Goal: Task Accomplishment & Management: Use online tool/utility

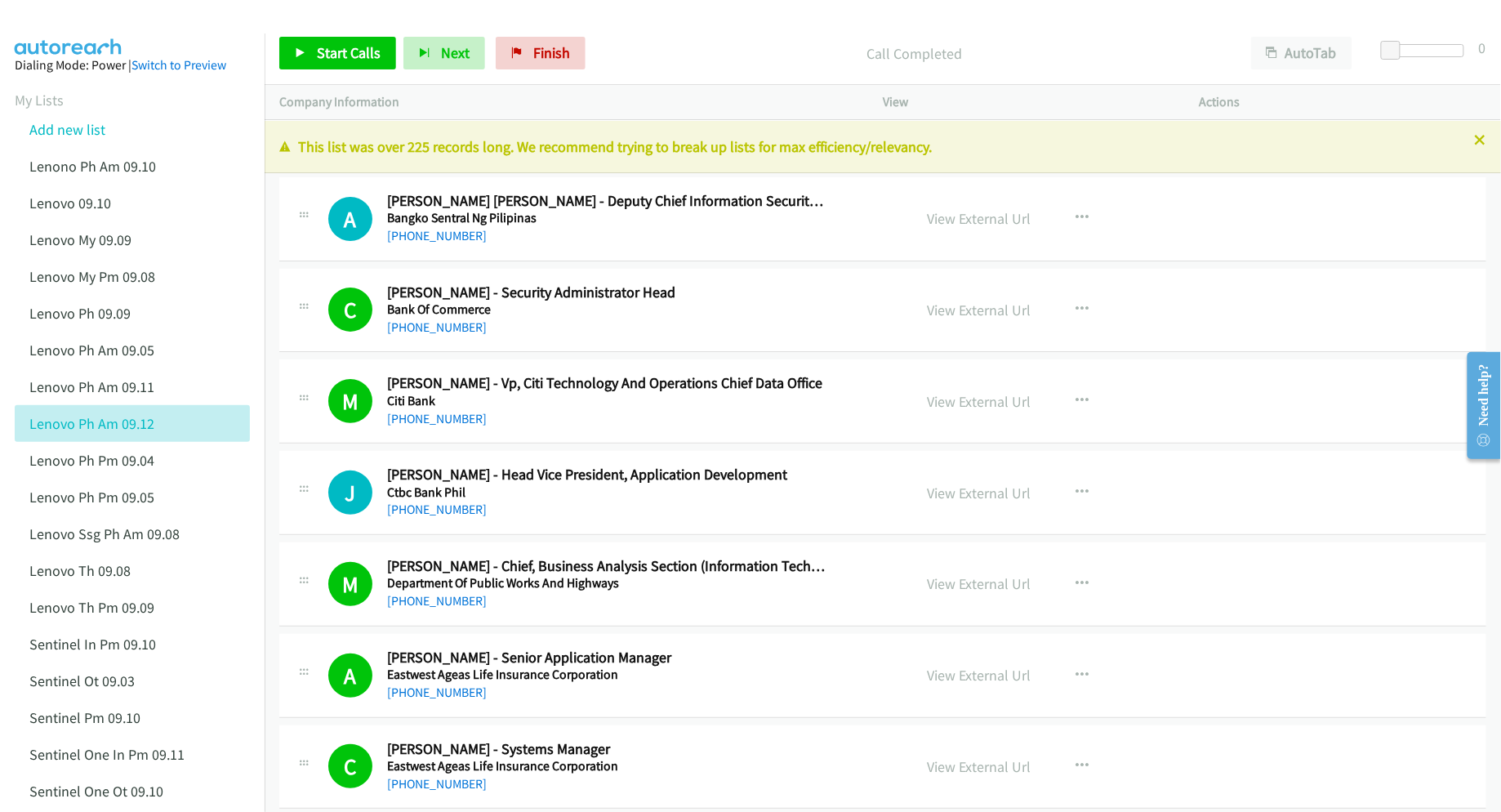
scroll to position [20174, 0]
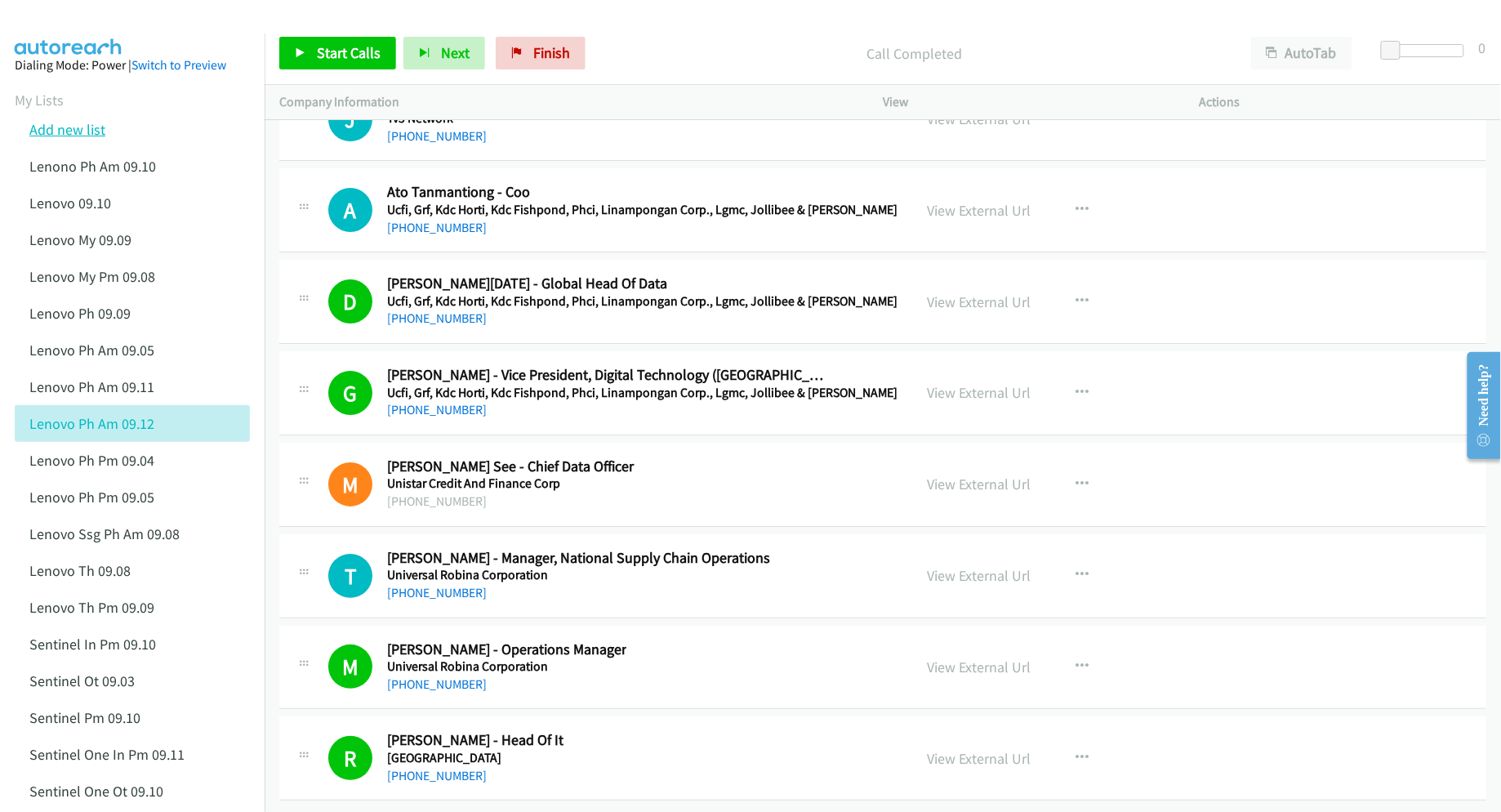
click at [67, 131] on link "Add new list" at bounding box center [67, 129] width 76 height 18
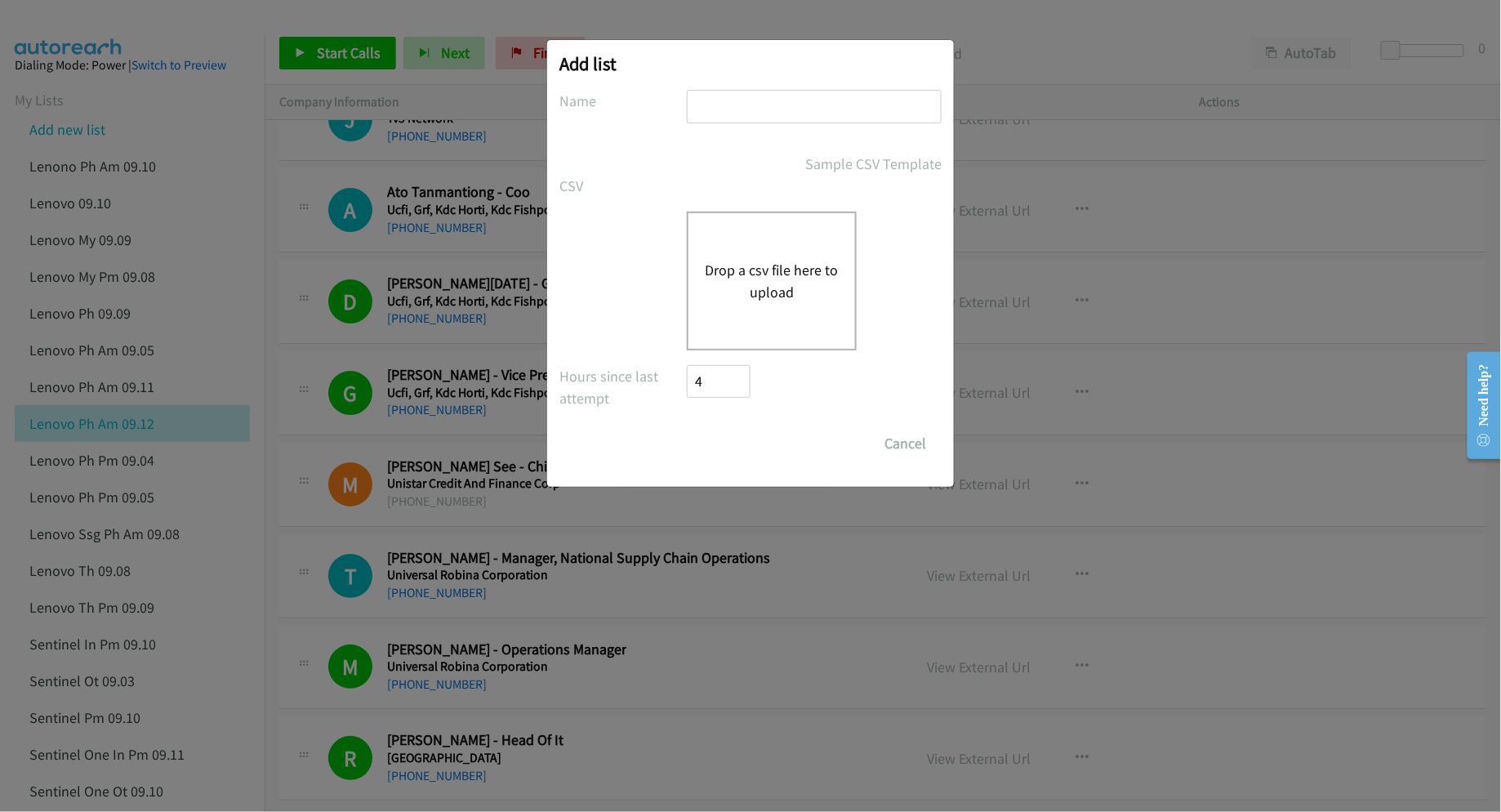
click at [775, 289] on button "Drop a csv file here to upload" at bounding box center [771, 281] width 134 height 45
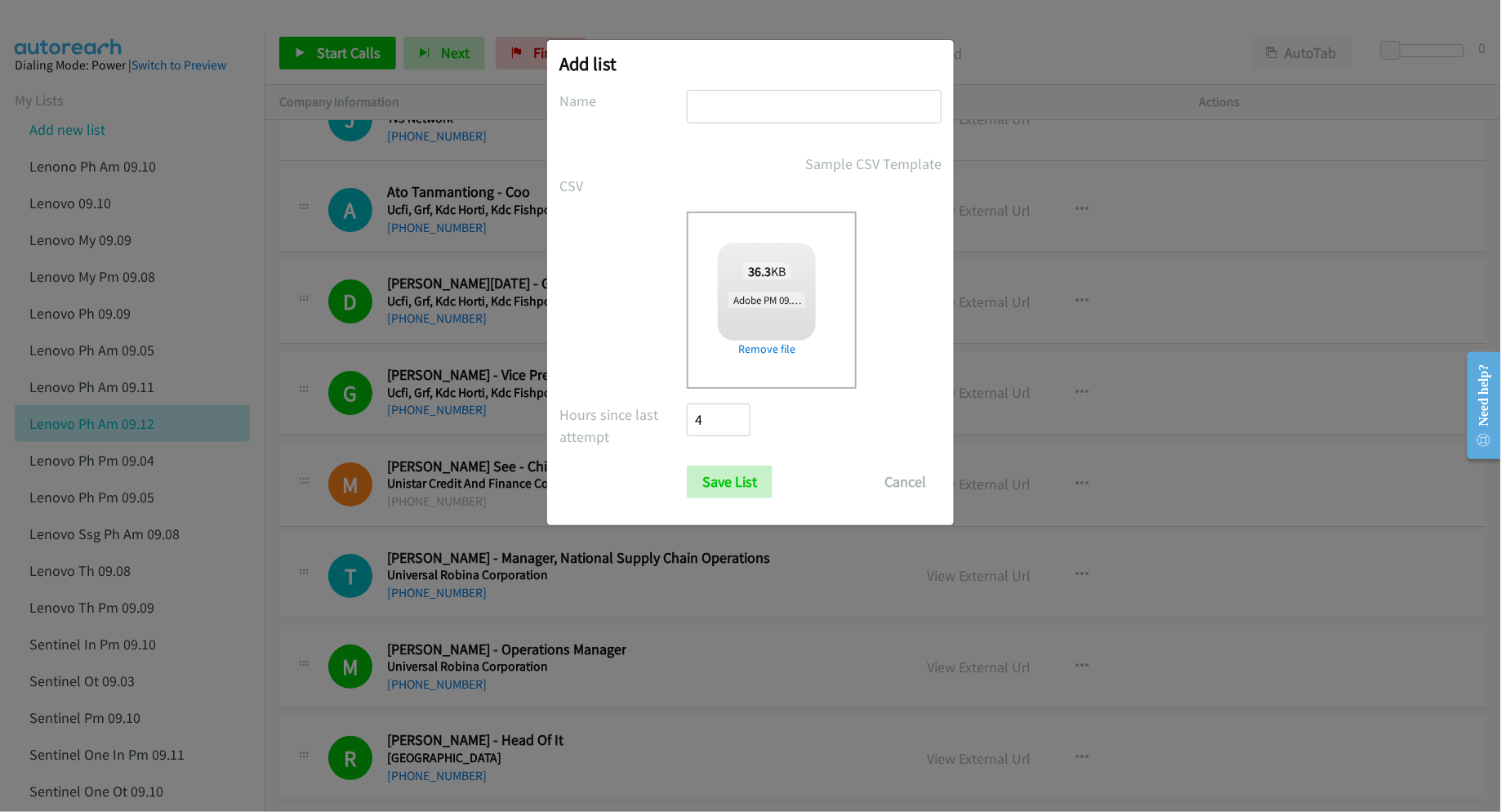
checkbox input "true"
click at [787, 111] on input "text" at bounding box center [814, 107] width 255 height 34
type input "Adobe IN PM 09.12"
click at [727, 469] on input "Save List" at bounding box center [730, 482] width 85 height 33
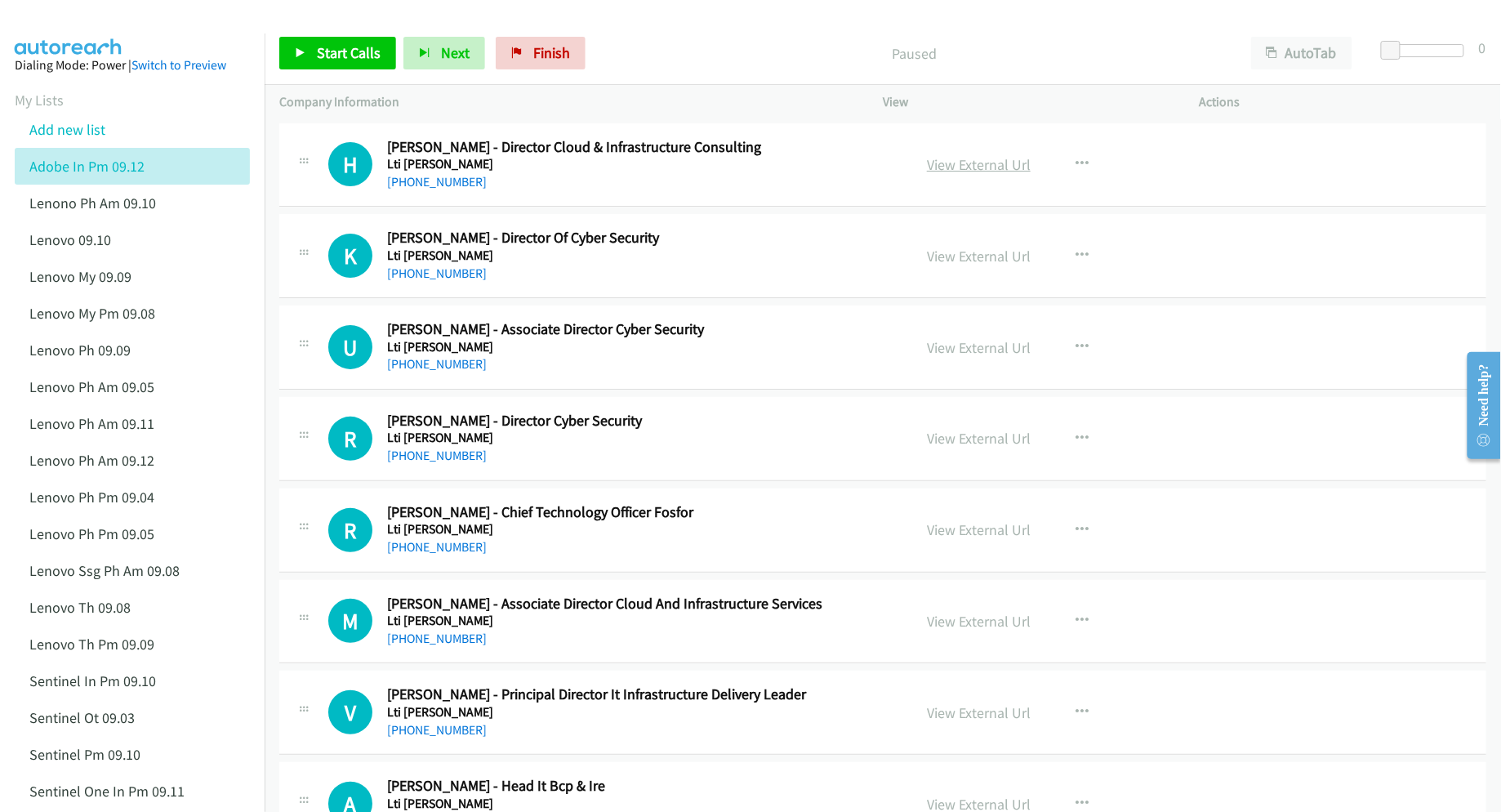
click at [935, 160] on link "View External Url" at bounding box center [978, 164] width 104 height 18
click at [945, 257] on link "View External Url" at bounding box center [978, 256] width 104 height 18
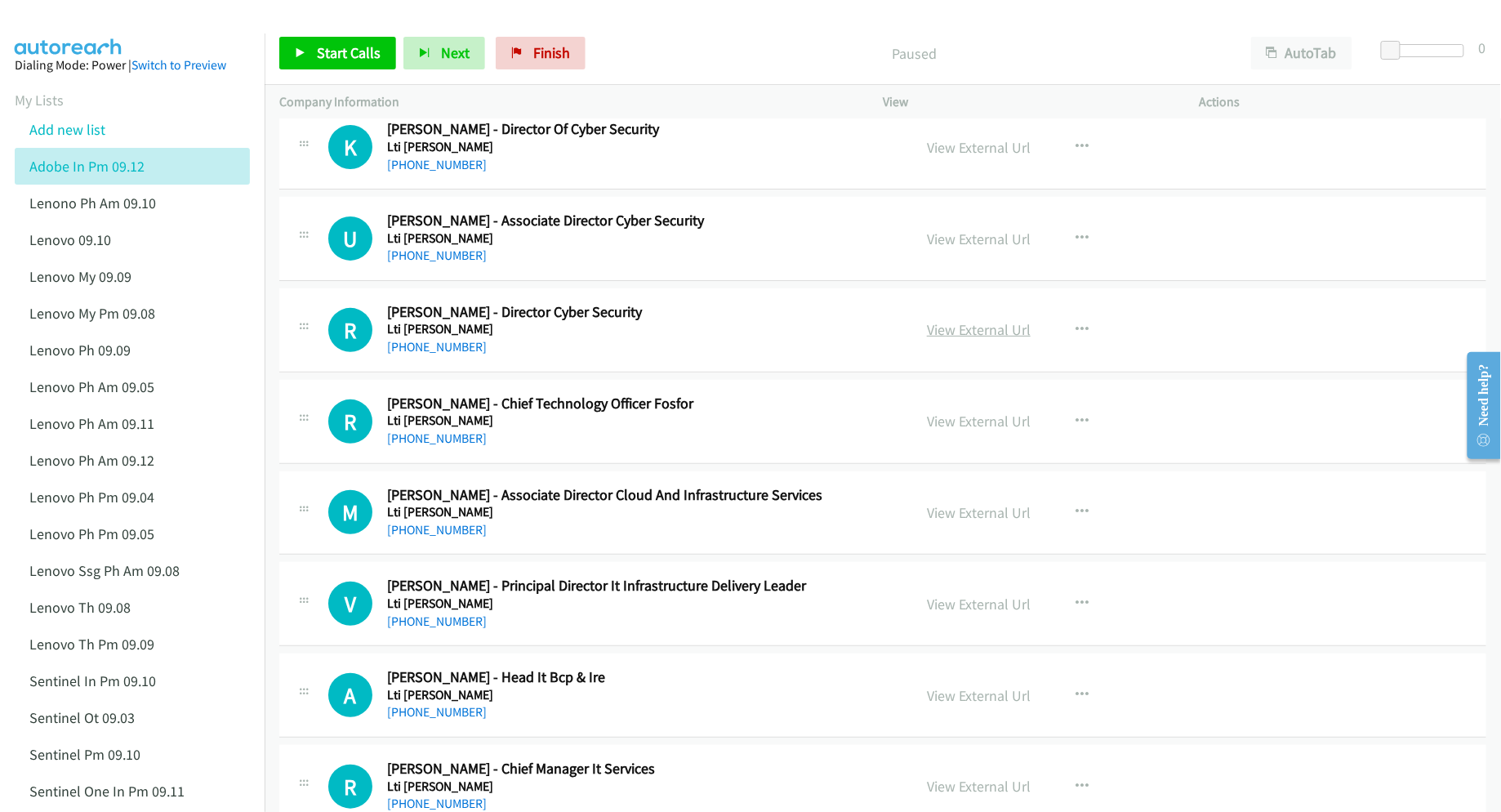
click at [980, 325] on link "View External Url" at bounding box center [978, 328] width 104 height 18
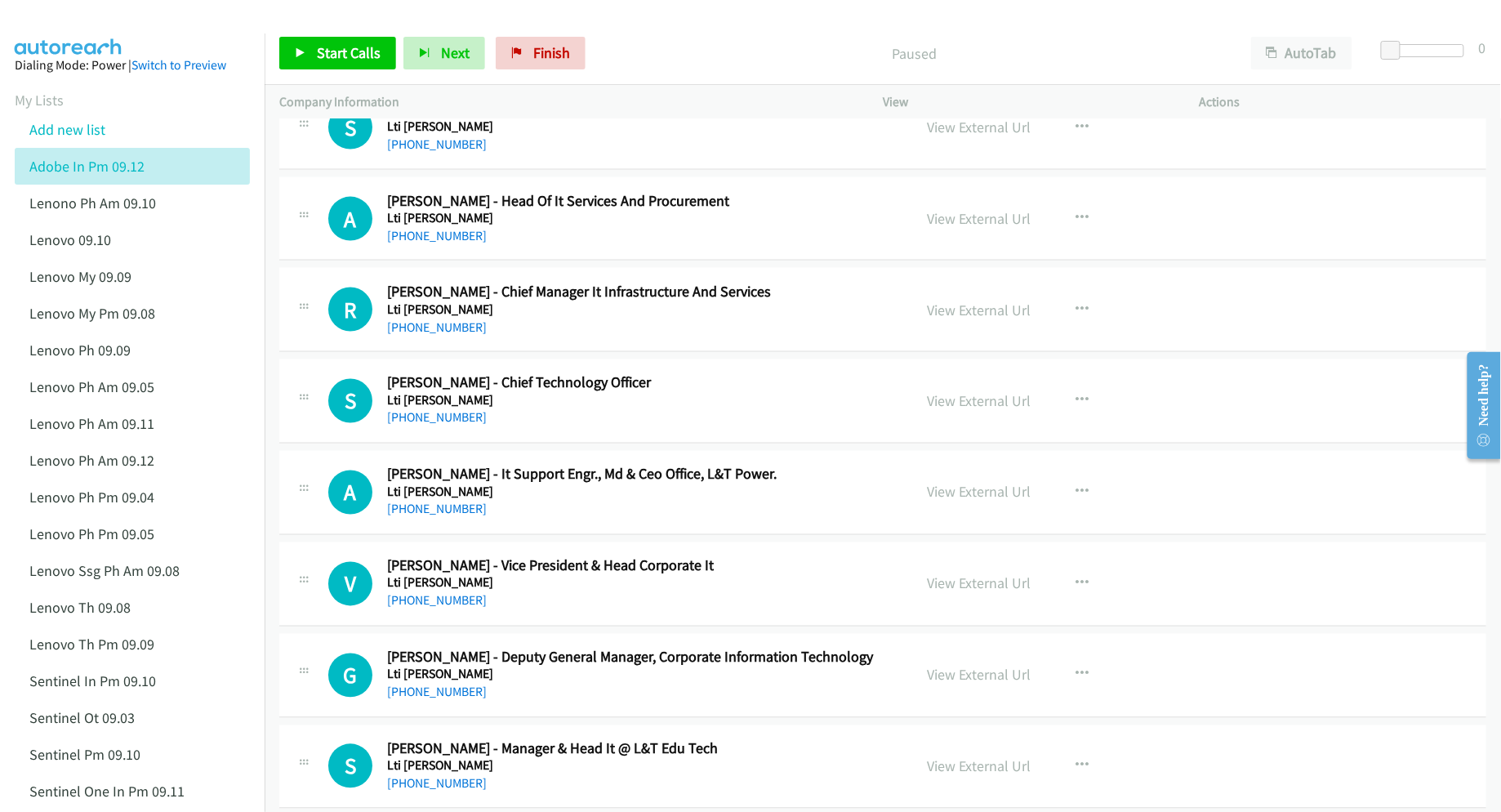
scroll to position [870, 0]
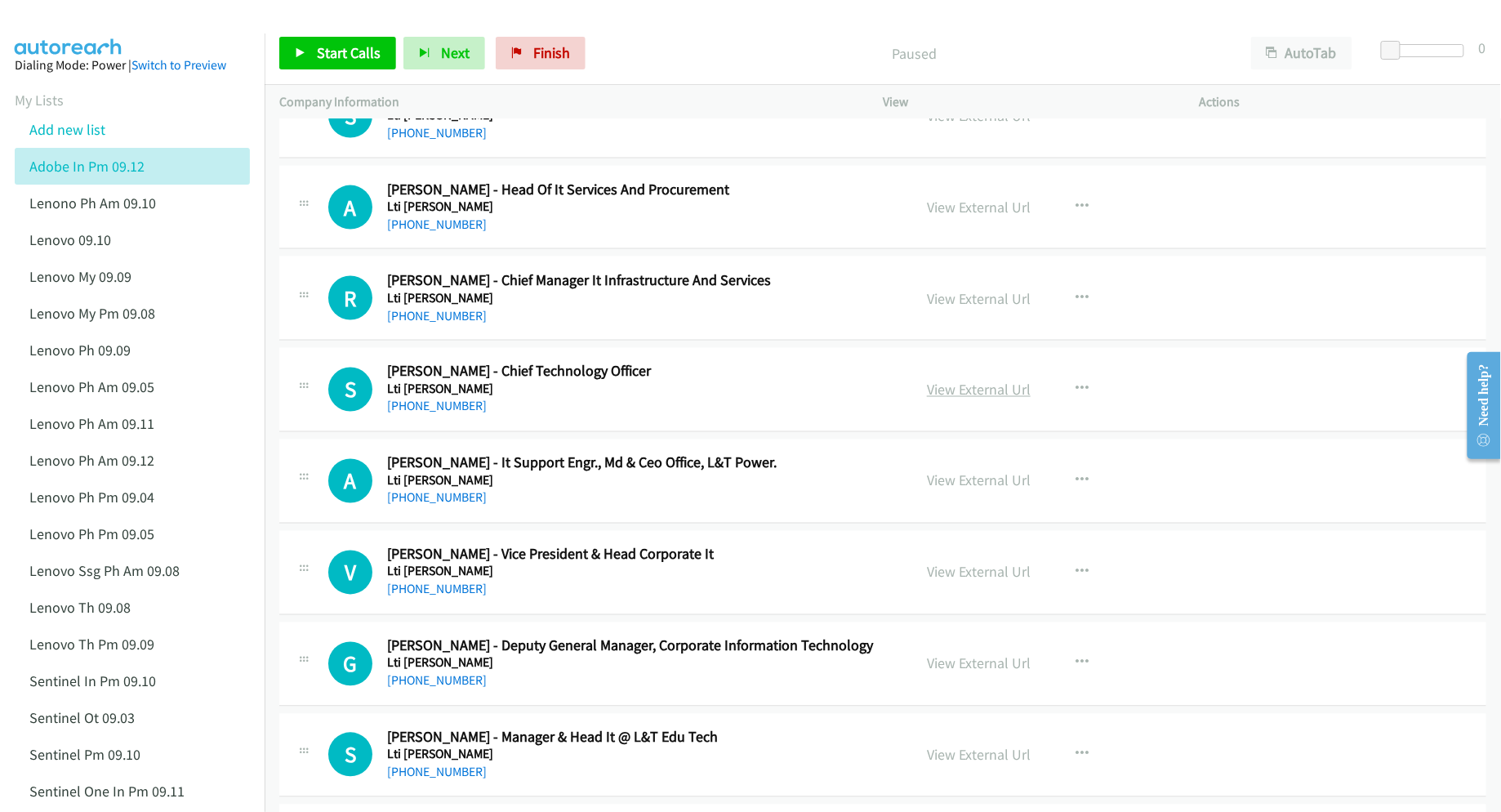
click at [974, 389] on link "View External Url" at bounding box center [978, 390] width 104 height 18
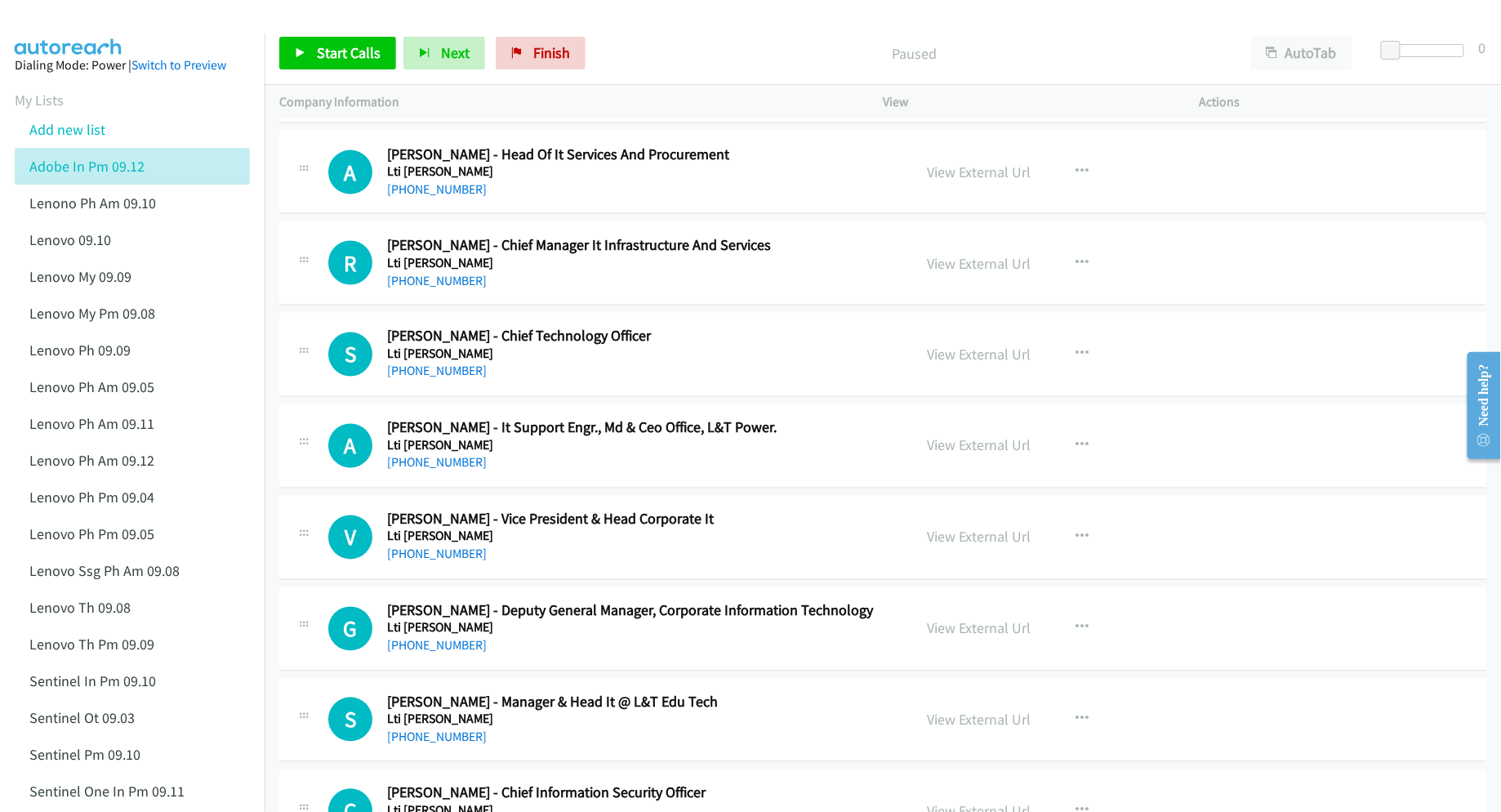
scroll to position [980, 0]
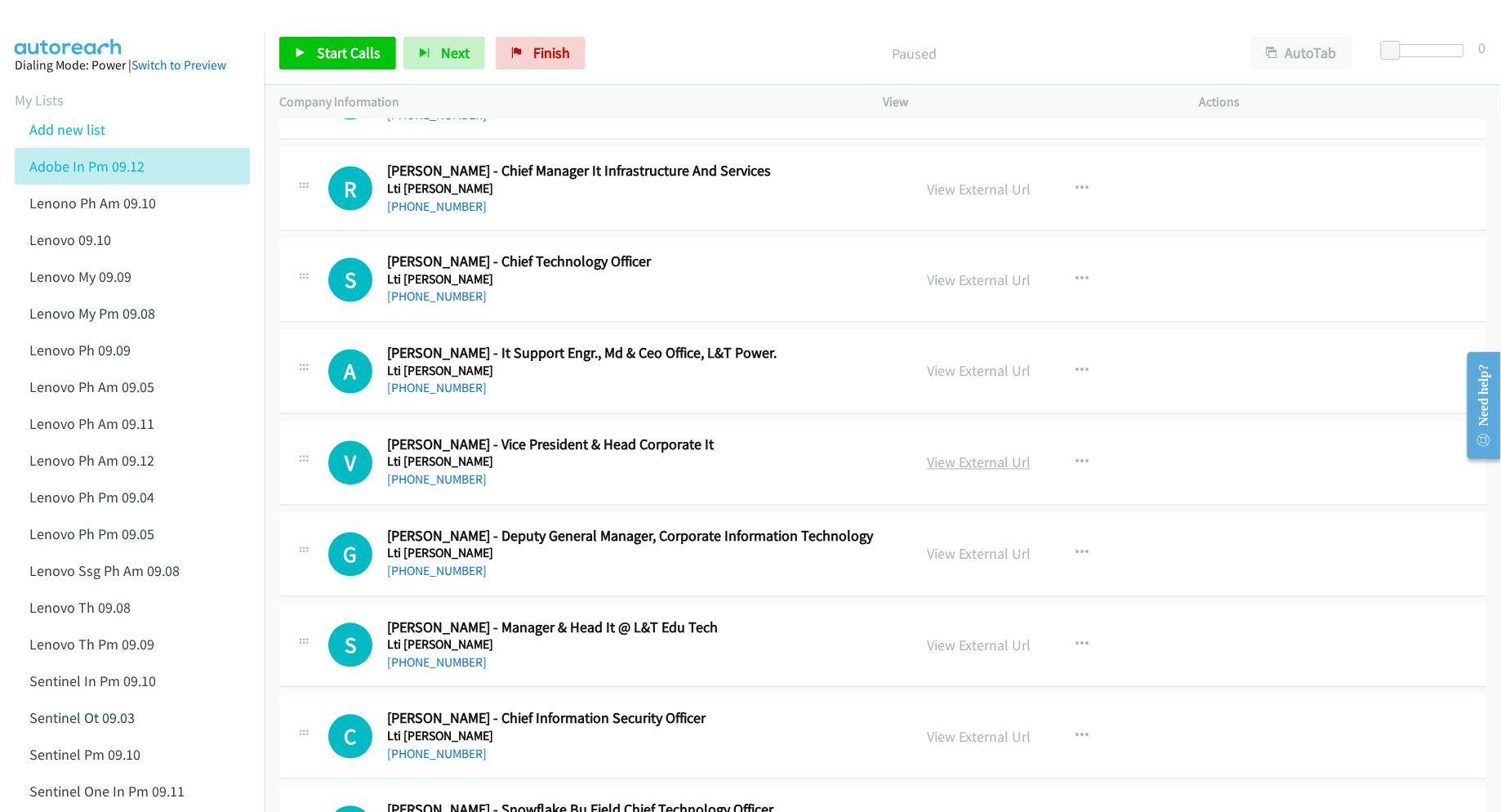
click at [978, 462] on link "View External Url" at bounding box center [978, 462] width 104 height 18
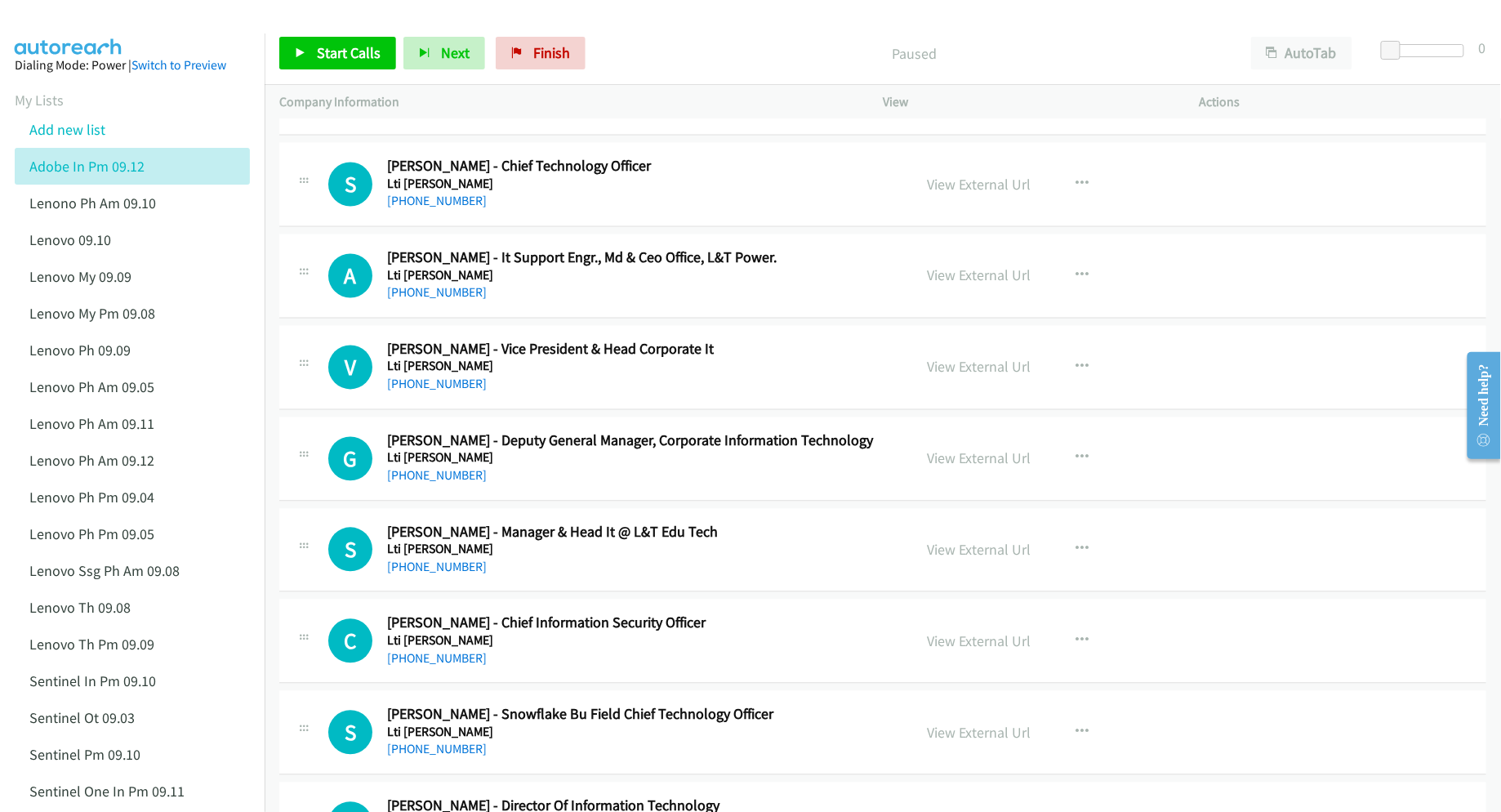
scroll to position [1088, 0]
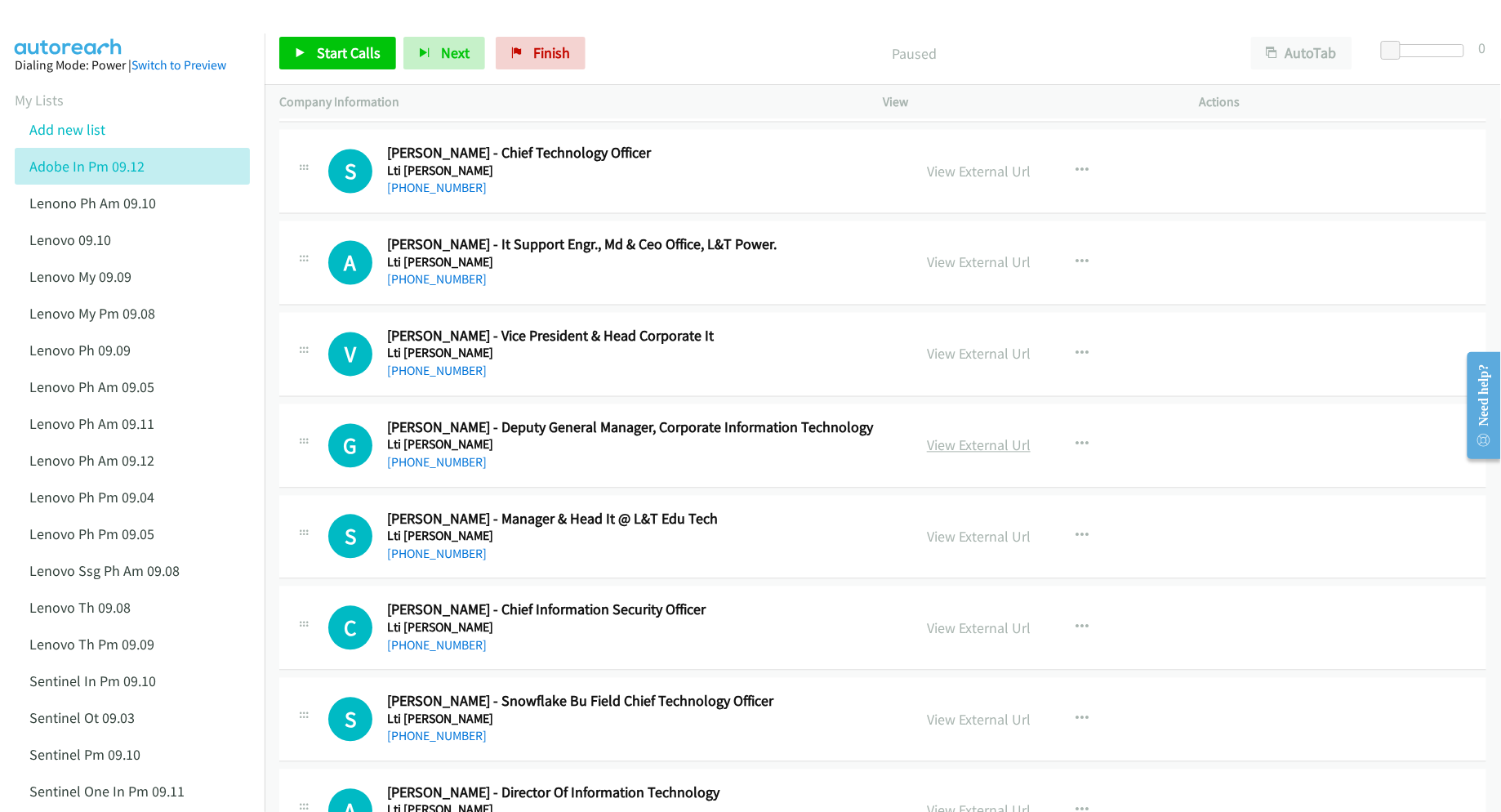
click at [955, 445] on link "View External Url" at bounding box center [978, 445] width 104 height 18
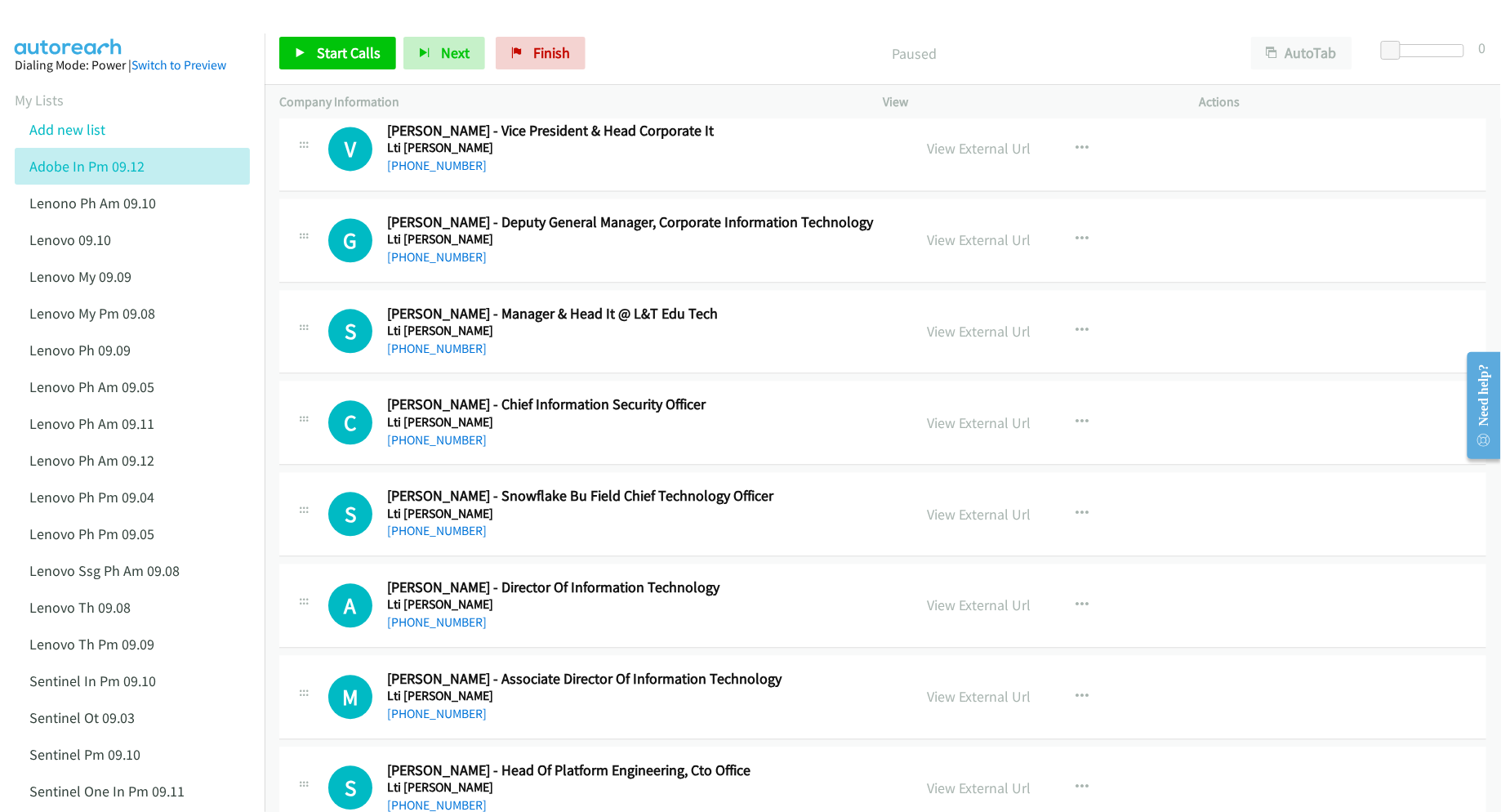
scroll to position [1306, 0]
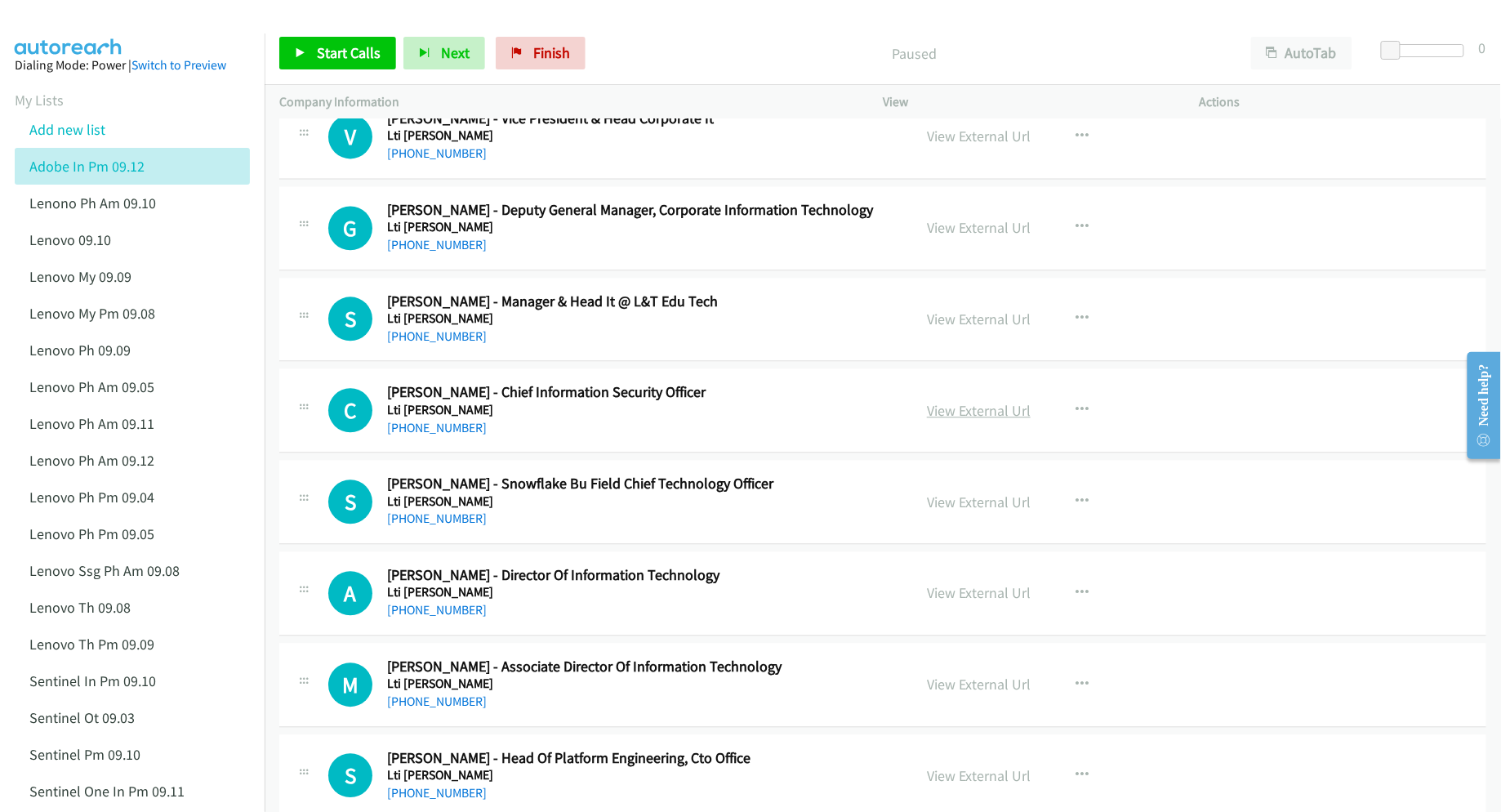
click at [984, 415] on link "View External Url" at bounding box center [978, 410] width 104 height 18
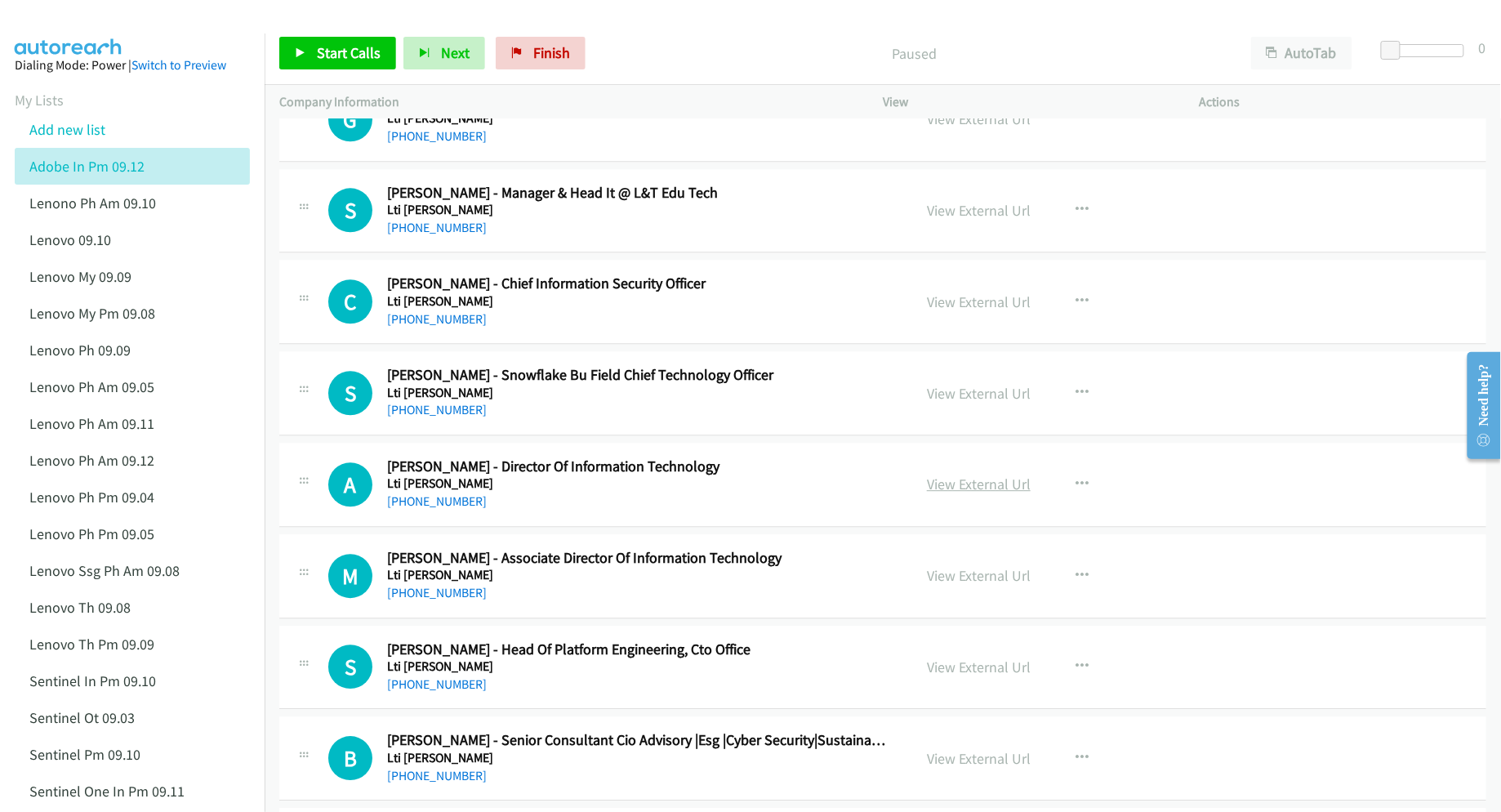
click at [952, 487] on link "View External Url" at bounding box center [978, 484] width 104 height 18
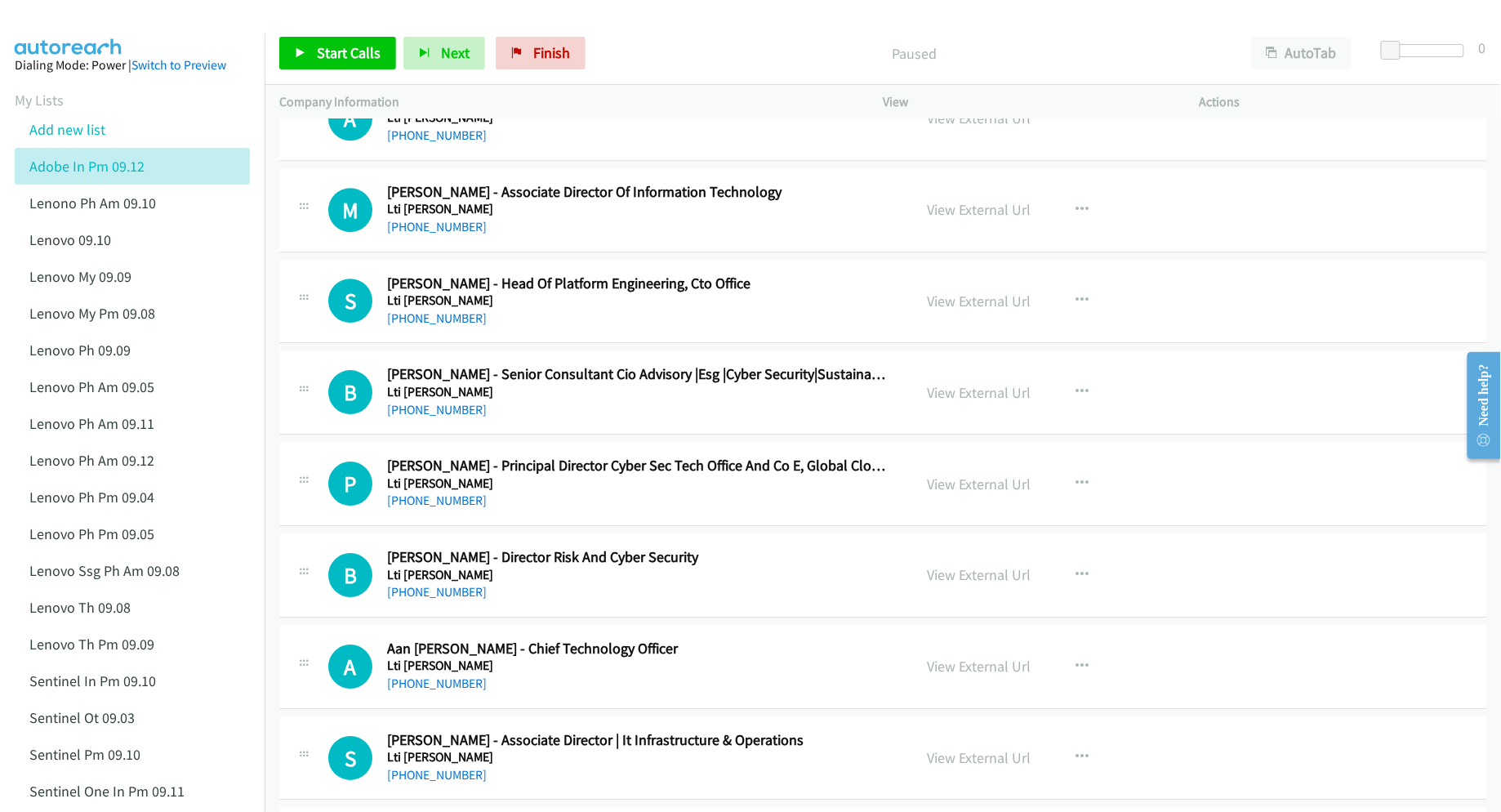
scroll to position [1851, 0]
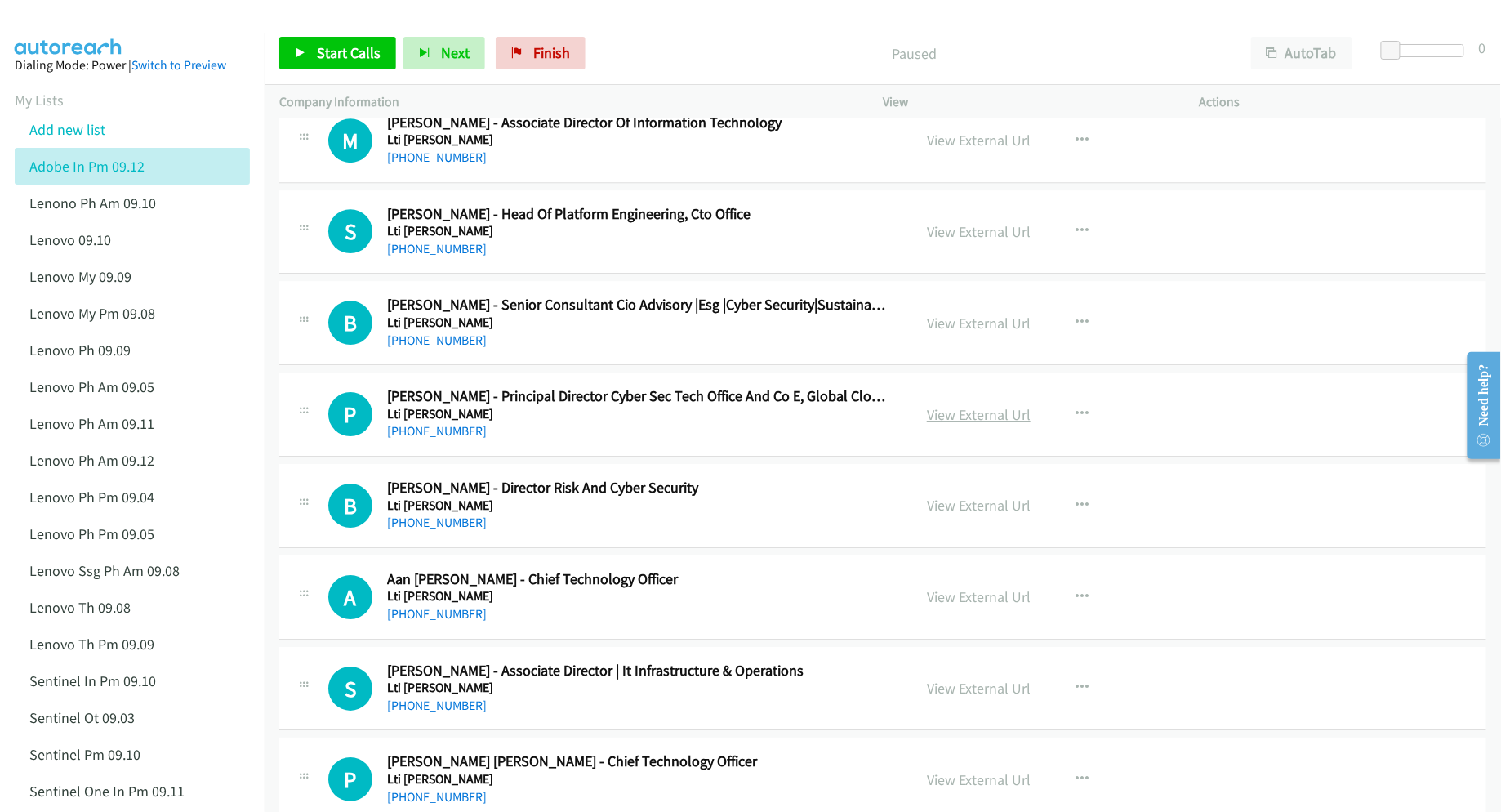
click at [990, 418] on link "View External Url" at bounding box center [978, 414] width 104 height 18
click at [948, 504] on link "View External Url" at bounding box center [978, 505] width 104 height 18
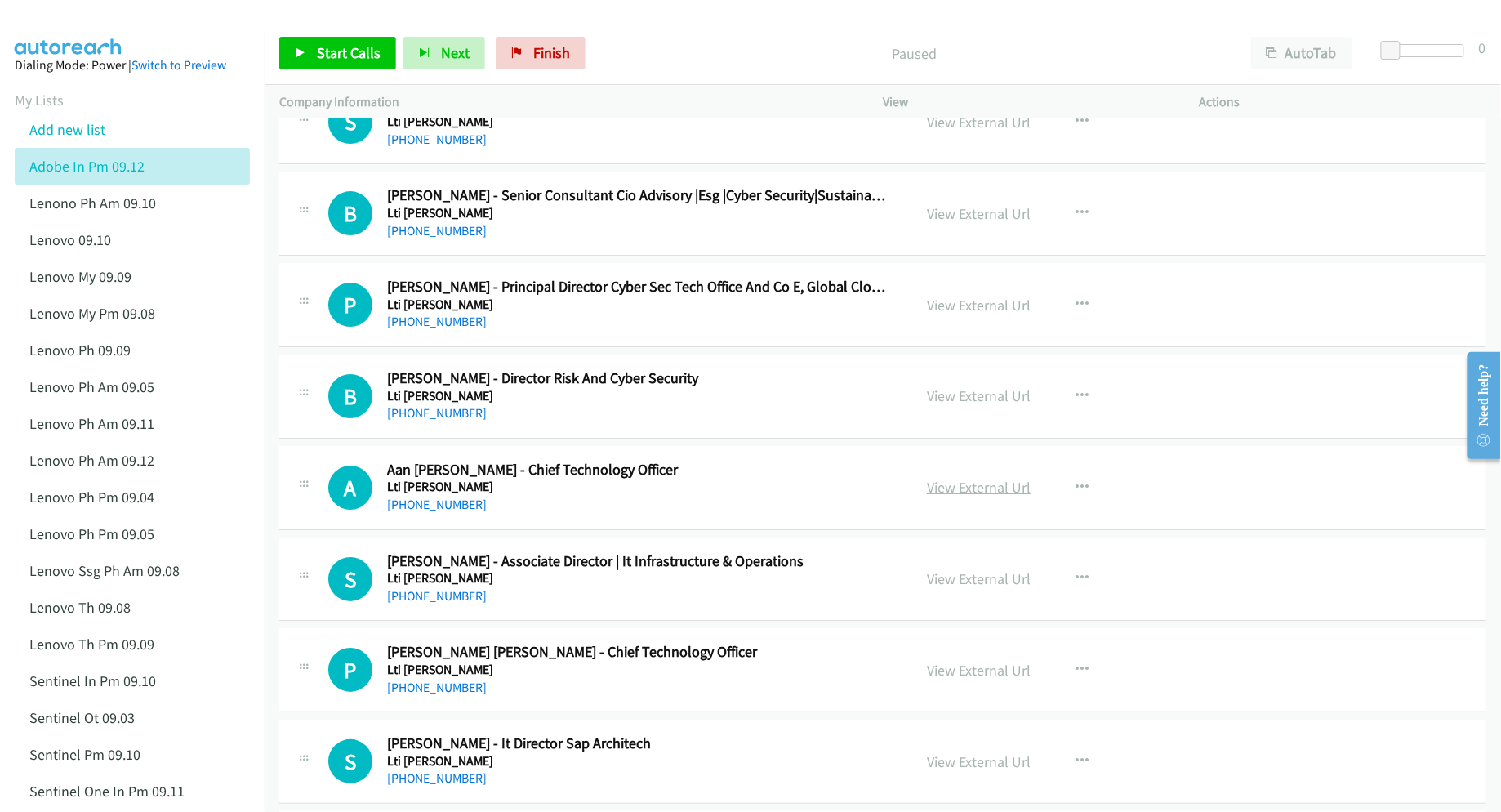
click at [937, 490] on link "View External Url" at bounding box center [978, 486] width 104 height 18
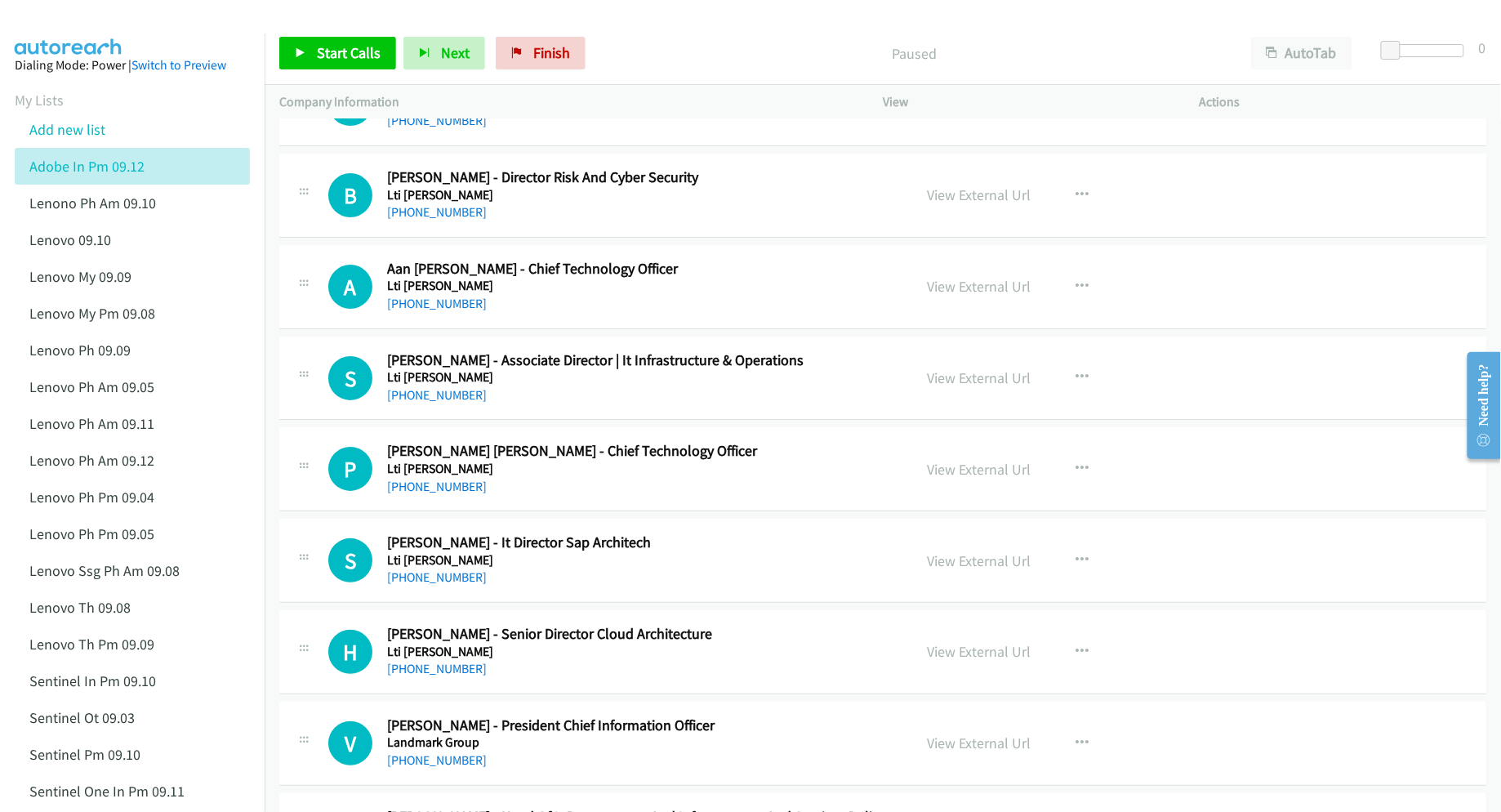
scroll to position [2177, 0]
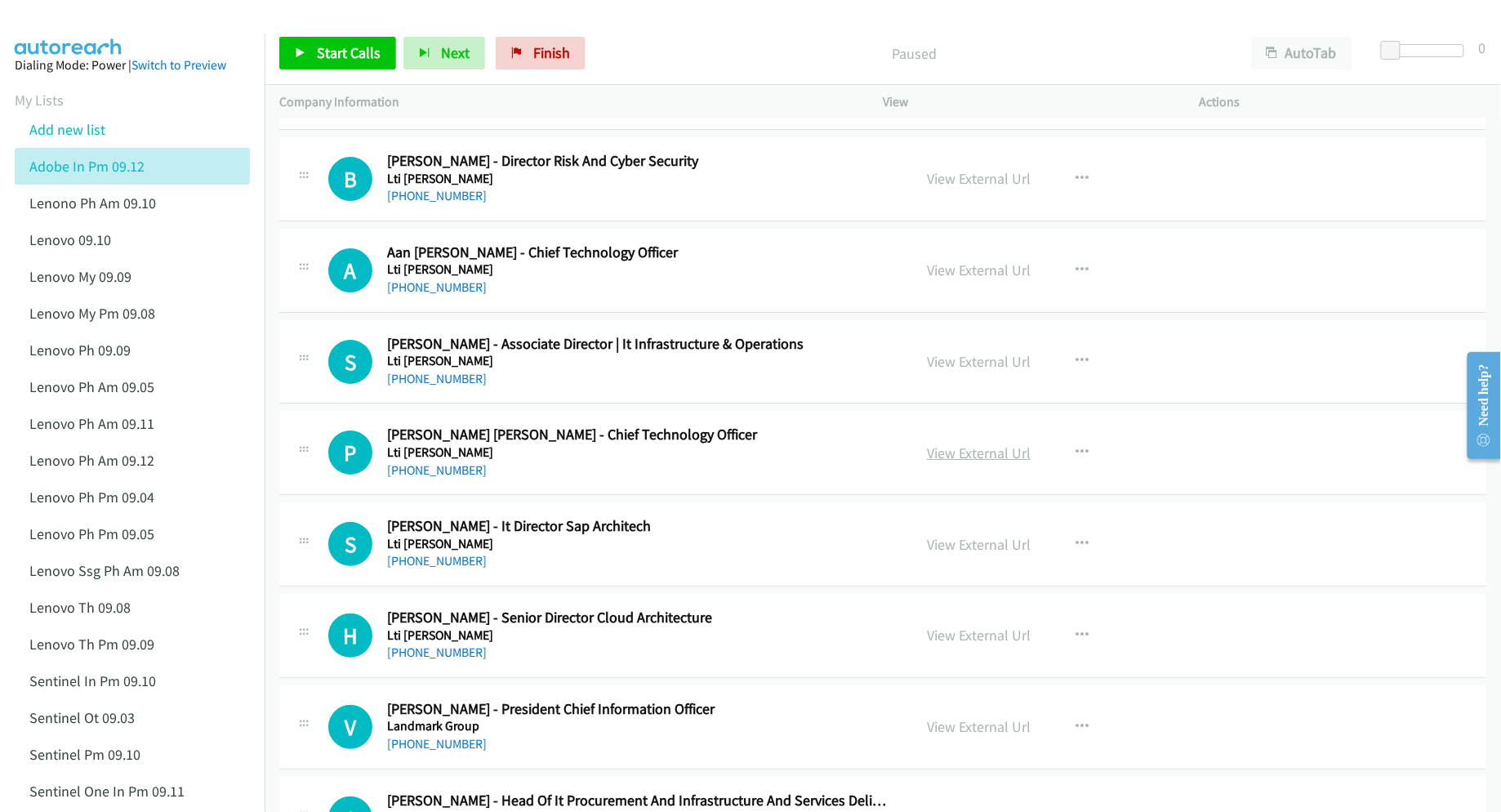
click at [944, 462] on link "View External Url" at bounding box center [978, 453] width 104 height 18
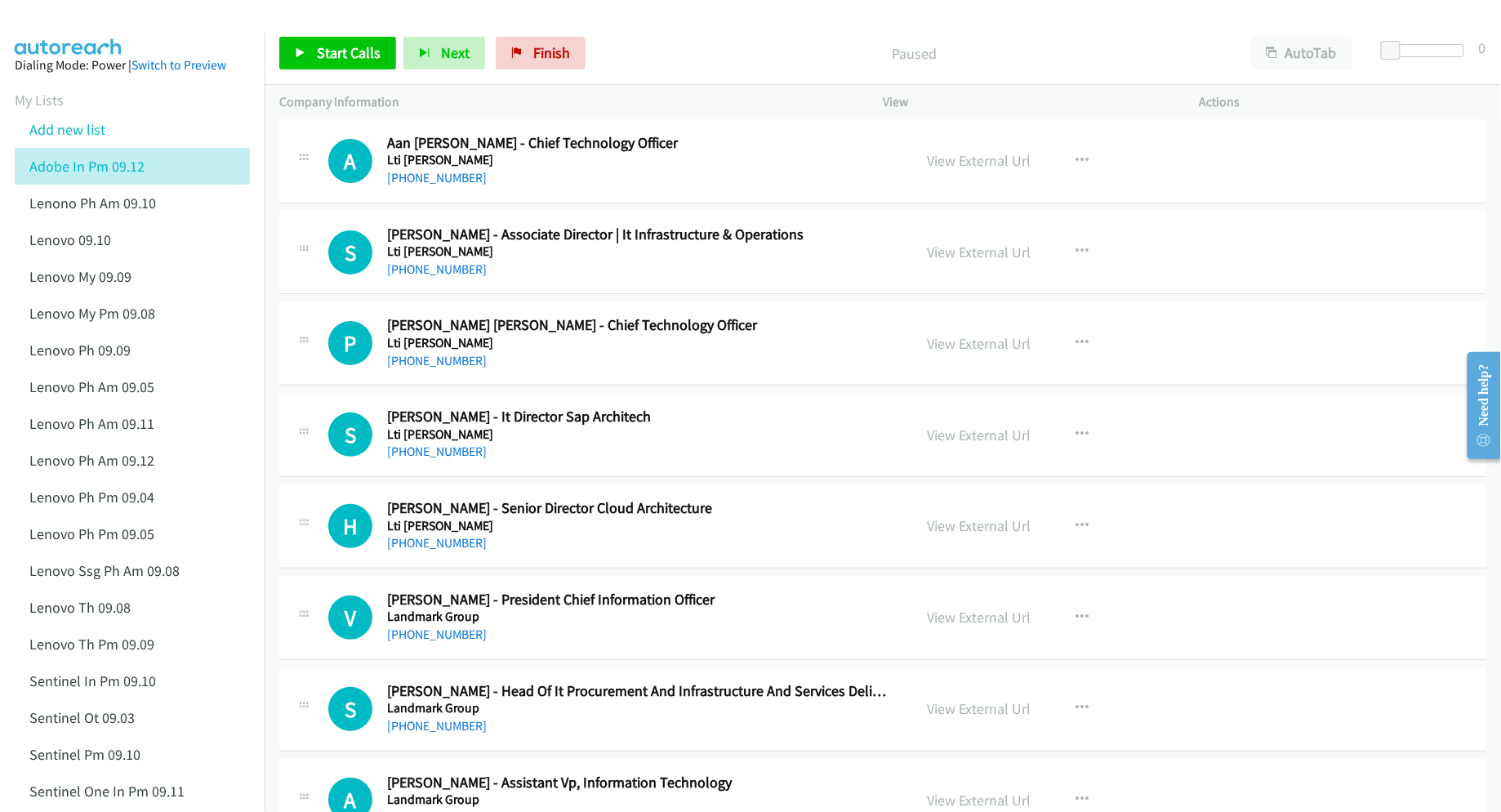
scroll to position [2395, 0]
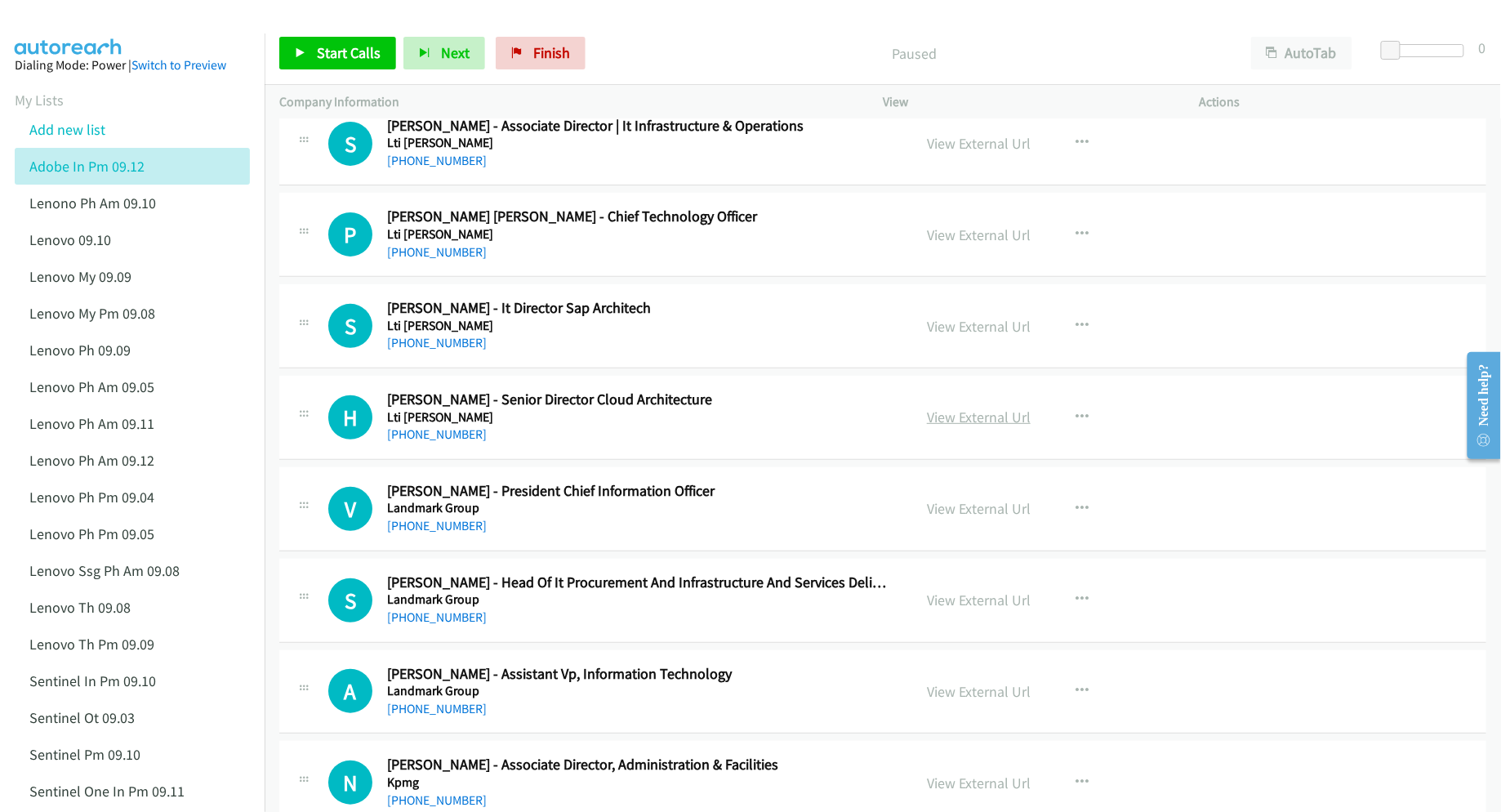
click at [960, 426] on link "View External Url" at bounding box center [978, 417] width 104 height 18
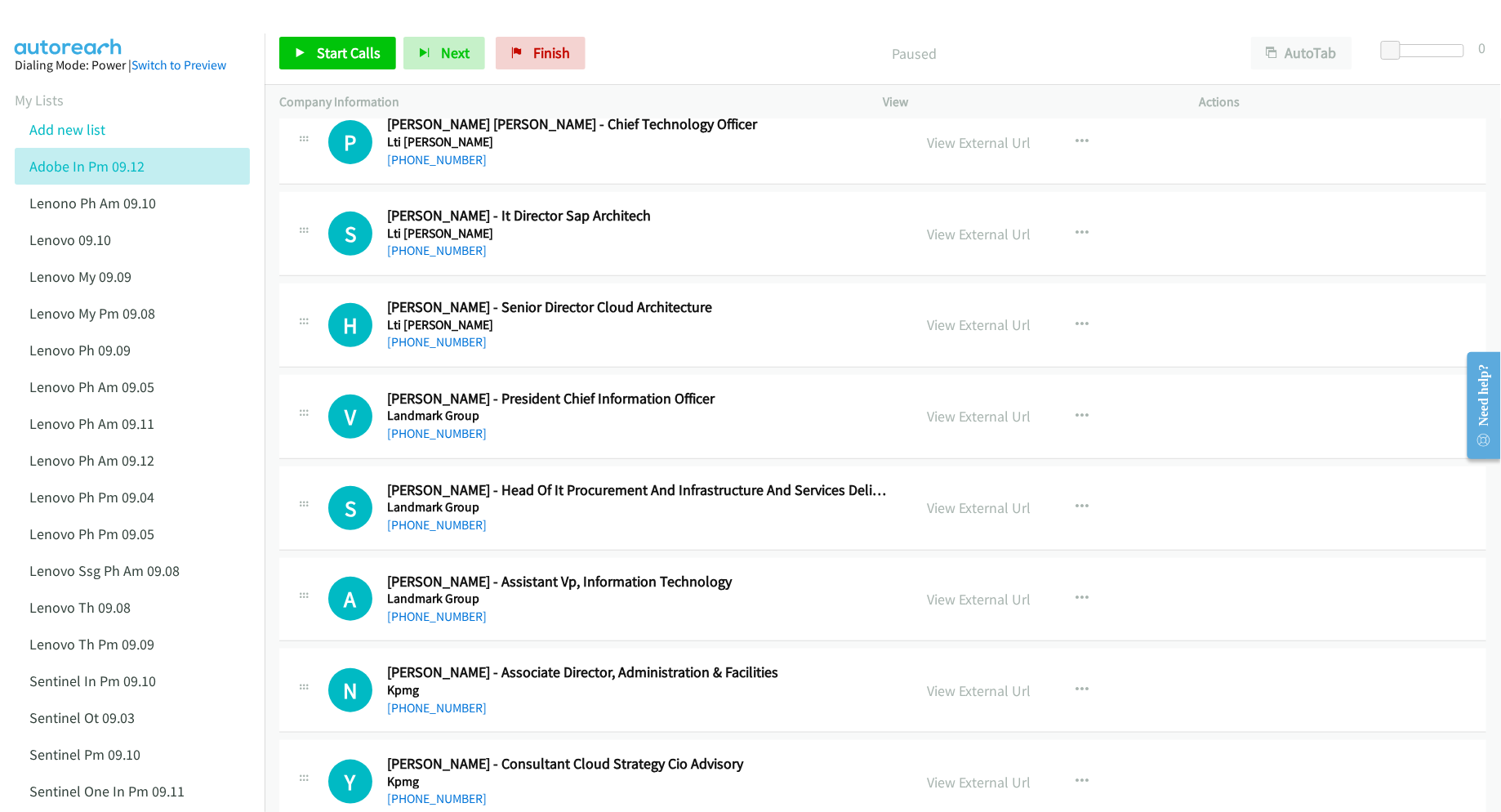
scroll to position [2504, 0]
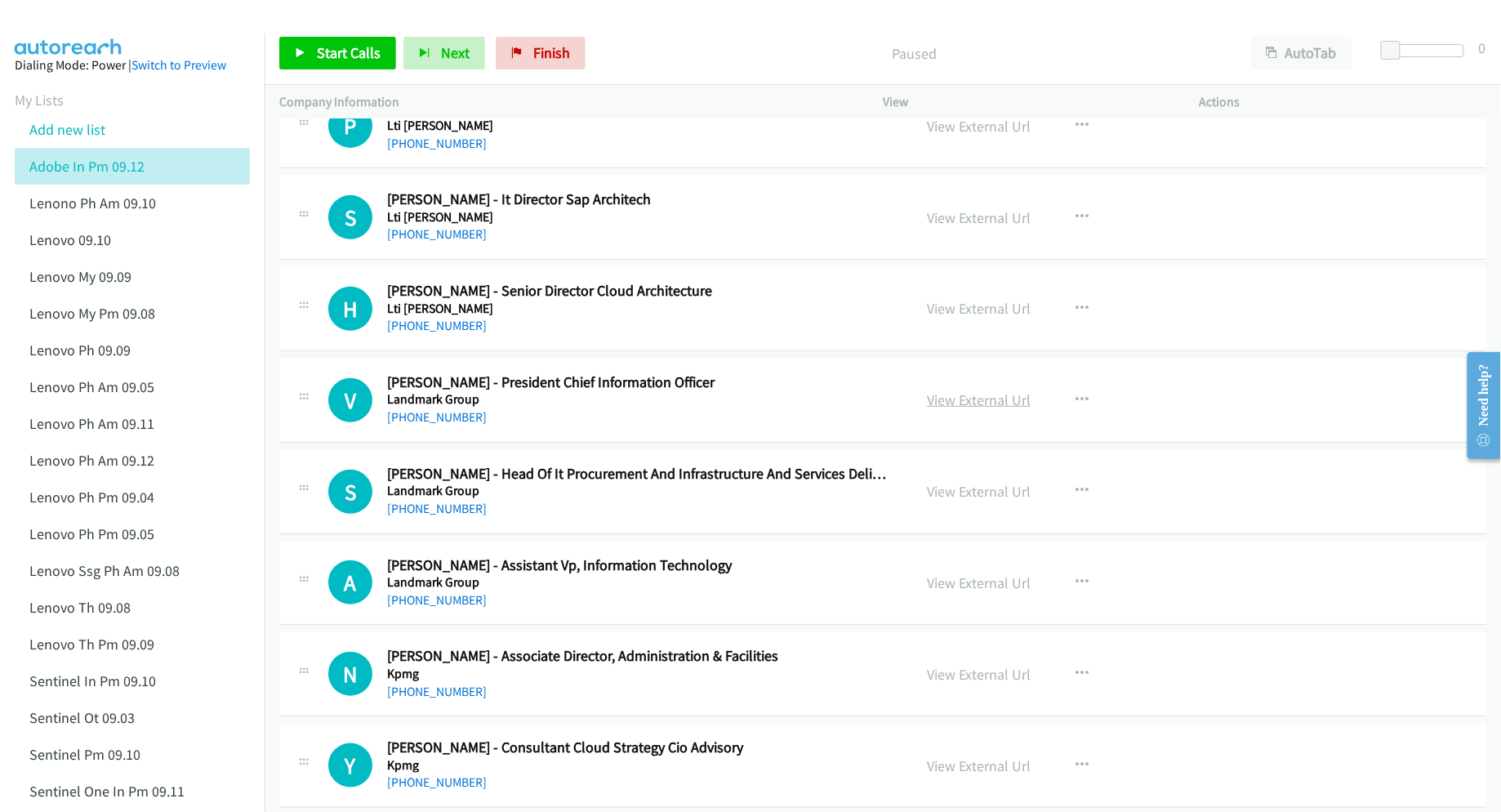
click at [958, 409] on link "View External Url" at bounding box center [978, 399] width 104 height 18
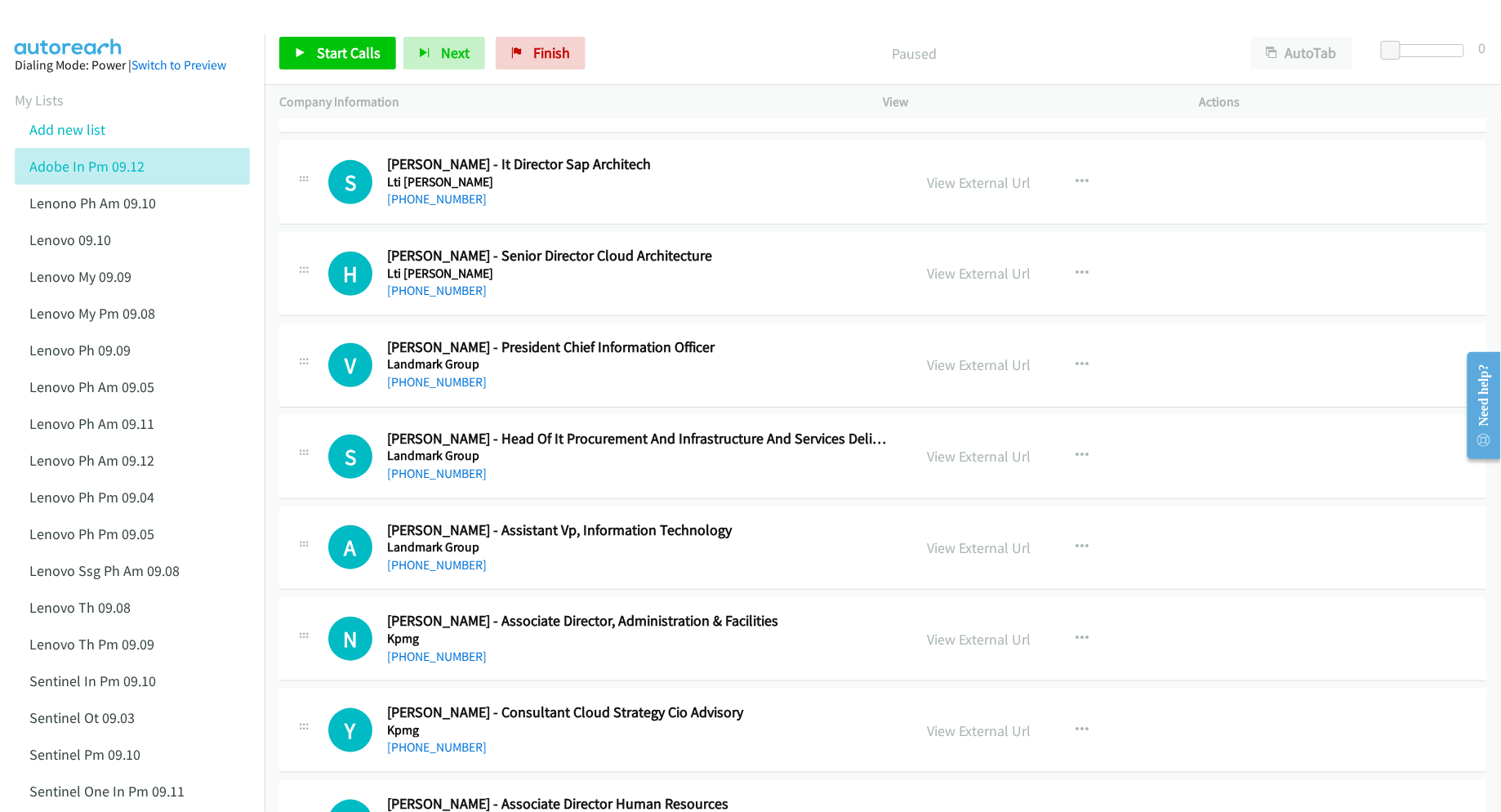
scroll to position [2613, 0]
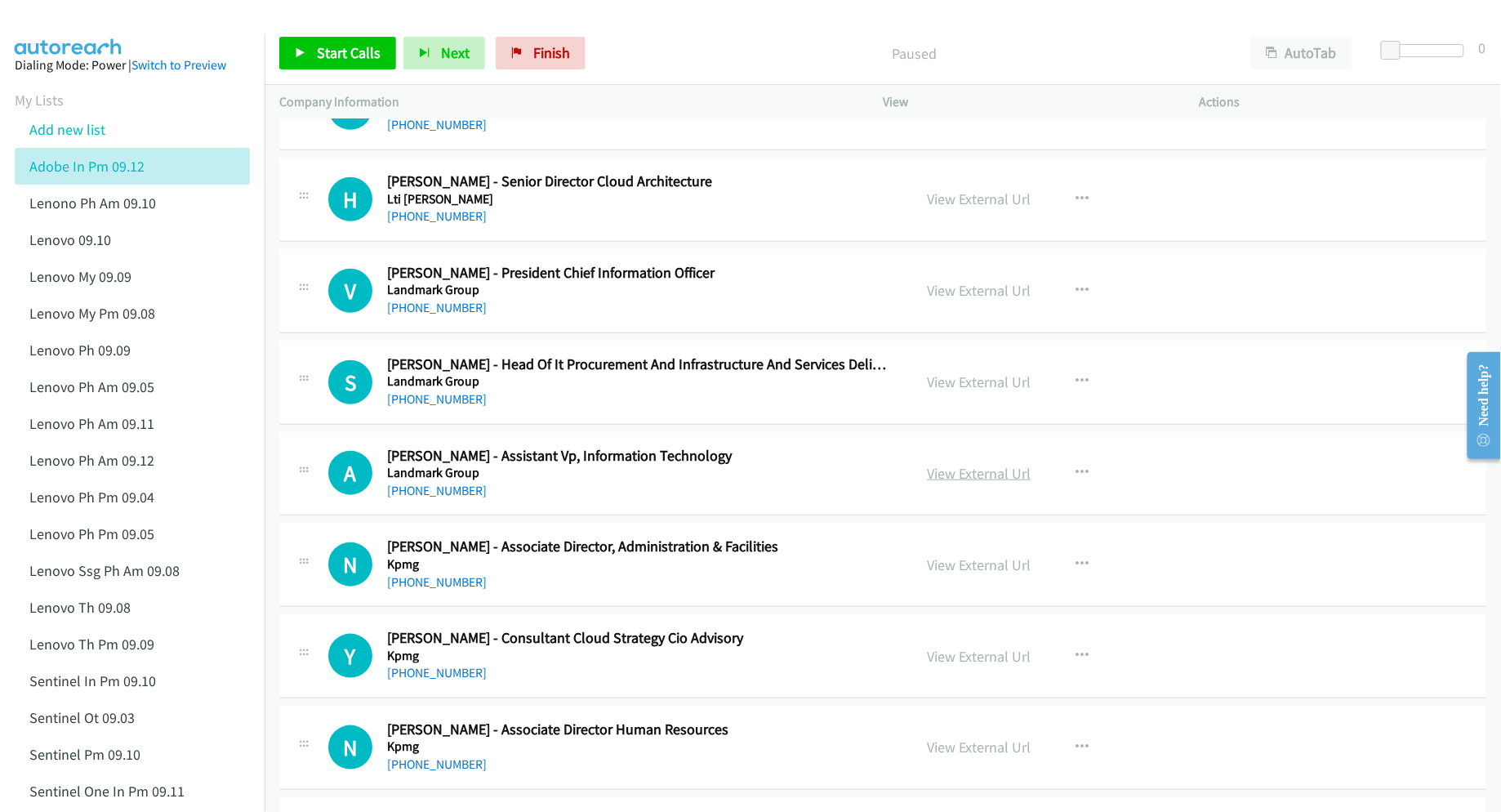
click at [943, 483] on link "View External Url" at bounding box center [978, 473] width 104 height 18
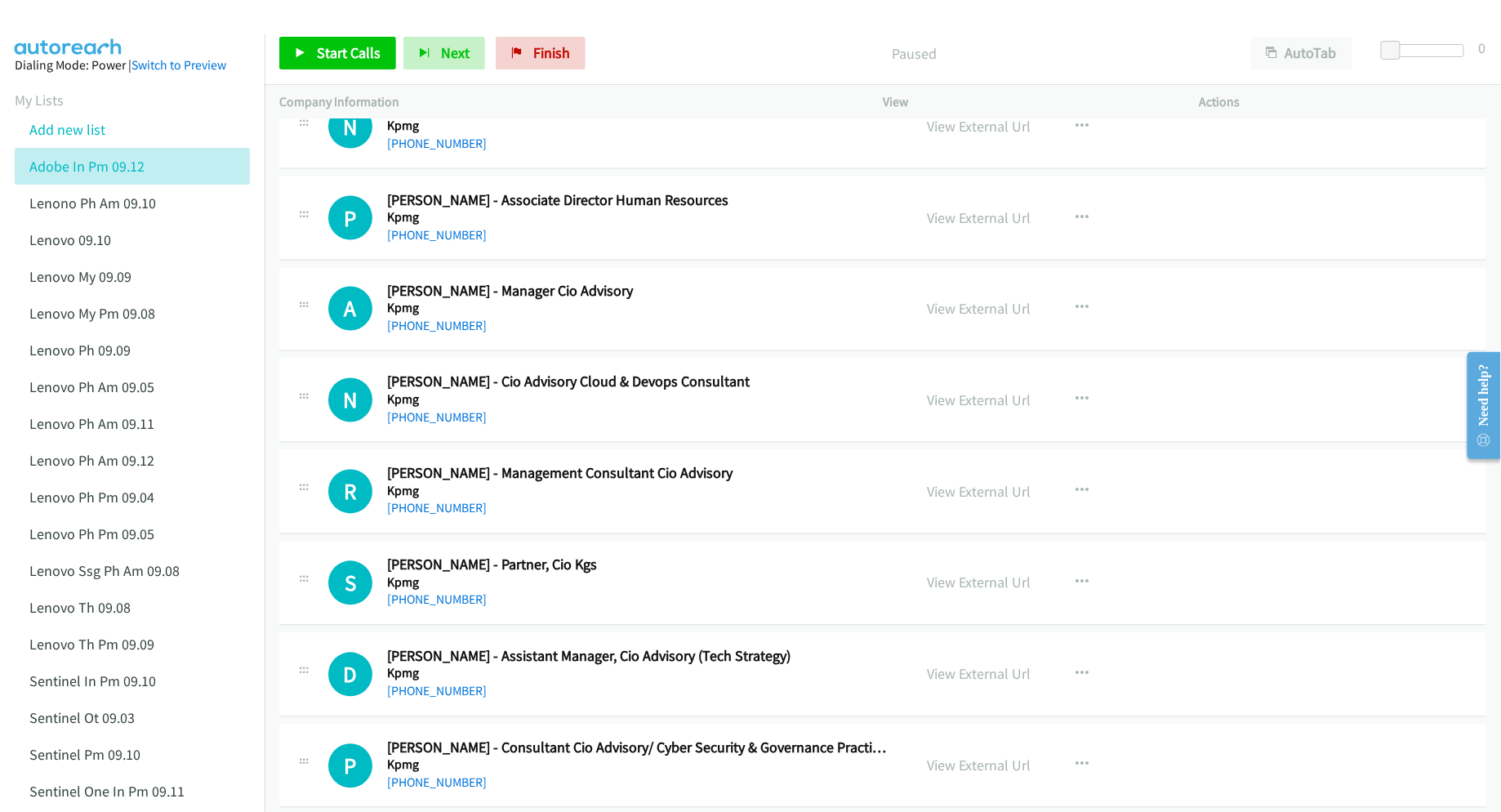
scroll to position [3266, 0]
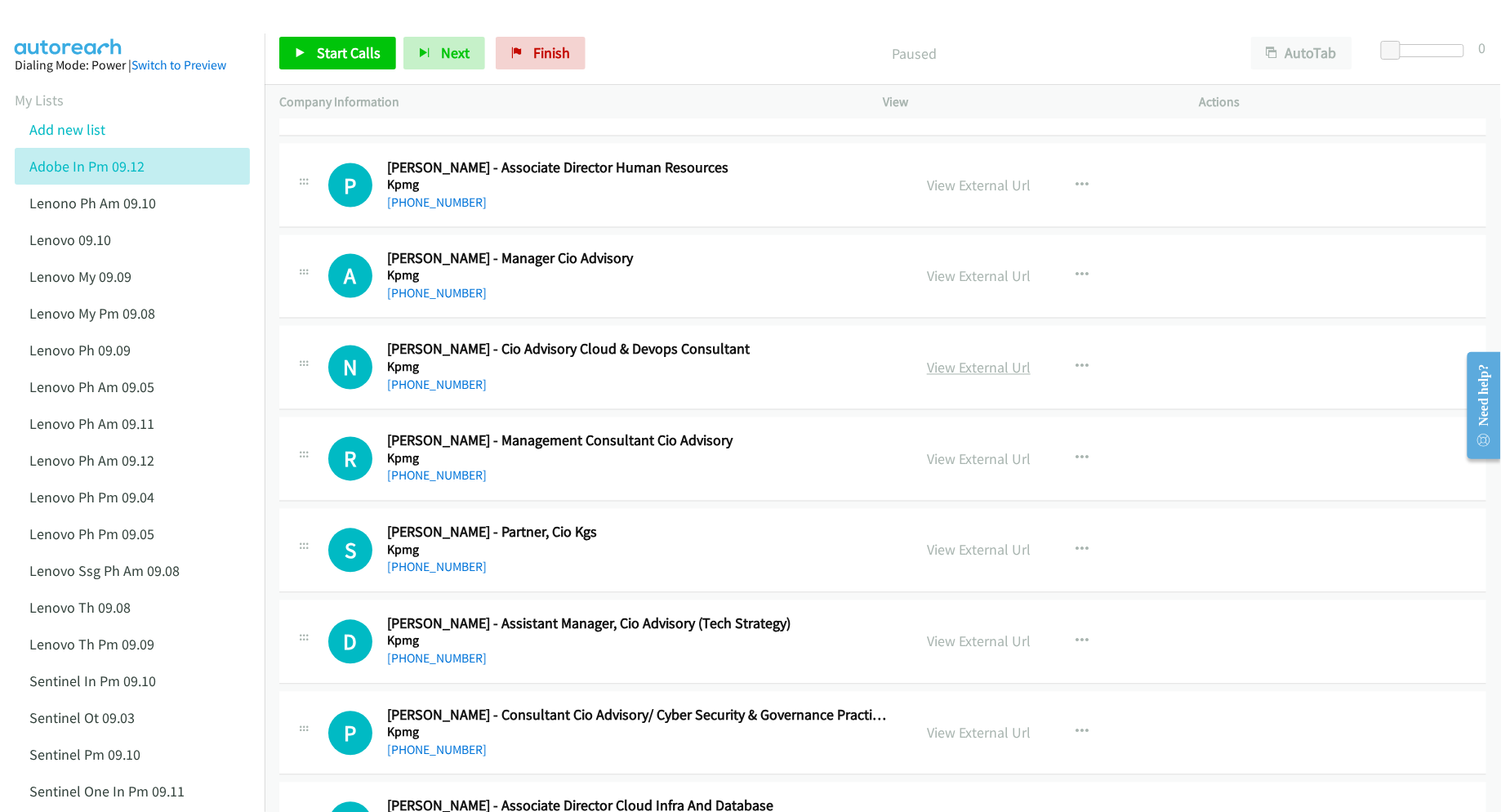
click at [948, 377] on link "View External Url" at bounding box center [978, 367] width 104 height 18
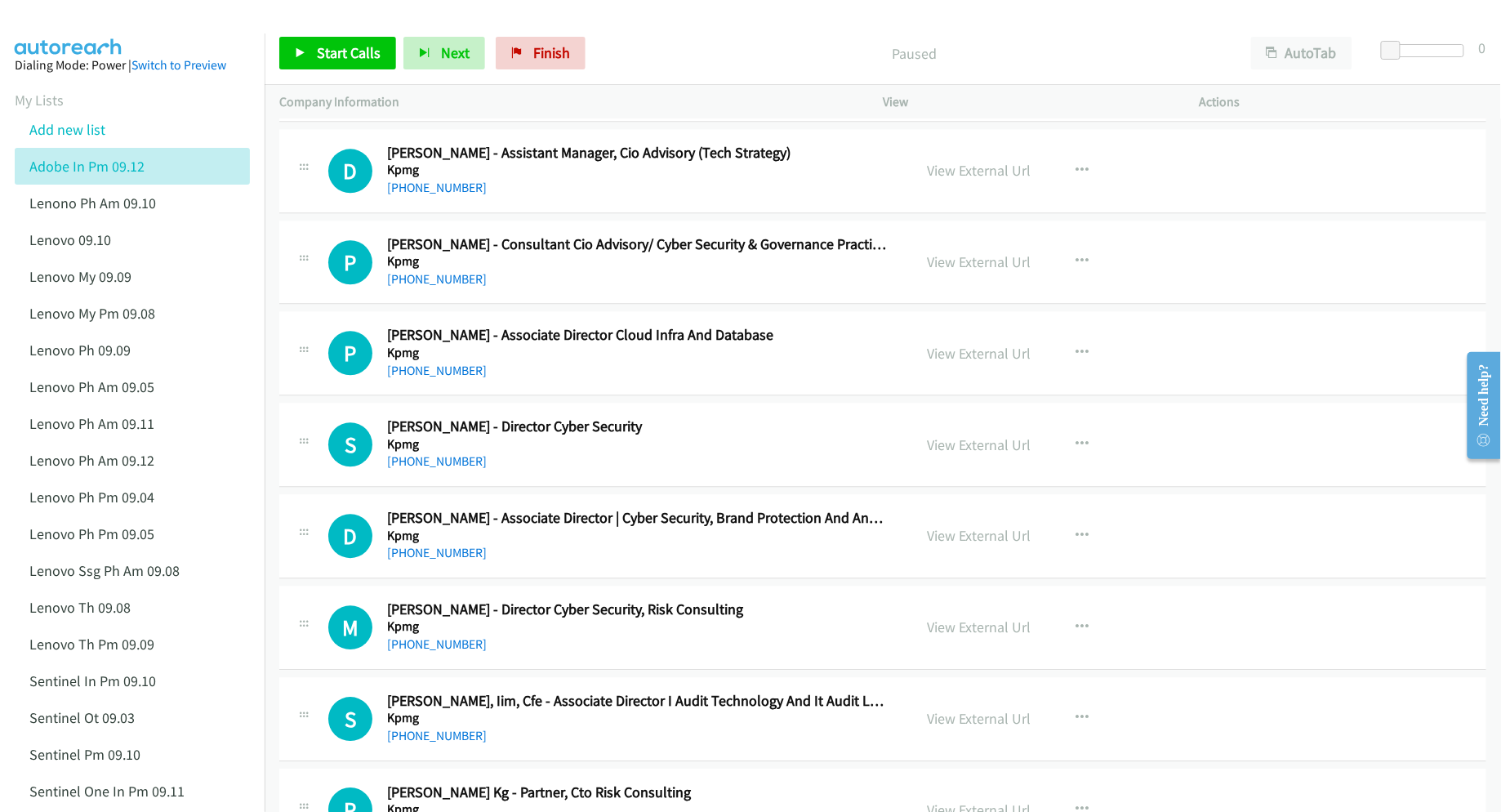
scroll to position [3810, 0]
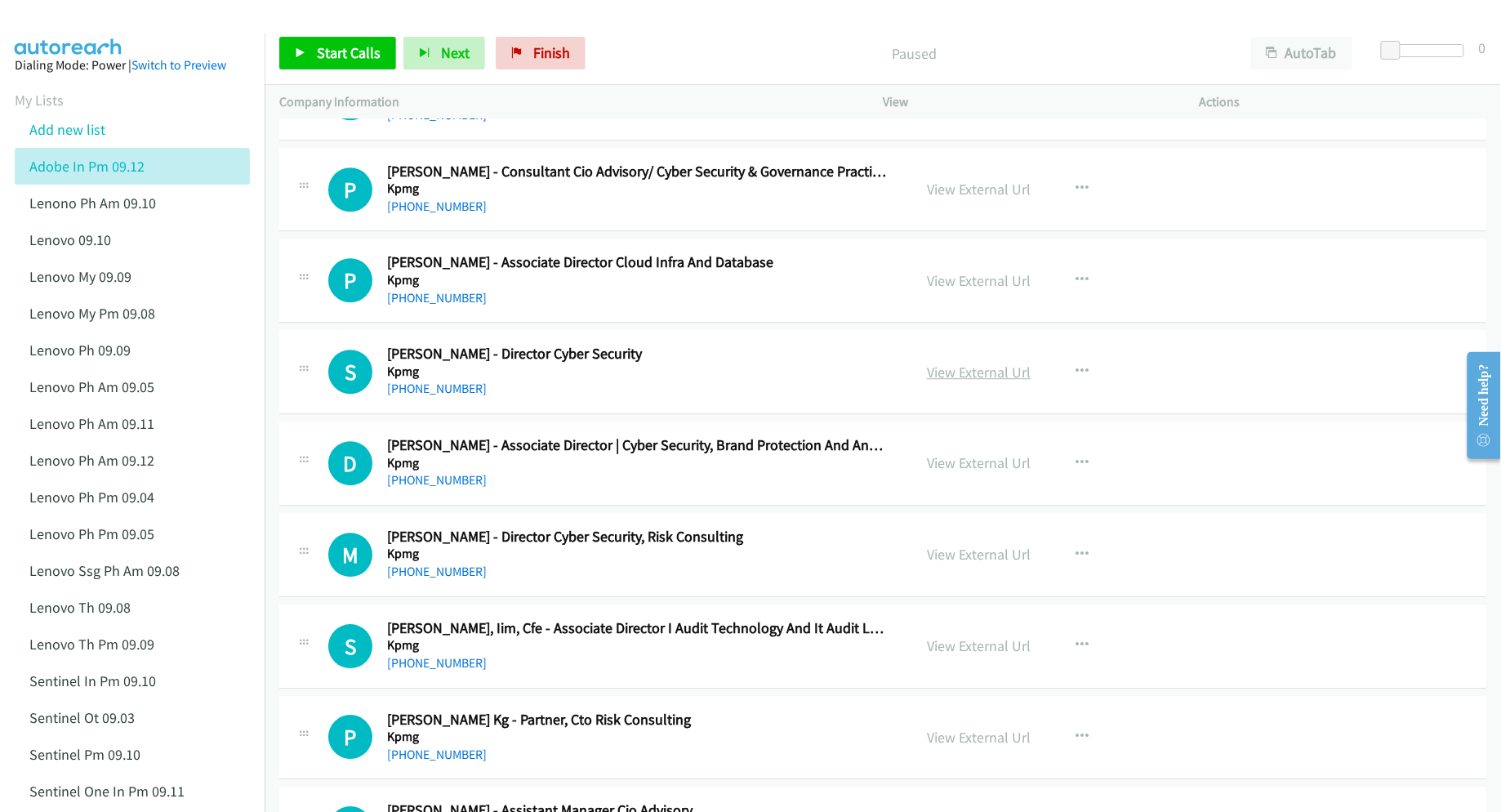
click at [977, 382] on link "View External Url" at bounding box center [978, 371] width 104 height 18
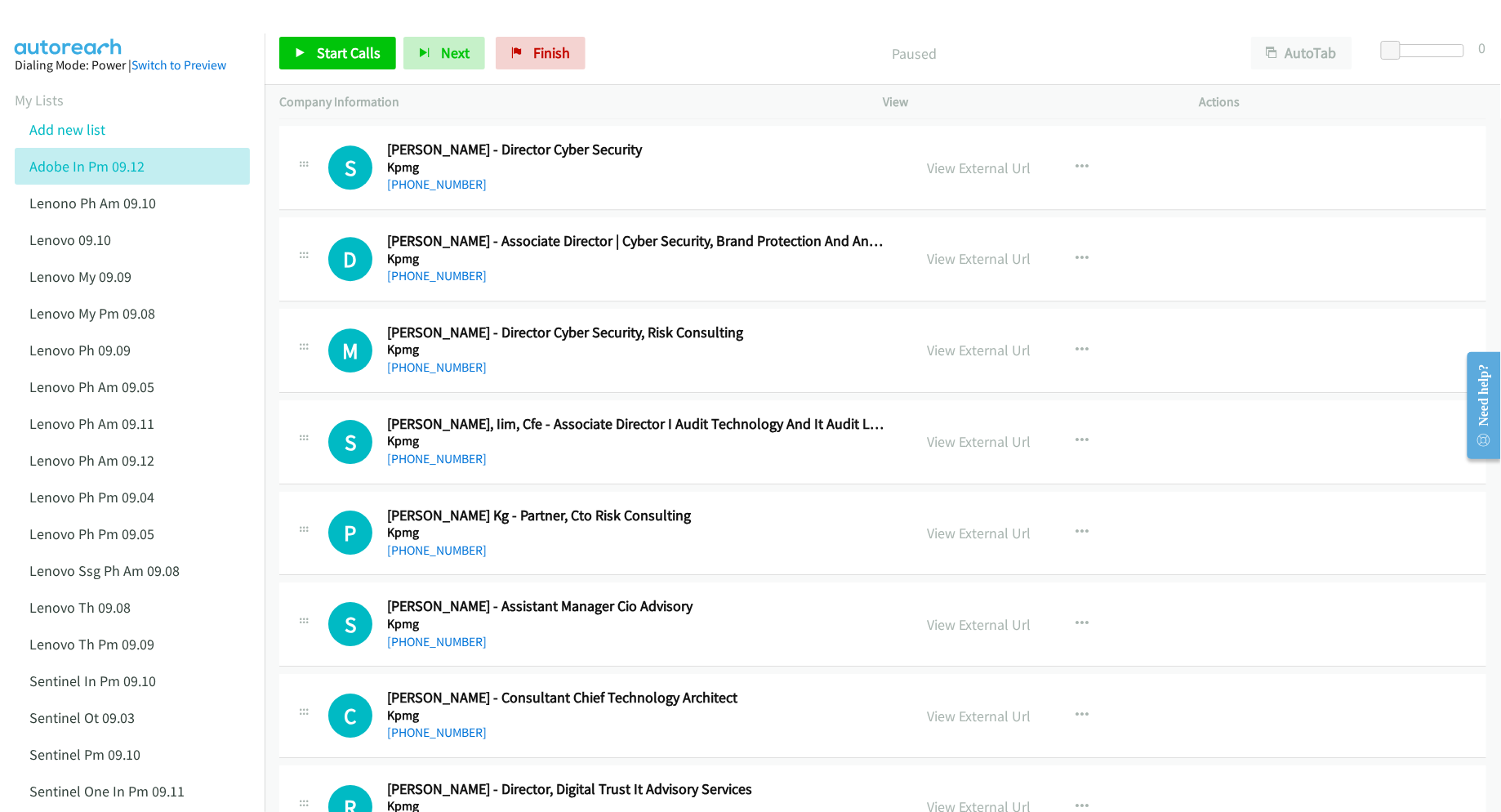
scroll to position [4028, 0]
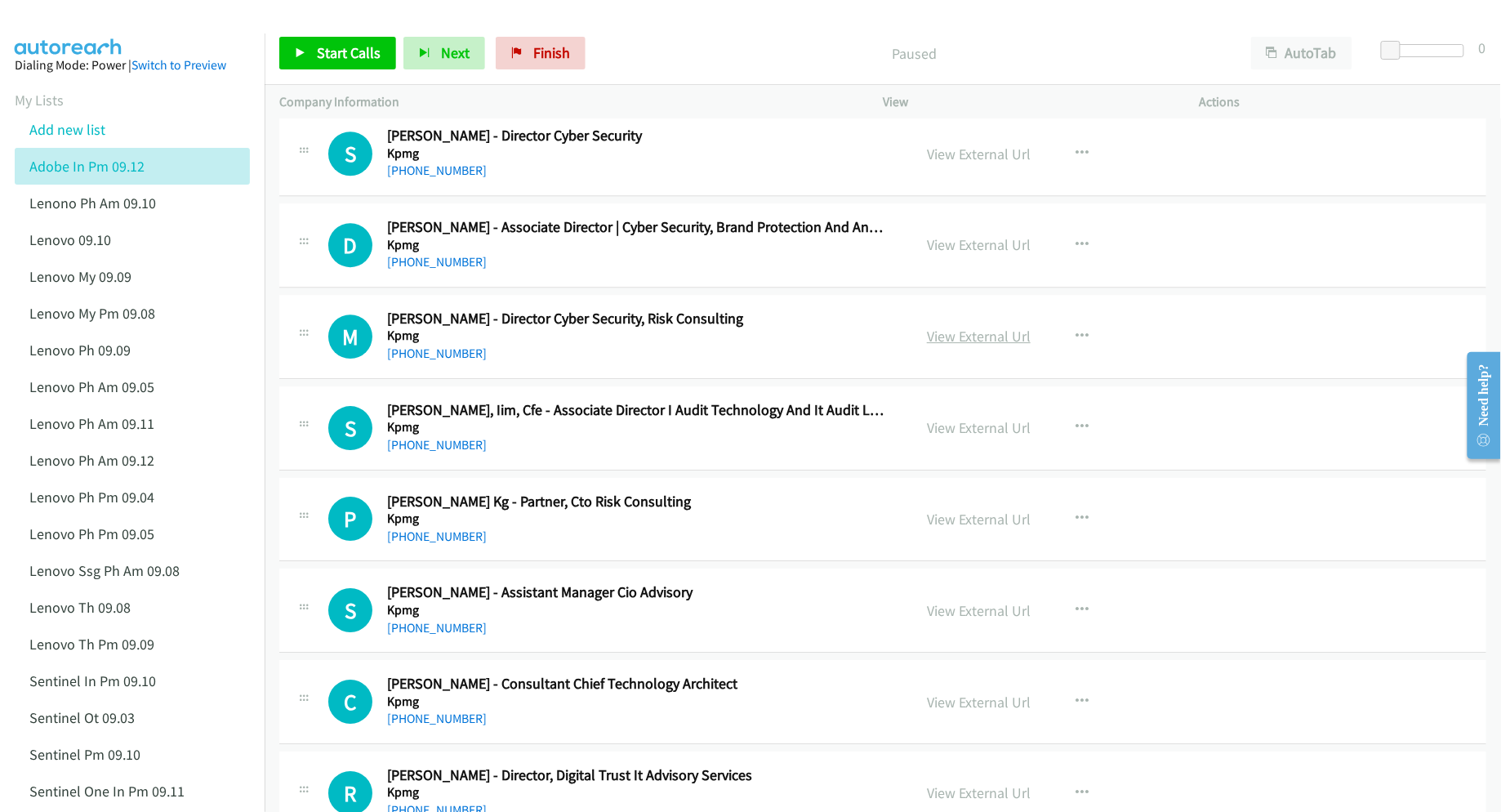
click at [958, 345] on link "View External Url" at bounding box center [978, 335] width 104 height 18
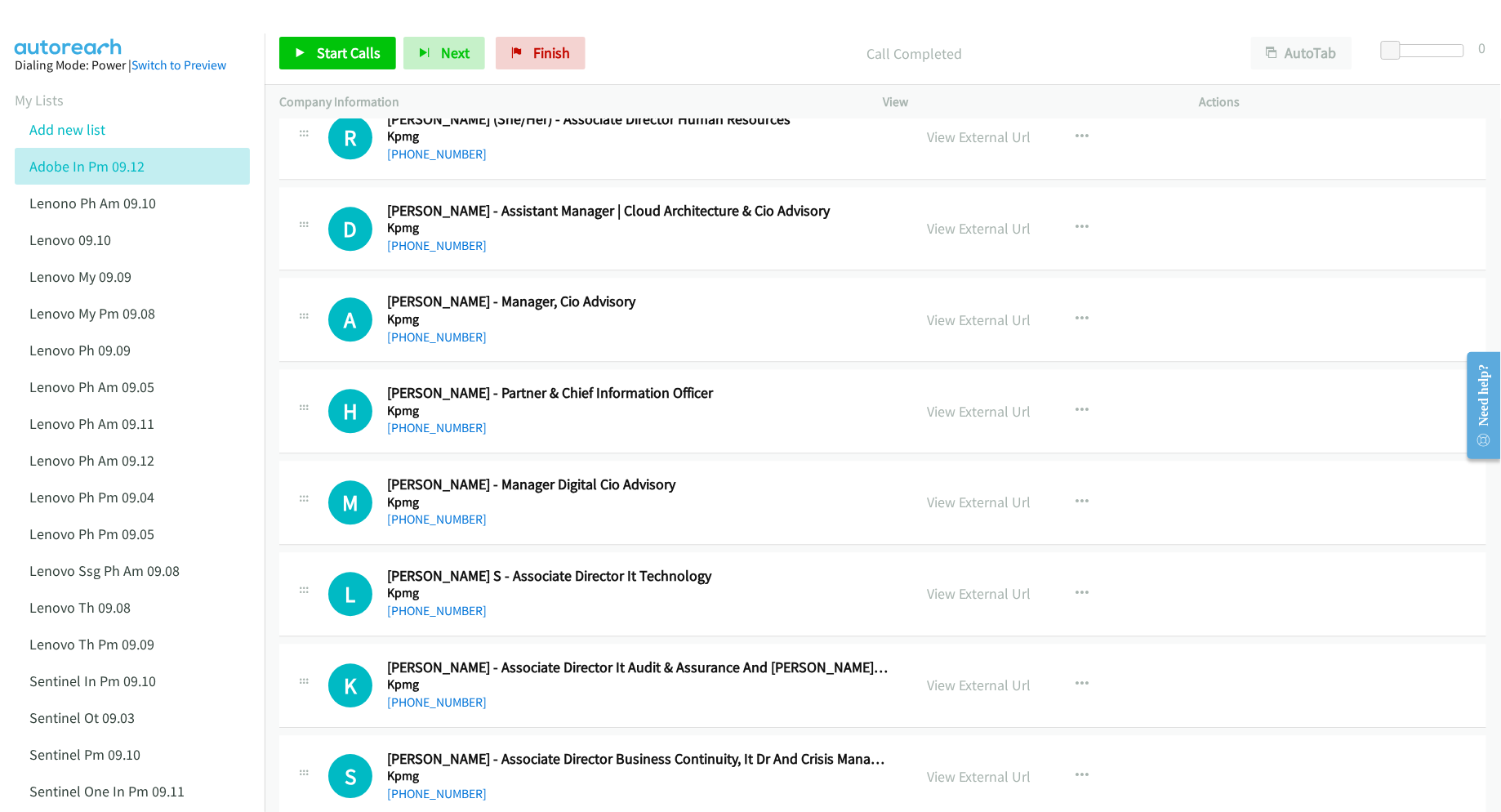
scroll to position [8166, 0]
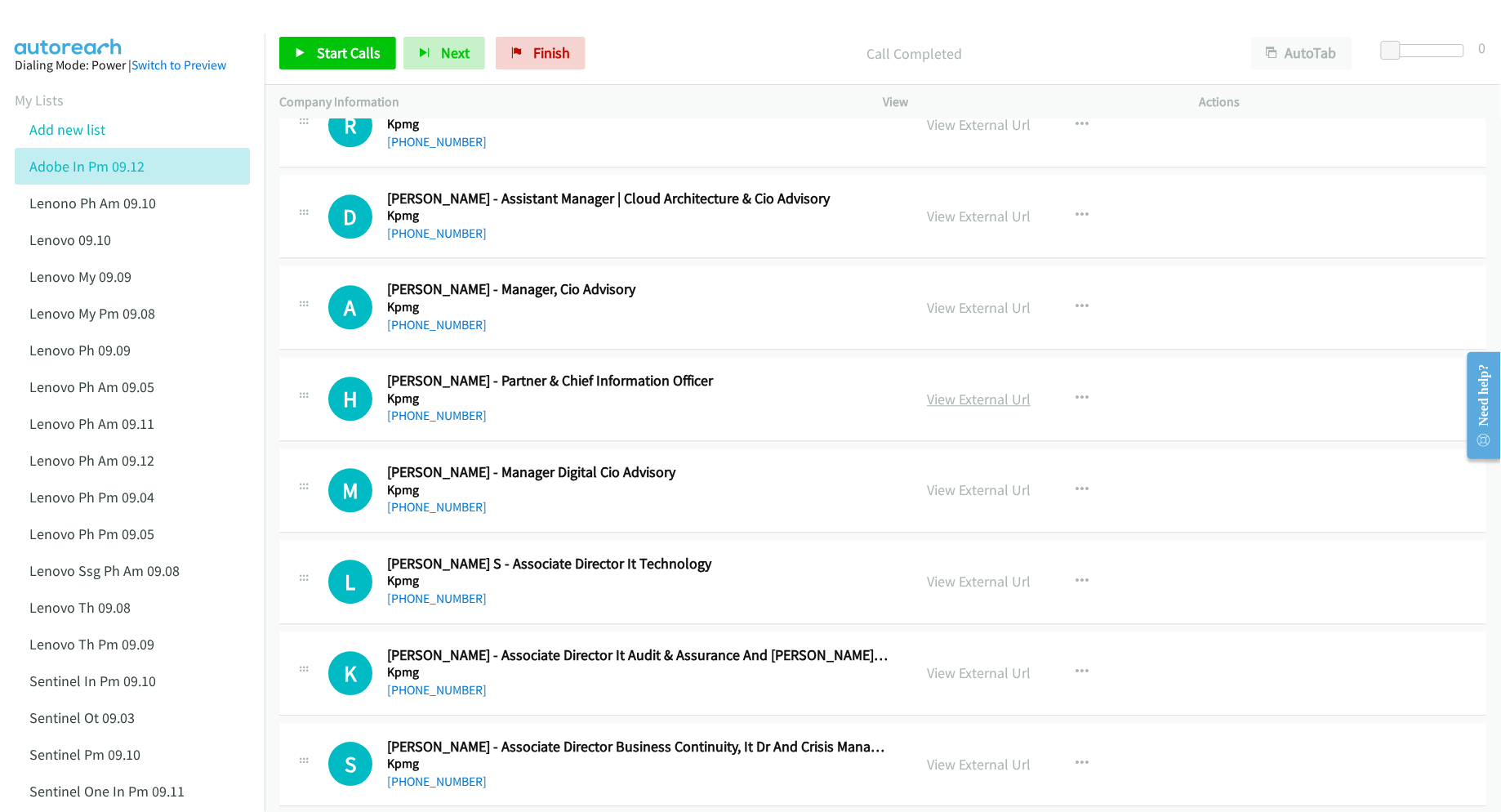
click at [955, 408] on link "View External Url" at bounding box center [978, 398] width 104 height 18
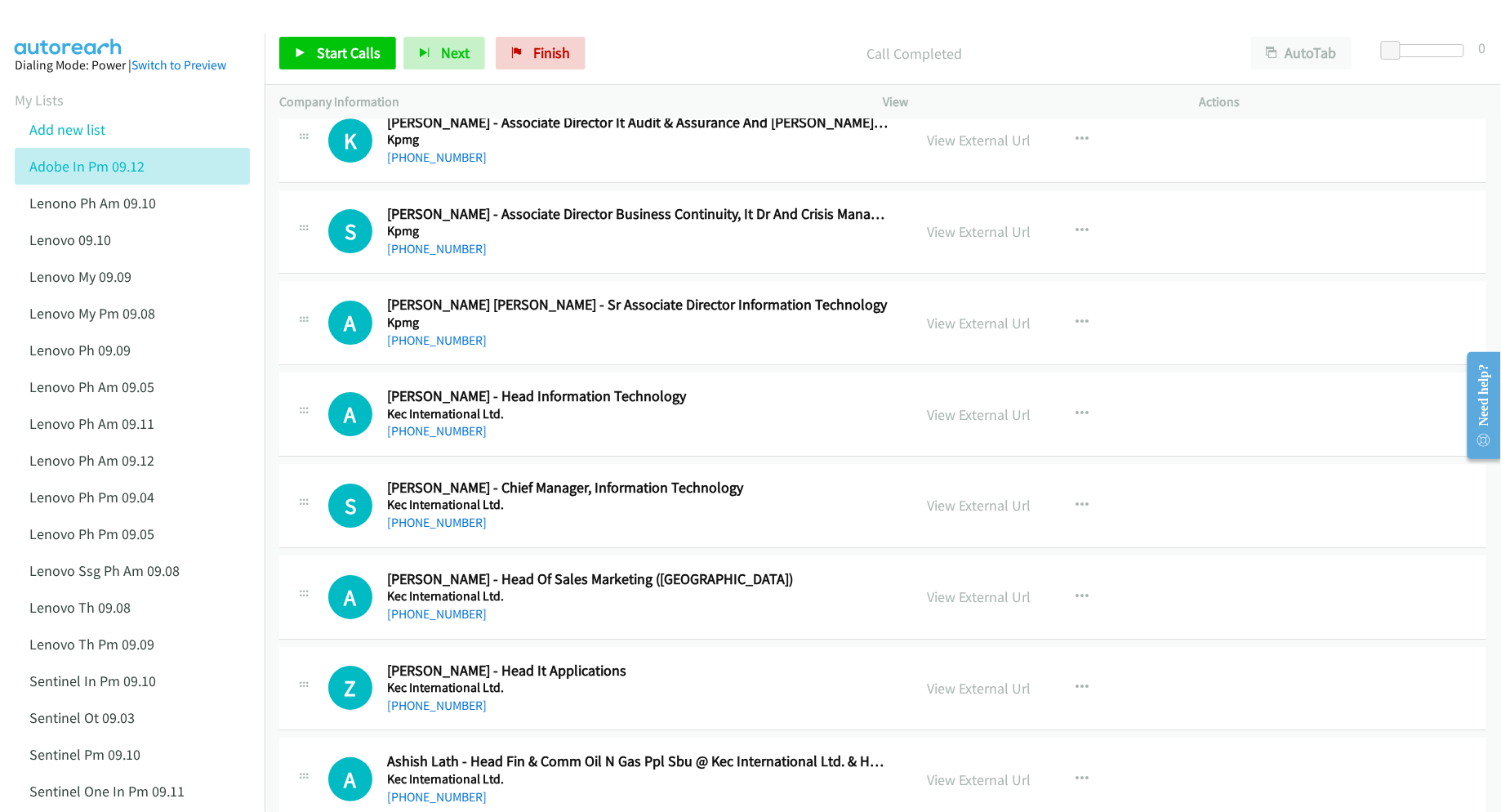
scroll to position [8710, 0]
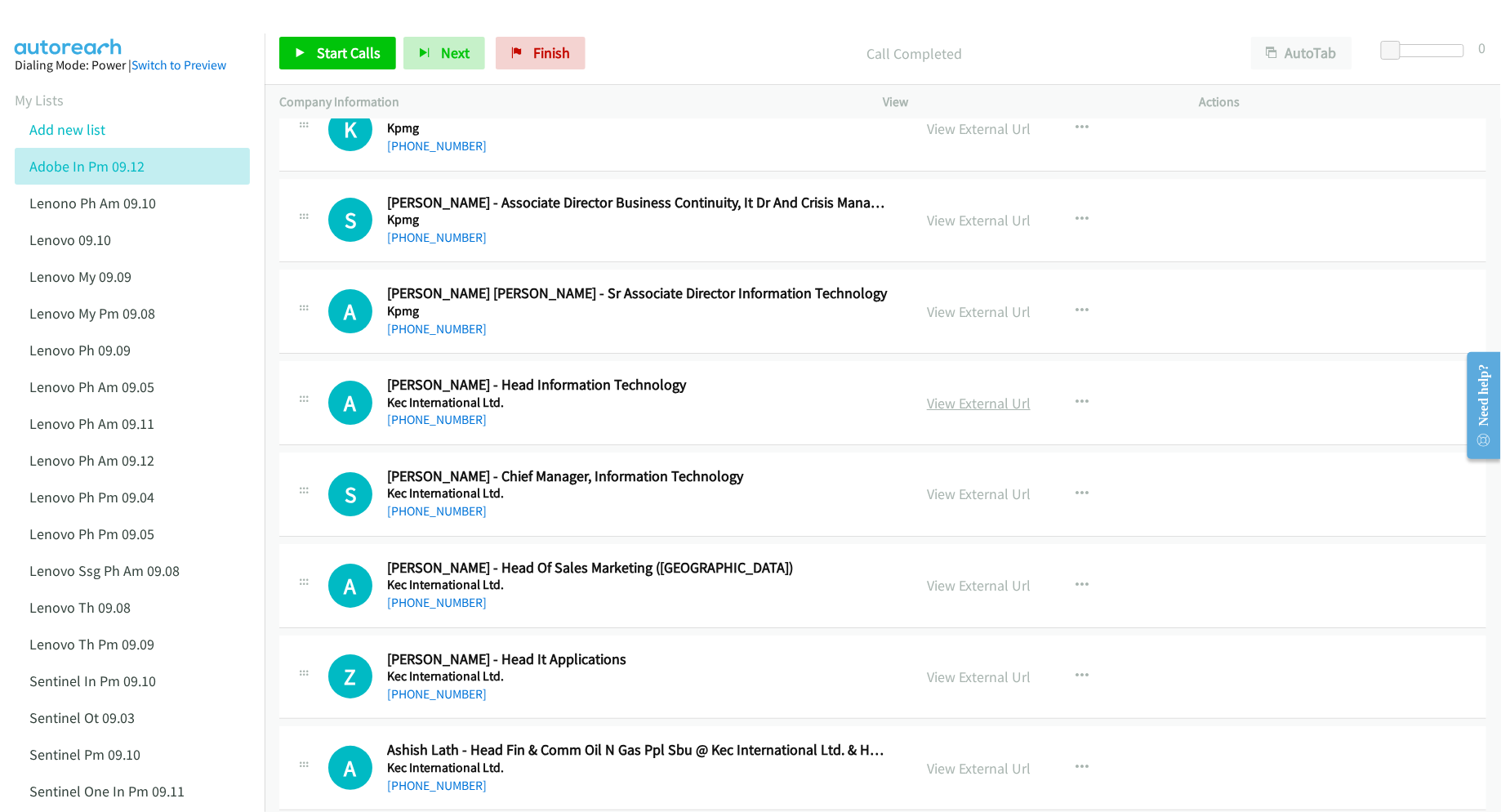
click at [954, 413] on link "View External Url" at bounding box center [978, 402] width 104 height 18
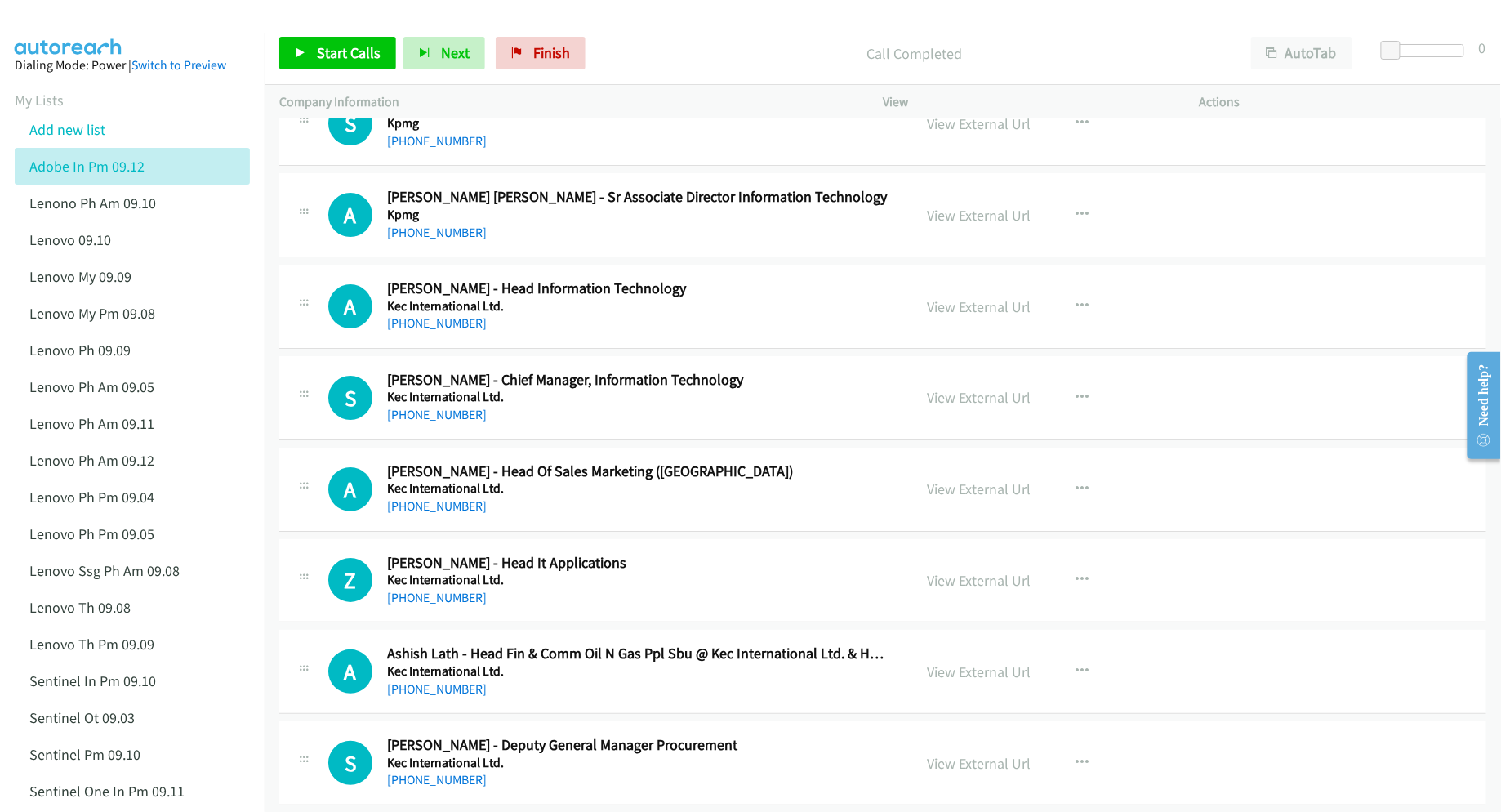
scroll to position [8819, 0]
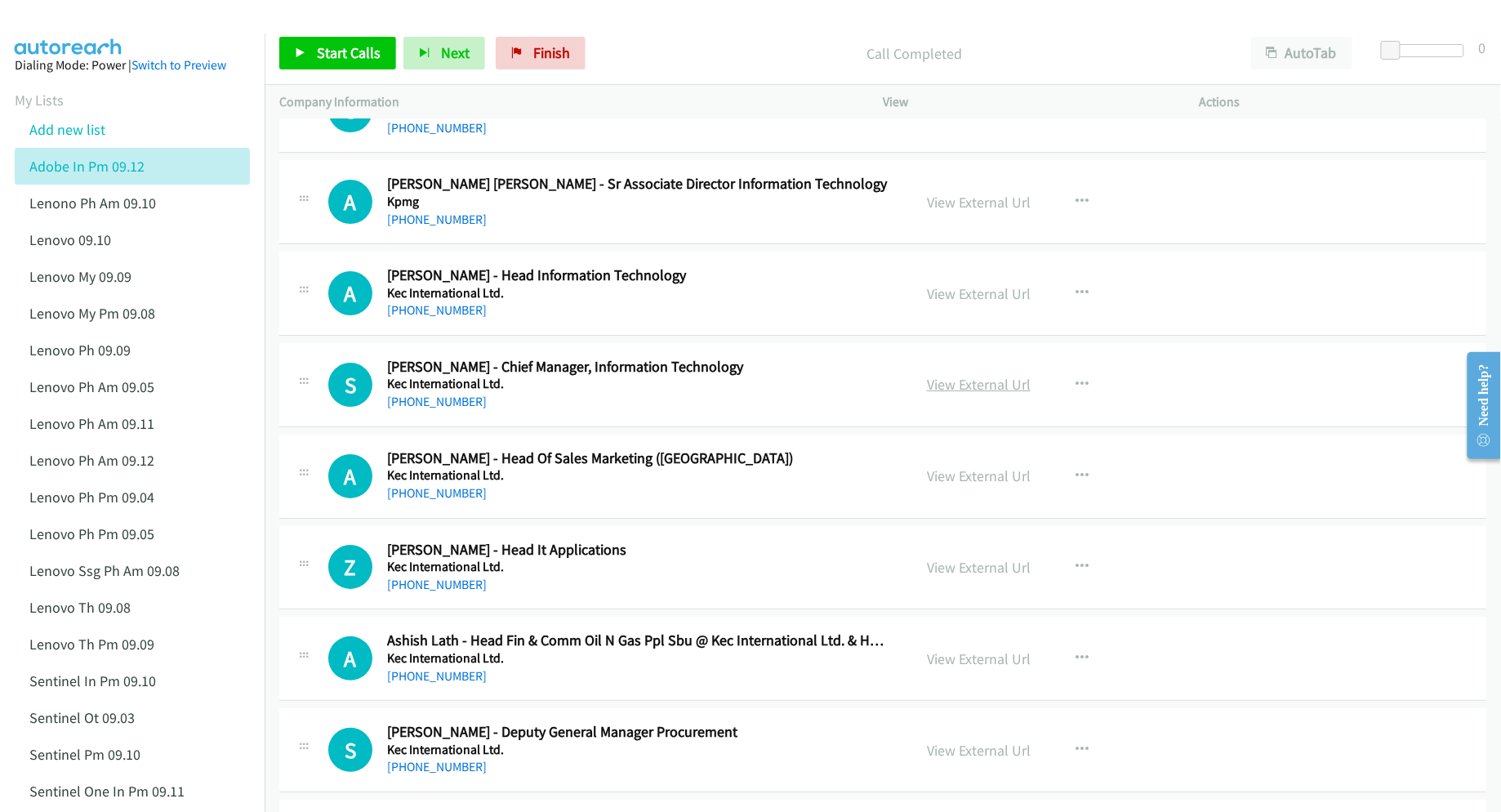
click at [954, 393] on link "View External Url" at bounding box center [978, 384] width 104 height 18
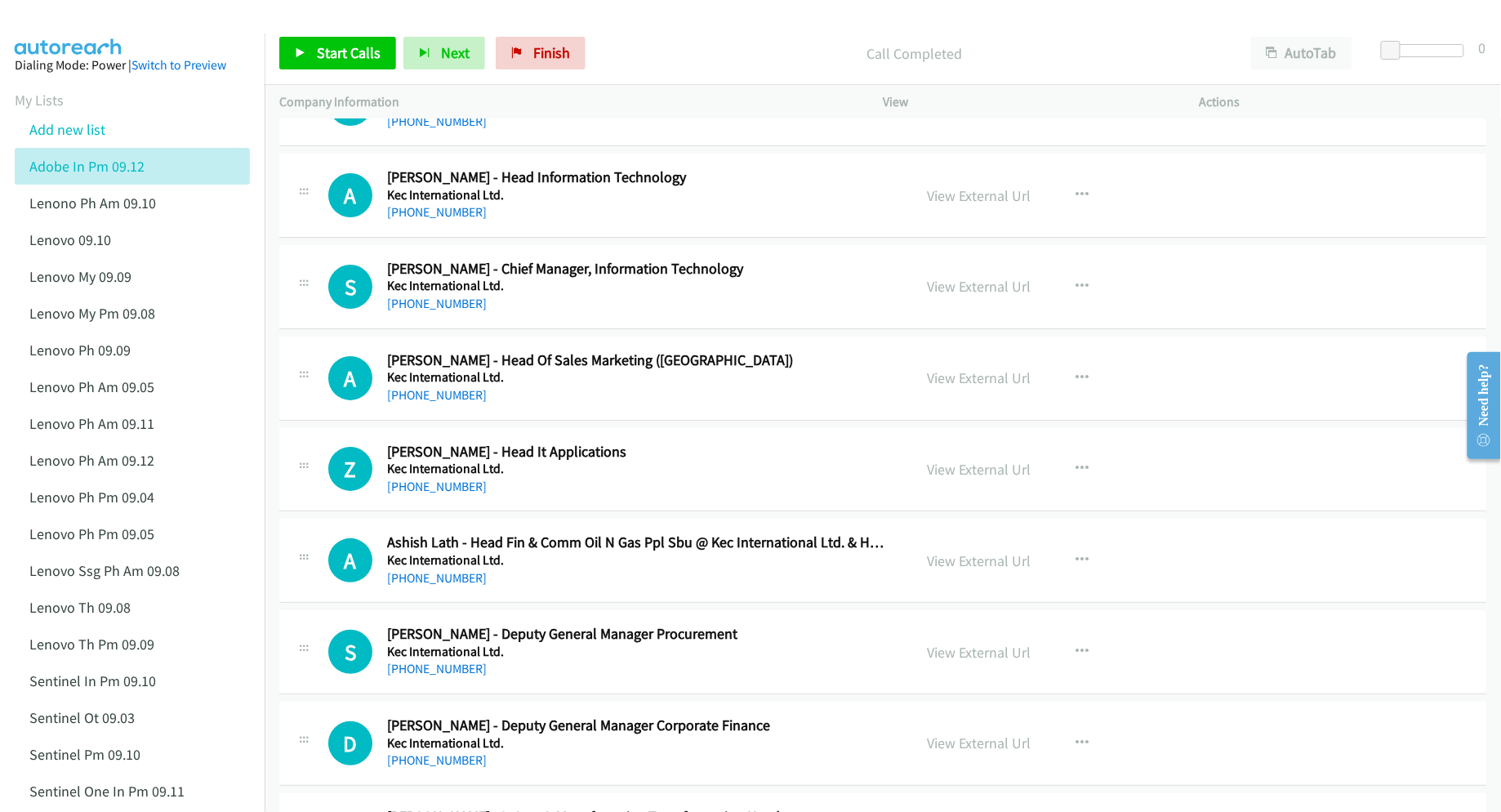
scroll to position [8928, 0]
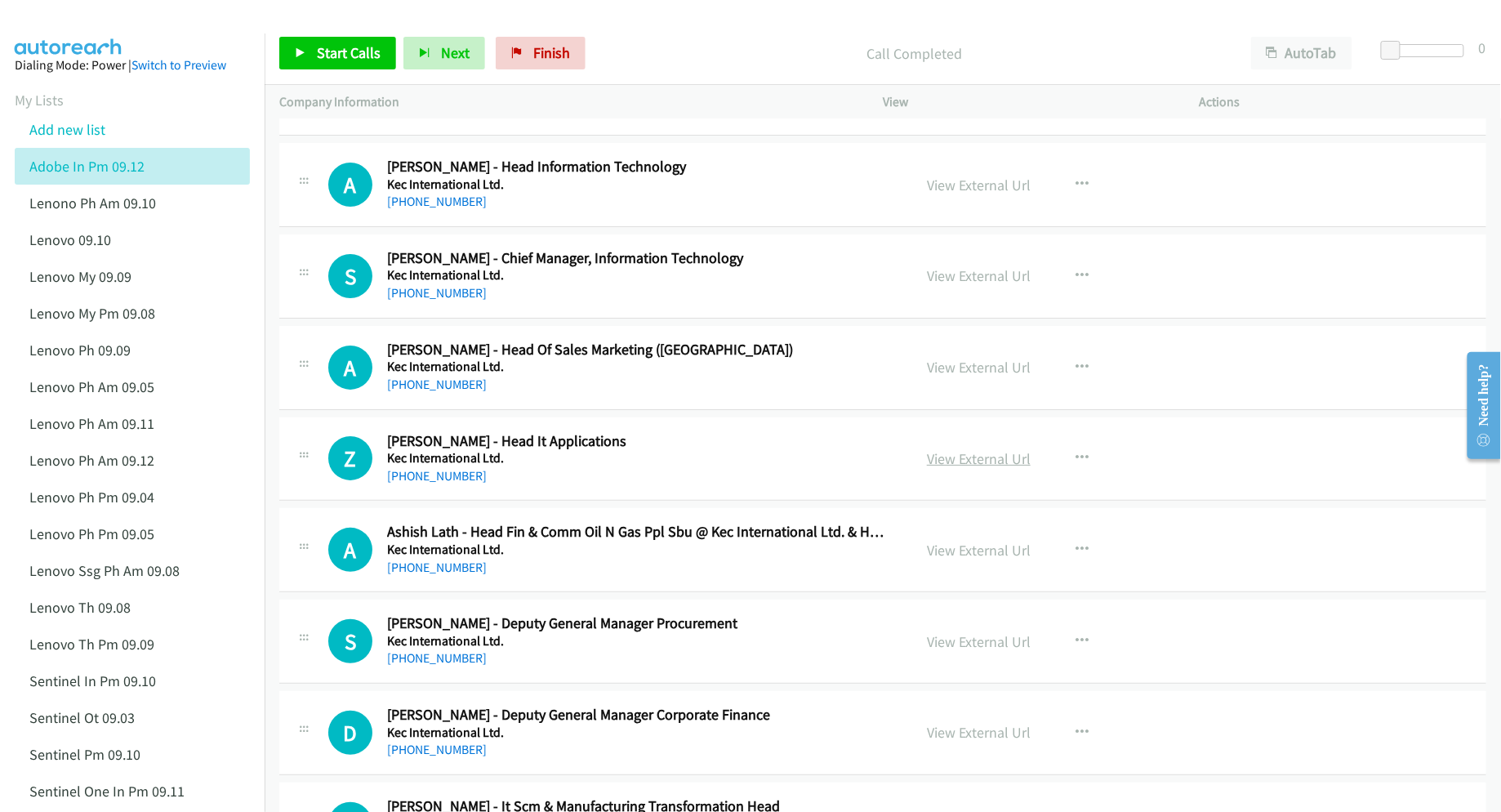
click at [935, 468] on link "View External Url" at bounding box center [978, 458] width 104 height 18
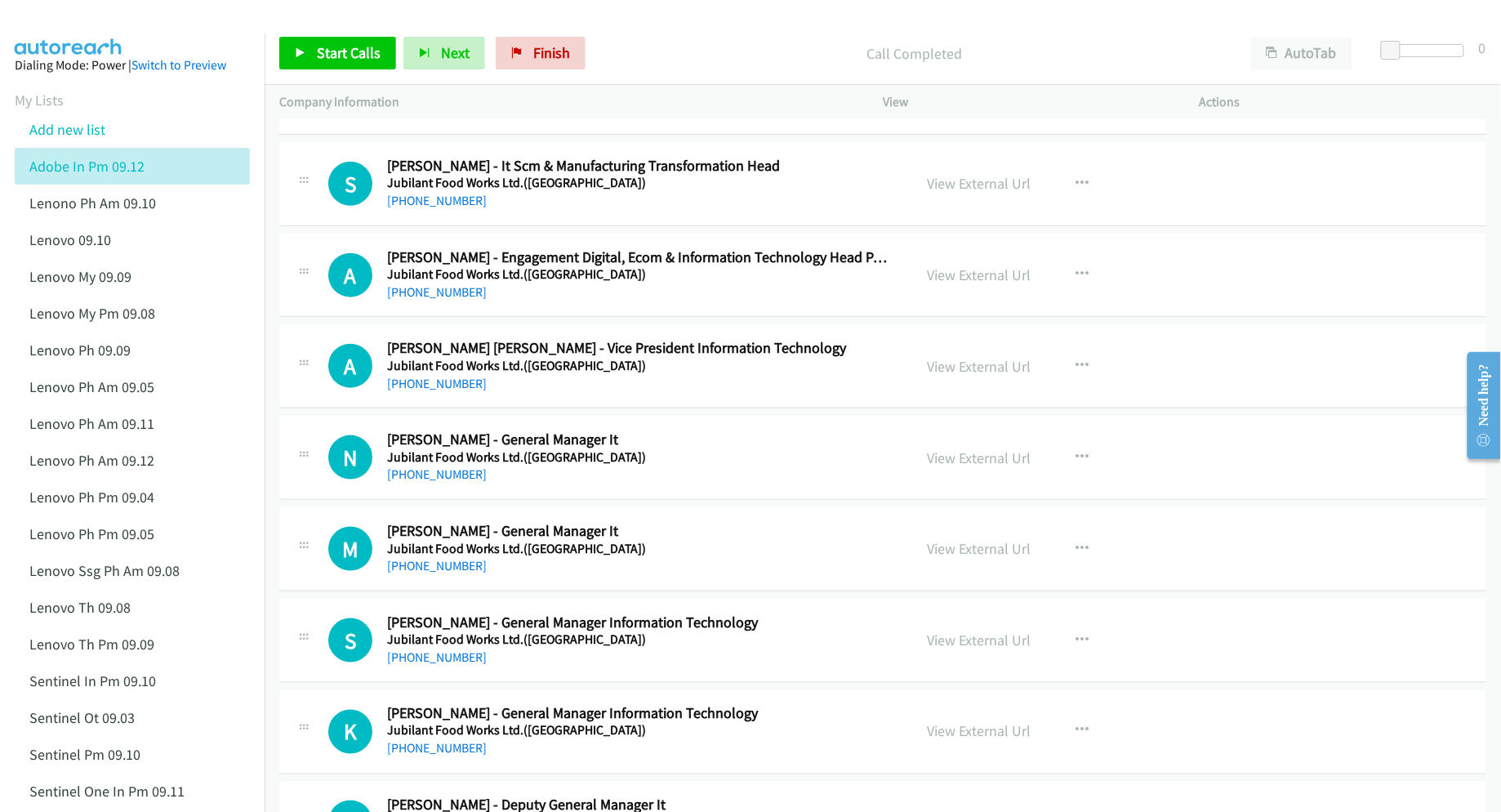
scroll to position [9581, 0]
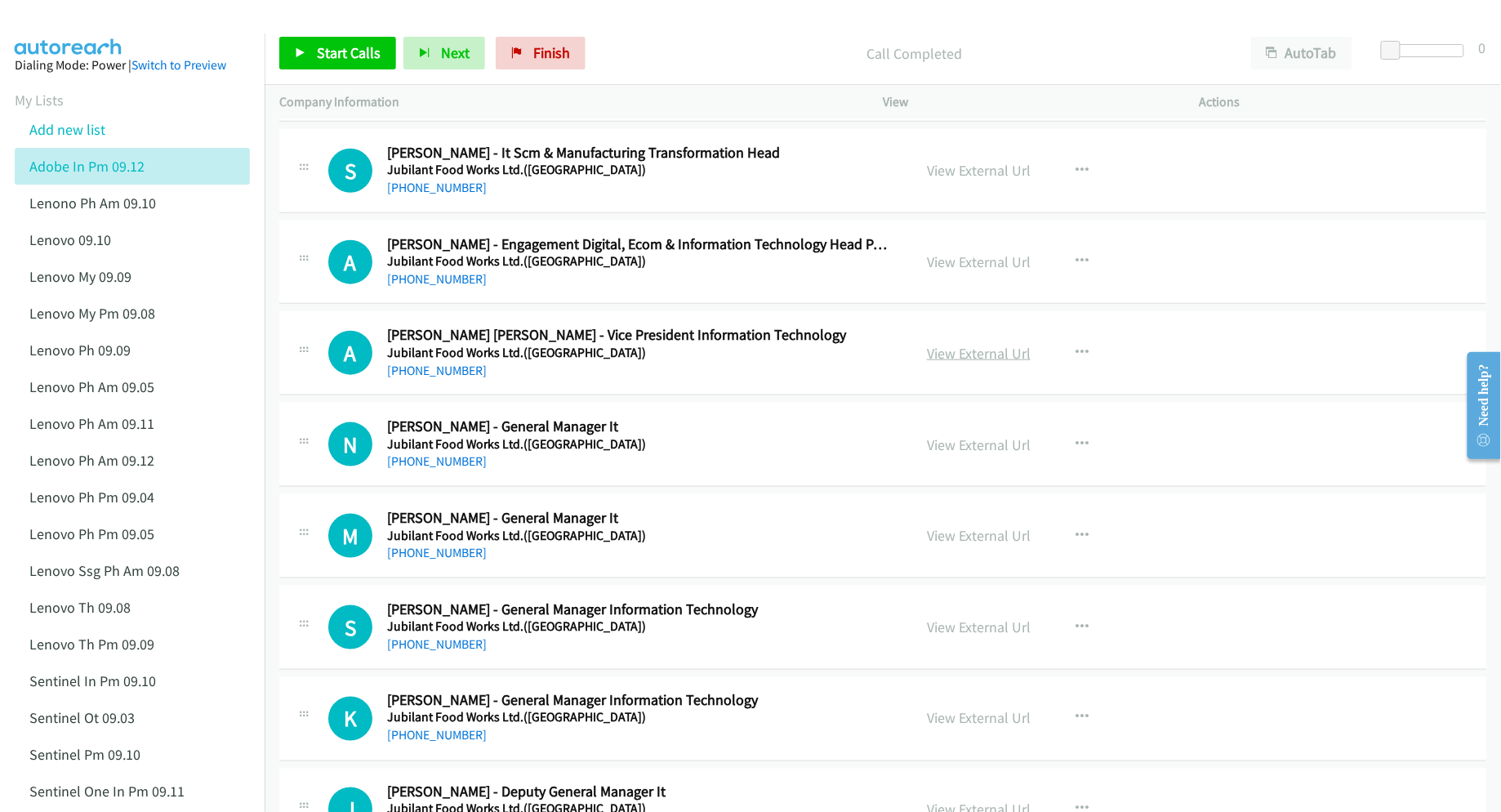
click at [951, 362] on link "View External Url" at bounding box center [978, 353] width 104 height 18
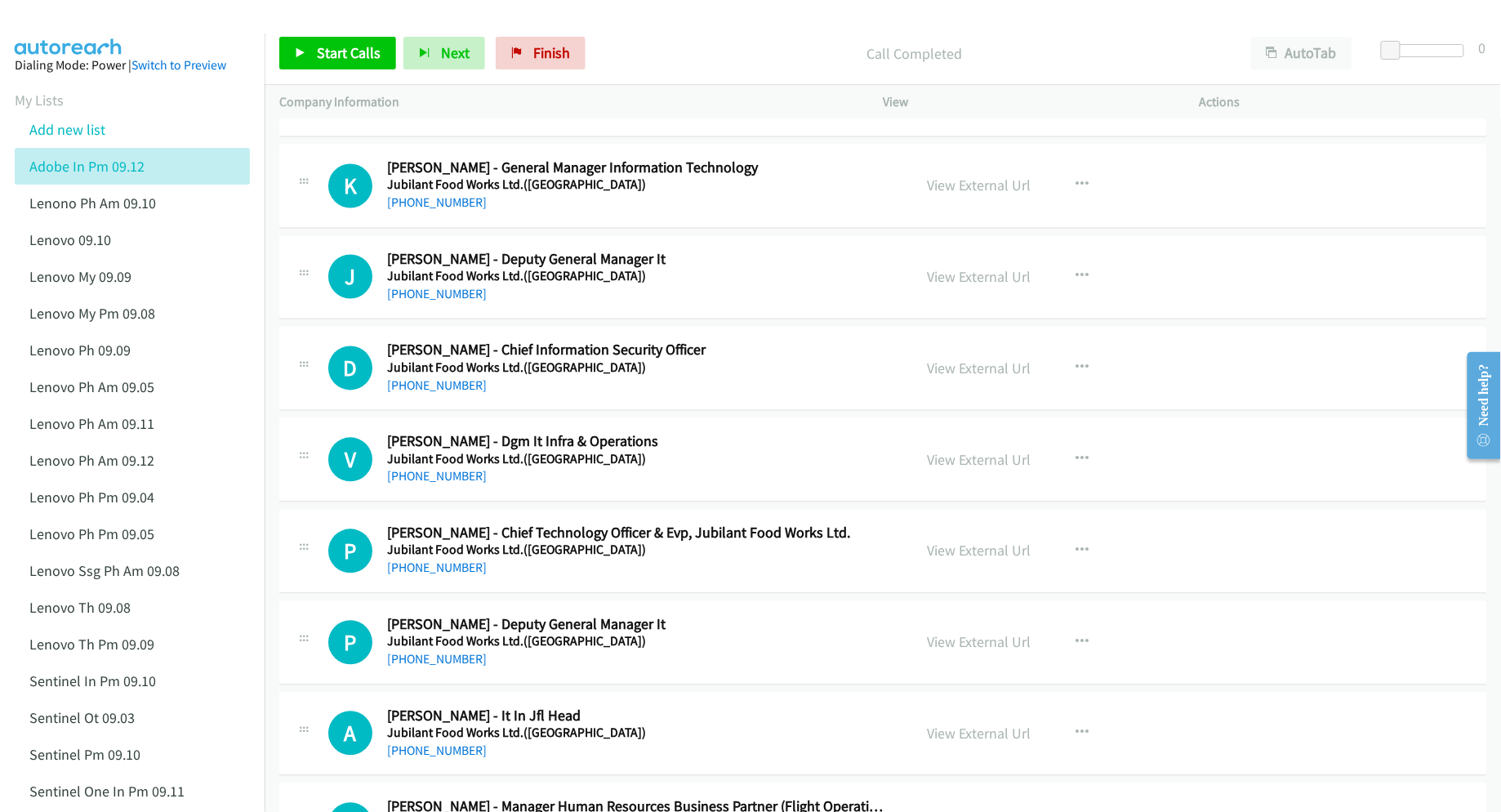
scroll to position [10126, 0]
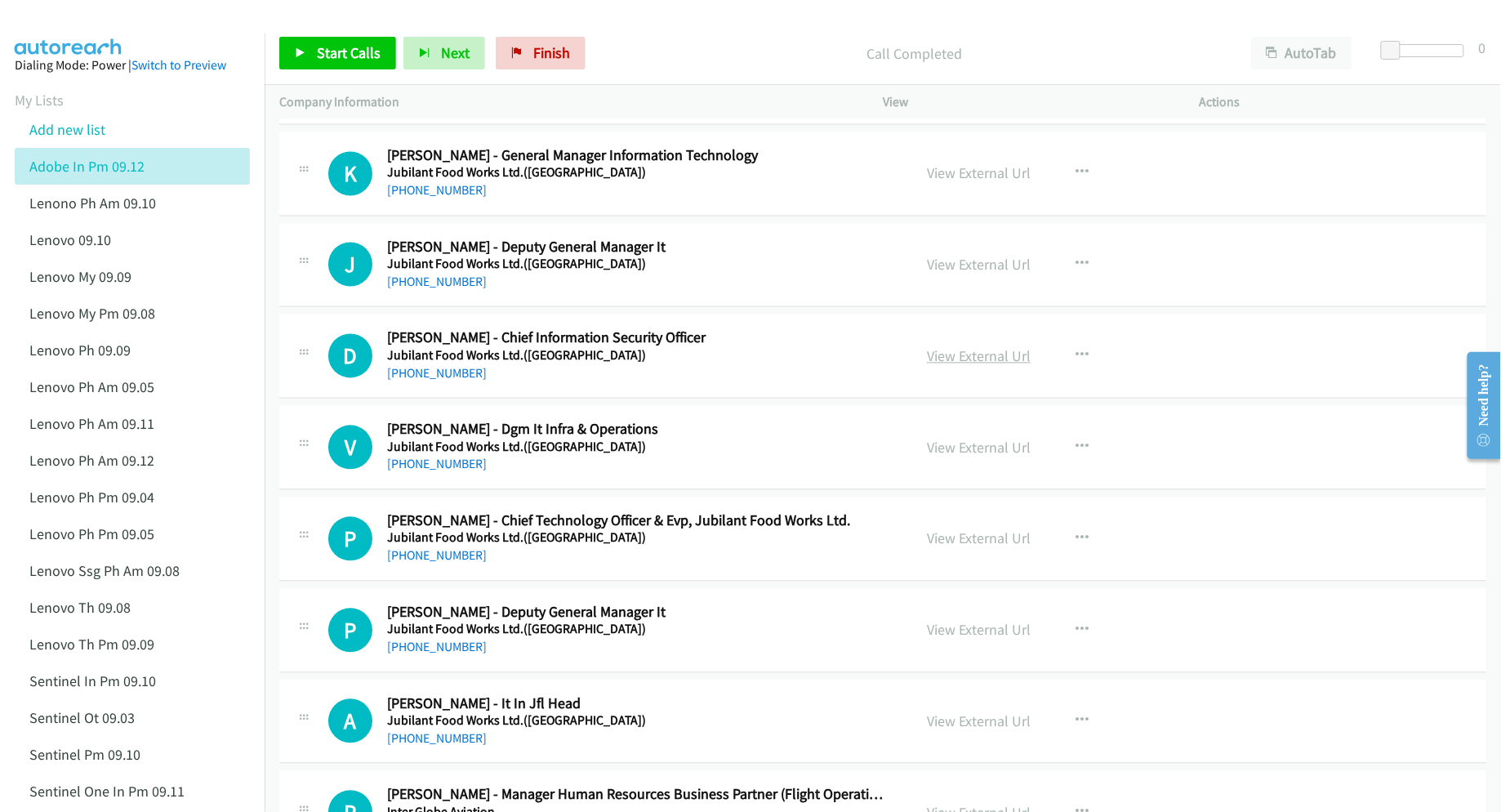
click at [951, 366] on link "View External Url" at bounding box center [978, 356] width 104 height 18
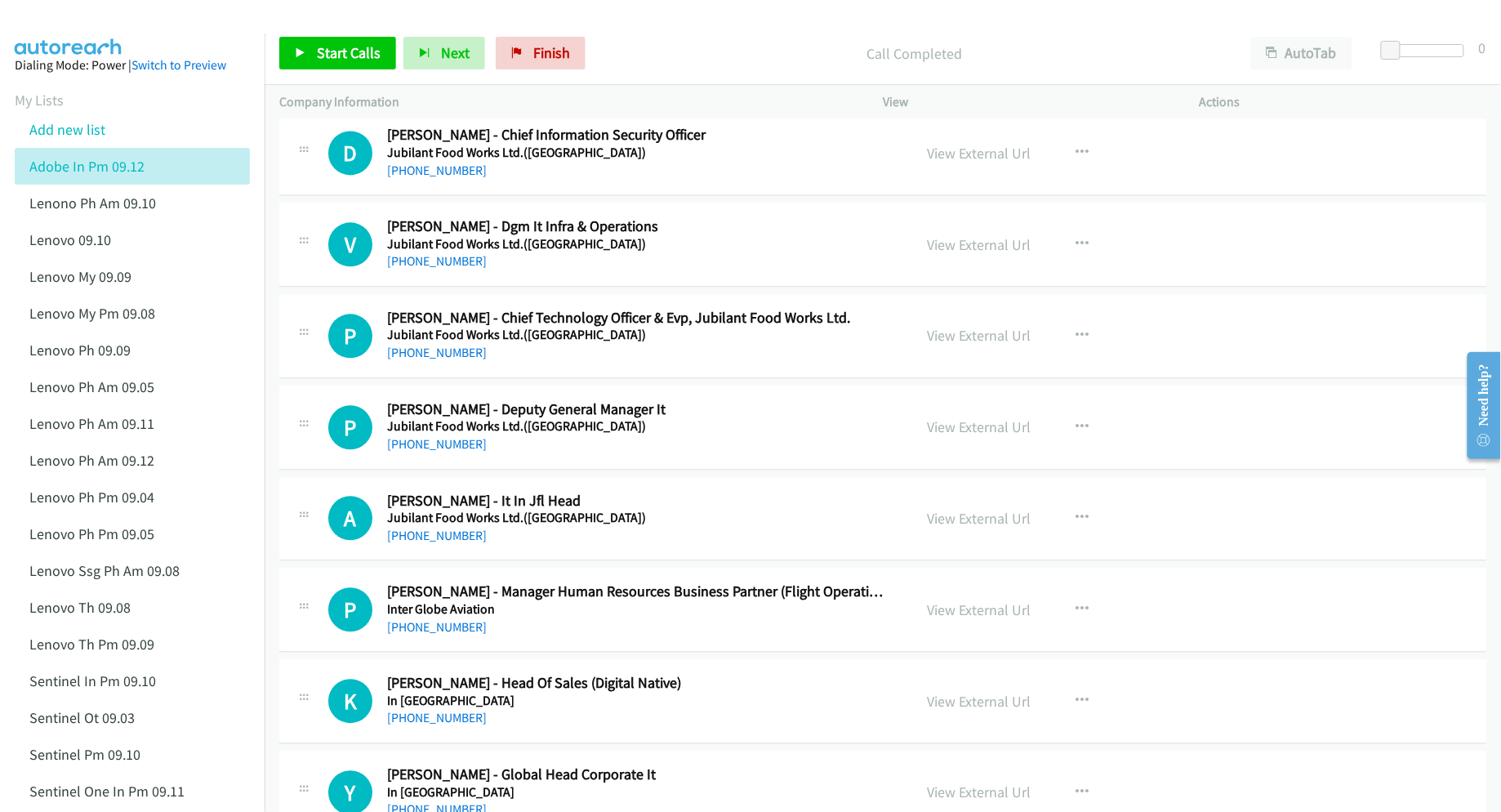
scroll to position [10343, 0]
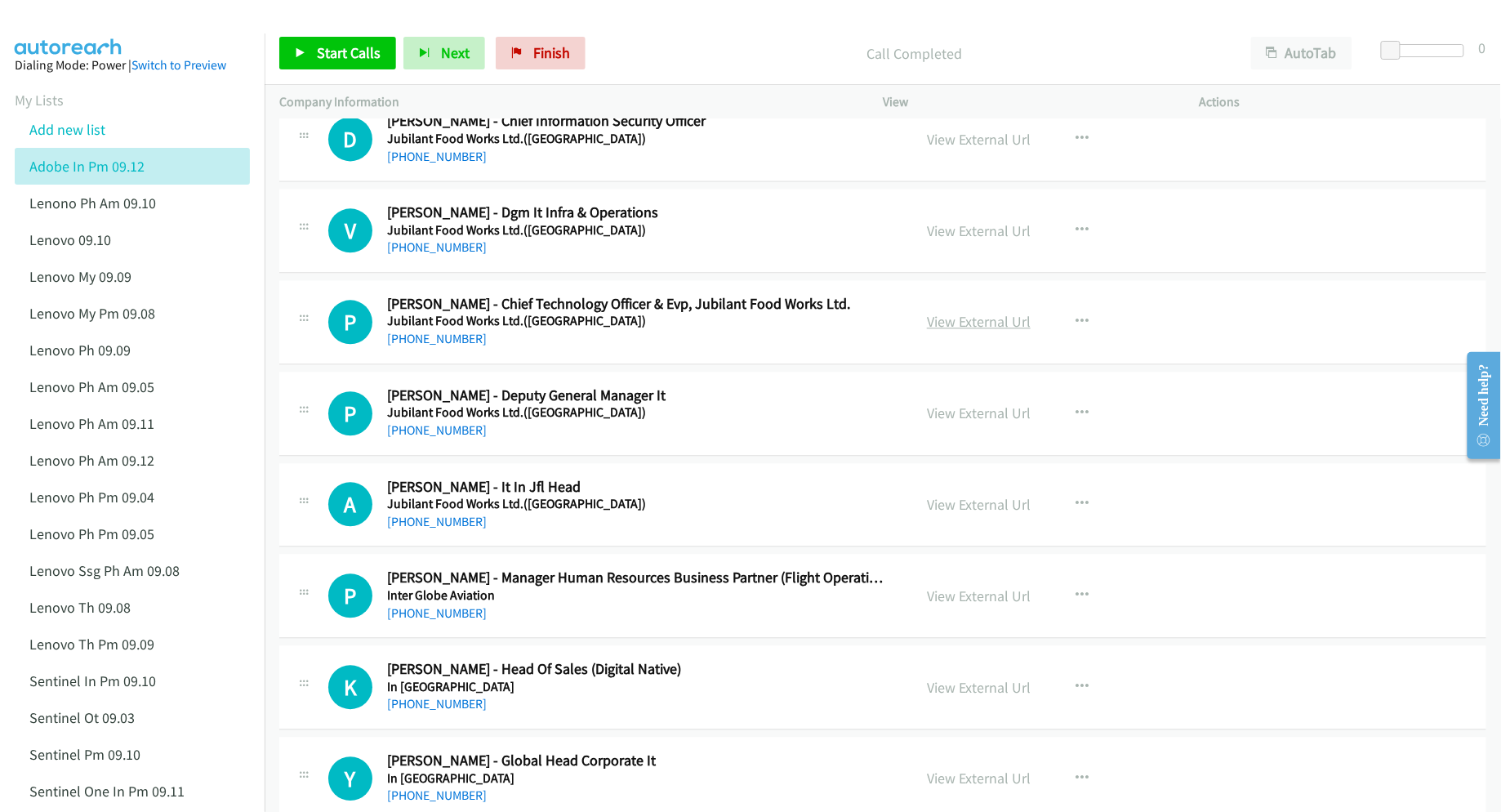
click at [945, 330] on link "View External Url" at bounding box center [978, 321] width 104 height 18
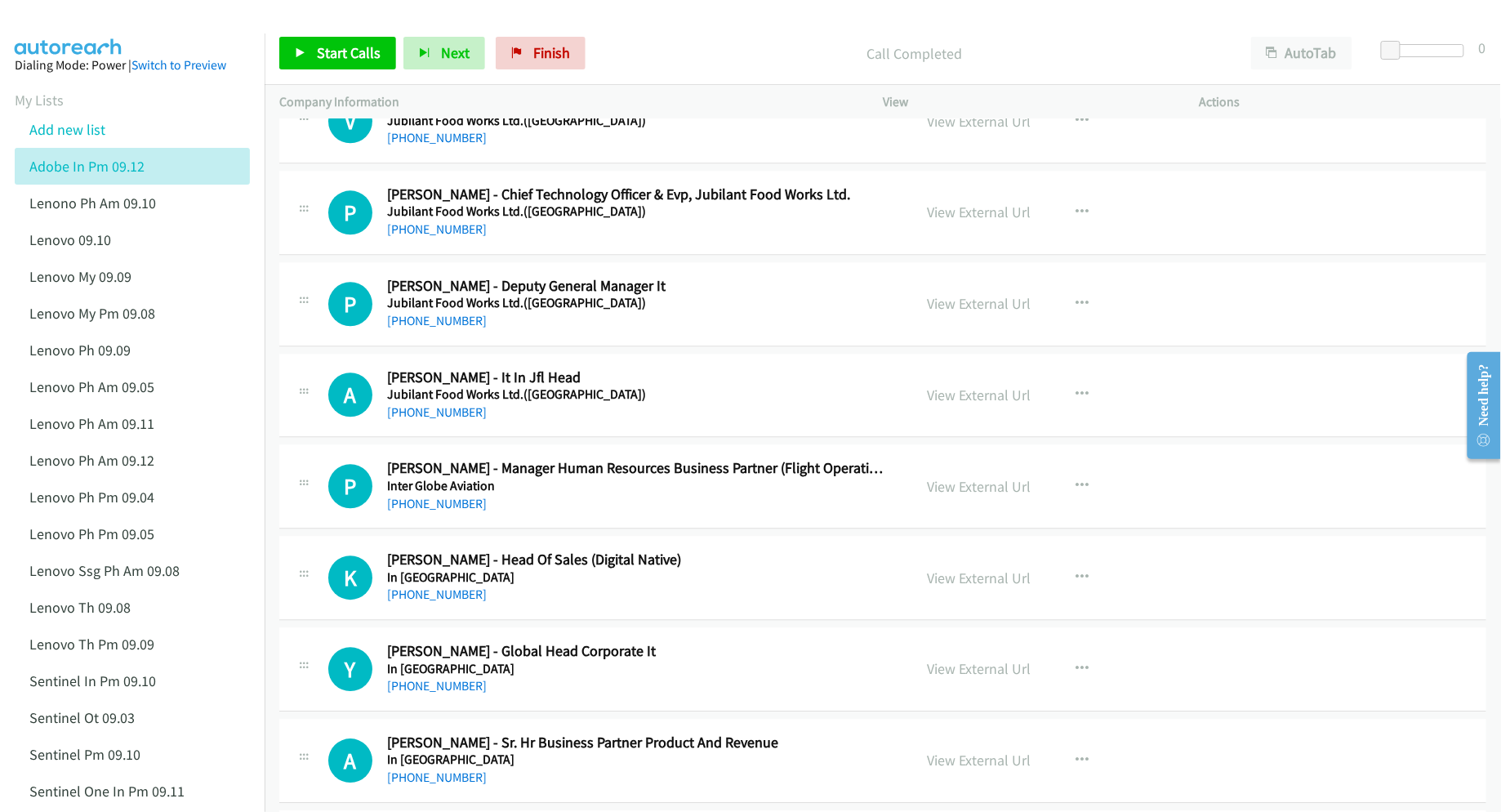
scroll to position [10561, 0]
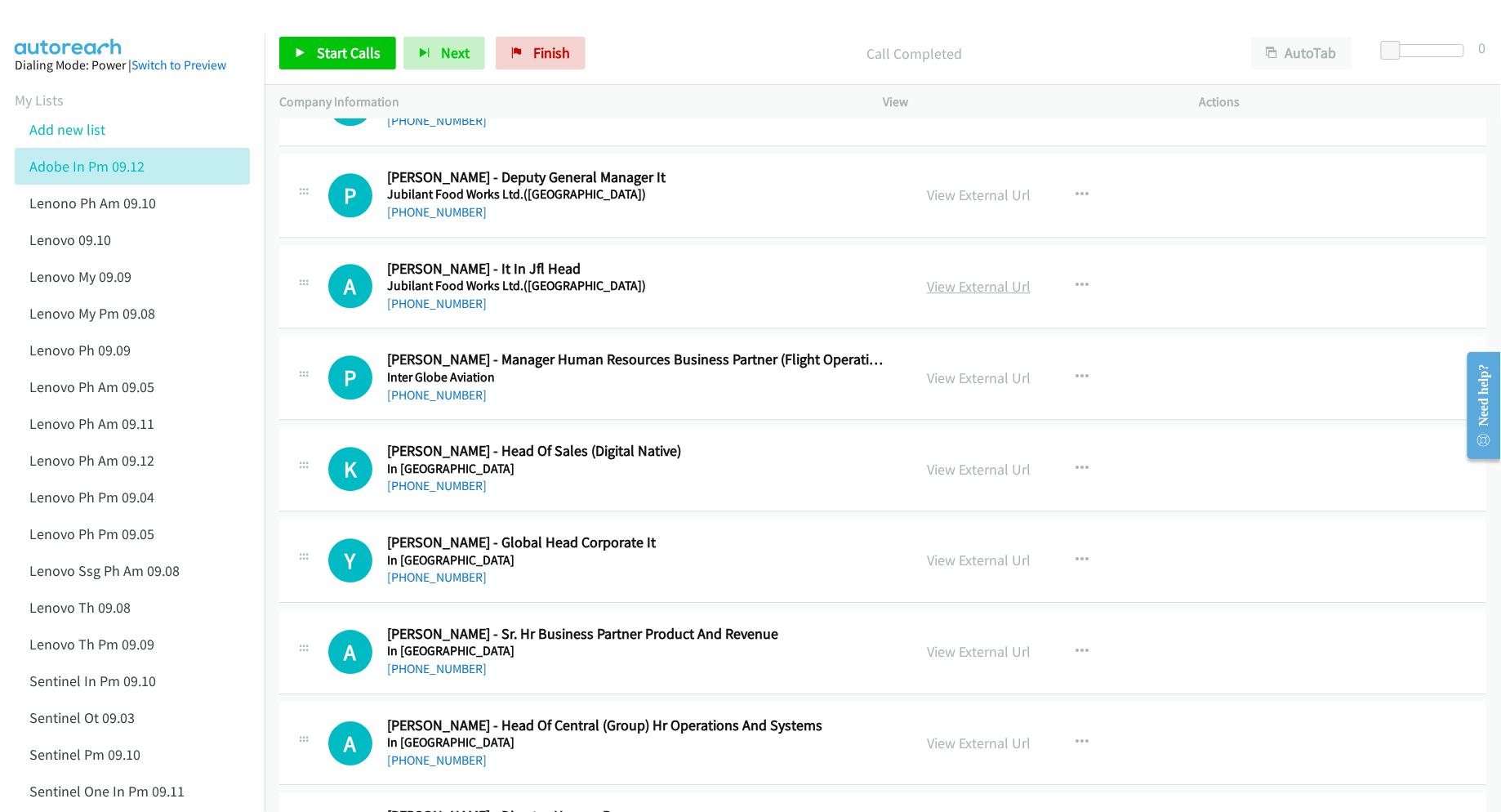
click at [967, 296] on link "View External Url" at bounding box center [978, 286] width 104 height 18
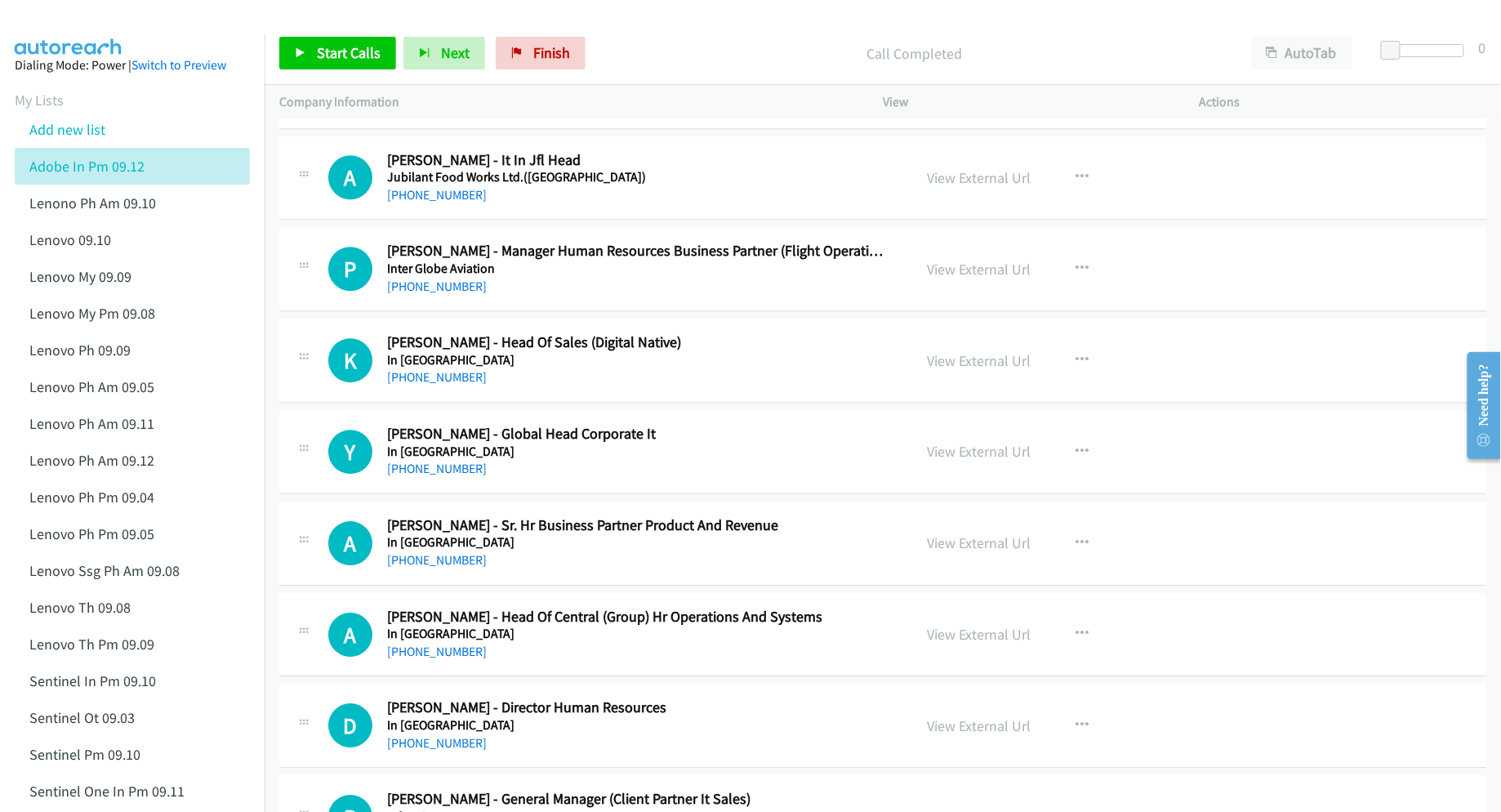
scroll to position [10779, 0]
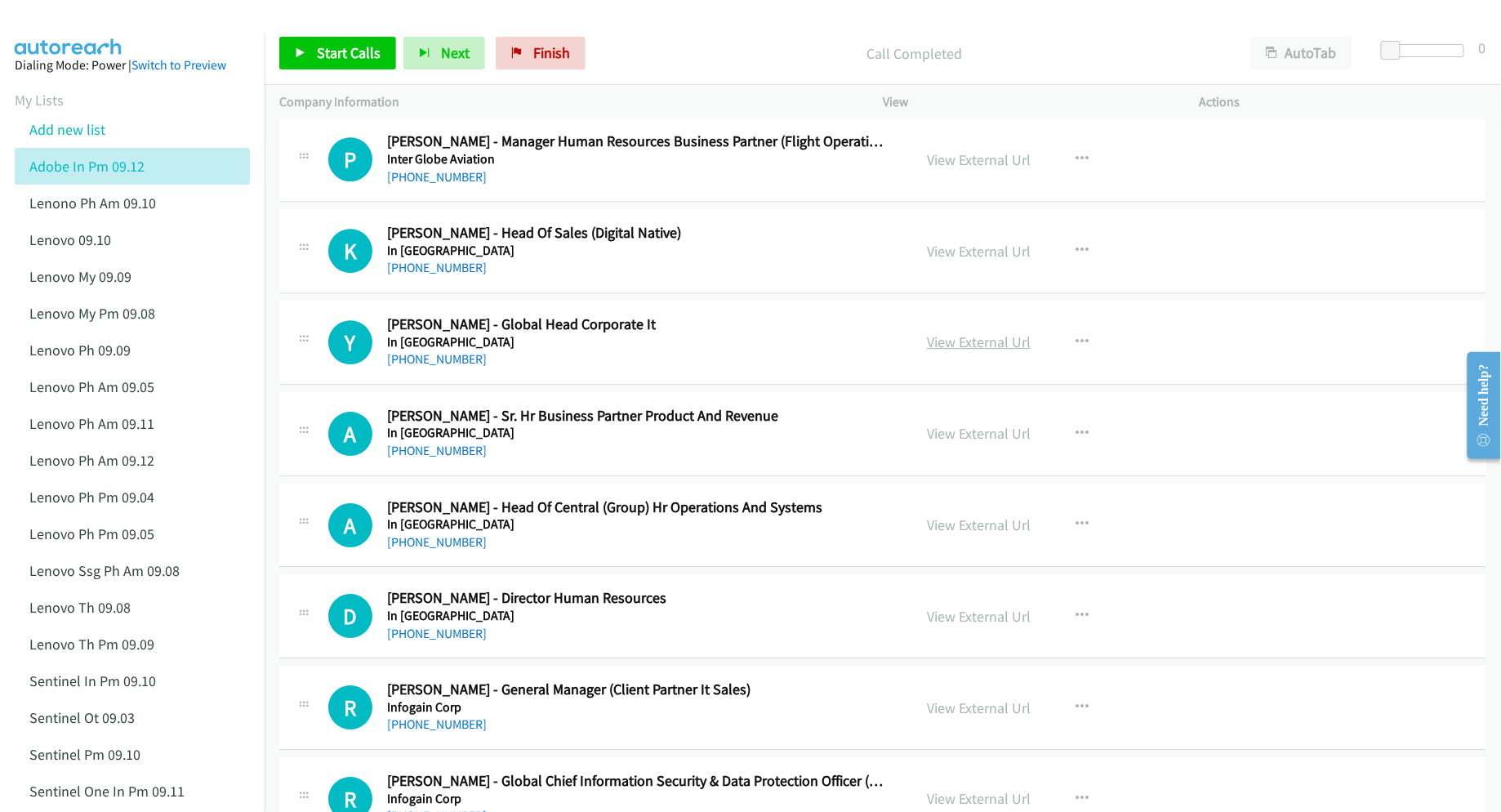
click at [967, 351] on link "View External Url" at bounding box center [978, 341] width 104 height 18
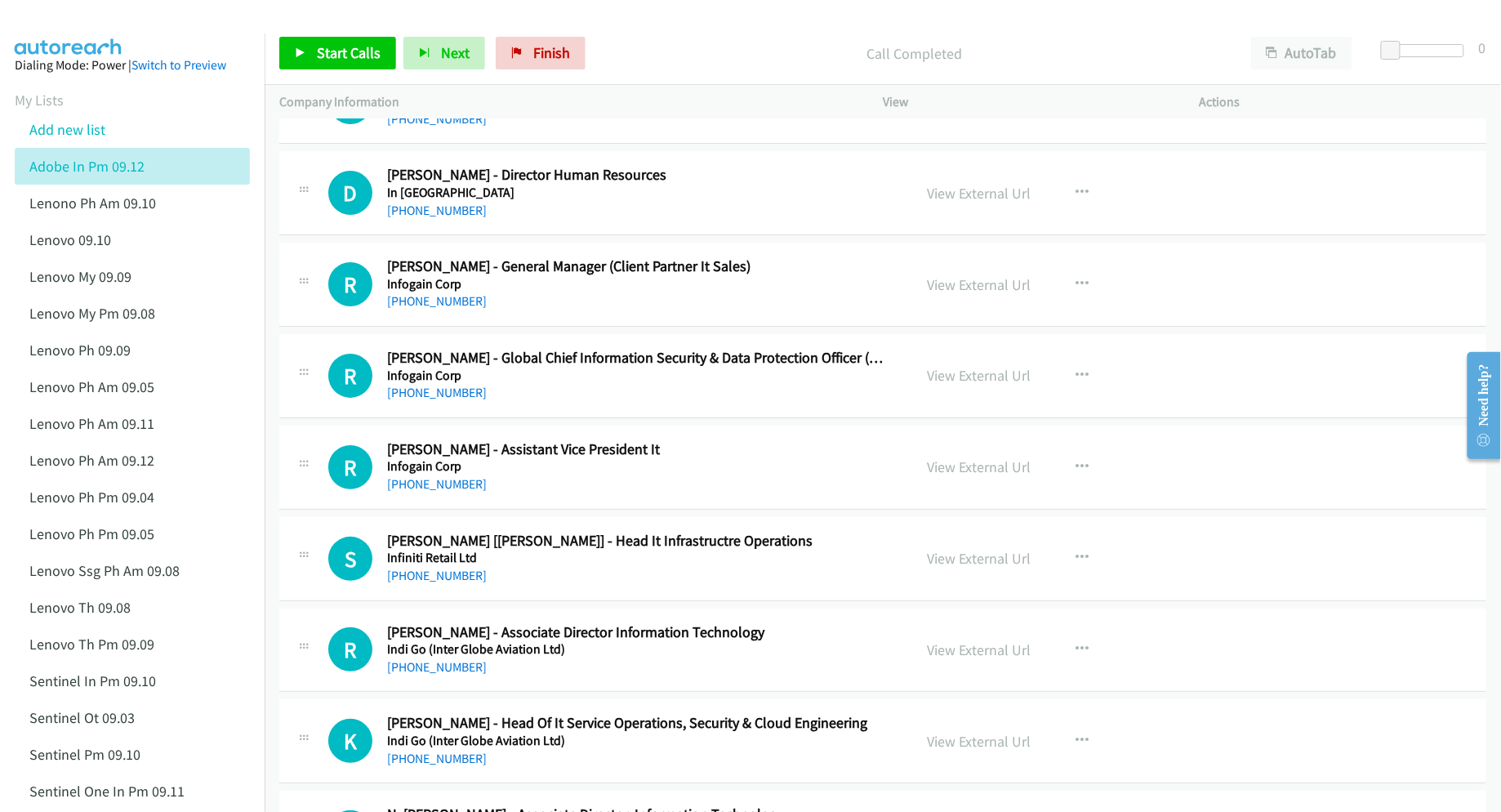
scroll to position [11214, 0]
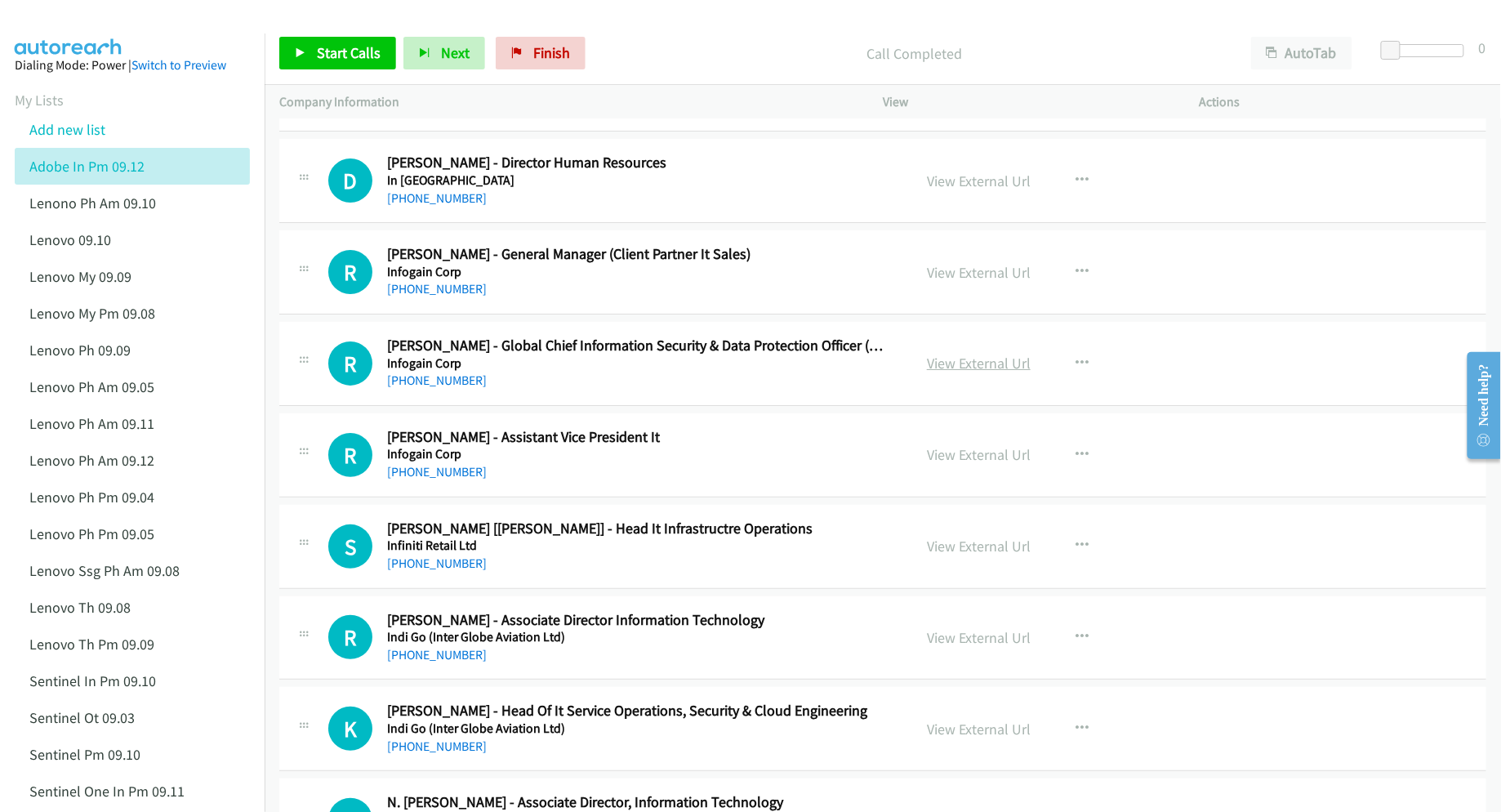
click at [954, 372] on link "View External Url" at bounding box center [978, 362] width 104 height 18
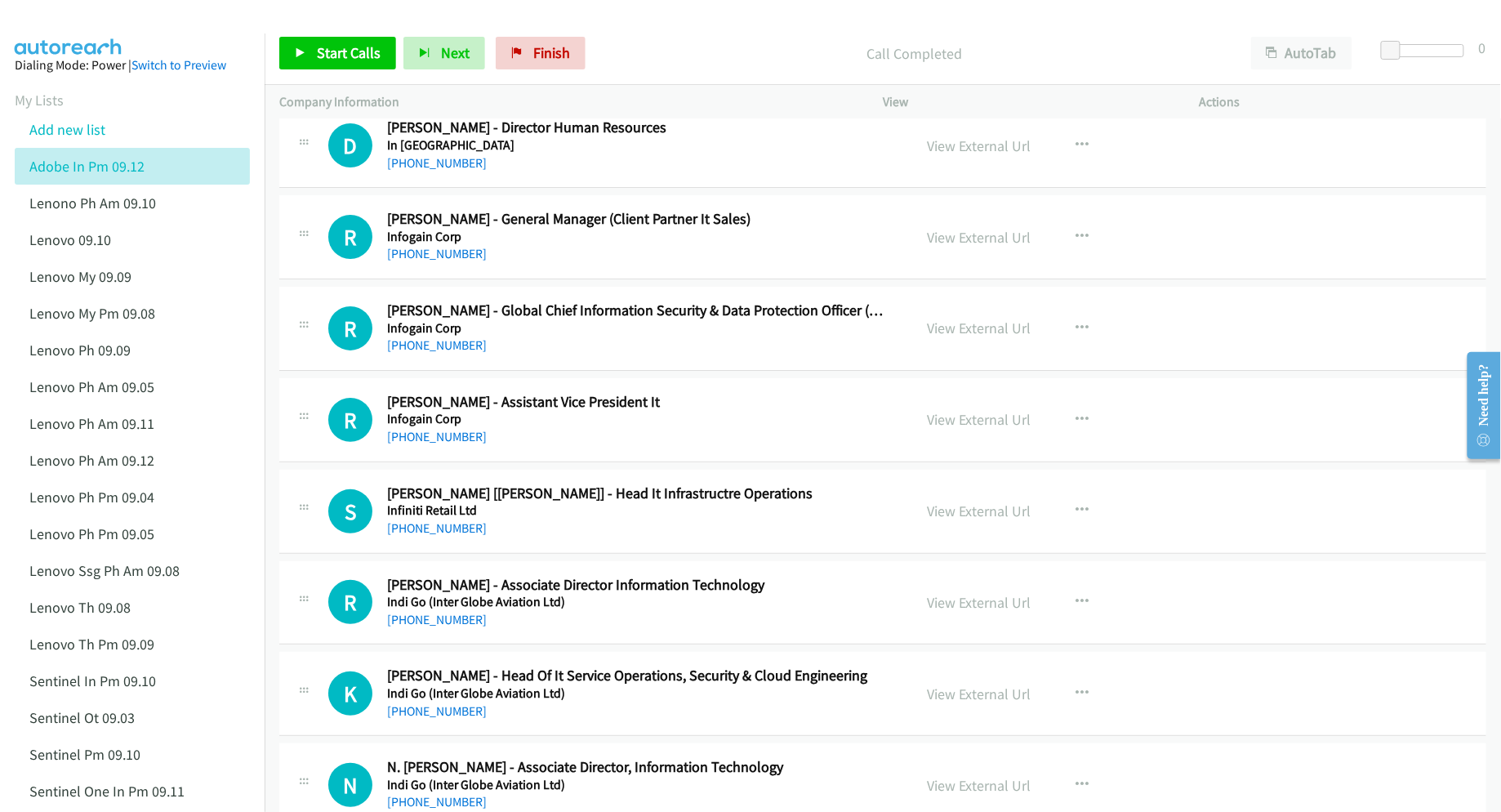
scroll to position [11322, 0]
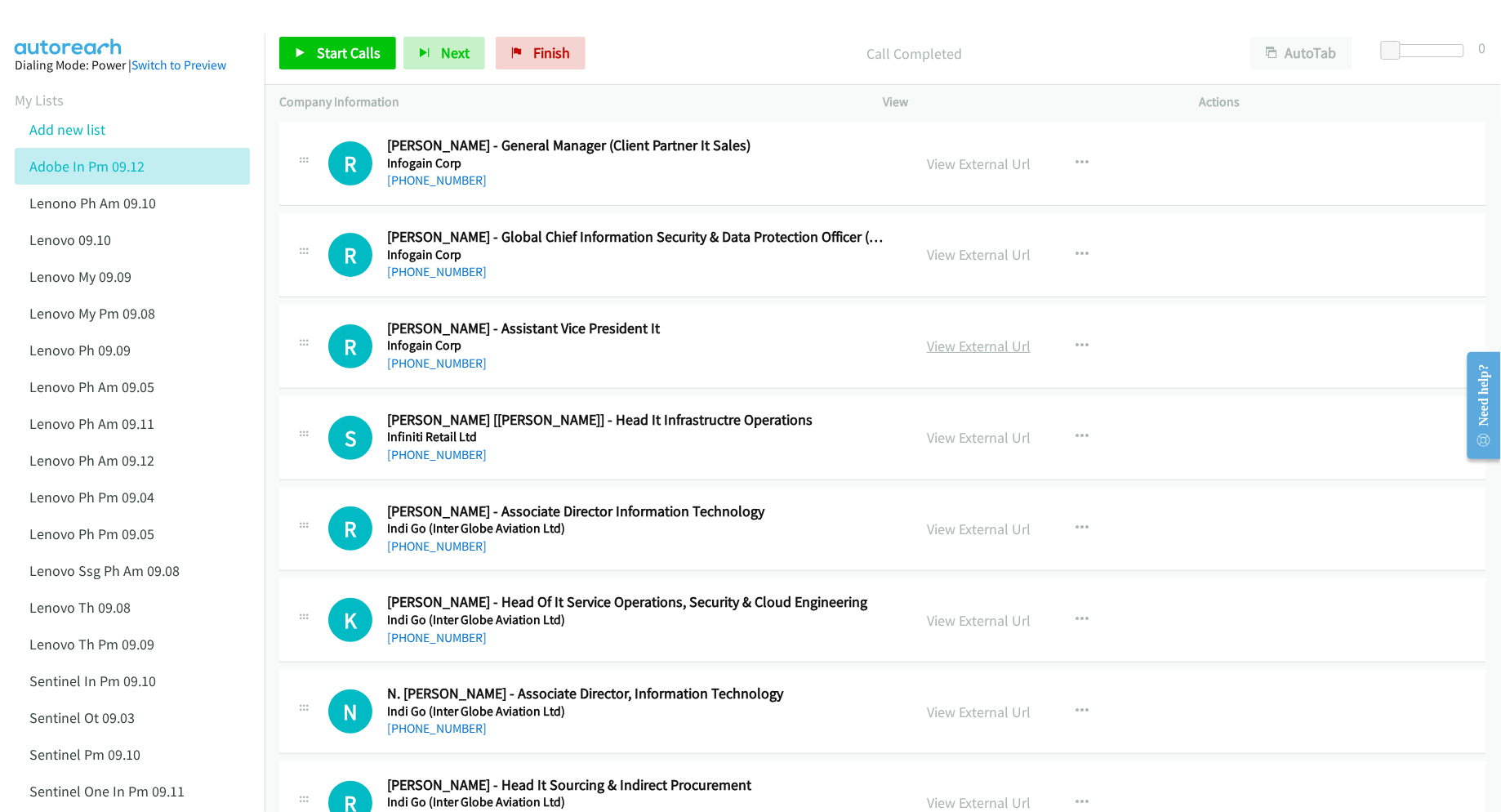
click at [951, 356] on link "View External Url" at bounding box center [978, 345] width 104 height 18
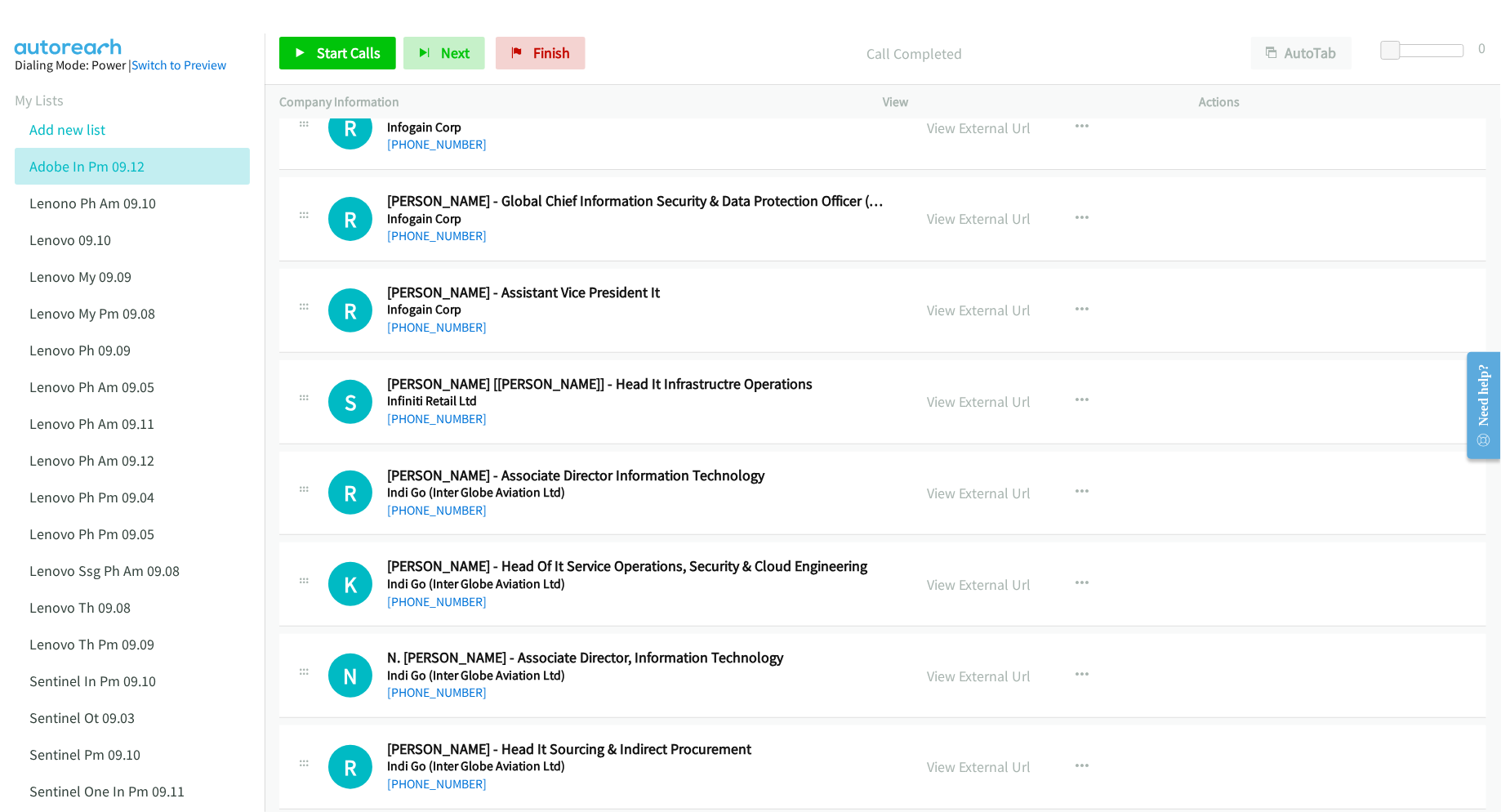
scroll to position [11432, 0]
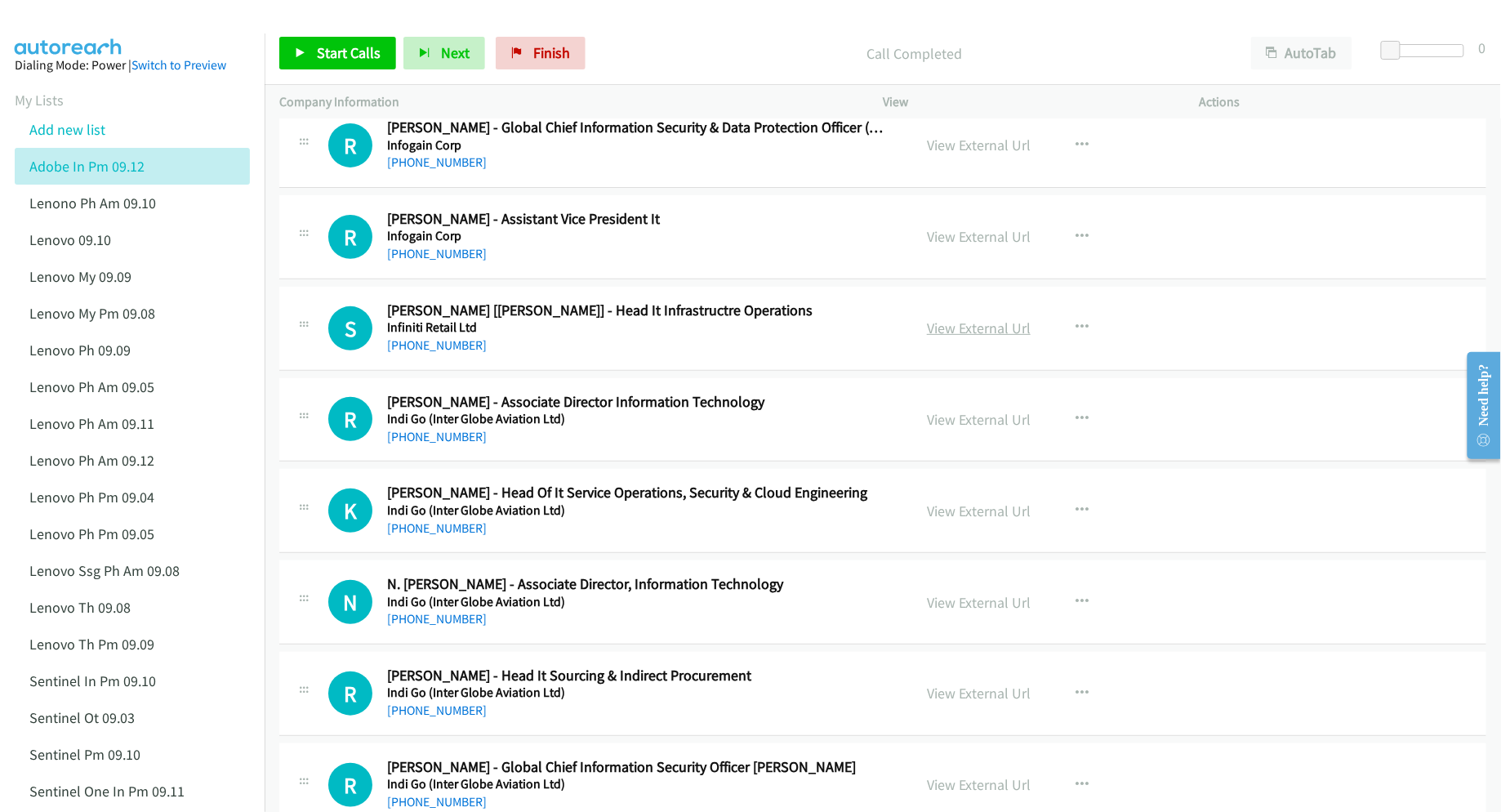
click at [970, 337] on link "View External Url" at bounding box center [978, 328] width 104 height 18
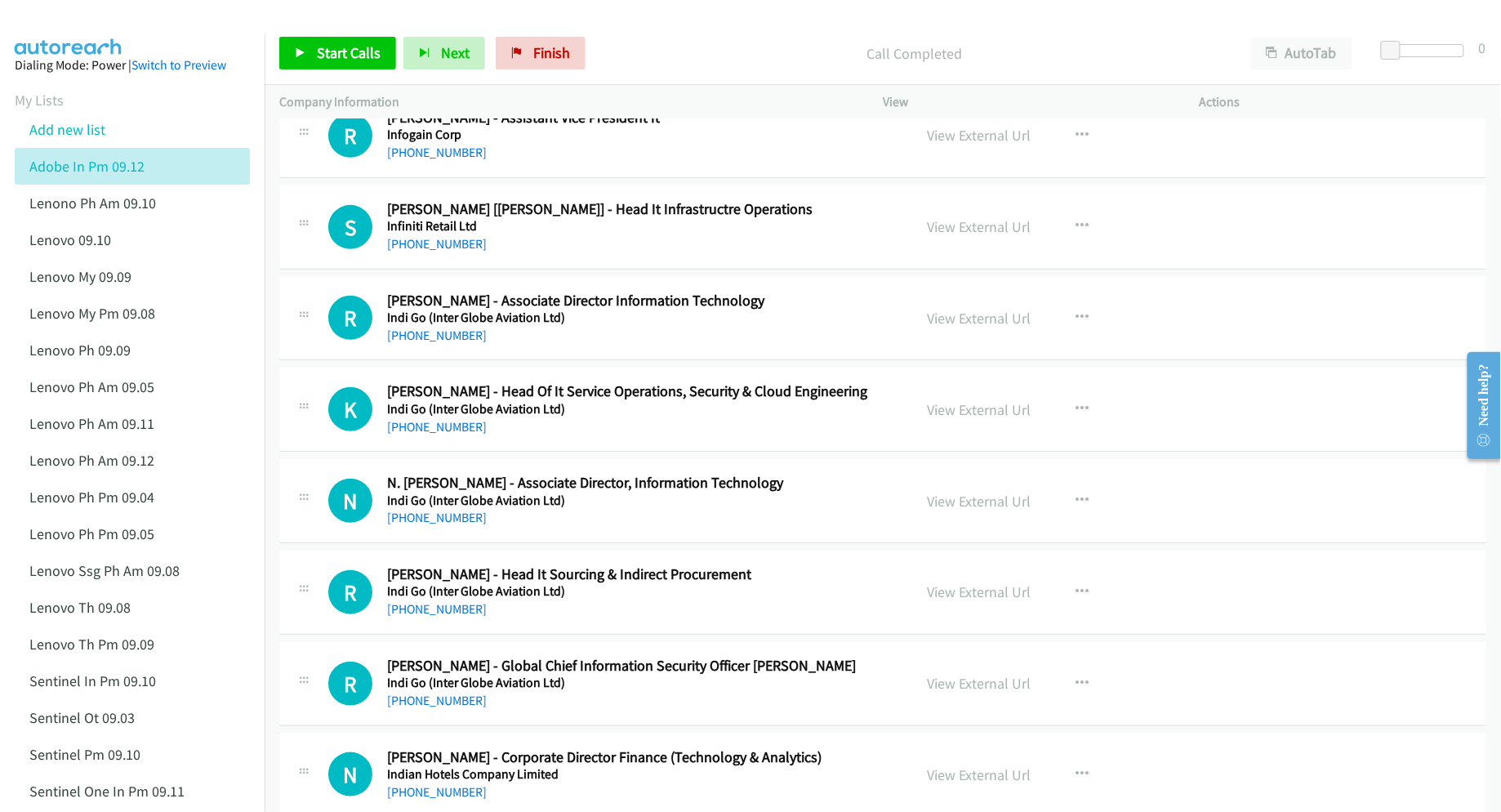
scroll to position [11540, 0]
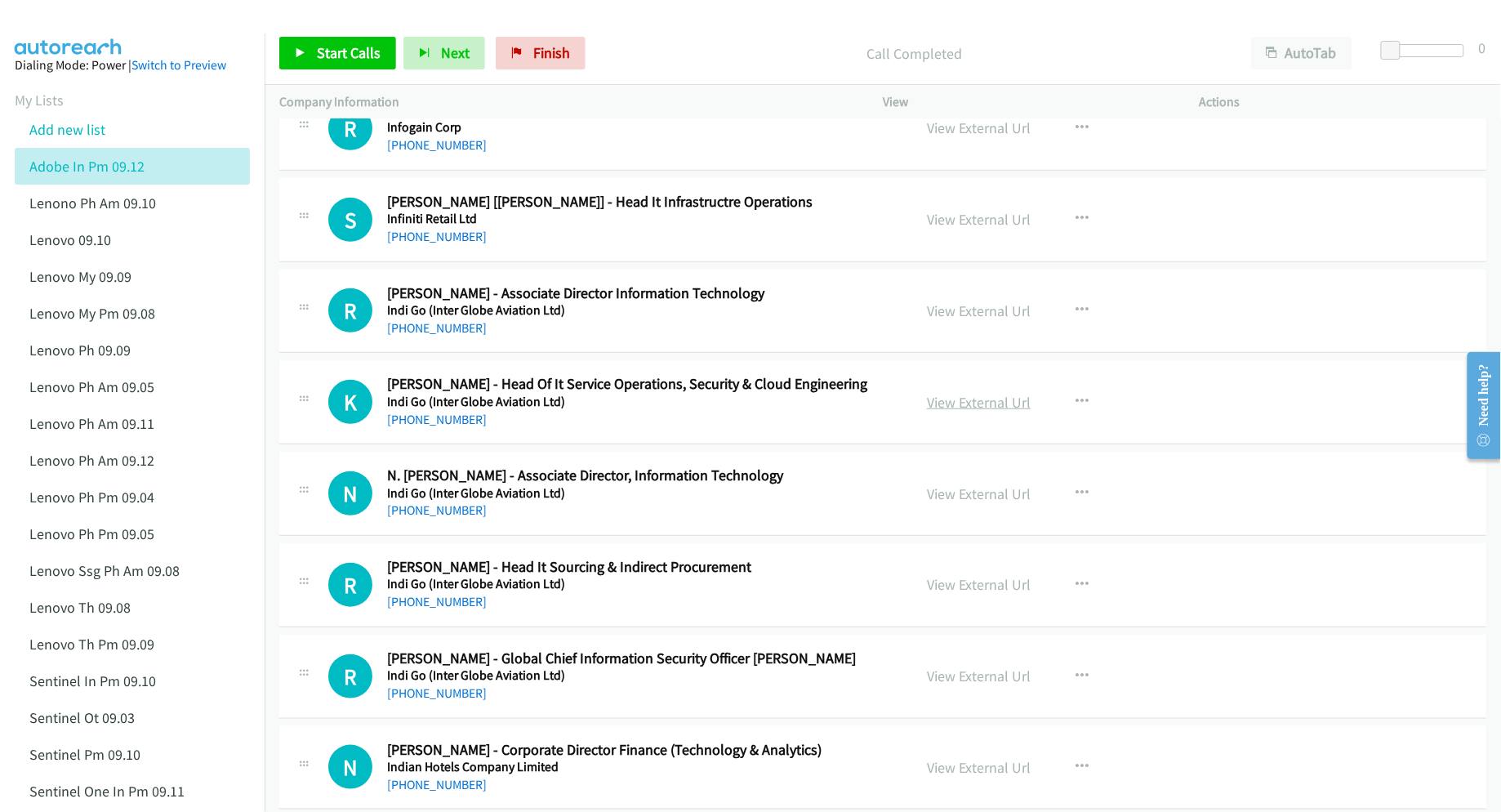
click at [953, 412] on link "View External Url" at bounding box center [978, 401] width 104 height 18
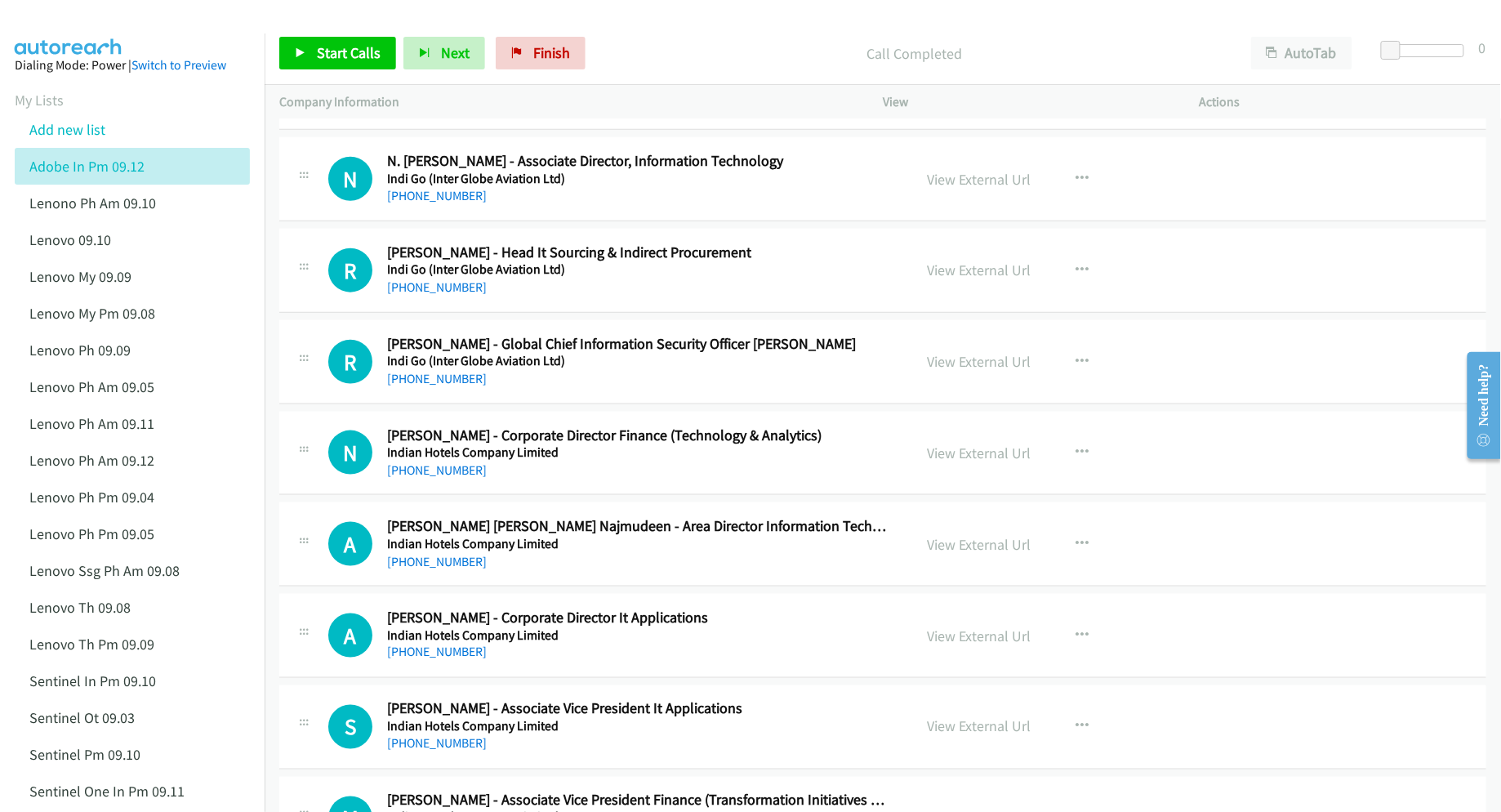
scroll to position [11867, 0]
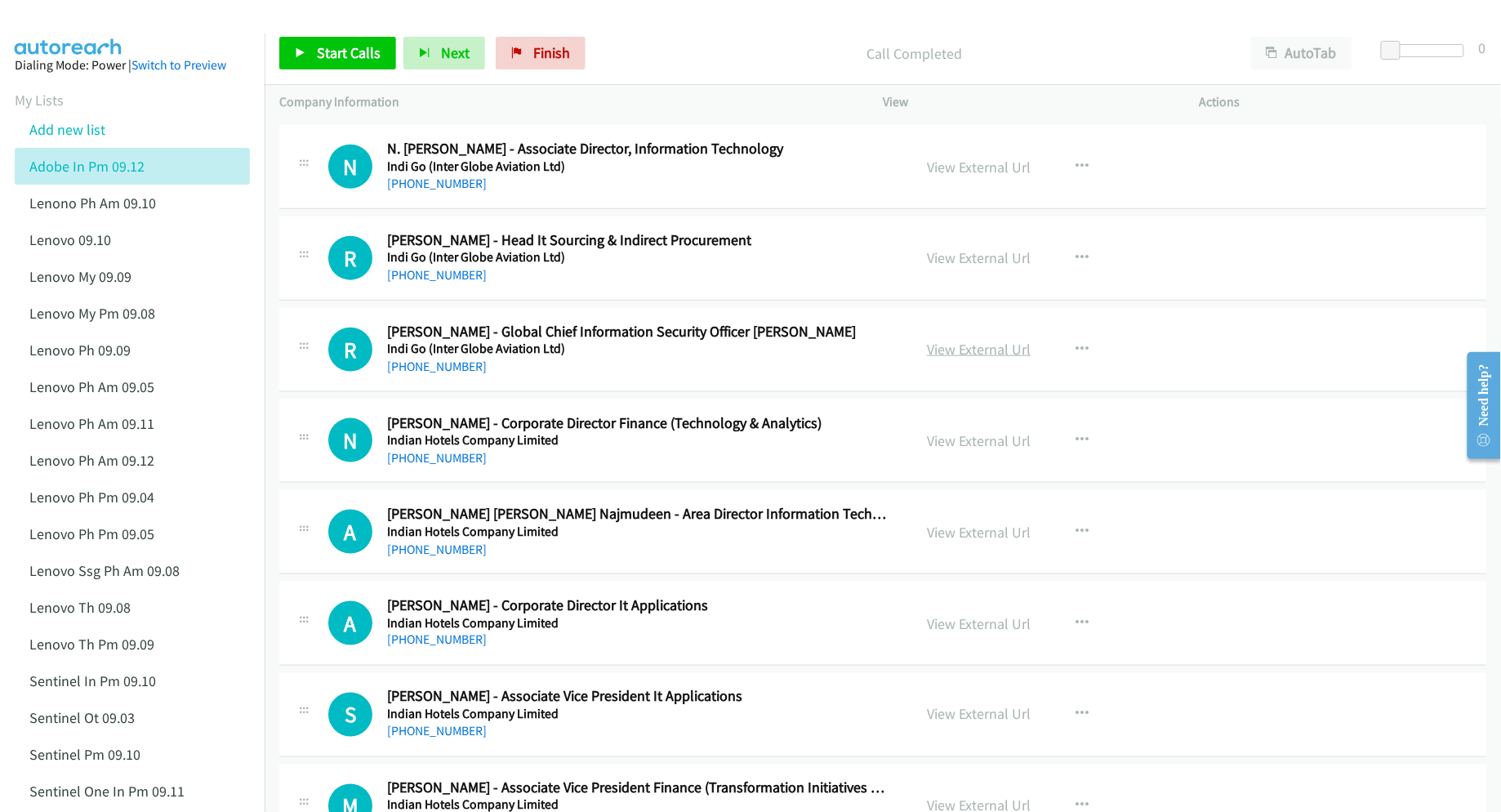
click at [932, 359] on link "View External Url" at bounding box center [978, 349] width 104 height 18
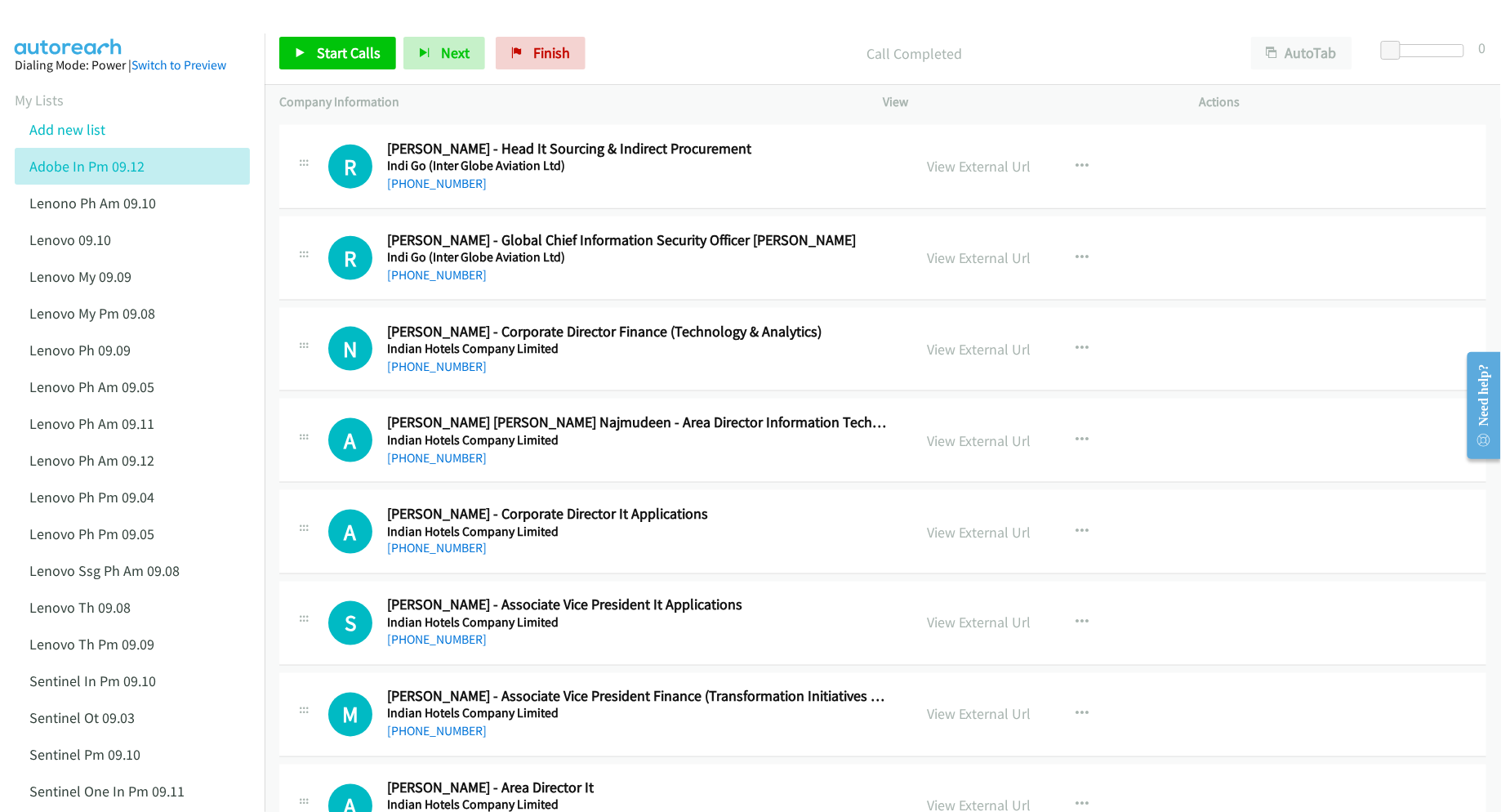
scroll to position [11976, 0]
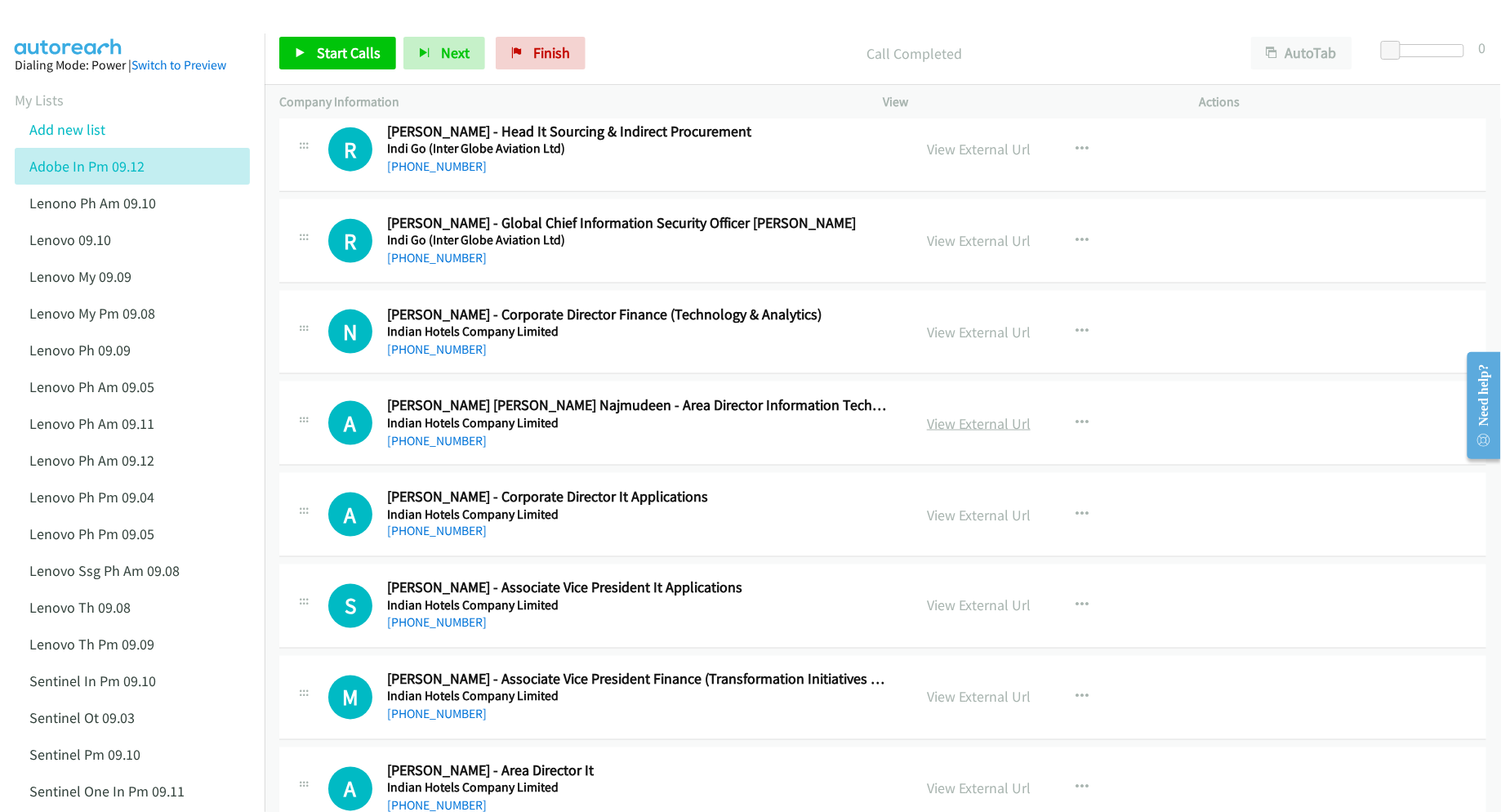
click at [943, 433] on link "View External Url" at bounding box center [978, 422] width 104 height 18
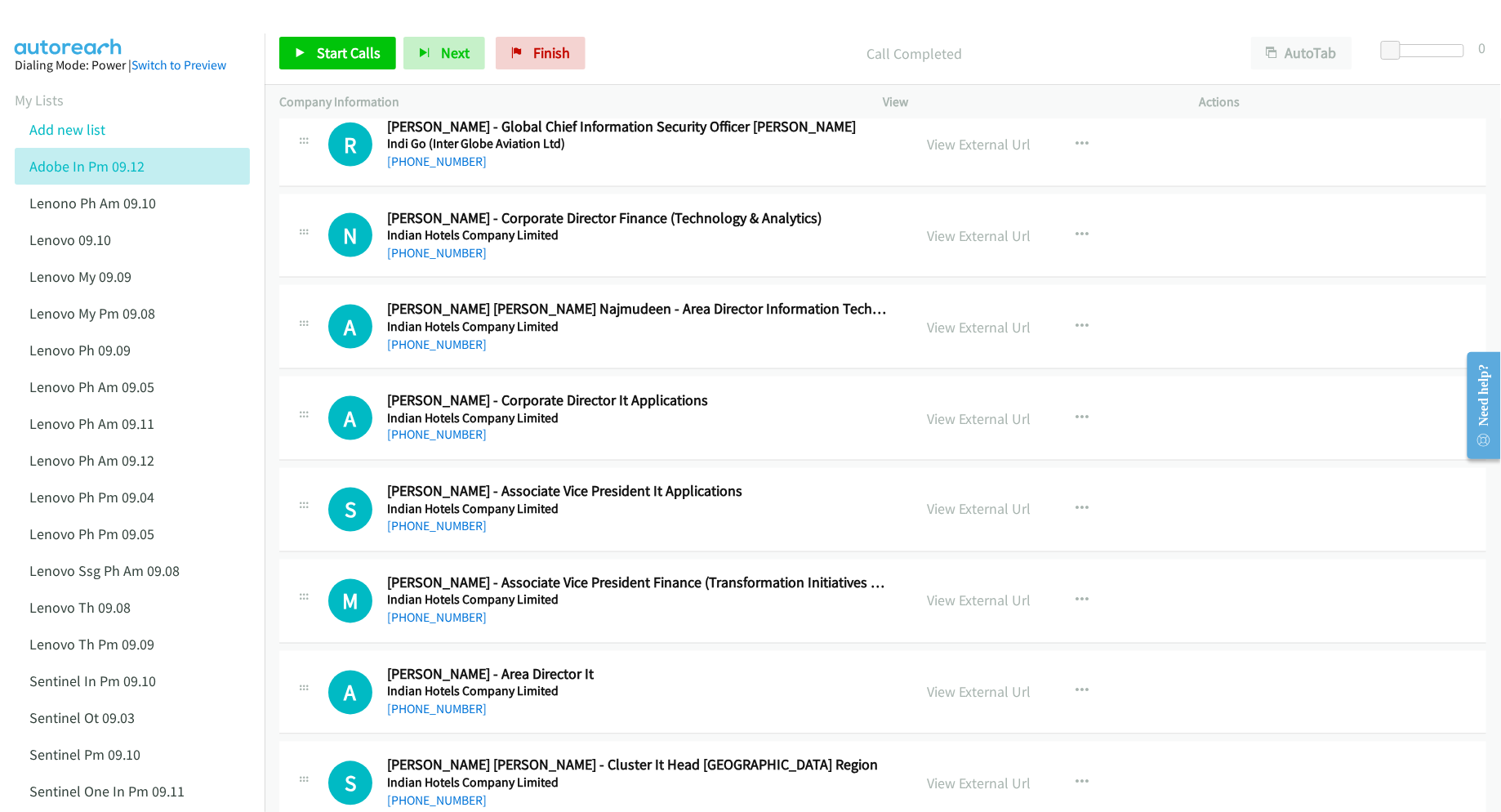
scroll to position [12085, 0]
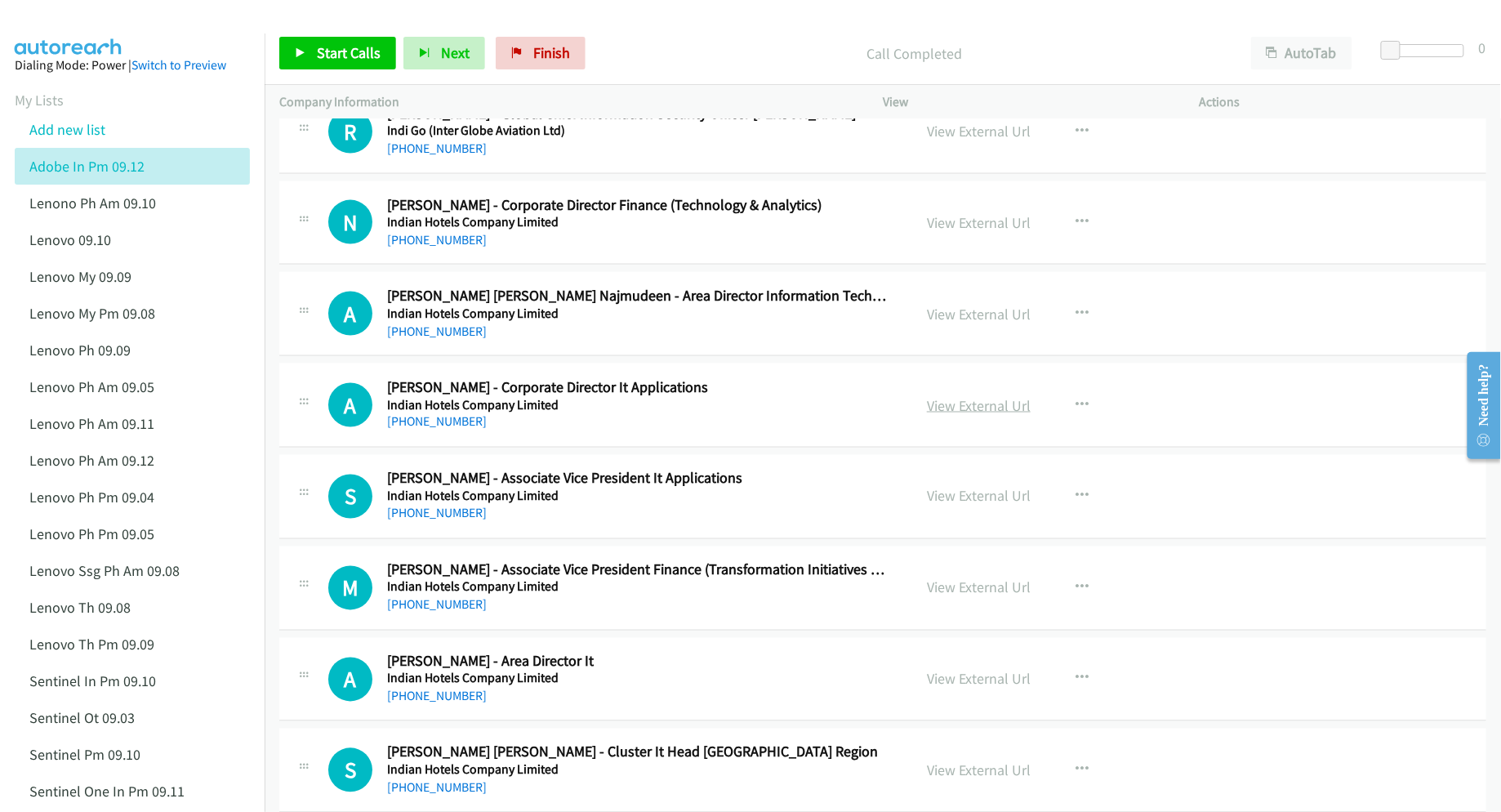
click at [965, 415] on link "View External Url" at bounding box center [978, 405] width 104 height 18
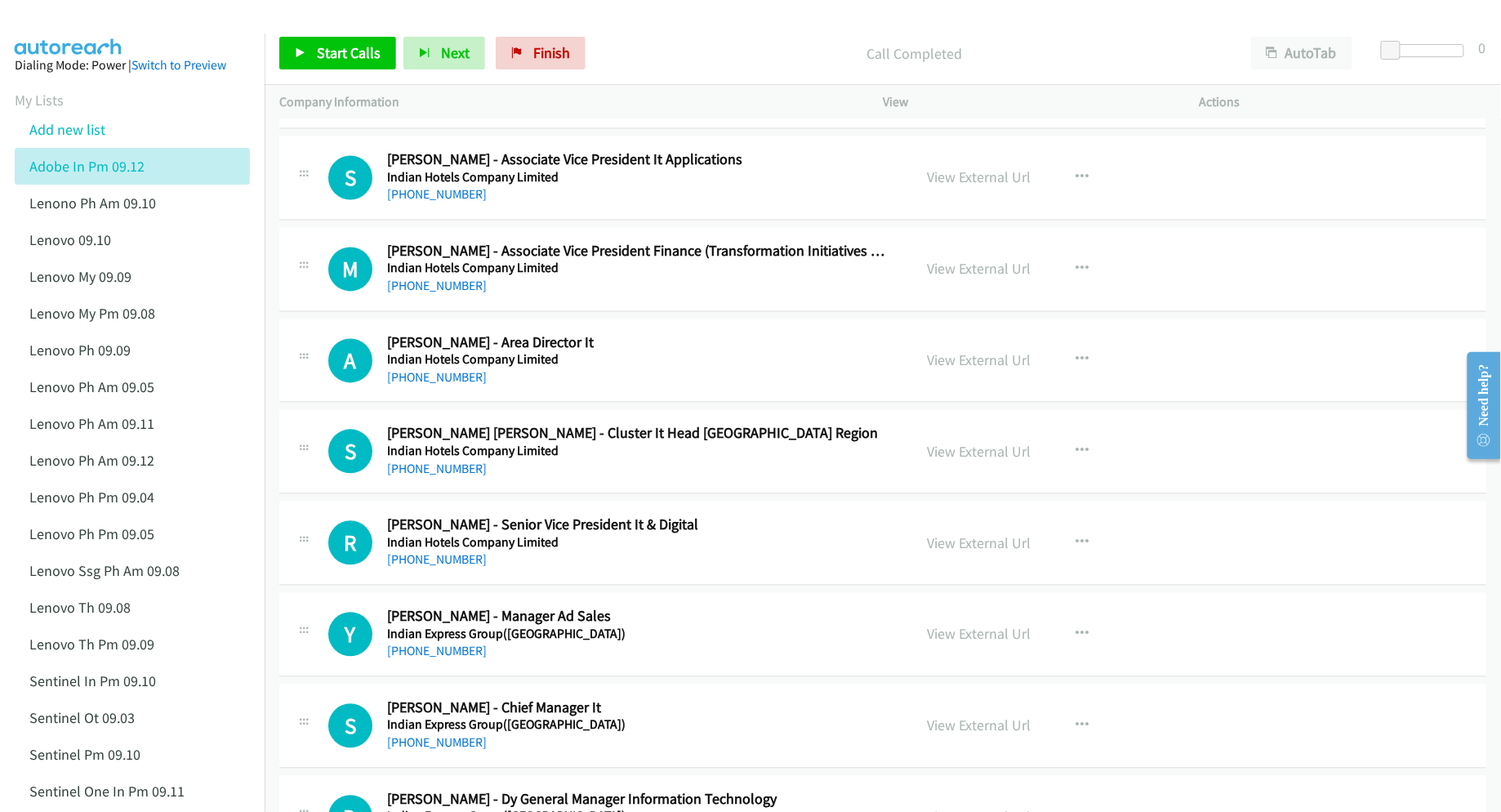
scroll to position [12413, 0]
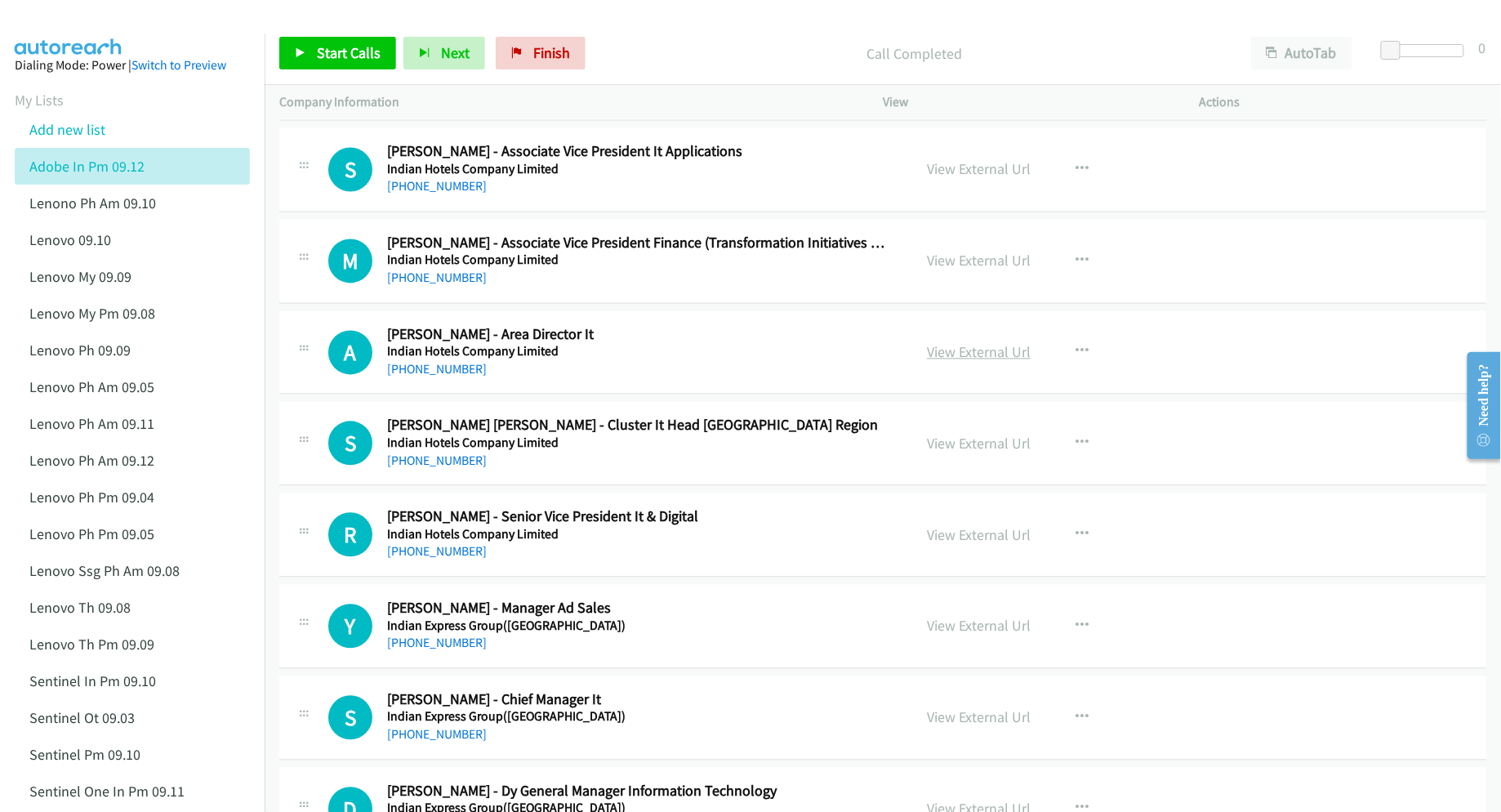
click at [970, 361] on link "View External Url" at bounding box center [978, 352] width 104 height 18
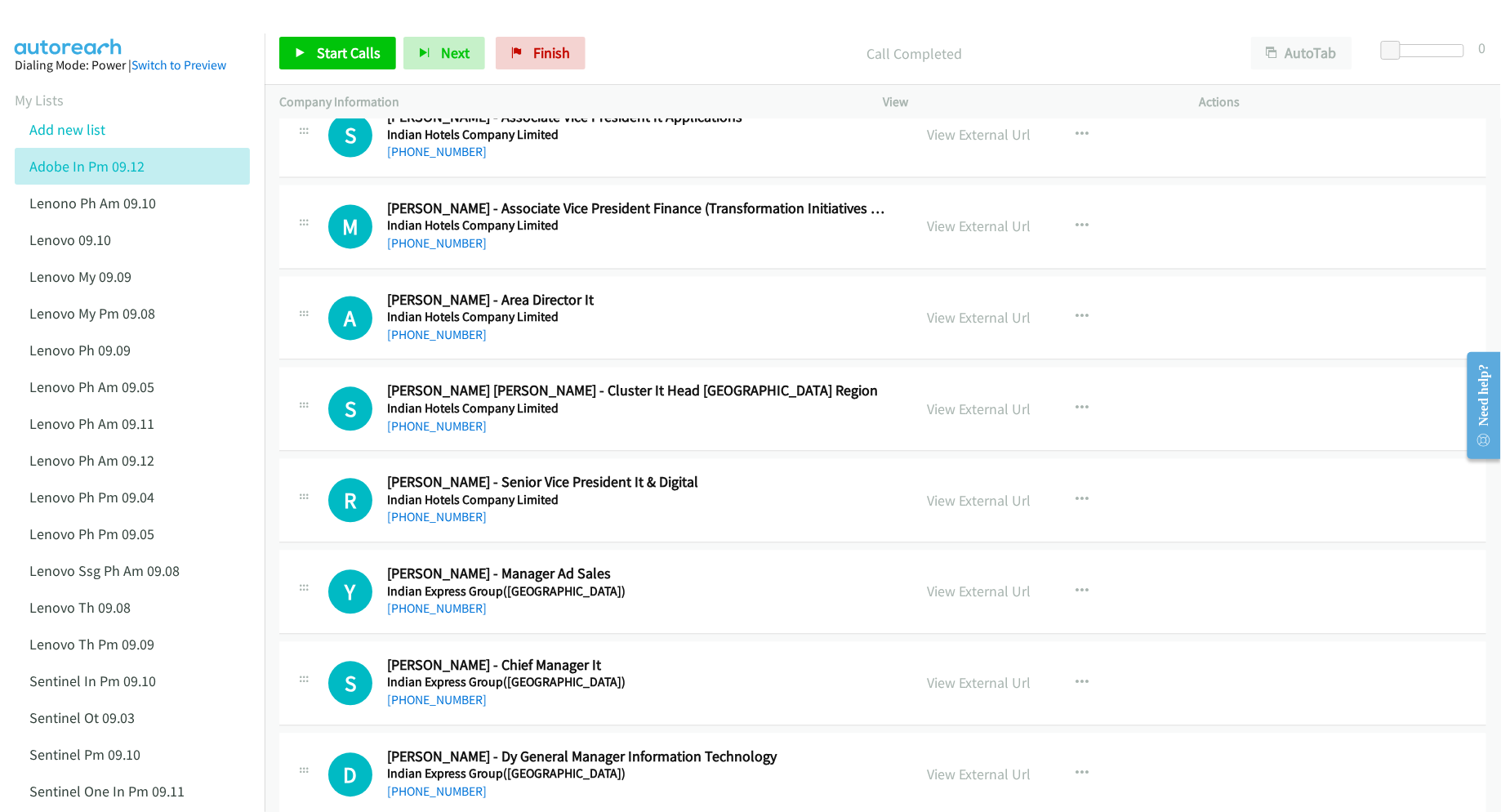
scroll to position [12521, 0]
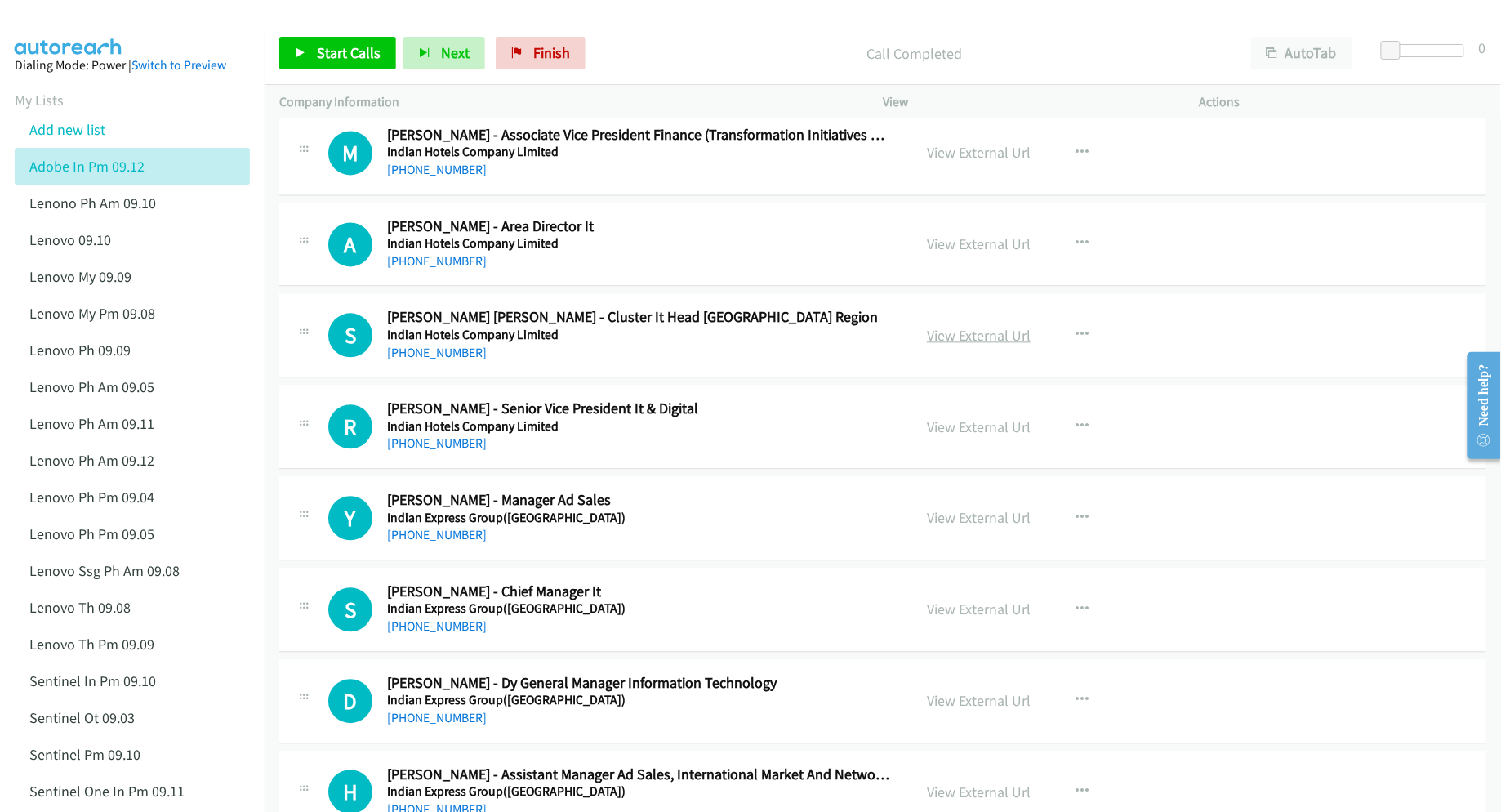
click at [974, 345] on link "View External Url" at bounding box center [978, 334] width 104 height 18
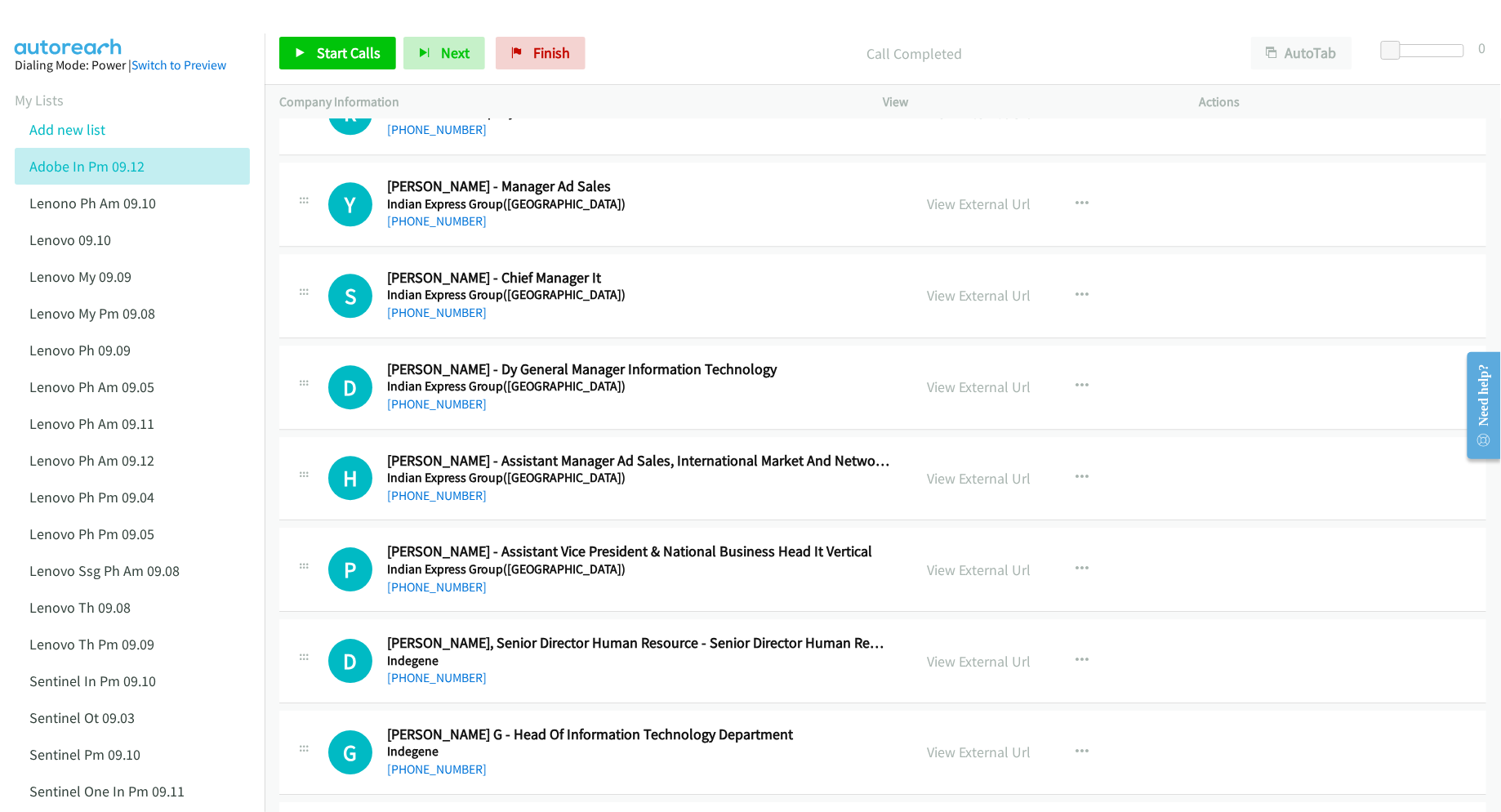
scroll to position [12848, 0]
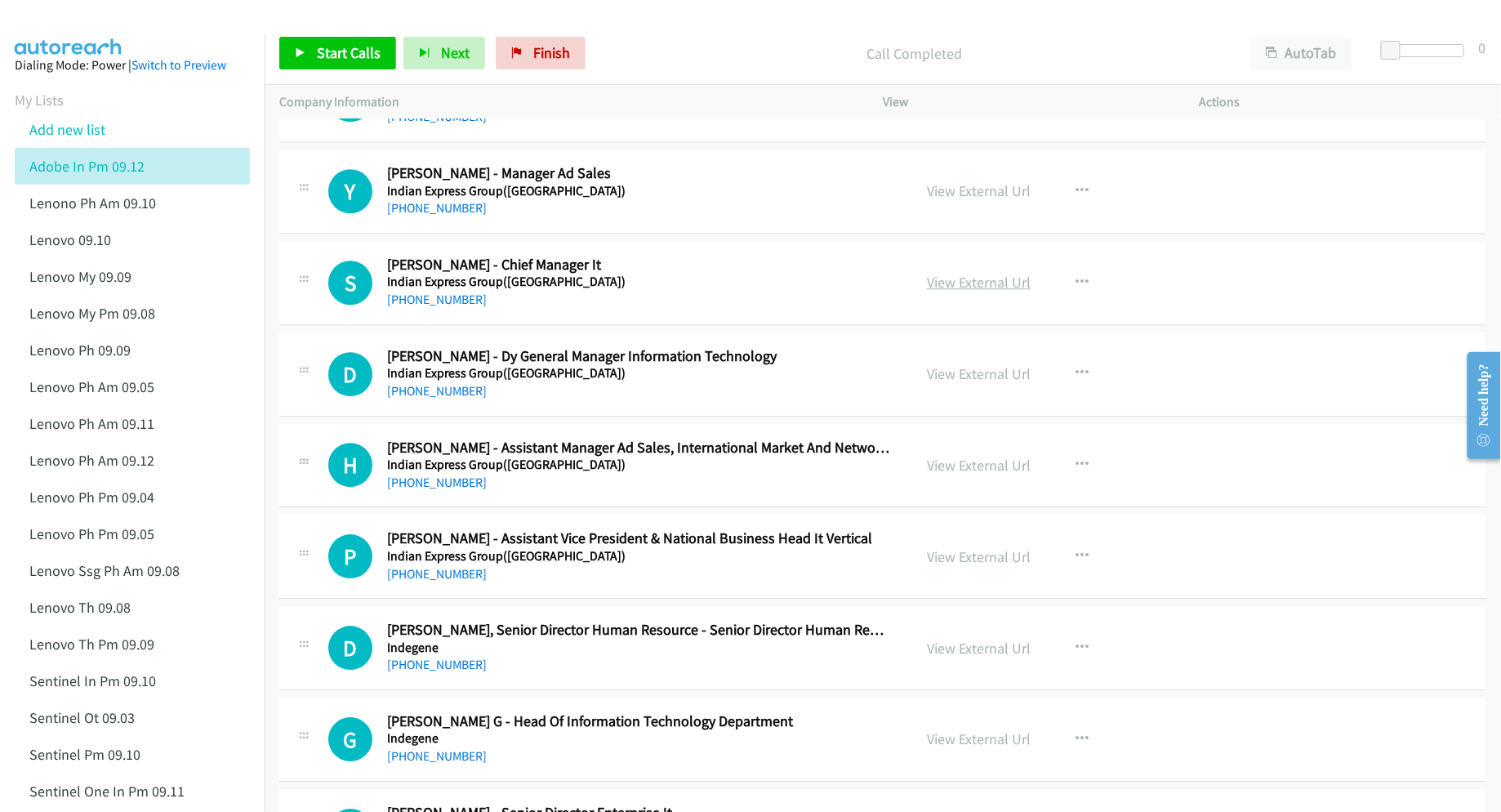
click at [955, 292] on link "View External Url" at bounding box center [978, 281] width 104 height 18
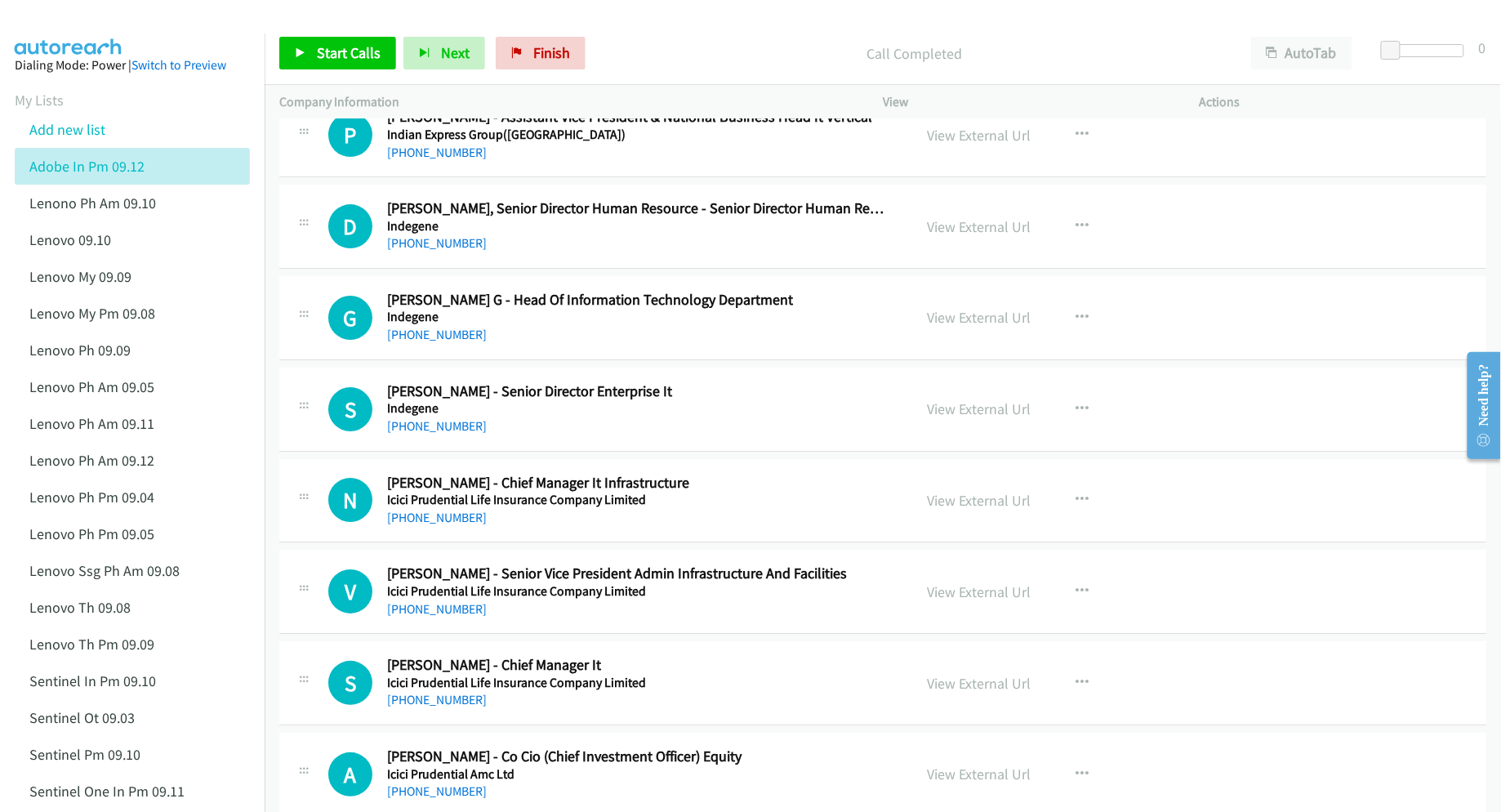
scroll to position [13283, 0]
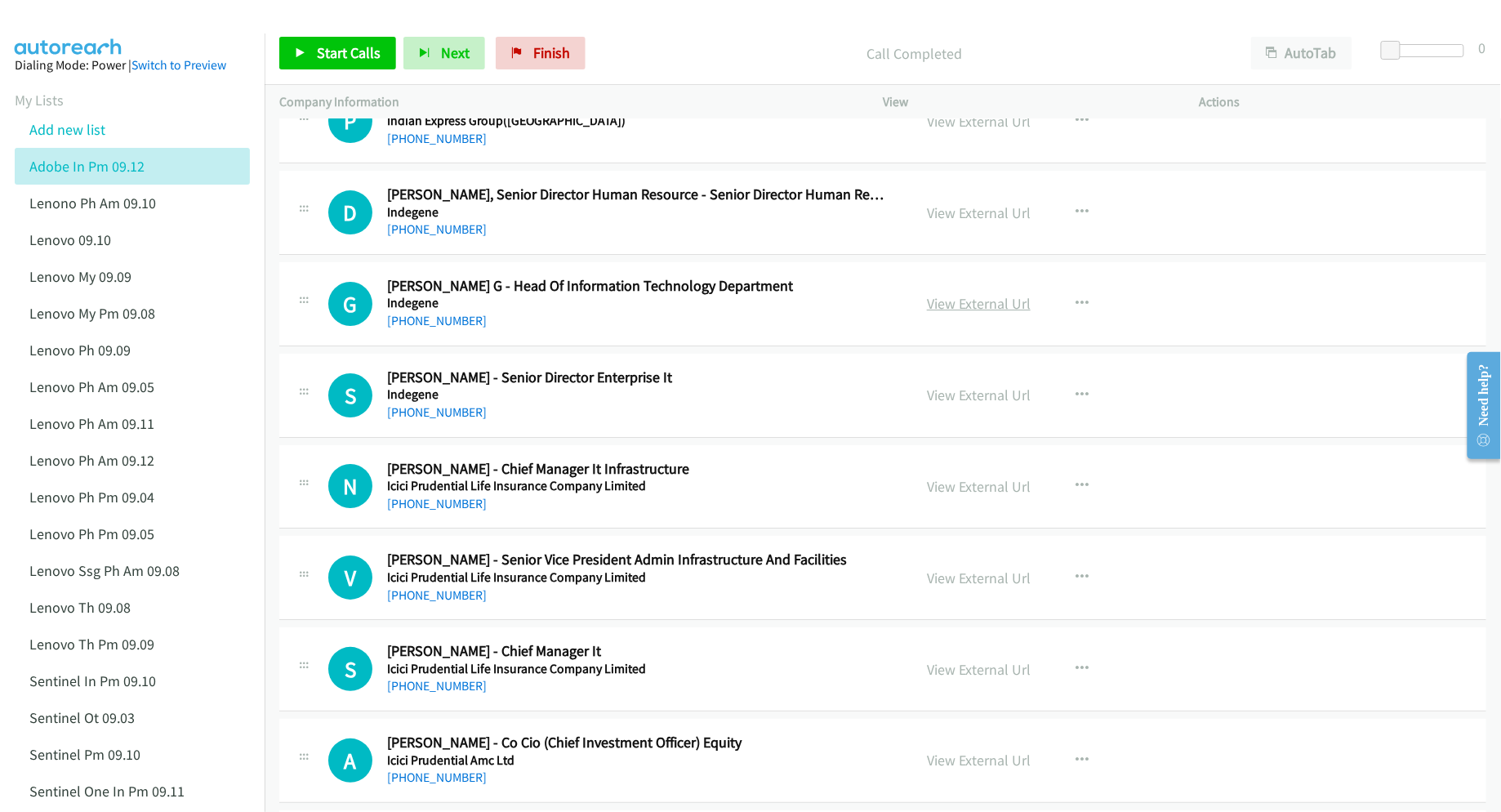
click at [984, 313] on link "View External Url" at bounding box center [978, 302] width 104 height 18
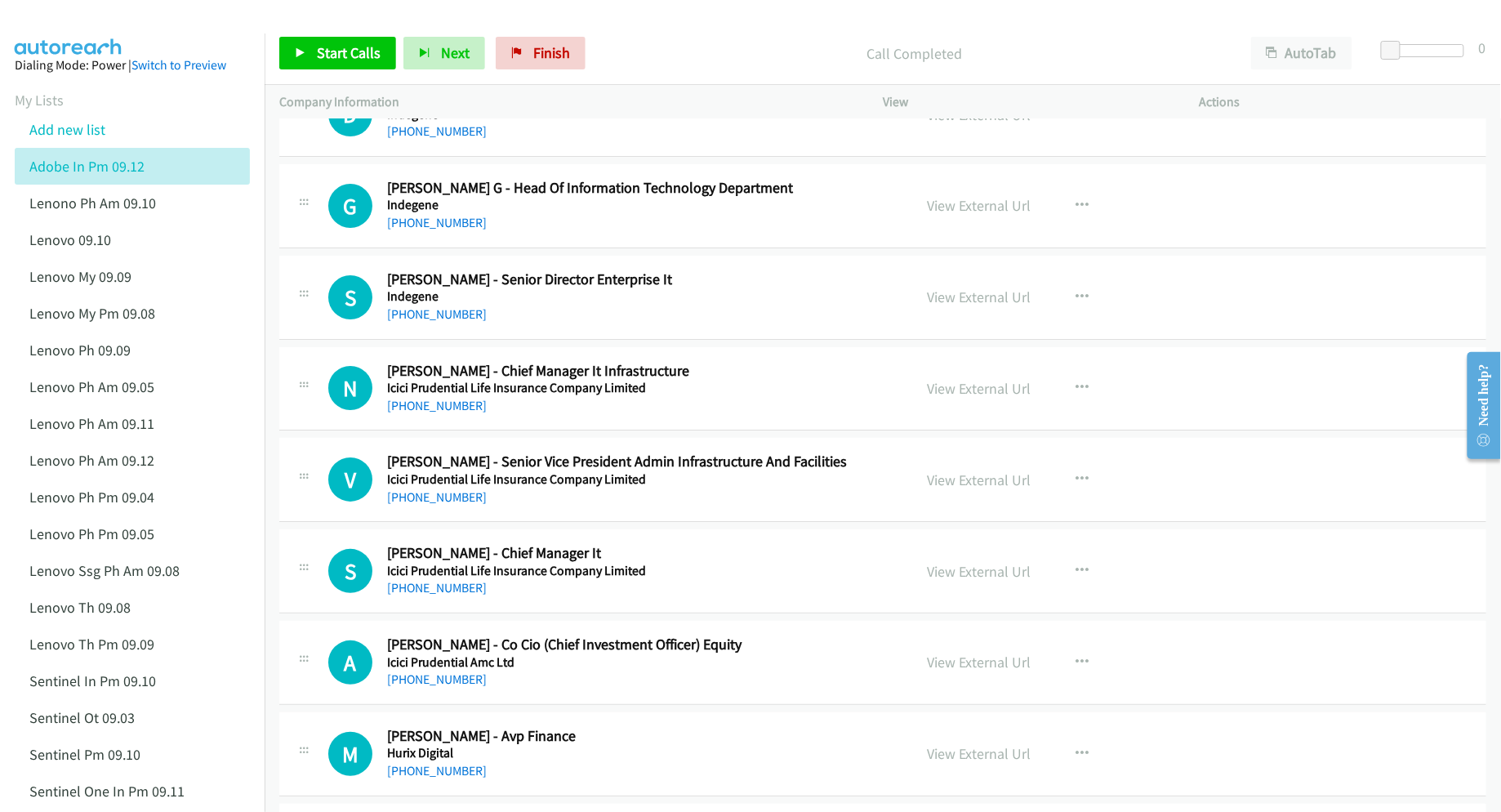
scroll to position [13392, 0]
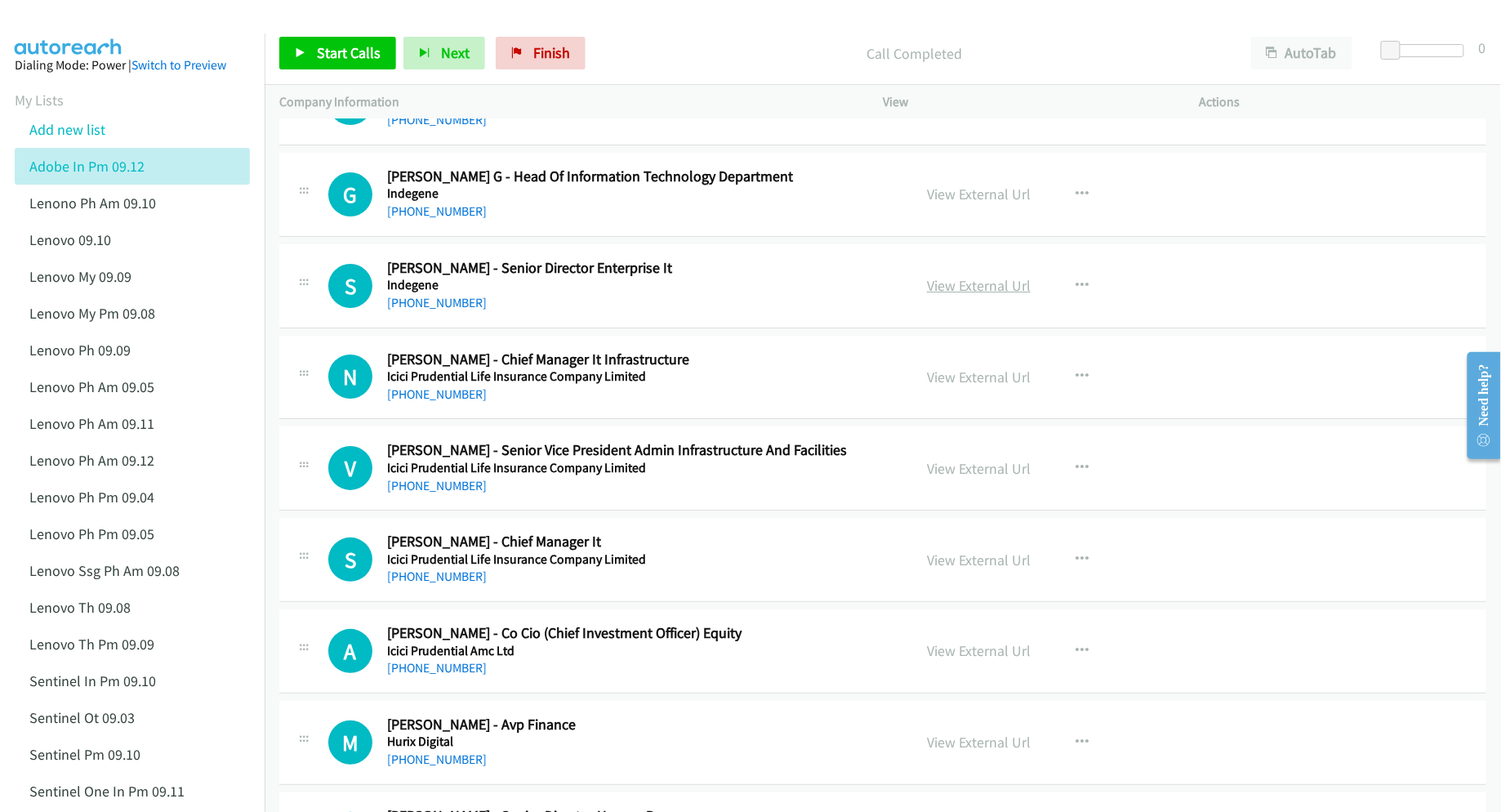
click at [955, 295] on link "View External Url" at bounding box center [978, 285] width 104 height 18
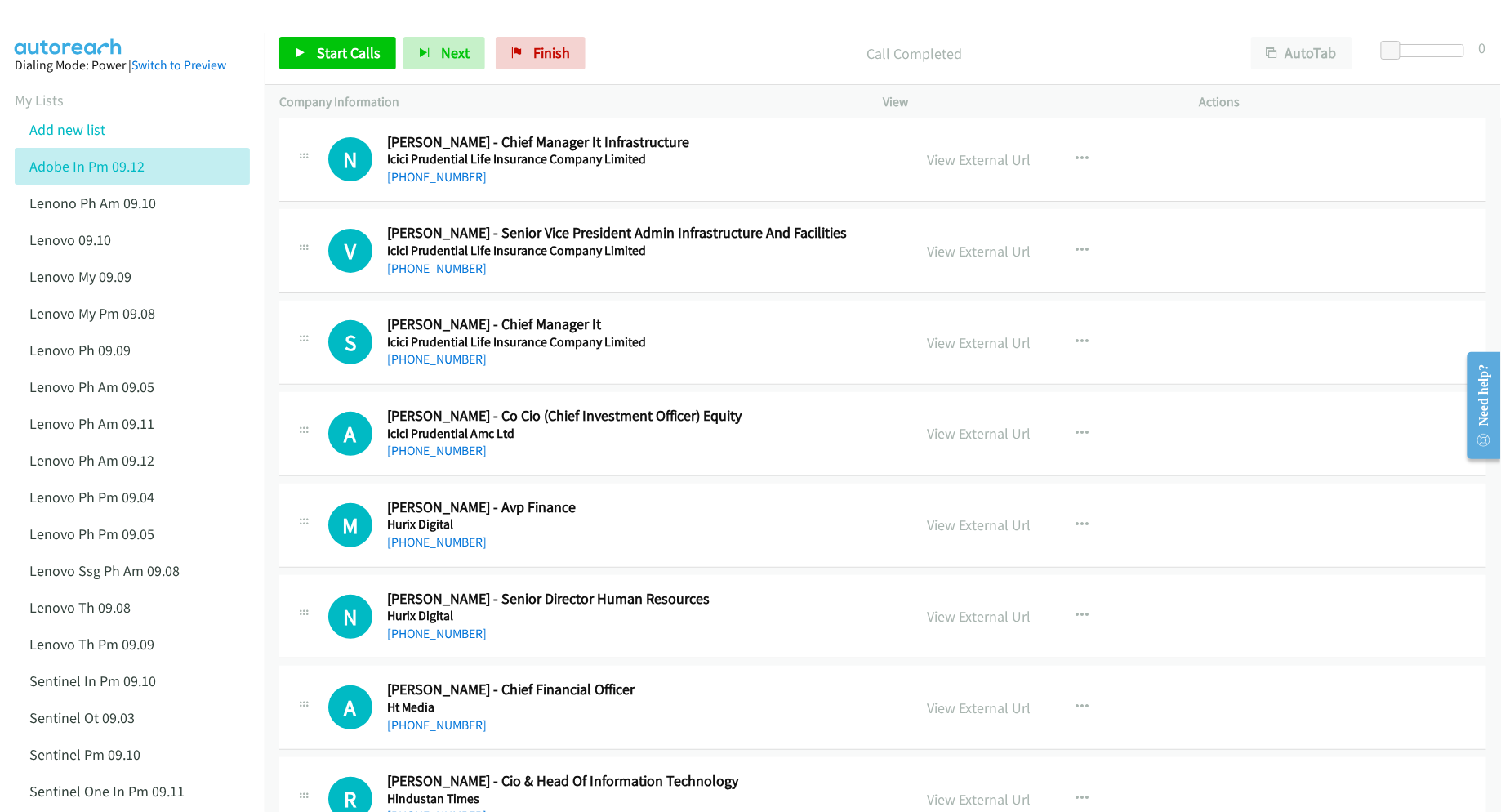
scroll to position [13719, 0]
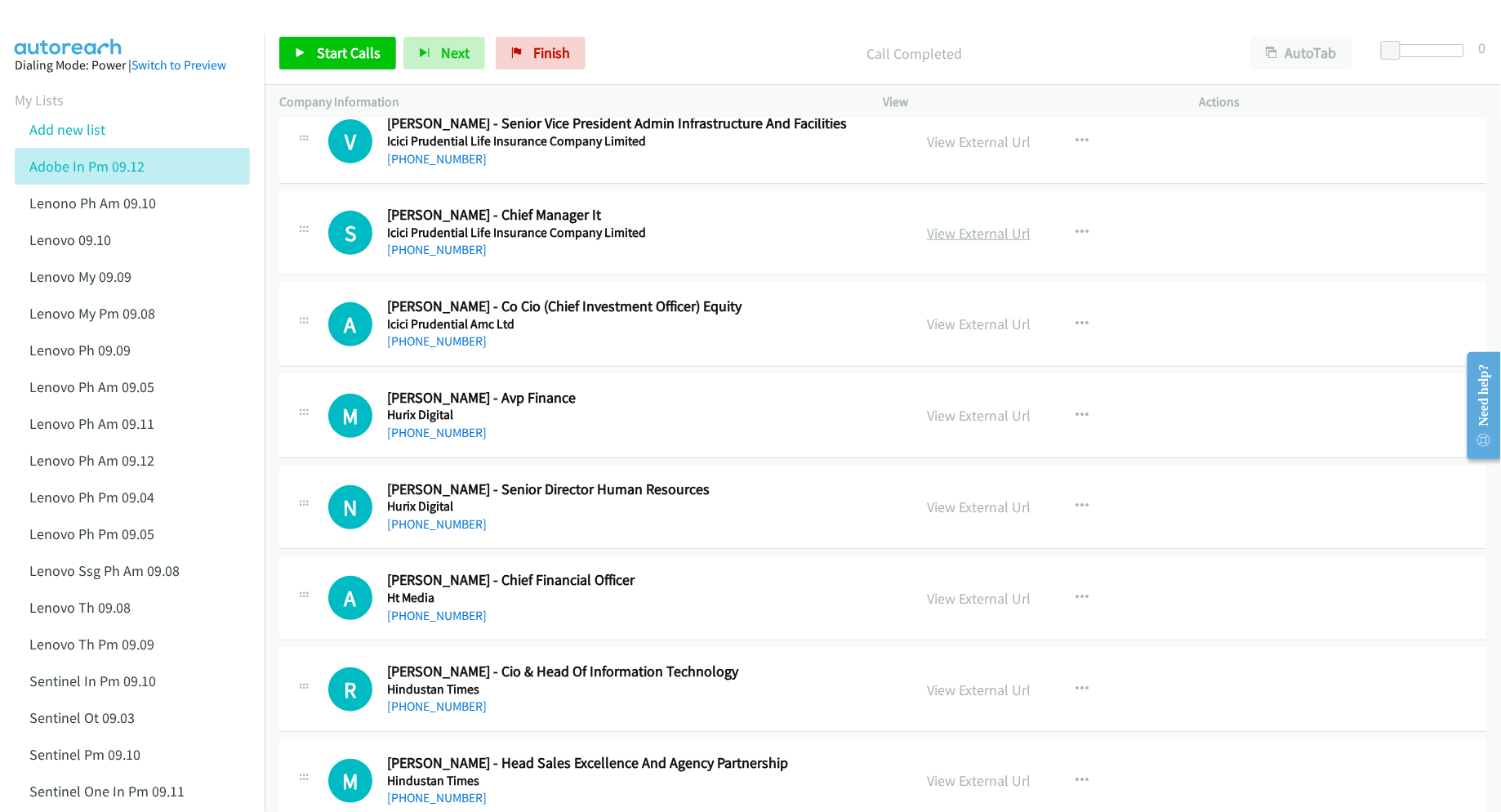
click at [972, 242] on link "View External Url" at bounding box center [978, 233] width 104 height 18
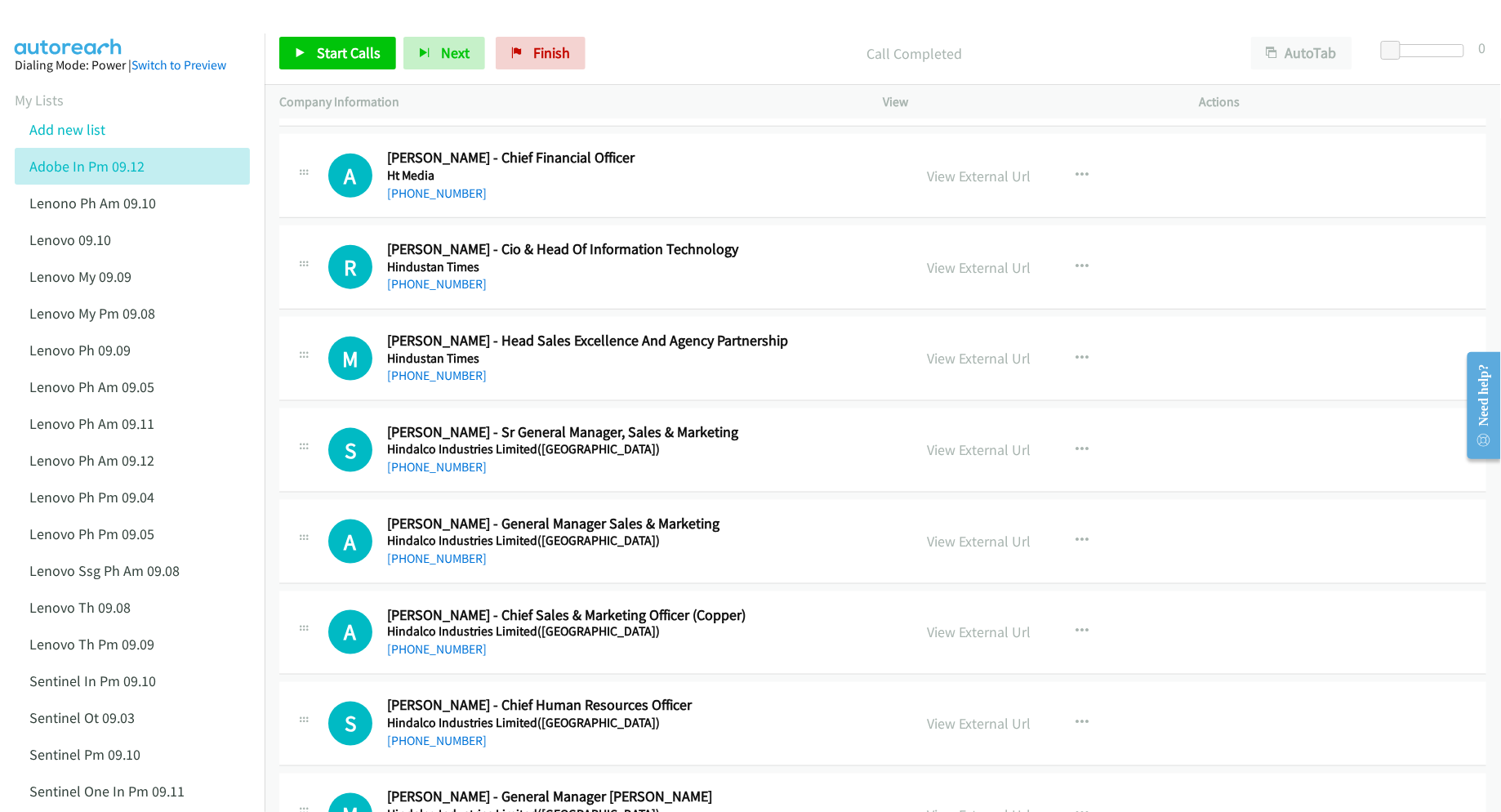
scroll to position [14154, 0]
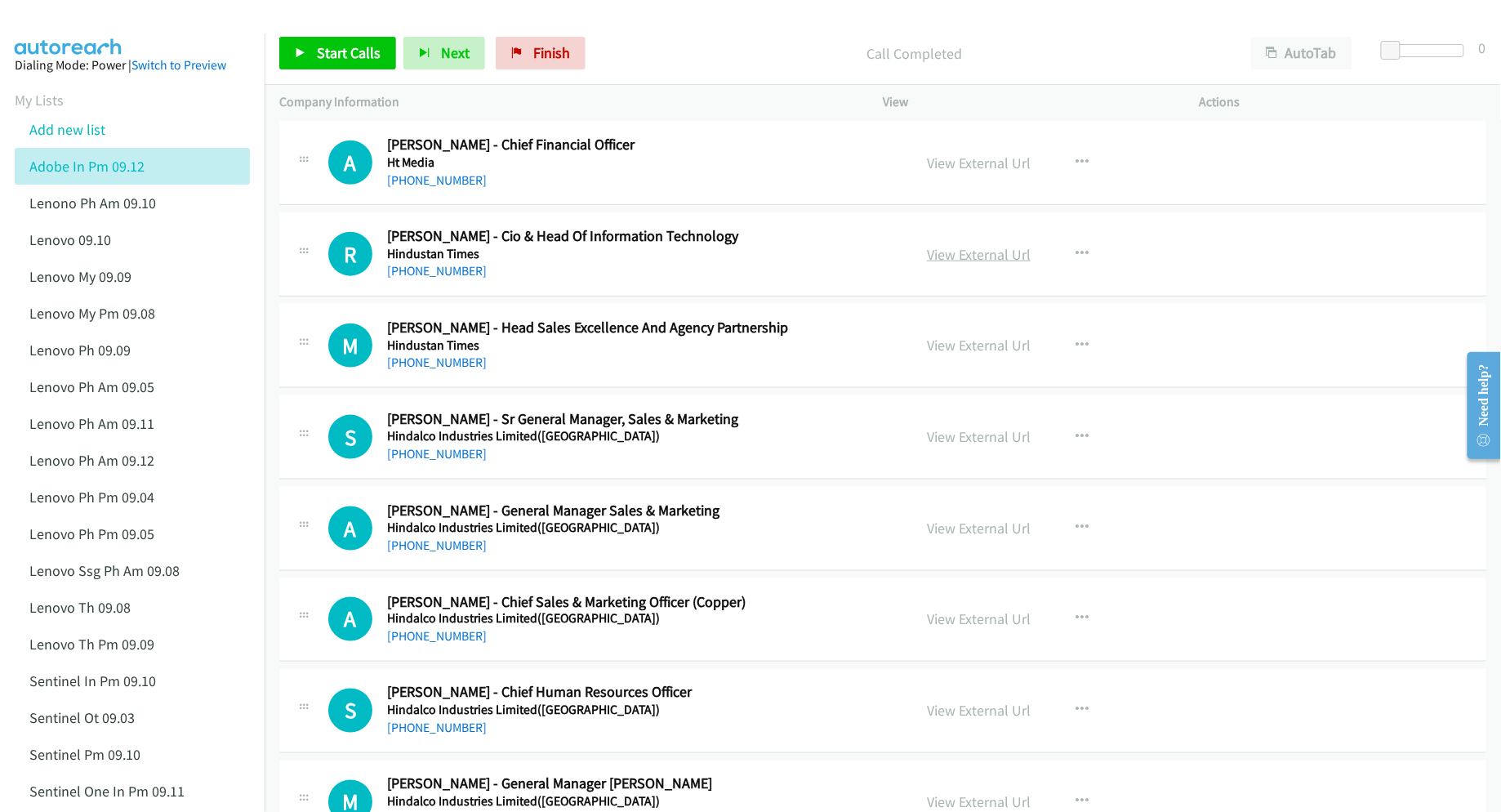
click at [979, 264] on link "View External Url" at bounding box center [978, 254] width 104 height 18
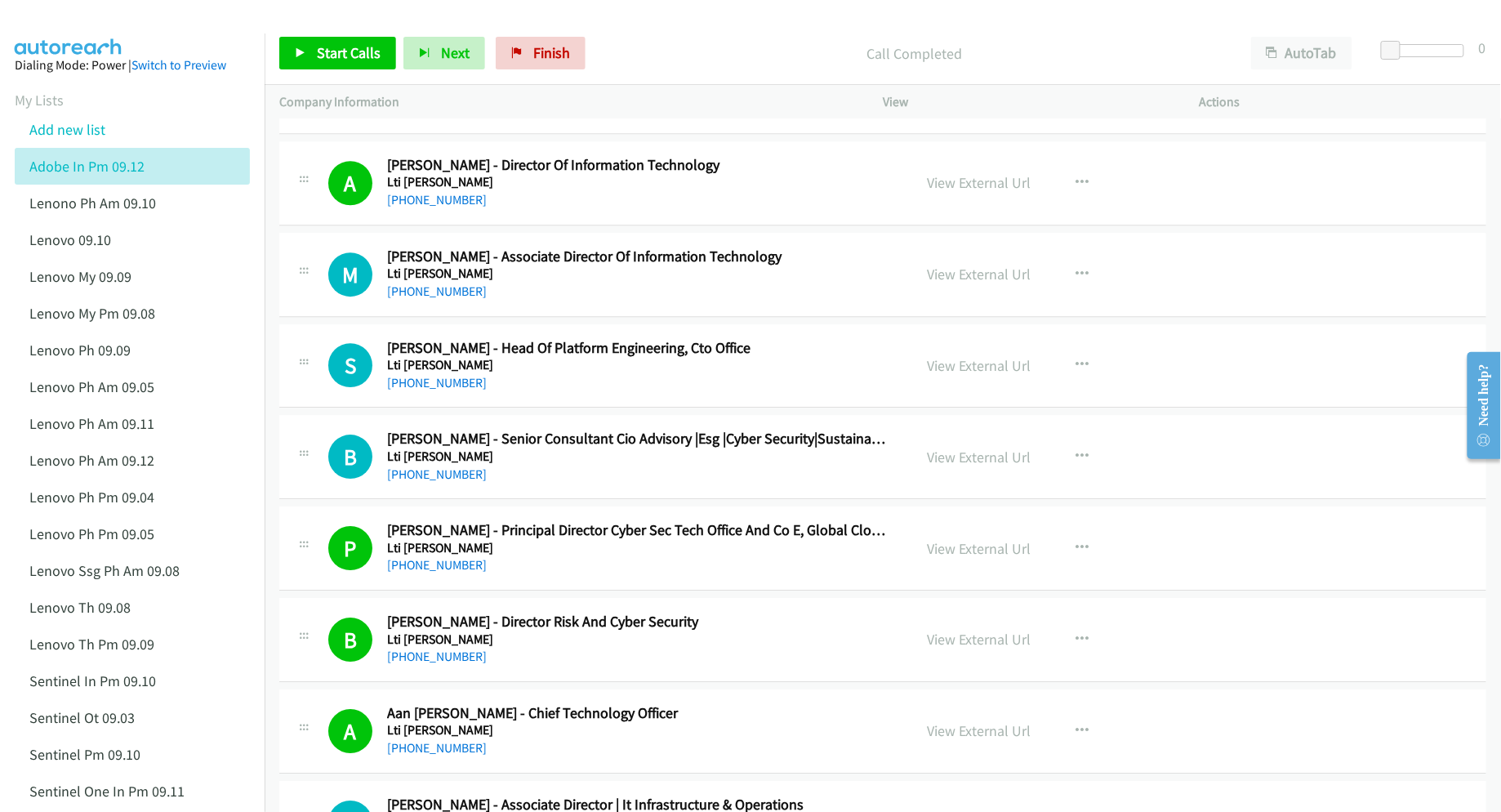
scroll to position [1742, 0]
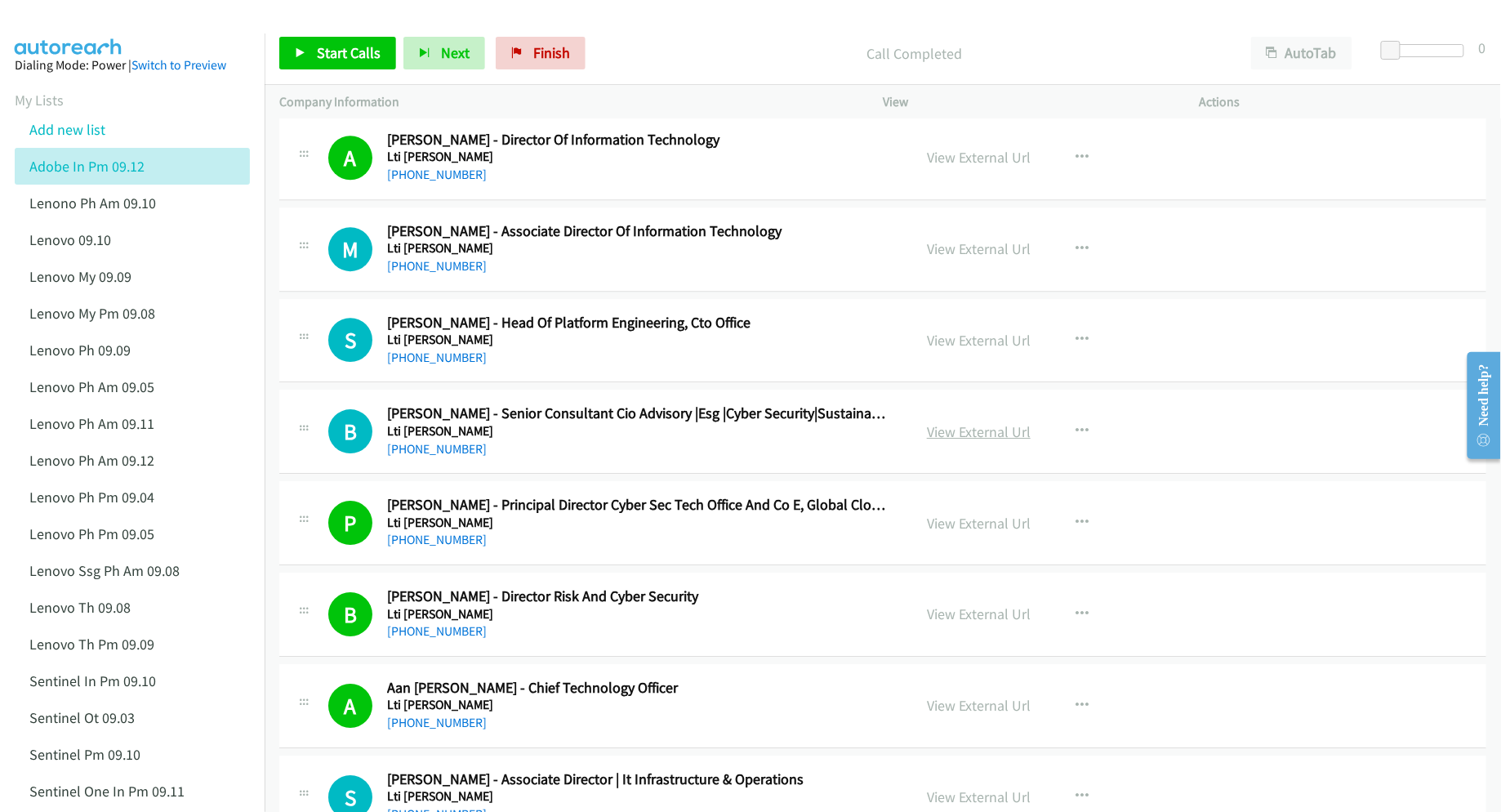
click at [989, 438] on link "View External Url" at bounding box center [978, 431] width 104 height 18
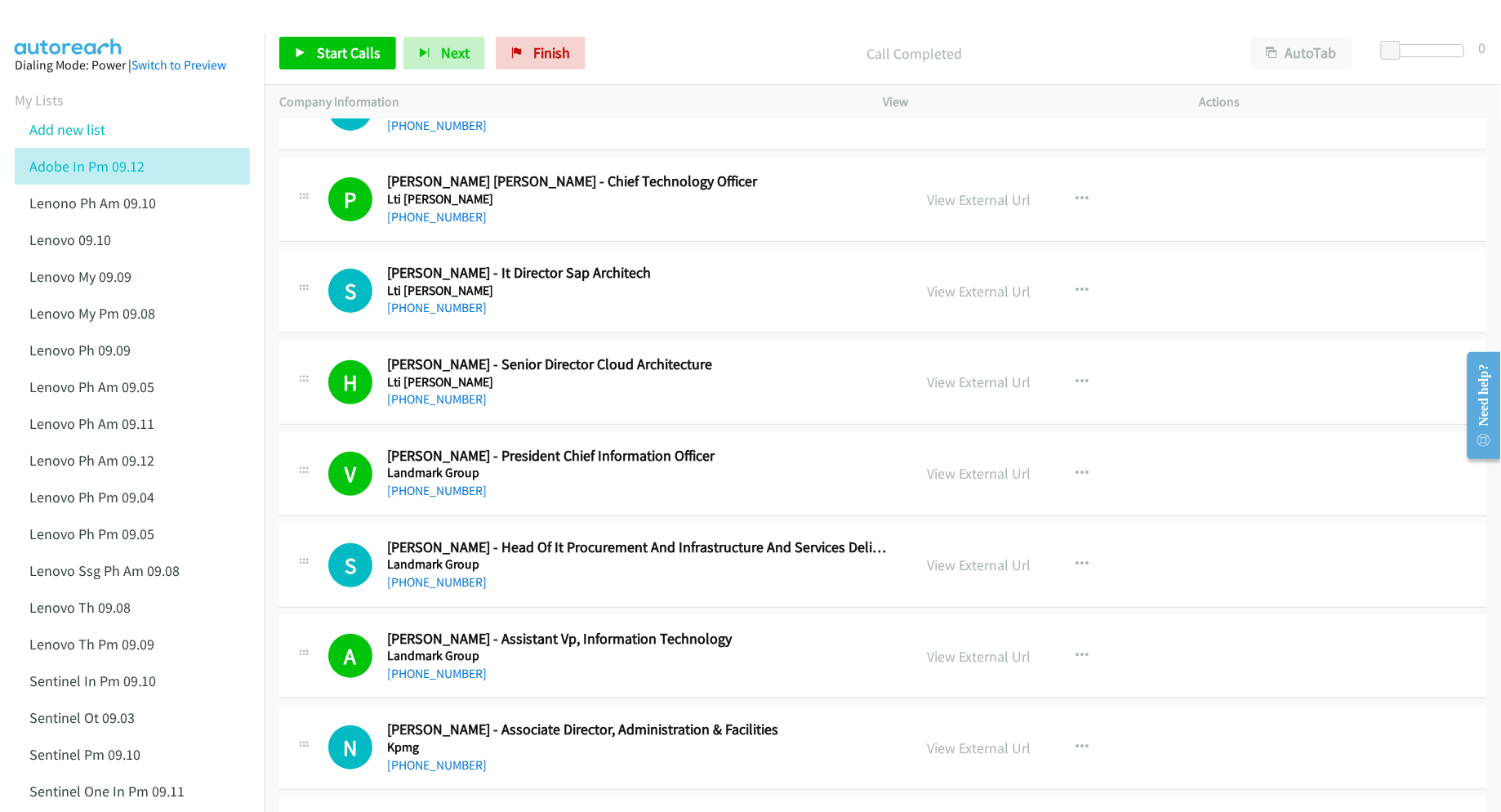
scroll to position [2504, 0]
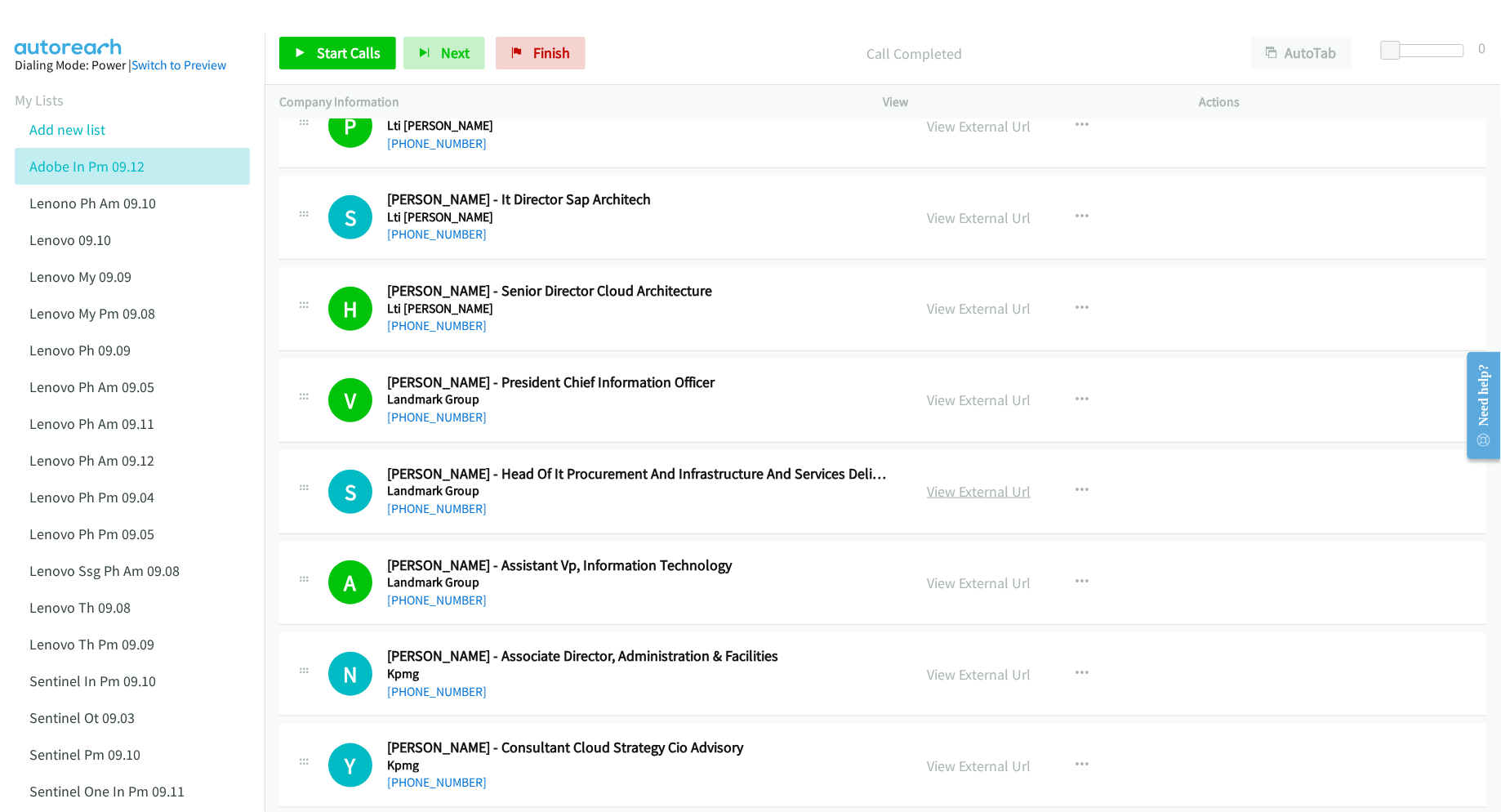
click at [948, 501] on link "View External Url" at bounding box center [978, 490] width 104 height 18
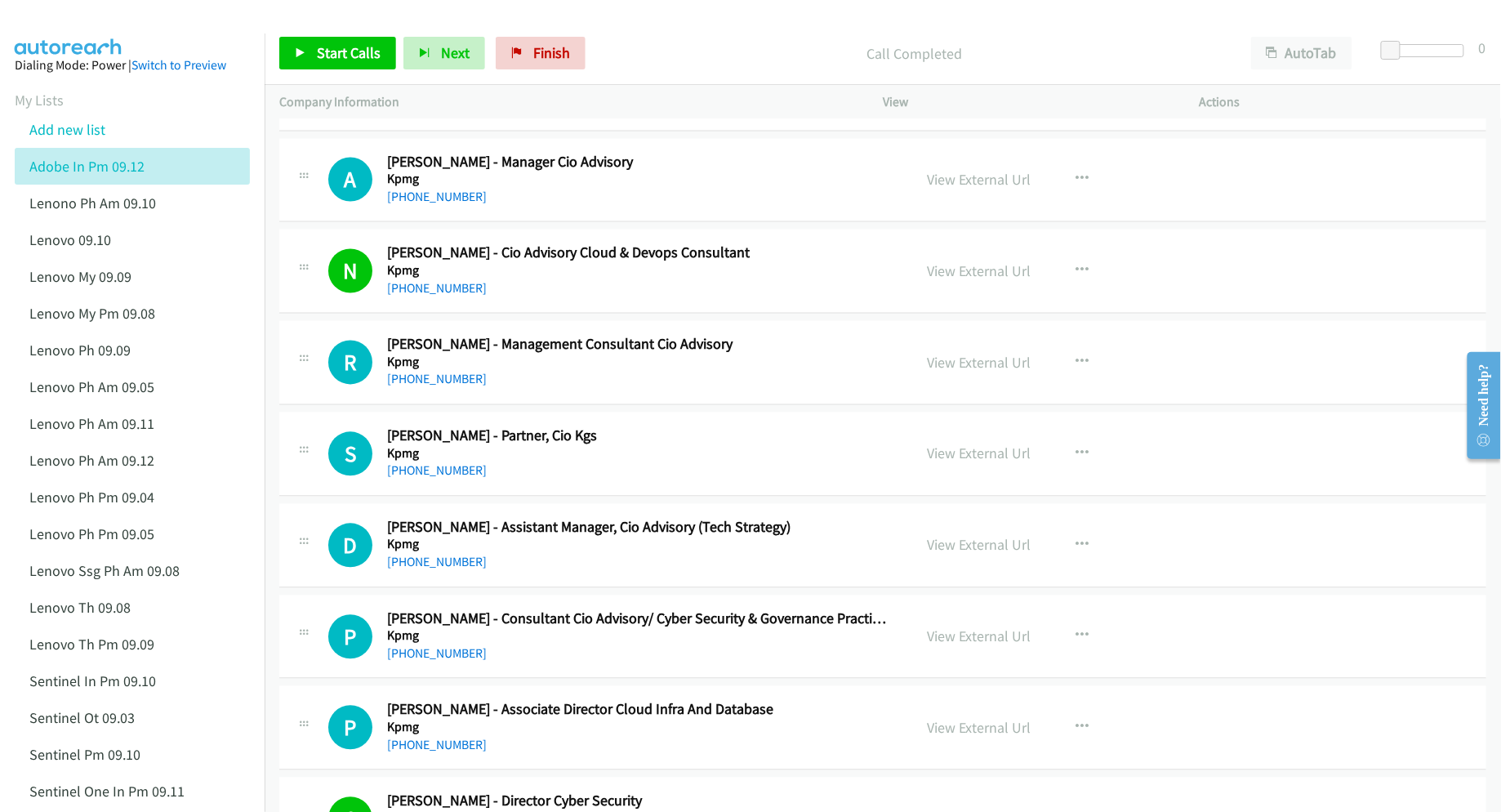
scroll to position [3375, 0]
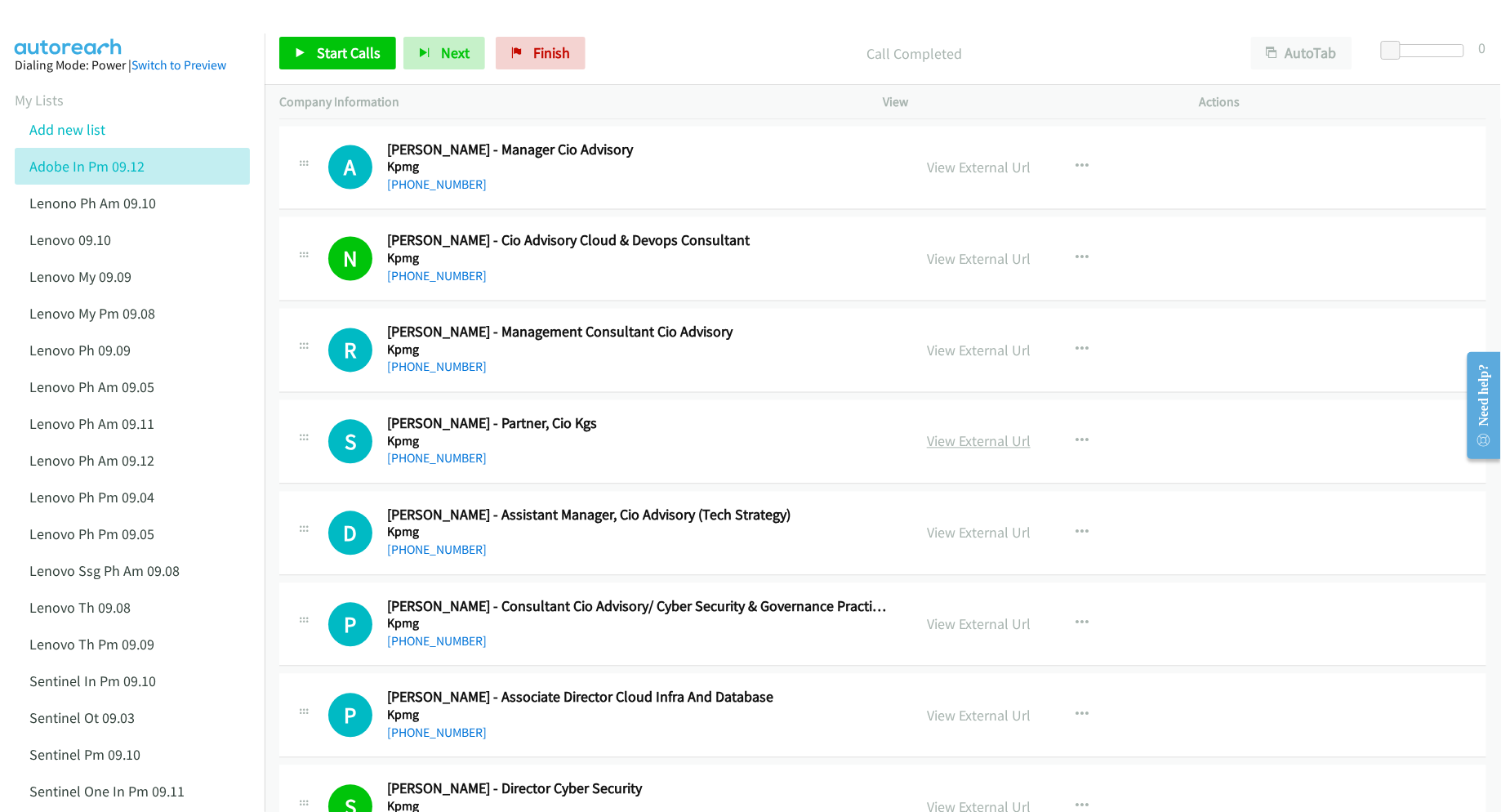
click at [963, 451] on link "View External Url" at bounding box center [978, 441] width 104 height 18
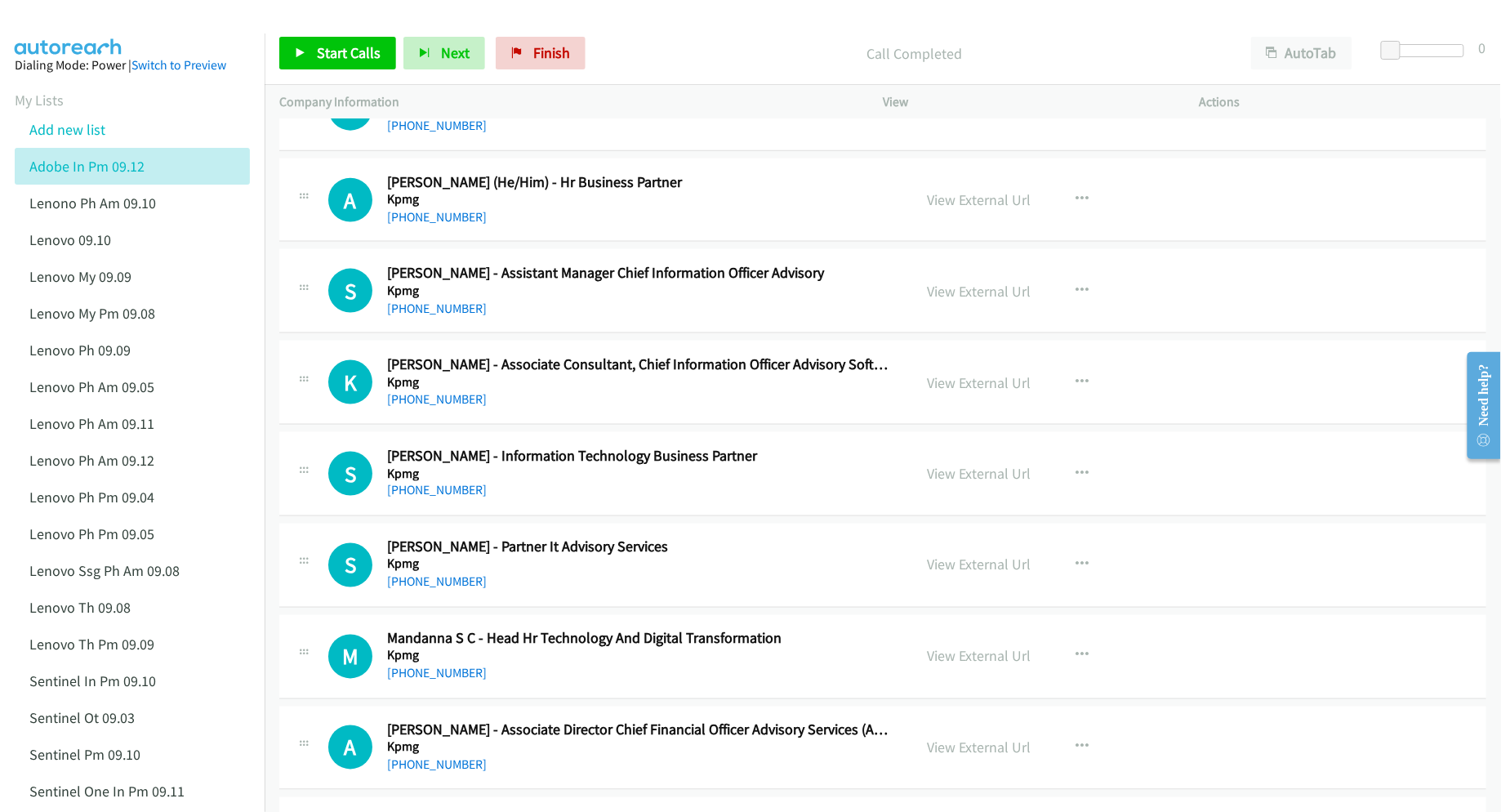
scroll to position [5335, 0]
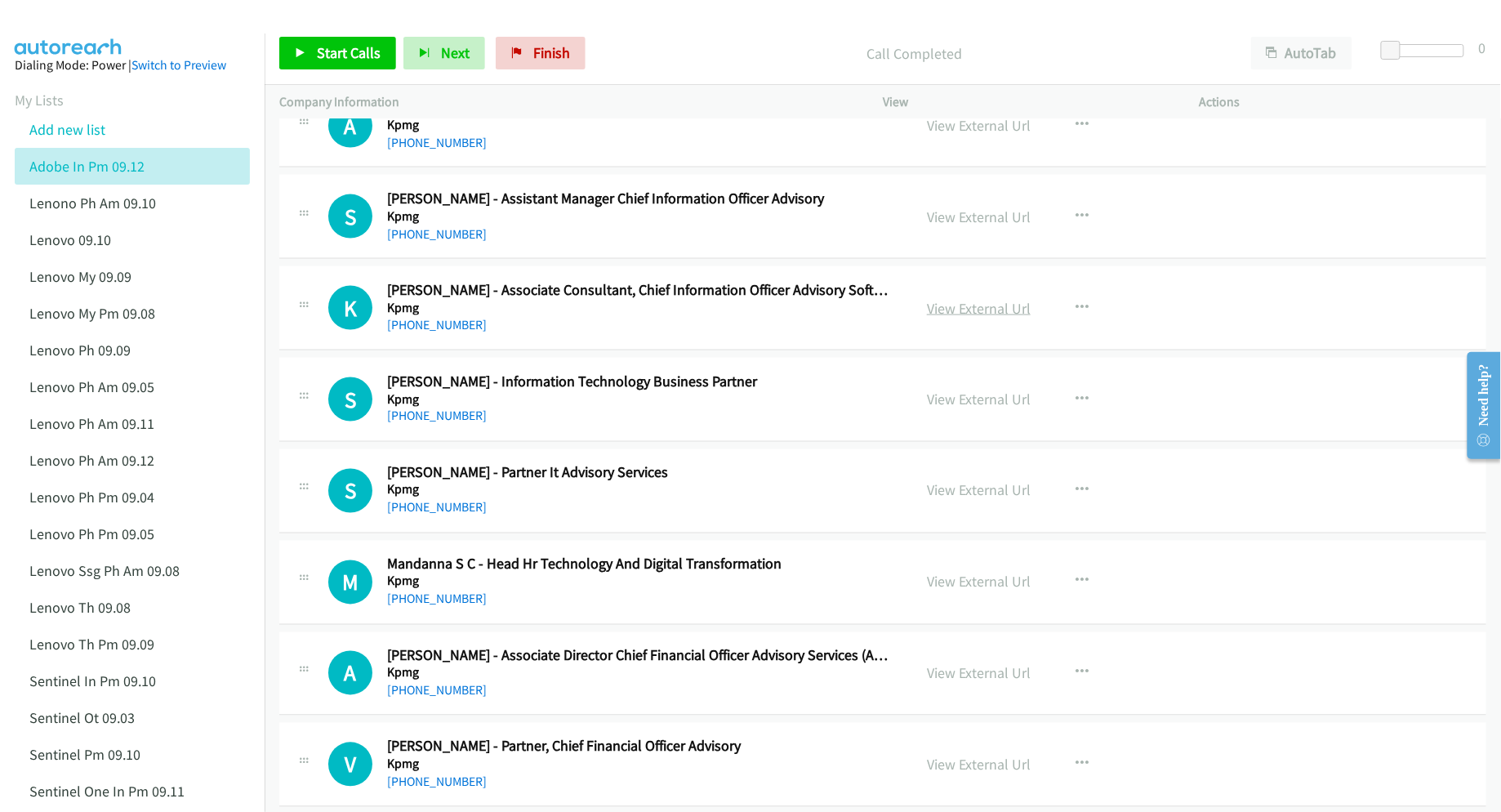
click at [958, 315] on link "View External Url" at bounding box center [978, 307] width 104 height 18
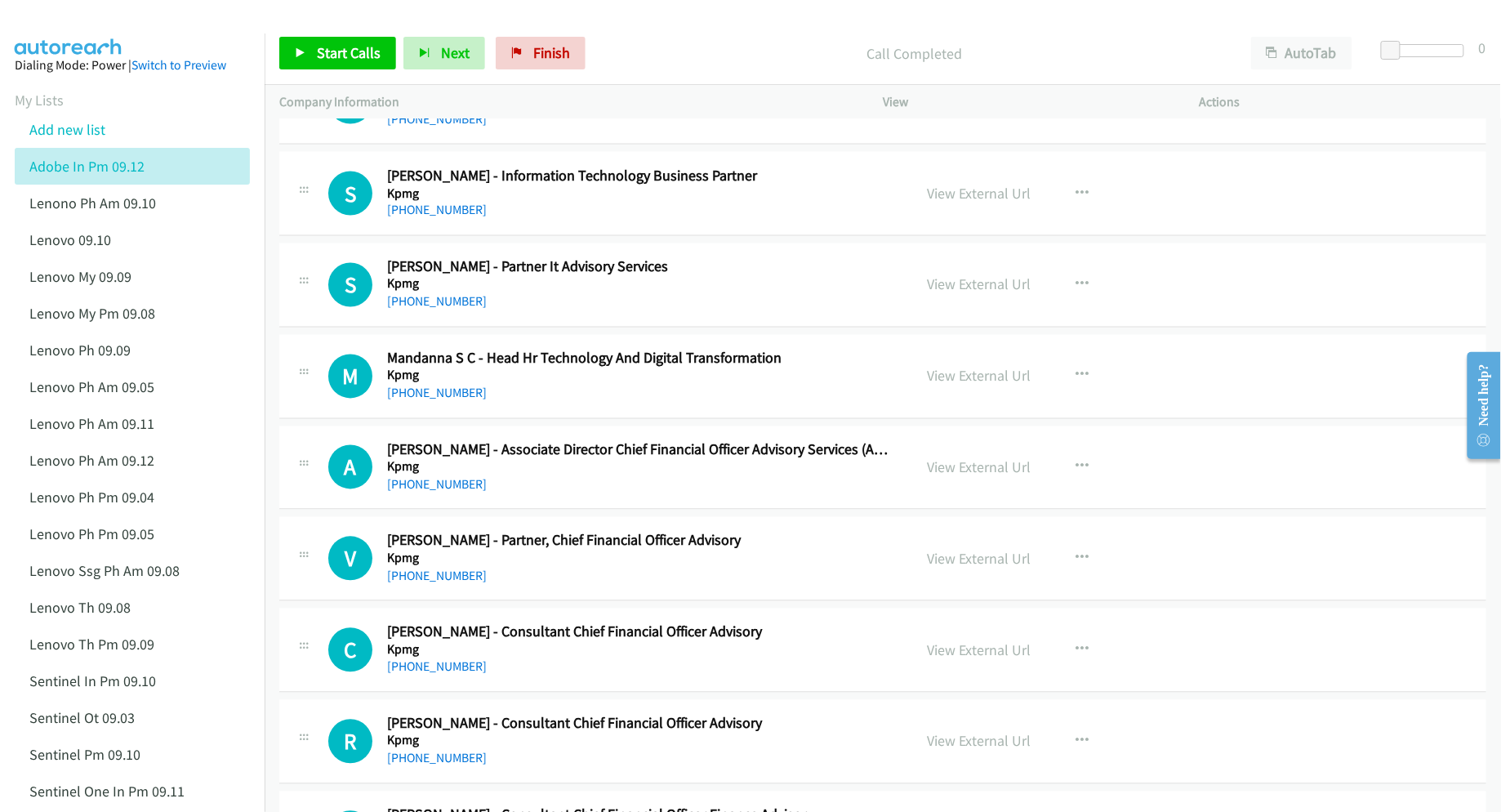
scroll to position [5553, 0]
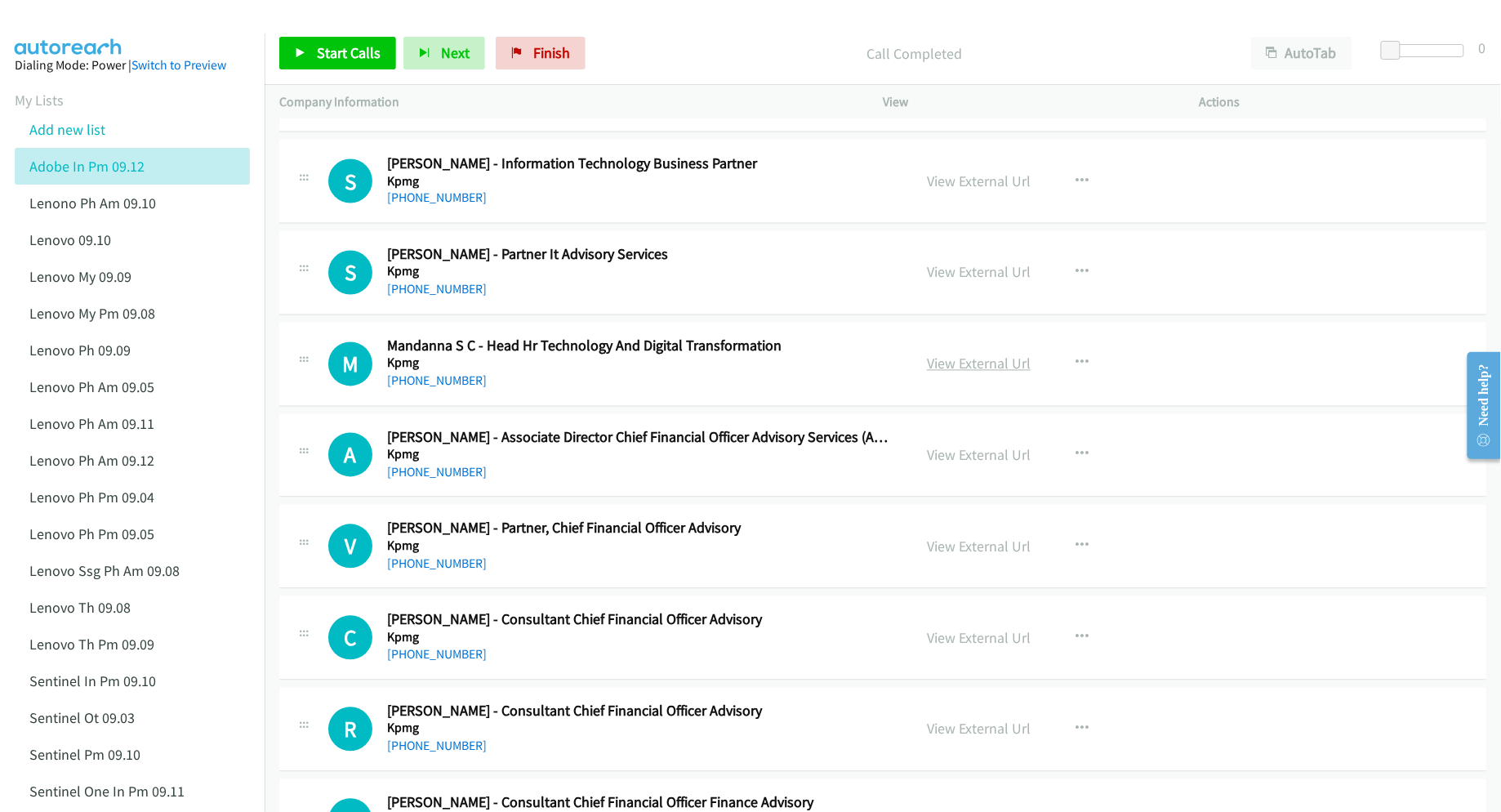
click at [968, 373] on link "View External Url" at bounding box center [978, 363] width 104 height 18
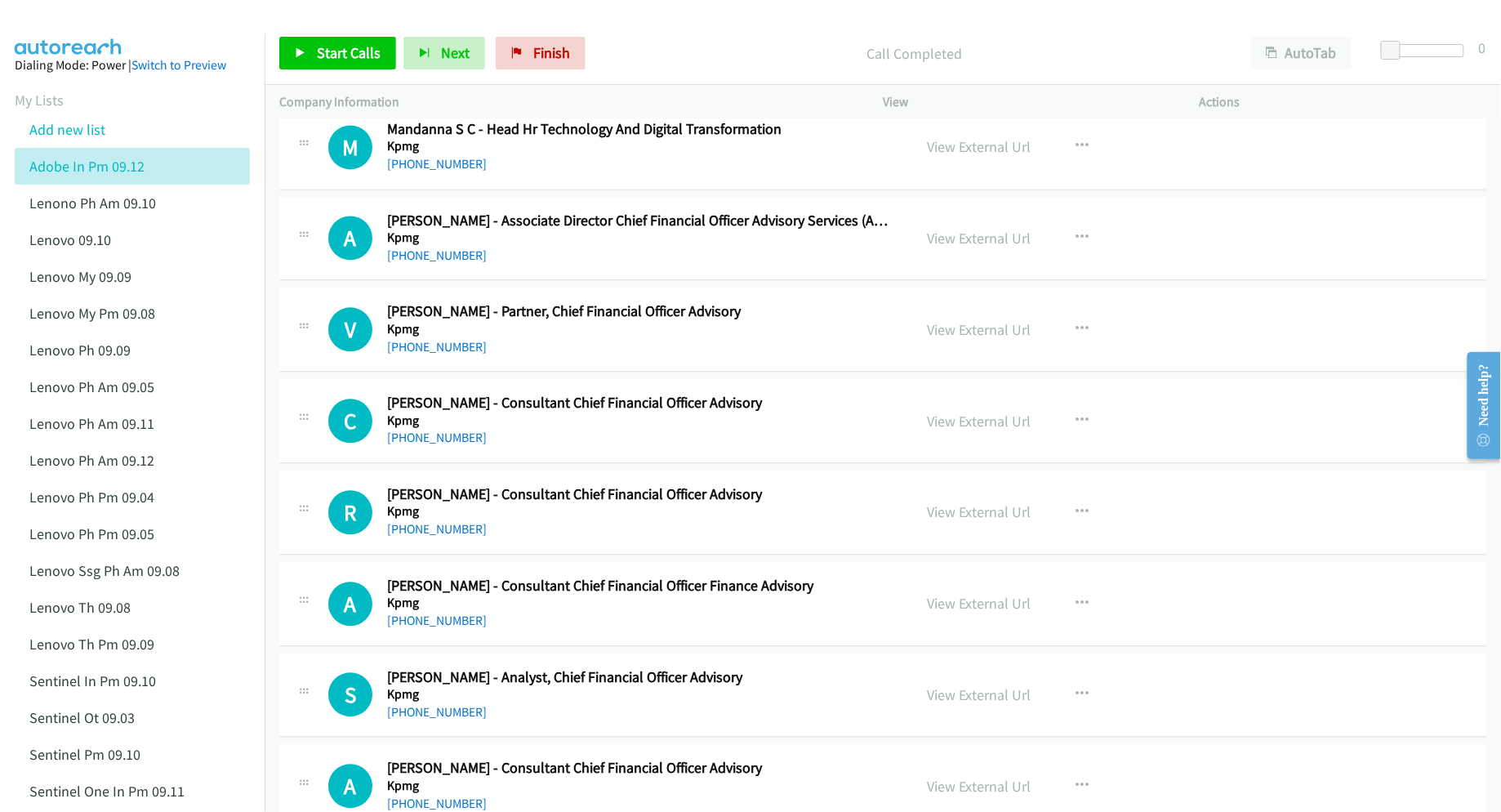
scroll to position [5880, 0]
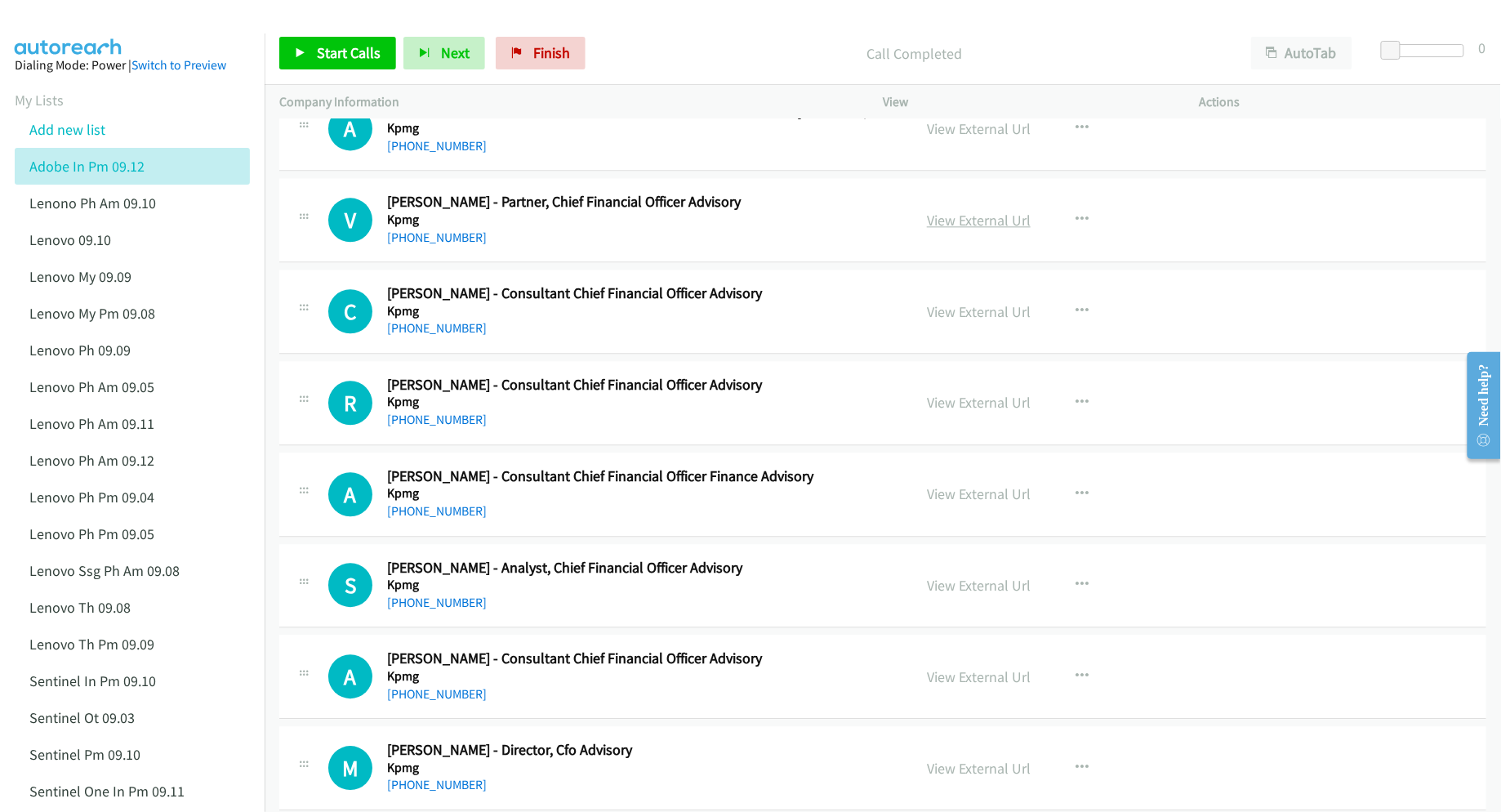
click at [967, 230] on link "View External Url" at bounding box center [978, 219] width 104 height 18
click at [954, 321] on link "View External Url" at bounding box center [978, 311] width 104 height 18
click at [962, 412] on link "View External Url" at bounding box center [978, 401] width 104 height 18
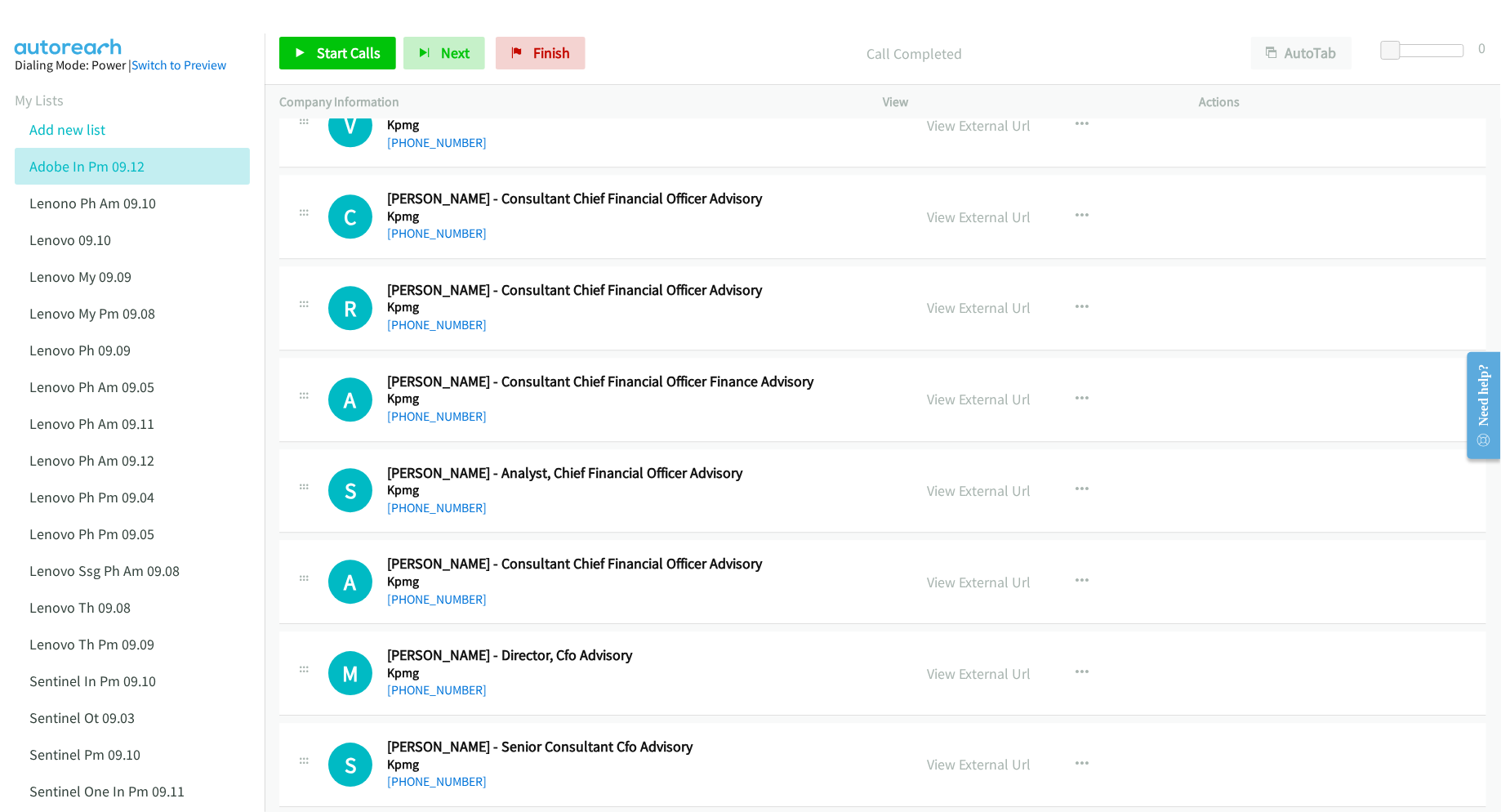
scroll to position [5988, 0]
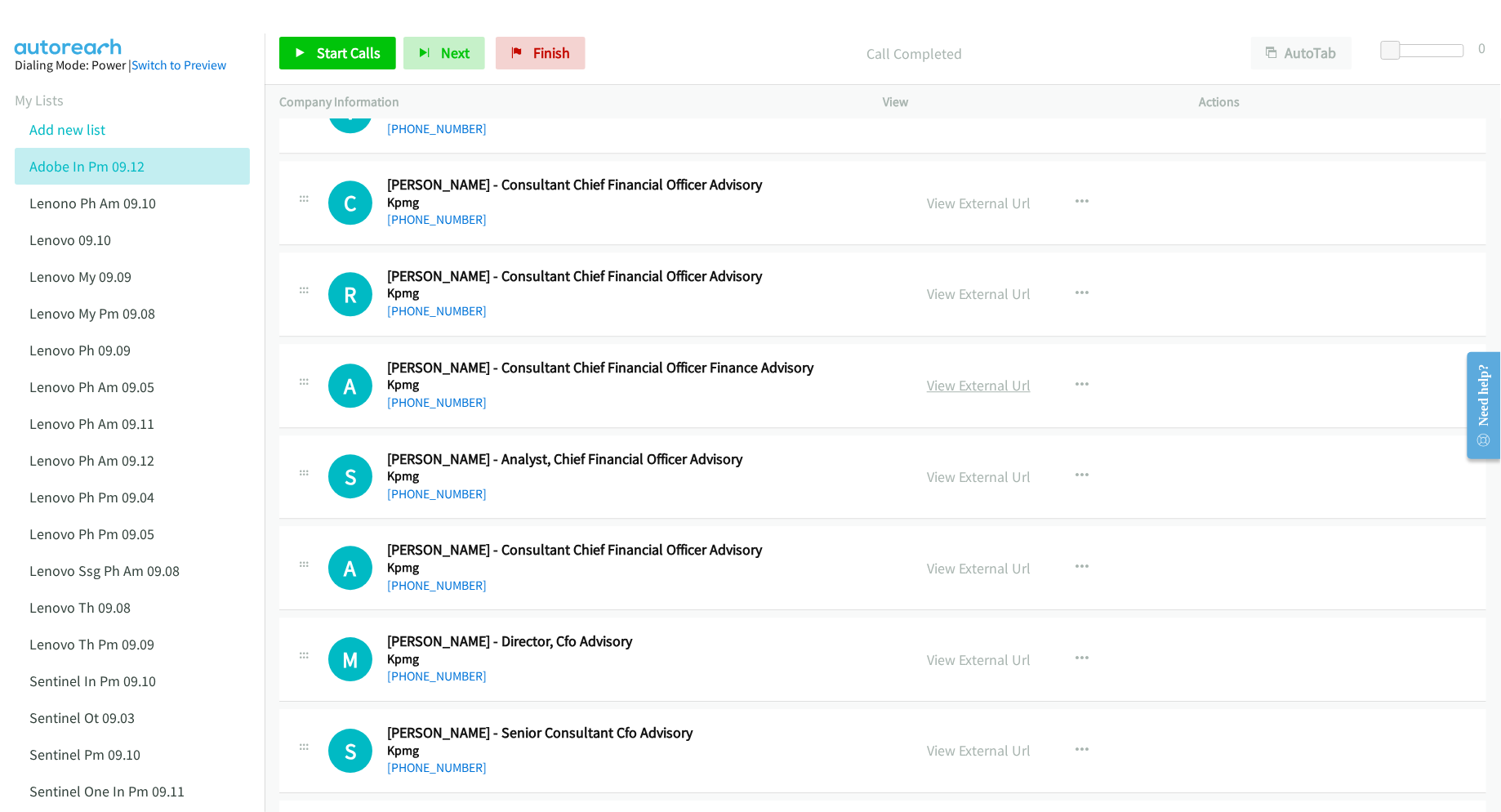
click at [972, 394] on link "View External Url" at bounding box center [978, 385] width 104 height 18
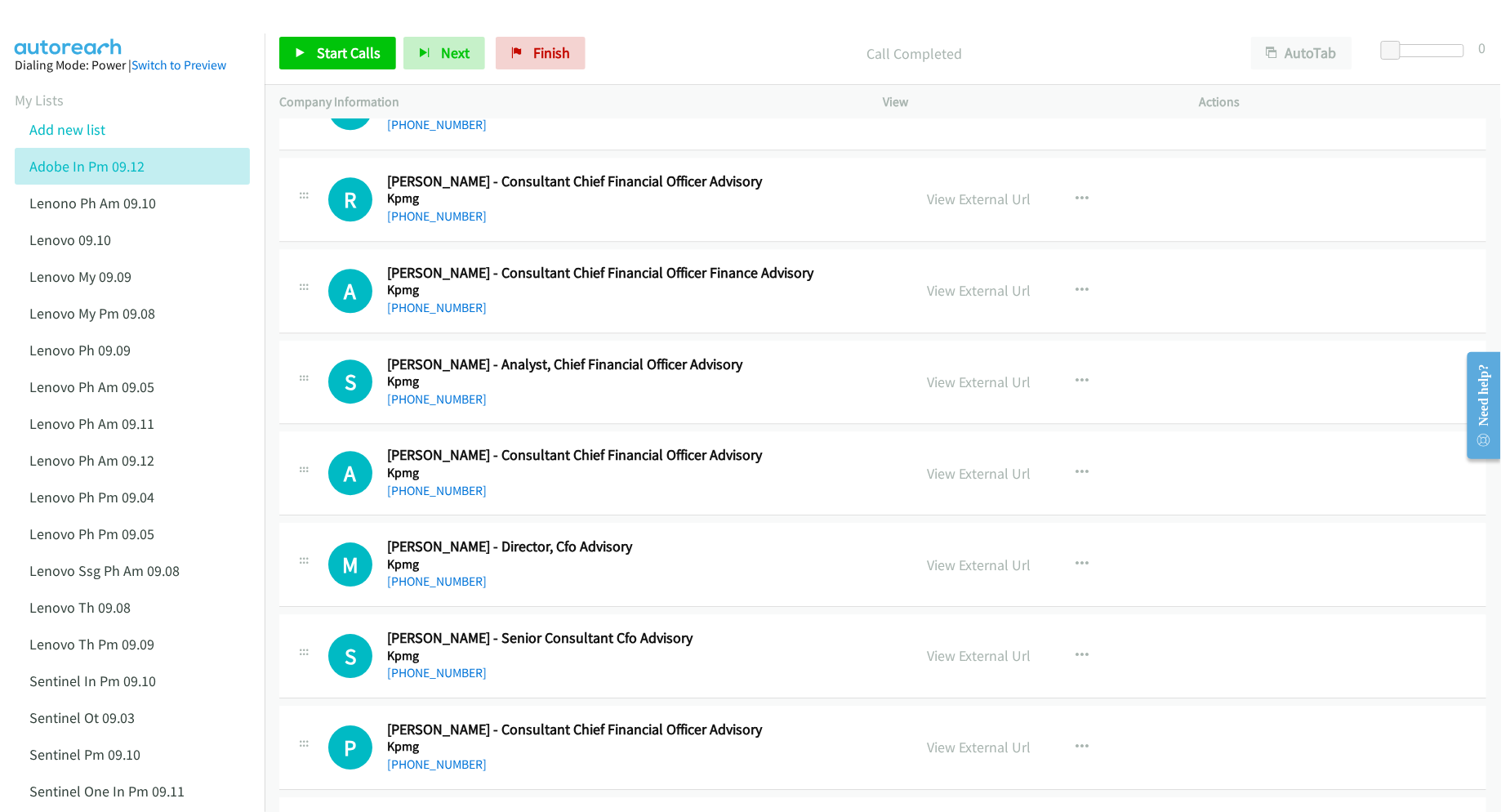
scroll to position [6097, 0]
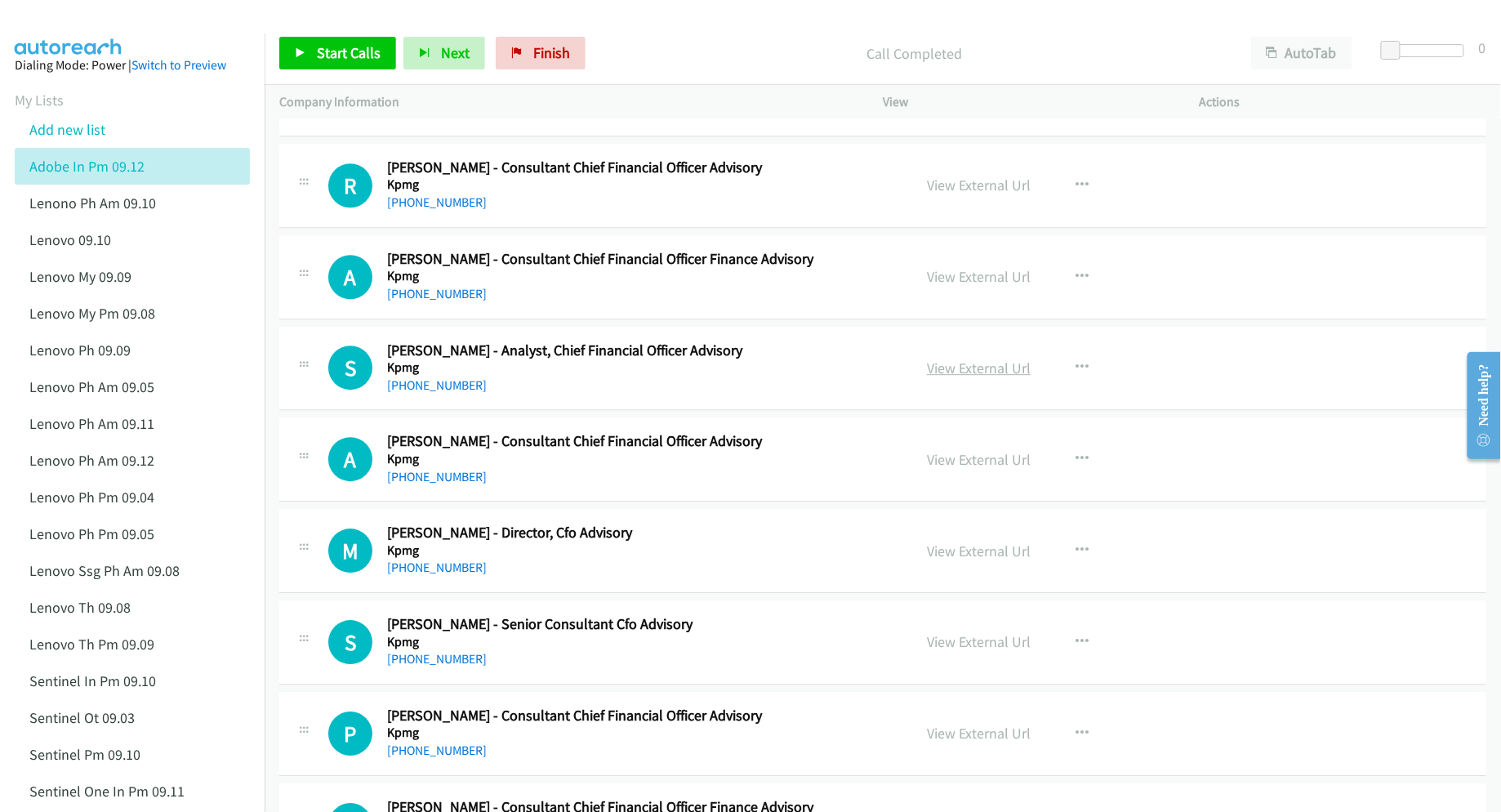
click at [948, 377] on link "View External Url" at bounding box center [978, 367] width 104 height 18
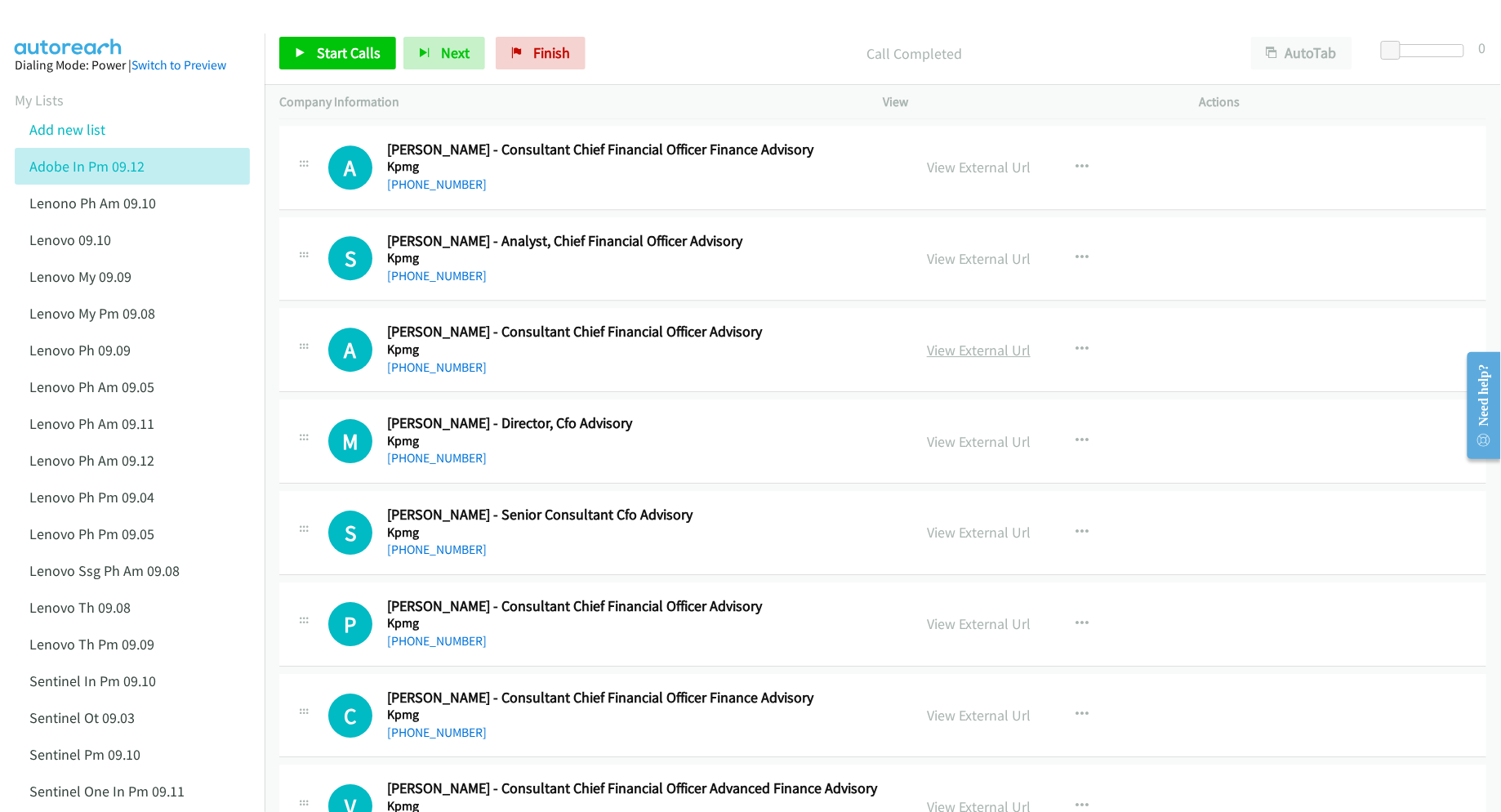
click at [954, 359] on link "View External Url" at bounding box center [978, 349] width 104 height 18
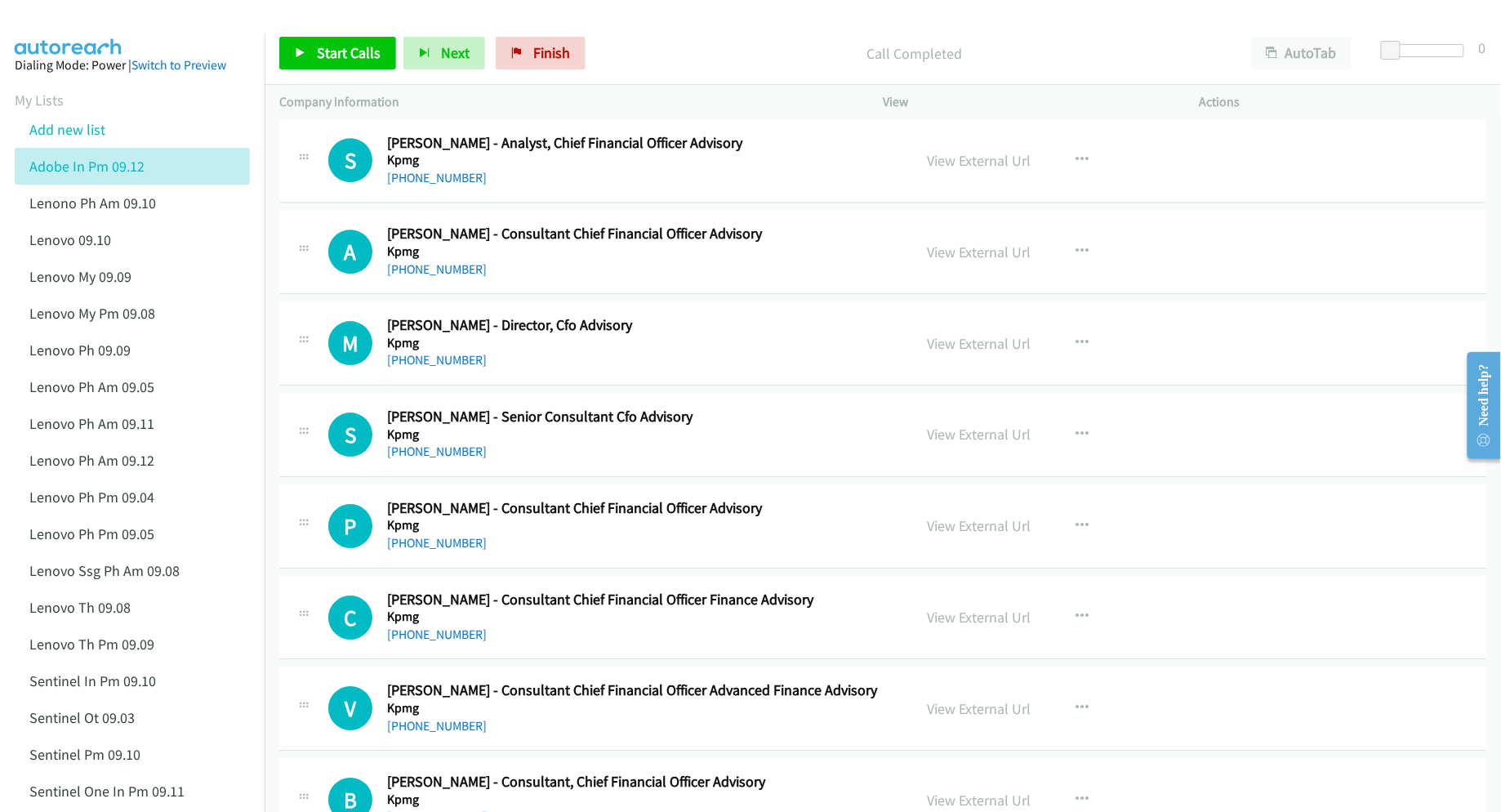
scroll to position [6315, 0]
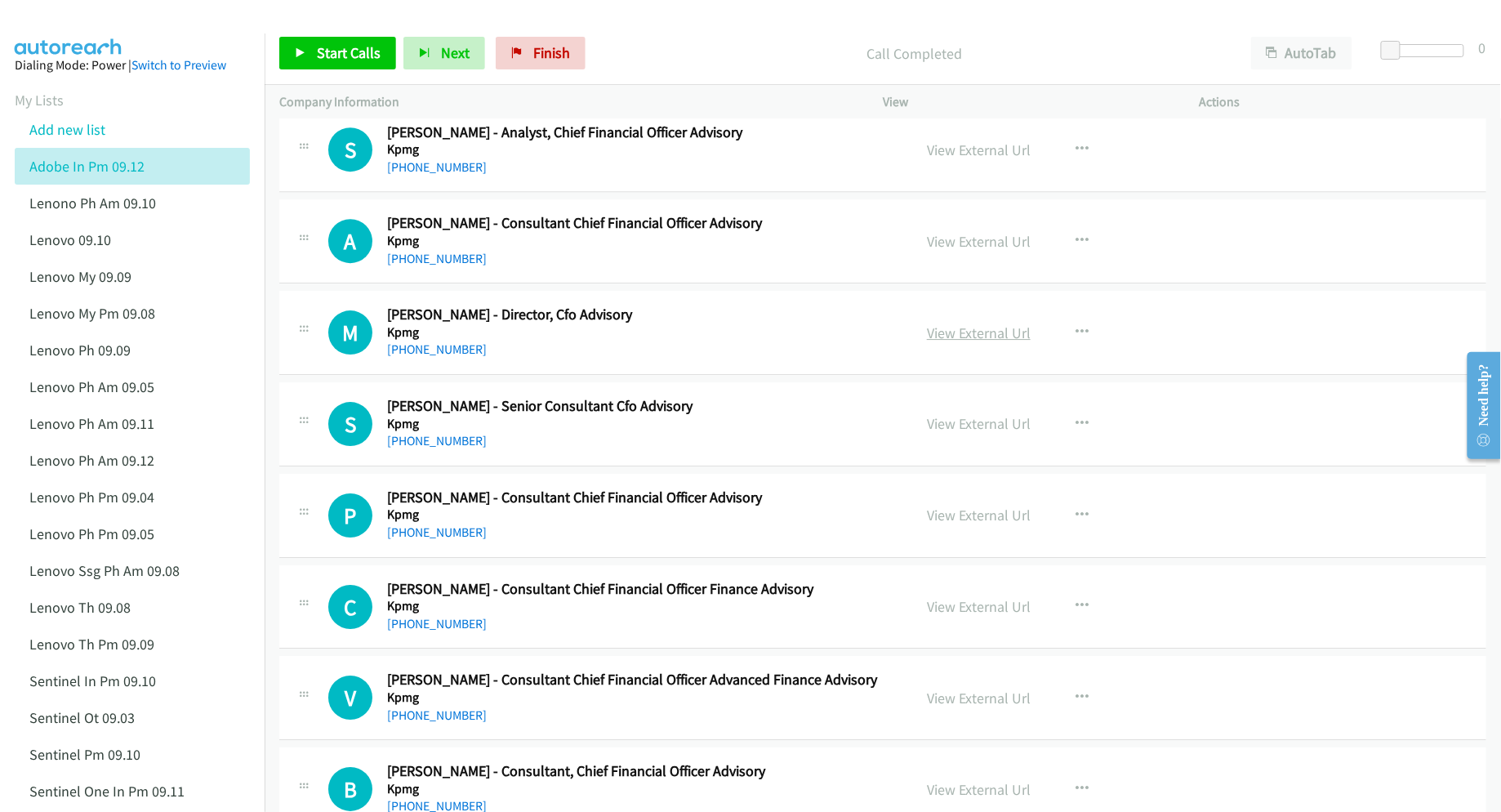
click at [978, 342] on link "View External Url" at bounding box center [978, 332] width 104 height 18
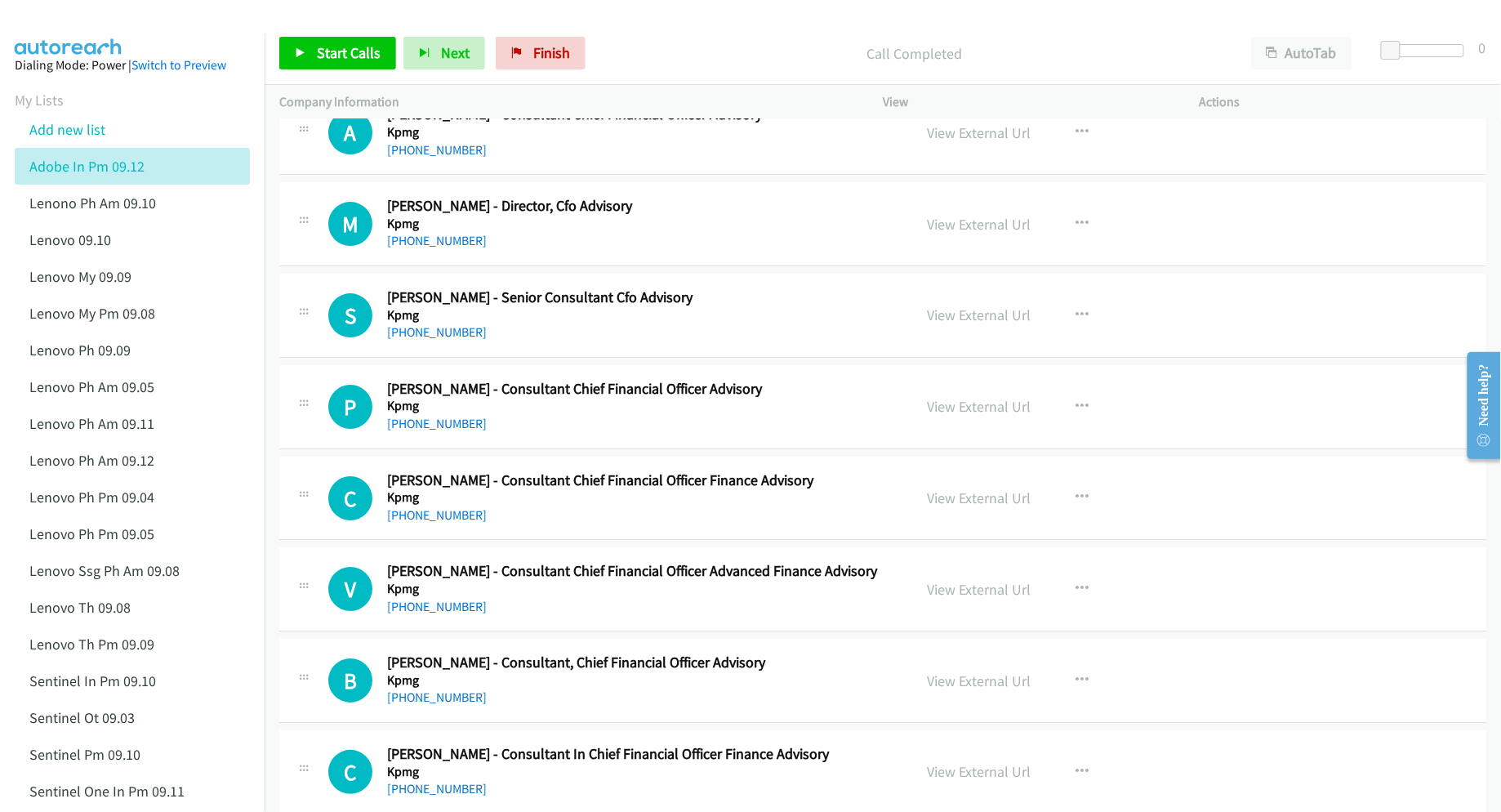
scroll to position [6533, 0]
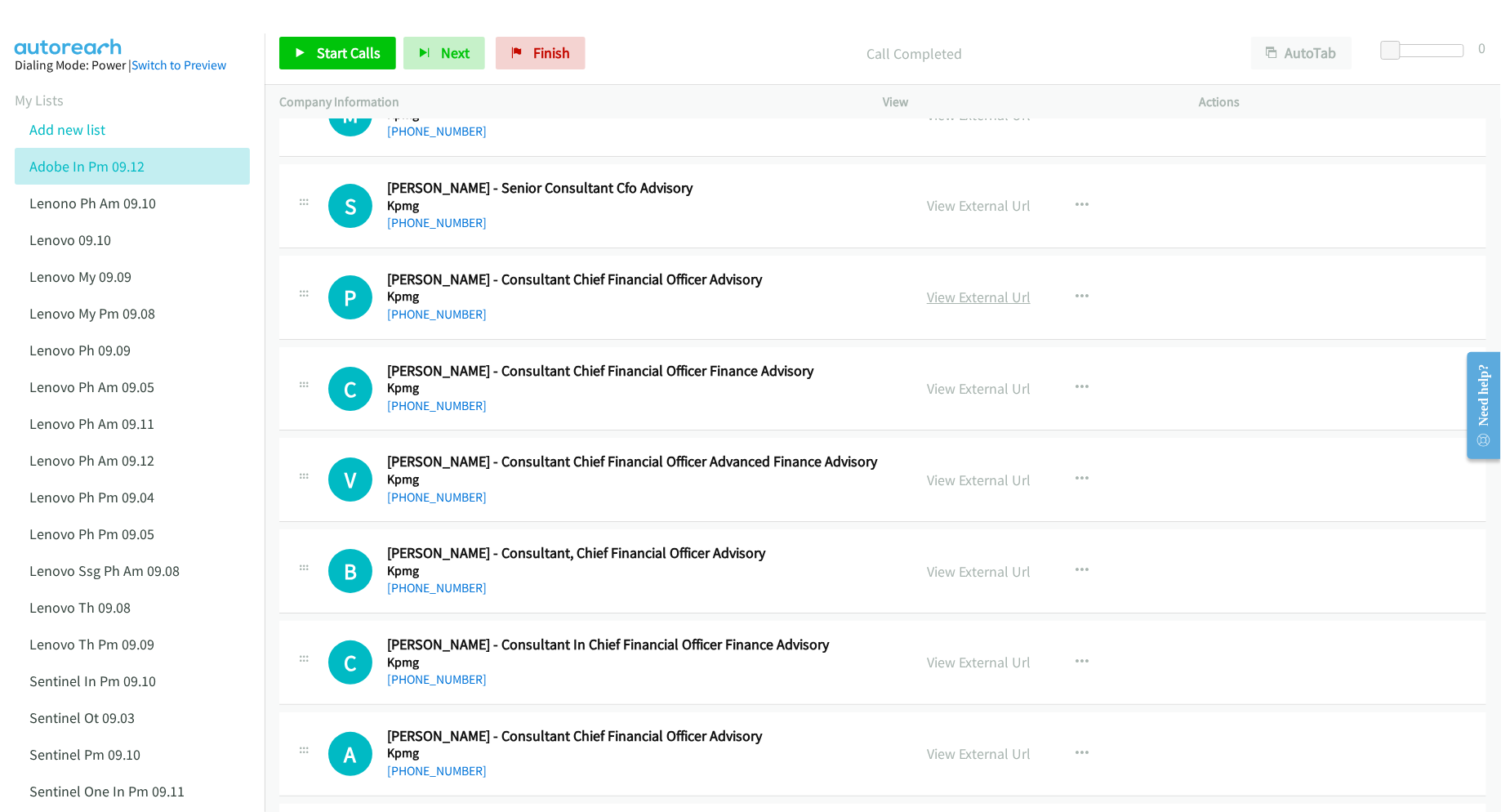
click at [955, 306] on link "View External Url" at bounding box center [978, 297] width 104 height 18
click at [946, 397] on link "View External Url" at bounding box center [978, 388] width 104 height 18
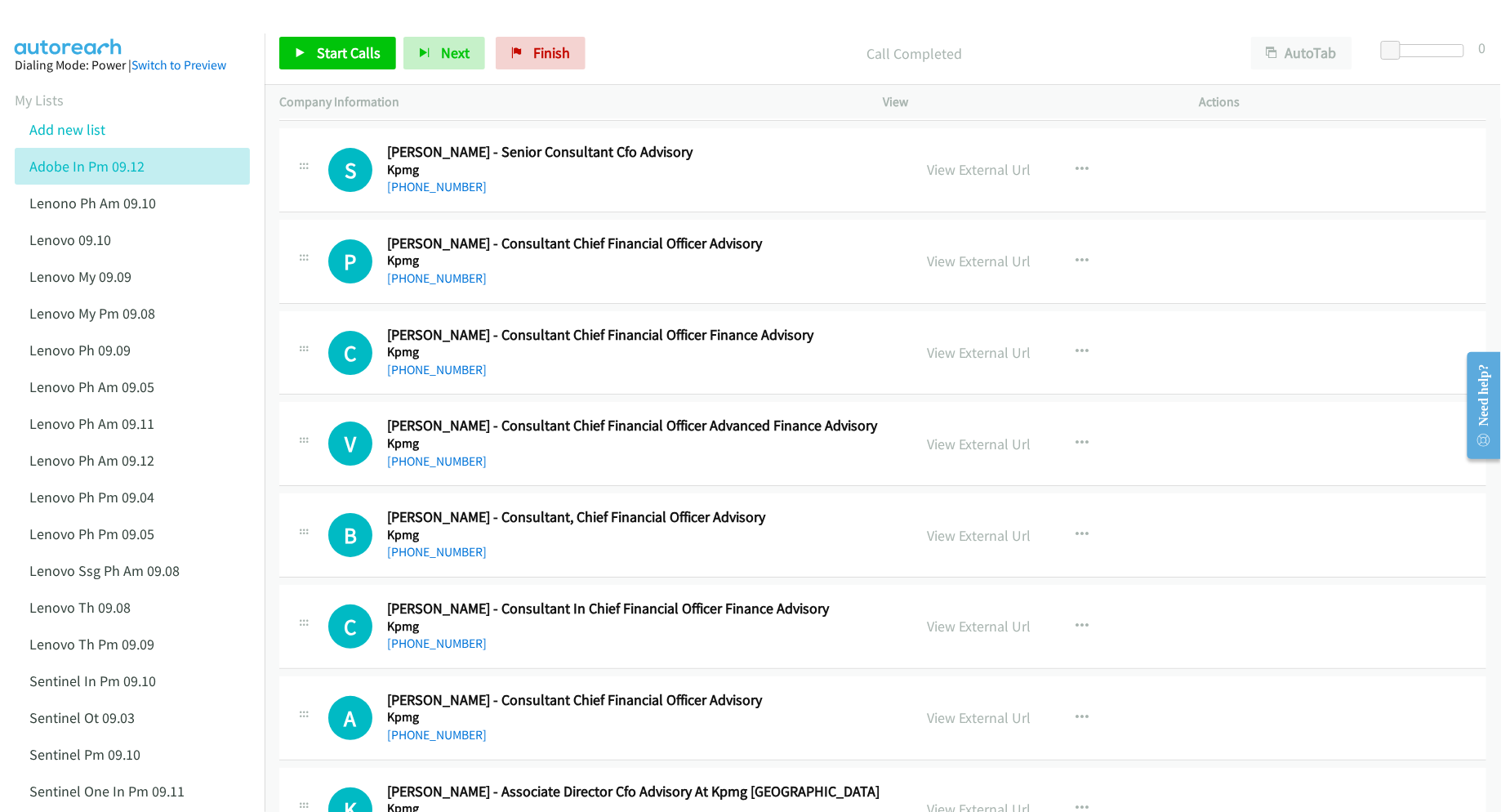
scroll to position [6641, 0]
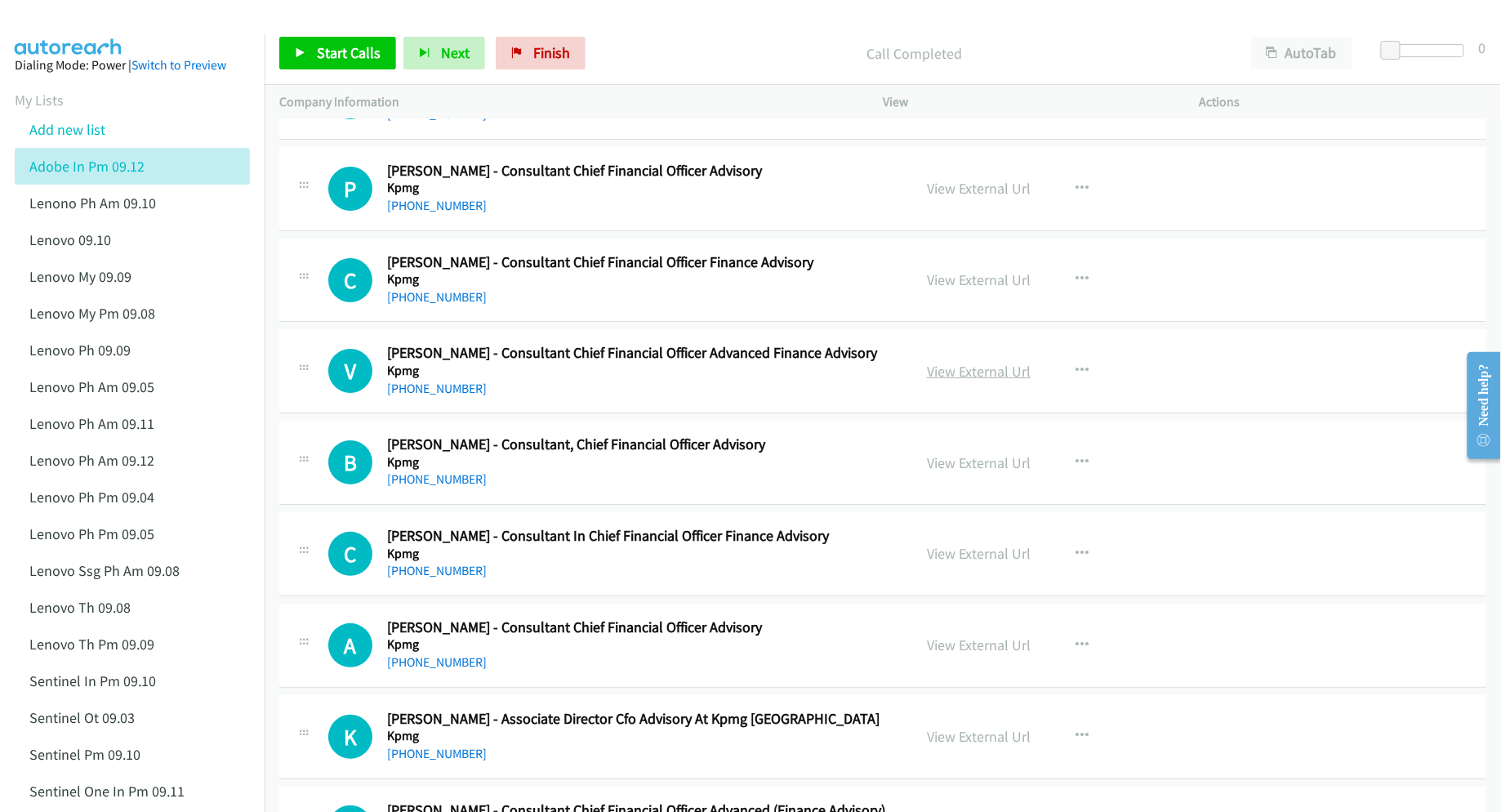
click at [960, 381] on link "View External Url" at bounding box center [978, 370] width 104 height 18
click at [954, 472] on link "View External Url" at bounding box center [978, 462] width 104 height 18
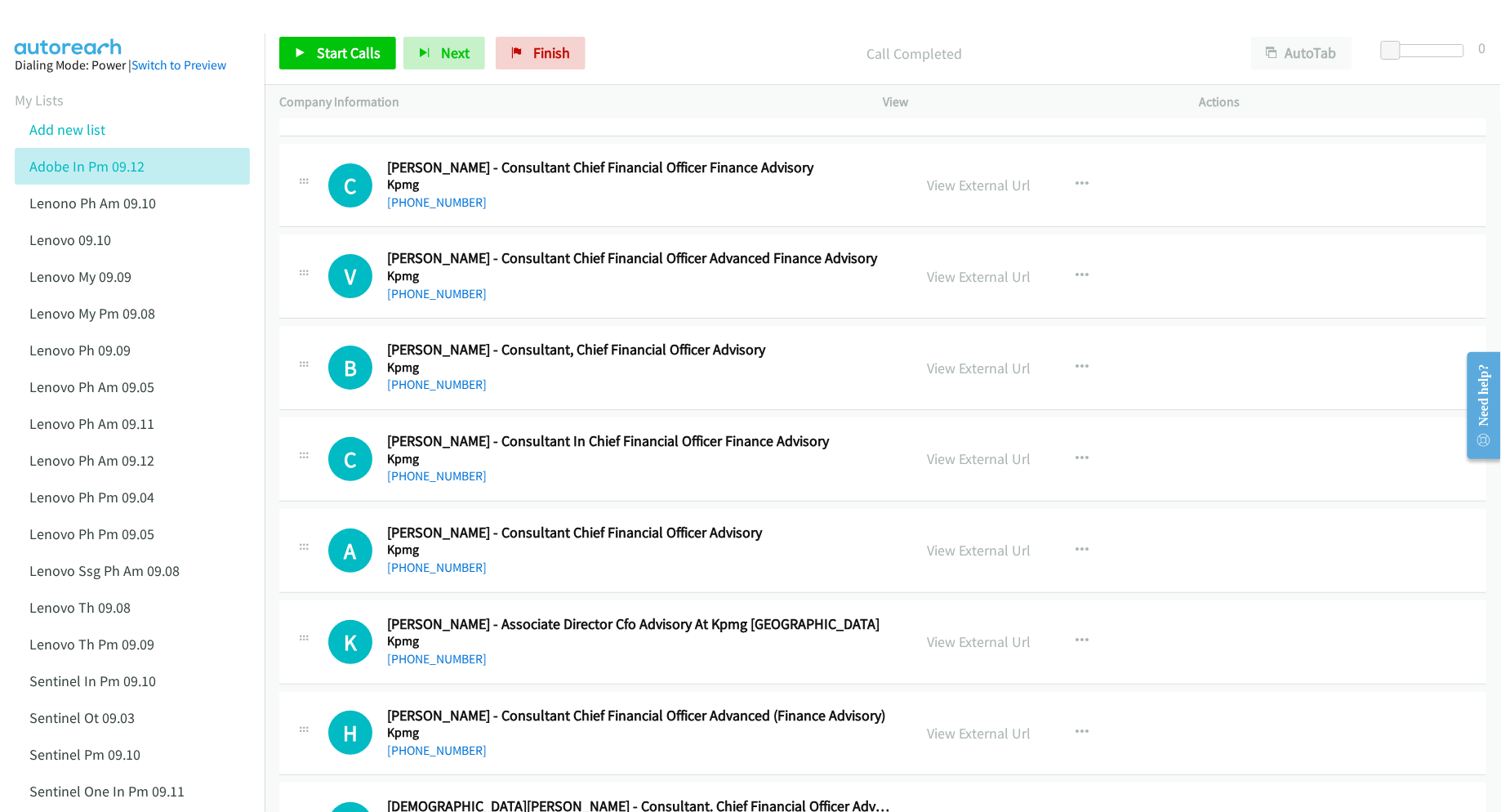
scroll to position [6750, 0]
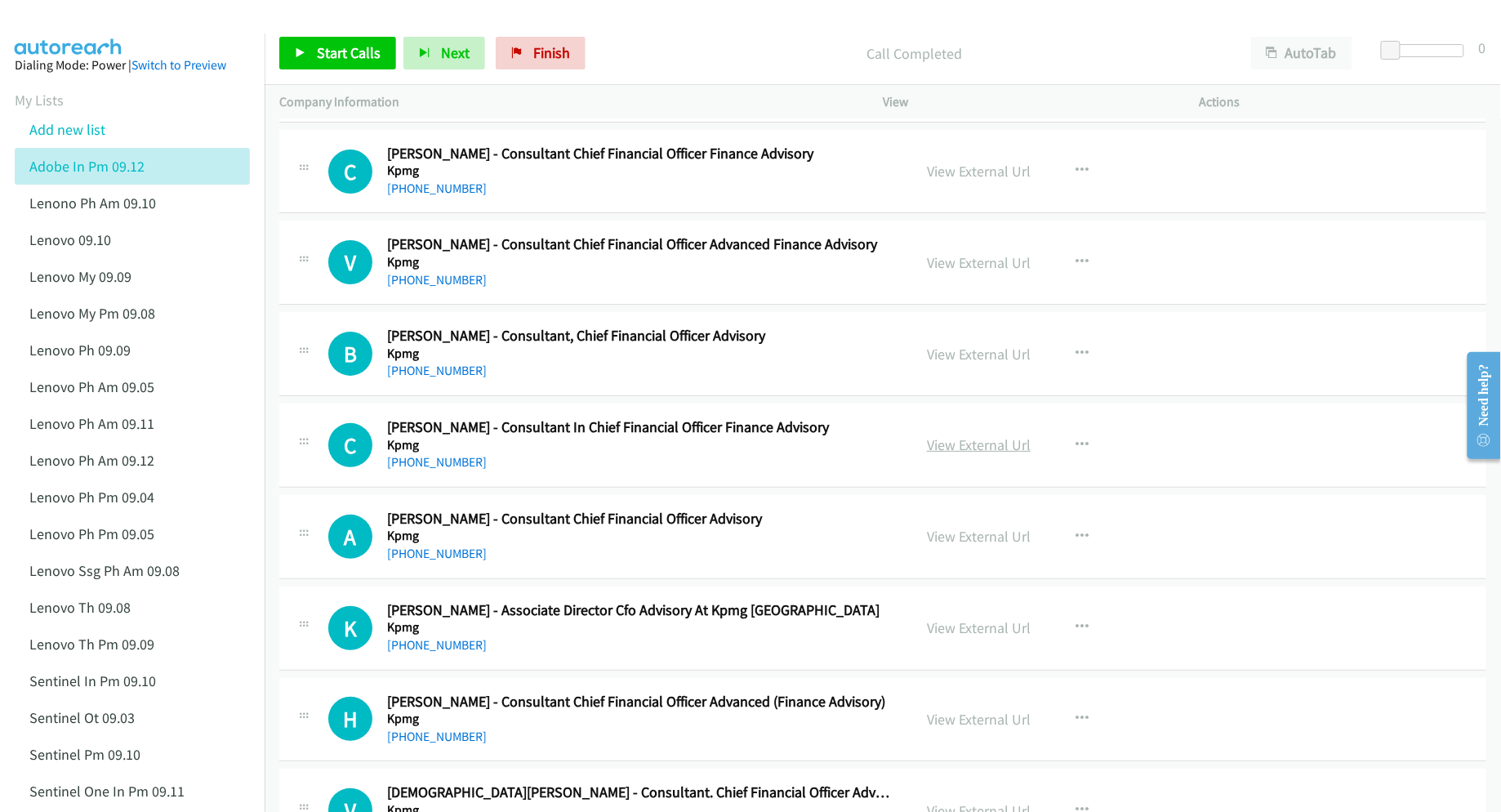
click at [954, 454] on link "View External Url" at bounding box center [978, 444] width 104 height 18
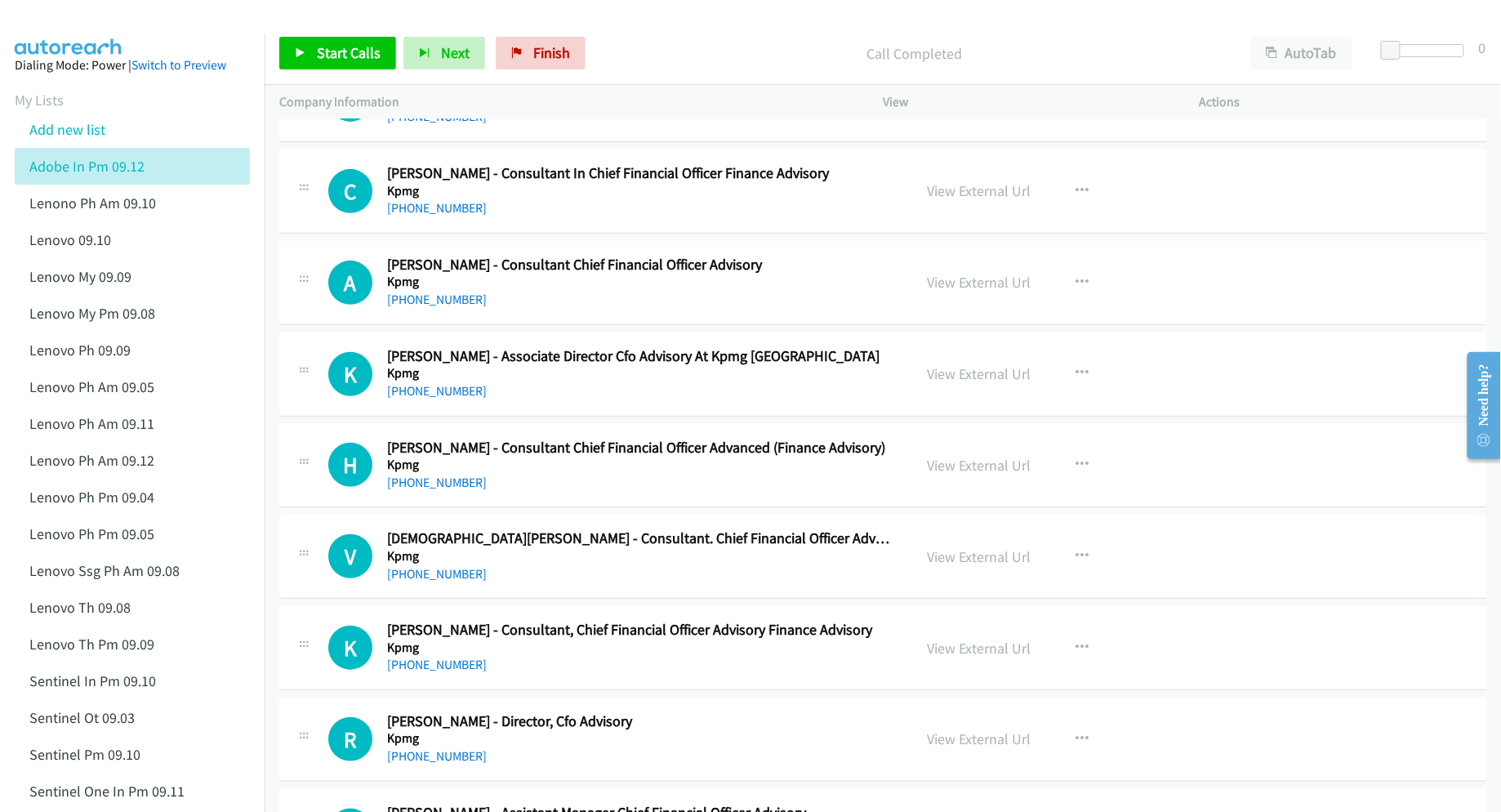
scroll to position [7076, 0]
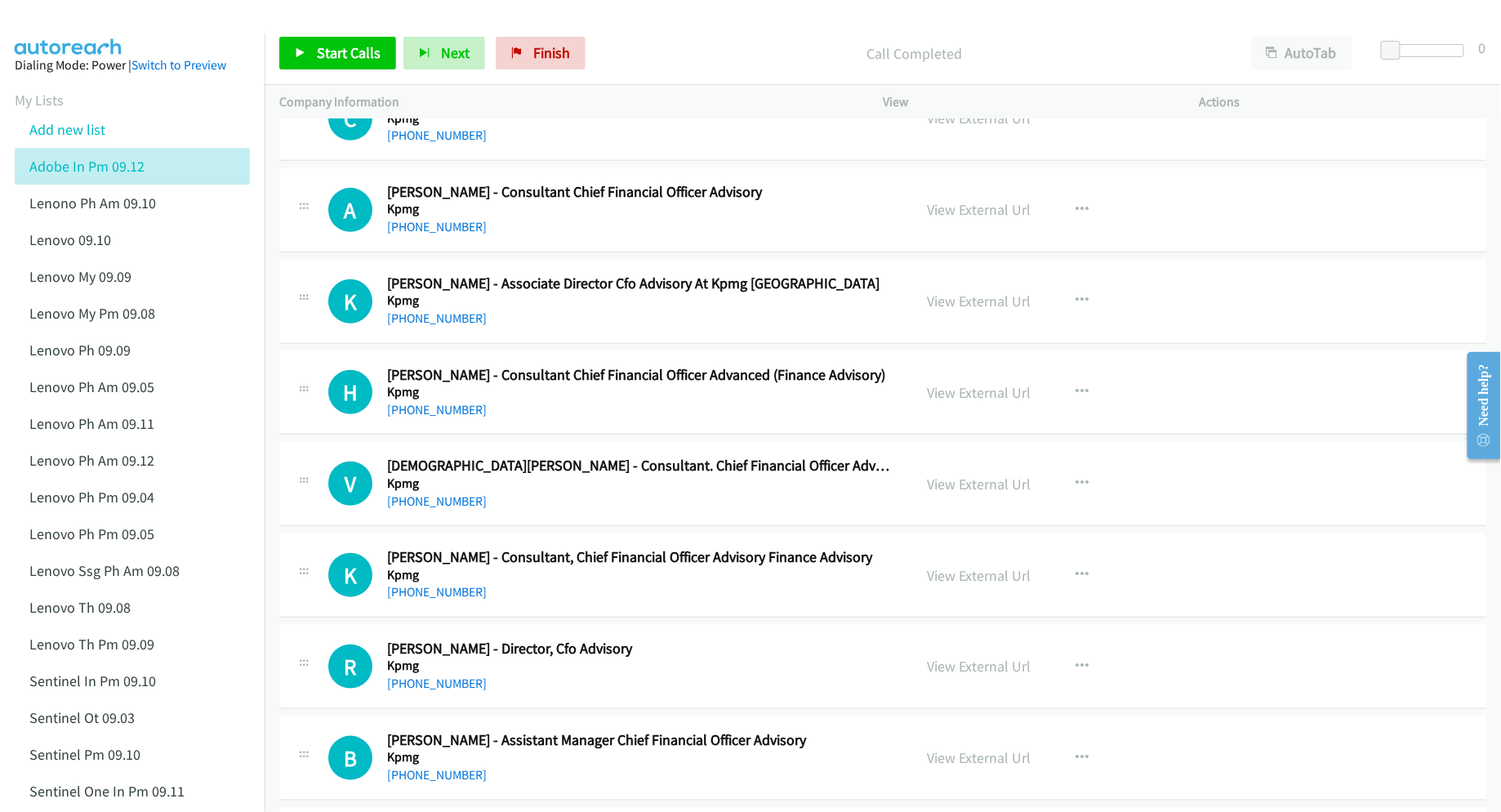
drag, startPoint x: 961, startPoint y: 413, endPoint x: 910, endPoint y: 420, distance: 51.5
click at [977, 402] on link "View External Url" at bounding box center [978, 391] width 104 height 18
click at [951, 493] on link "View External Url" at bounding box center [978, 484] width 104 height 18
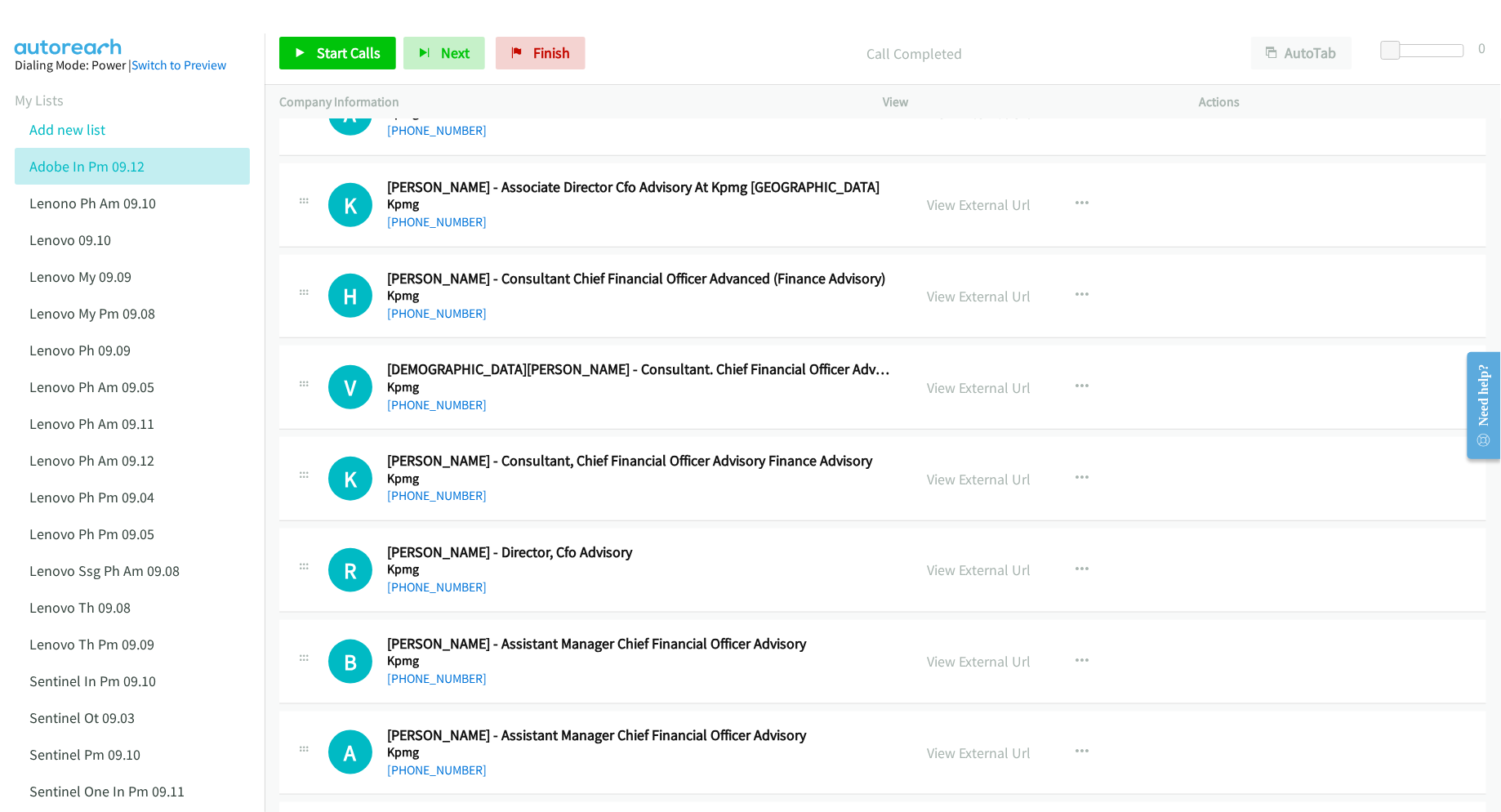
scroll to position [7186, 0]
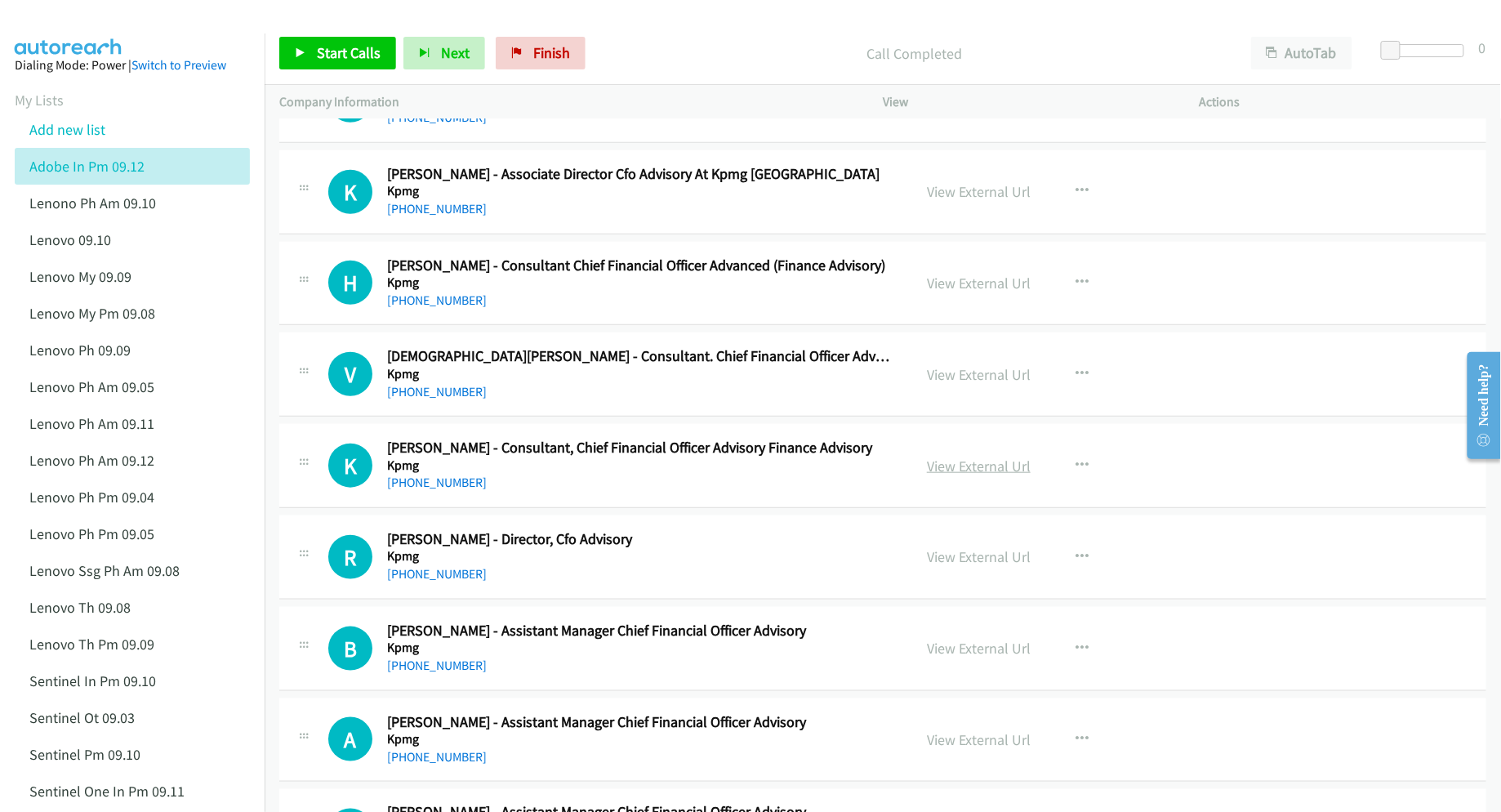
click at [951, 475] on link "View External Url" at bounding box center [978, 465] width 104 height 18
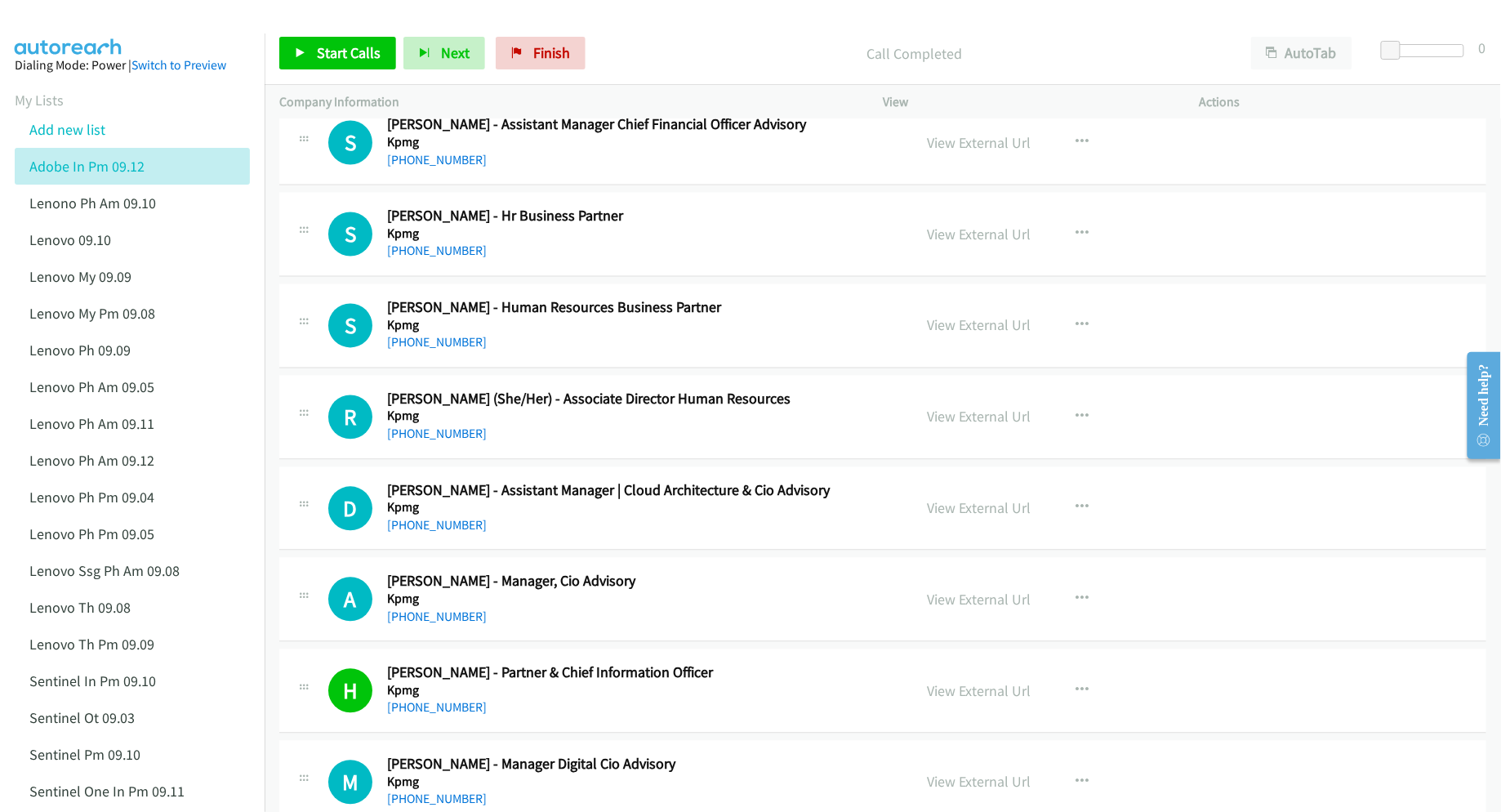
scroll to position [7948, 0]
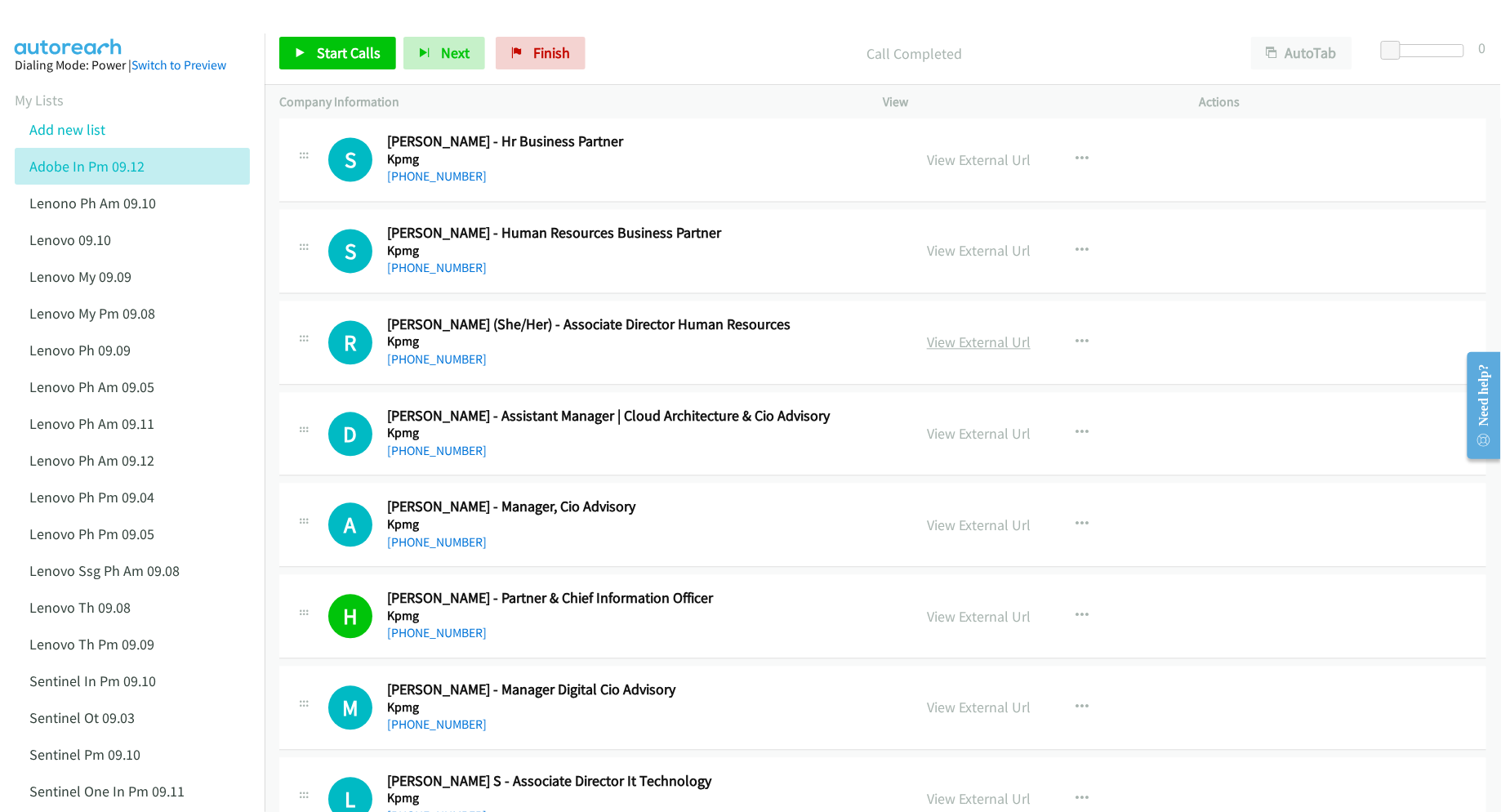
click at [980, 352] on link "View External Url" at bounding box center [978, 342] width 104 height 18
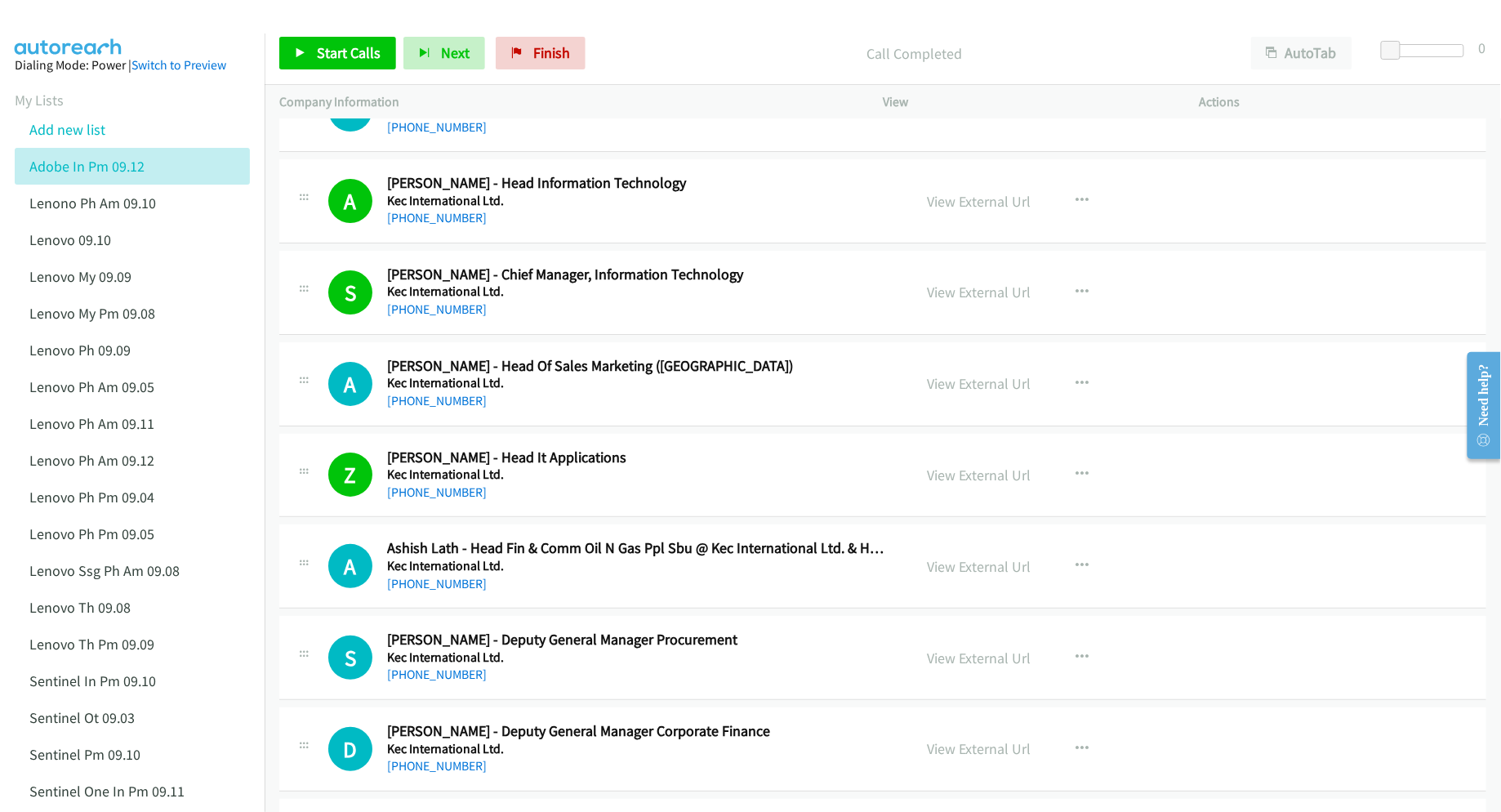
scroll to position [8928, 0]
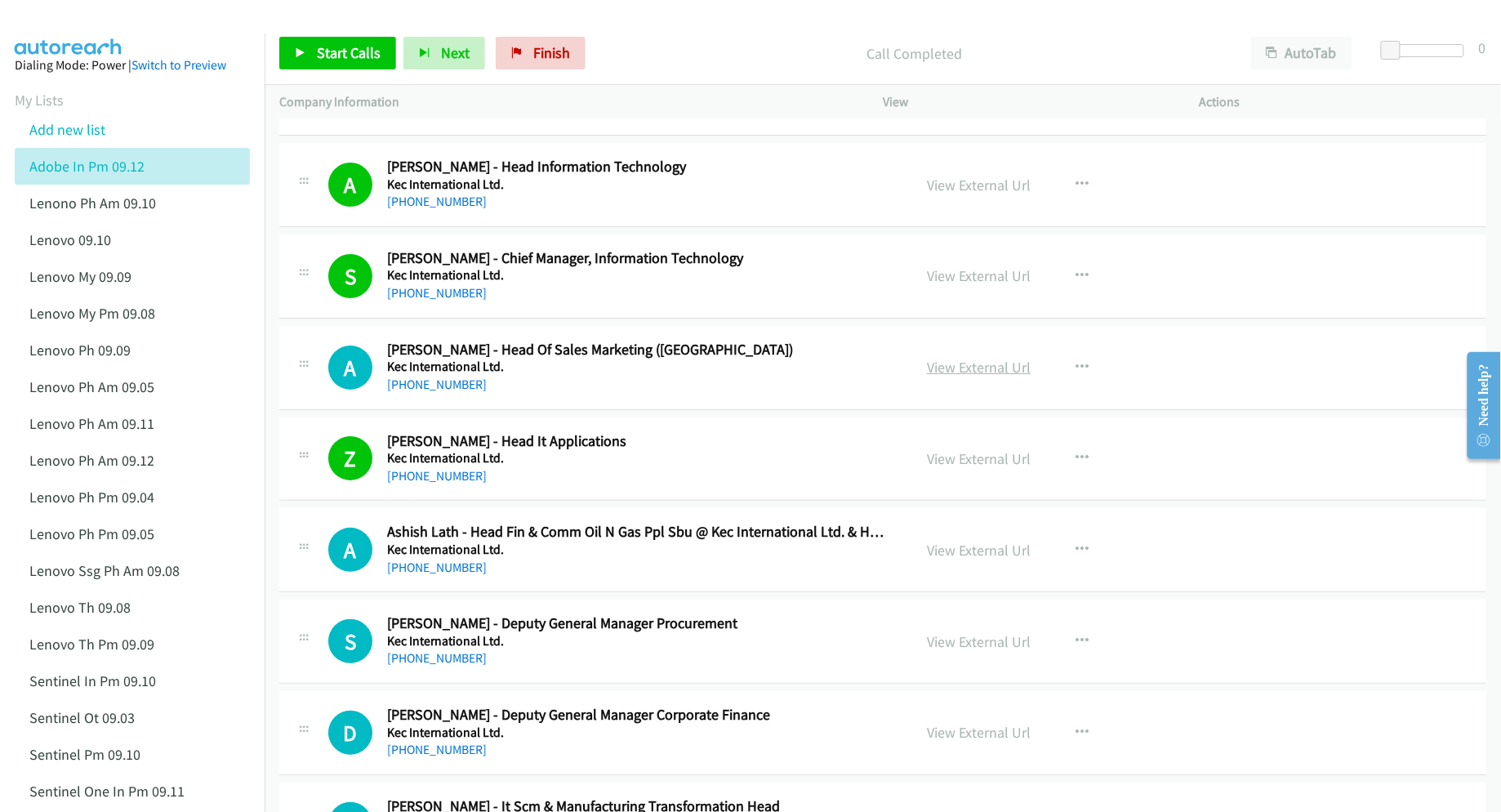
click at [965, 376] on link "View External Url" at bounding box center [978, 366] width 104 height 18
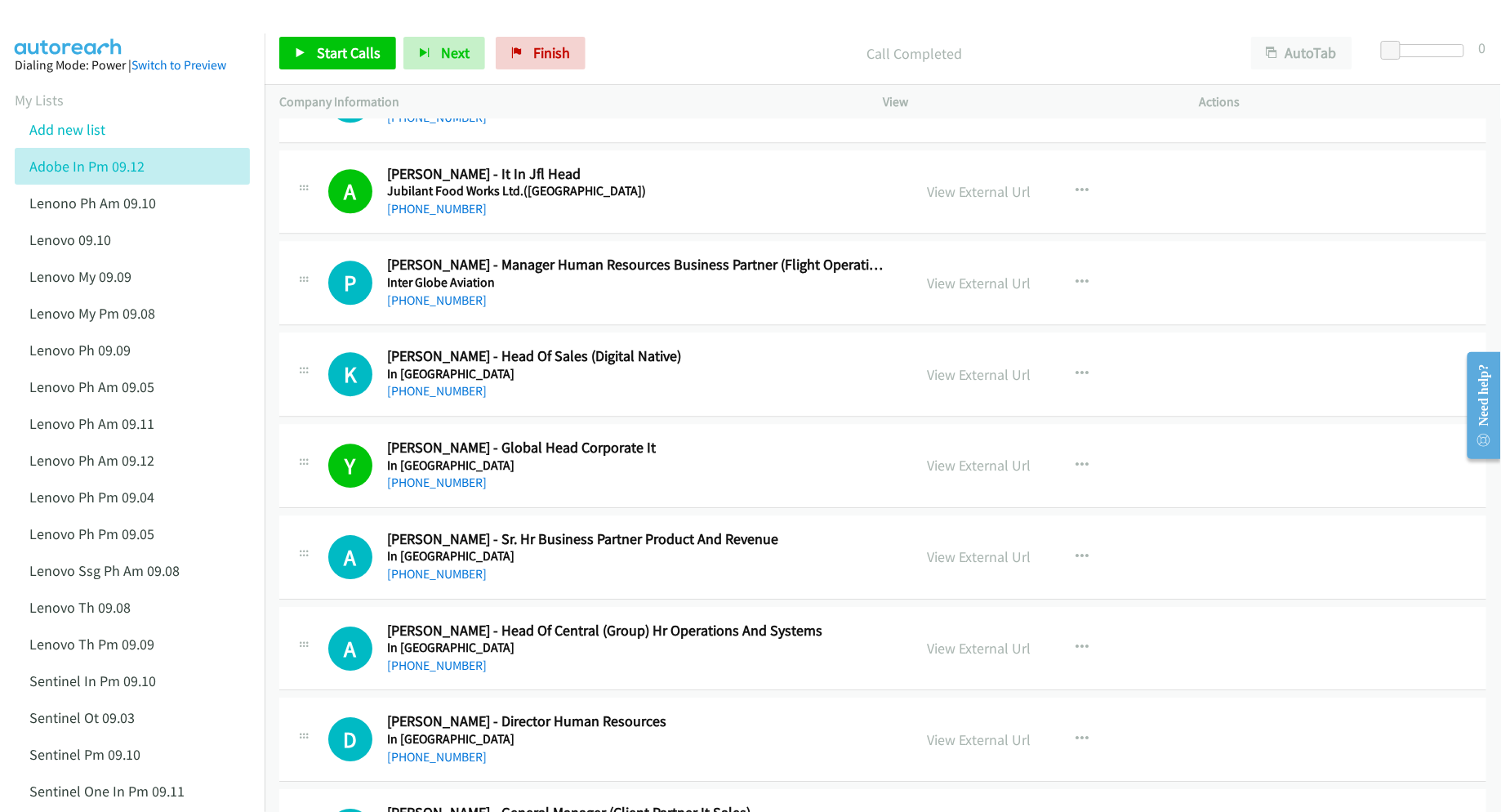
scroll to position [10669, 0]
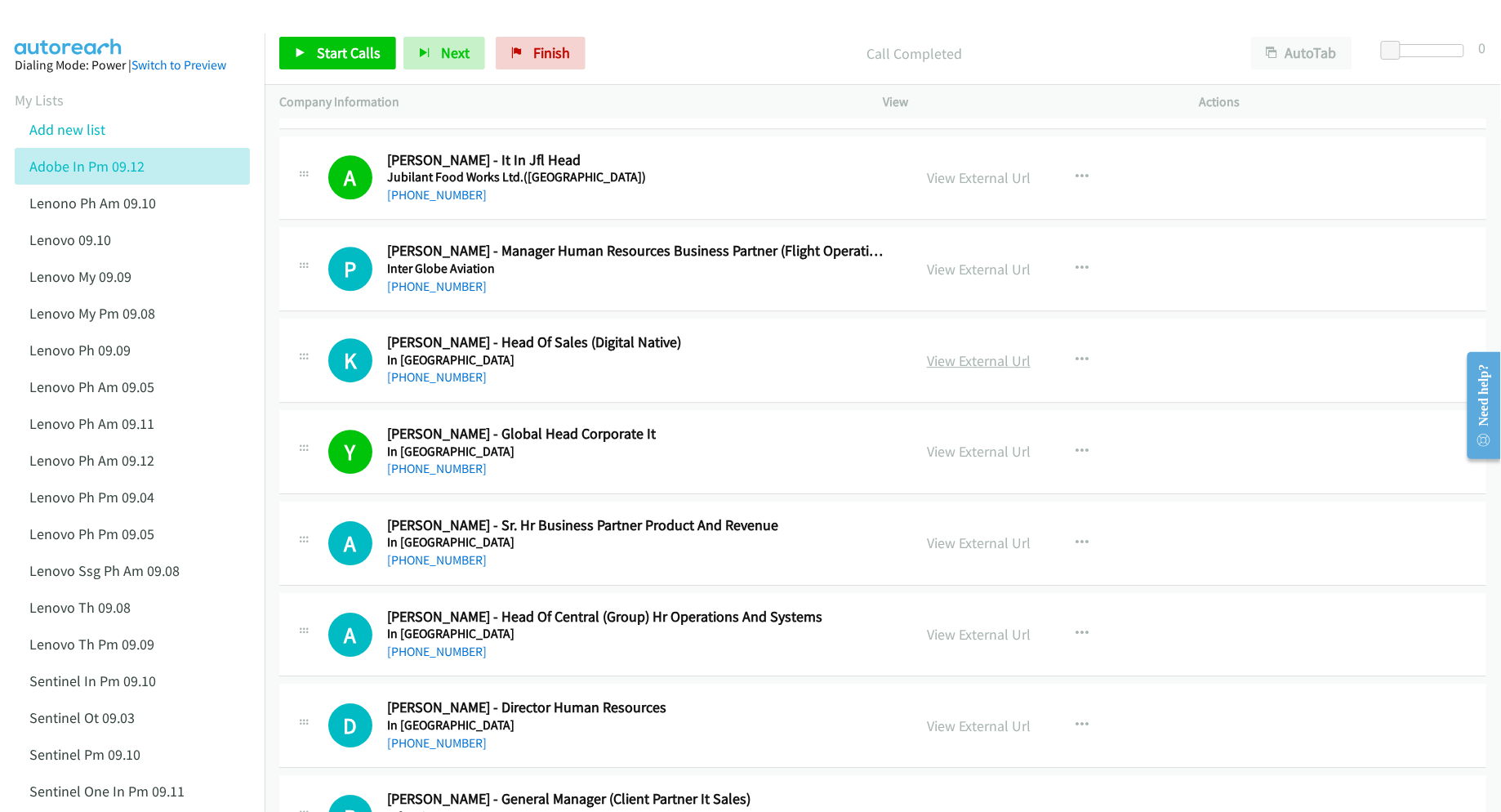
click at [980, 370] on link "View External Url" at bounding box center [978, 359] width 104 height 18
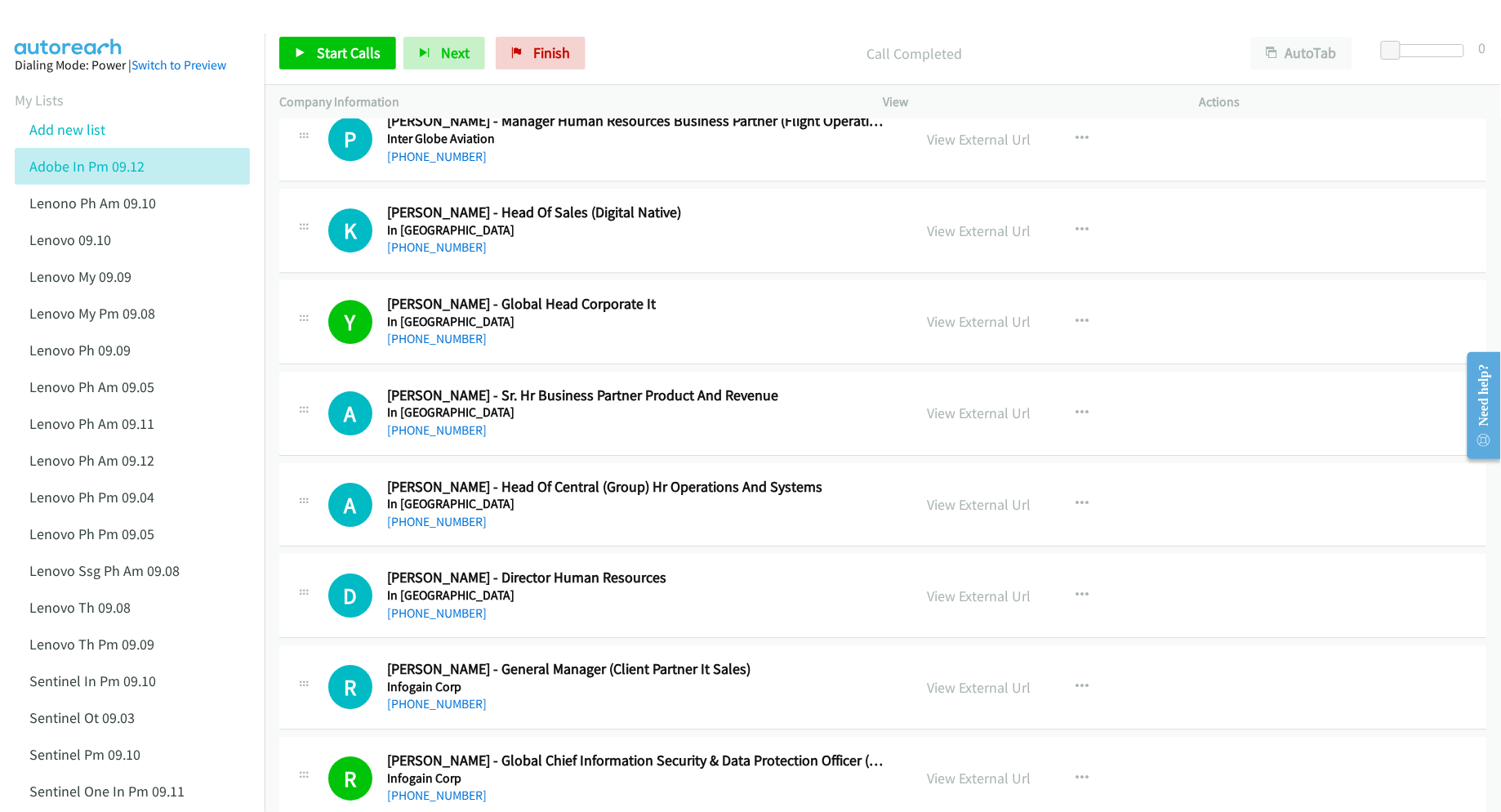
scroll to position [10887, 0]
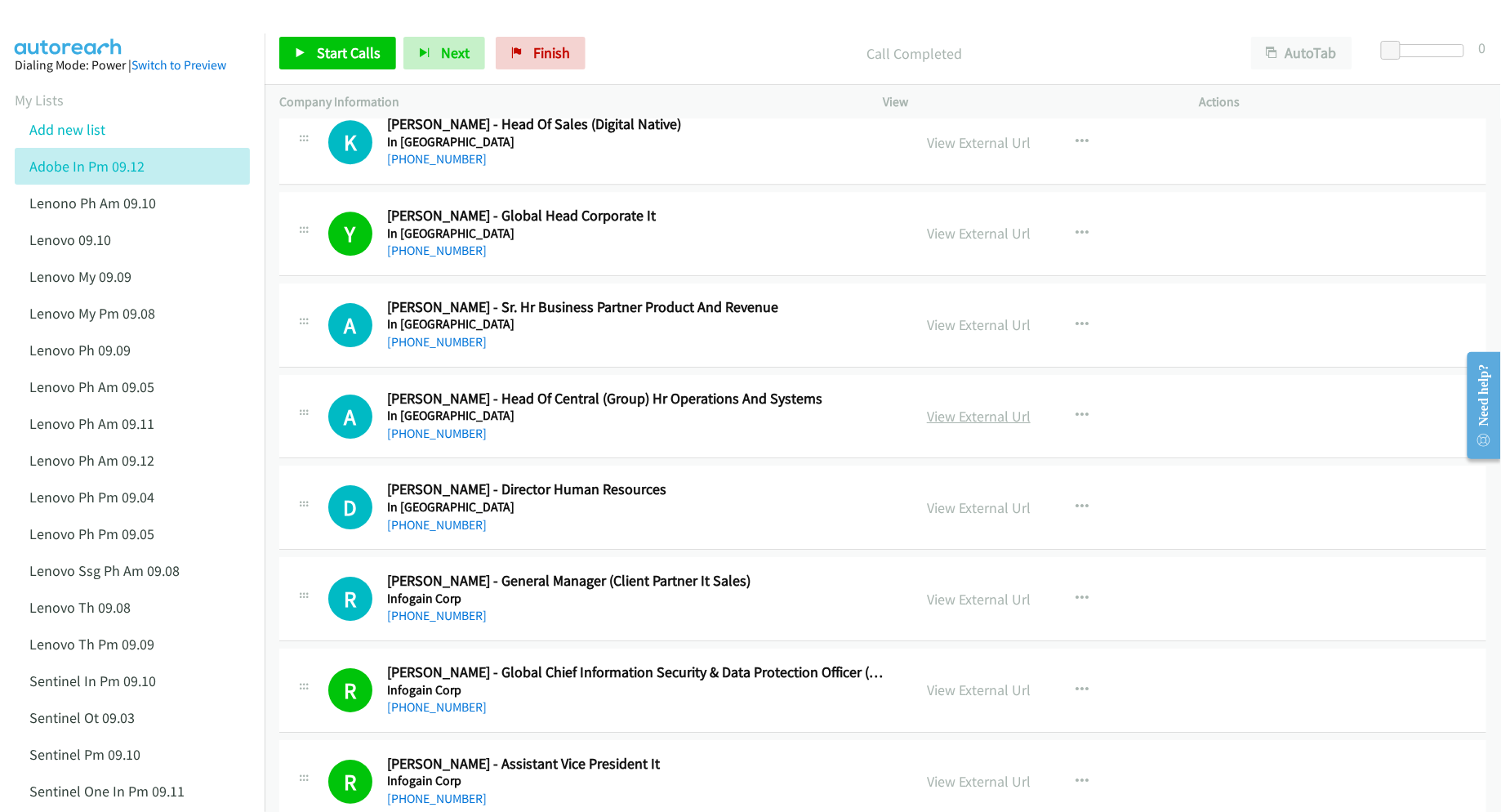
click at [961, 425] on link "View External Url" at bounding box center [978, 416] width 104 height 18
click at [979, 516] on link "View External Url" at bounding box center [978, 507] width 104 height 18
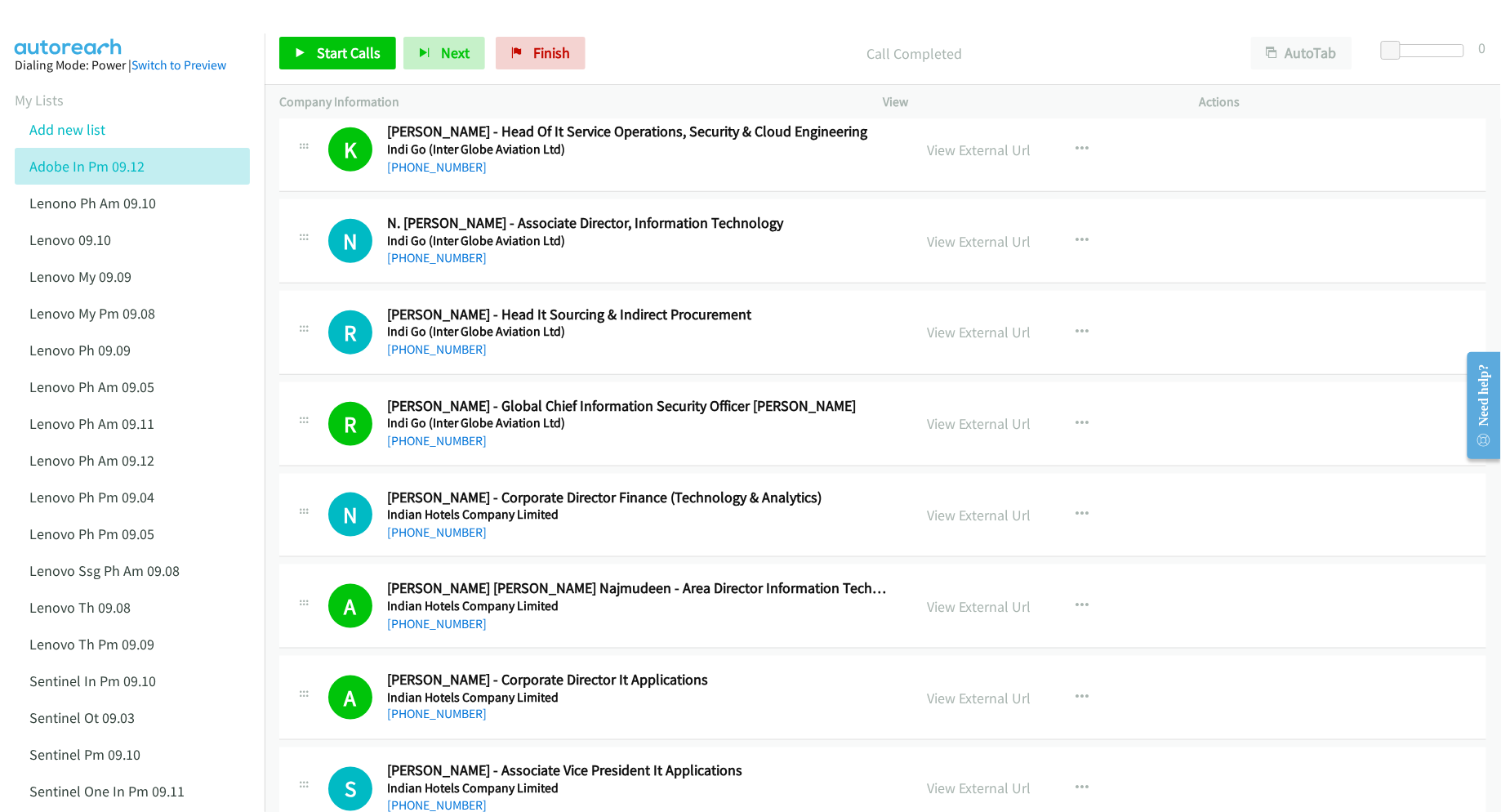
scroll to position [11867, 0]
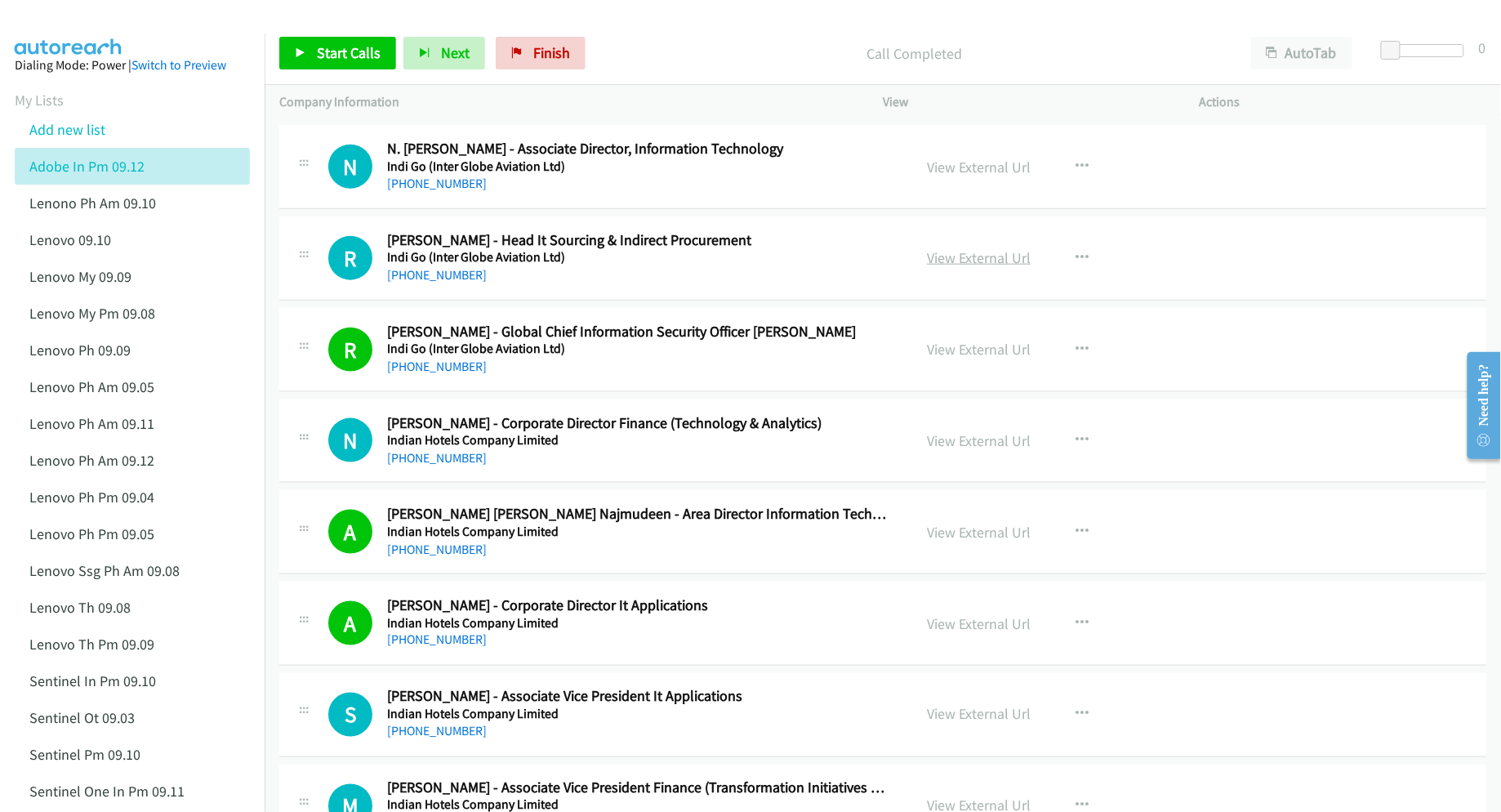
click at [970, 267] on link "View External Url" at bounding box center [978, 257] width 104 height 18
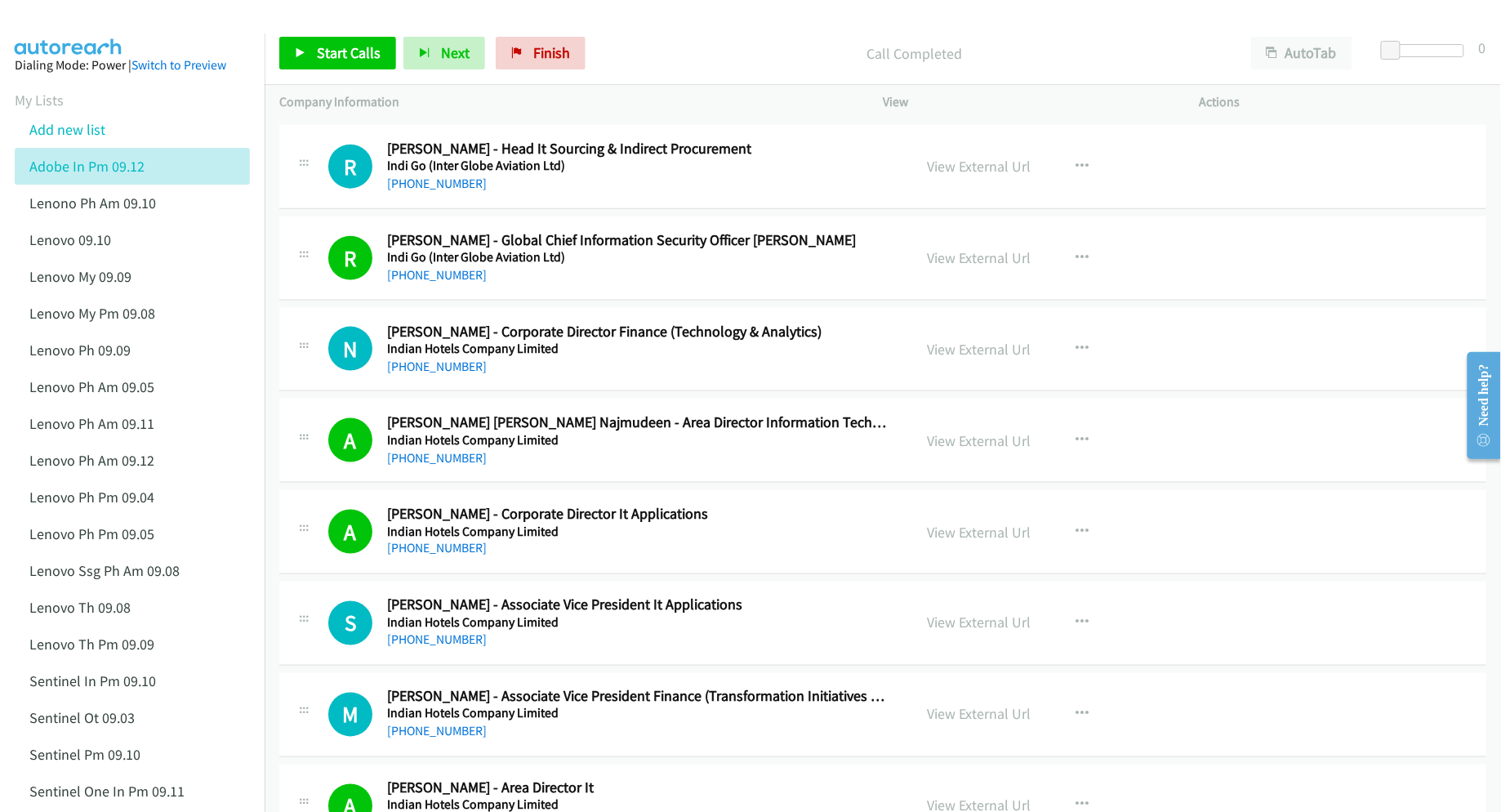
scroll to position [11976, 0]
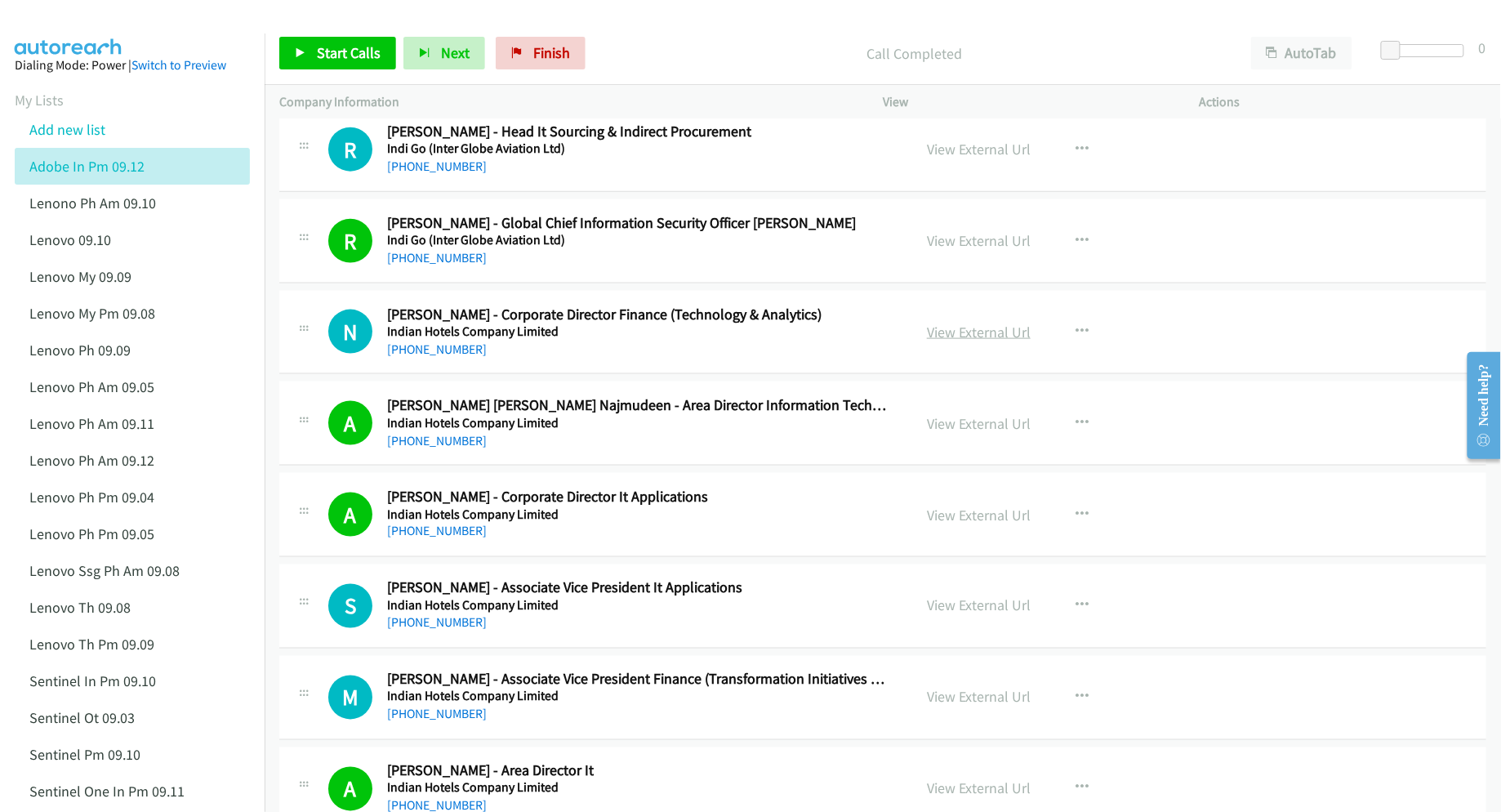
click at [948, 341] on link "View External Url" at bounding box center [978, 331] width 104 height 18
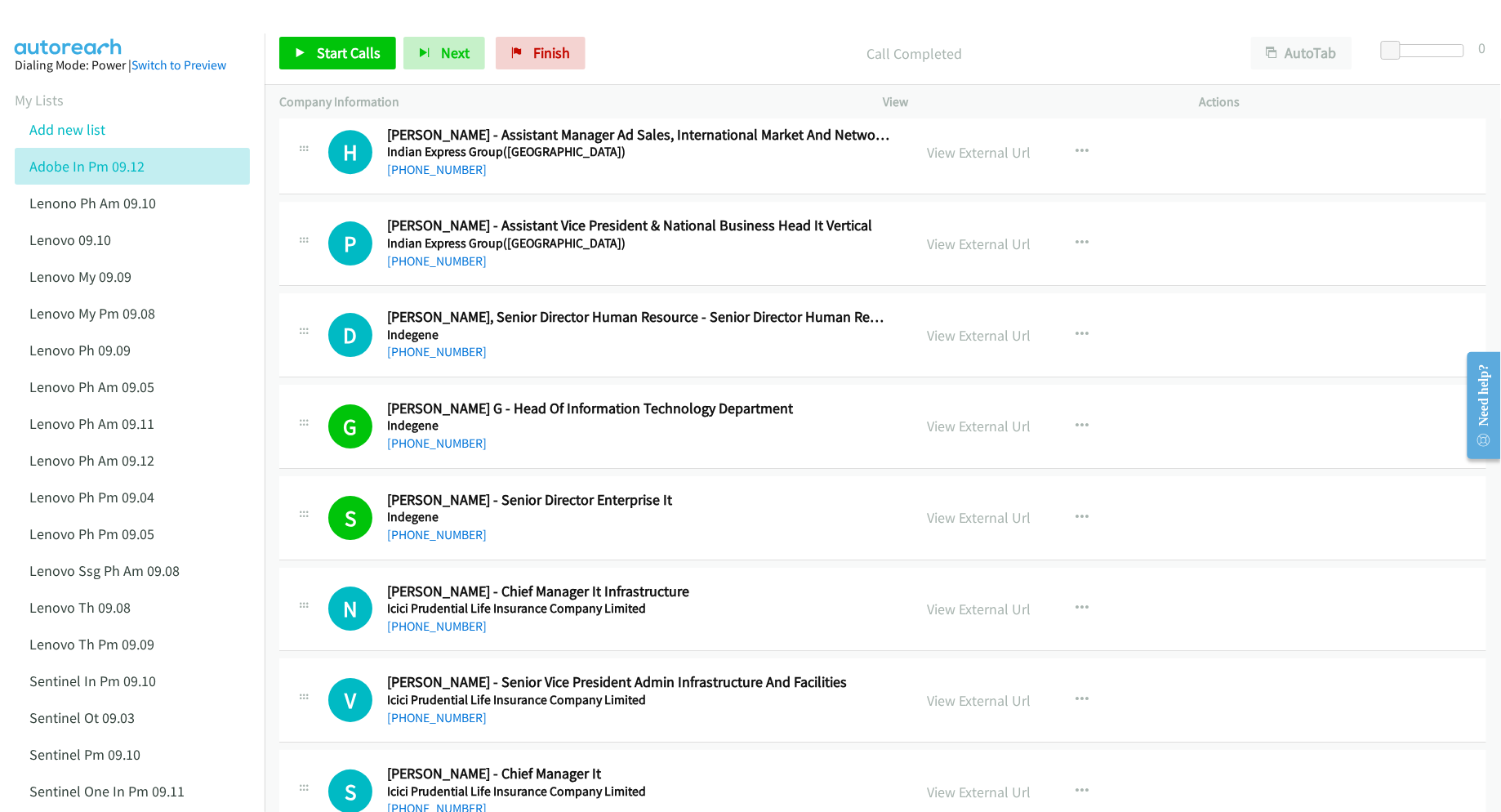
scroll to position [13174, 0]
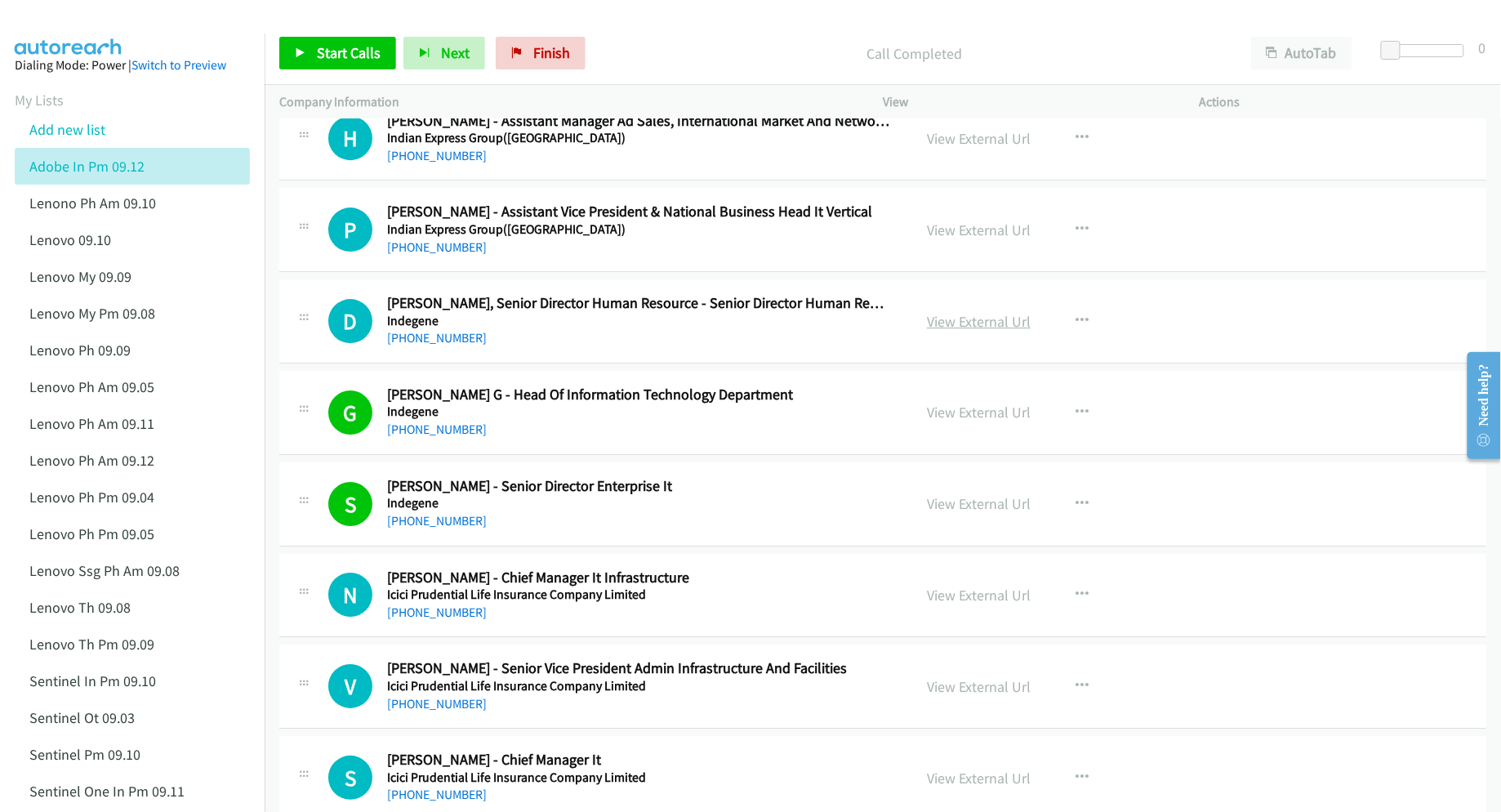
click at [937, 330] on link "View External Url" at bounding box center [978, 321] width 104 height 18
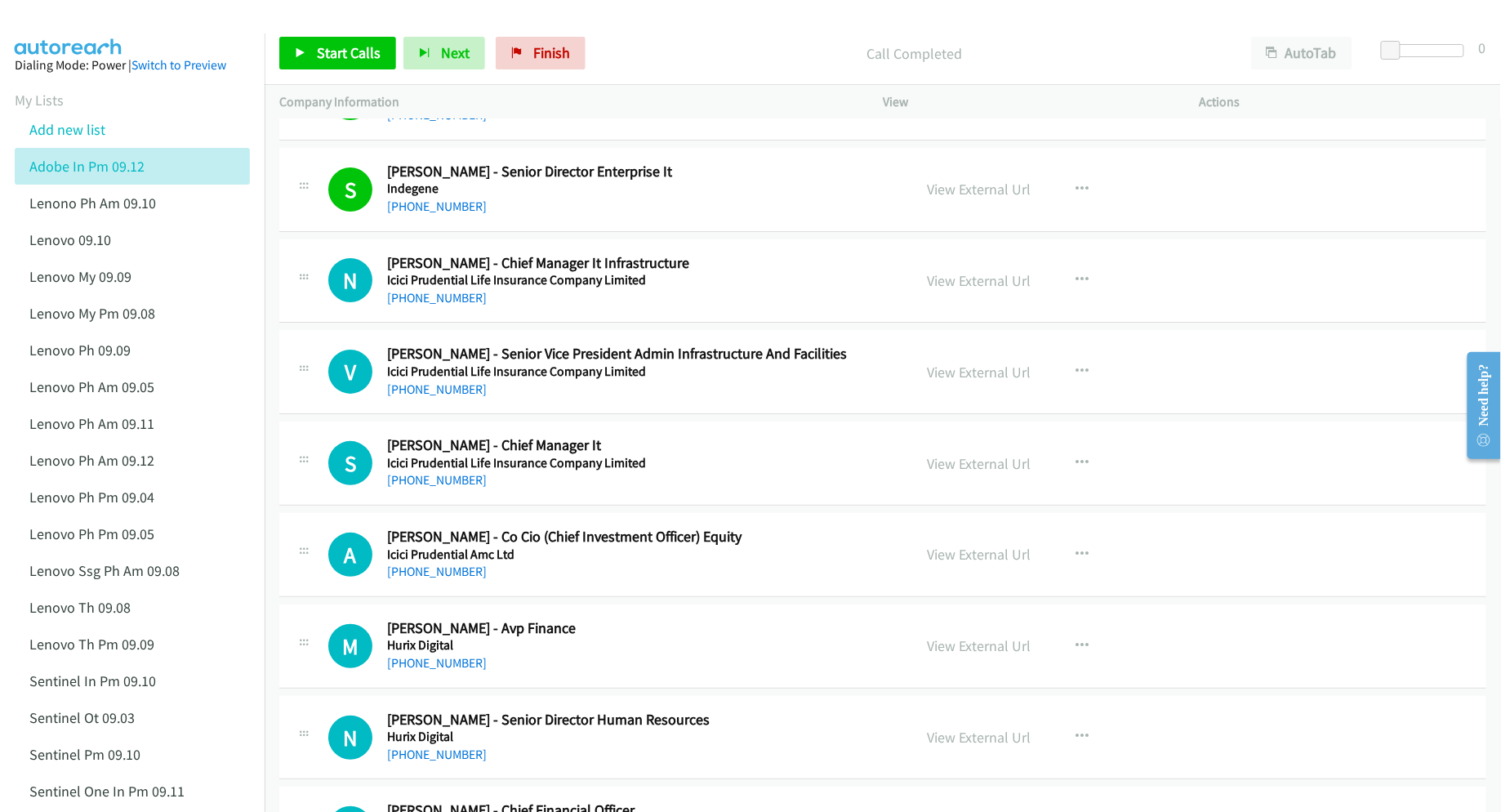
scroll to position [13501, 0]
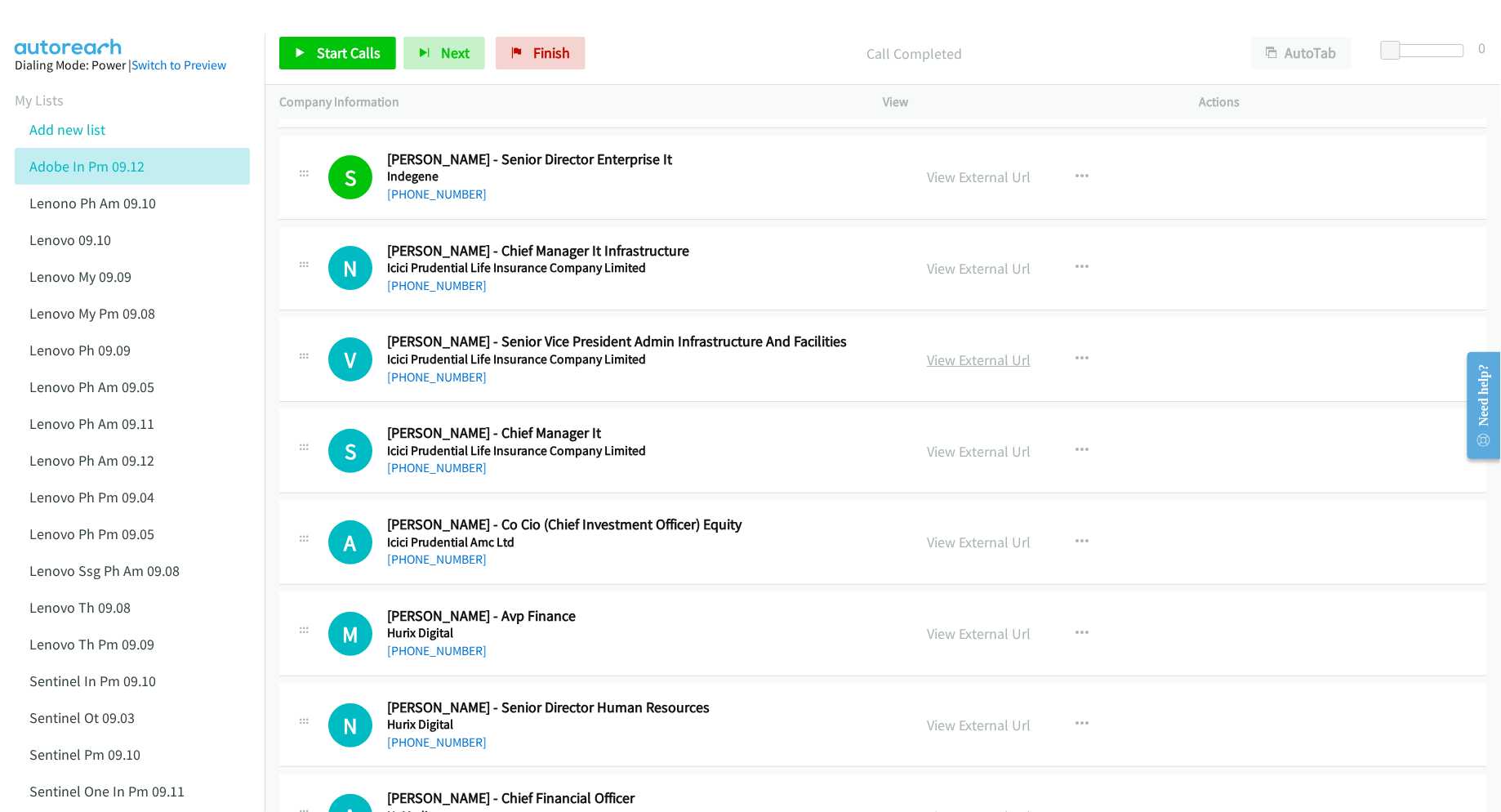
click at [954, 369] on link "View External Url" at bounding box center [978, 359] width 104 height 18
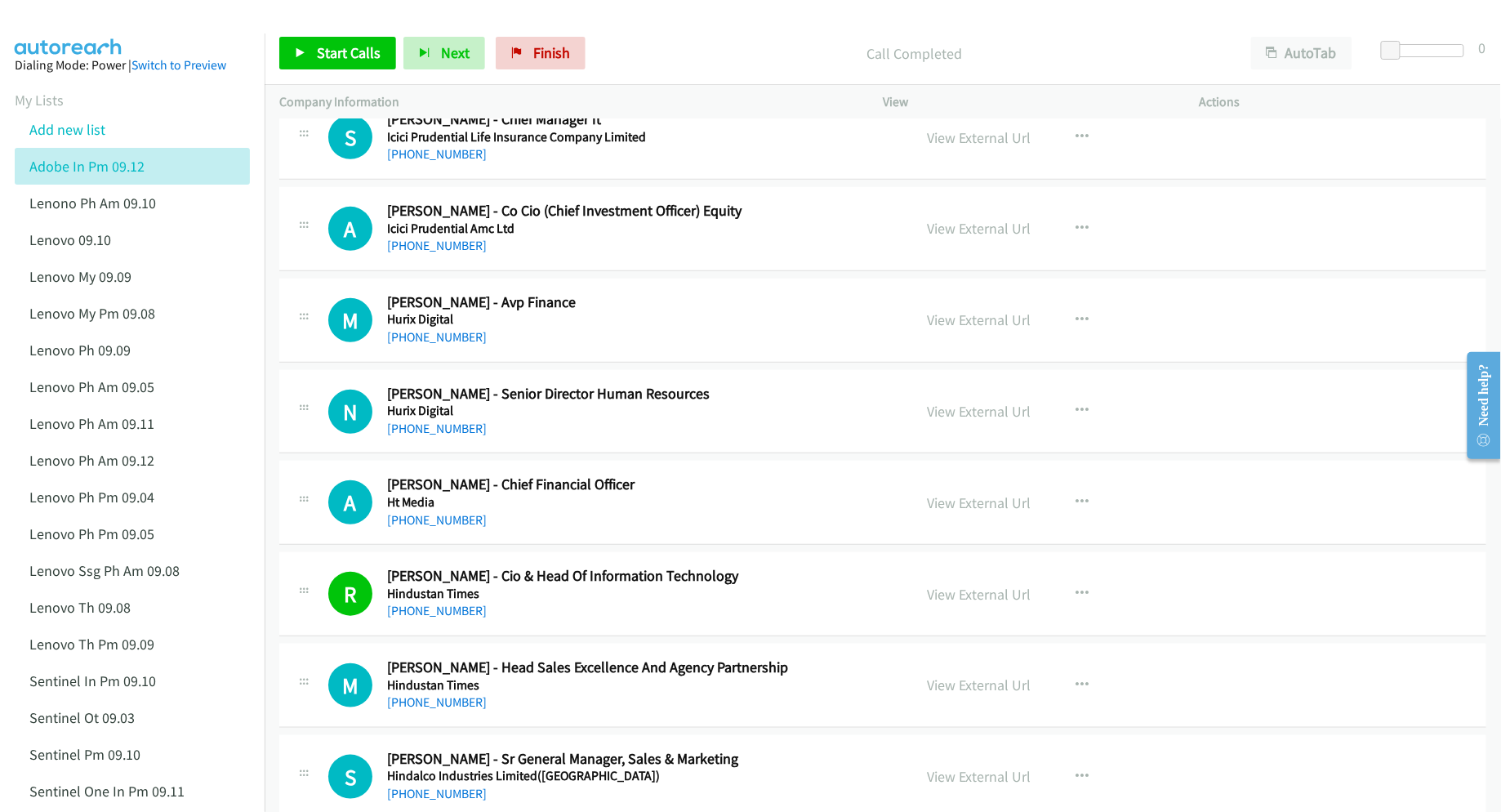
scroll to position [13827, 0]
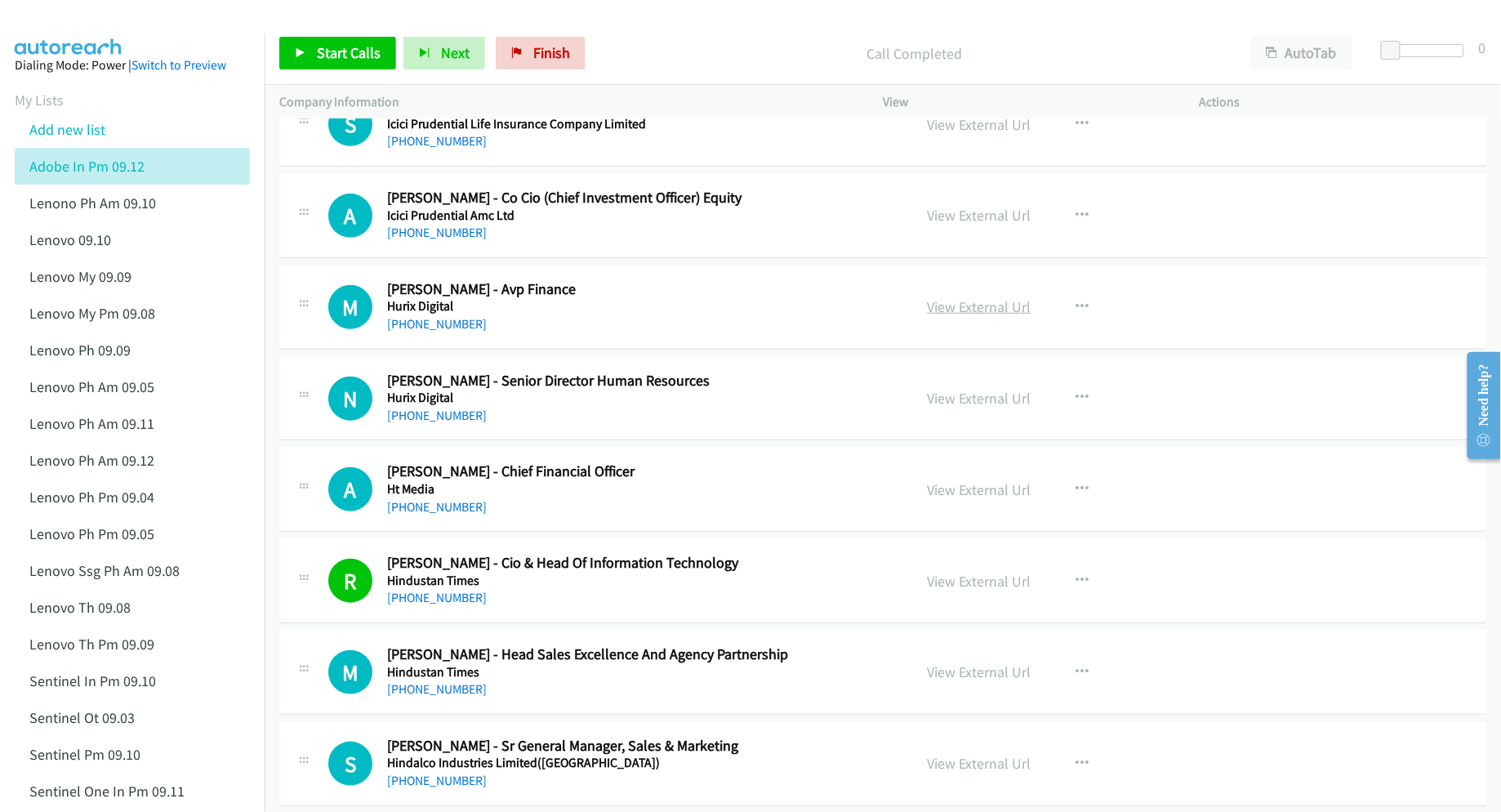
click at [975, 316] on link "View External Url" at bounding box center [978, 306] width 104 height 18
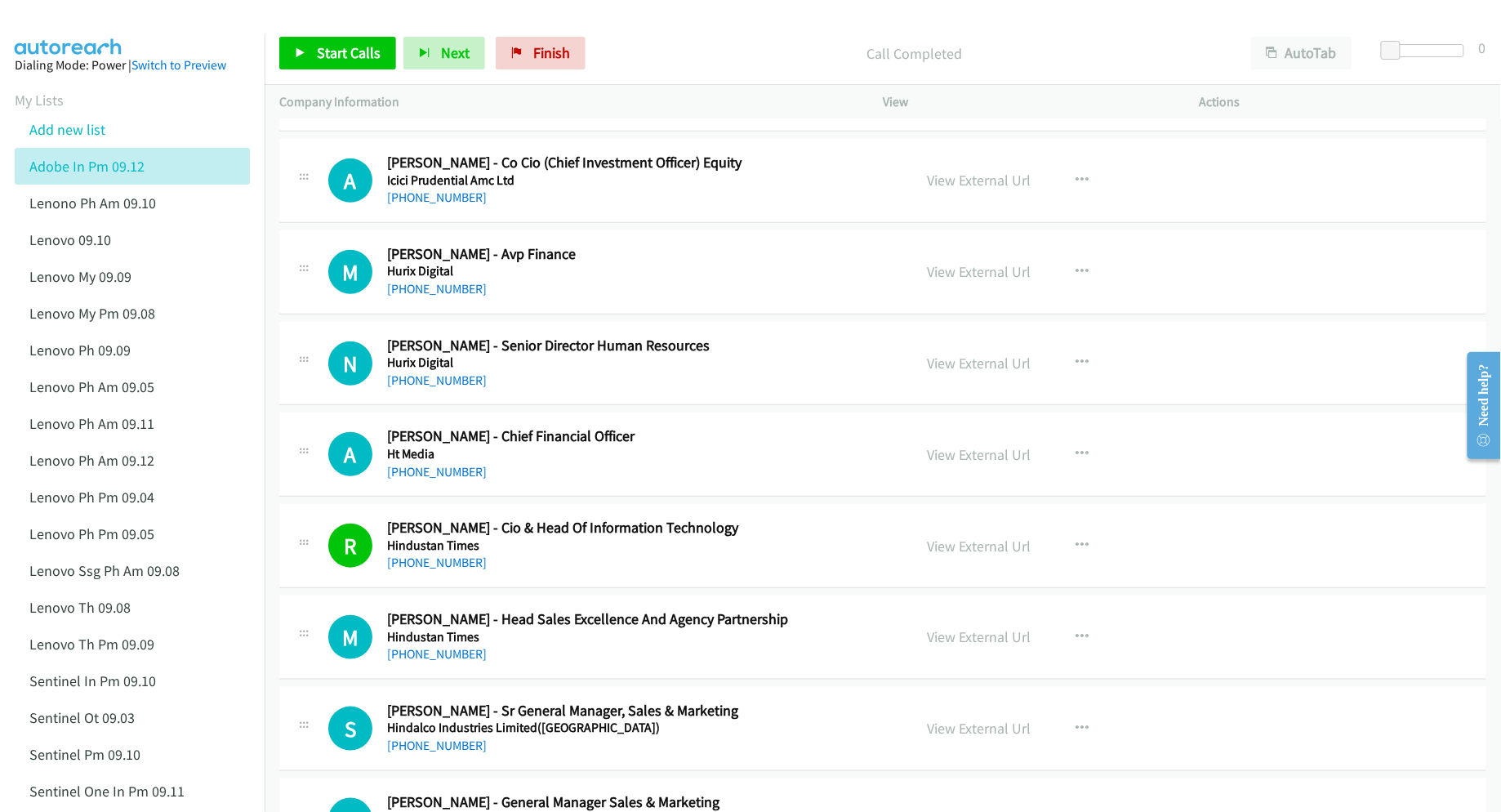
scroll to position [13936, 0]
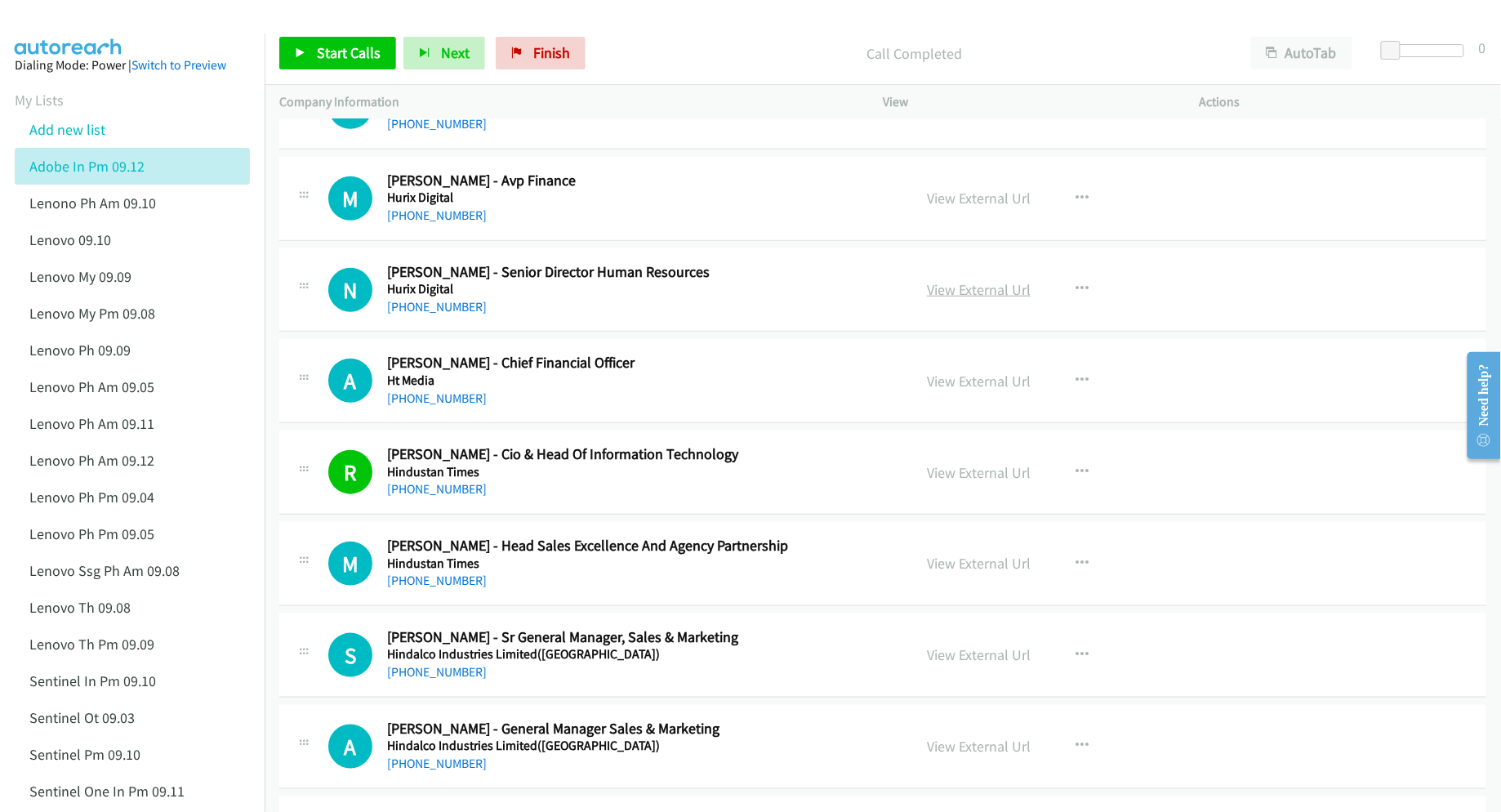
click at [954, 298] on link "View External Url" at bounding box center [978, 289] width 104 height 18
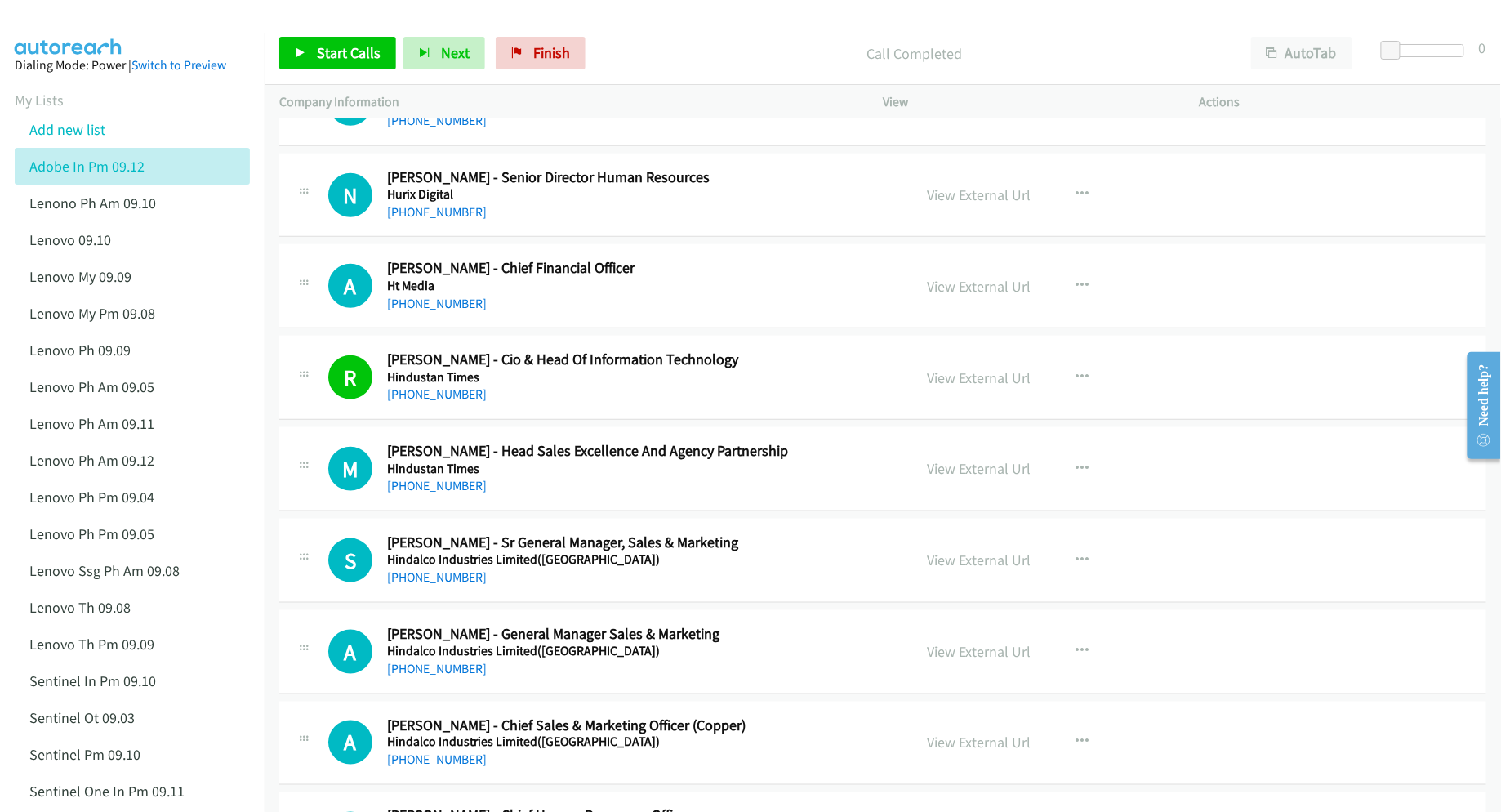
scroll to position [14045, 0]
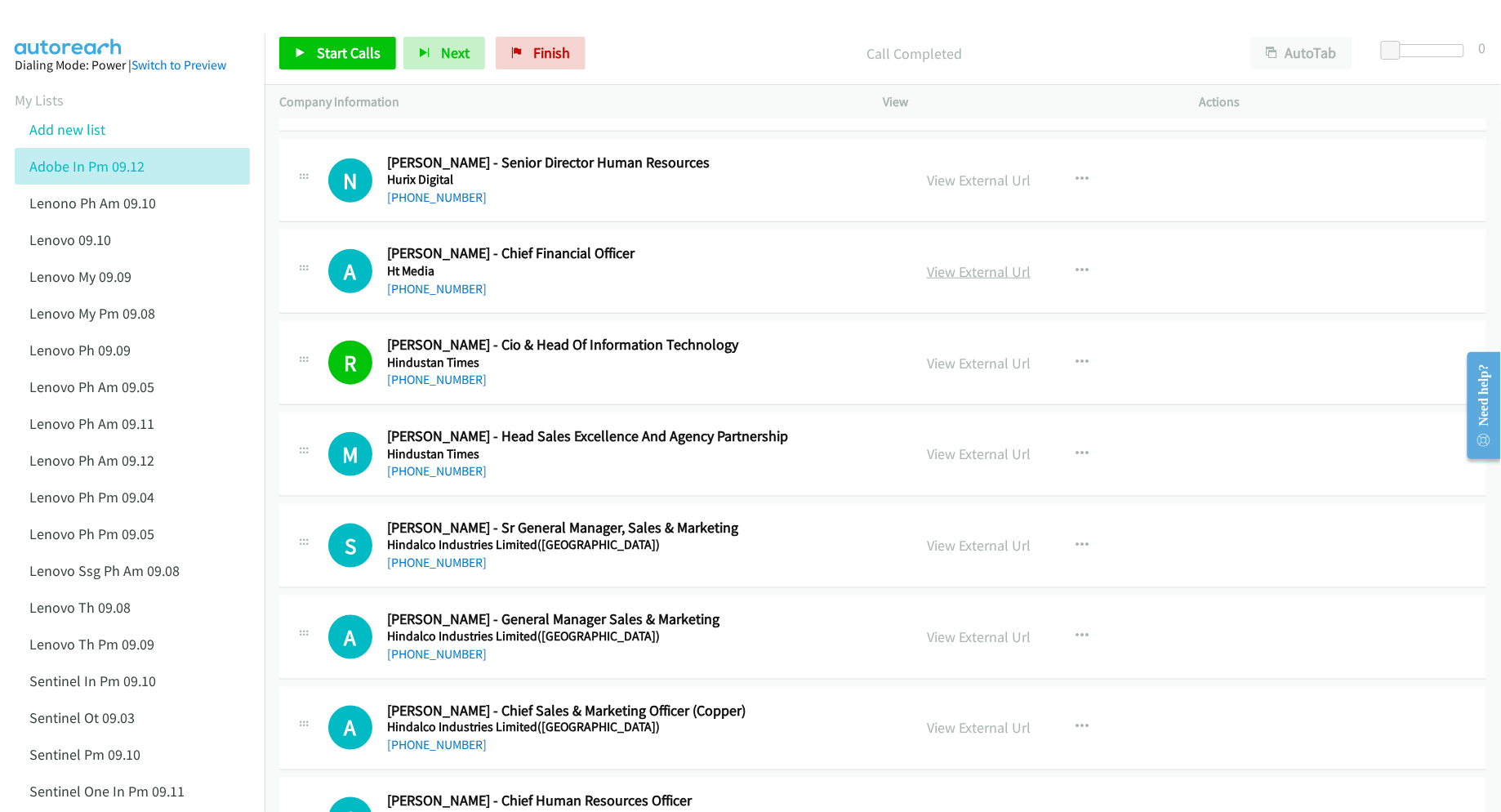
click at [962, 281] on link "View External Url" at bounding box center [978, 271] width 104 height 18
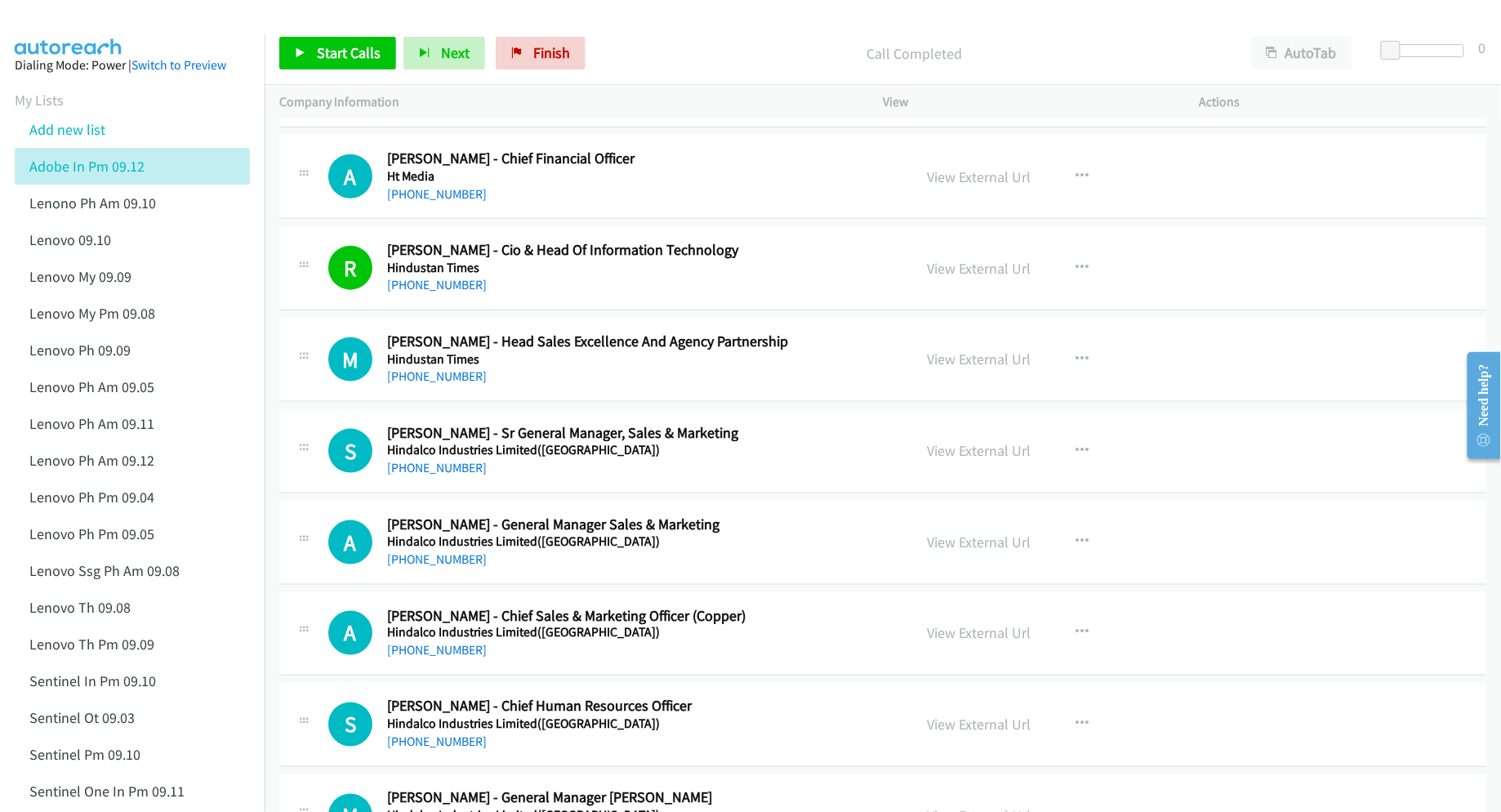
scroll to position [14154, 0]
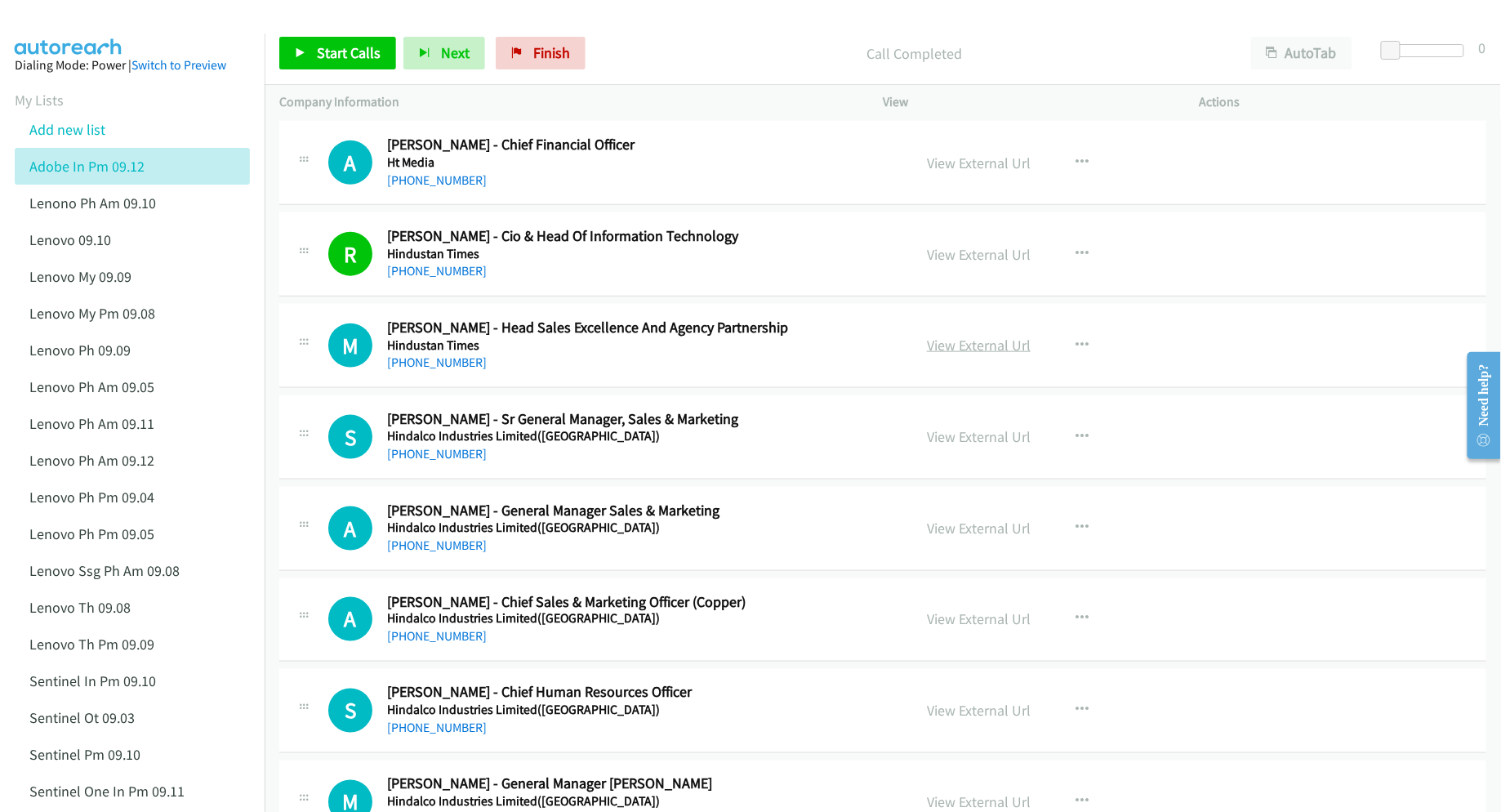
click at [948, 355] on link "View External Url" at bounding box center [978, 344] width 104 height 18
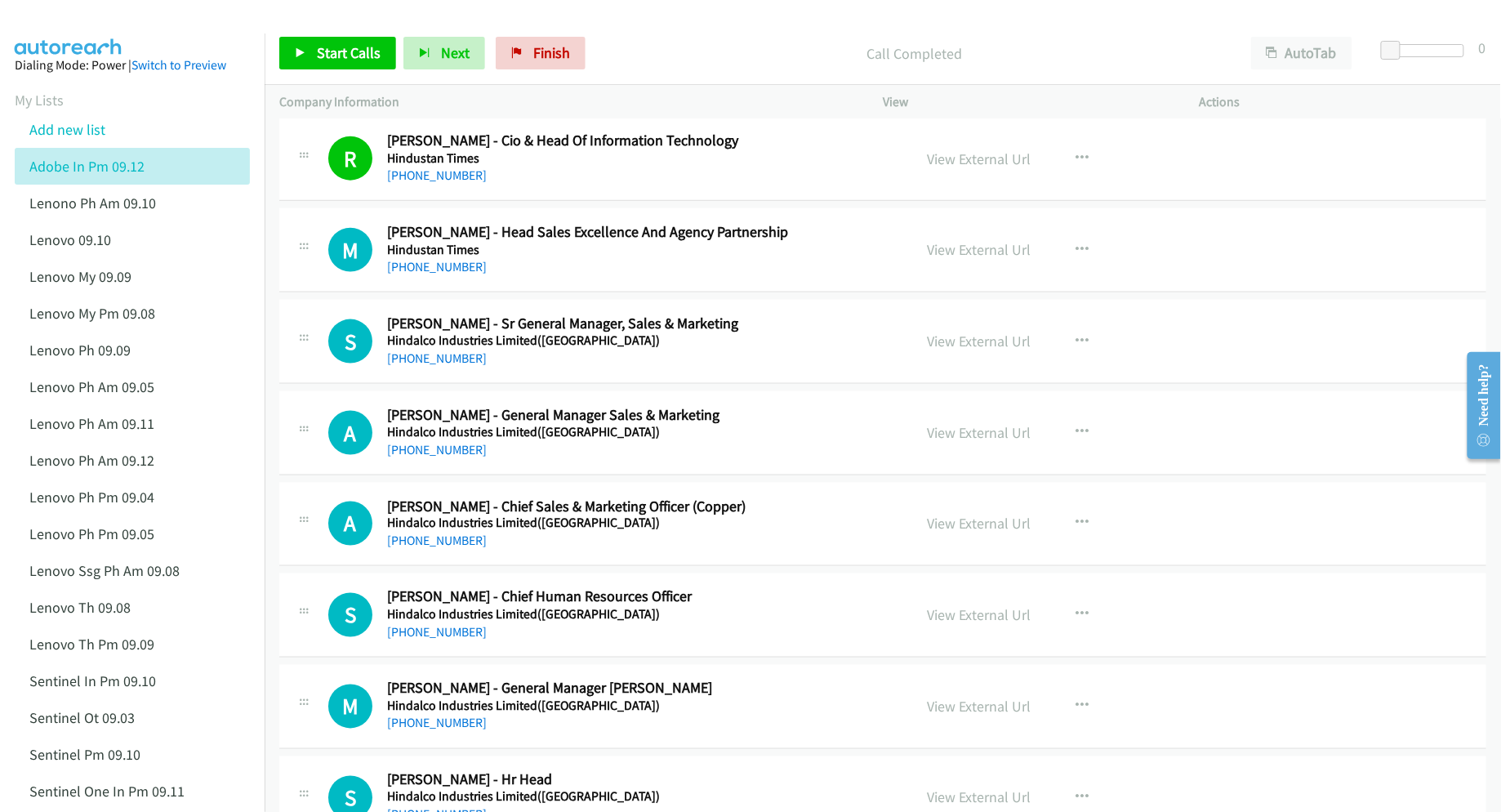
scroll to position [14262, 0]
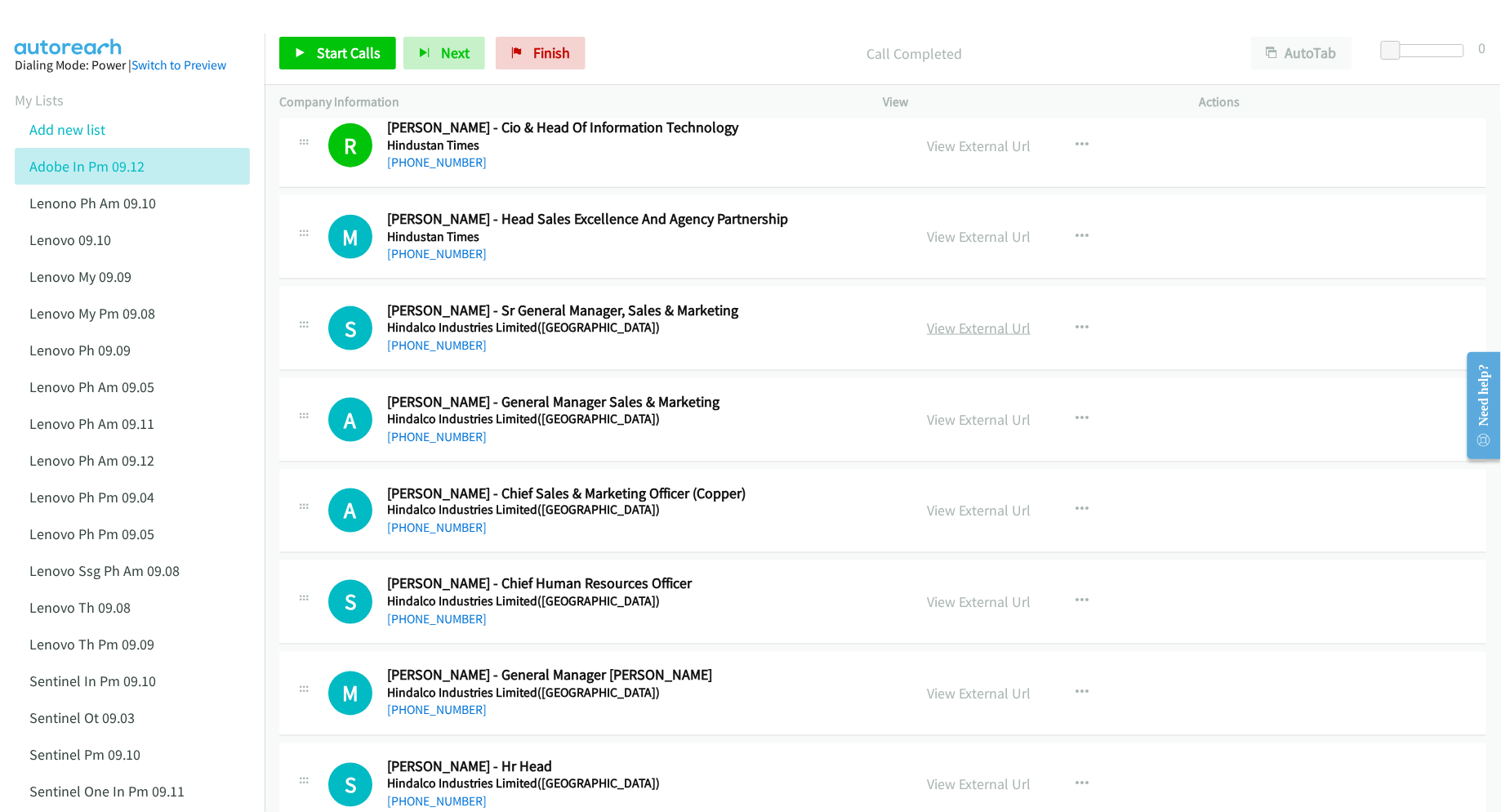
click at [945, 337] on link "View External Url" at bounding box center [978, 328] width 104 height 18
click at [958, 428] on link "View External Url" at bounding box center [978, 419] width 104 height 18
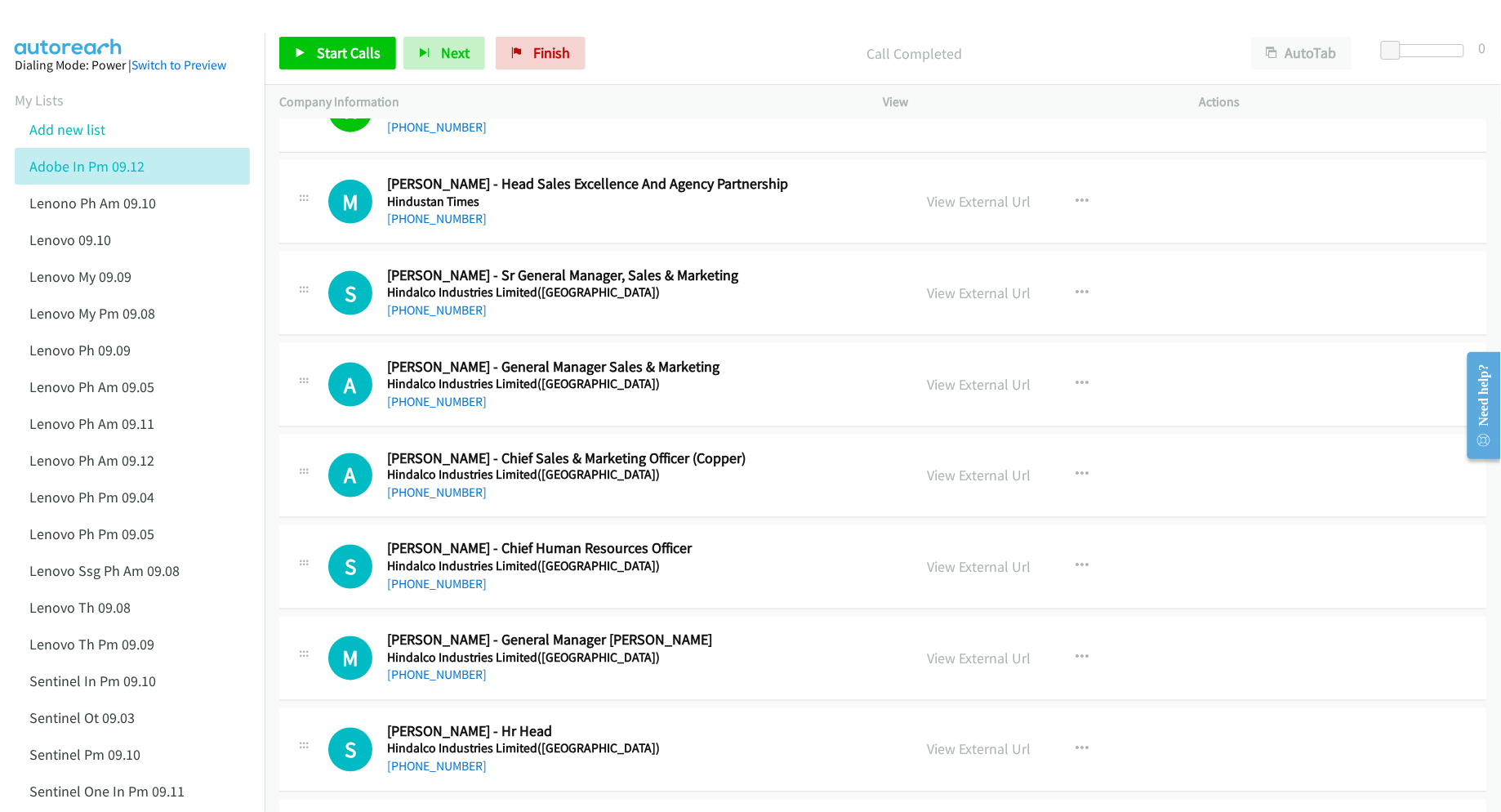
scroll to position [14372, 0]
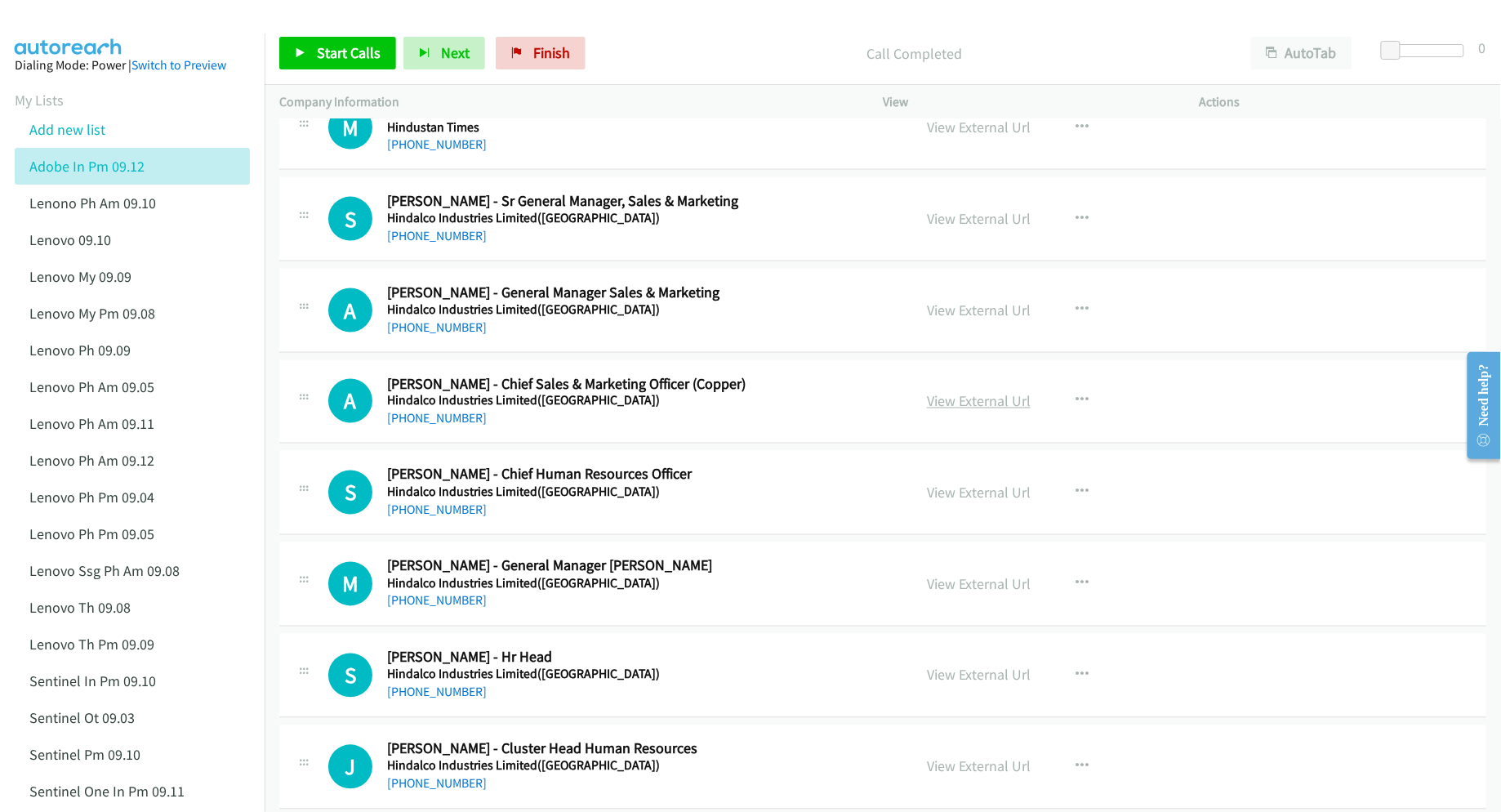
click at [991, 411] on link "View External Url" at bounding box center [978, 401] width 104 height 18
click at [943, 502] on link "View External Url" at bounding box center [978, 492] width 104 height 18
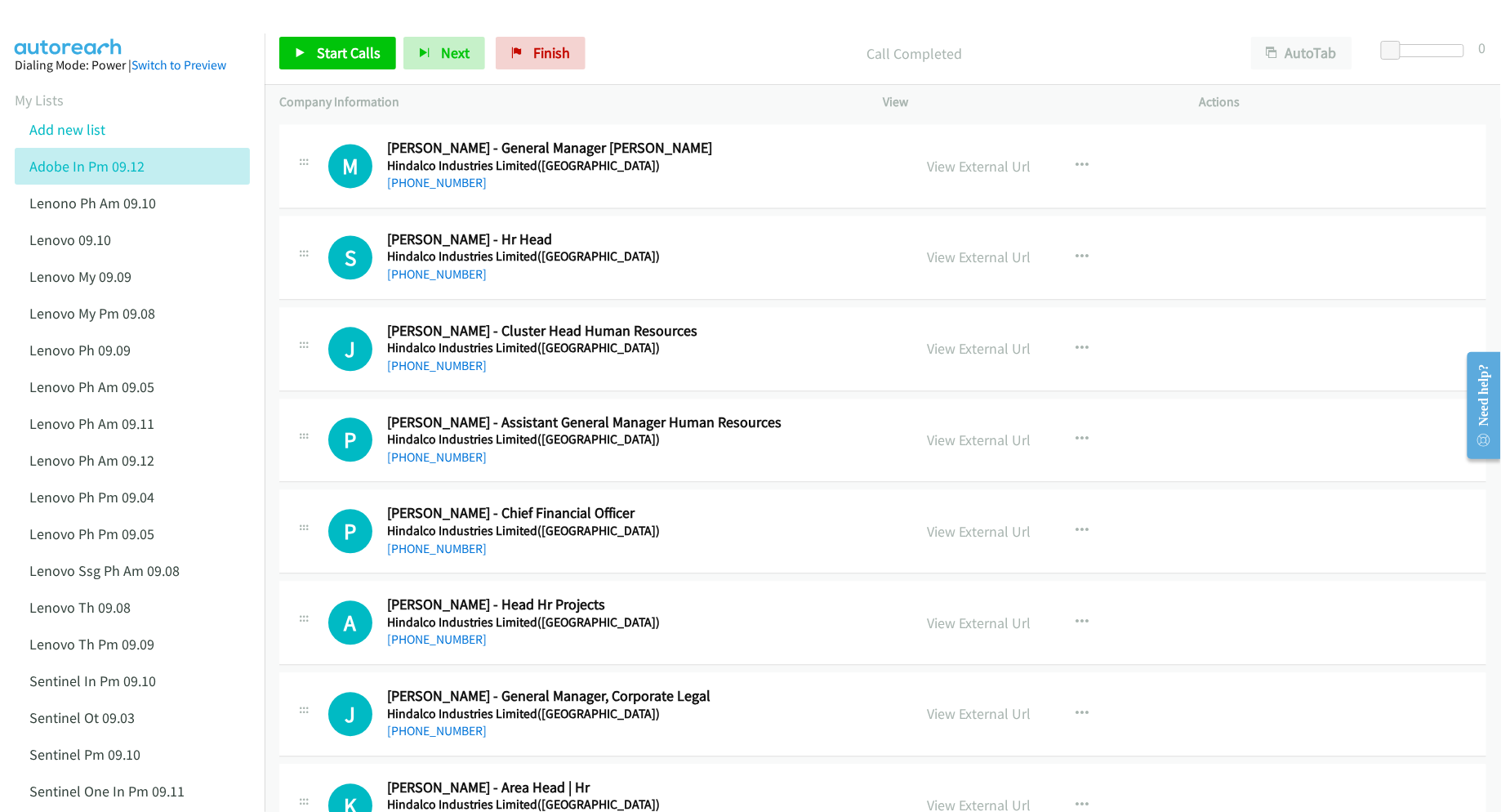
scroll to position [14807, 0]
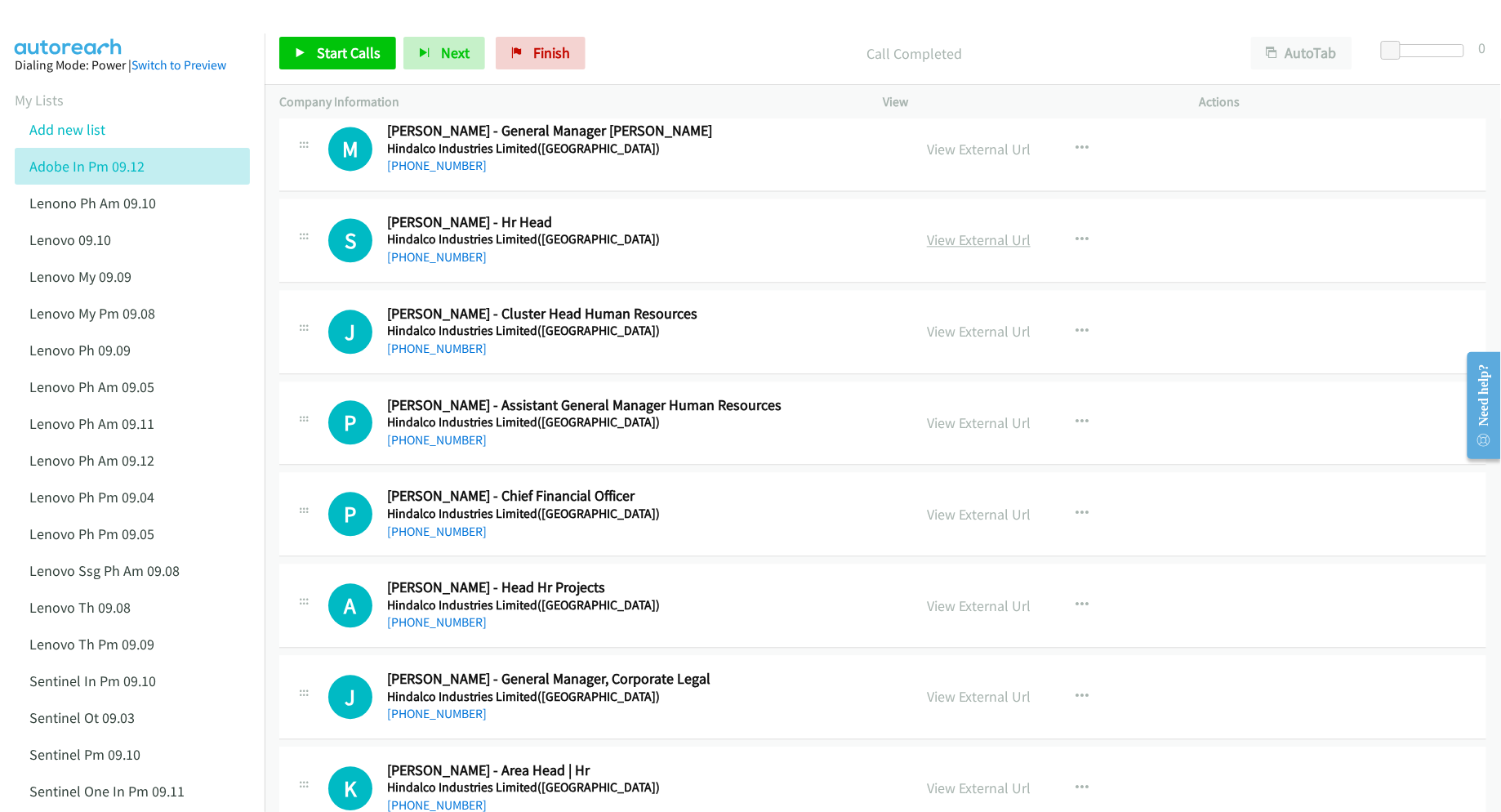
click at [974, 249] on link "View External Url" at bounding box center [978, 239] width 104 height 18
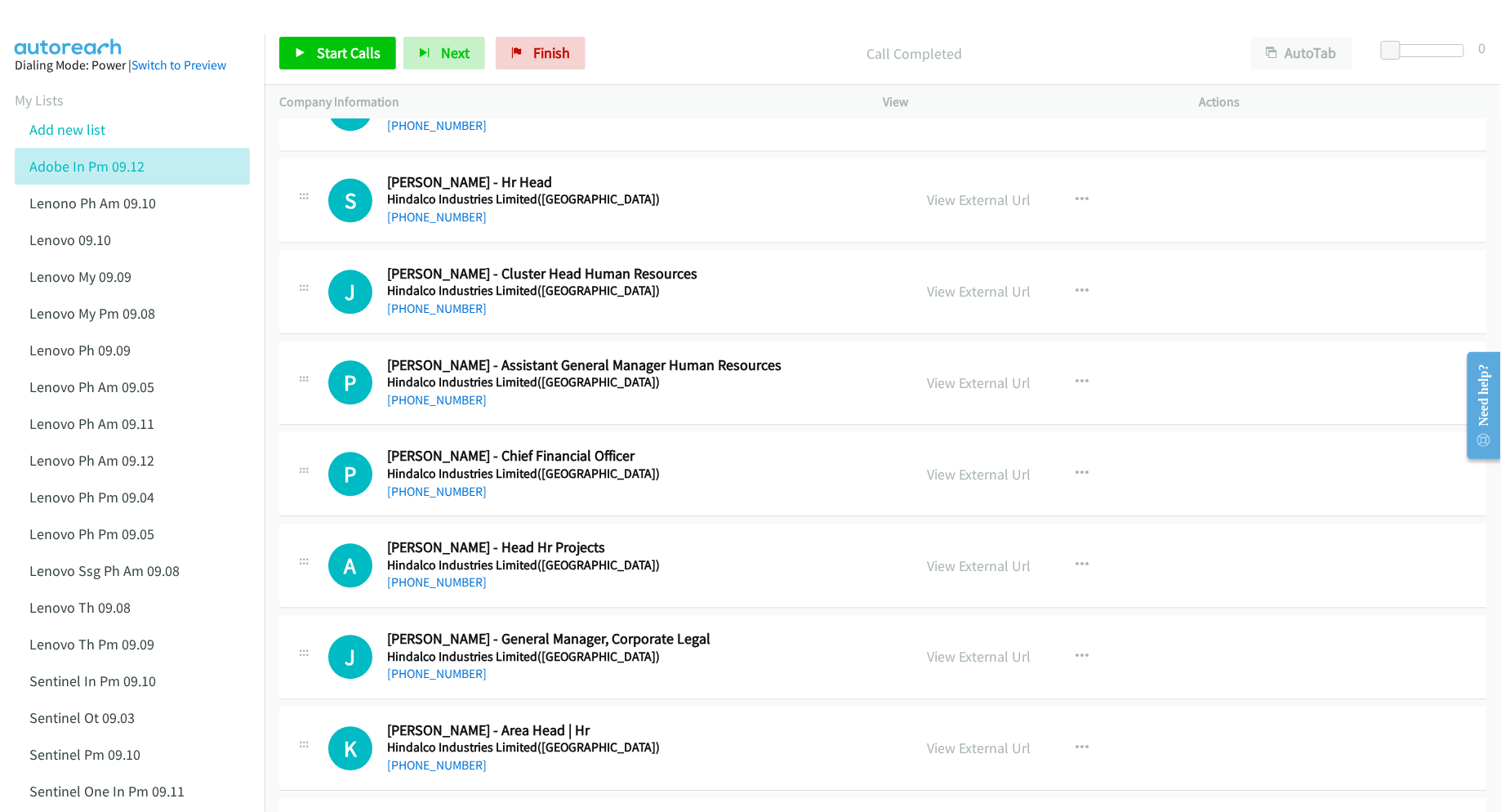
scroll to position [14915, 0]
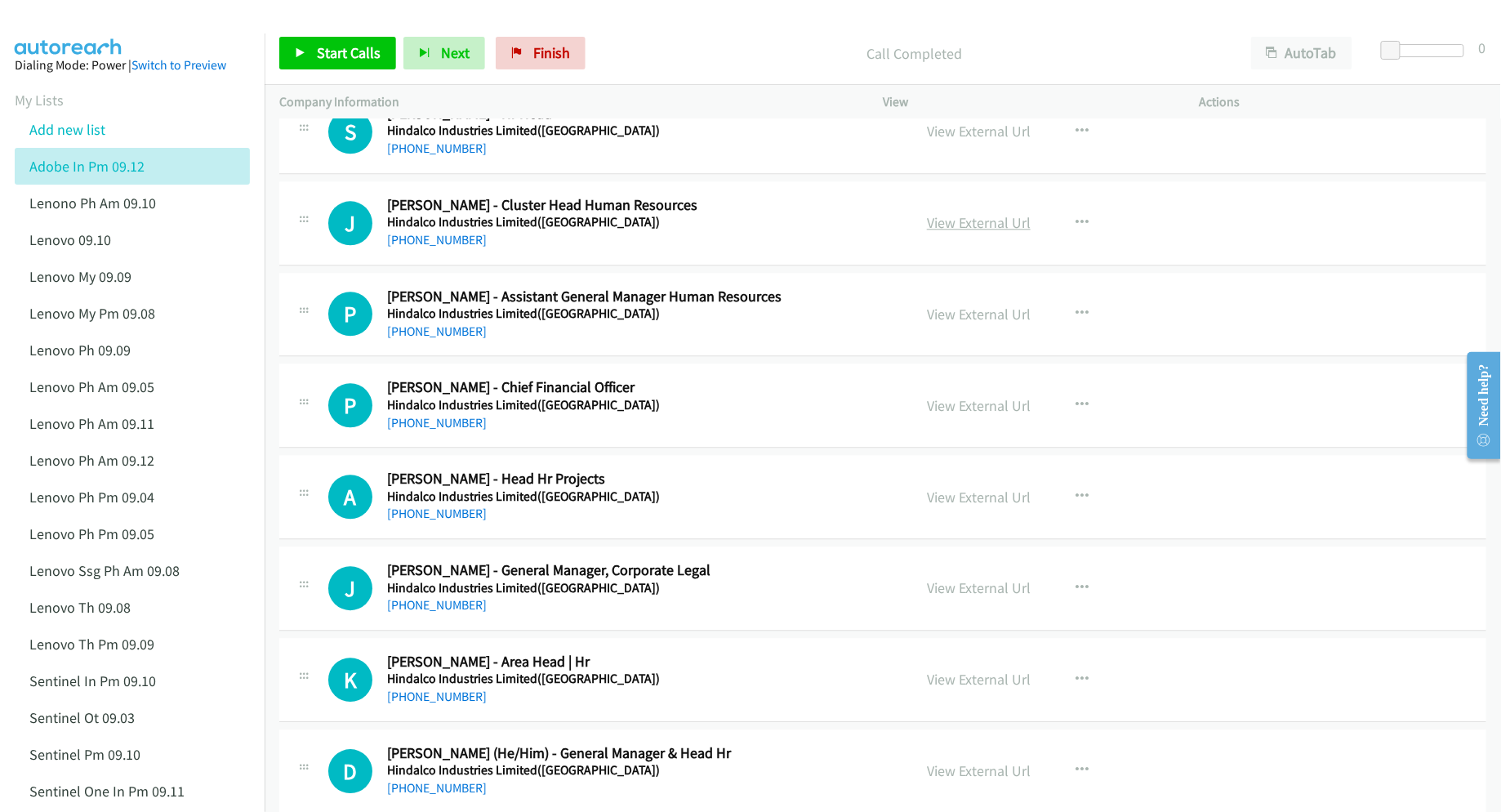
click at [970, 232] on link "View External Url" at bounding box center [978, 222] width 104 height 18
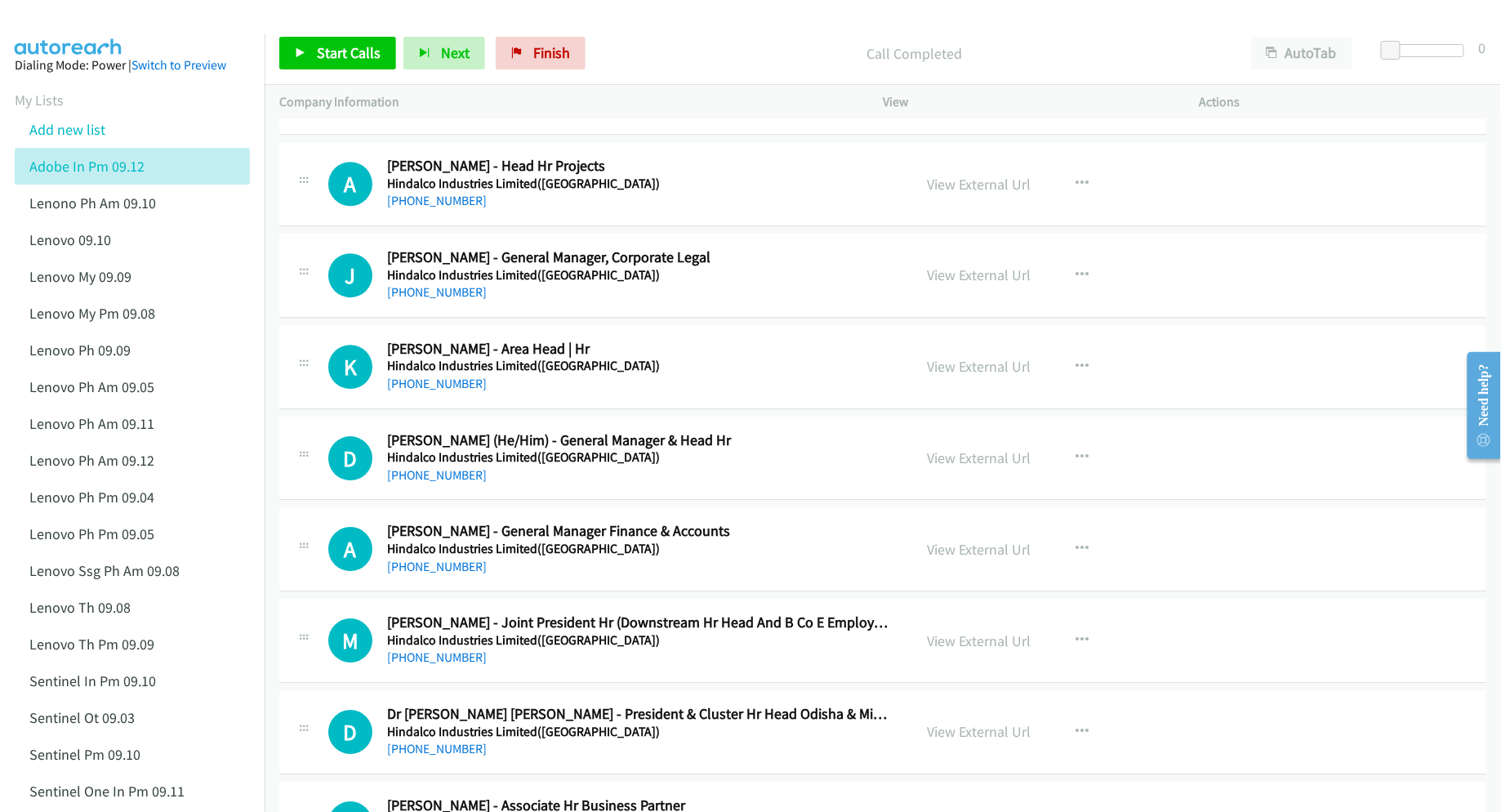
scroll to position [15242, 0]
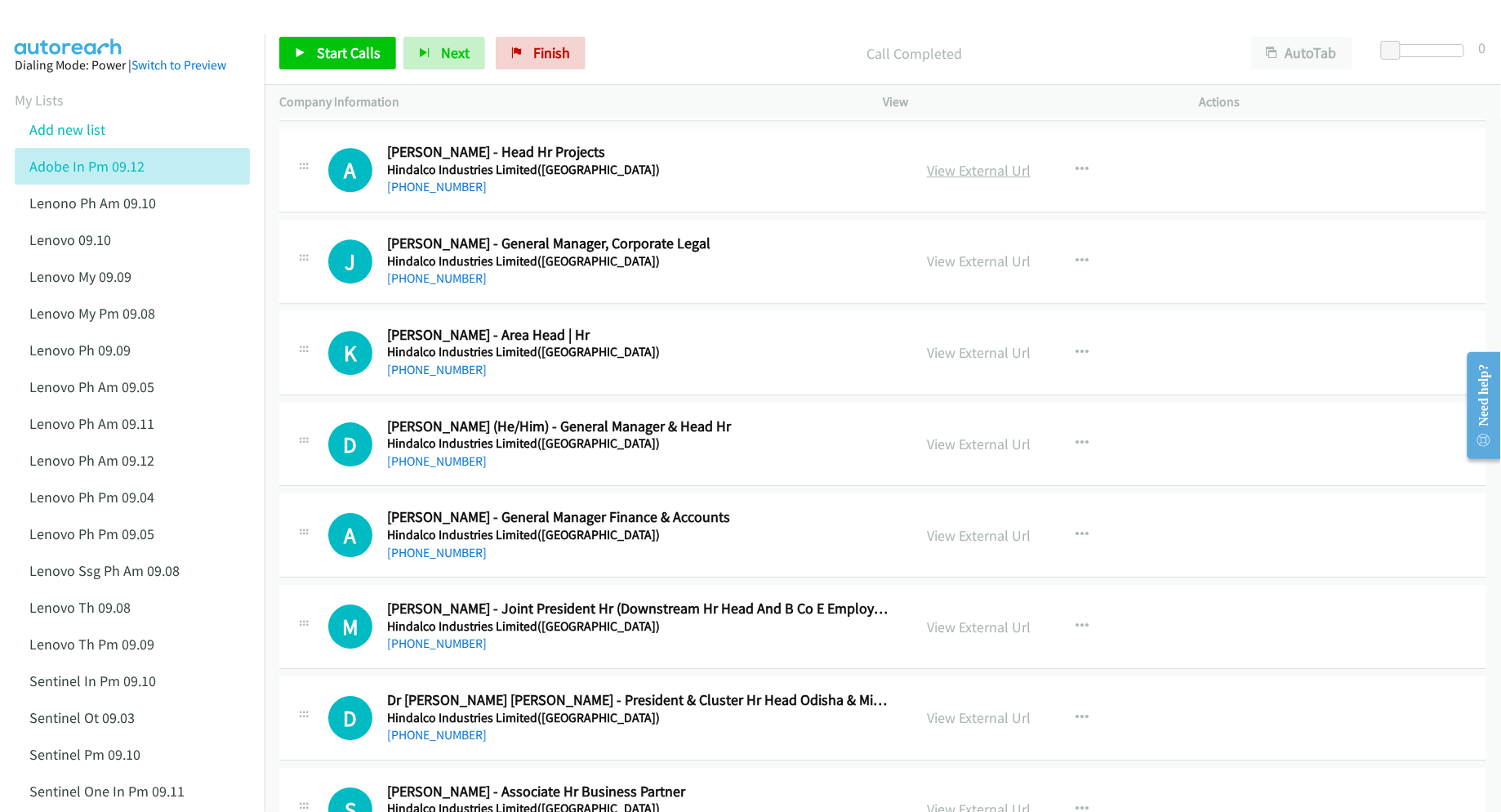
click at [981, 179] on link "View External Url" at bounding box center [978, 170] width 104 height 18
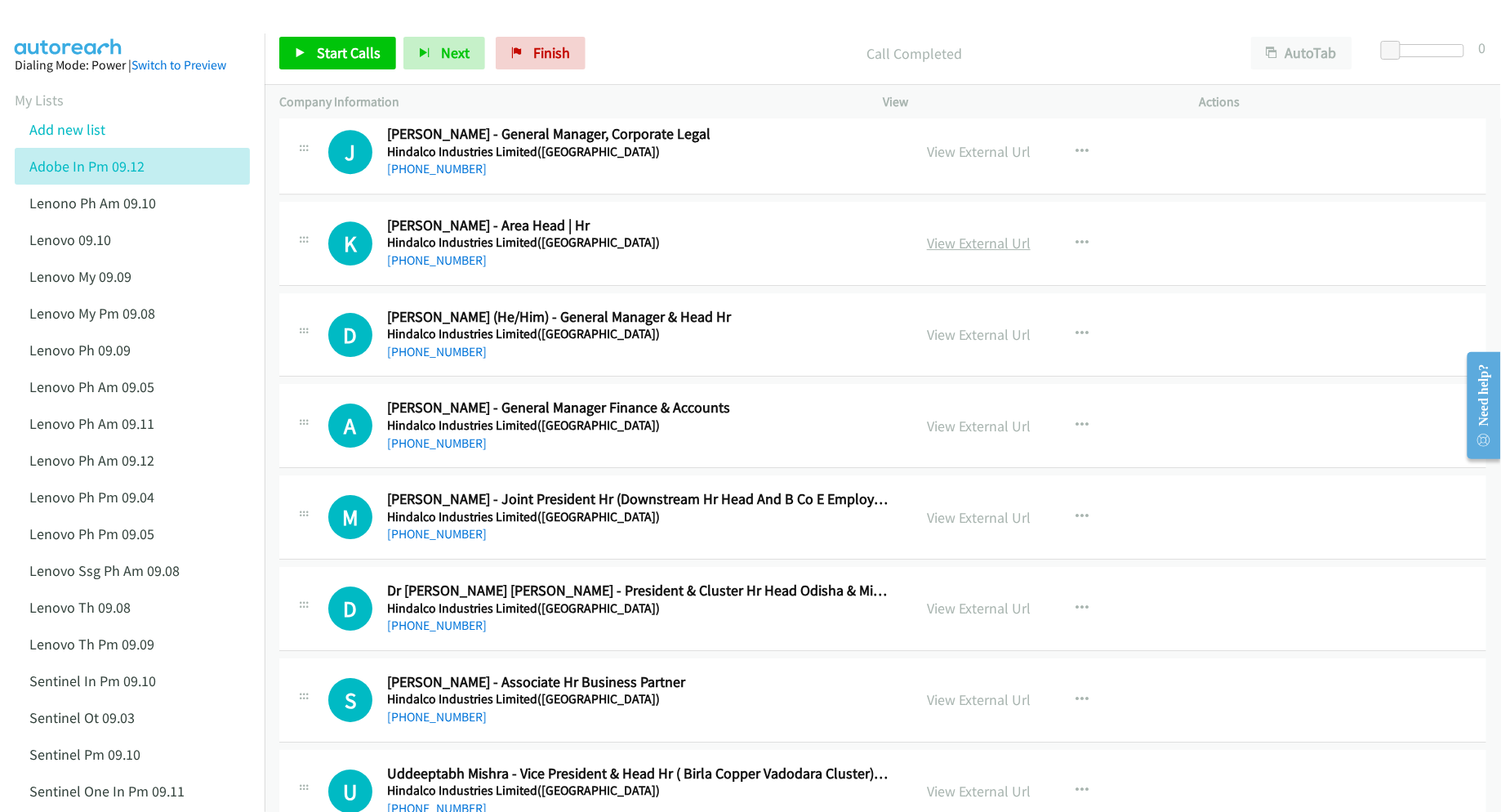
click at [949, 252] on link "View External Url" at bounding box center [978, 242] width 104 height 18
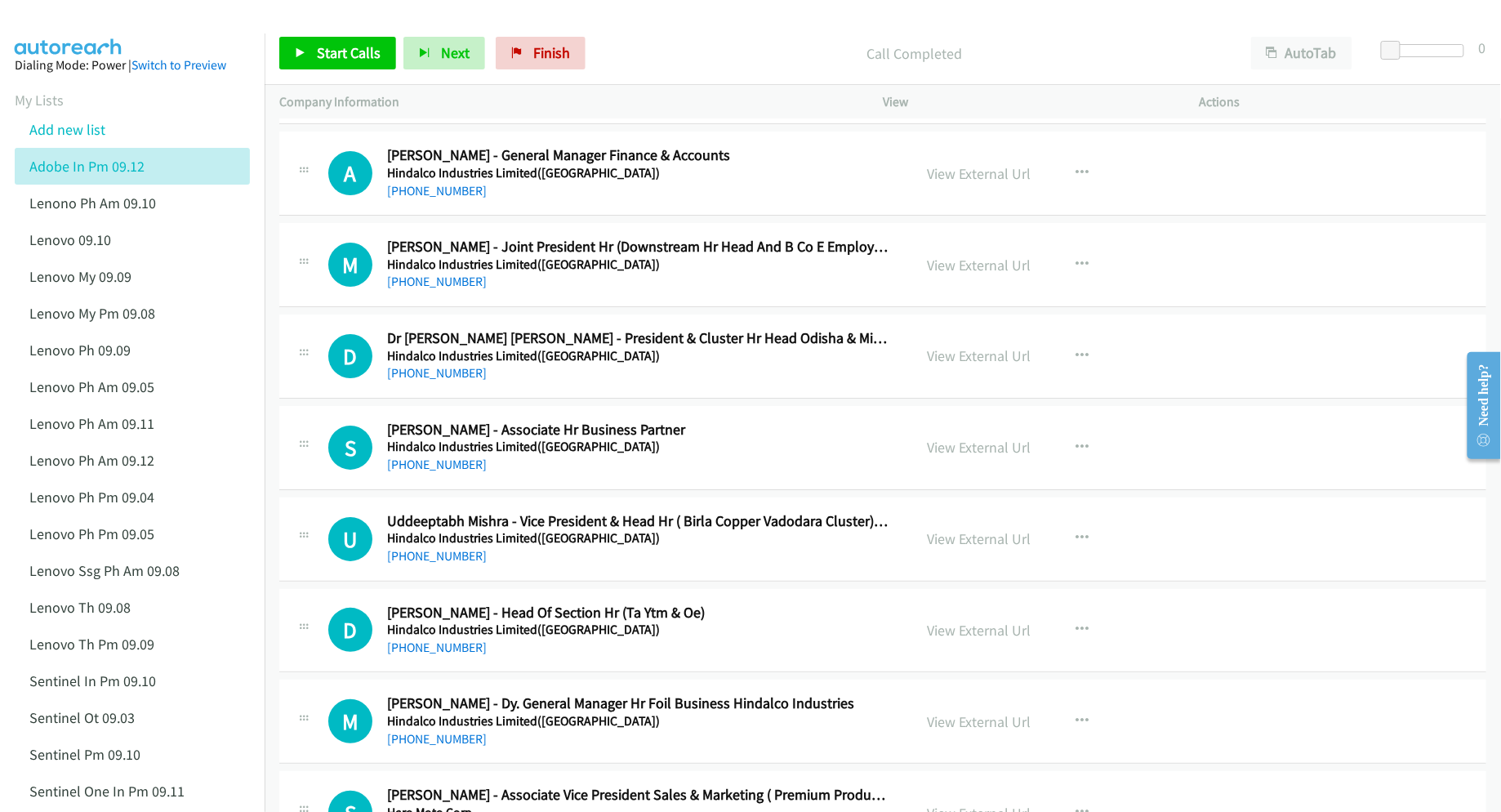
scroll to position [15678, 0]
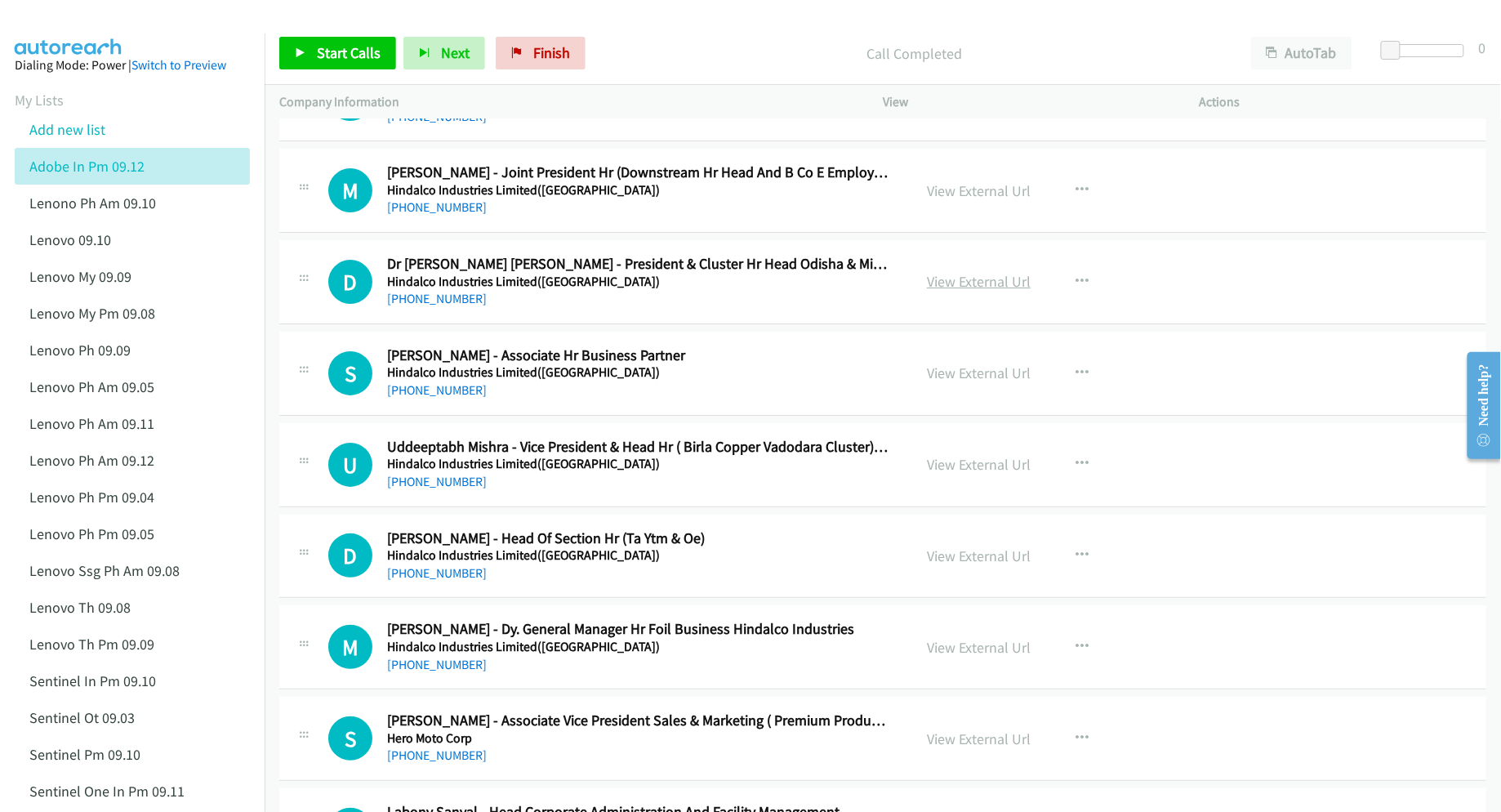
click at [945, 291] on link "View External Url" at bounding box center [978, 281] width 104 height 18
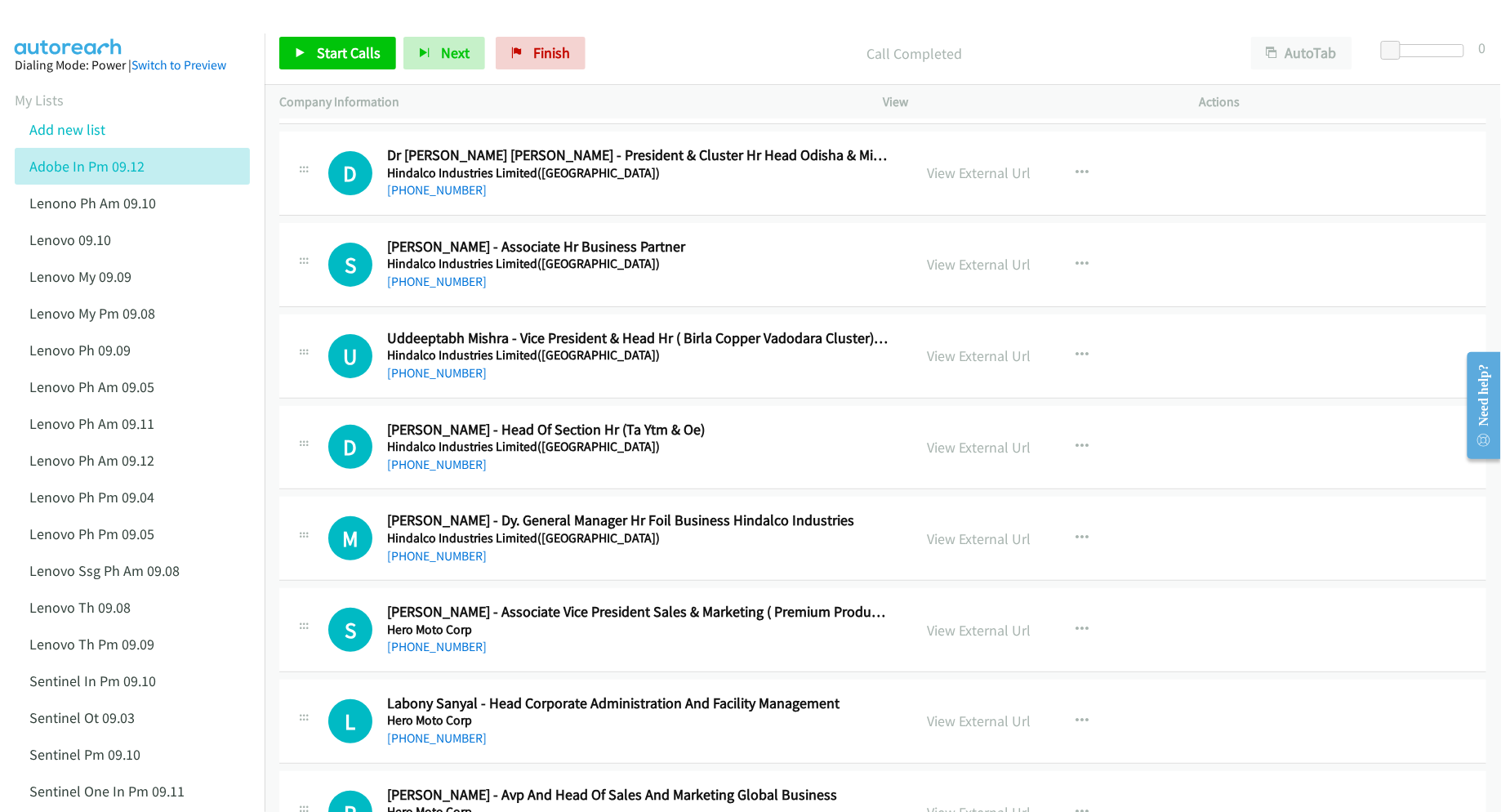
scroll to position [15896, 0]
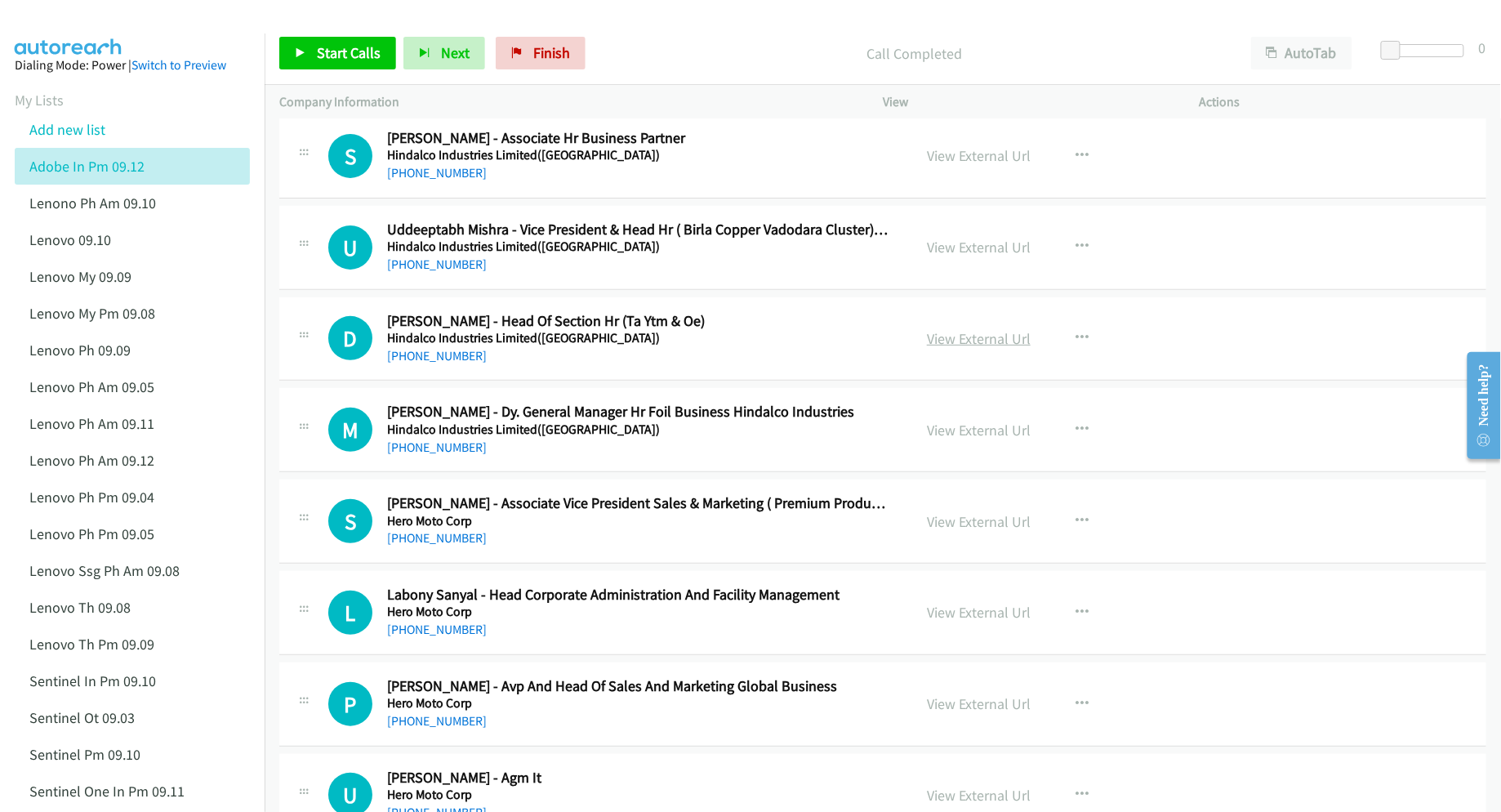
click at [943, 348] on link "View External Url" at bounding box center [978, 338] width 104 height 18
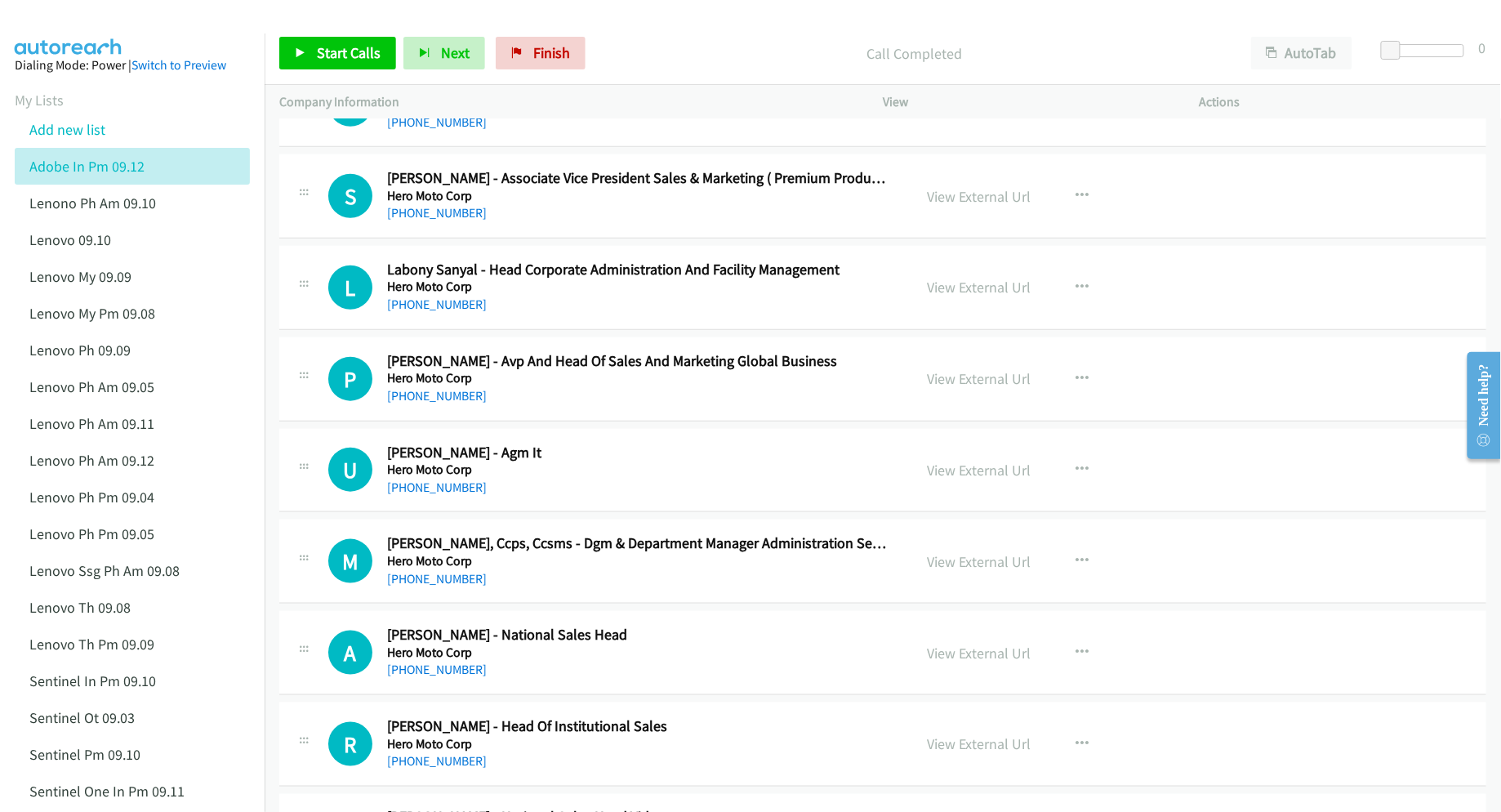
scroll to position [16114, 0]
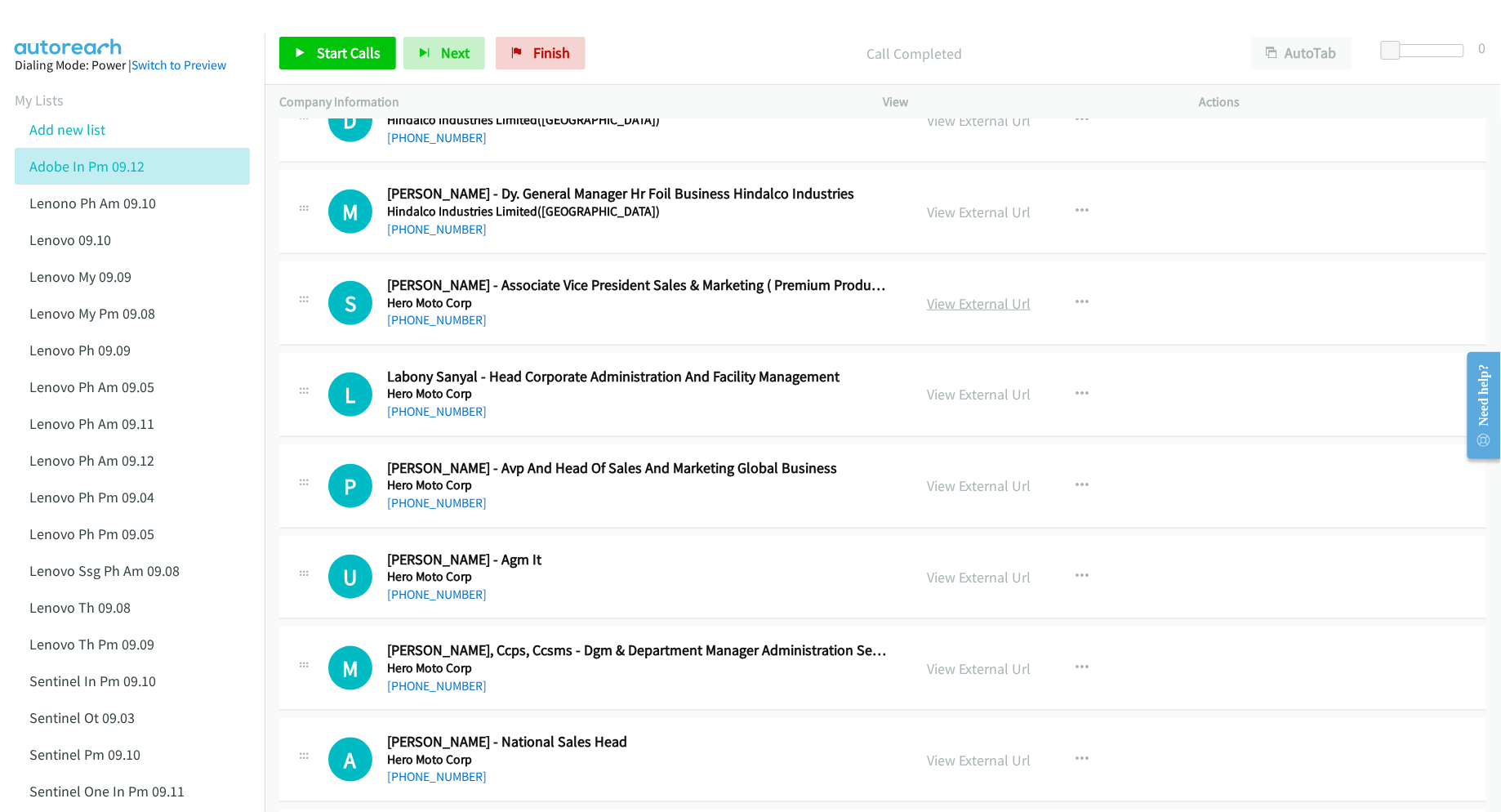
click at [978, 313] on link "View External Url" at bounding box center [978, 302] width 104 height 18
click at [988, 403] on link "View External Url" at bounding box center [978, 393] width 104 height 18
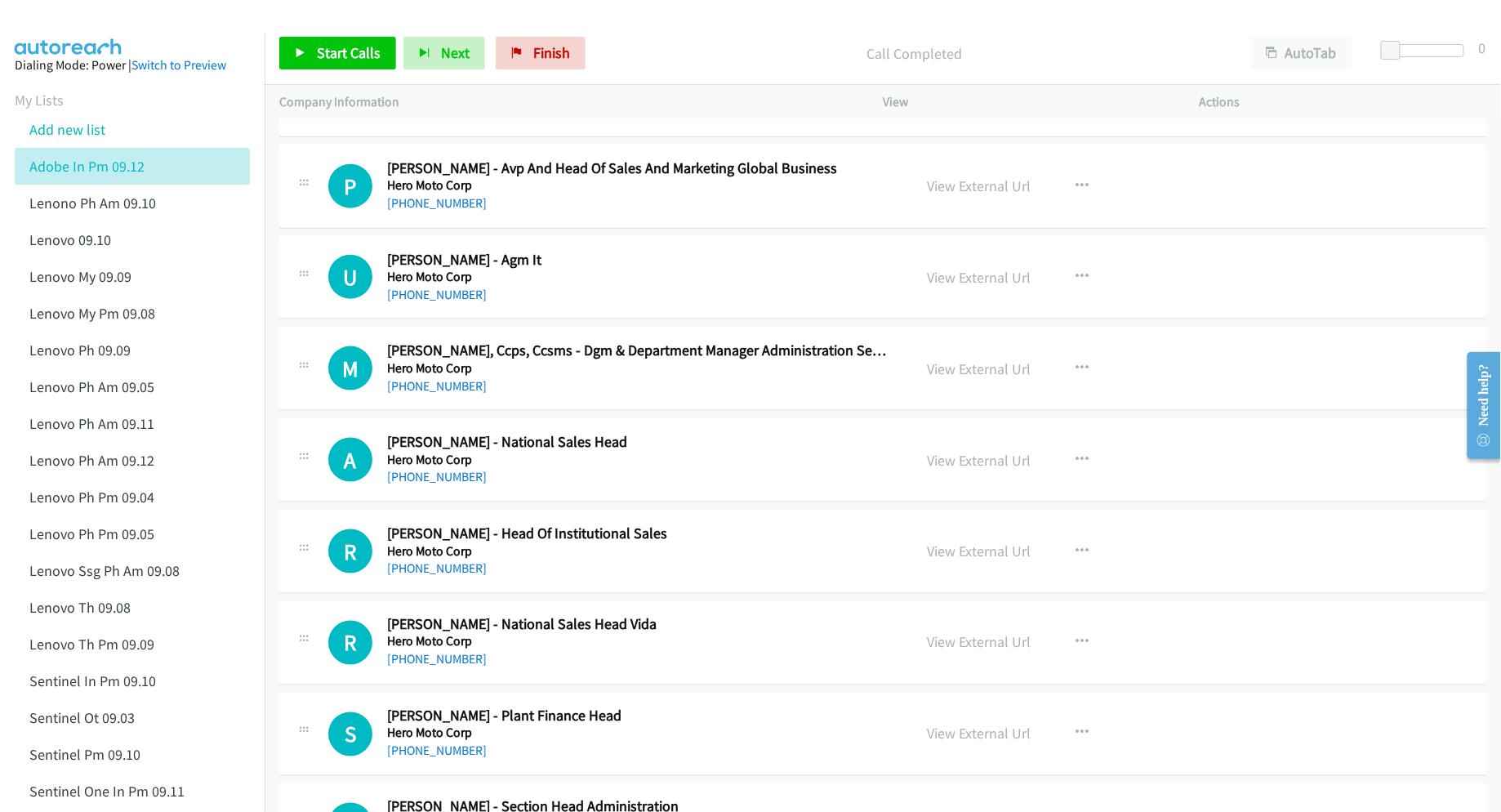
scroll to position [16441, 0]
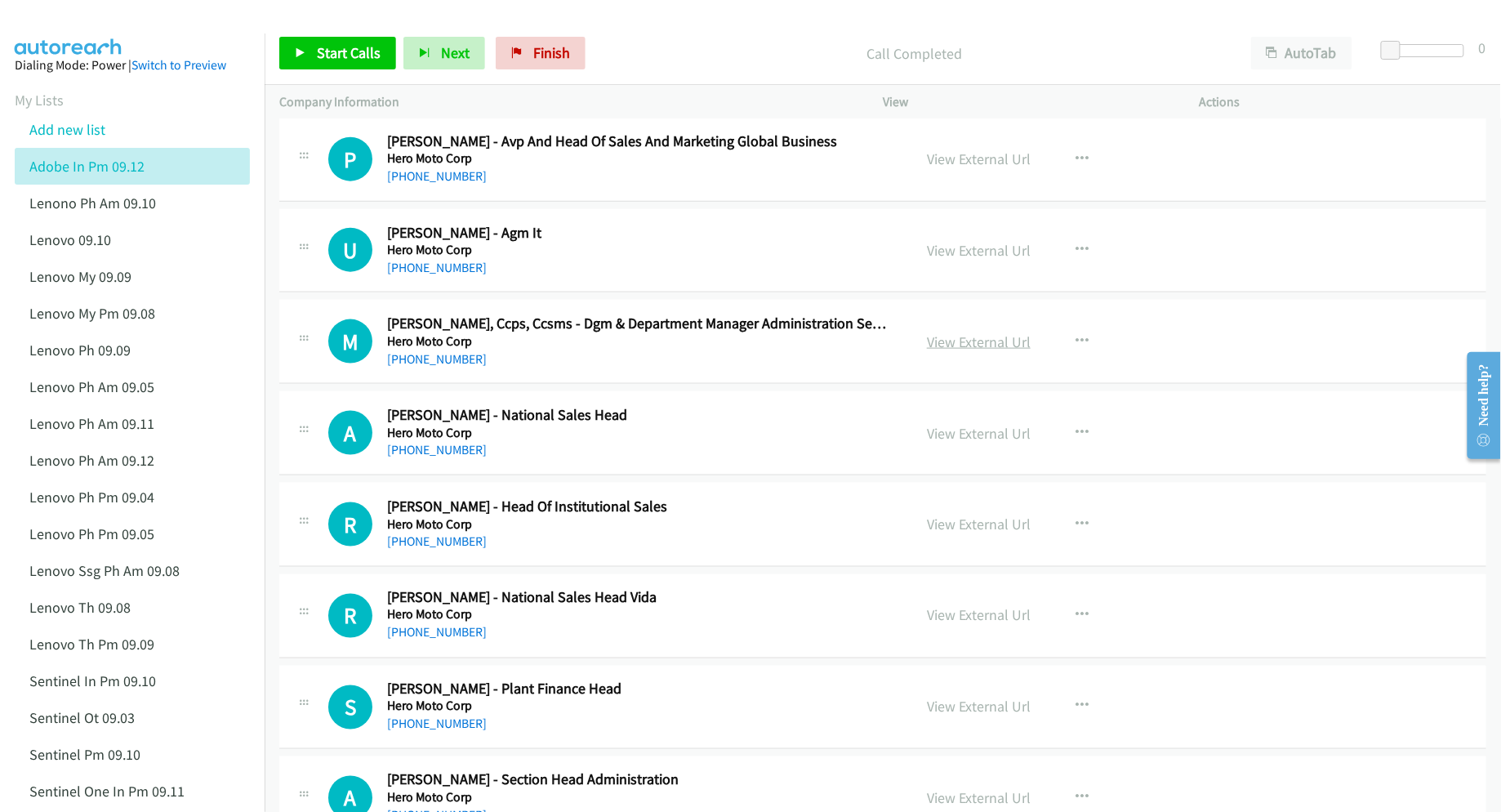
click at [954, 351] on link "View External Url" at bounding box center [978, 341] width 104 height 18
click at [946, 443] on link "View External Url" at bounding box center [978, 432] width 104 height 18
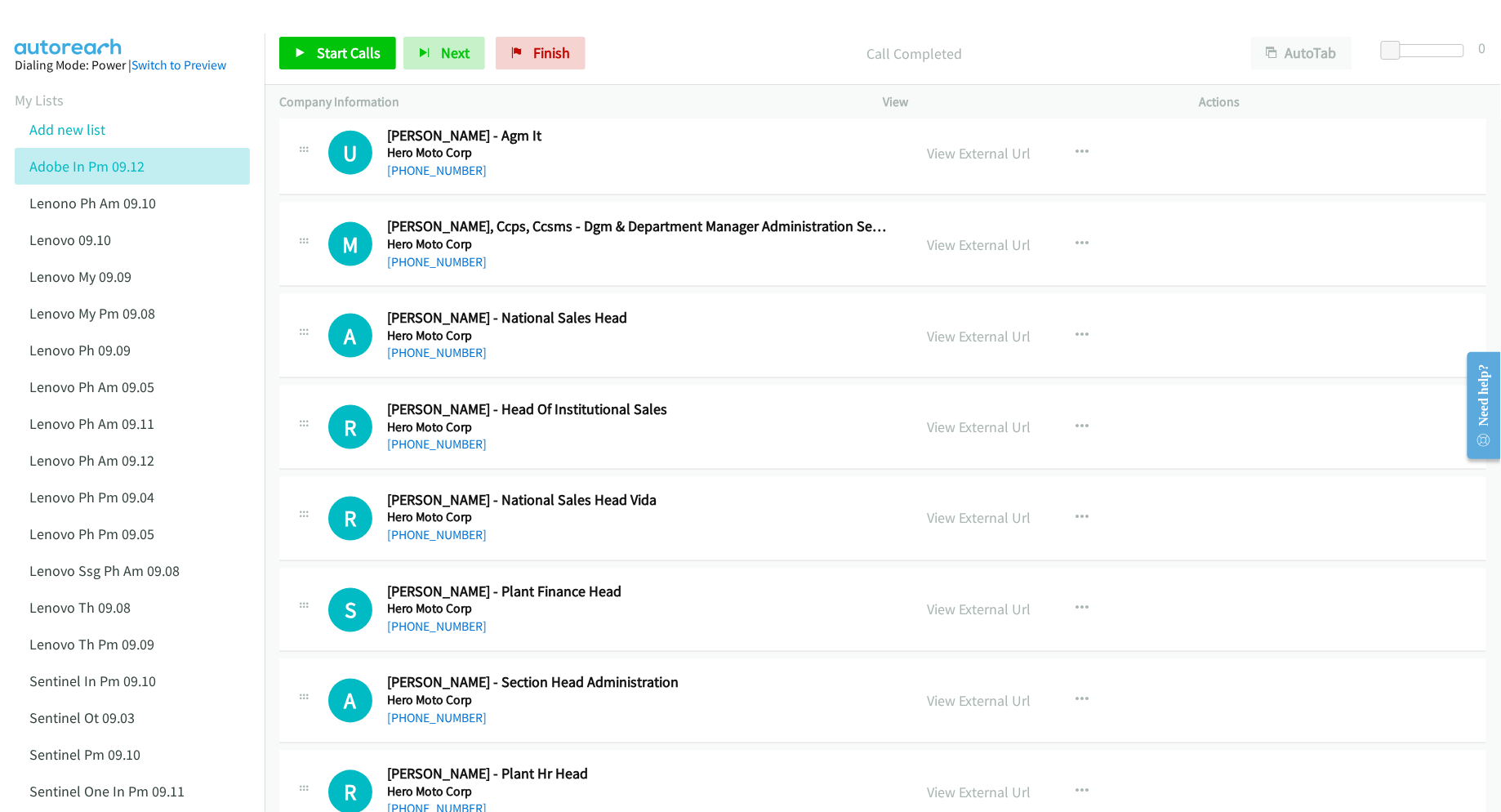
scroll to position [16549, 0]
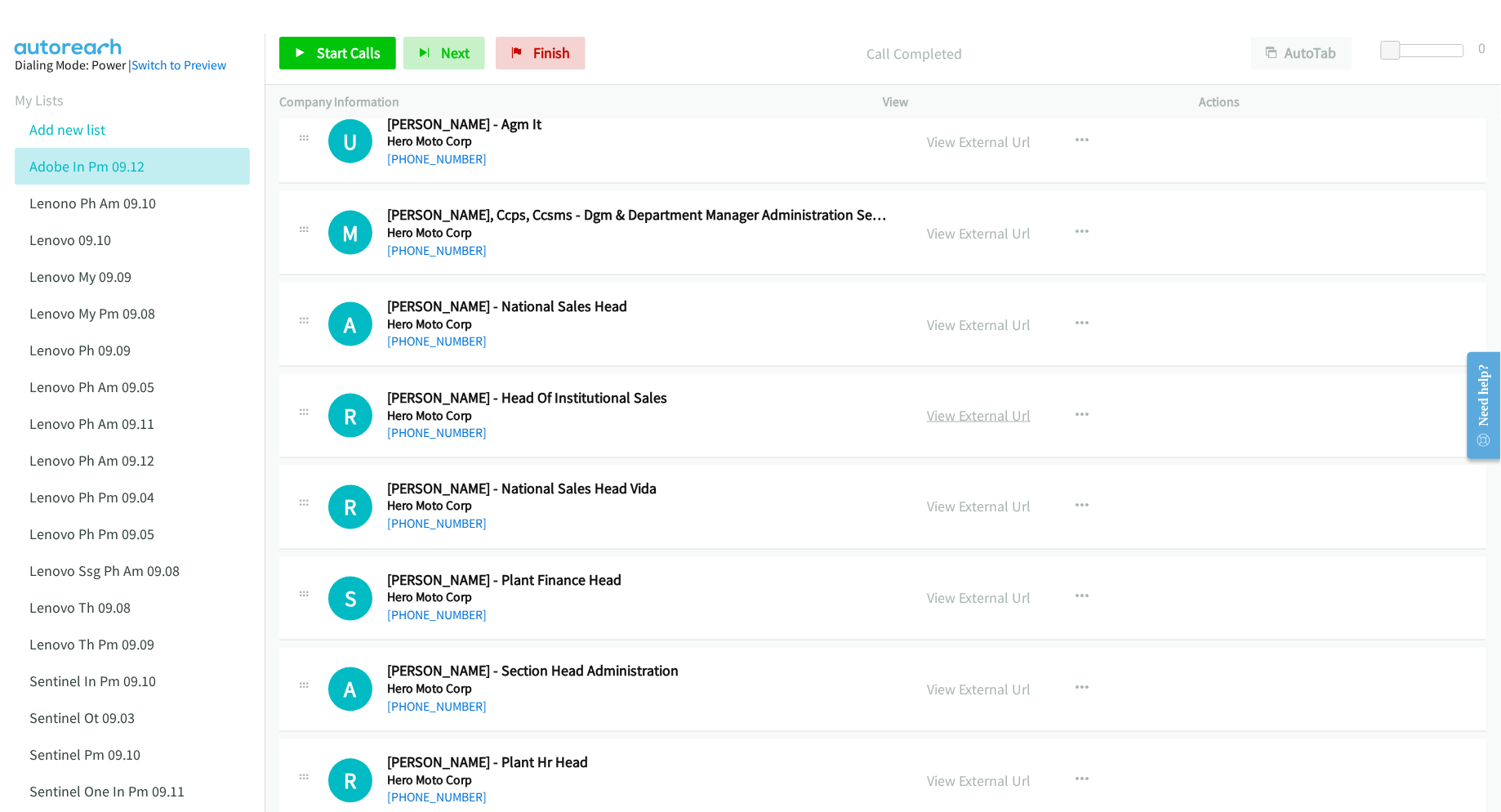
click at [948, 424] on link "View External Url" at bounding box center [978, 415] width 104 height 18
click at [961, 516] on link "View External Url" at bounding box center [978, 506] width 104 height 18
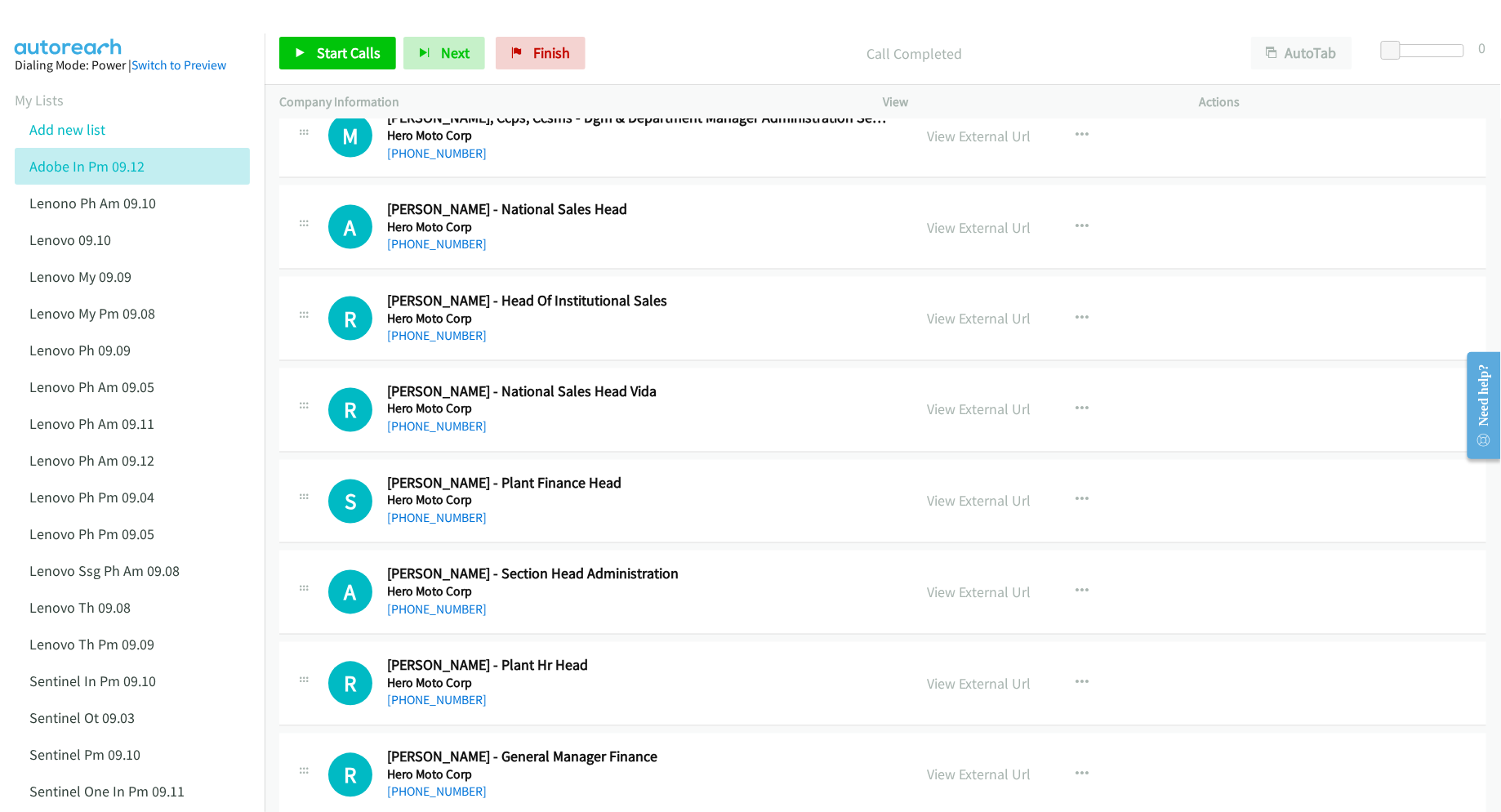
scroll to position [16659, 0]
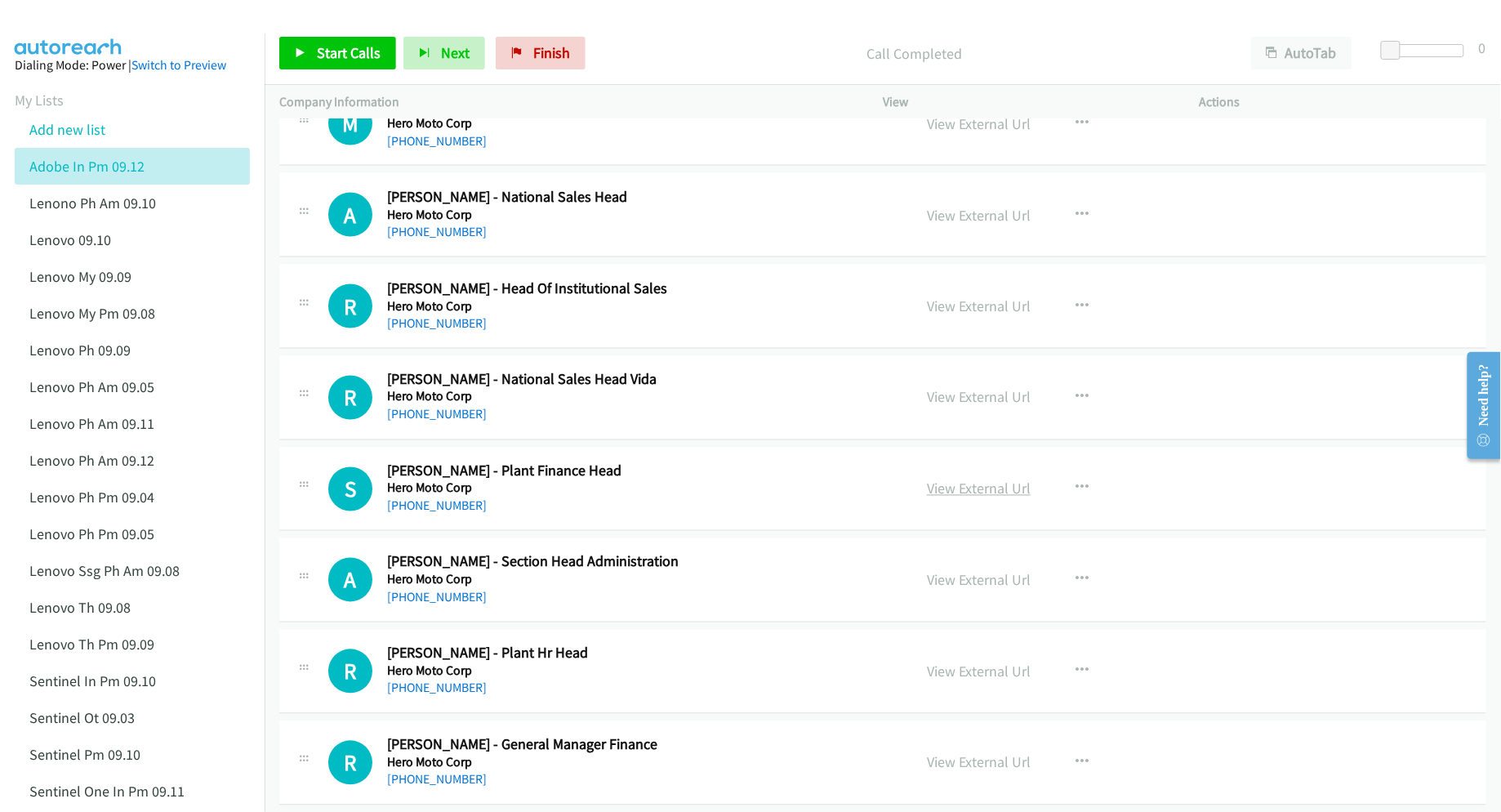
click at [972, 498] on link "View External Url" at bounding box center [978, 488] width 104 height 18
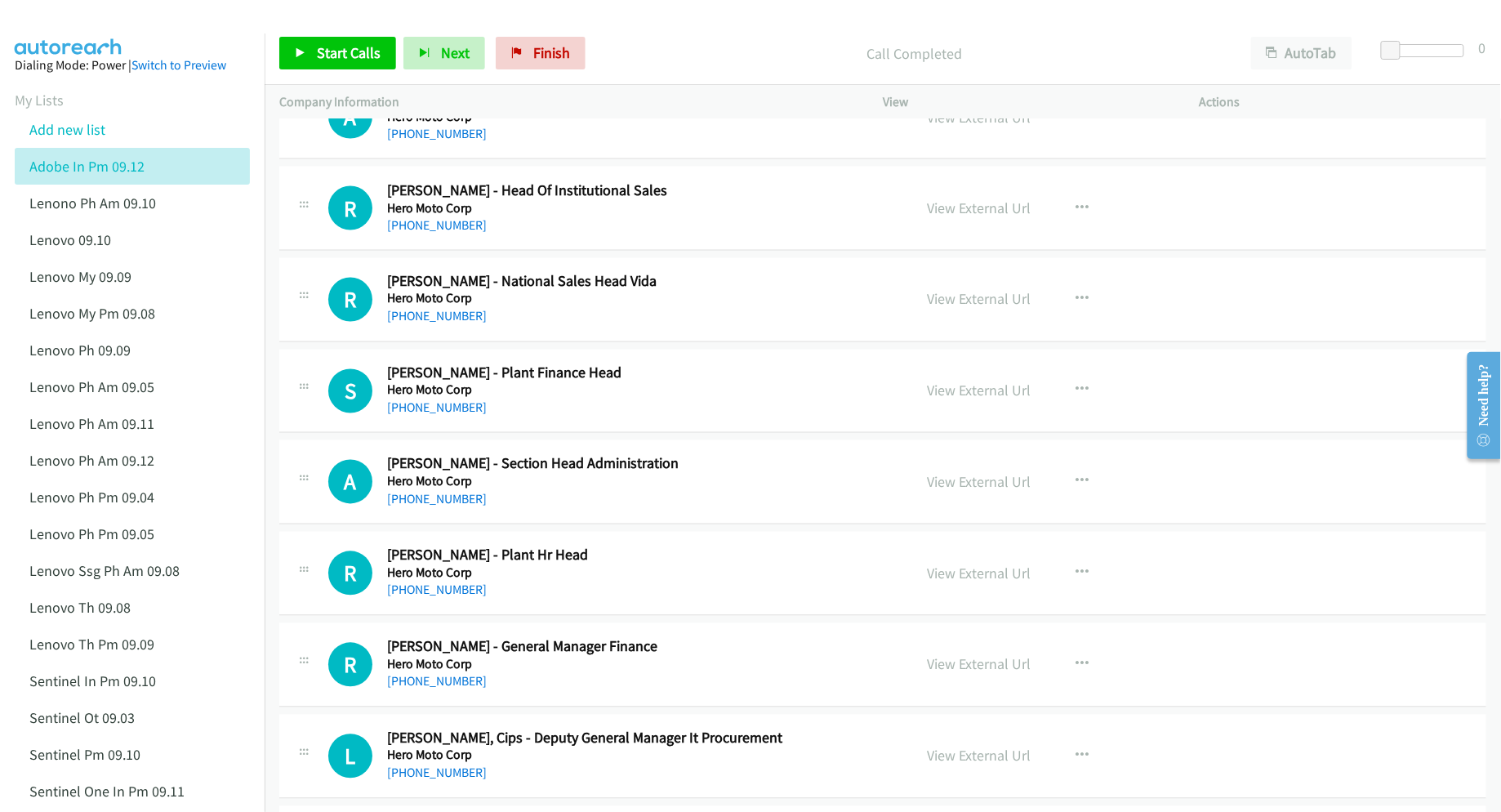
scroll to position [16767, 0]
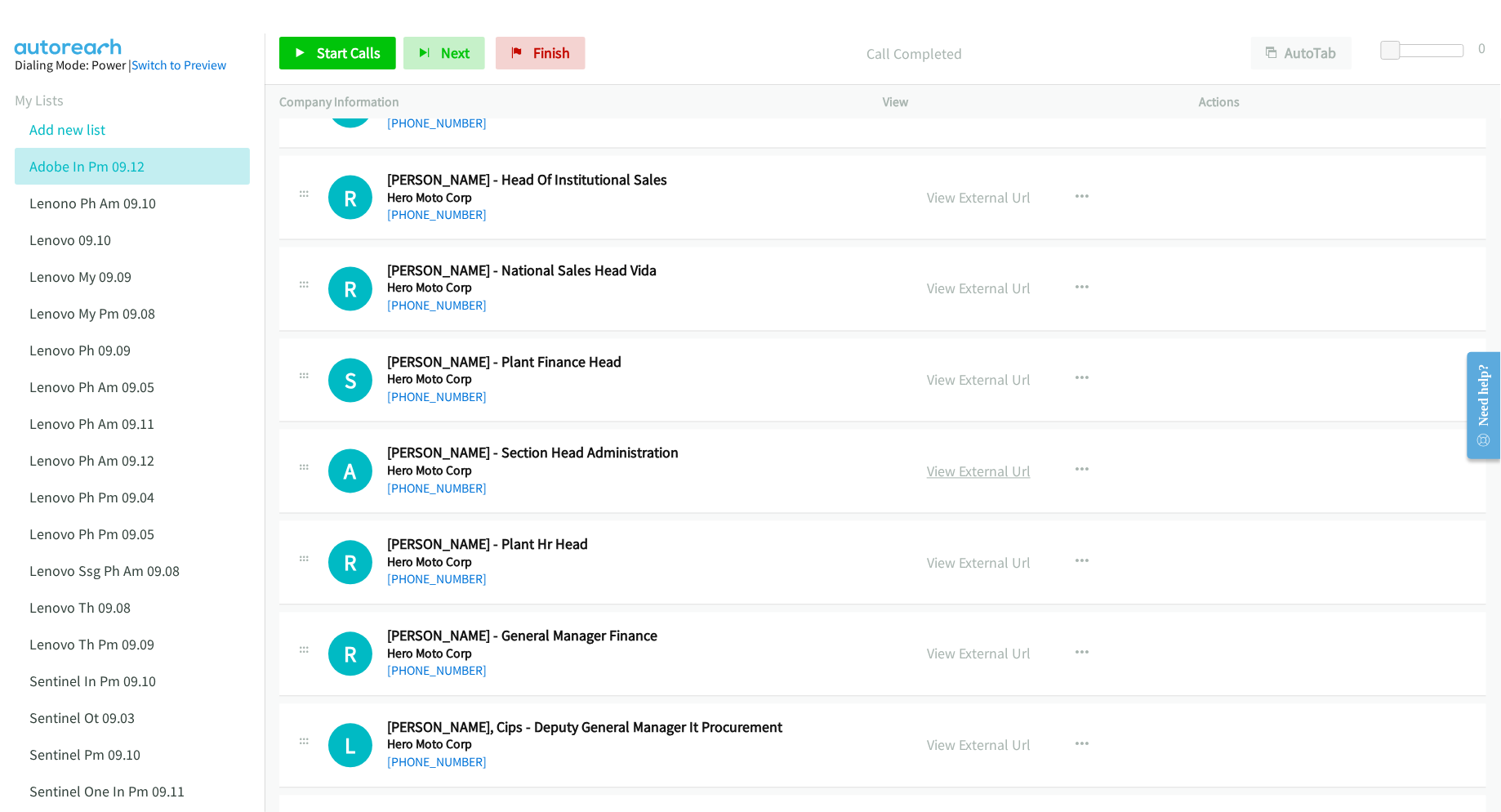
click at [955, 481] on link "View External Url" at bounding box center [978, 471] width 104 height 18
click at [968, 573] on link "View External Url" at bounding box center [978, 562] width 104 height 18
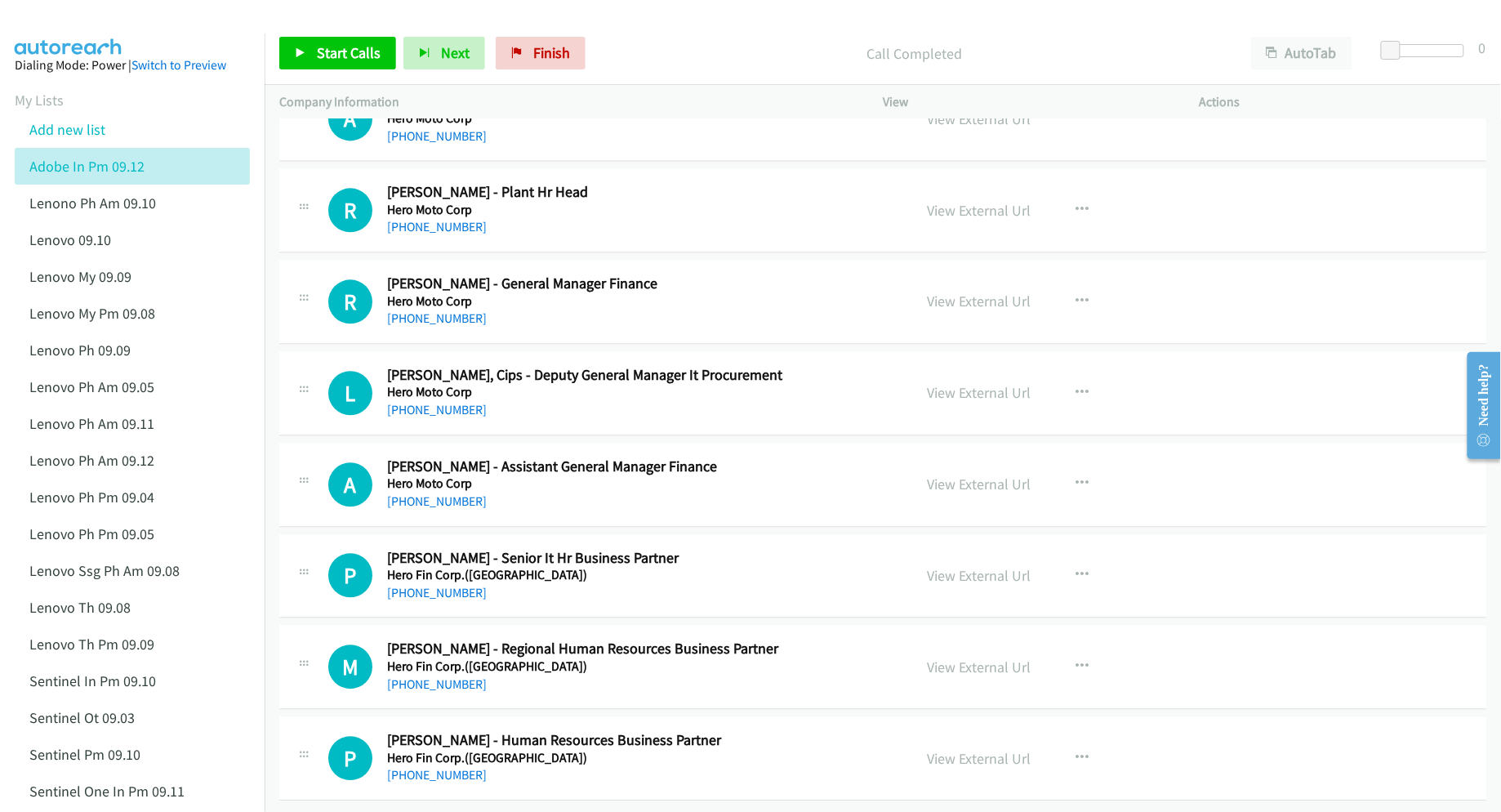
scroll to position [17189, 0]
click at [948, 657] on link "View External Url" at bounding box center [978, 666] width 104 height 18
click at [942, 749] on link "View External Url" at bounding box center [978, 758] width 104 height 18
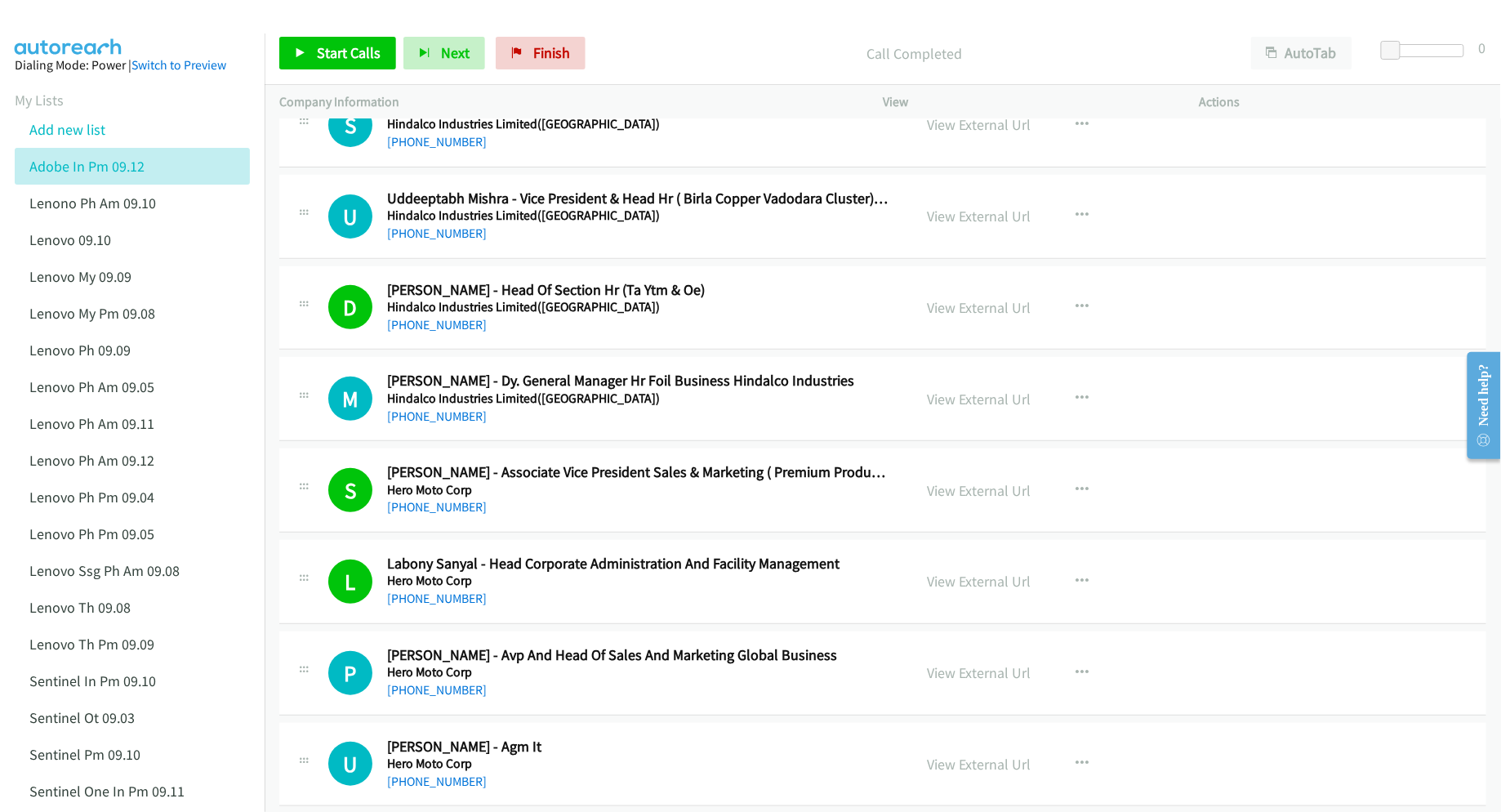
scroll to position [15663, 0]
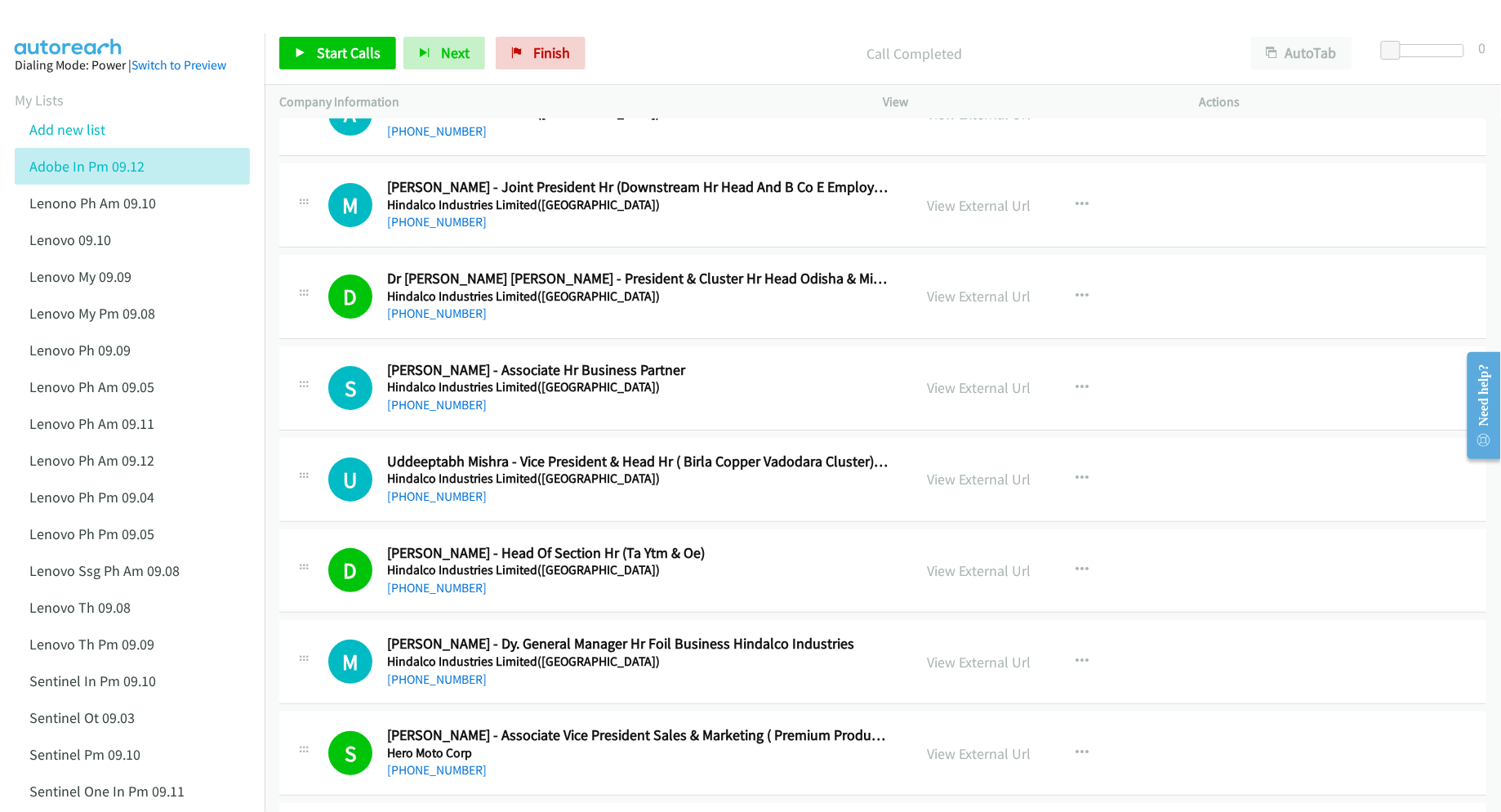
drag, startPoint x: 1026, startPoint y: 31, endPoint x: 1050, endPoint y: 28, distance: 24.2
click at [1031, 30] on div "Start Calls Pause Next Finish Call Completed AutoTab AutoTab 0" at bounding box center [883, 53] width 1236 height 63
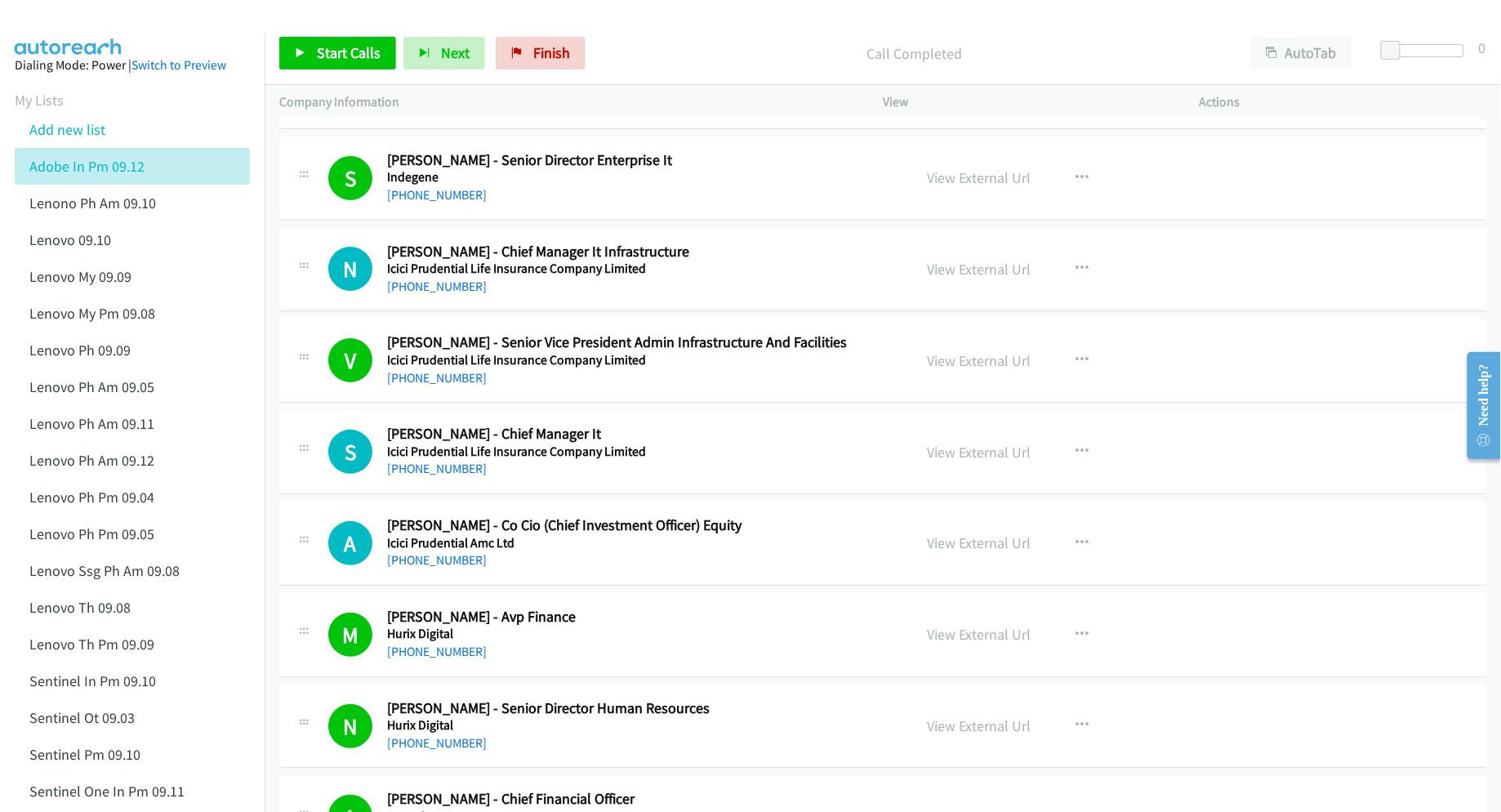
scroll to position [13501, 0]
drag, startPoint x: 81, startPoint y: 125, endPoint x: 100, endPoint y: 127, distance: 19.1
click at [81, 125] on link "Add new list" at bounding box center [67, 129] width 76 height 18
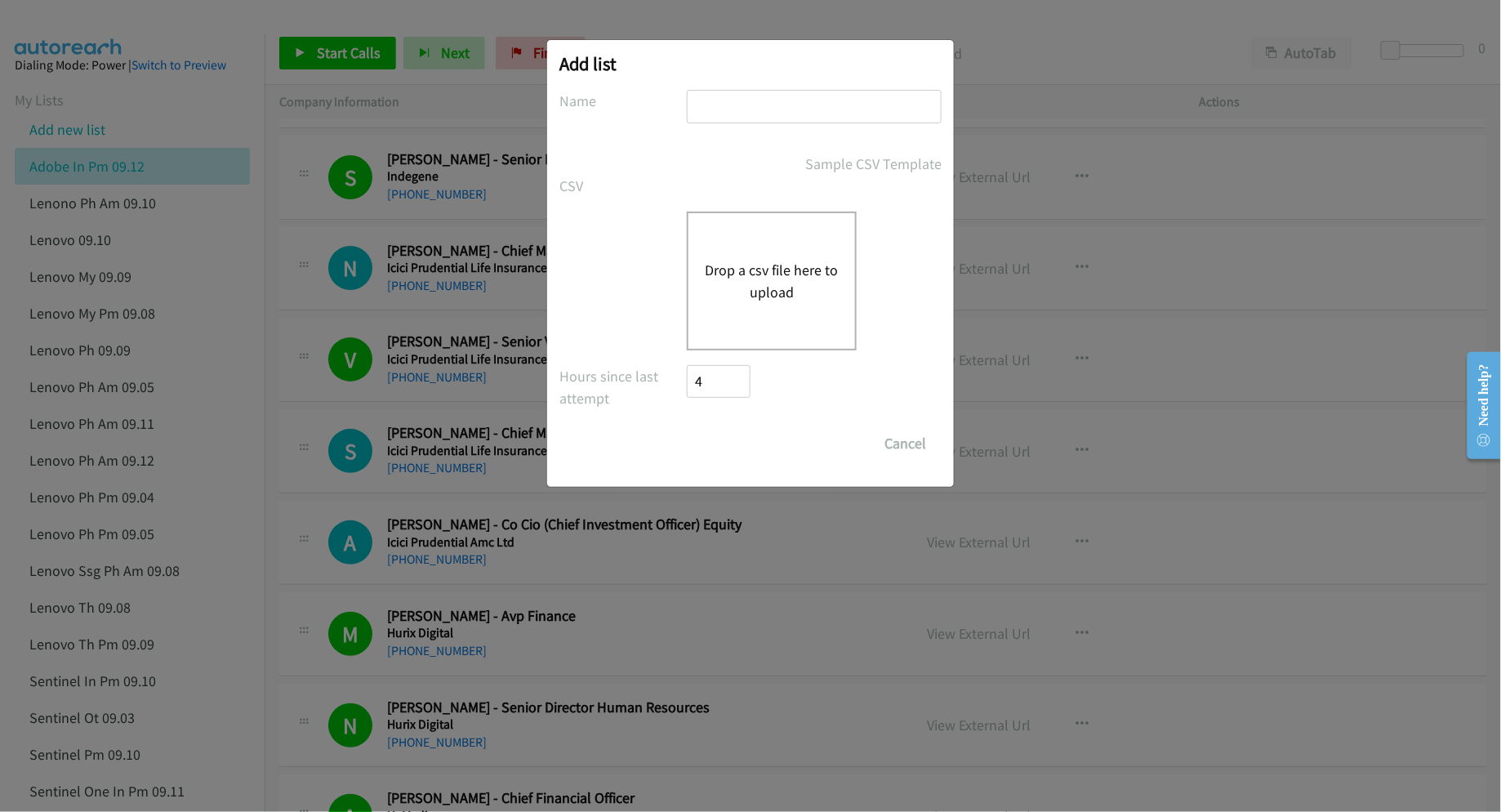
click at [791, 302] on div "Drop a csv file here to upload" at bounding box center [771, 280] width 170 height 139
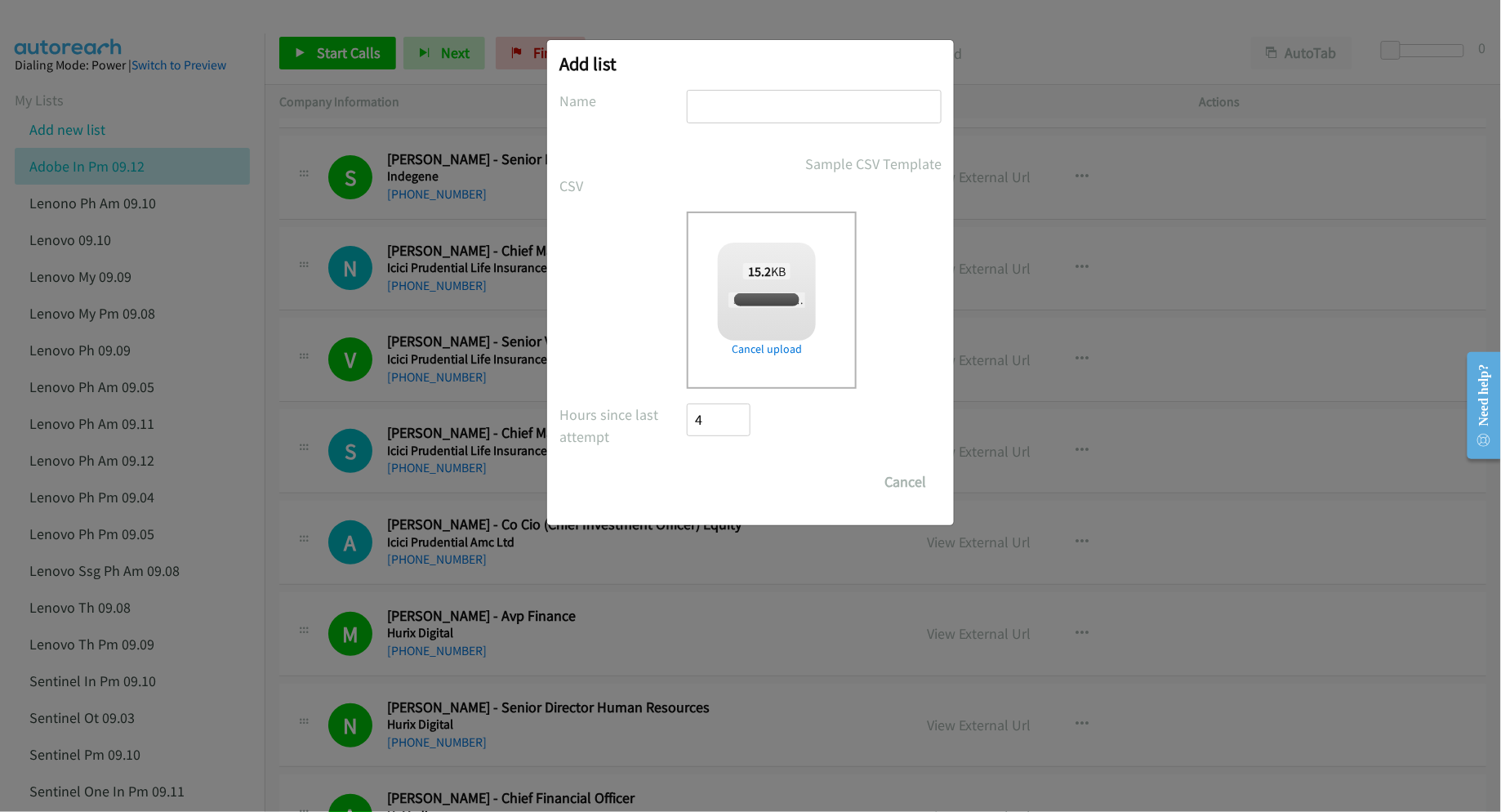
checkbox input "true"
click at [796, 102] on input "text" at bounding box center [814, 107] width 255 height 34
type input "Splunk SG 09.12"
click at [687, 465] on input "Save List" at bounding box center [730, 482] width 85 height 33
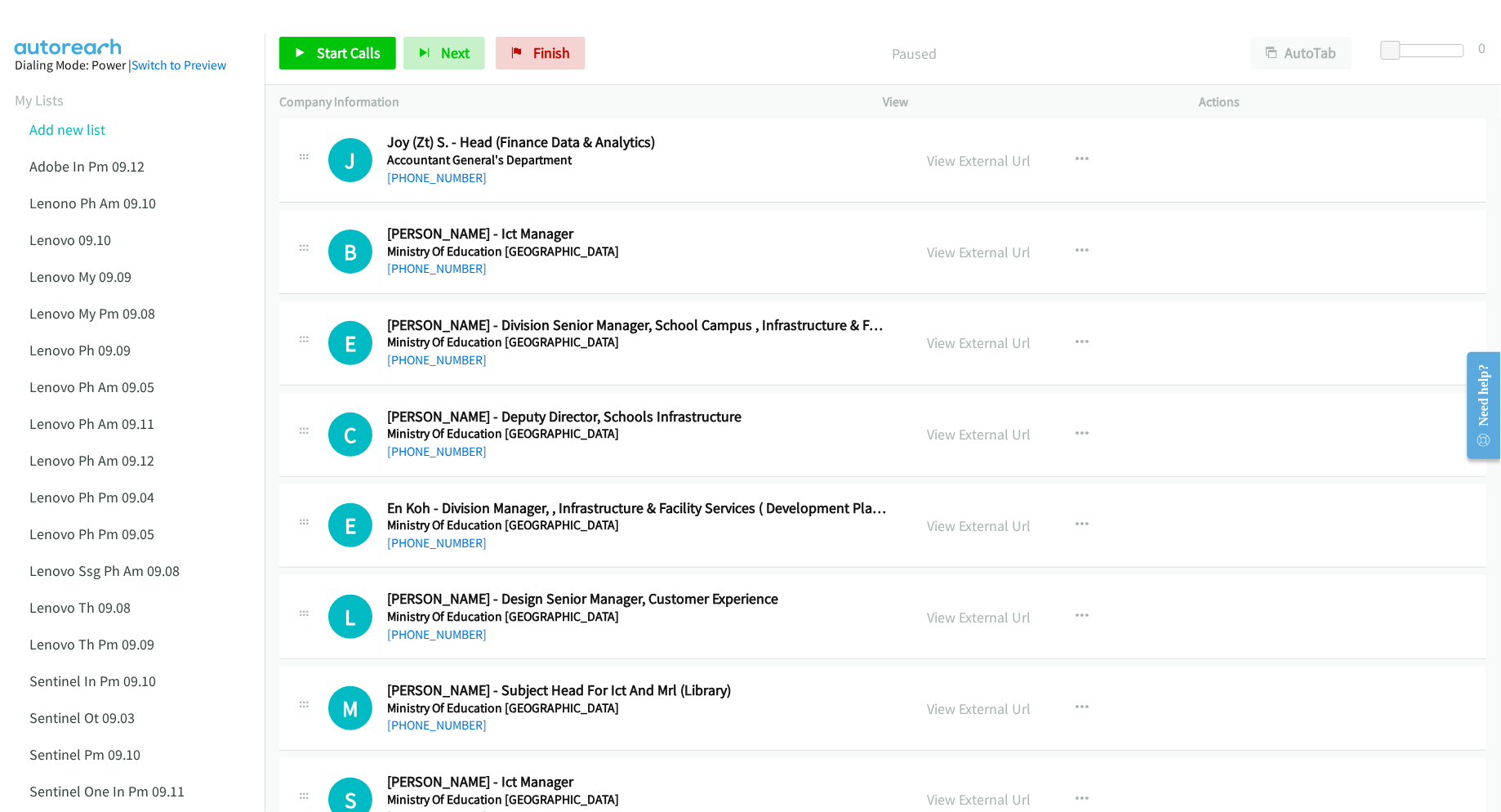
scroll to position [109, 0]
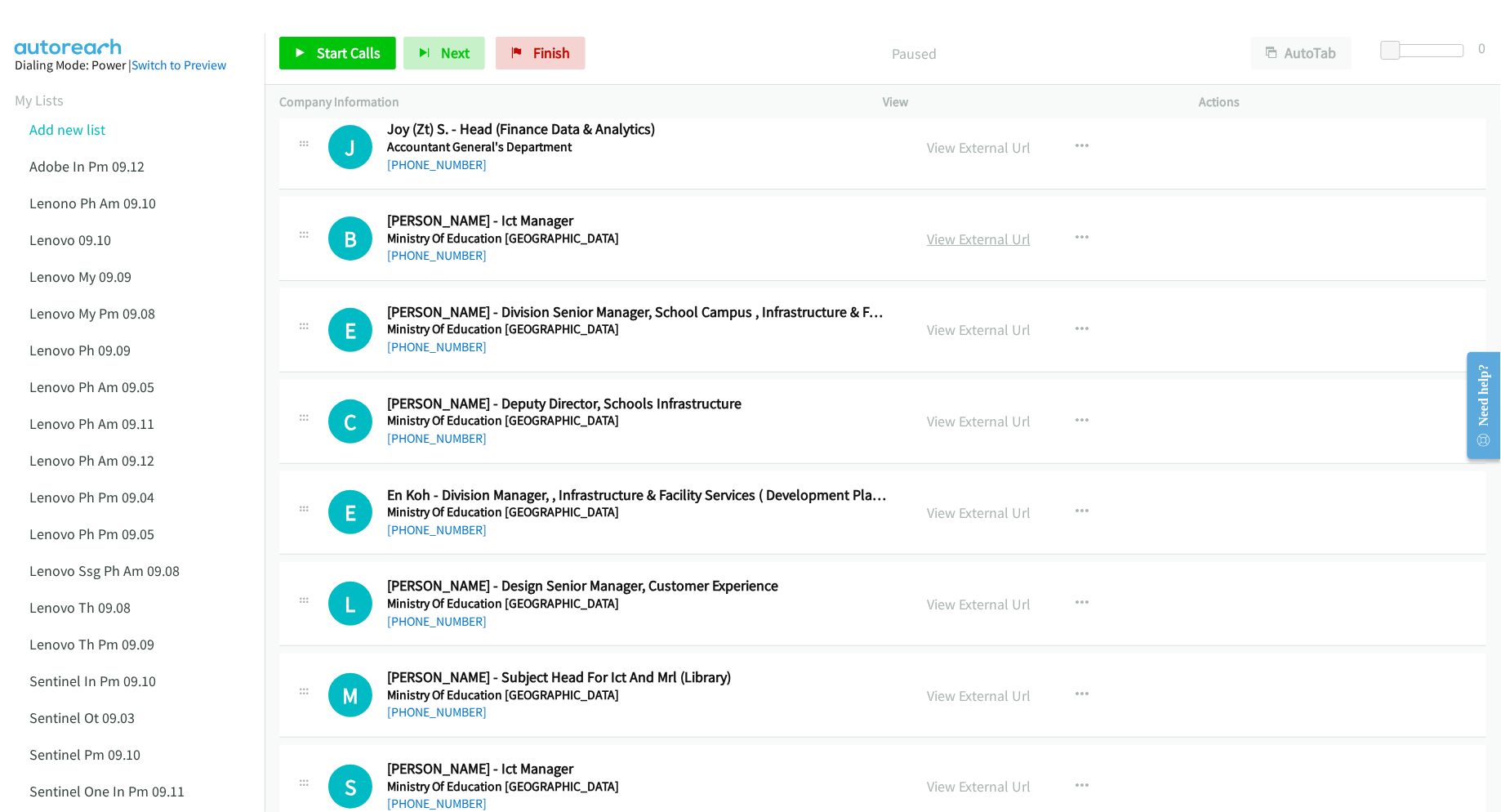
click at [964, 242] on link "View External Url" at bounding box center [978, 238] width 104 height 18
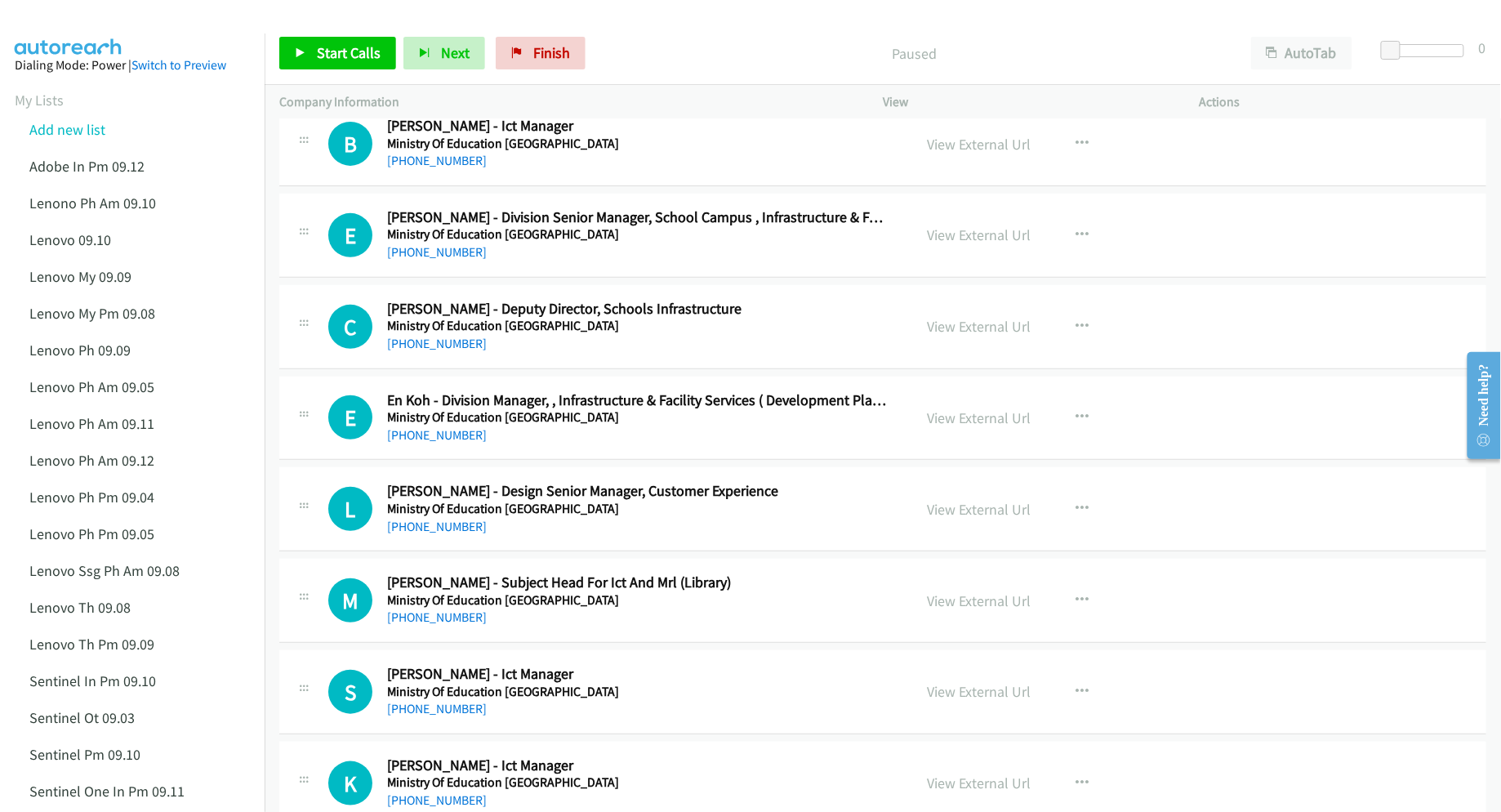
scroll to position [217, 0]
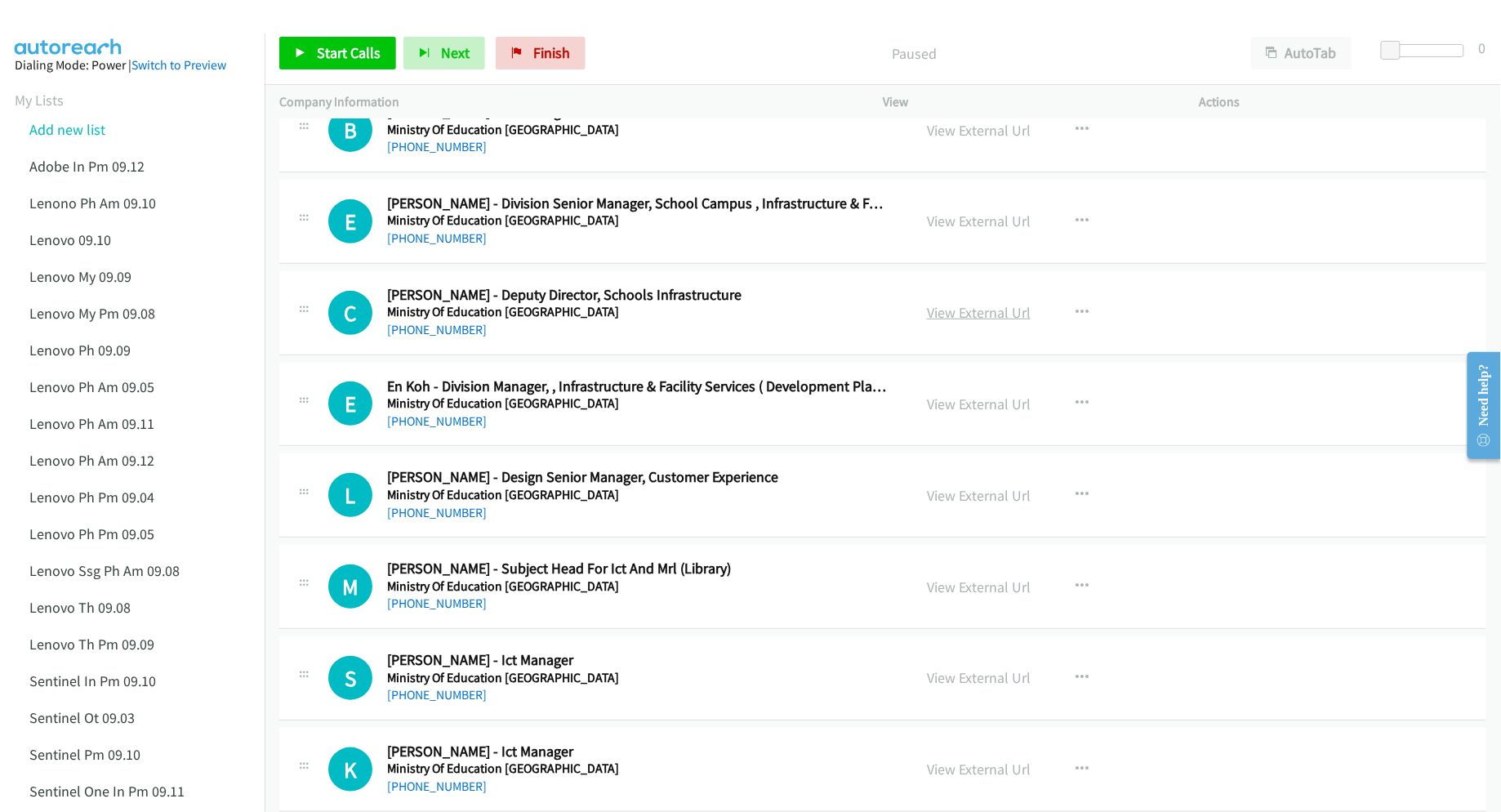
click at [957, 311] on link "View External Url" at bounding box center [978, 312] width 104 height 18
click at [946, 399] on link "View External Url" at bounding box center [978, 403] width 104 height 18
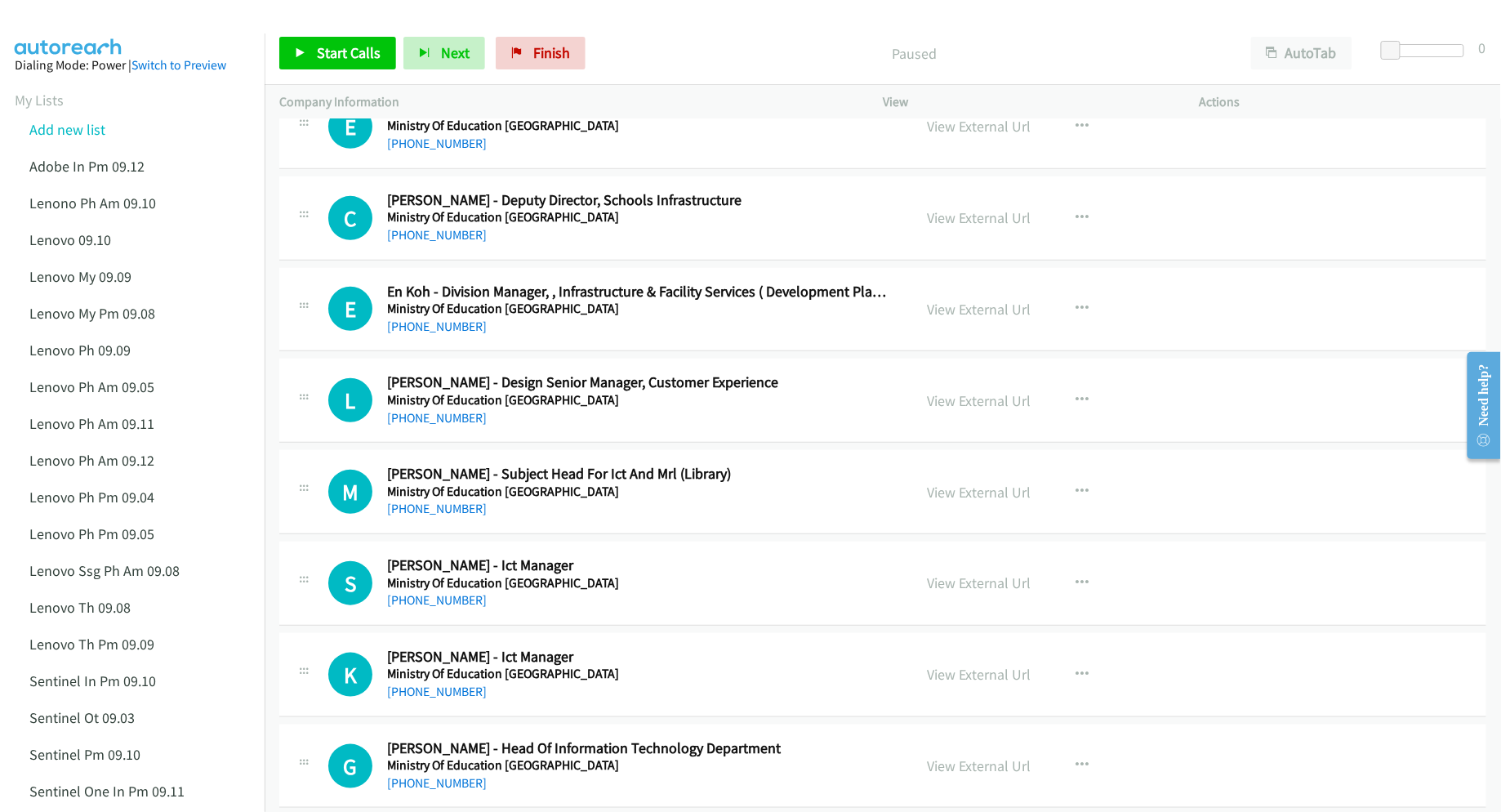
scroll to position [327, 0]
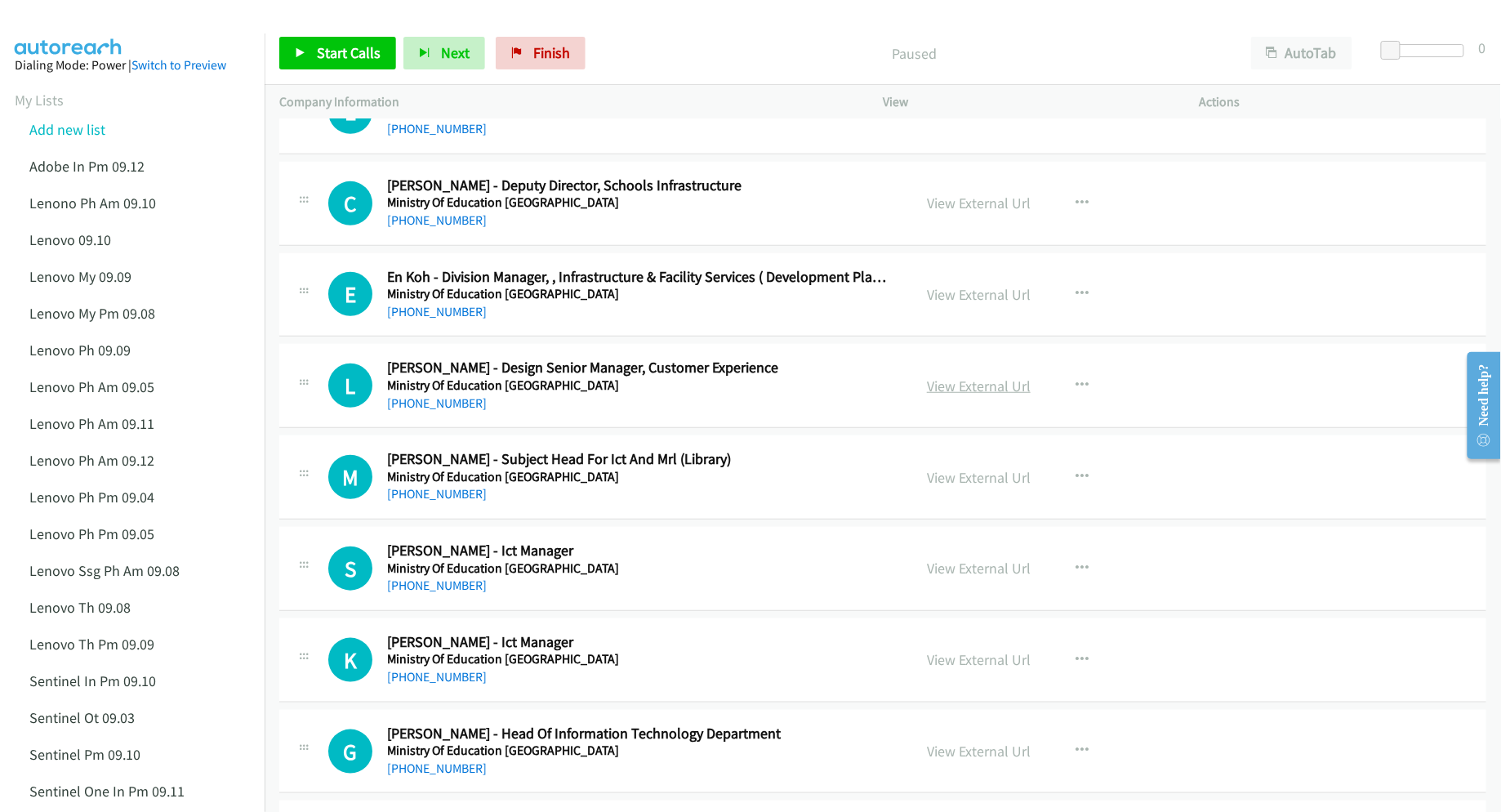
click at [974, 387] on link "View External Url" at bounding box center [978, 385] width 104 height 18
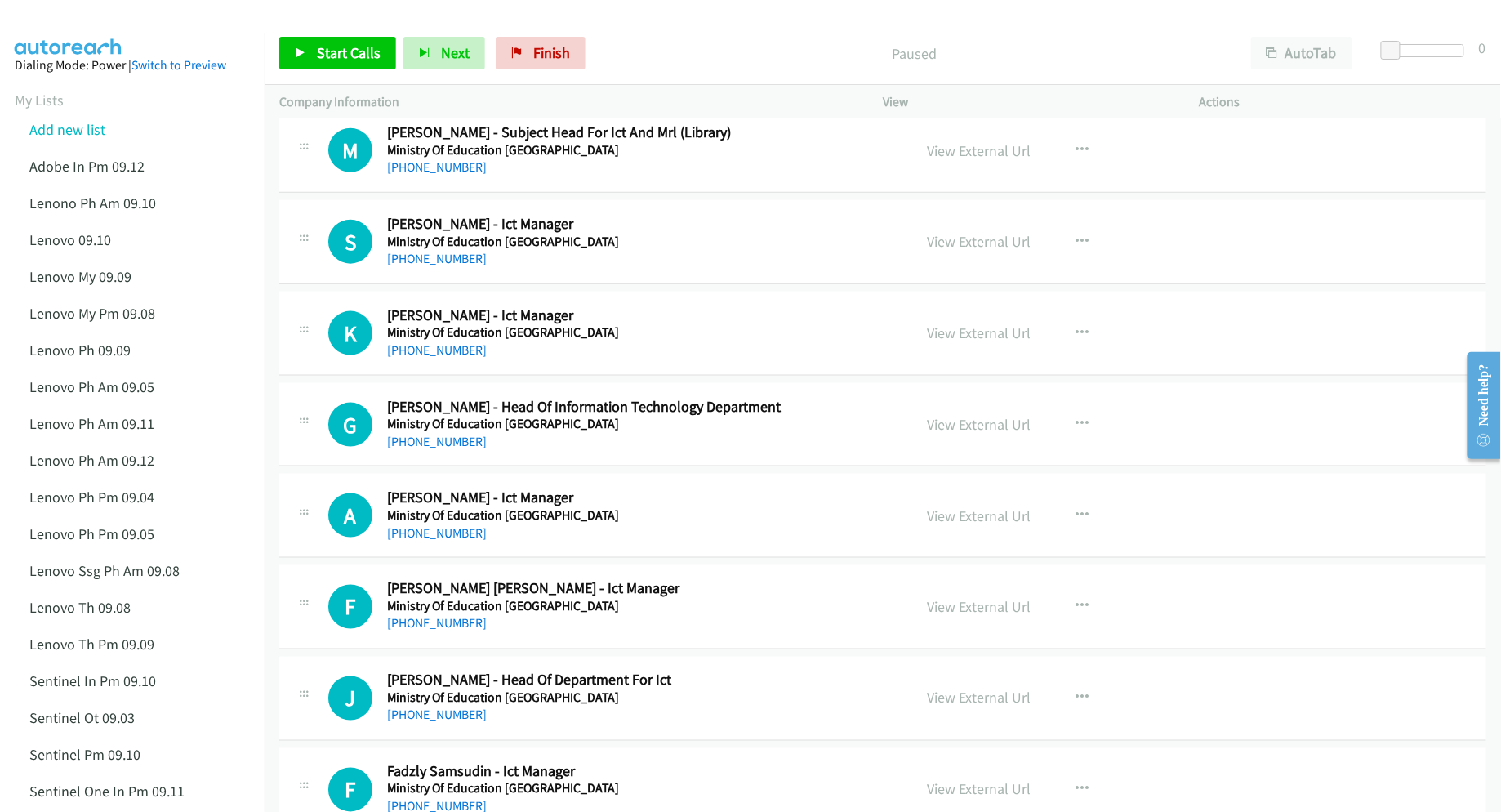
scroll to position [762, 0]
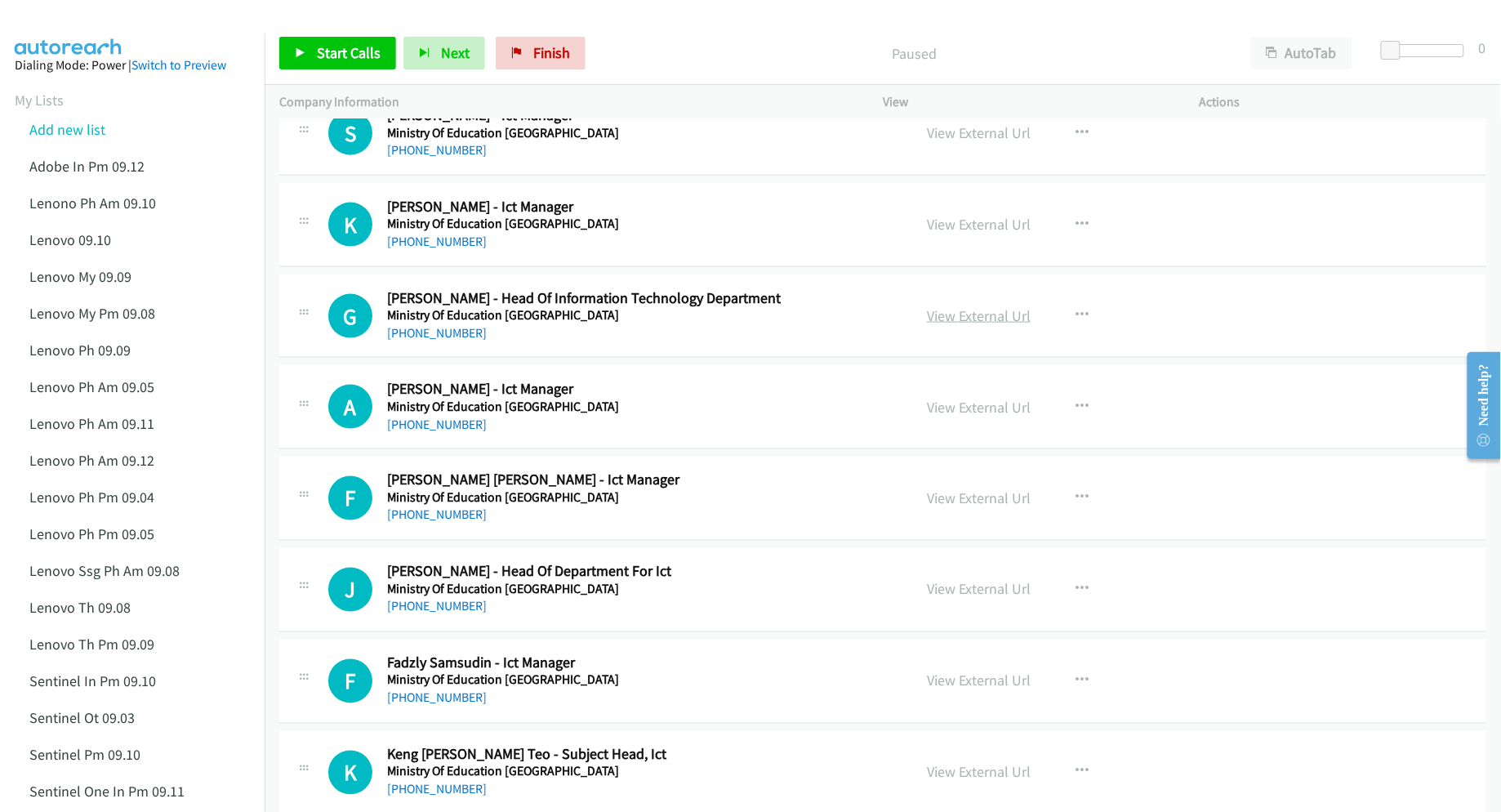
click at [972, 315] on link "View External Url" at bounding box center [978, 315] width 104 height 18
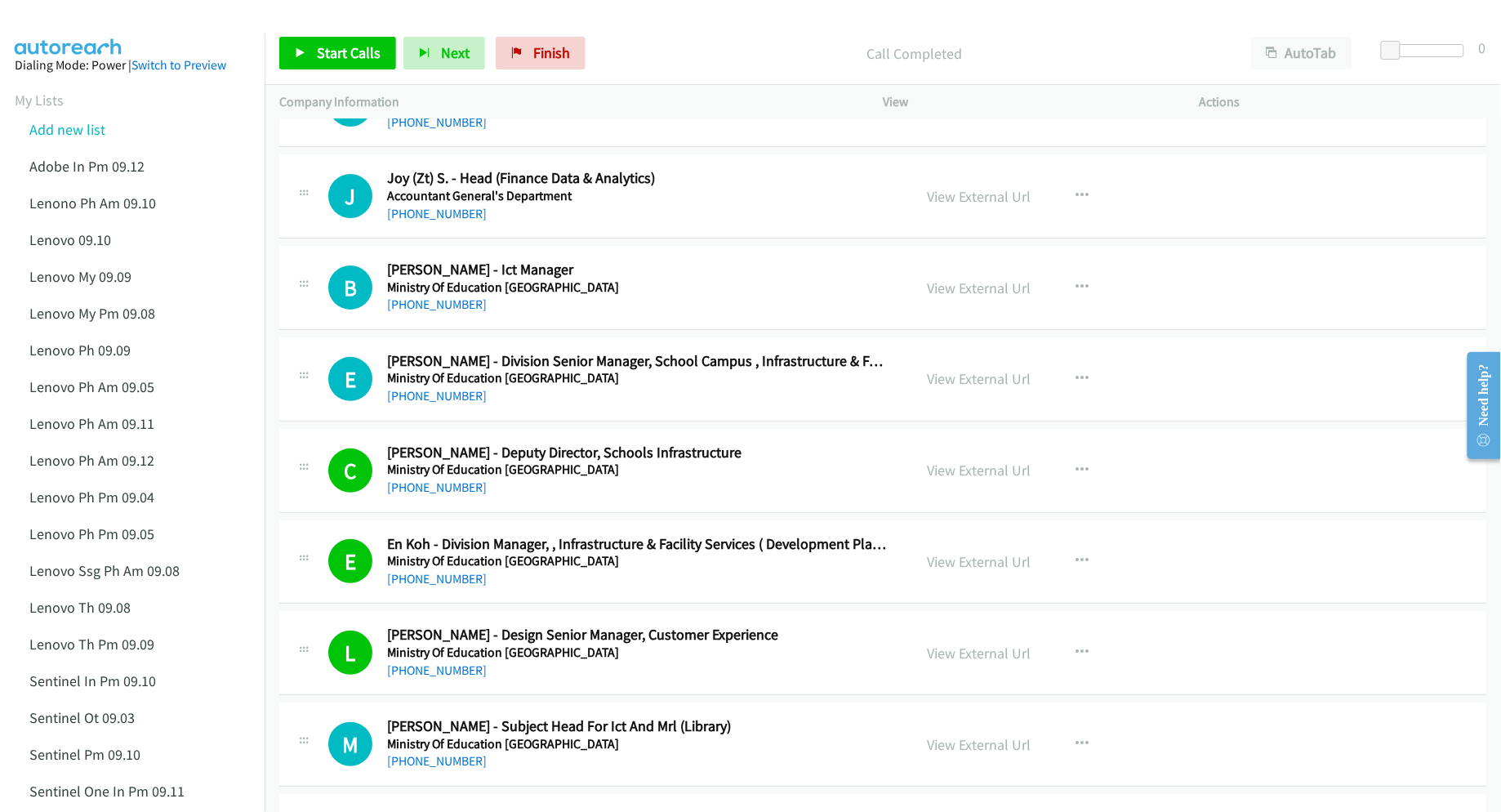
scroll to position [0, 0]
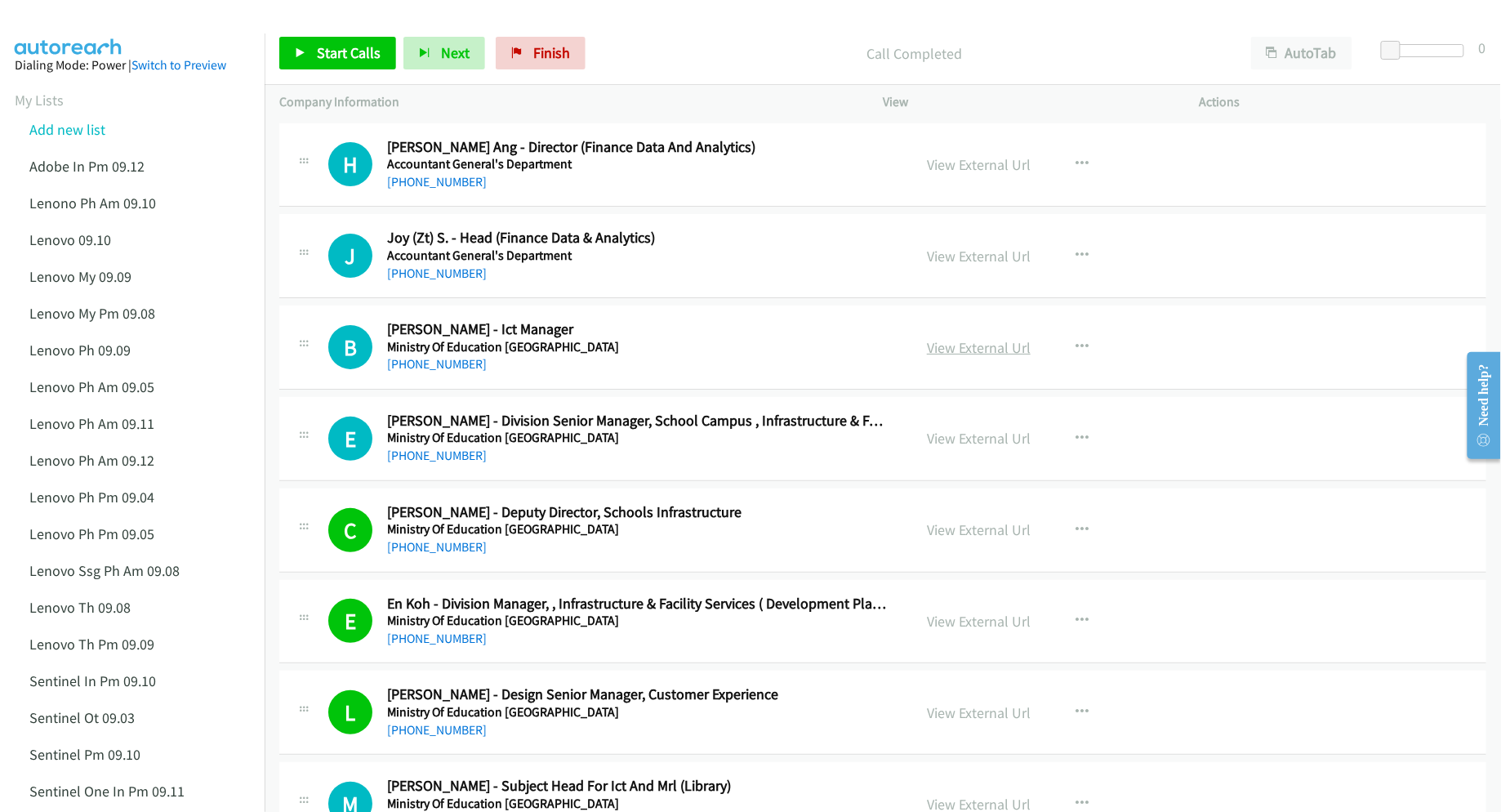
click at [961, 343] on link "View External Url" at bounding box center [978, 347] width 104 height 18
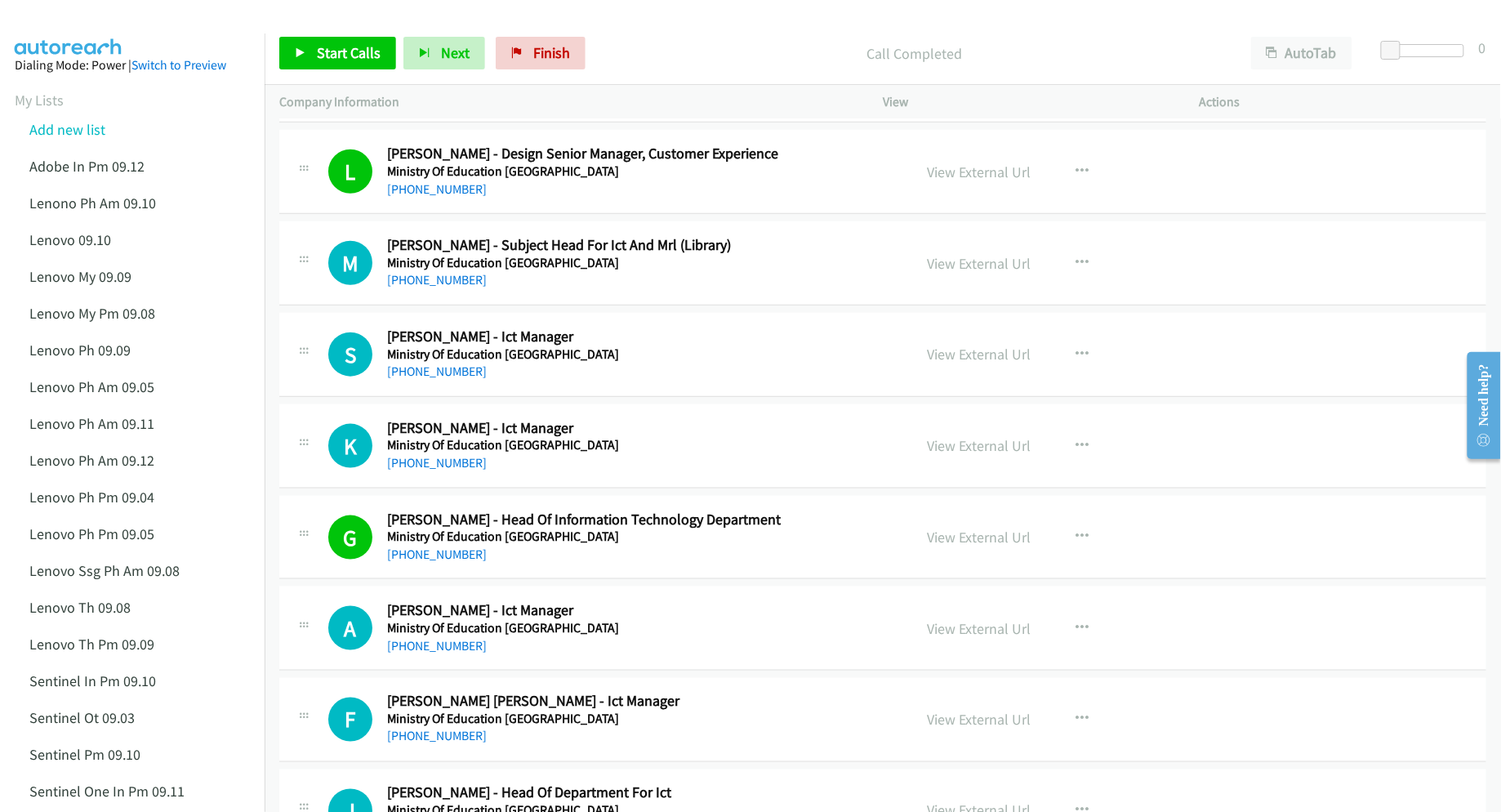
scroll to position [544, 0]
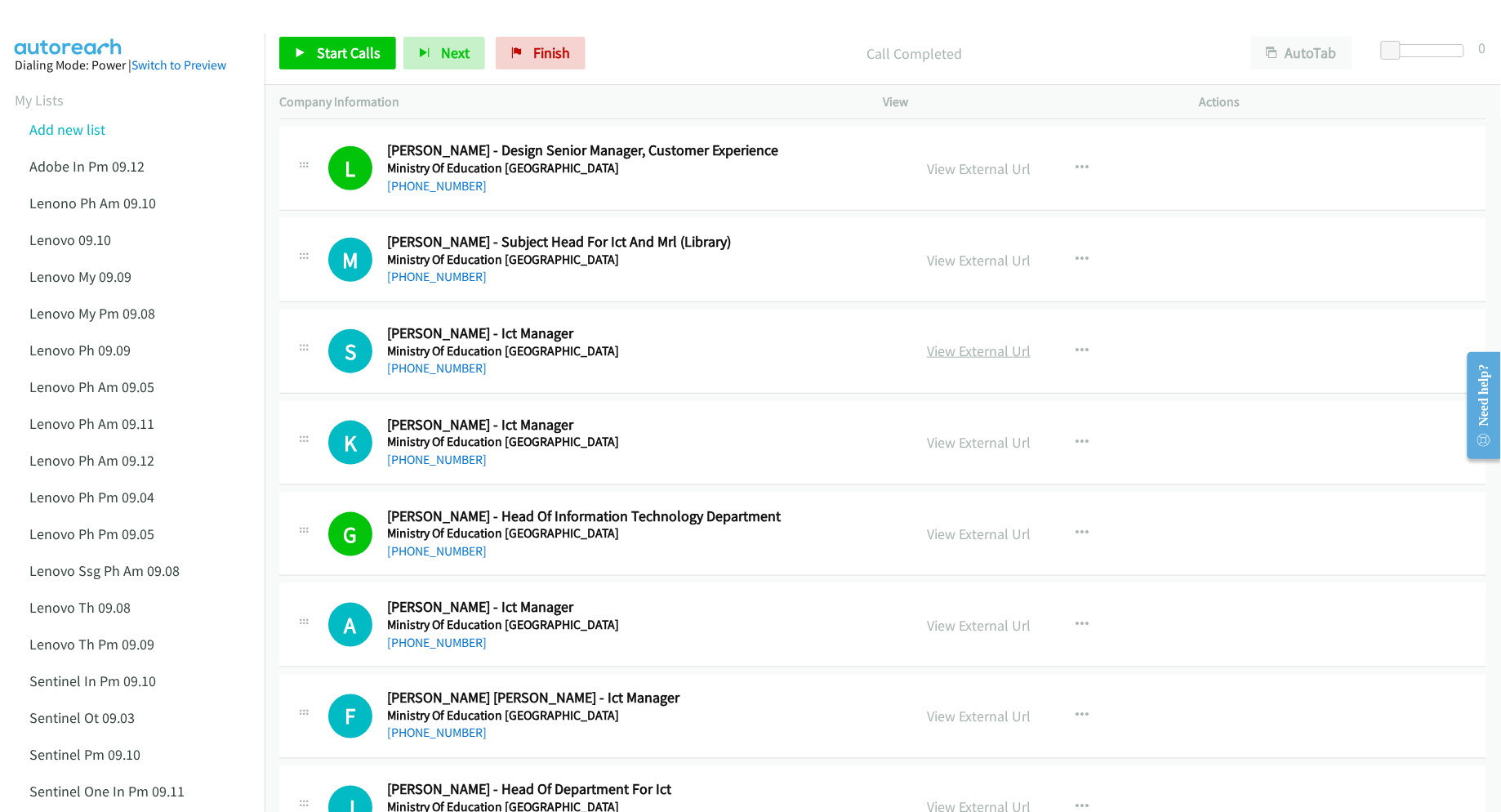
click at [981, 350] on link "View External Url" at bounding box center [978, 350] width 104 height 18
click at [963, 449] on link "View External Url" at bounding box center [978, 442] width 104 height 18
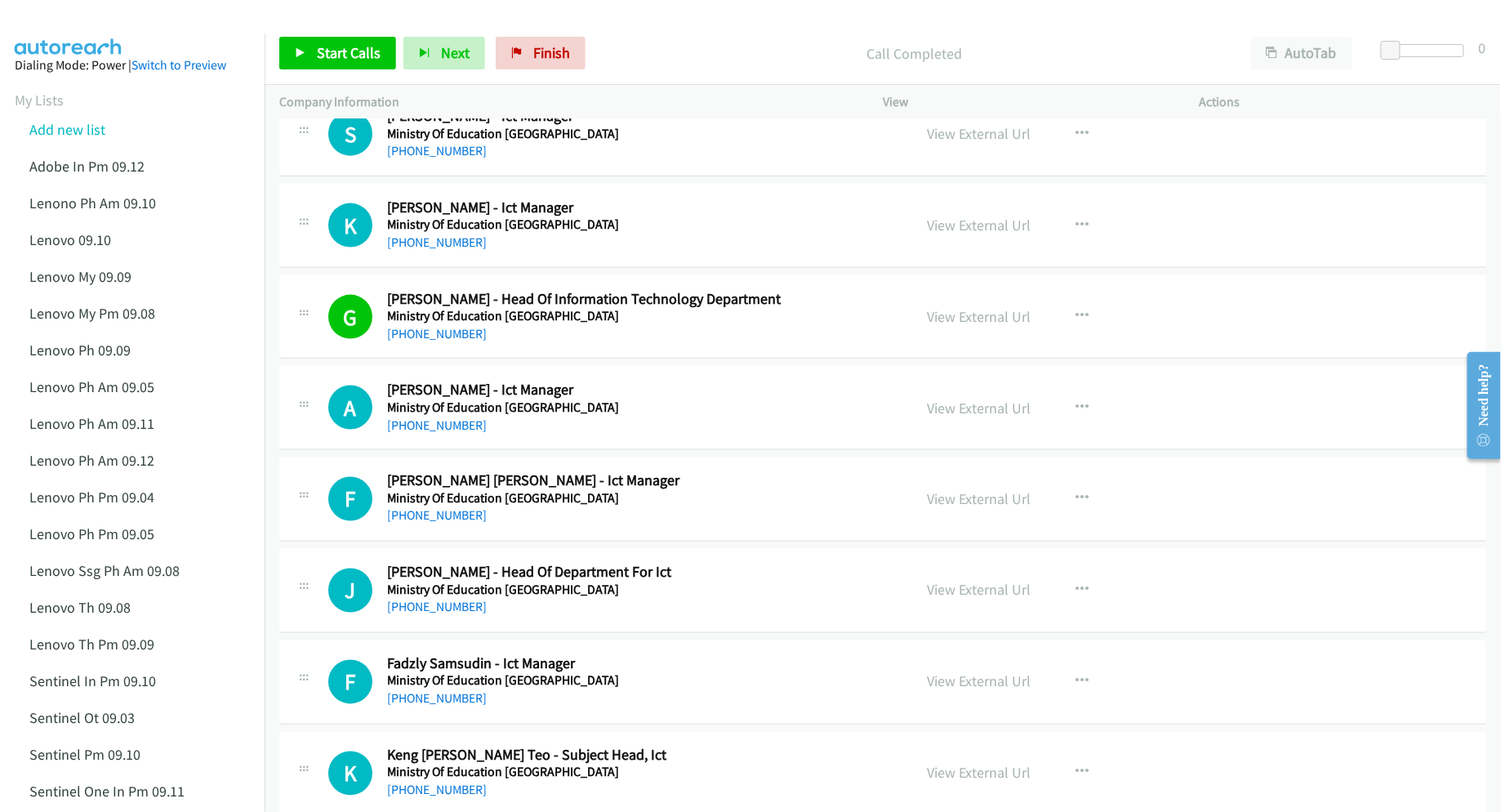
scroll to position [762, 0]
click at [935, 410] on link "View External Url" at bounding box center [978, 406] width 104 height 18
click at [954, 493] on link "View External Url" at bounding box center [978, 498] width 104 height 18
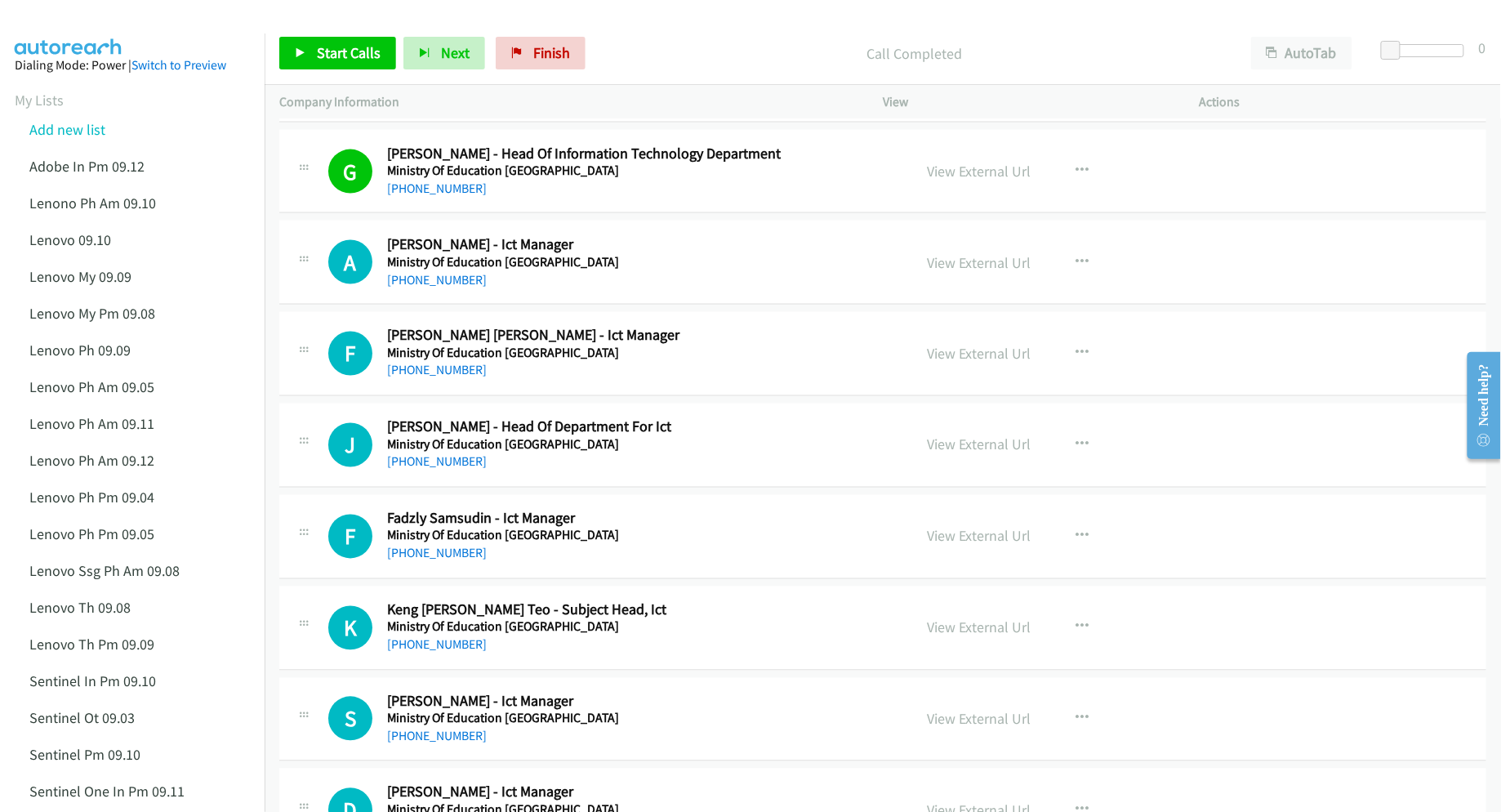
scroll to position [980, 0]
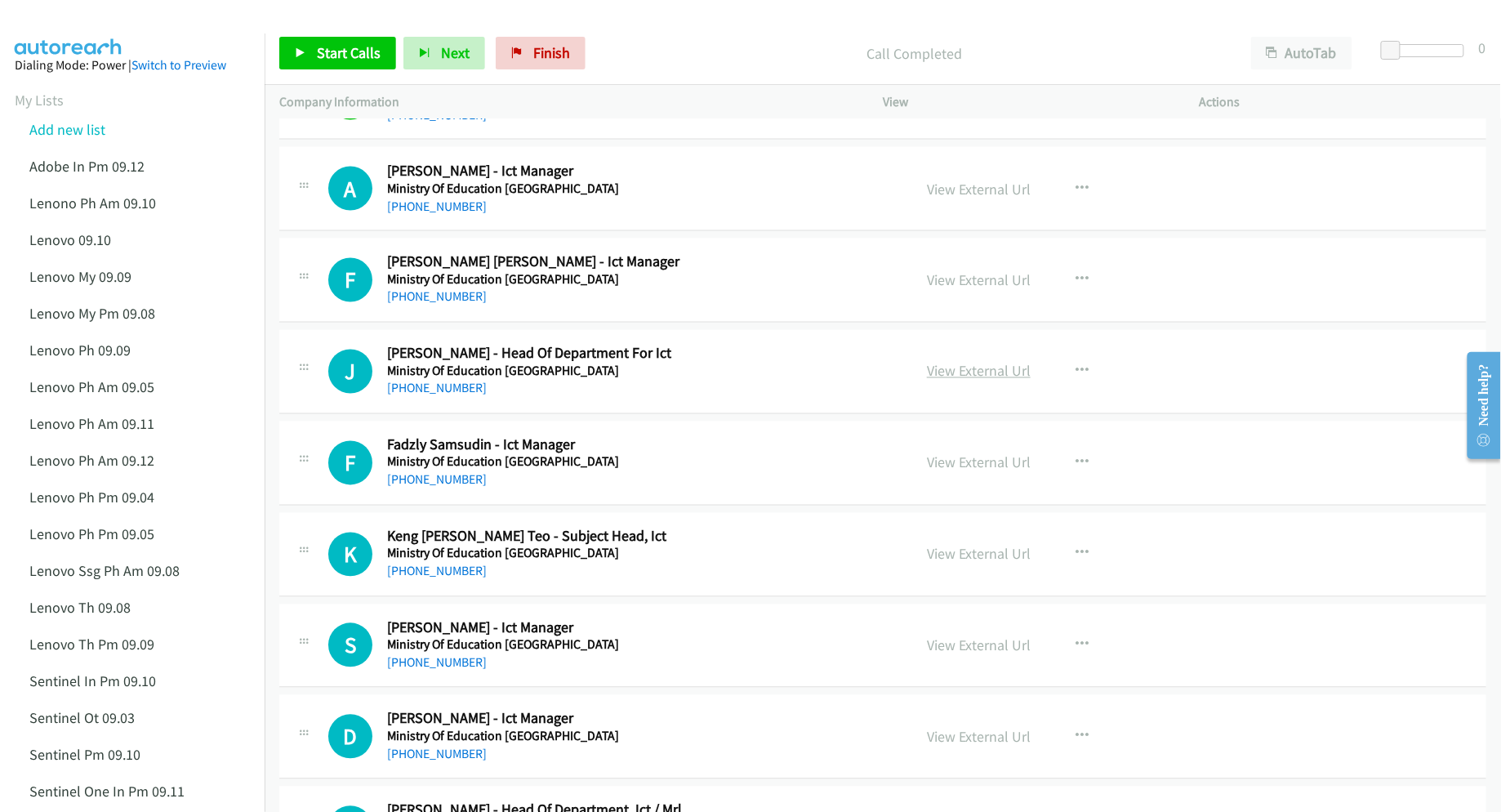
click at [951, 369] on link "View External Url" at bounding box center [978, 370] width 104 height 18
click at [968, 465] on link "View External Url" at bounding box center [978, 462] width 104 height 18
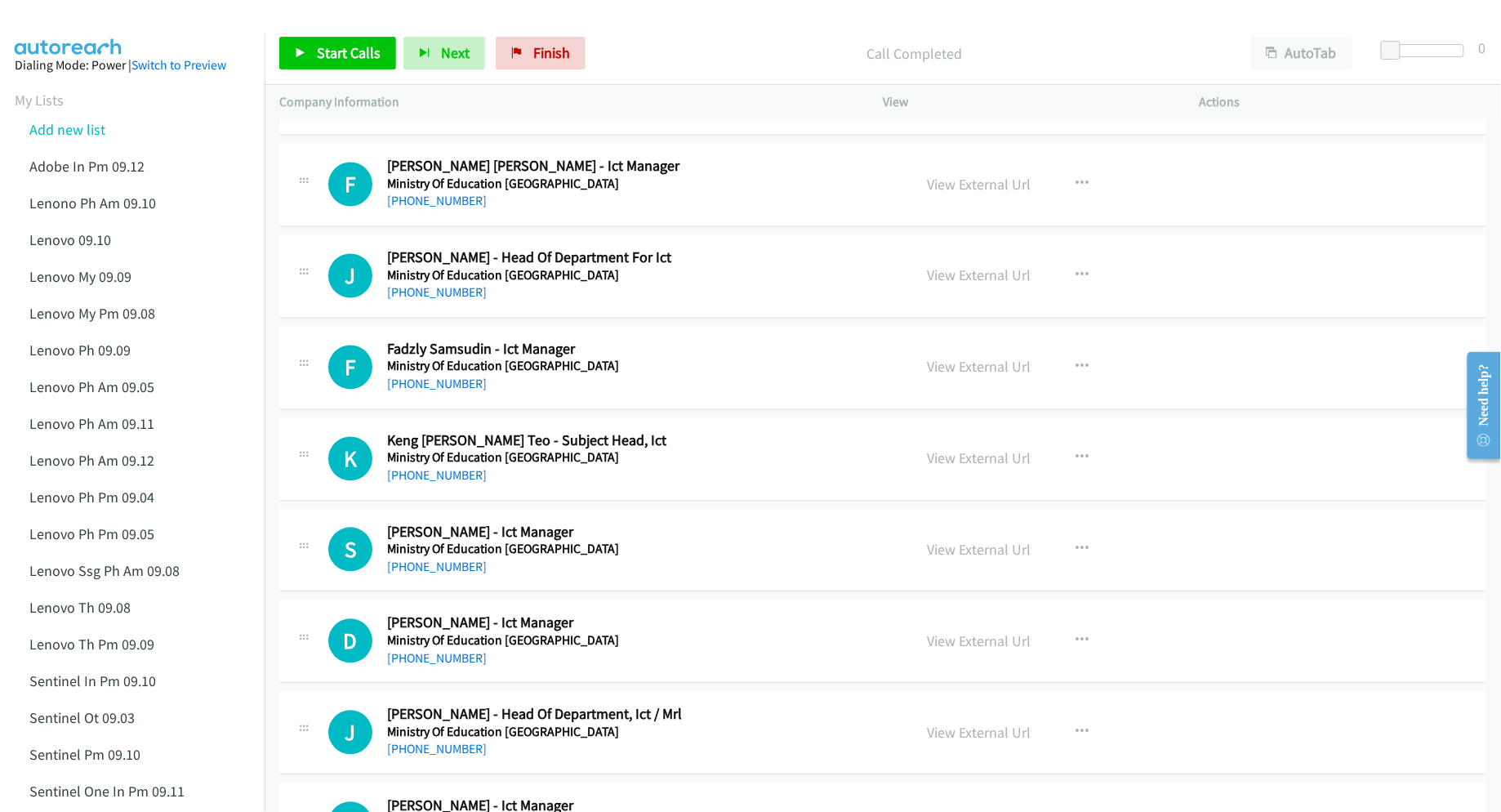
scroll to position [1088, 0]
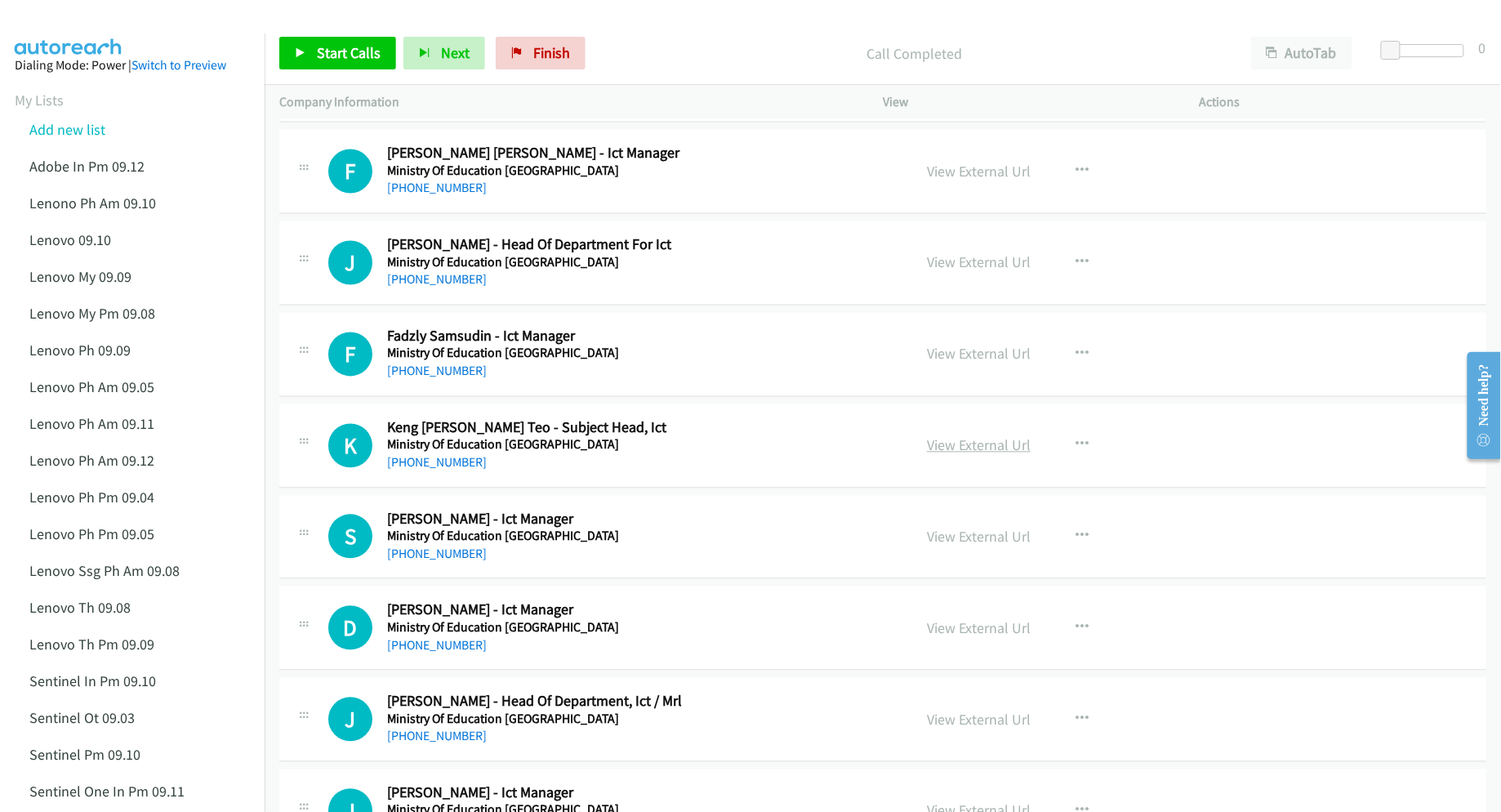
click at [963, 452] on link "View External Url" at bounding box center [978, 445] width 104 height 18
click at [967, 534] on link "View External Url" at bounding box center [978, 536] width 104 height 18
click at [968, 626] on link "View External Url" at bounding box center [978, 628] width 104 height 18
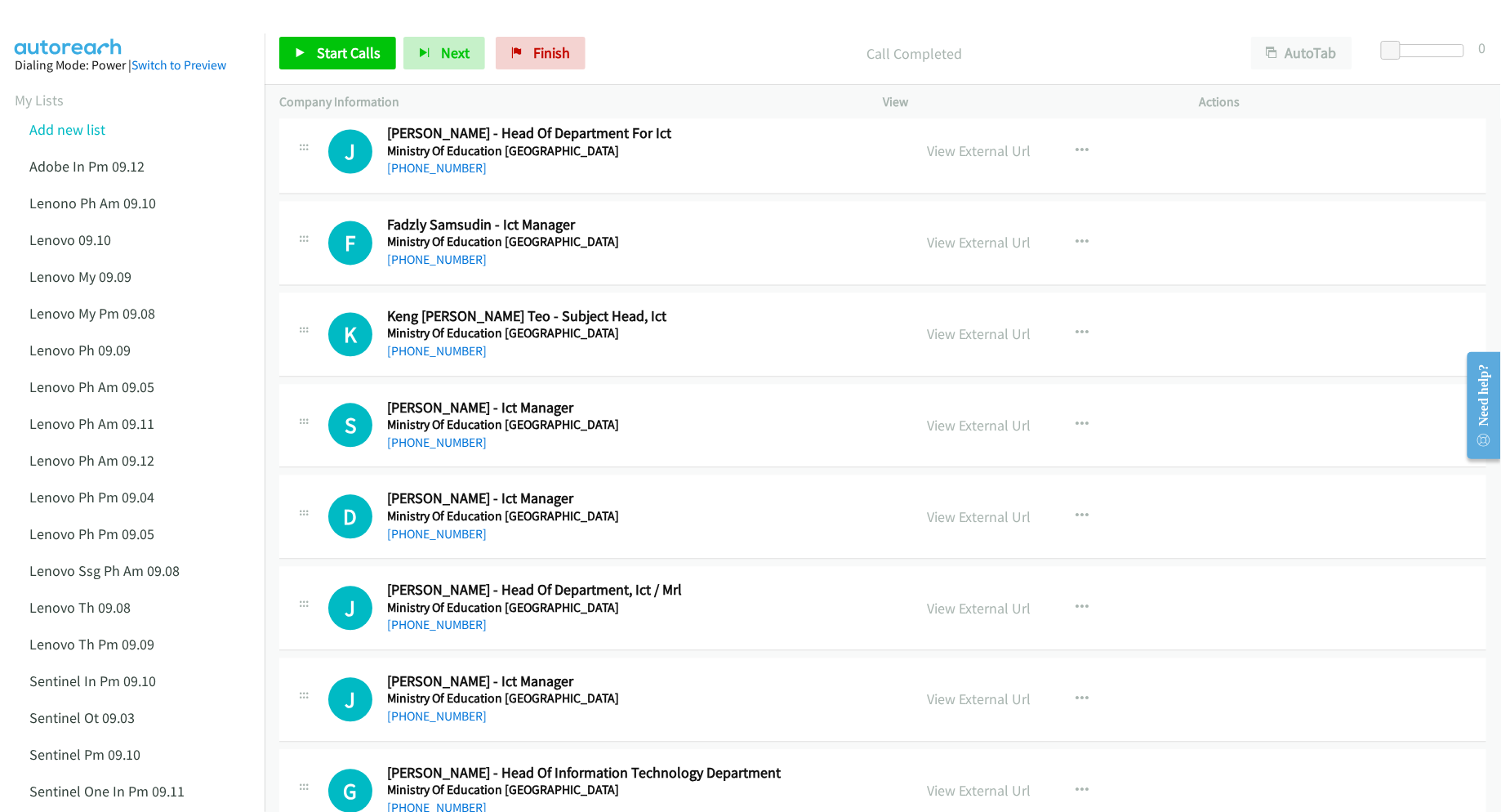
scroll to position [1306, 0]
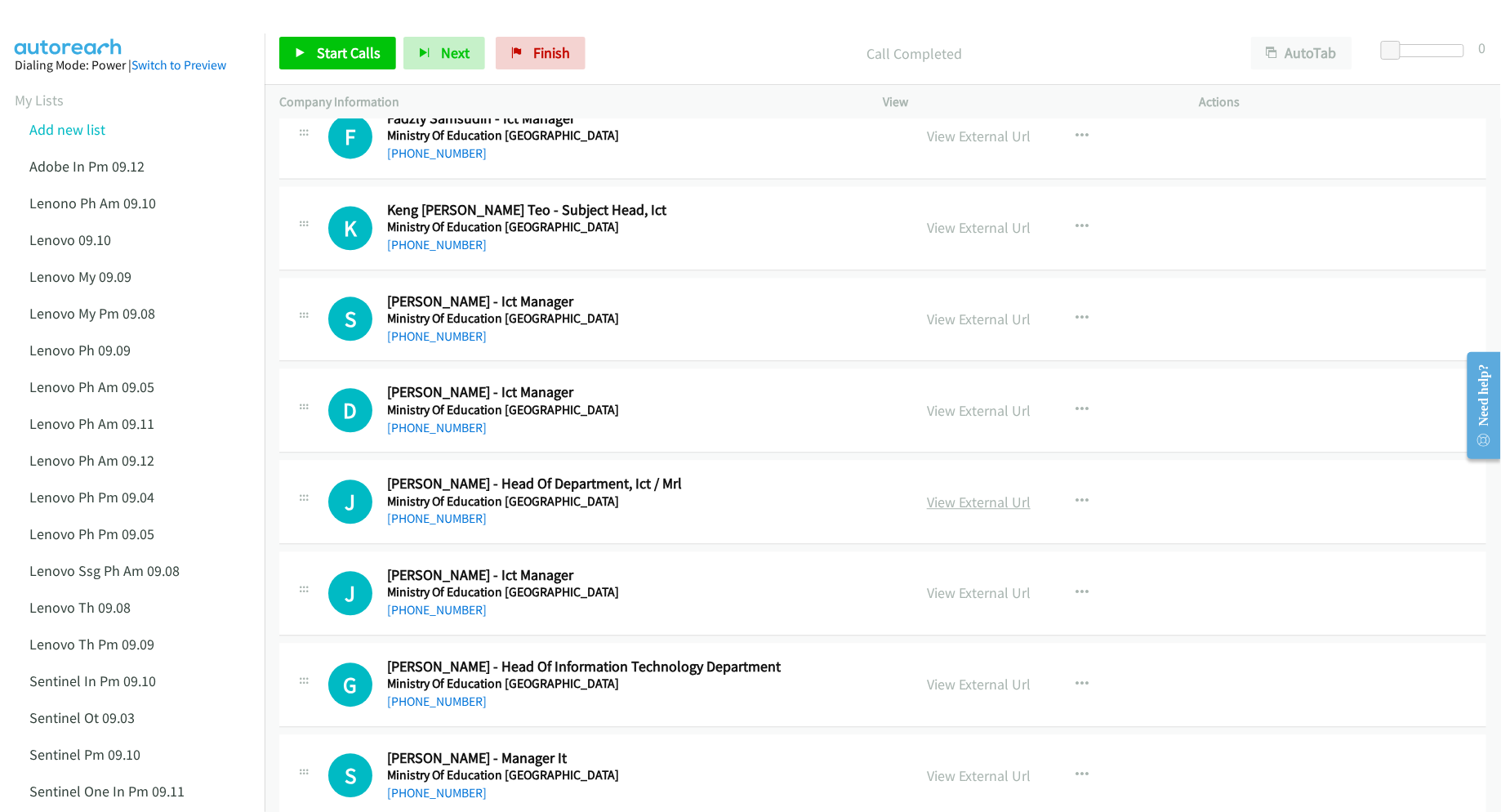
click at [944, 507] on link "View External Url" at bounding box center [978, 501] width 104 height 18
click at [949, 602] on link "View External Url" at bounding box center [978, 592] width 104 height 18
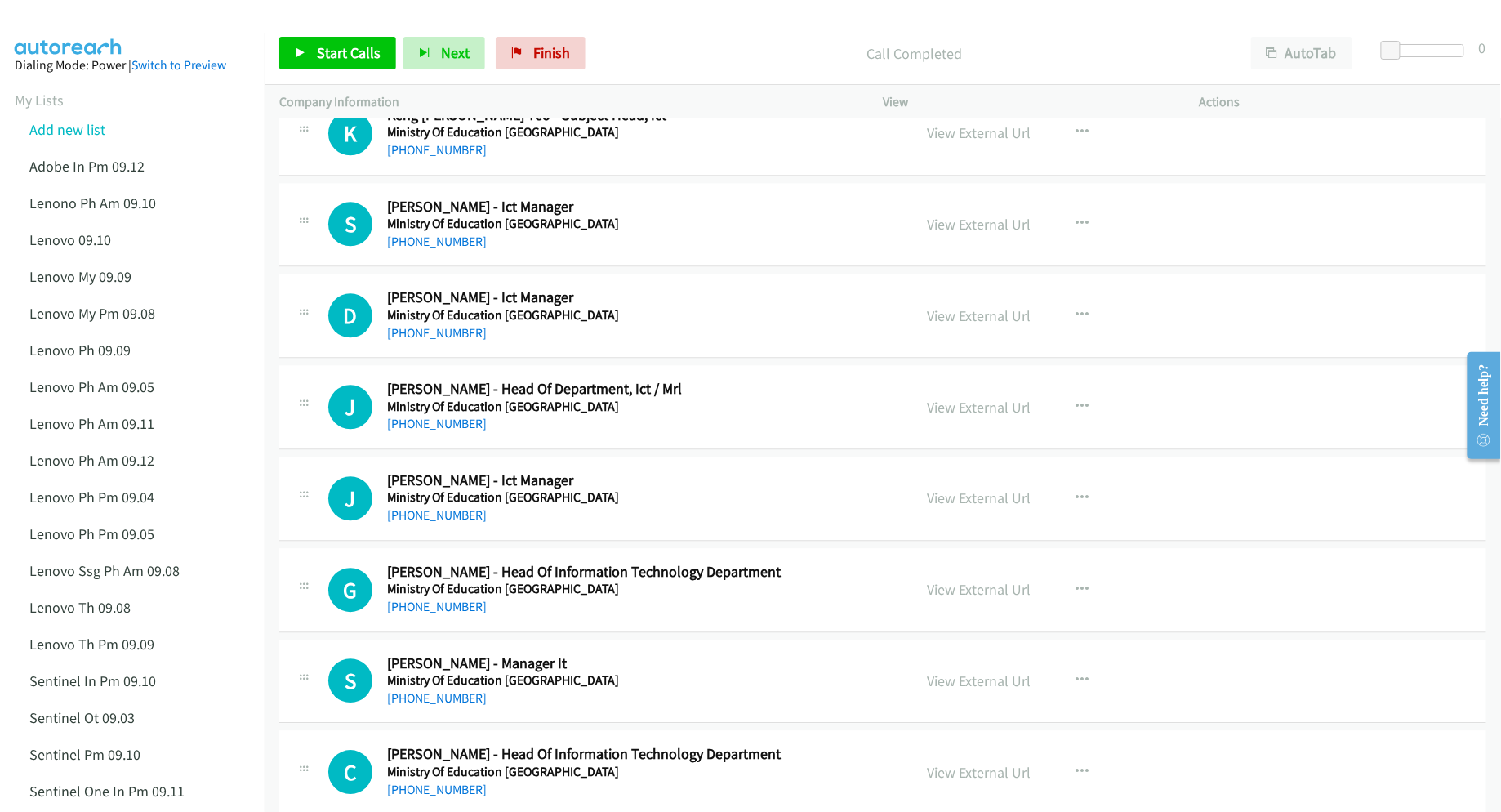
scroll to position [1415, 0]
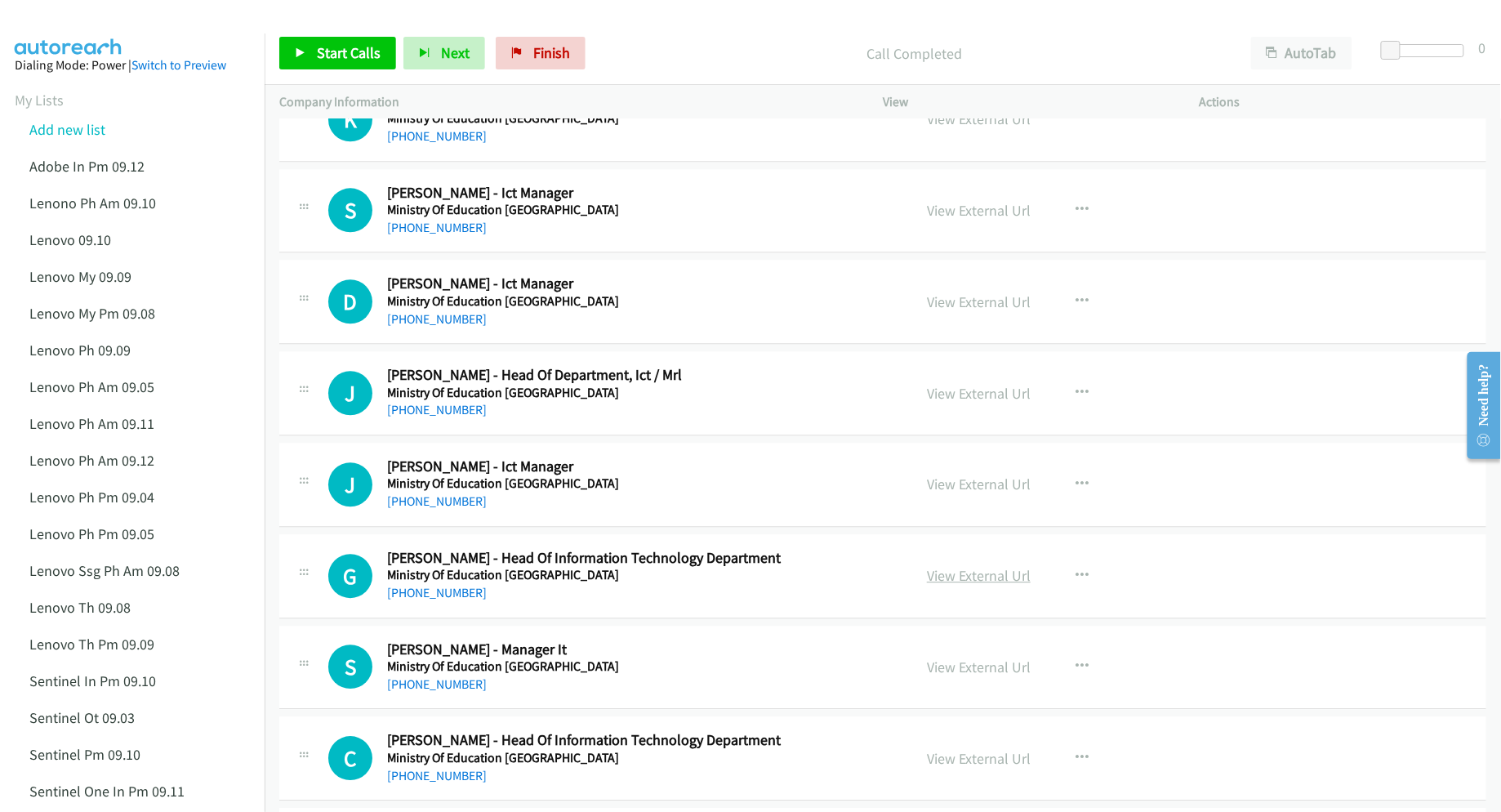
click at [948, 584] on link "View External Url" at bounding box center [978, 575] width 104 height 18
click at [952, 671] on link "View External Url" at bounding box center [978, 666] width 104 height 18
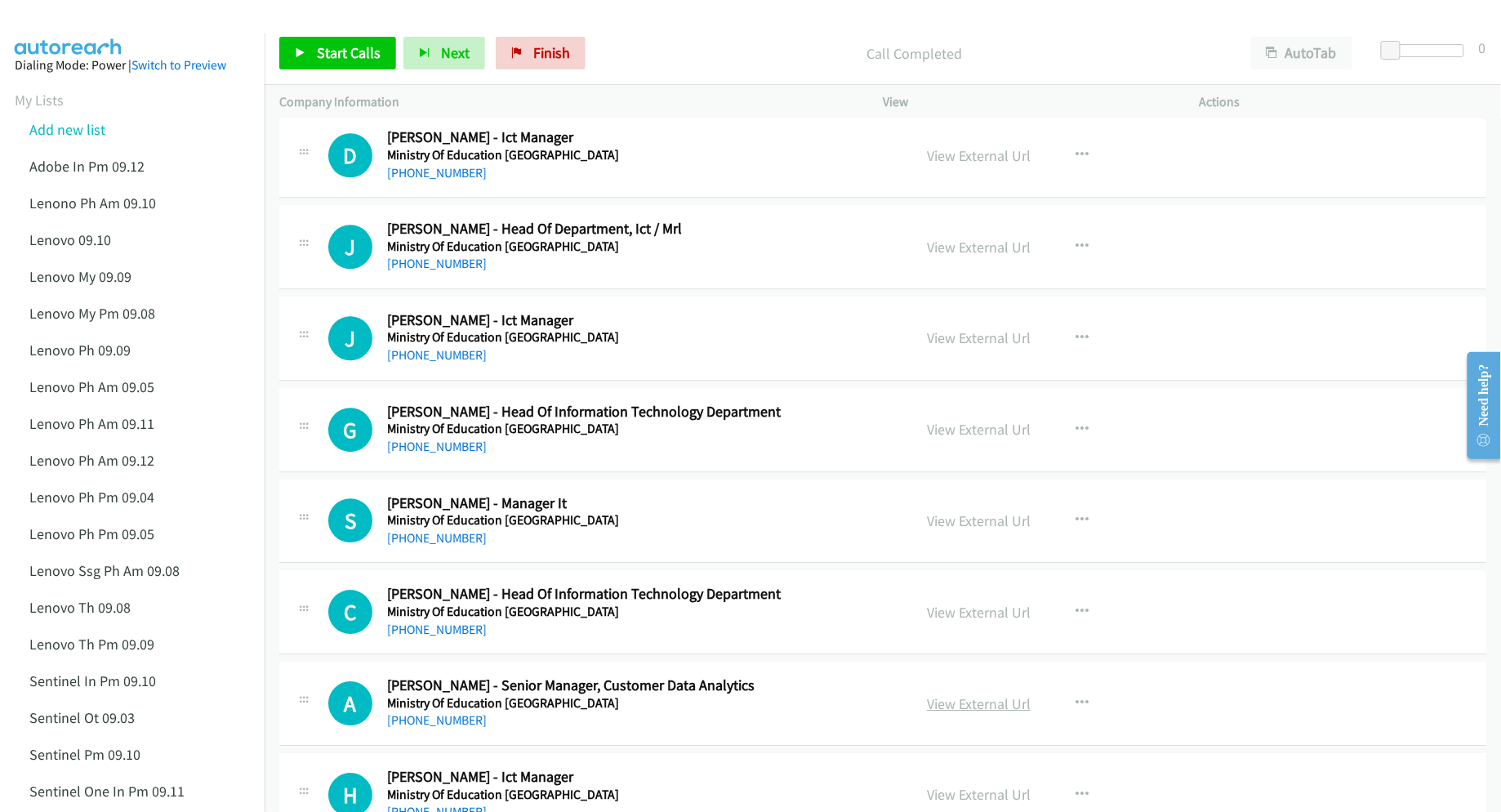
scroll to position [1633, 0]
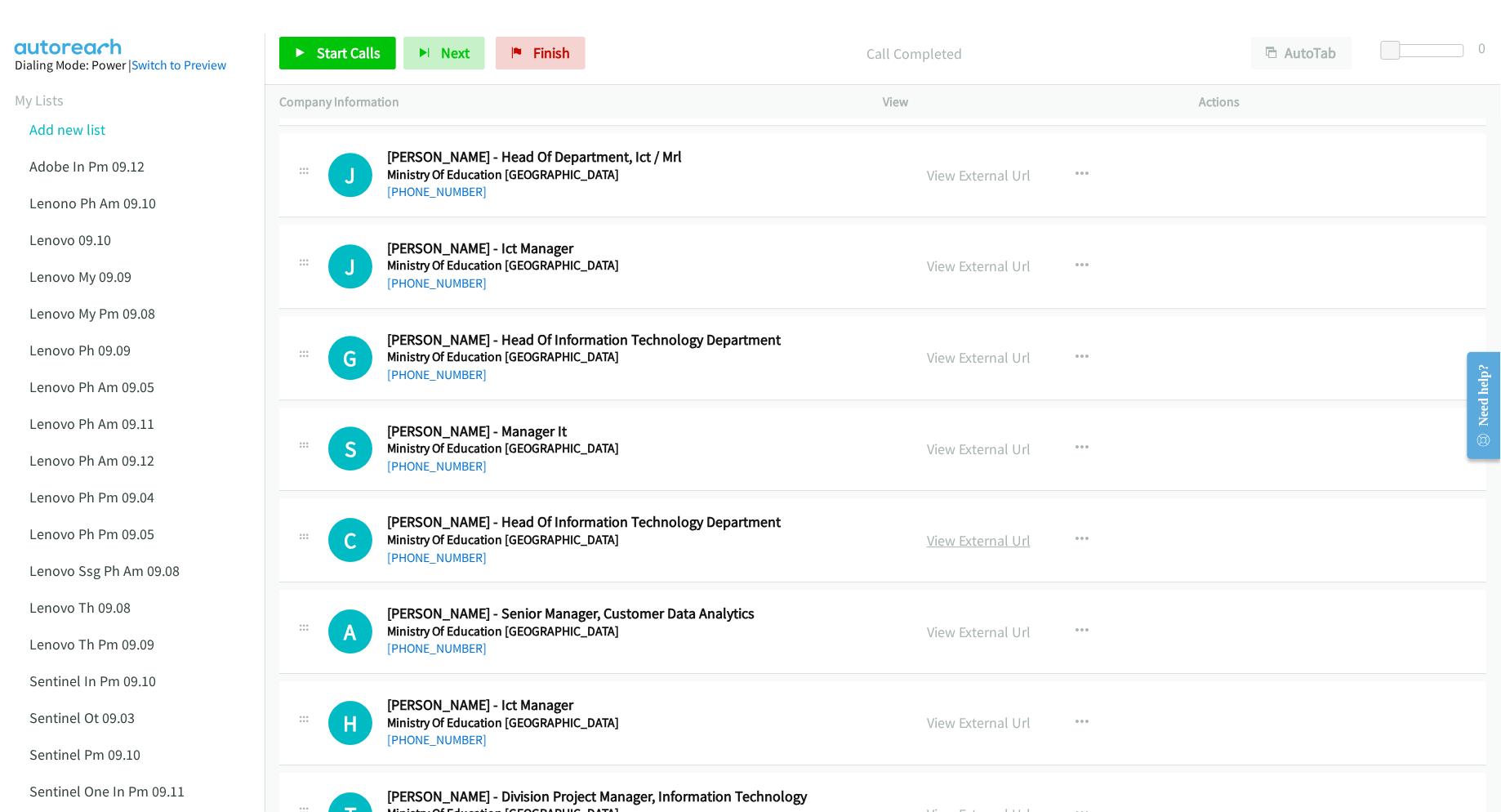
click at [978, 548] on link "View External Url" at bounding box center [978, 540] width 104 height 18
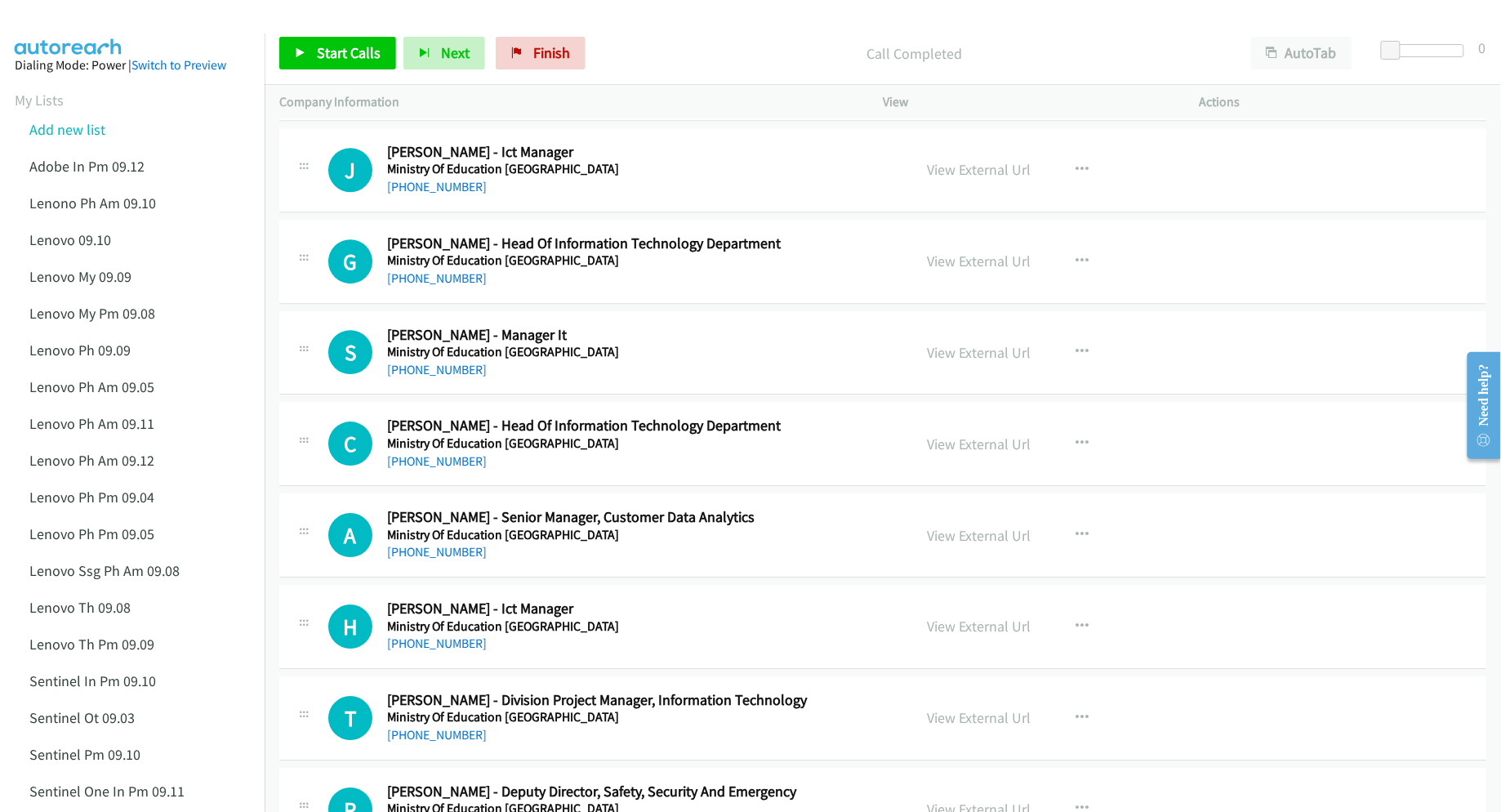
scroll to position [1742, 0]
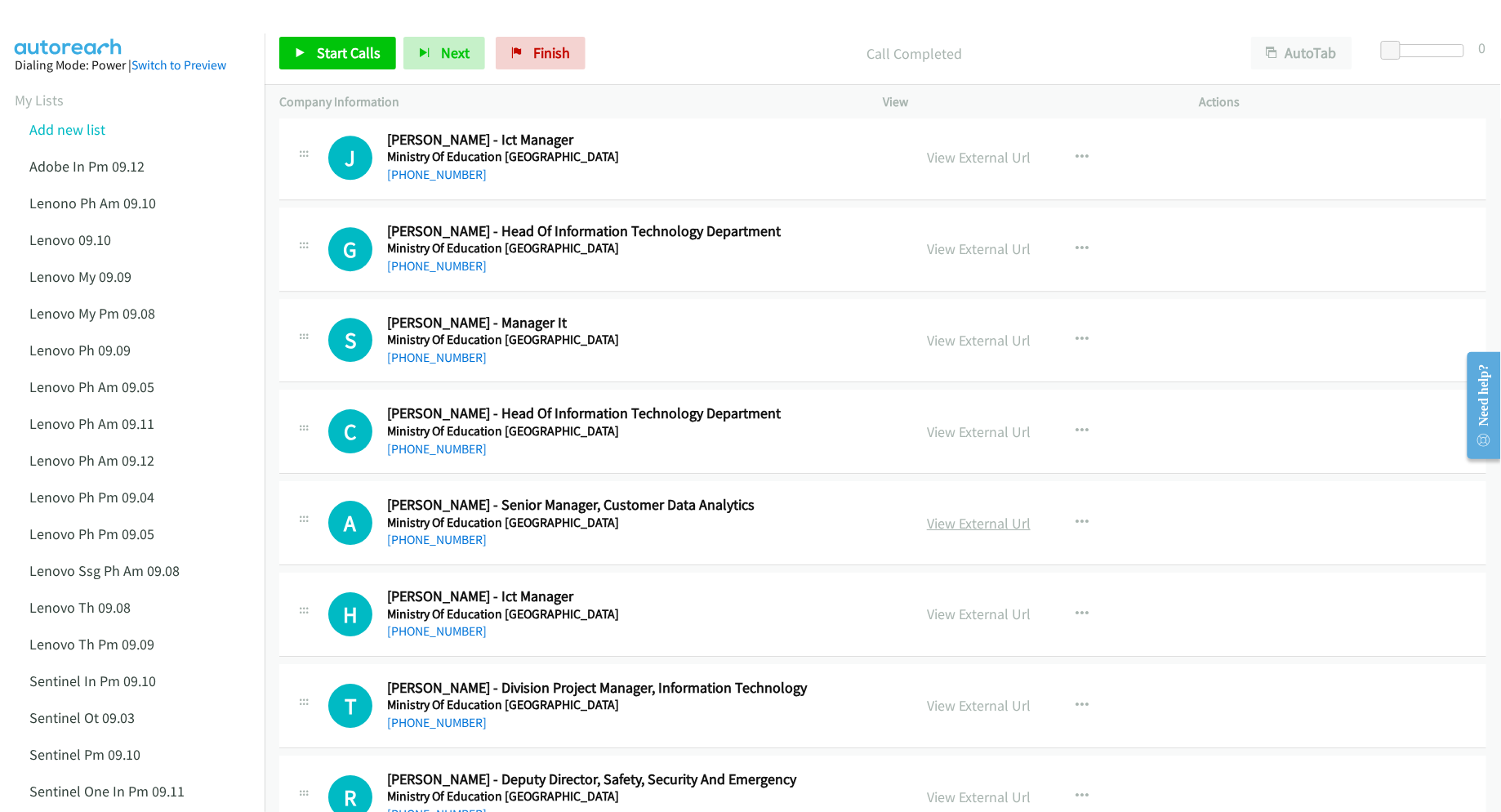
click at [949, 526] on link "View External Url" at bounding box center [978, 522] width 104 height 18
drag, startPoint x: 958, startPoint y: 621, endPoint x: 867, endPoint y: 589, distance: 96.5
click at [953, 623] on link "View External Url" at bounding box center [978, 613] width 104 height 18
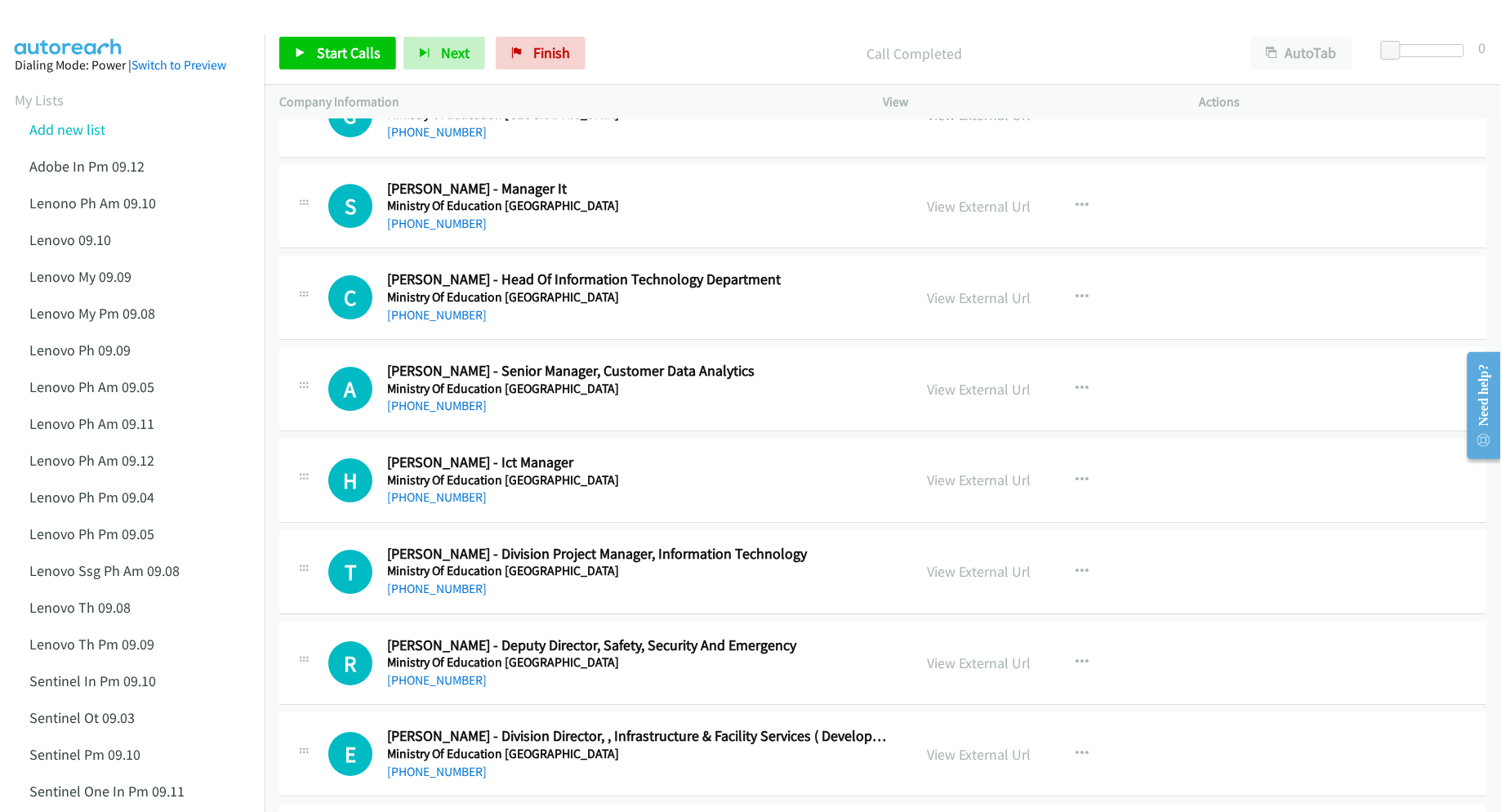
scroll to position [1960, 0]
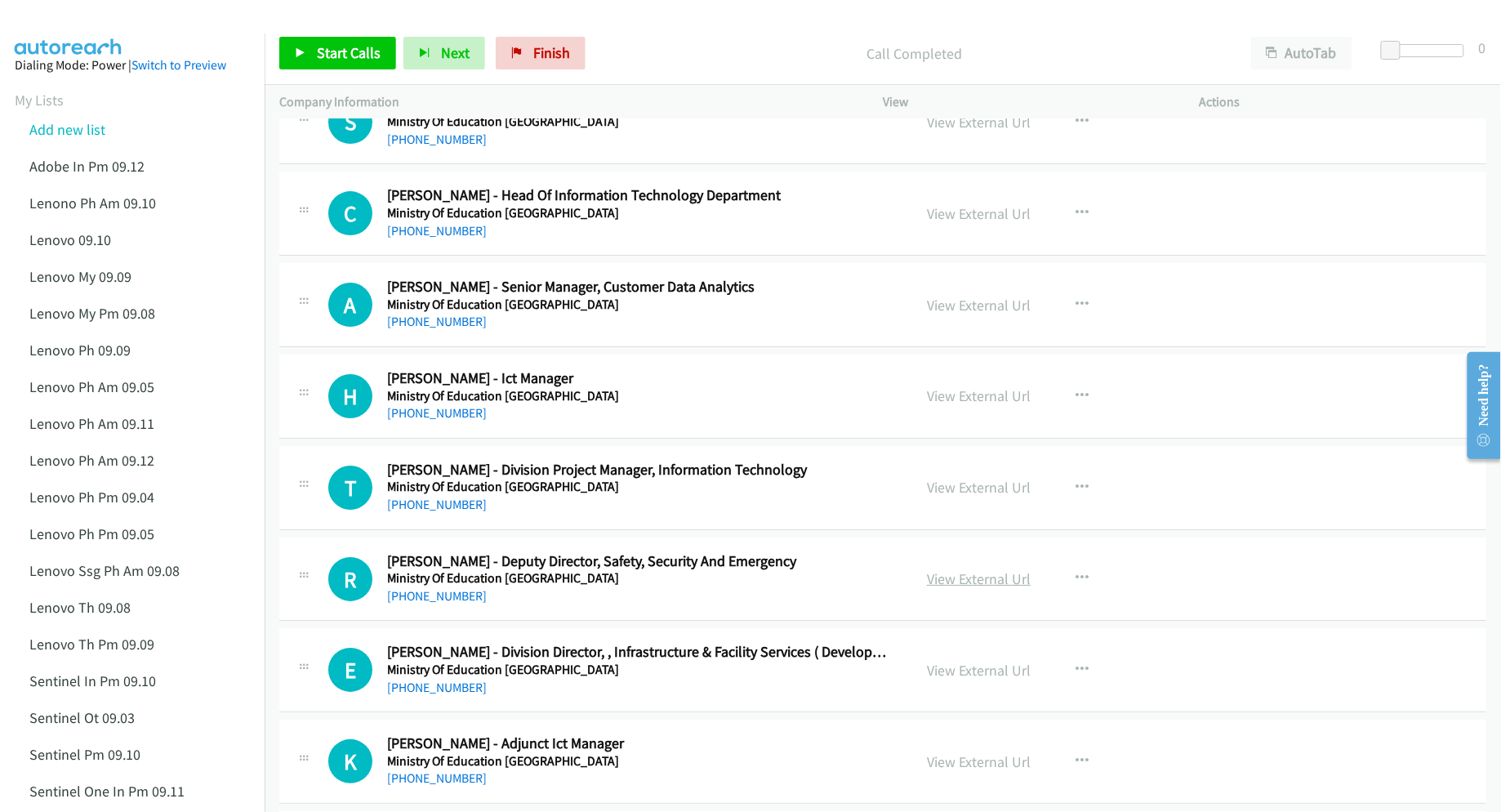
click at [944, 588] on link "View External Url" at bounding box center [978, 578] width 104 height 18
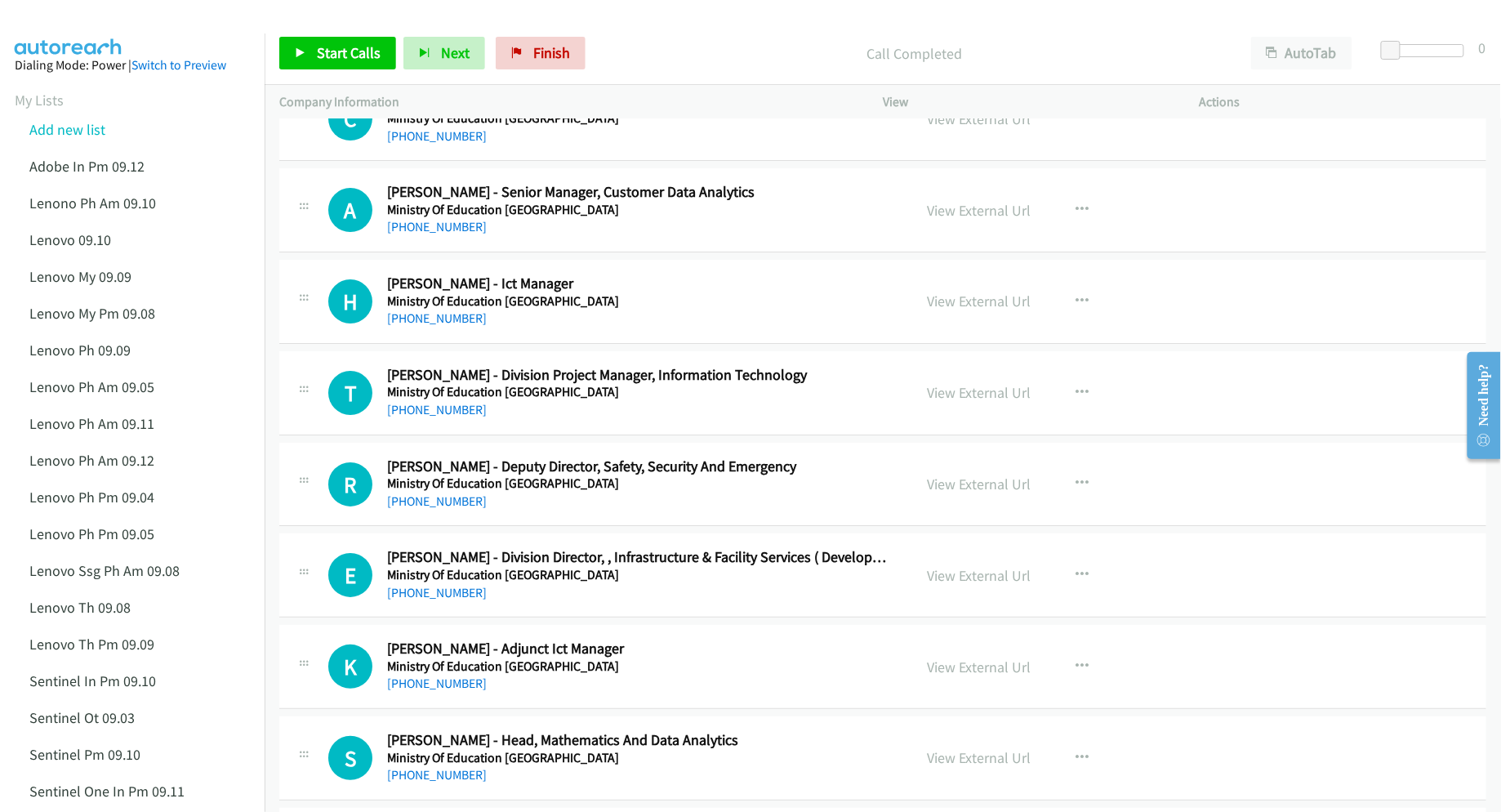
scroll to position [2069, 0]
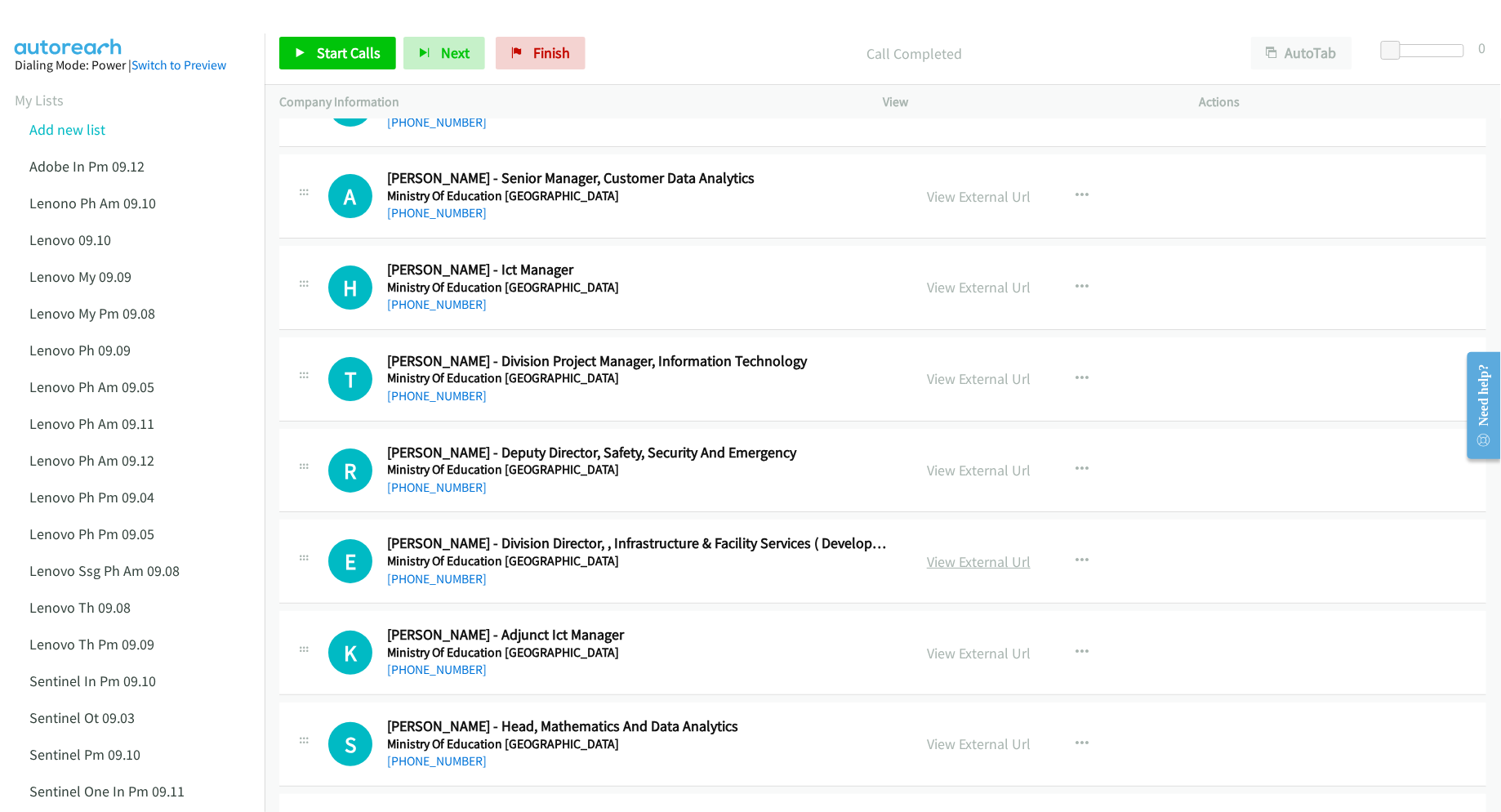
click at [951, 571] on link "View External Url" at bounding box center [978, 561] width 104 height 18
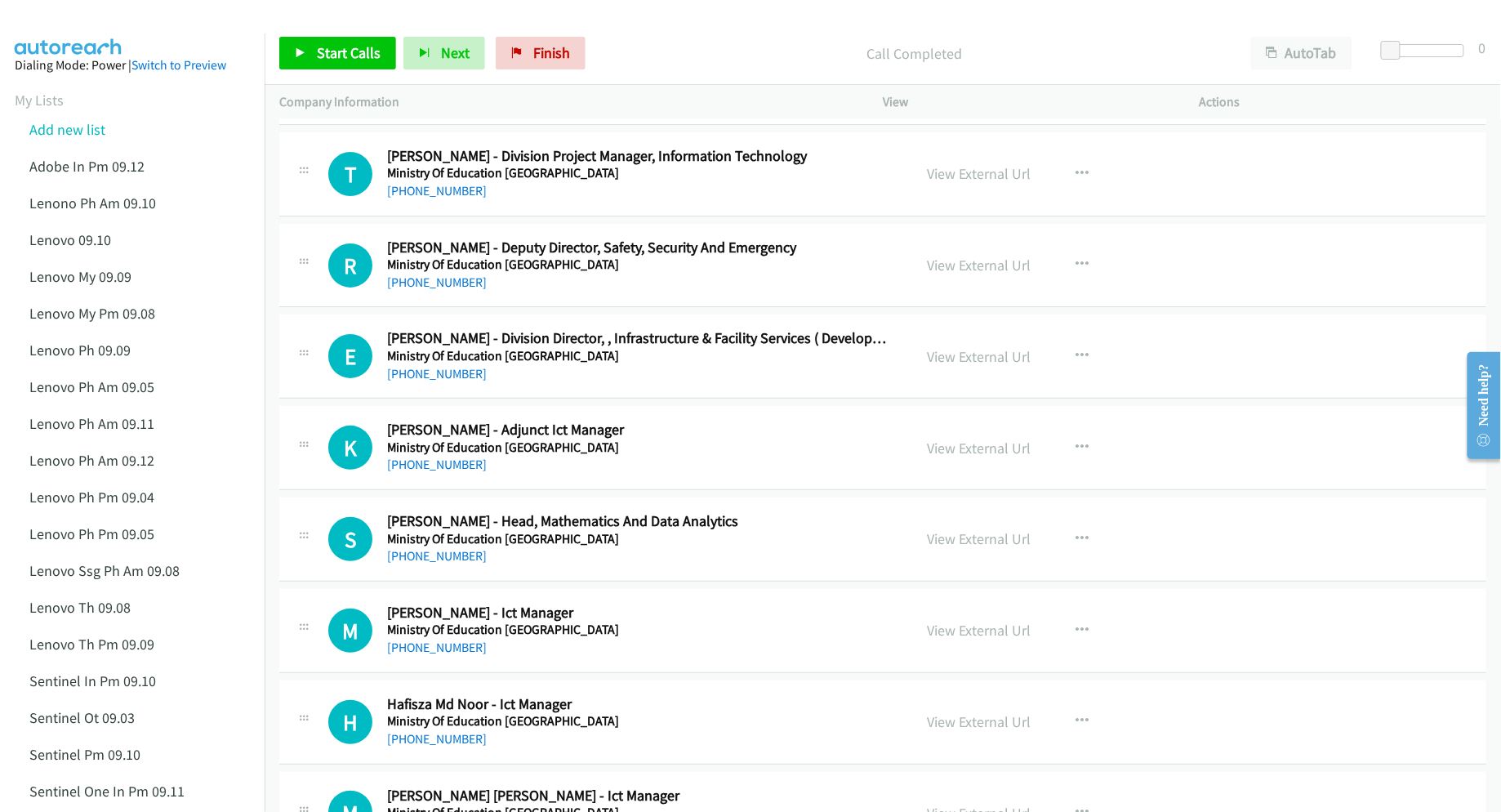
scroll to position [2287, 0]
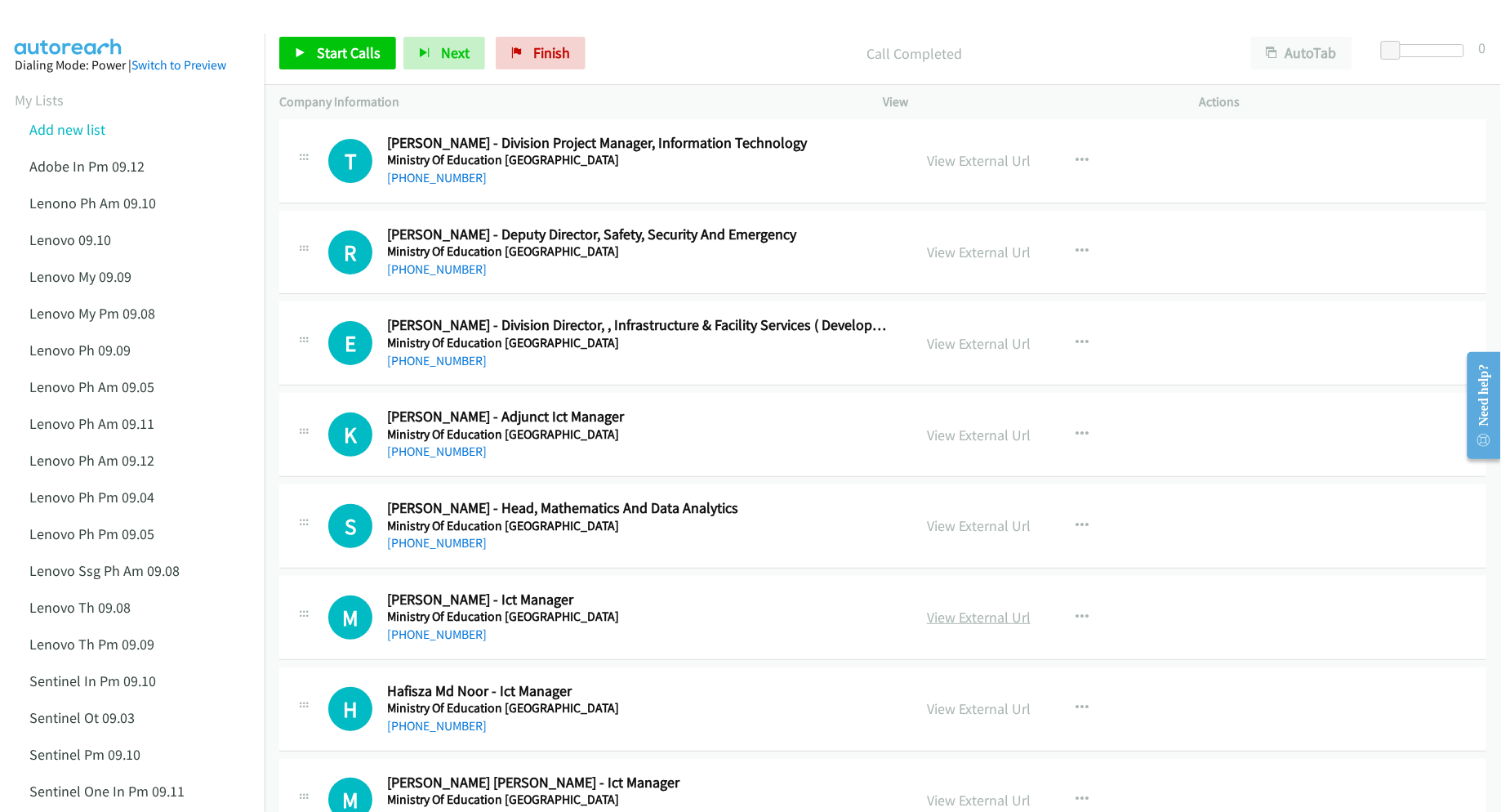
click at [958, 626] on link "View External Url" at bounding box center [978, 616] width 104 height 18
click at [975, 713] on link "View External Url" at bounding box center [978, 707] width 104 height 18
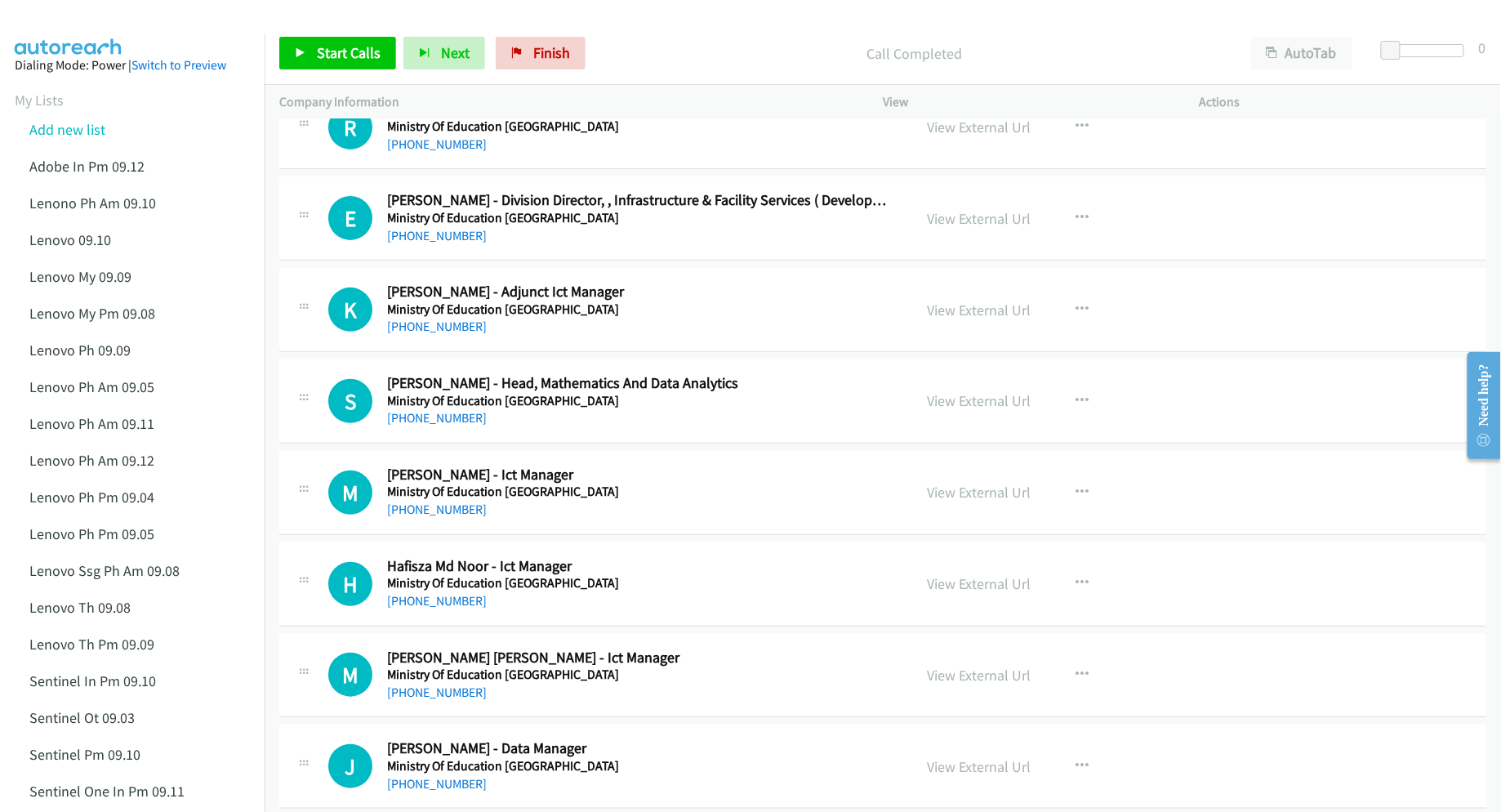
scroll to position [2504, 0]
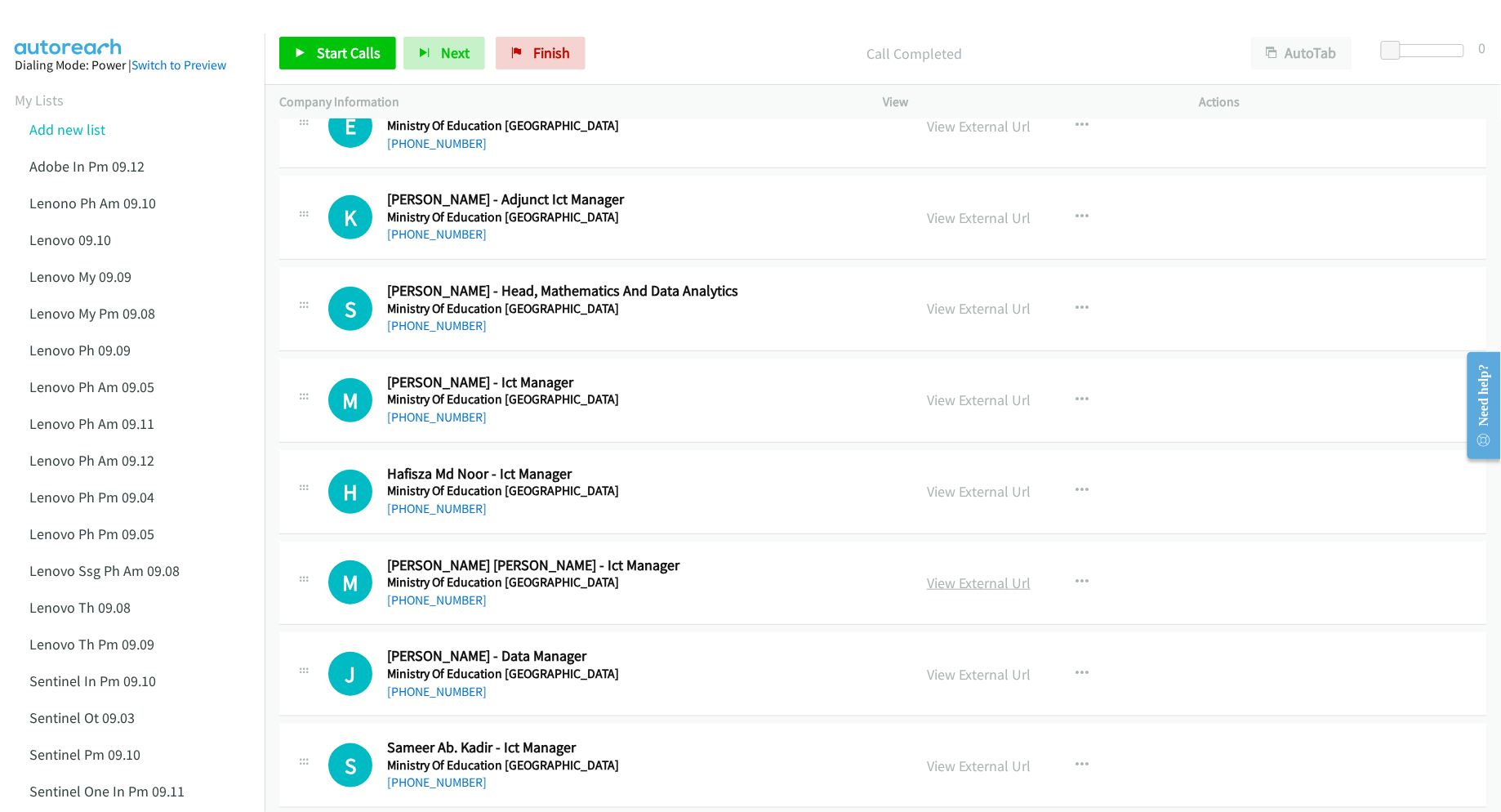
click at [971, 589] on link "View External Url" at bounding box center [978, 582] width 104 height 18
click at [961, 677] on link "View External Url" at bounding box center [978, 673] width 104 height 18
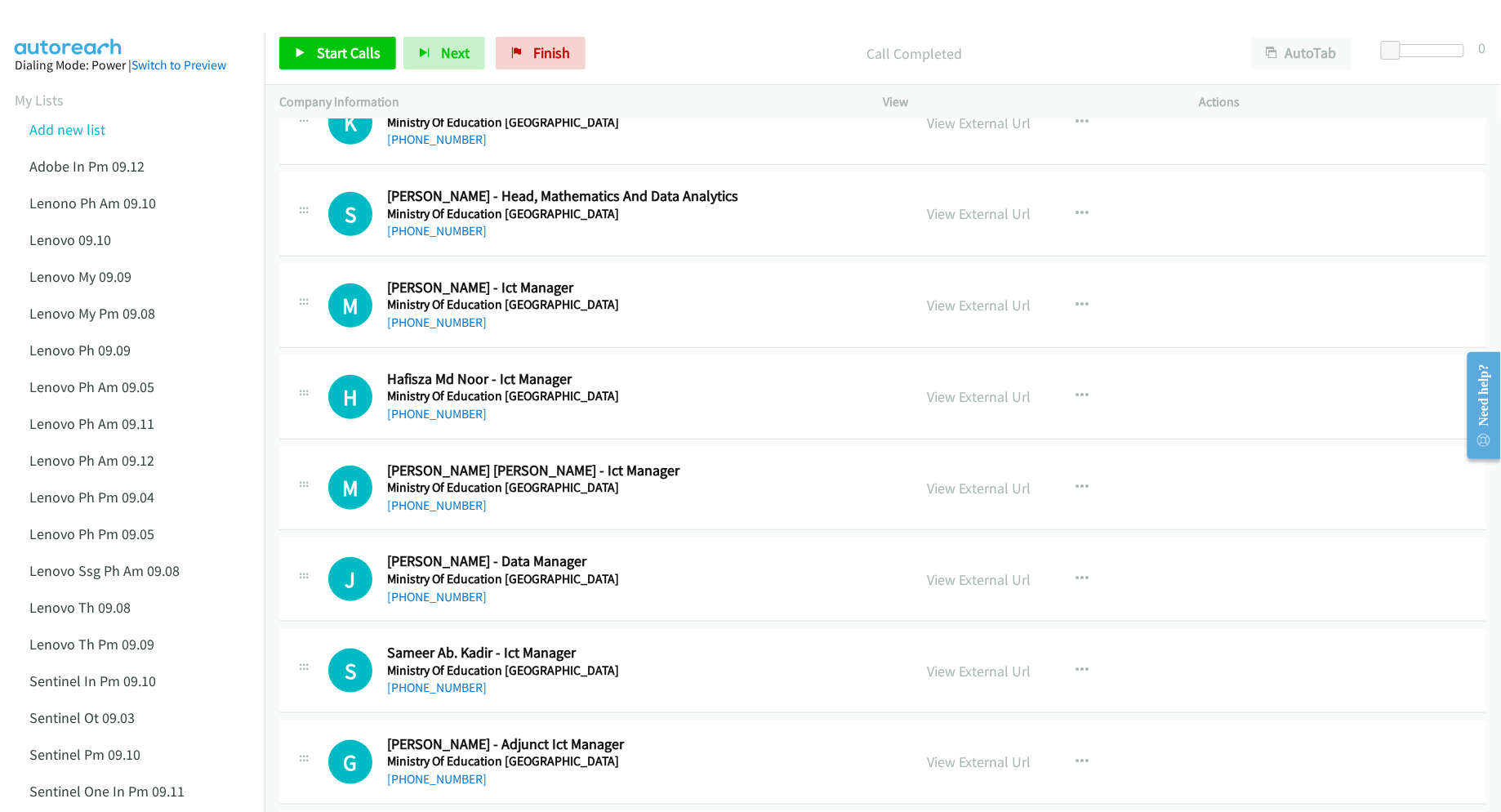
scroll to position [2613, 0]
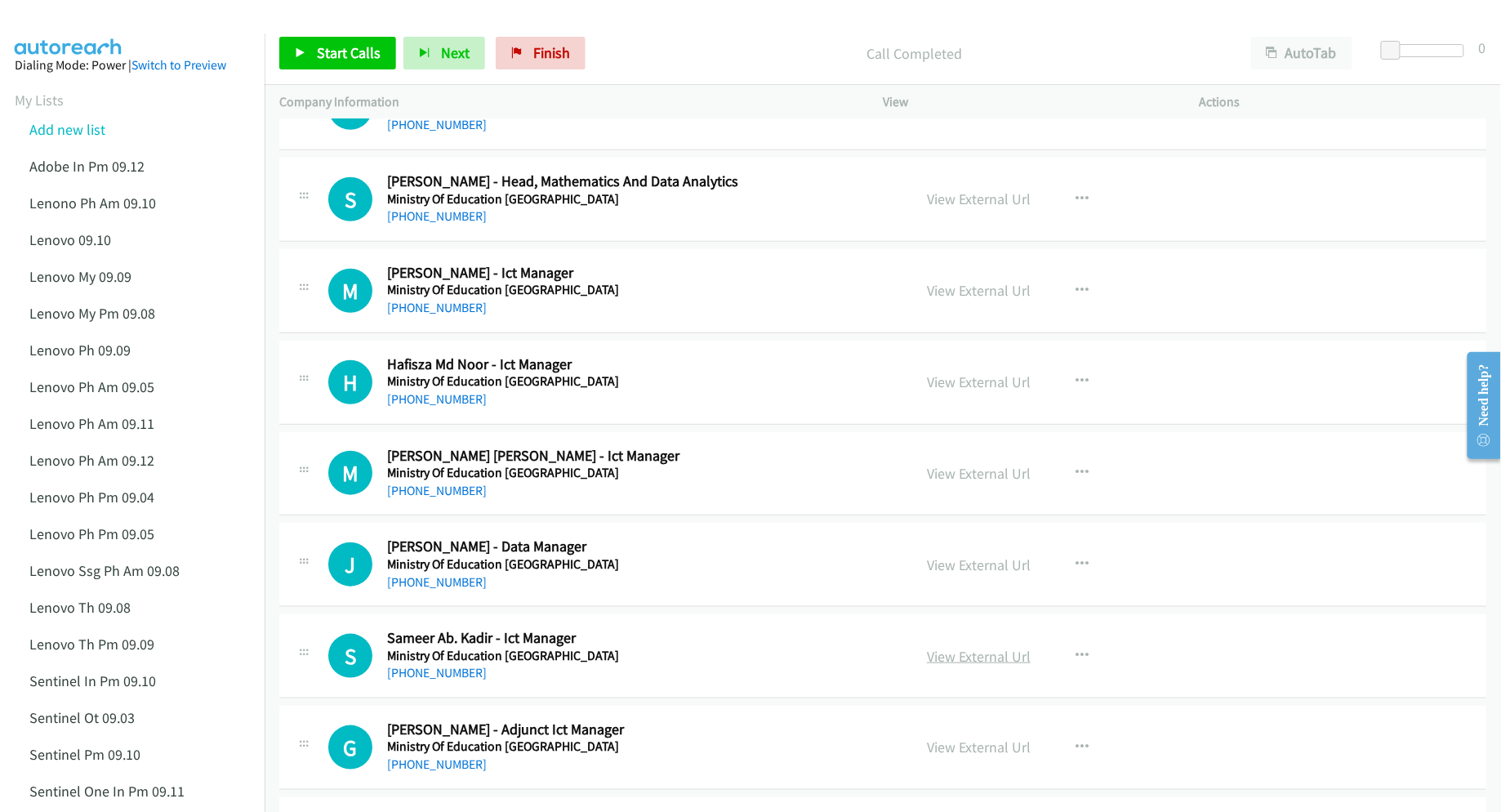
click at [994, 661] on link "View External Url" at bounding box center [978, 655] width 104 height 18
click at [994, 753] on link "View External Url" at bounding box center [978, 746] width 104 height 18
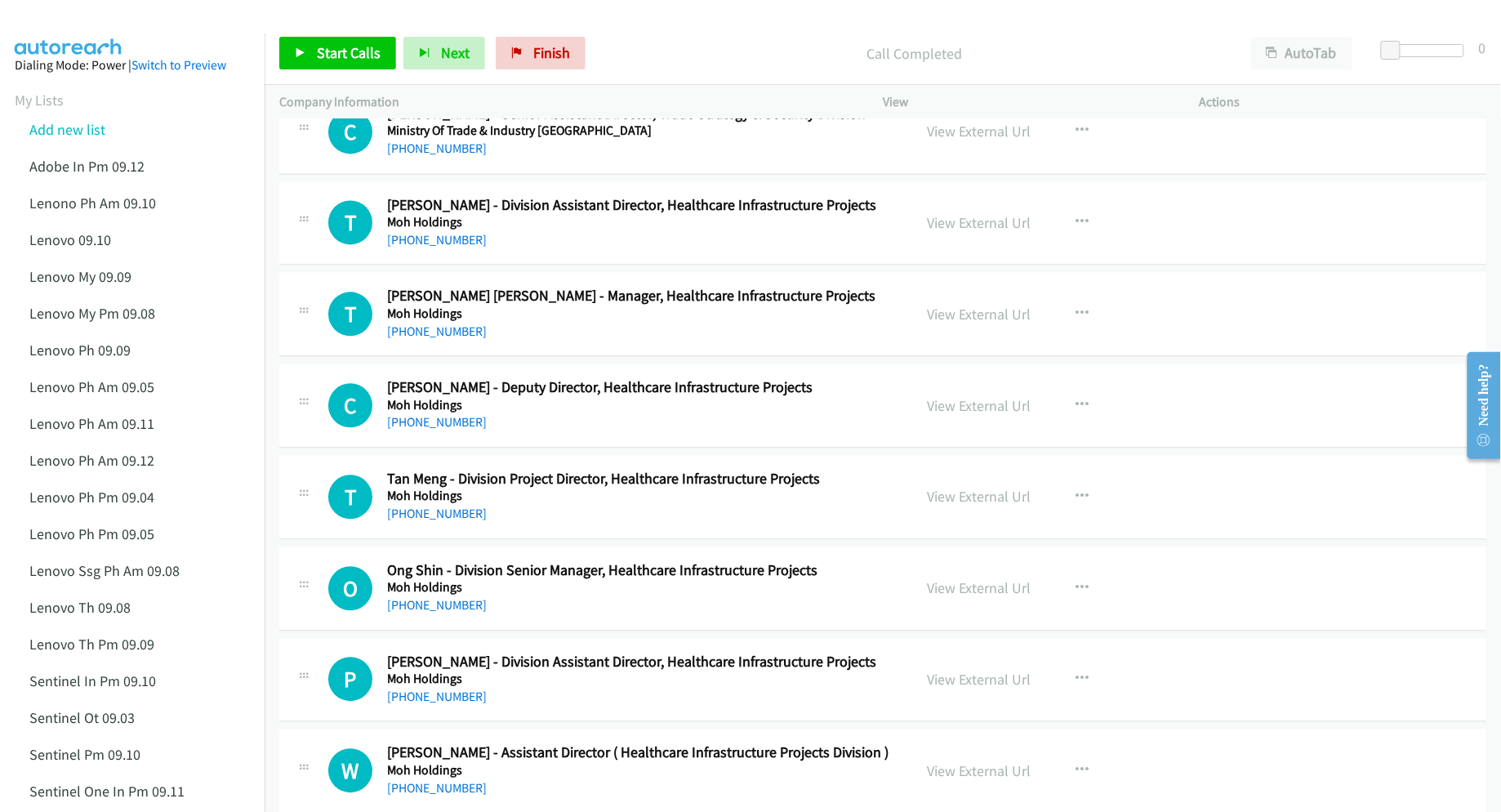
scroll to position [6291, 0]
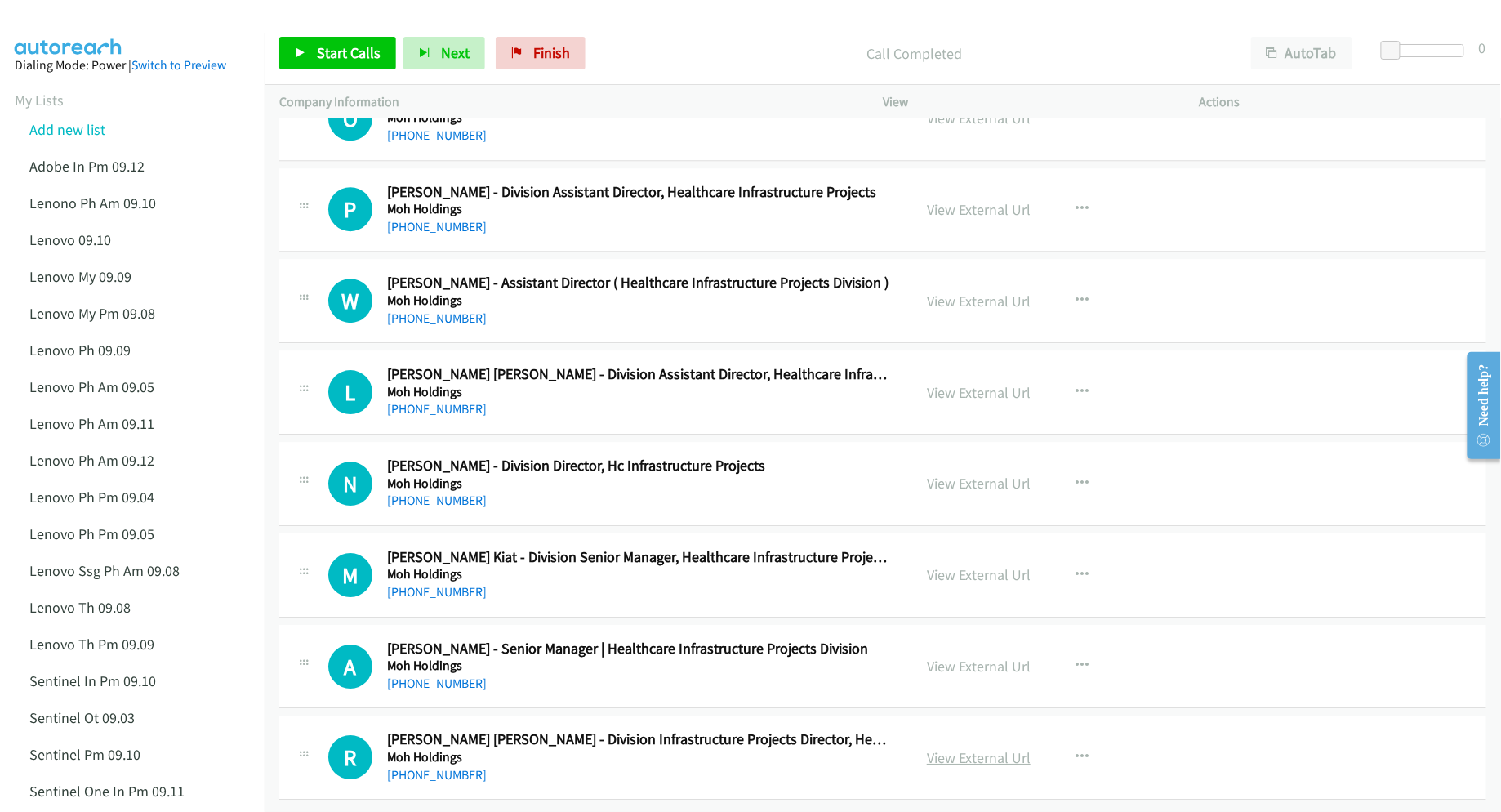
click at [974, 748] on link "View External Url" at bounding box center [978, 757] width 104 height 18
click at [952, 657] on link "View External Url" at bounding box center [978, 666] width 104 height 18
click at [980, 565] on link "View External Url" at bounding box center [978, 574] width 104 height 18
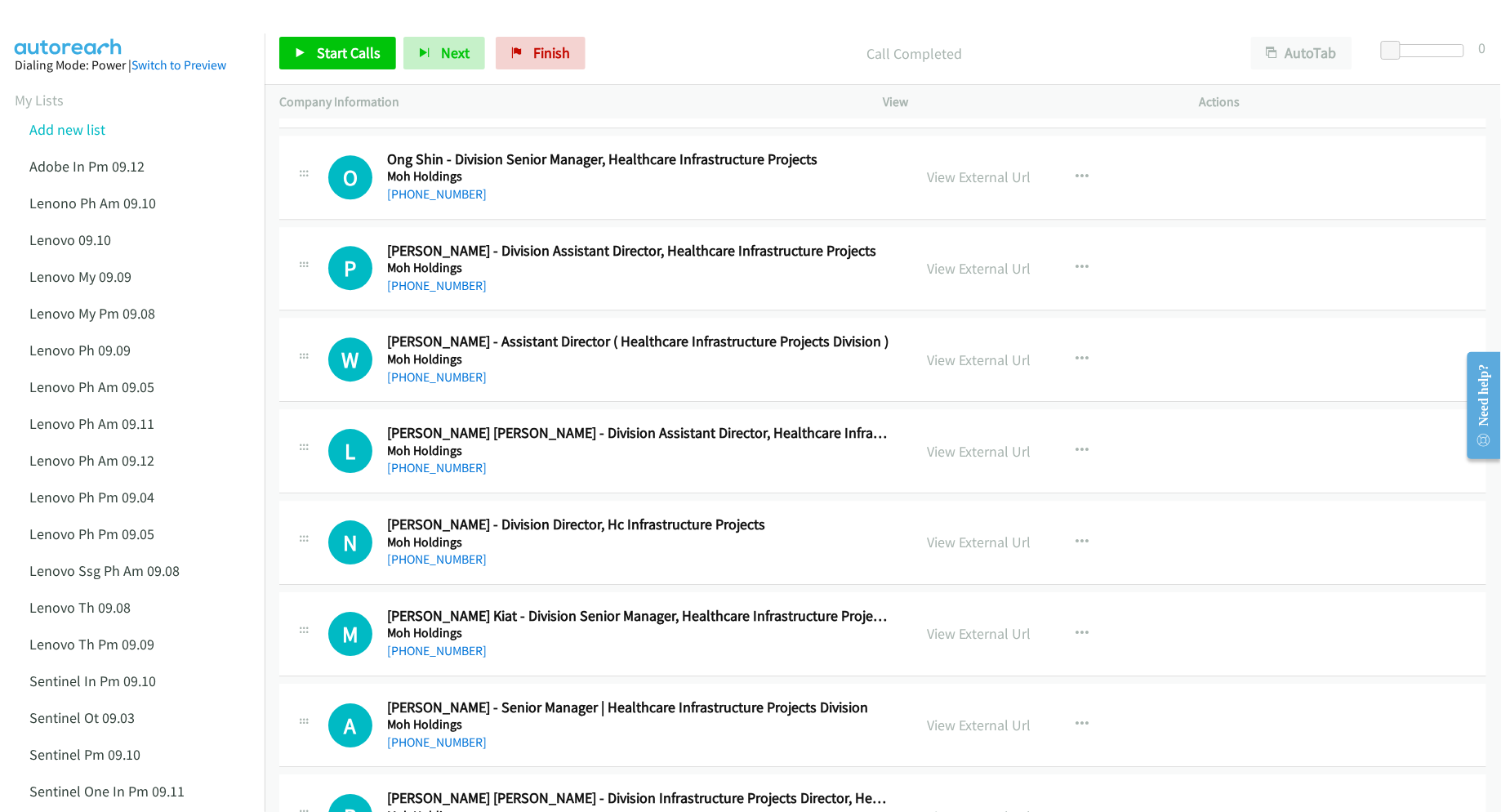
scroll to position [6181, 0]
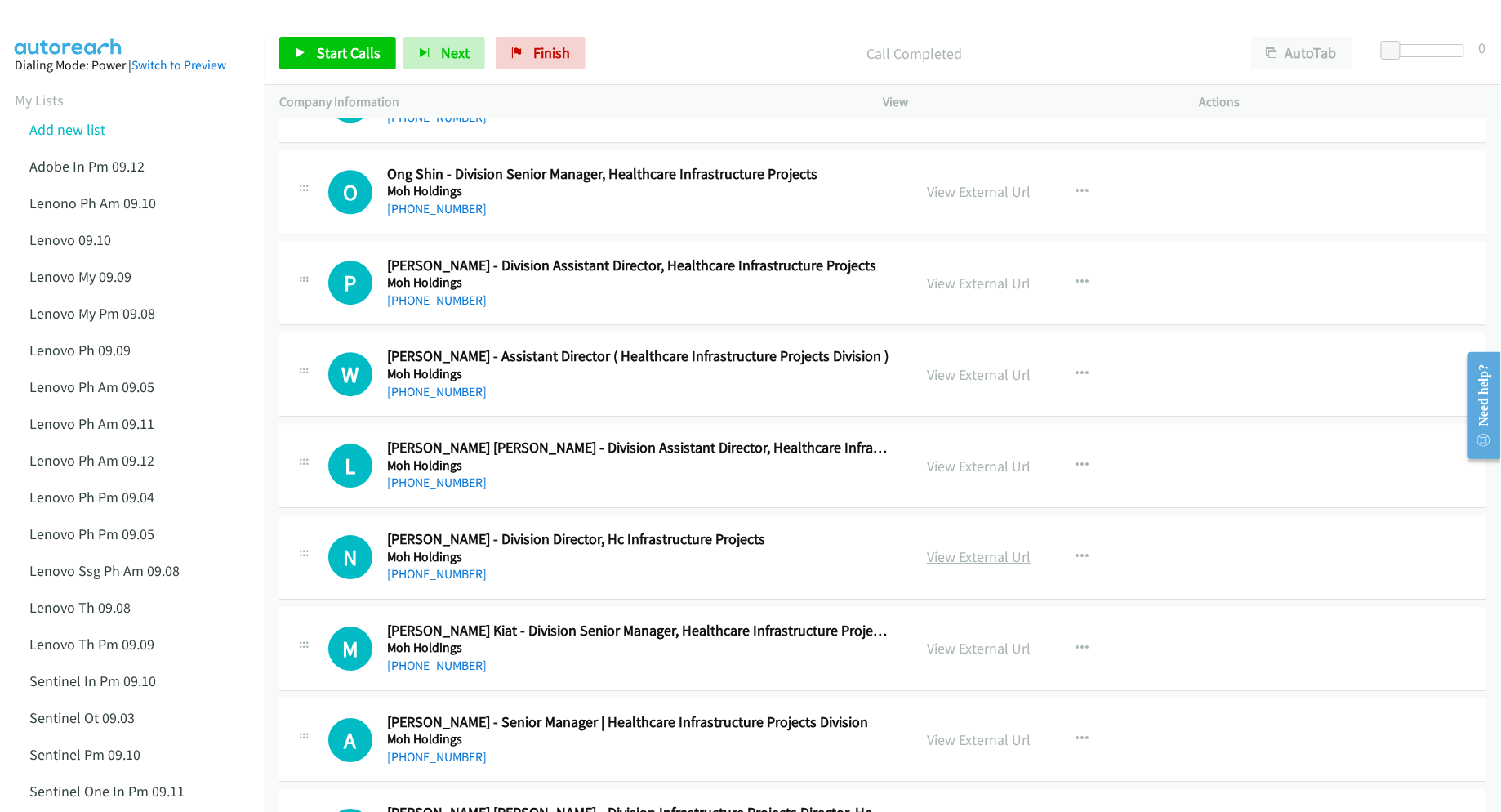
click at [955, 566] on link "View External Url" at bounding box center [978, 556] width 104 height 18
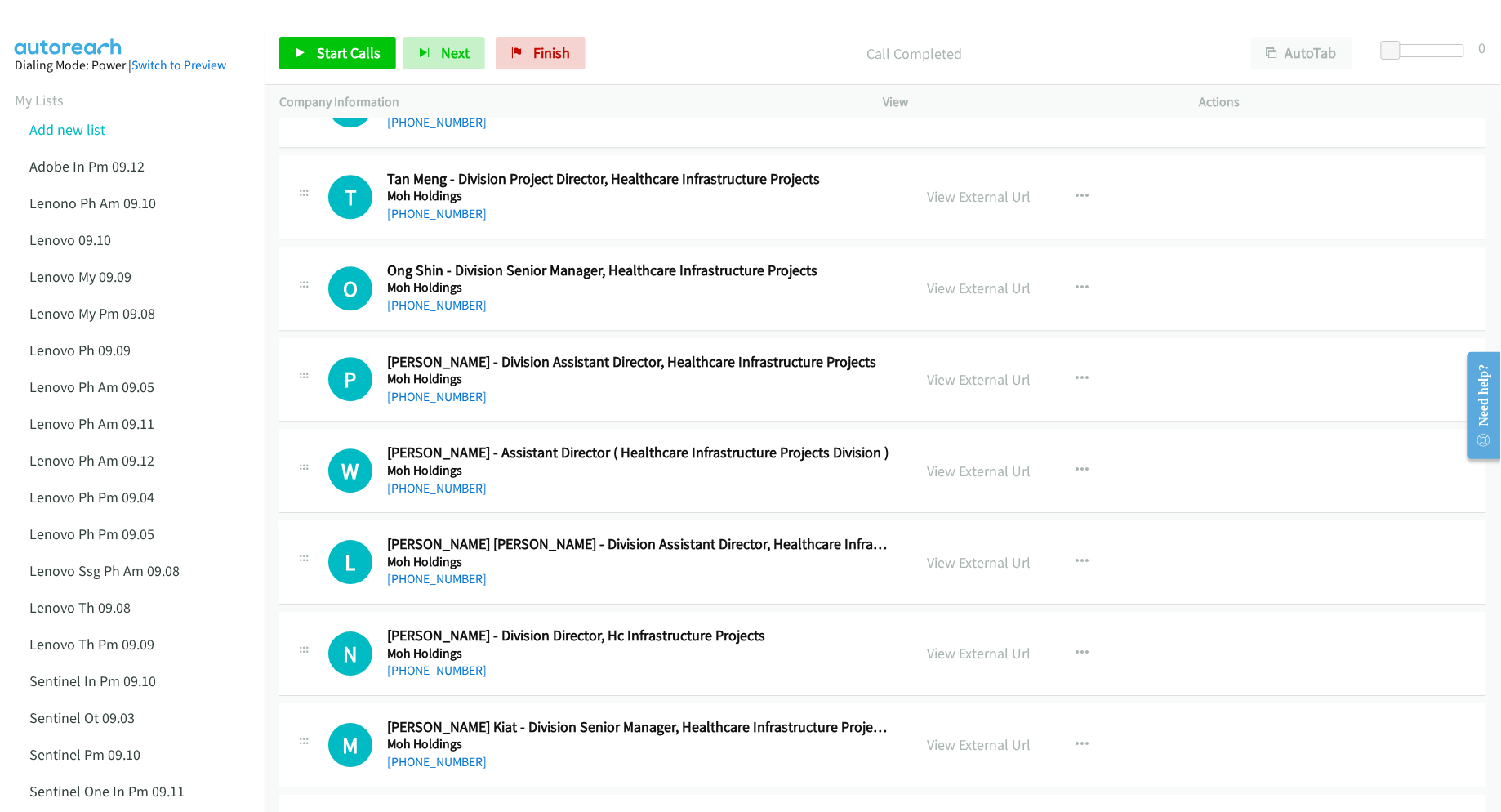
scroll to position [6073, 0]
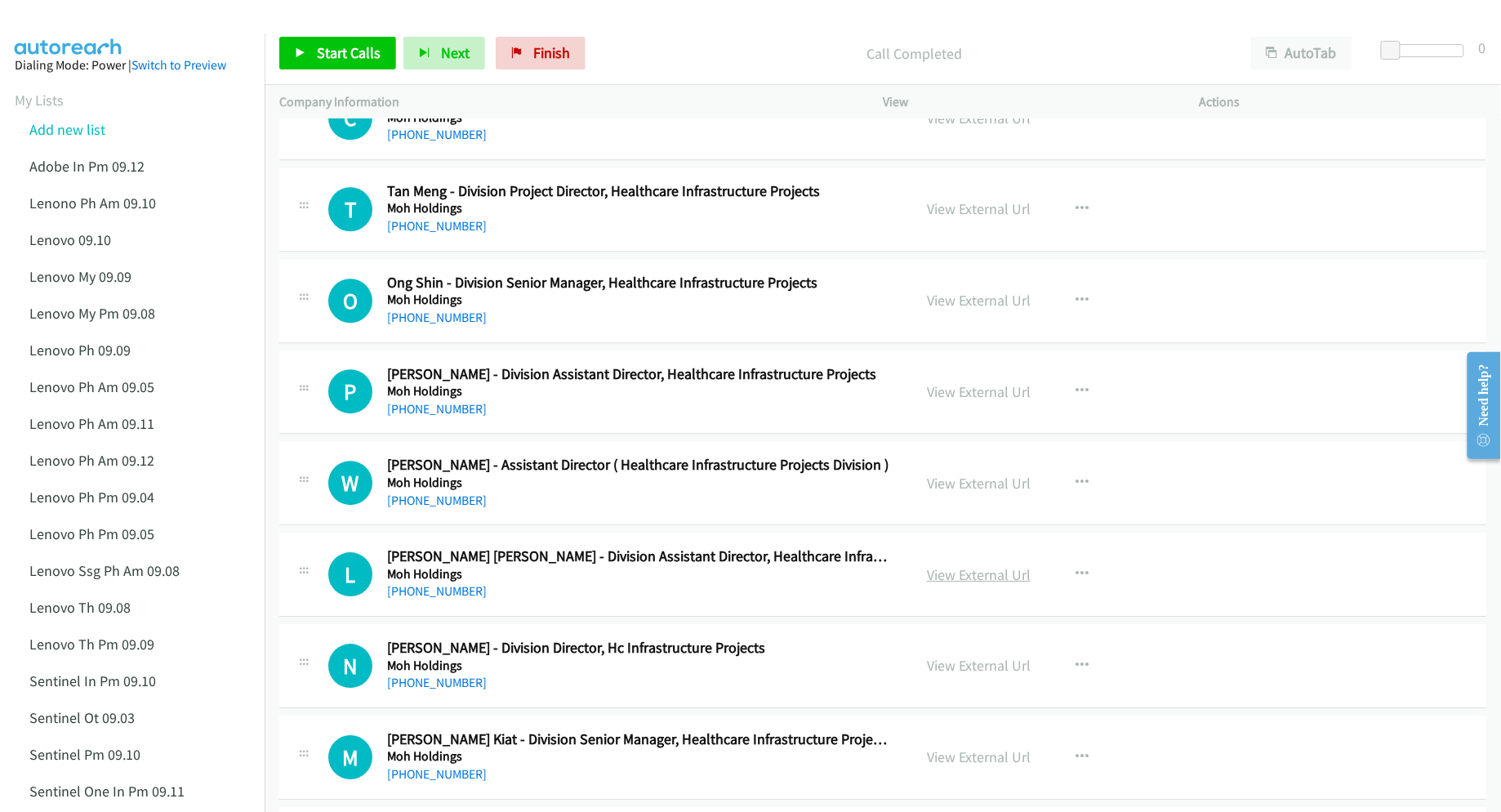
click at [941, 584] on link "View External Url" at bounding box center [978, 574] width 104 height 18
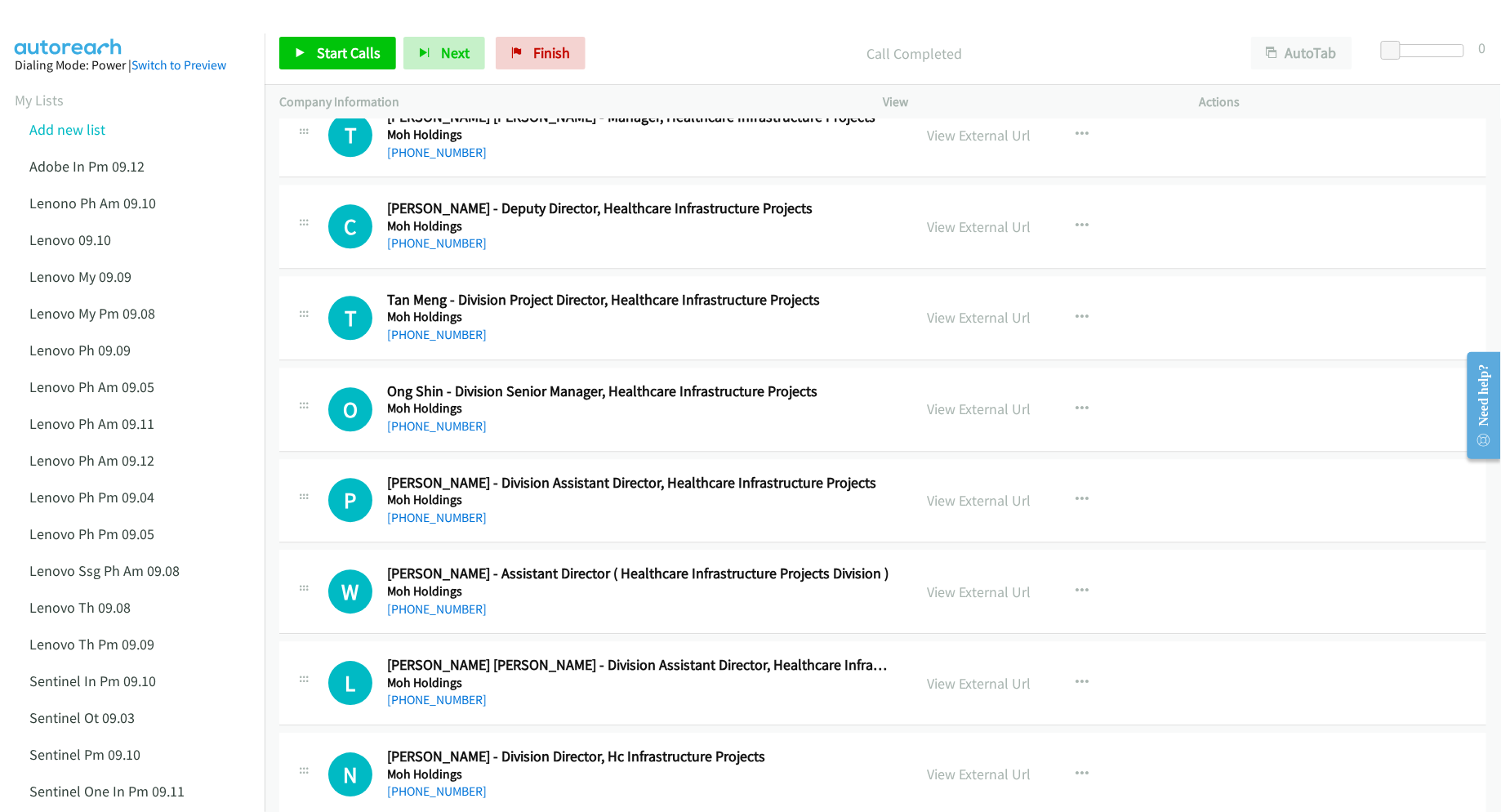
scroll to position [5855, 0]
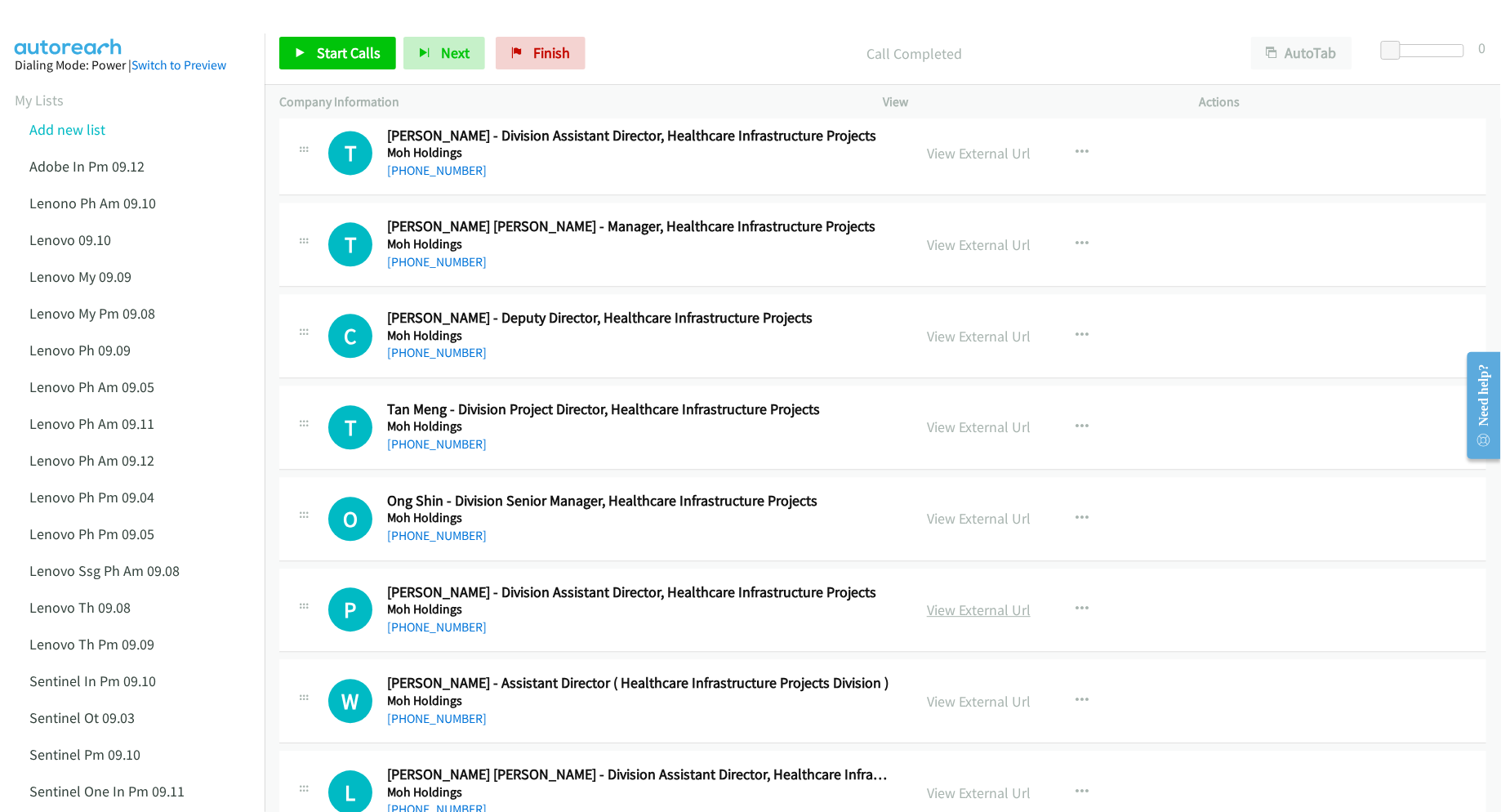
click at [949, 619] on link "View External Url" at bounding box center [978, 609] width 104 height 18
click at [961, 527] on link "View External Url" at bounding box center [978, 517] width 104 height 18
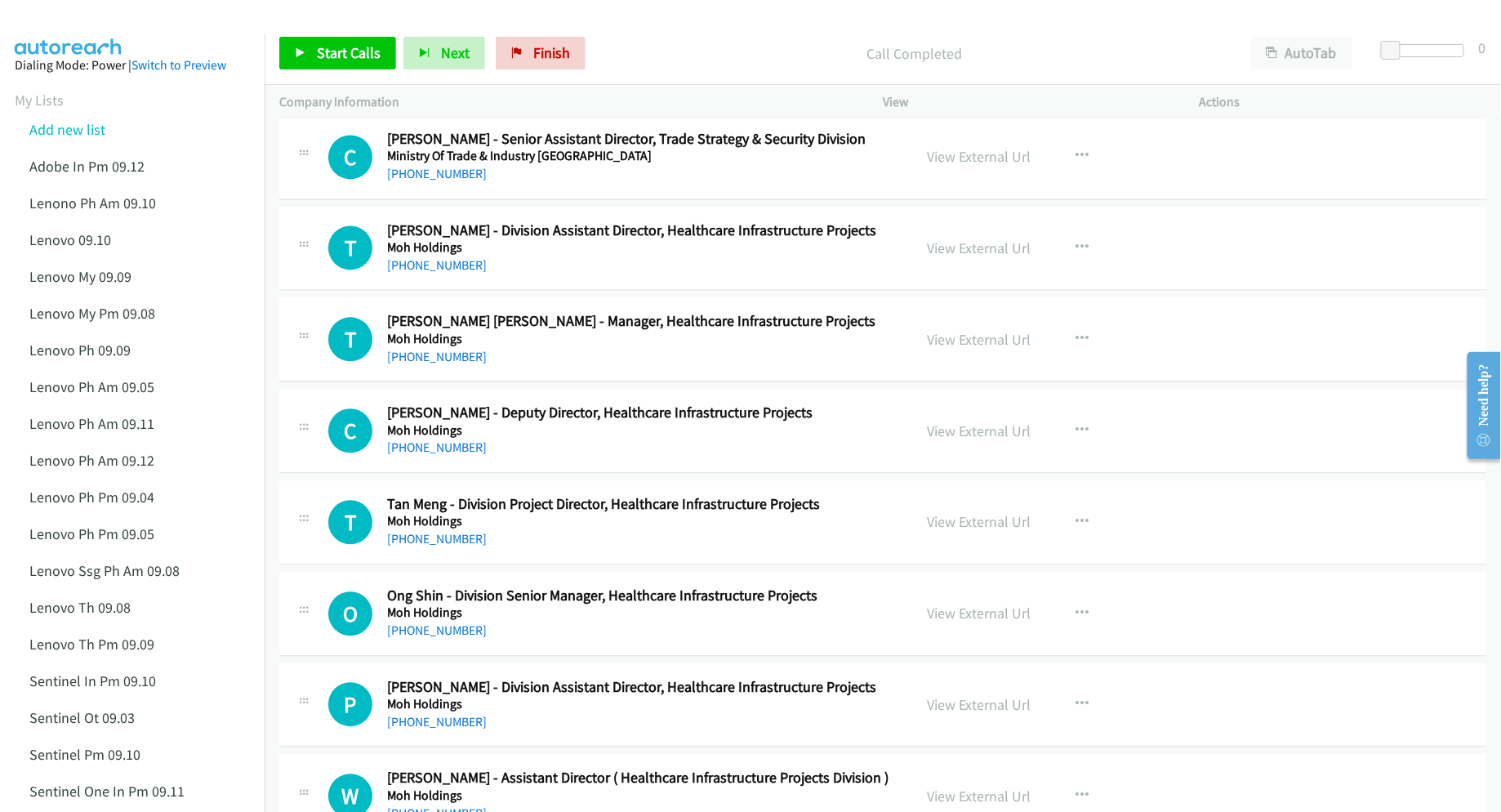
scroll to position [5746, 0]
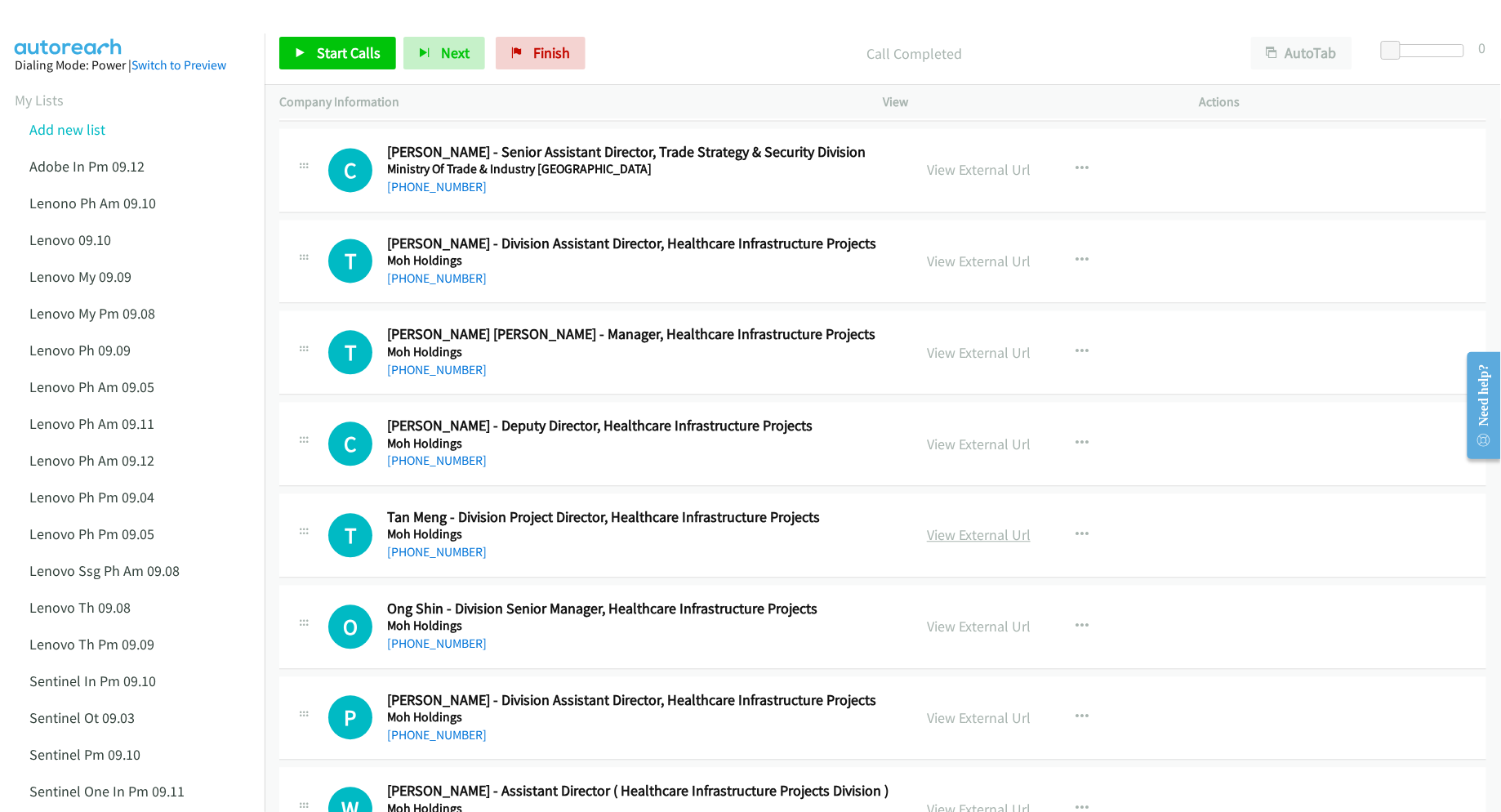
click at [944, 545] on link "View External Url" at bounding box center [978, 535] width 104 height 18
click at [979, 454] on link "View External Url" at bounding box center [978, 444] width 104 height 18
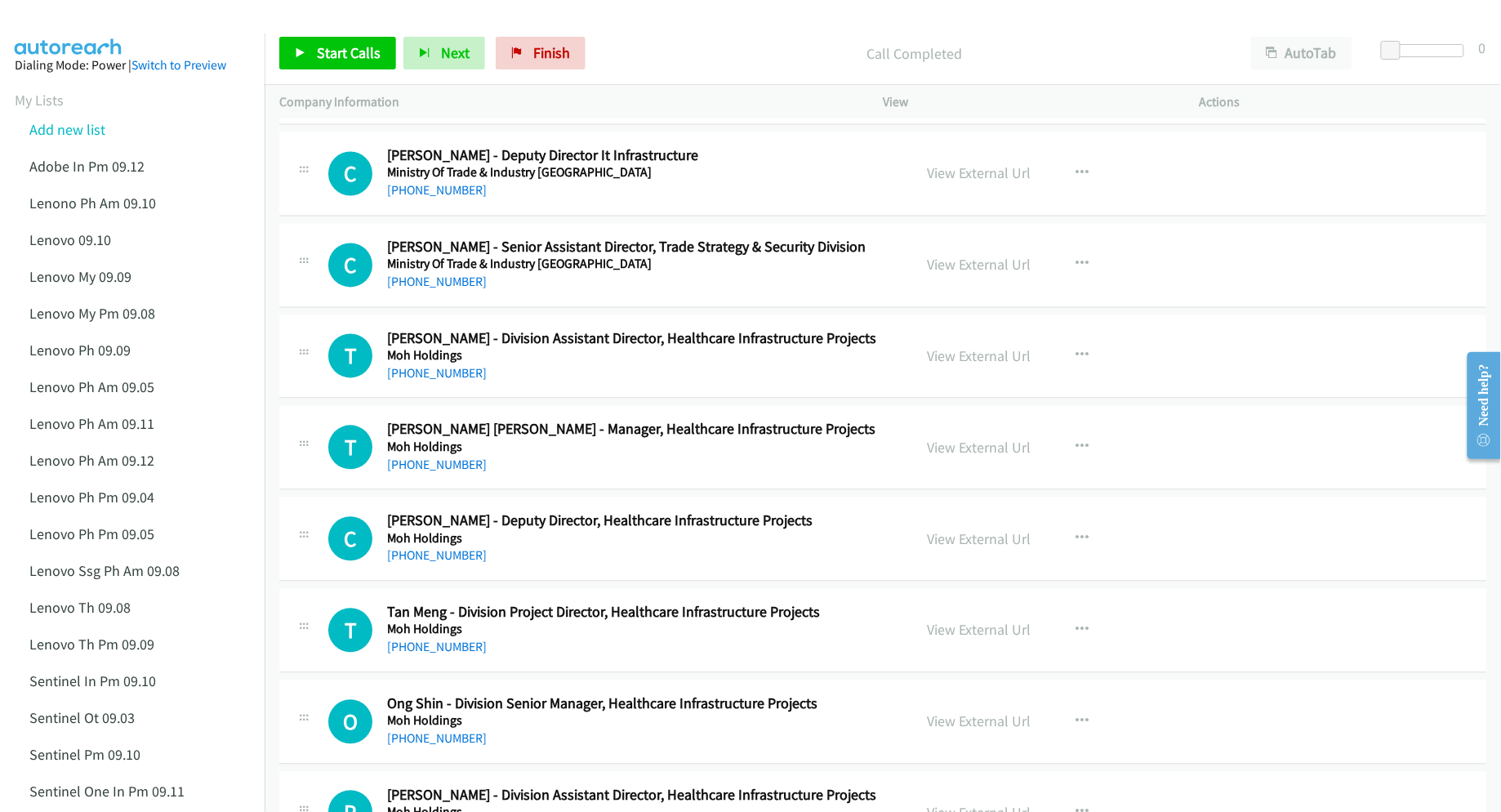
scroll to position [5637, 0]
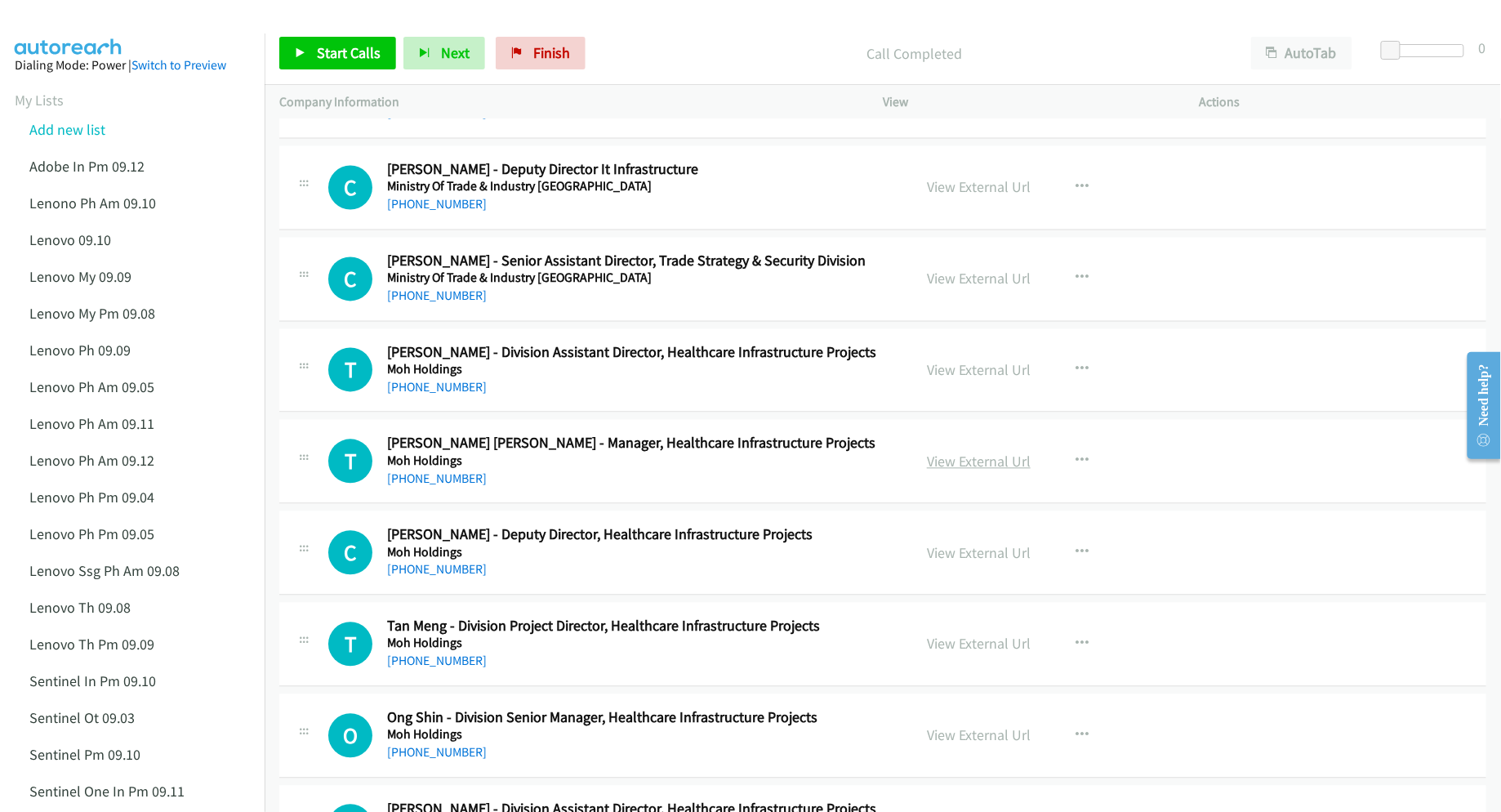
click at [963, 471] on link "View External Url" at bounding box center [978, 461] width 104 height 18
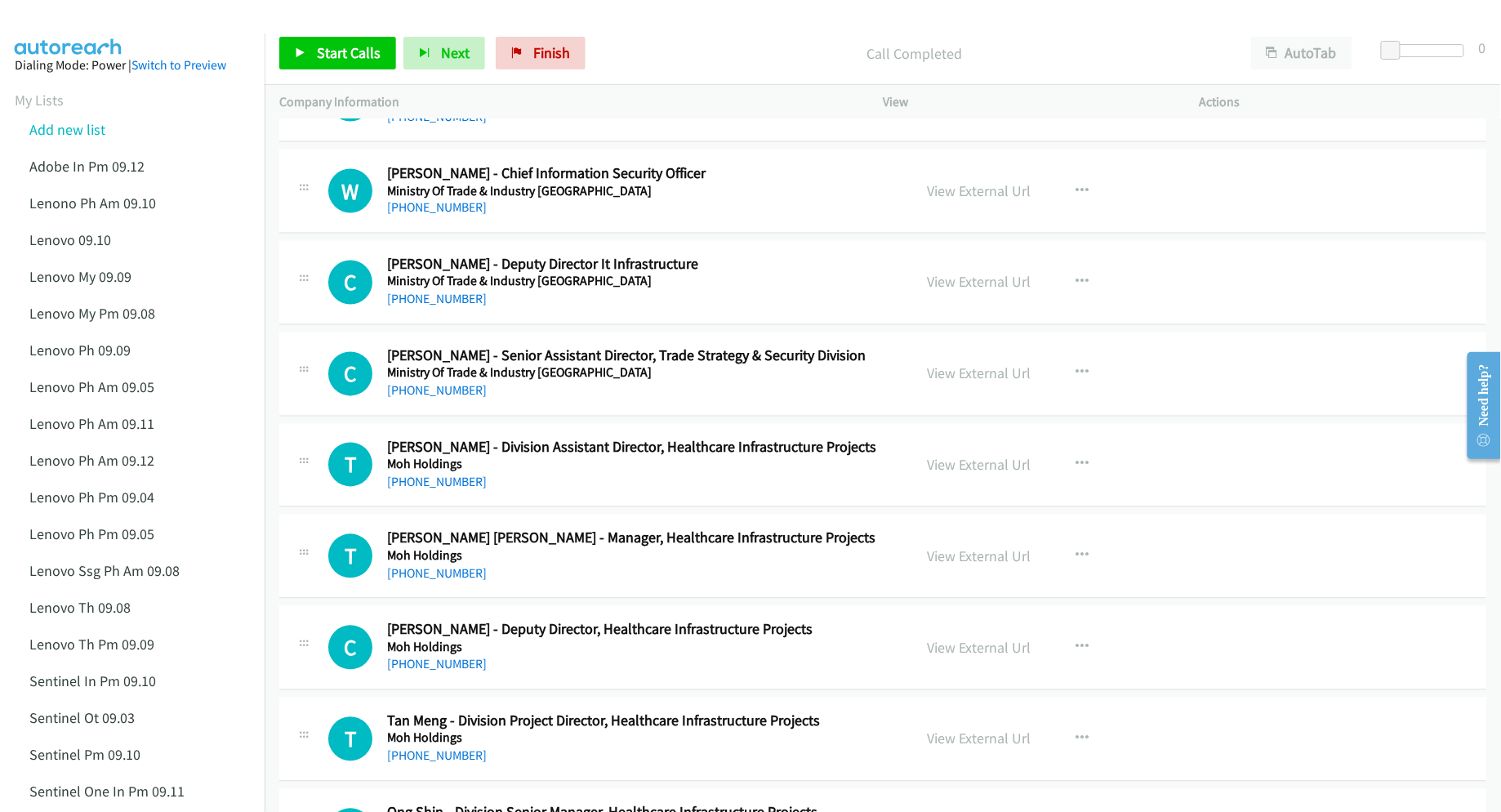
scroll to position [5528, 0]
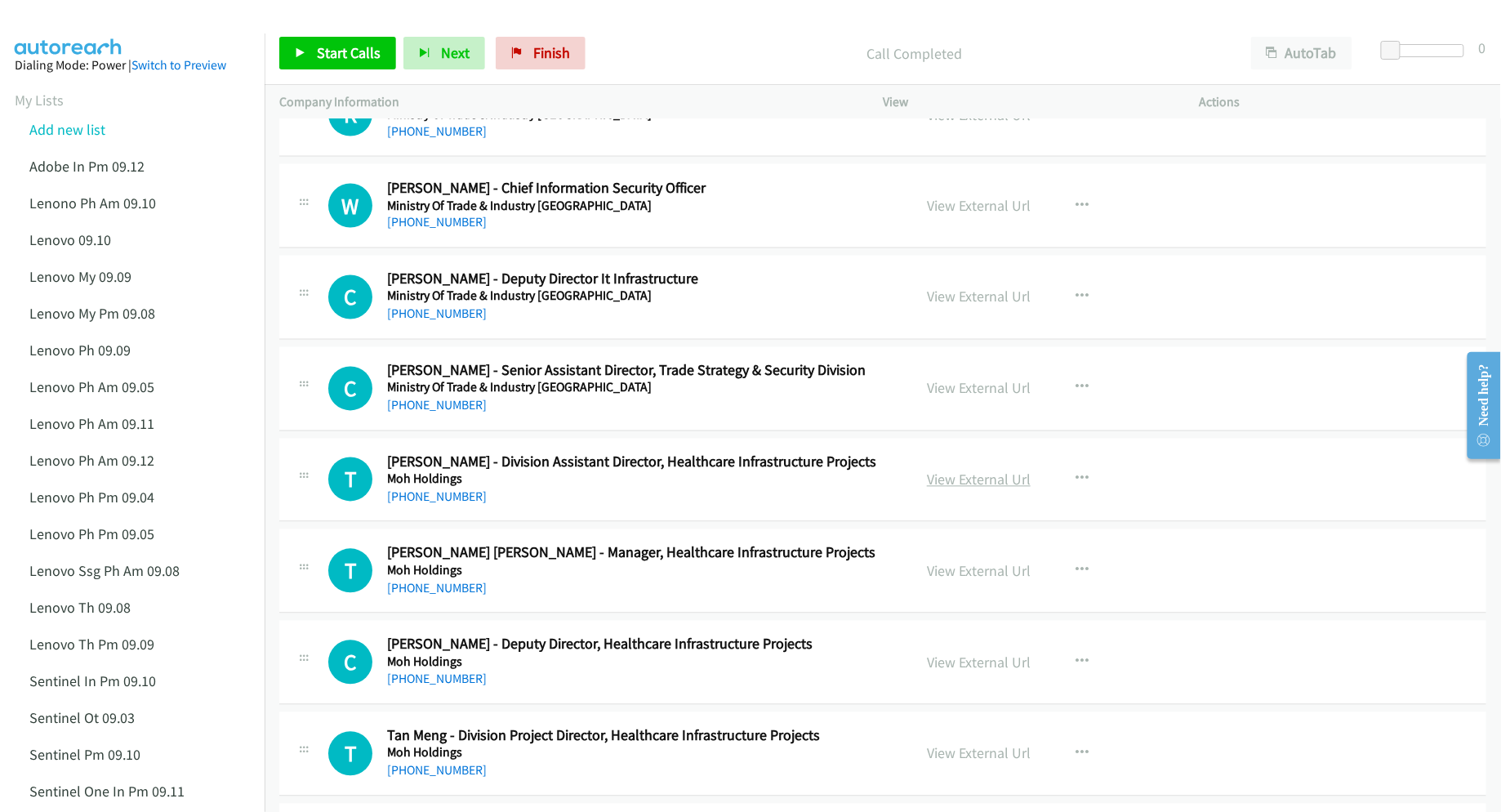
click at [951, 489] on link "View External Url" at bounding box center [978, 479] width 104 height 18
click at [948, 580] on link "View External Url" at bounding box center [978, 571] width 104 height 18
click at [962, 397] on link "View External Url" at bounding box center [978, 388] width 104 height 18
click at [951, 306] on link "View External Url" at bounding box center [978, 297] width 104 height 18
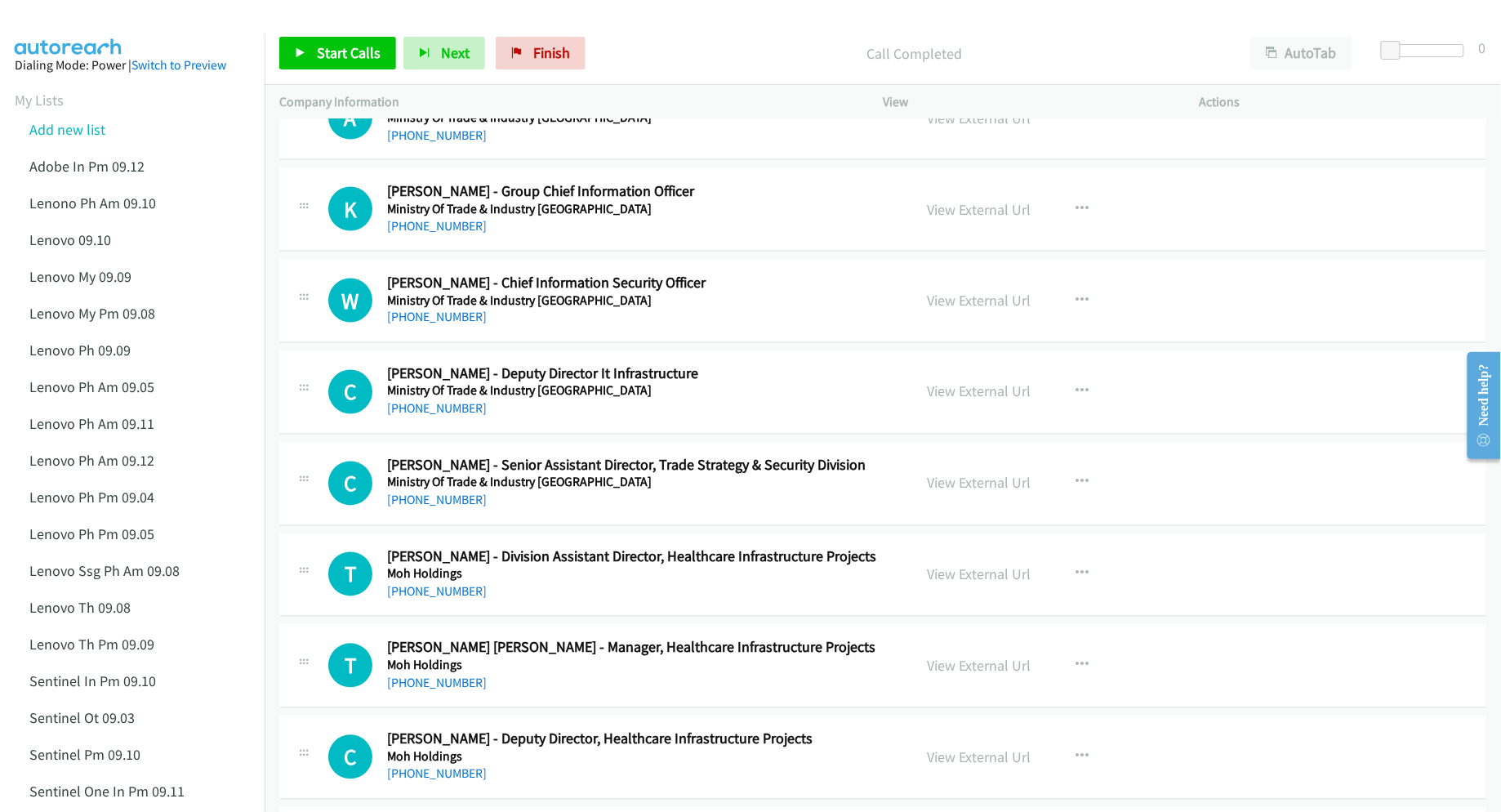
scroll to position [5419, 0]
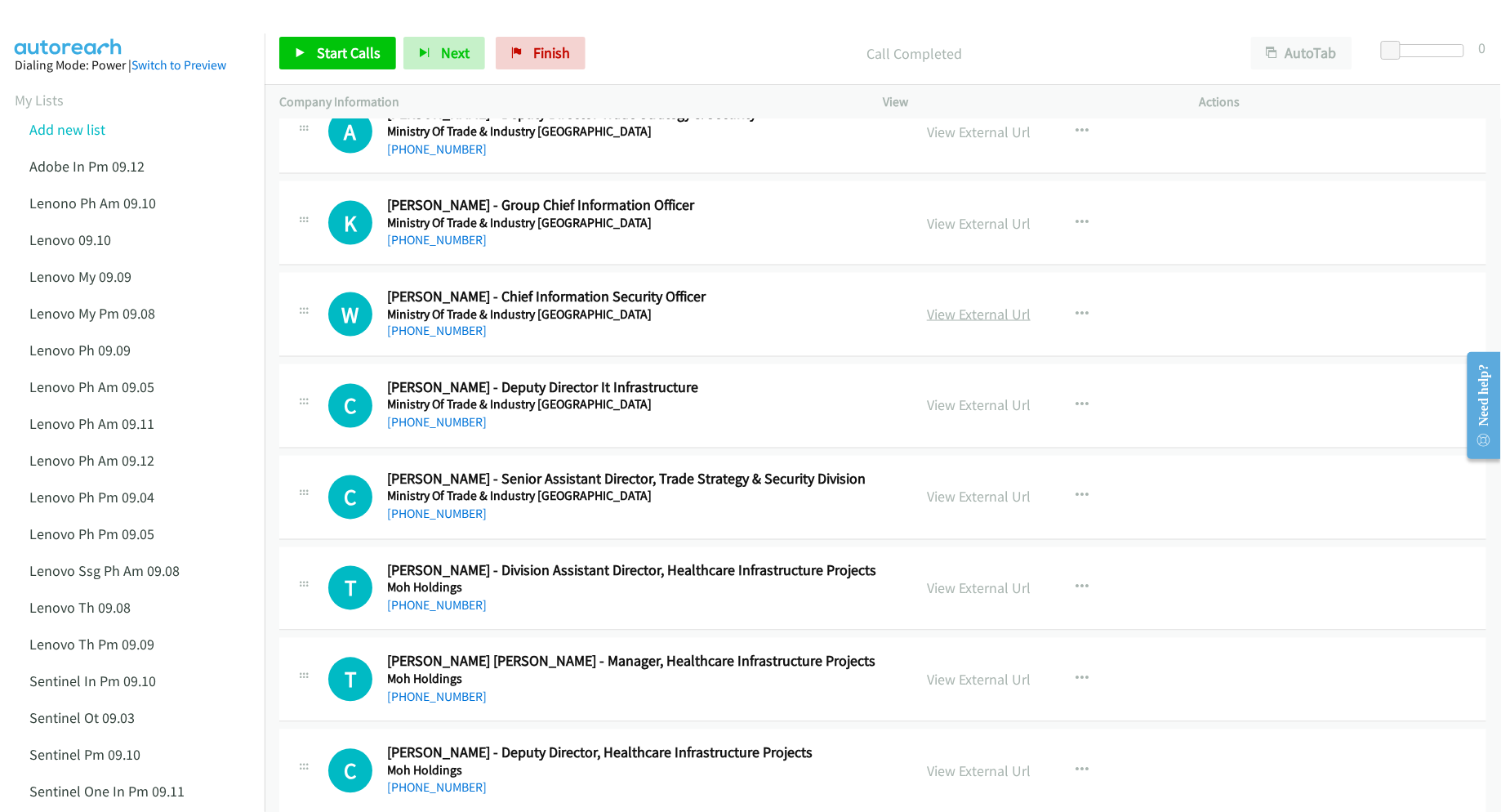
click at [968, 324] on link "View External Url" at bounding box center [978, 313] width 104 height 18
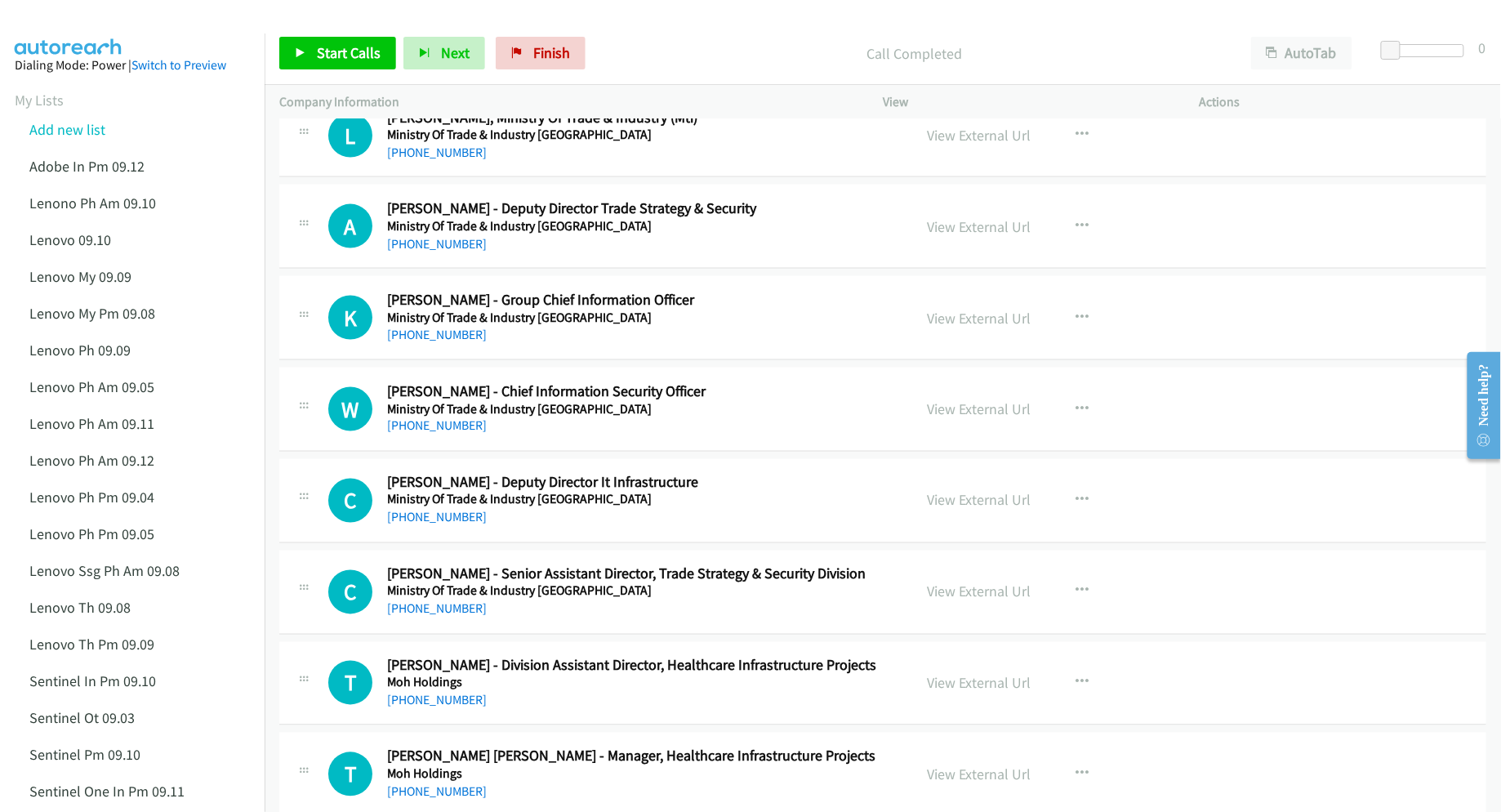
scroll to position [5311, 0]
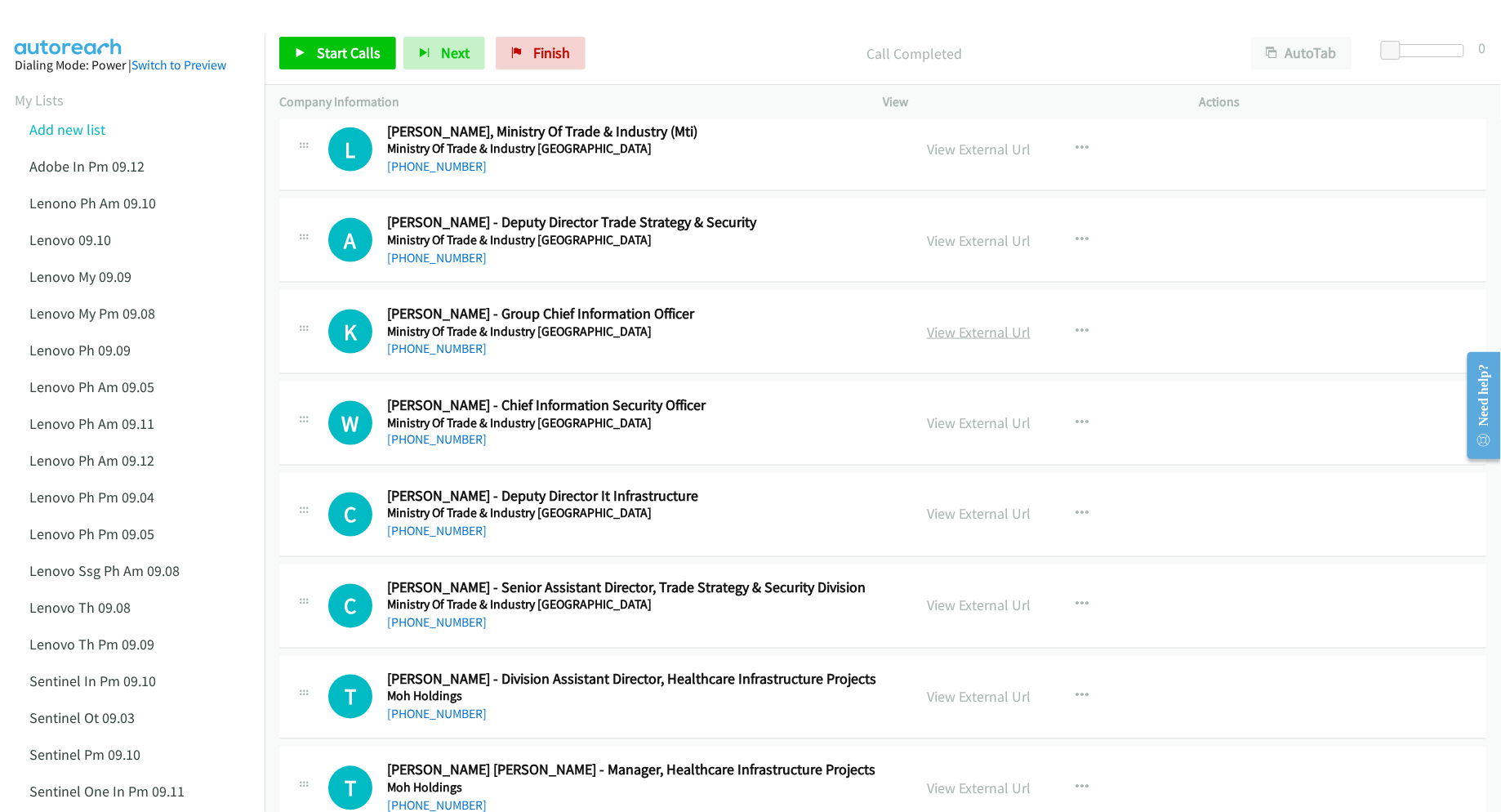
click at [968, 341] on link "View External Url" at bounding box center [978, 331] width 104 height 18
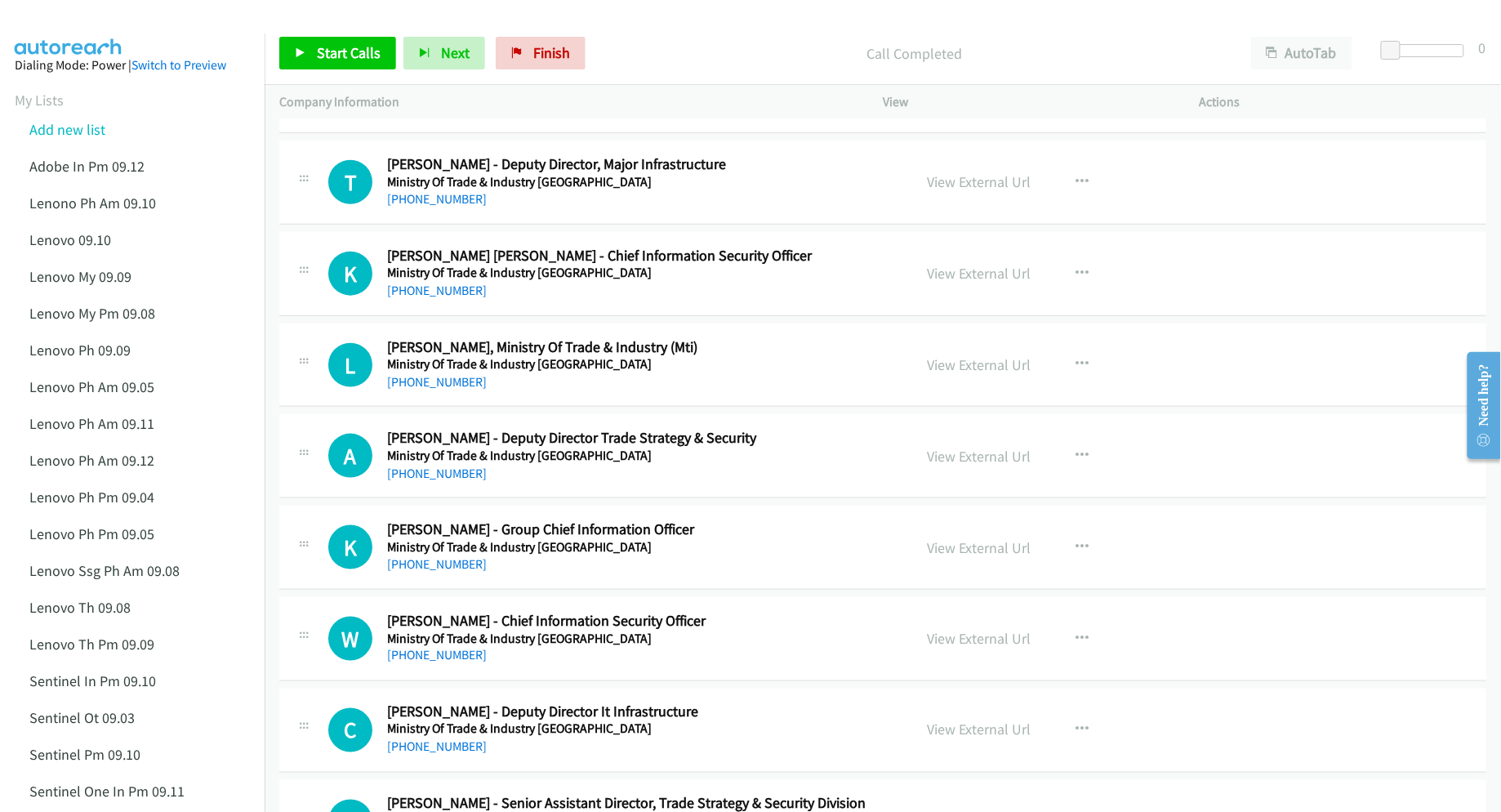
scroll to position [5093, 0]
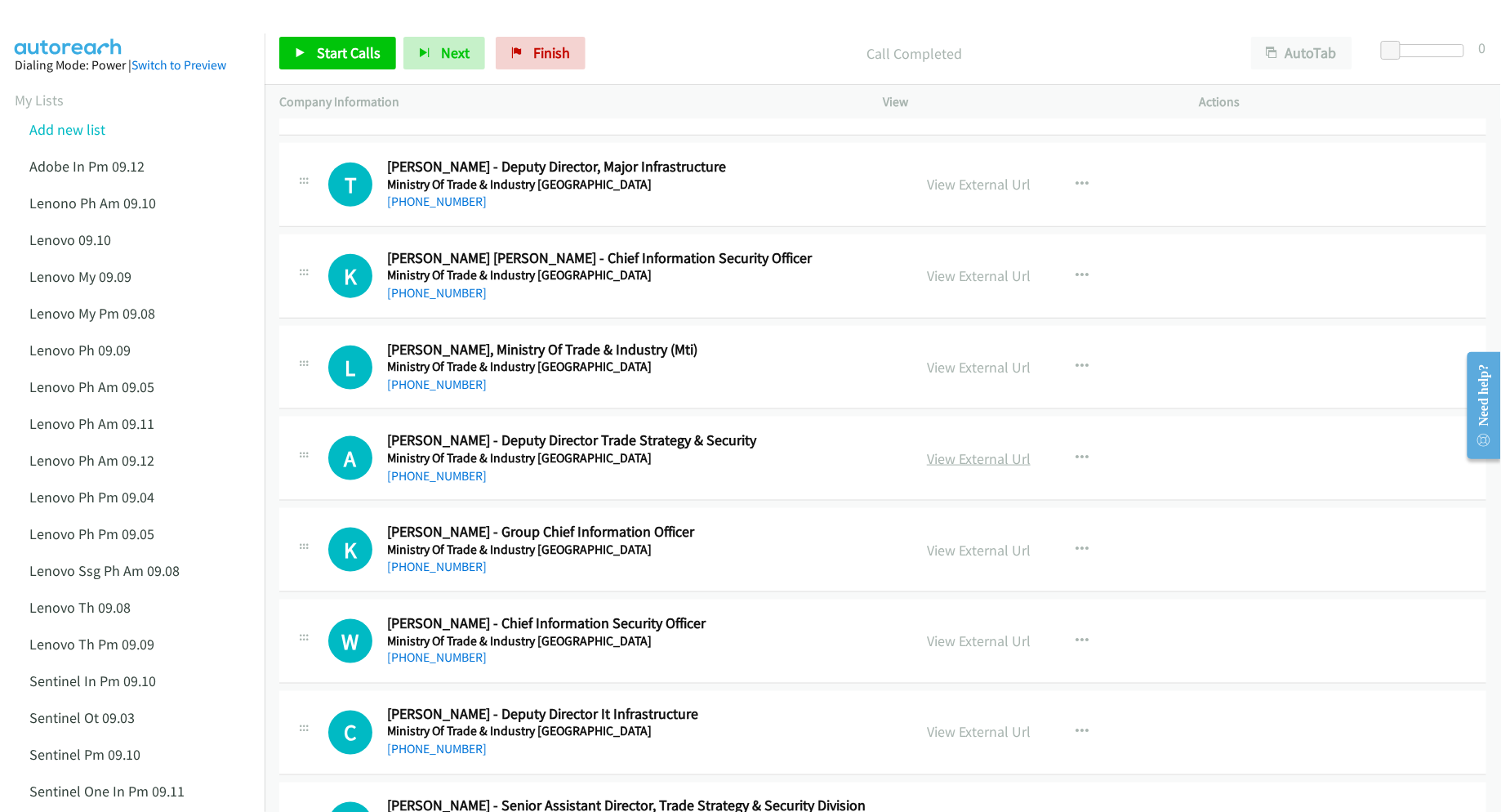
click at [948, 468] on link "View External Url" at bounding box center [978, 458] width 104 height 18
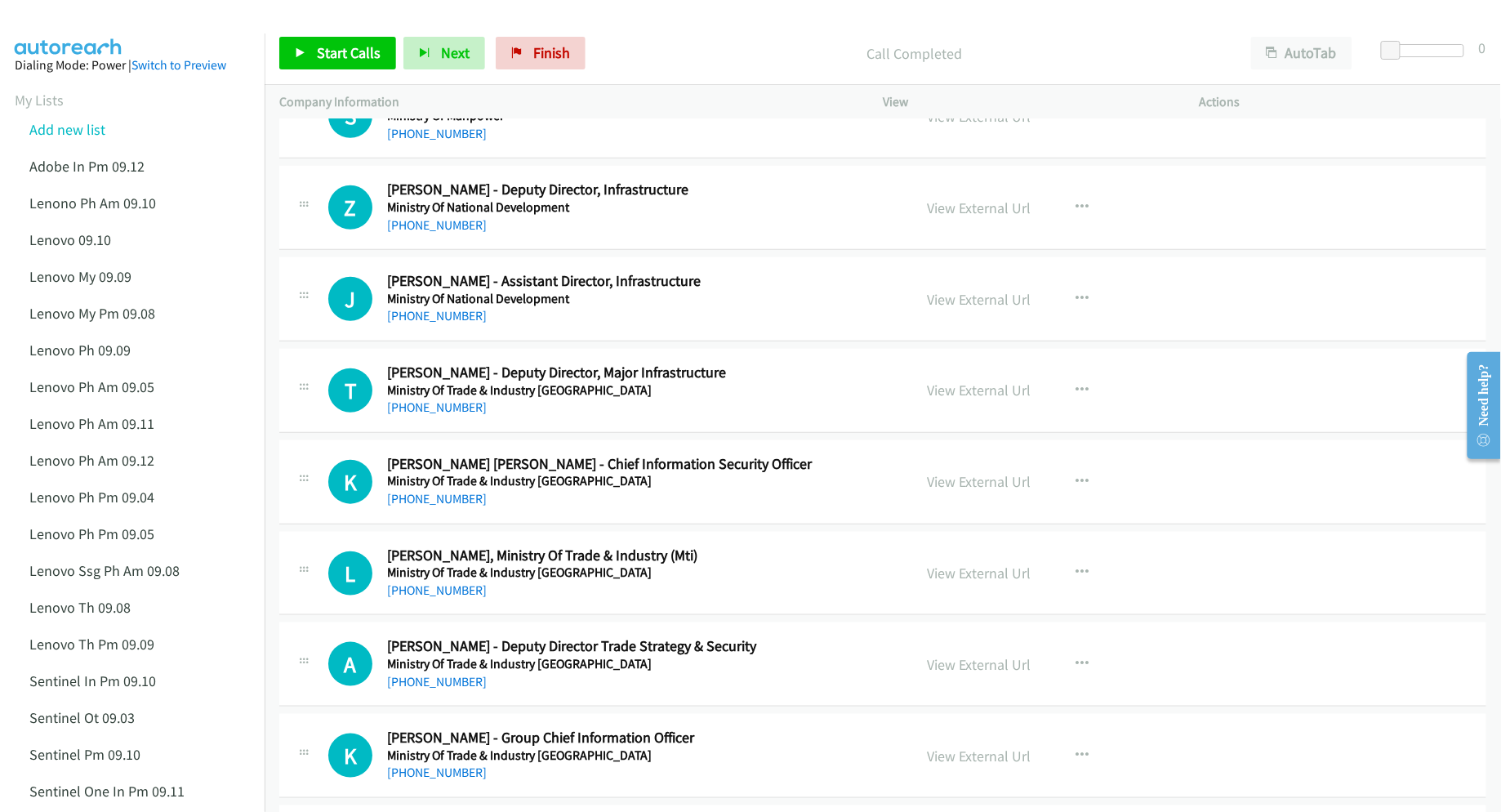
scroll to position [4875, 0]
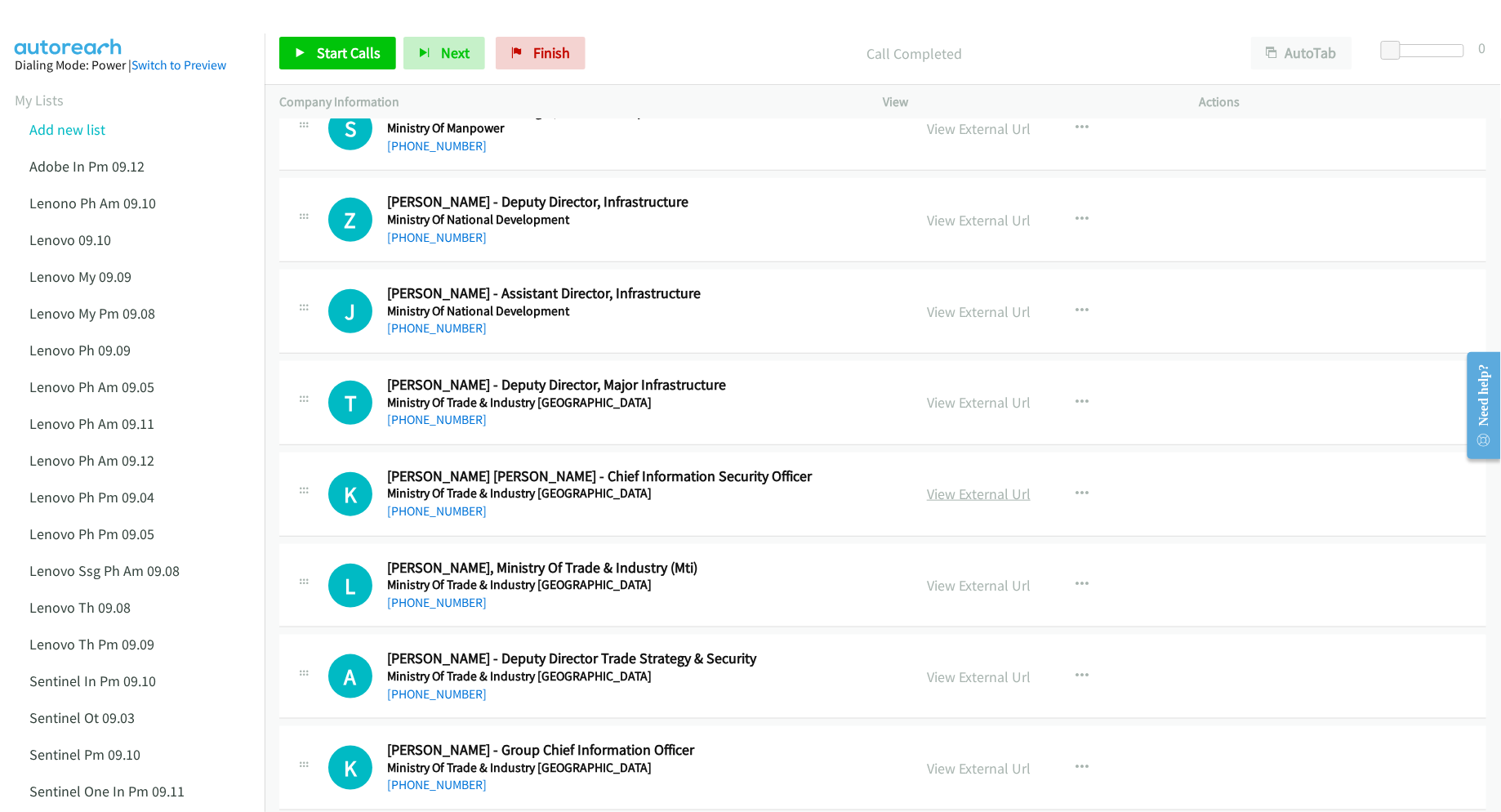
click at [958, 503] on link "View External Url" at bounding box center [978, 493] width 104 height 18
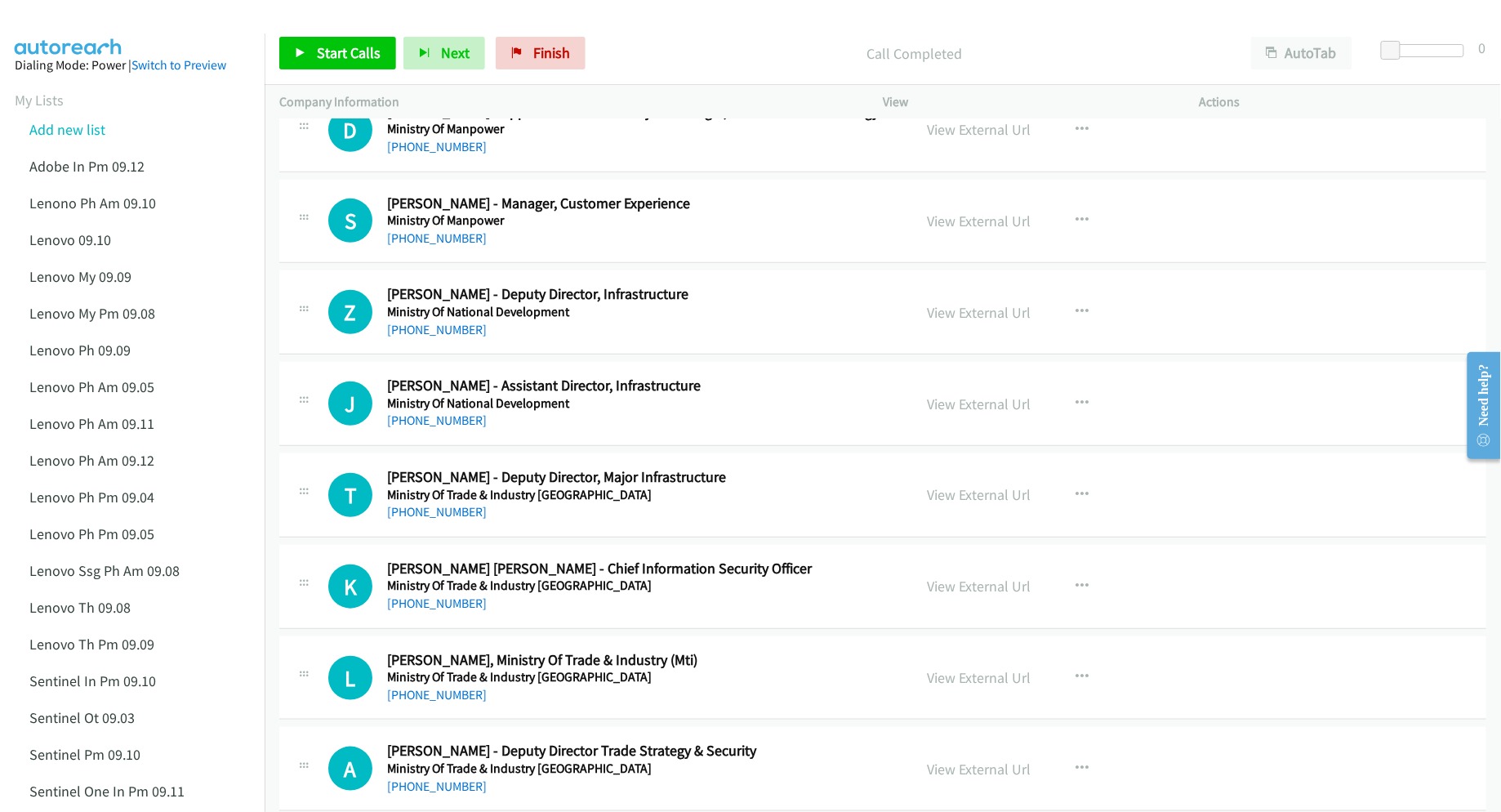
scroll to position [4766, 0]
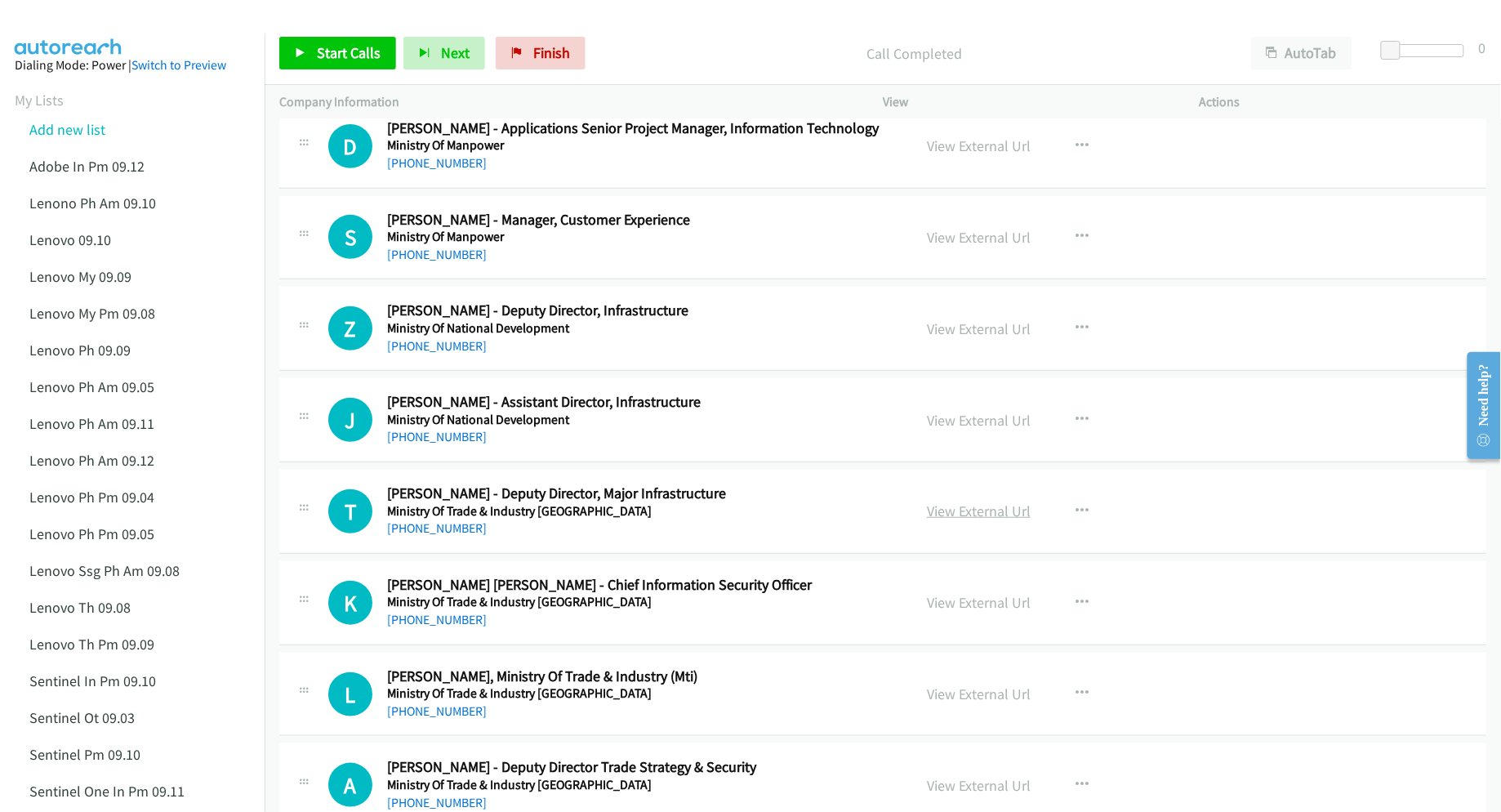
click at [934, 520] on link "View External Url" at bounding box center [978, 510] width 104 height 18
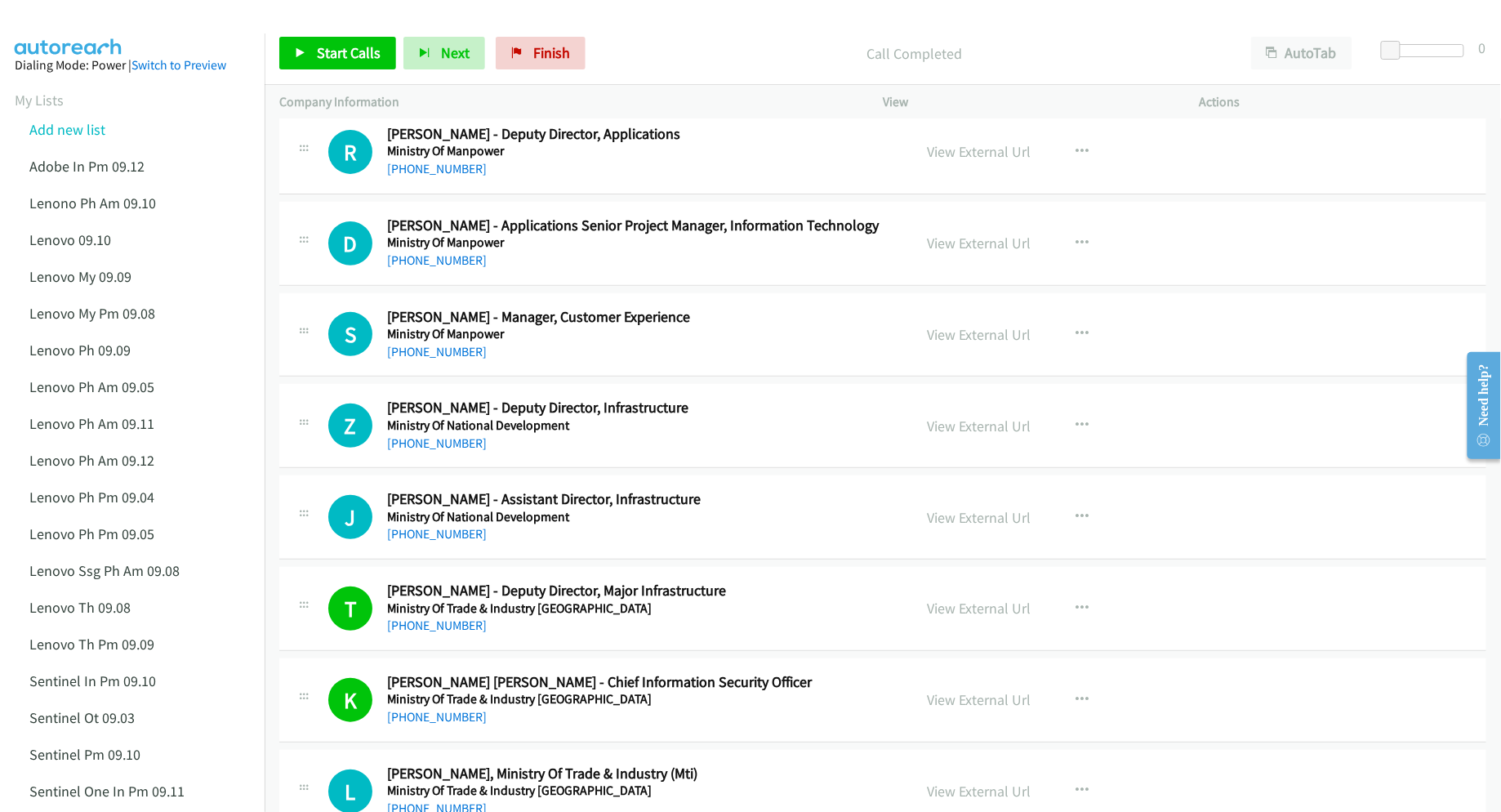
scroll to position [4658, 0]
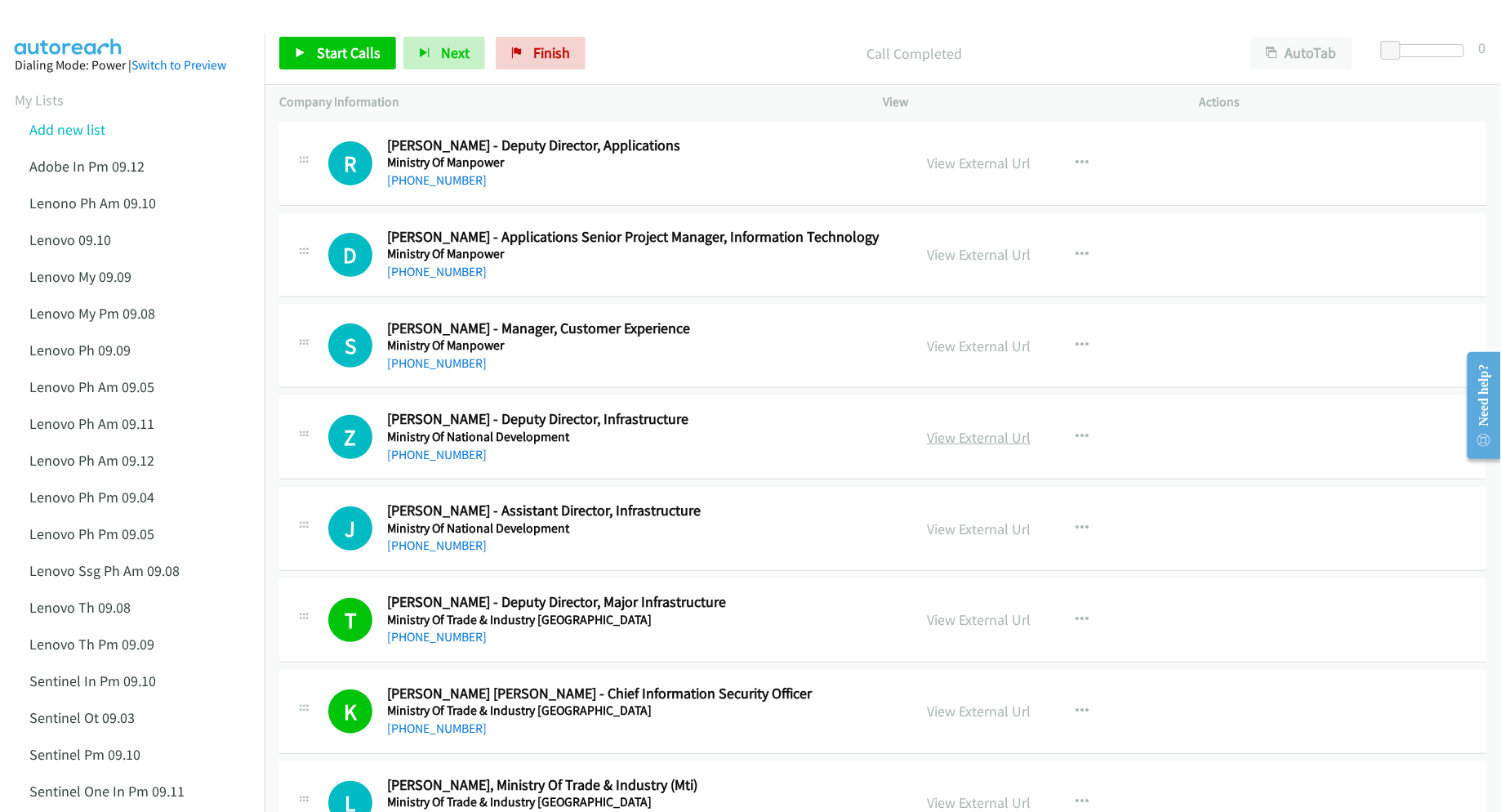
click at [970, 447] on link "View External Url" at bounding box center [978, 437] width 104 height 18
click at [968, 538] on link "View External Url" at bounding box center [978, 528] width 104 height 18
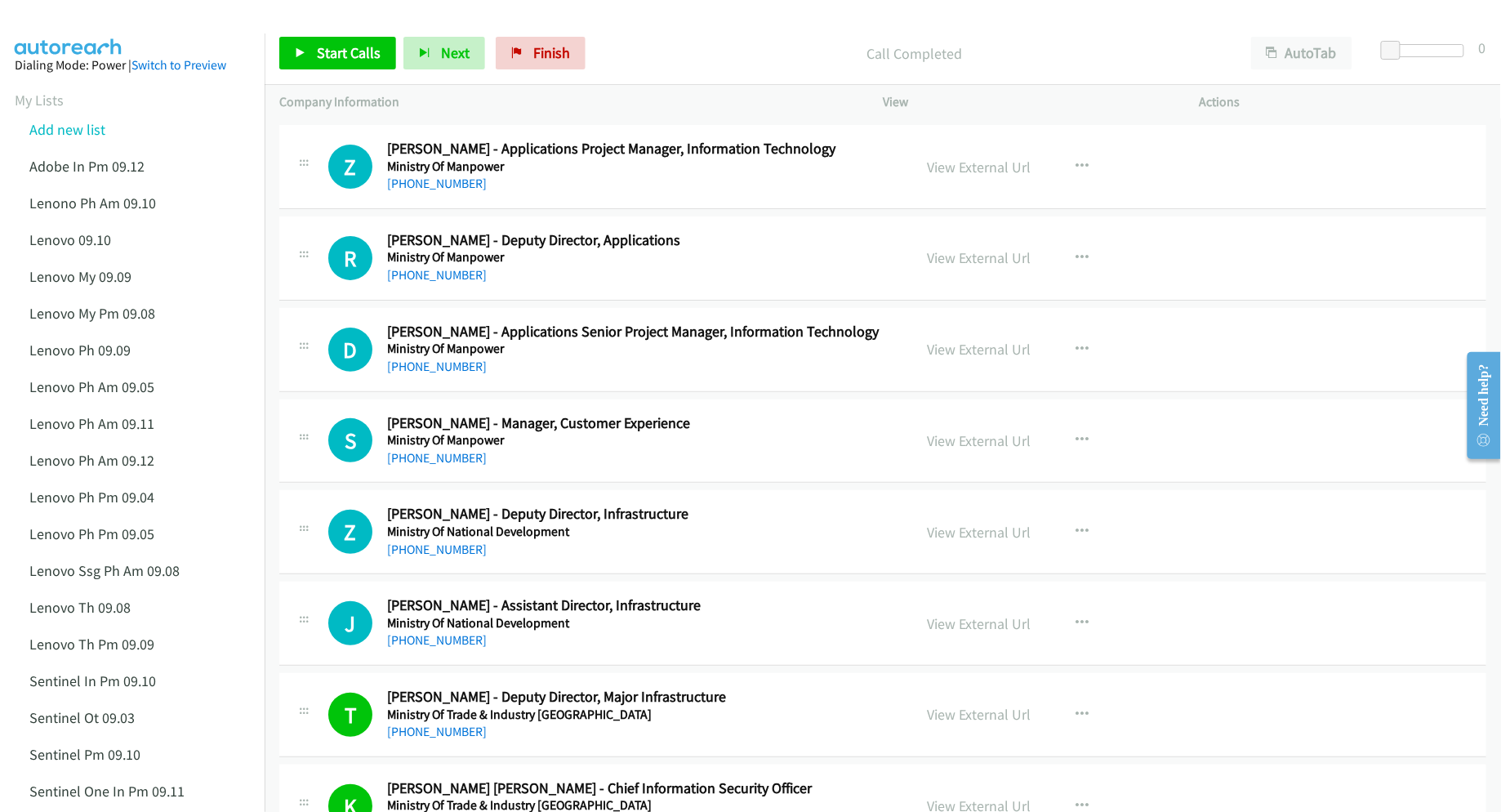
scroll to position [4548, 0]
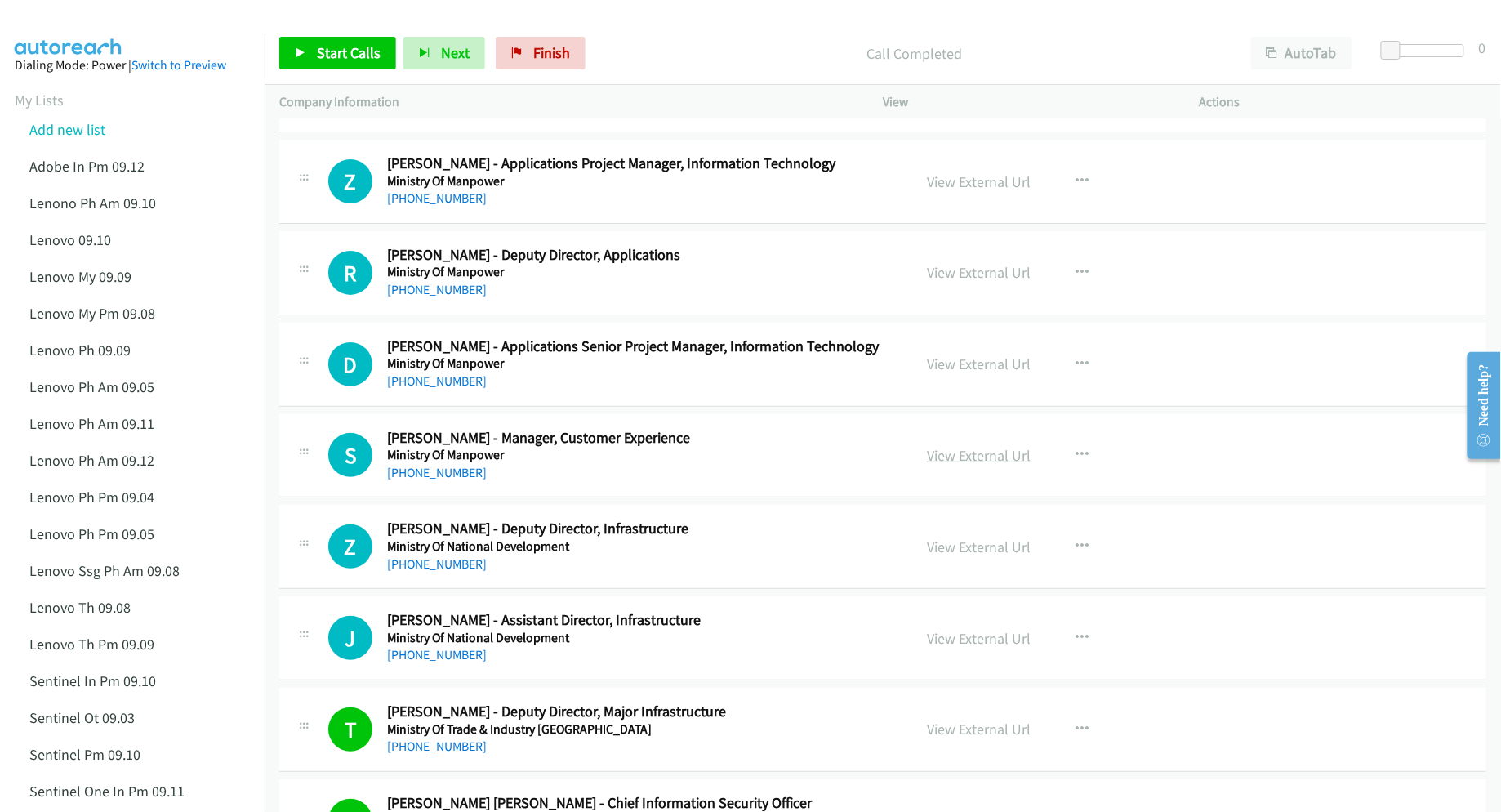
click at [944, 465] on link "View External Url" at bounding box center [978, 454] width 104 height 18
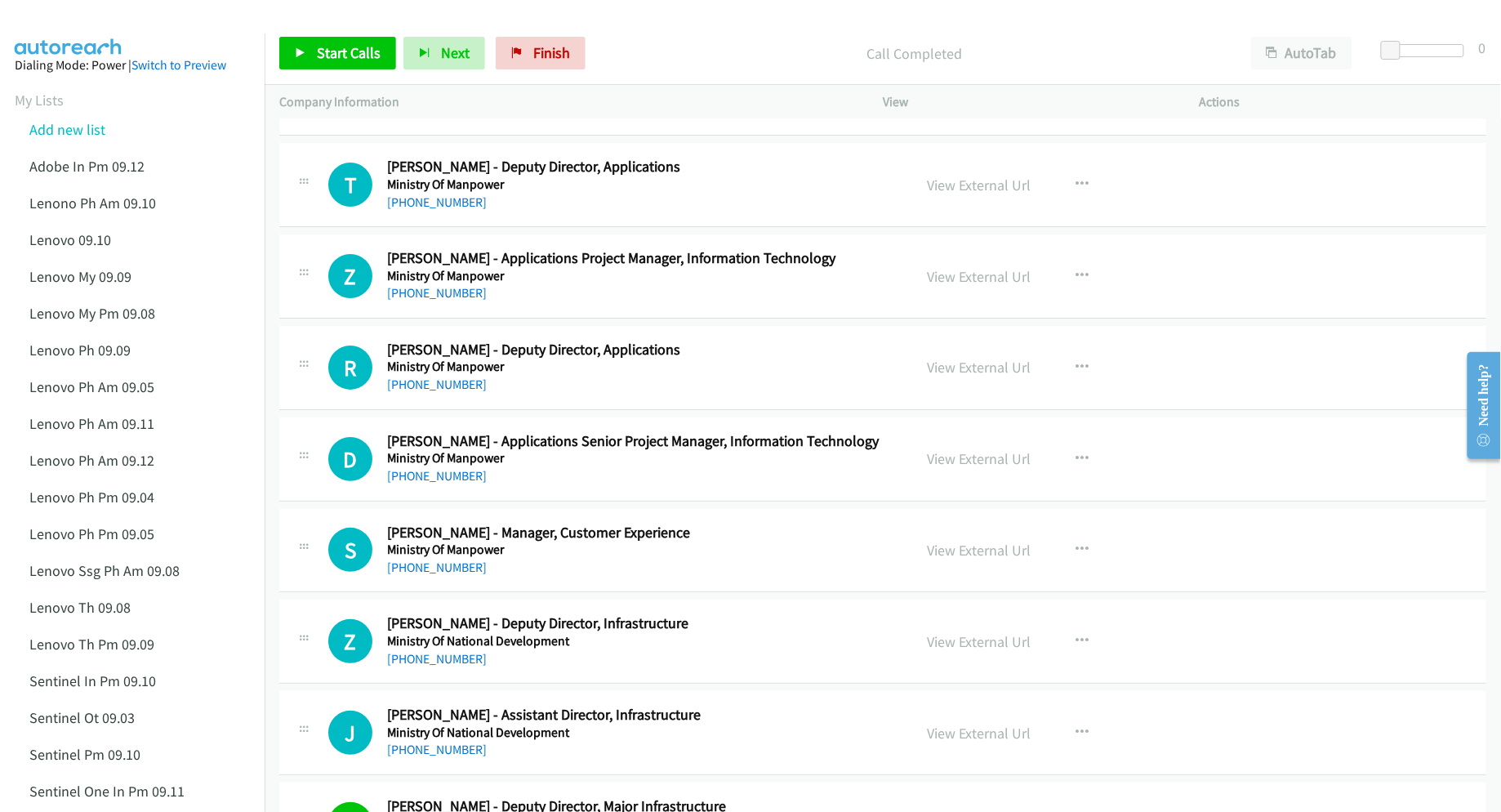
scroll to position [4440, 0]
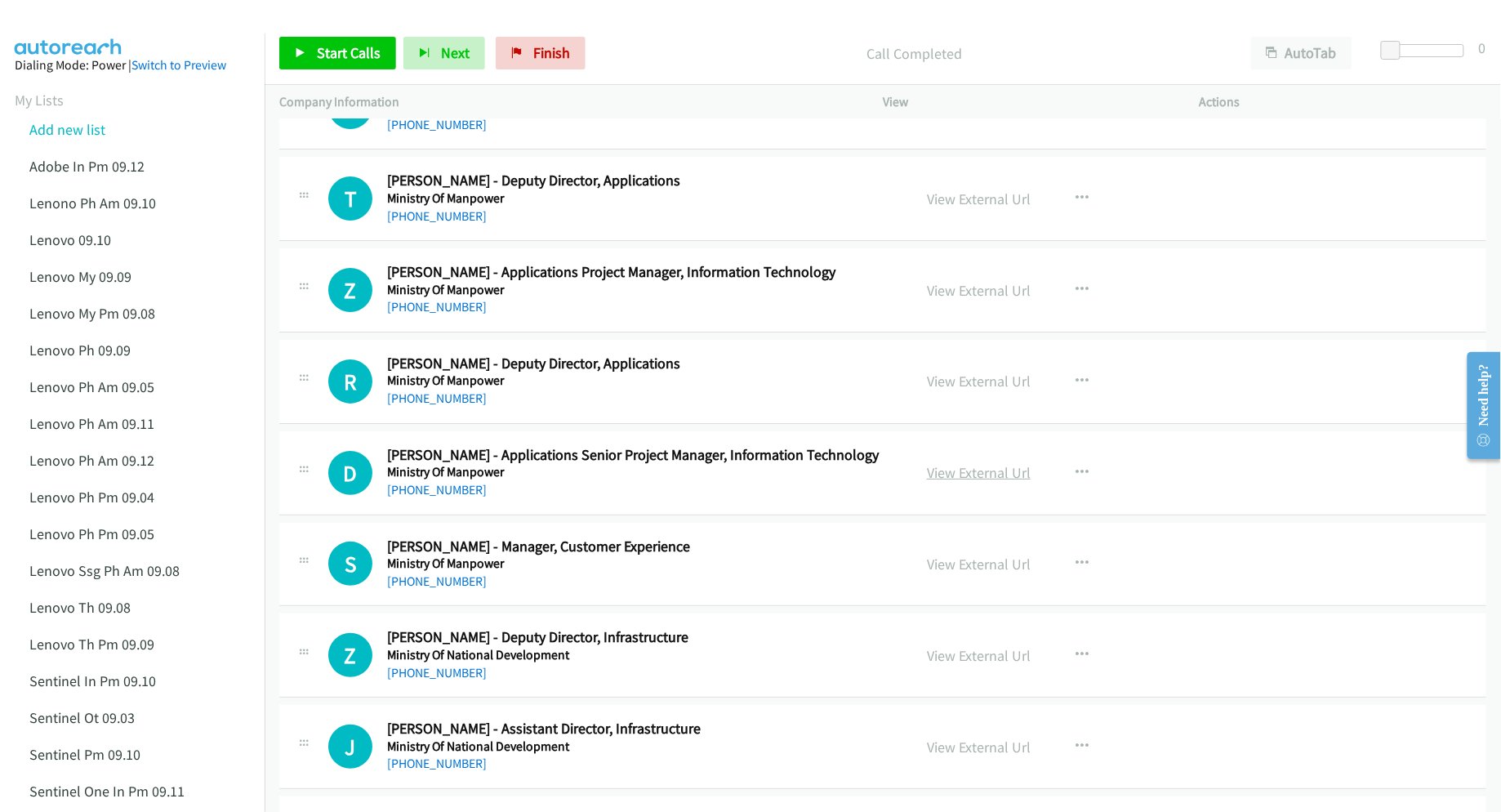
click at [965, 482] on link "View External Url" at bounding box center [978, 472] width 104 height 18
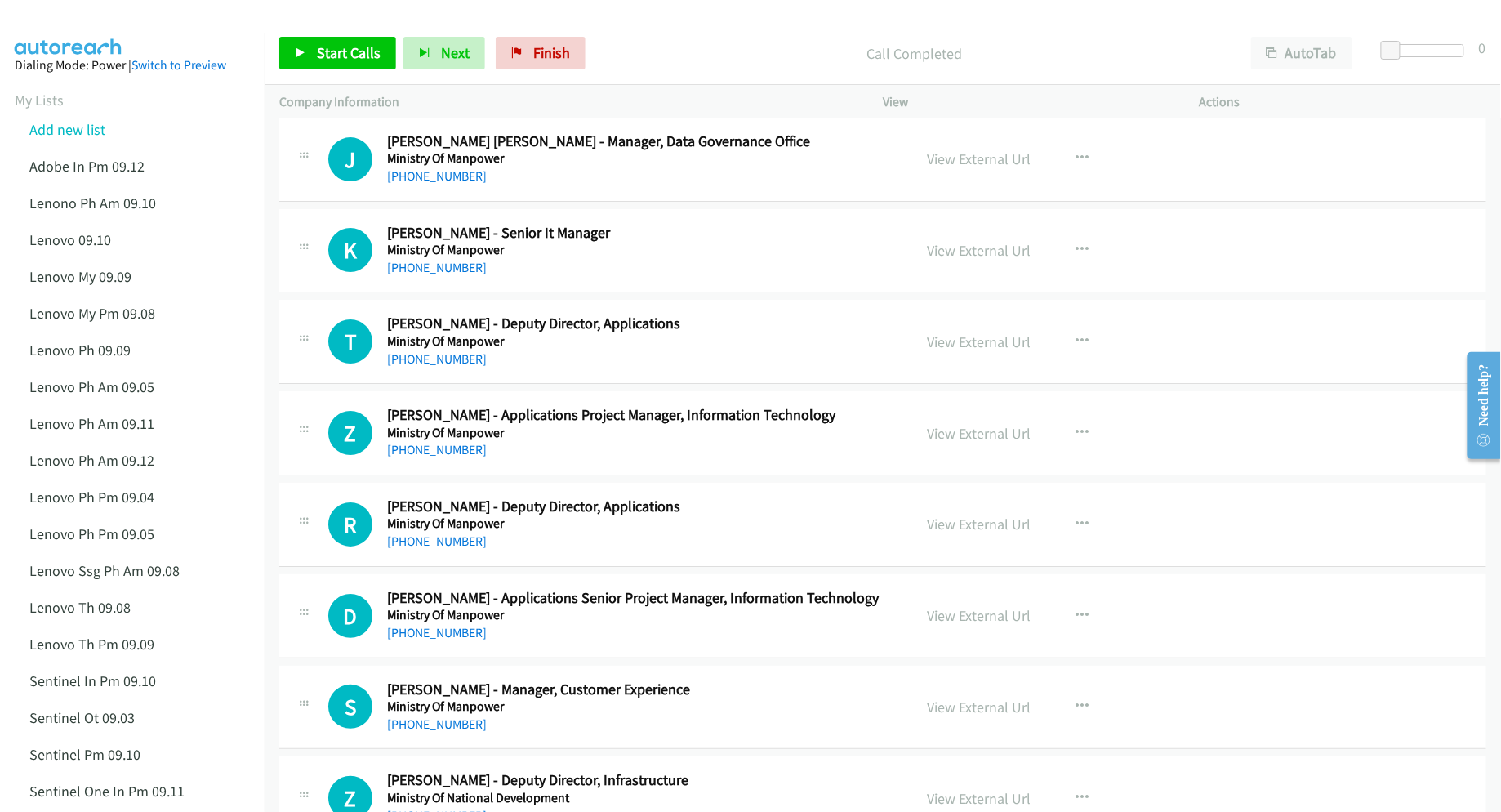
scroll to position [4222, 0]
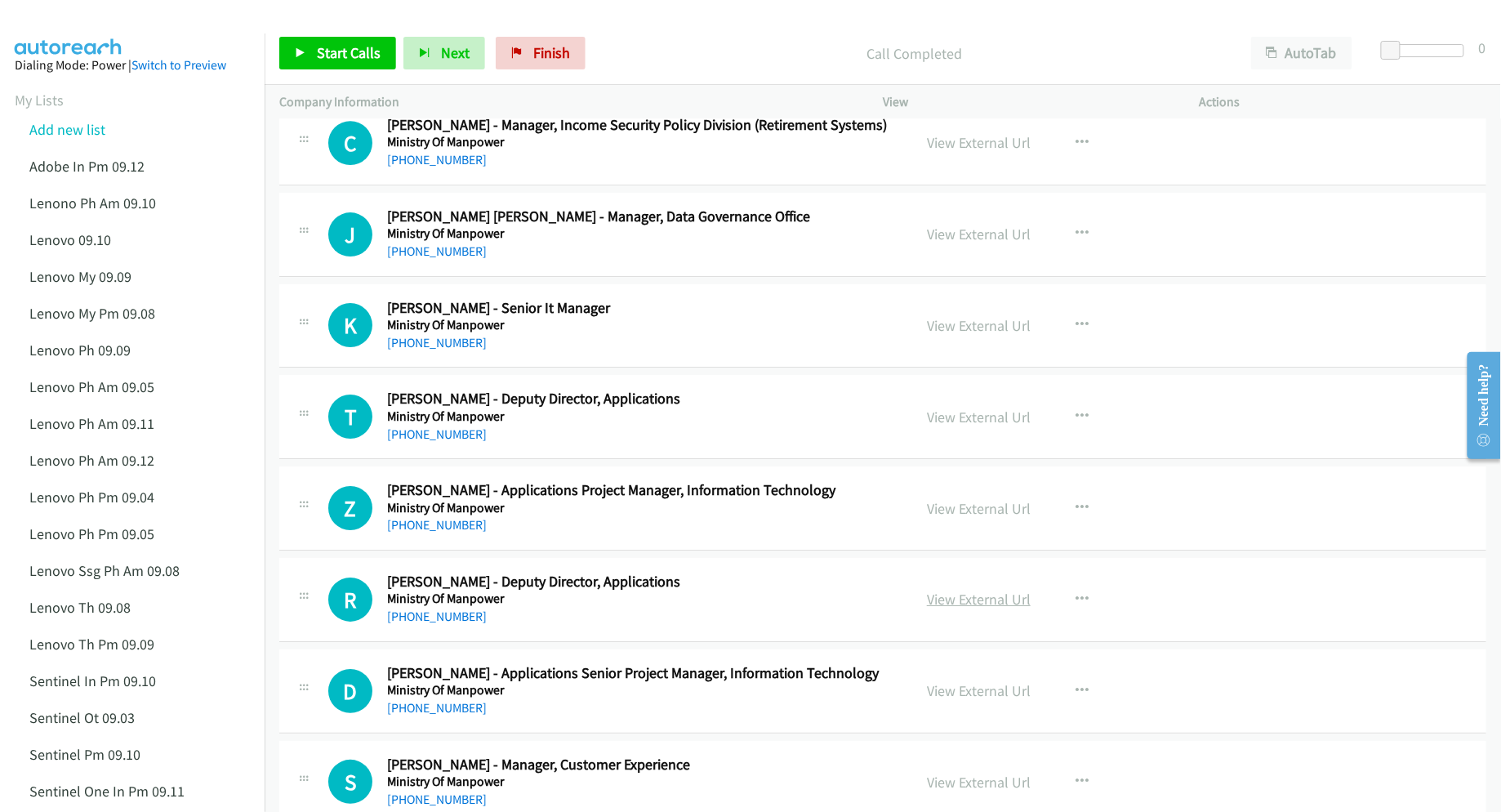
click at [994, 609] on link "View External Url" at bounding box center [978, 598] width 104 height 18
click at [963, 517] on link "View External Url" at bounding box center [978, 508] width 104 height 18
click at [972, 426] on link "View External Url" at bounding box center [978, 417] width 104 height 18
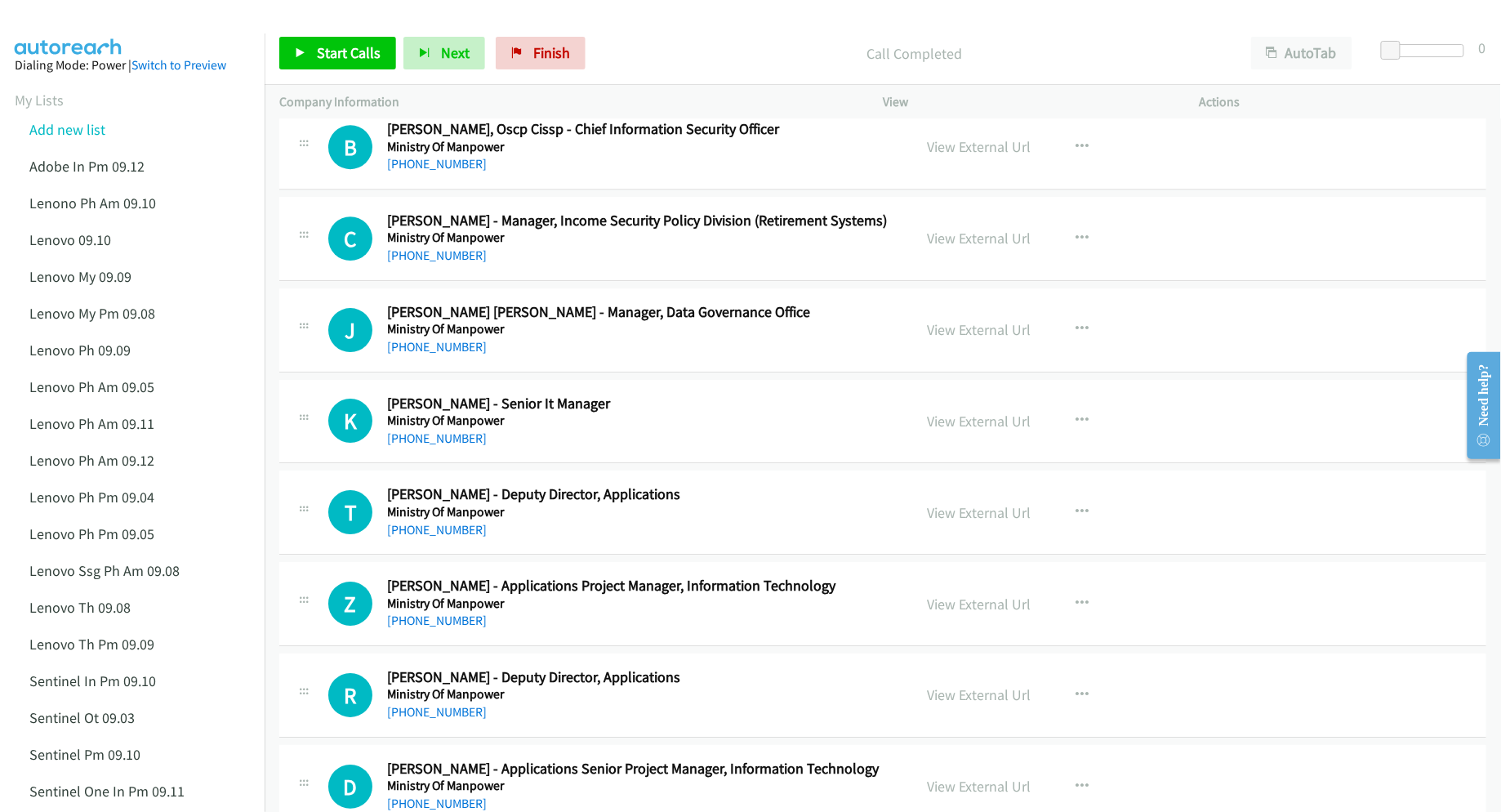
scroll to position [4113, 0]
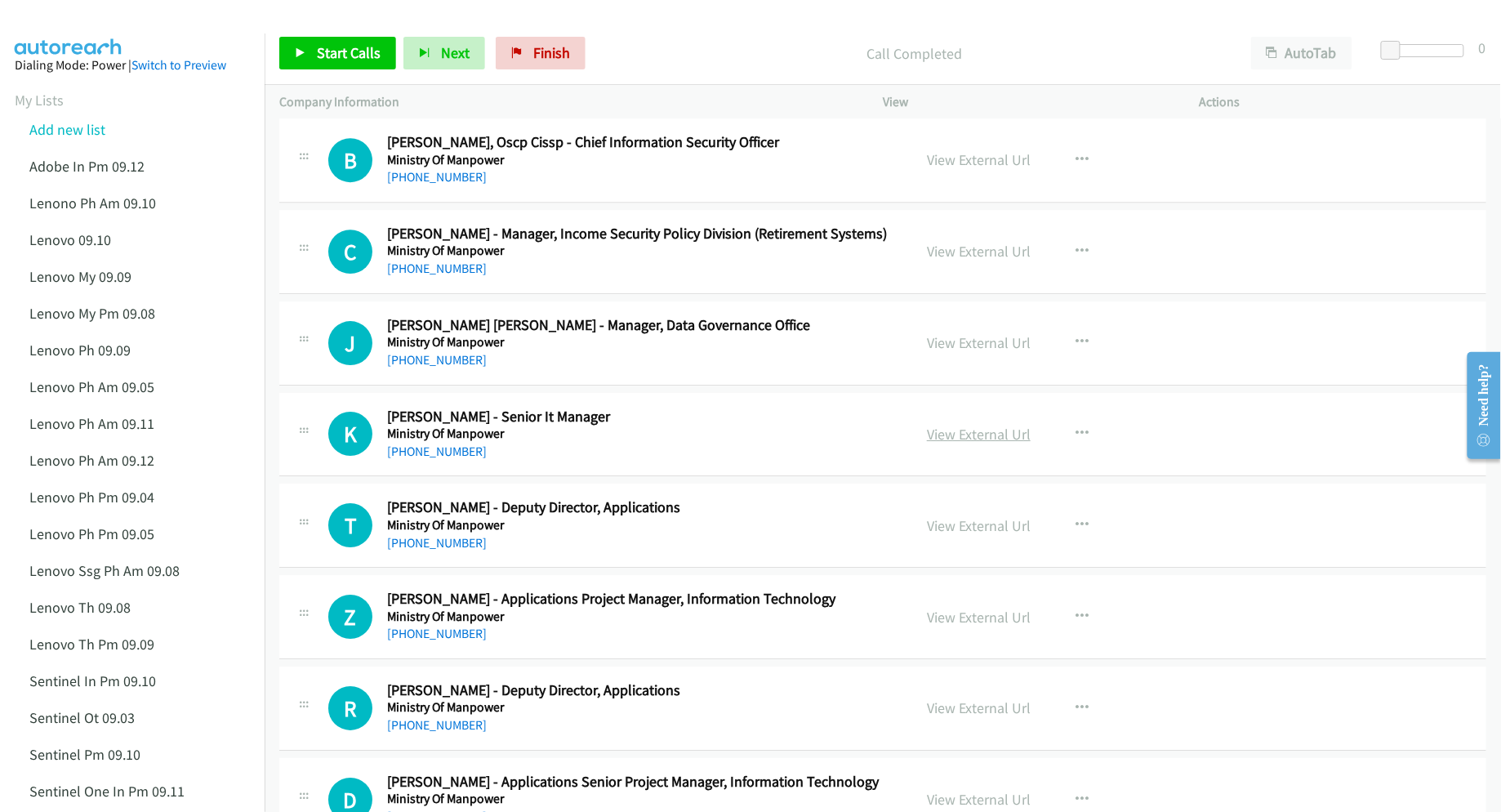
click at [968, 444] on link "View External Url" at bounding box center [978, 433] width 104 height 18
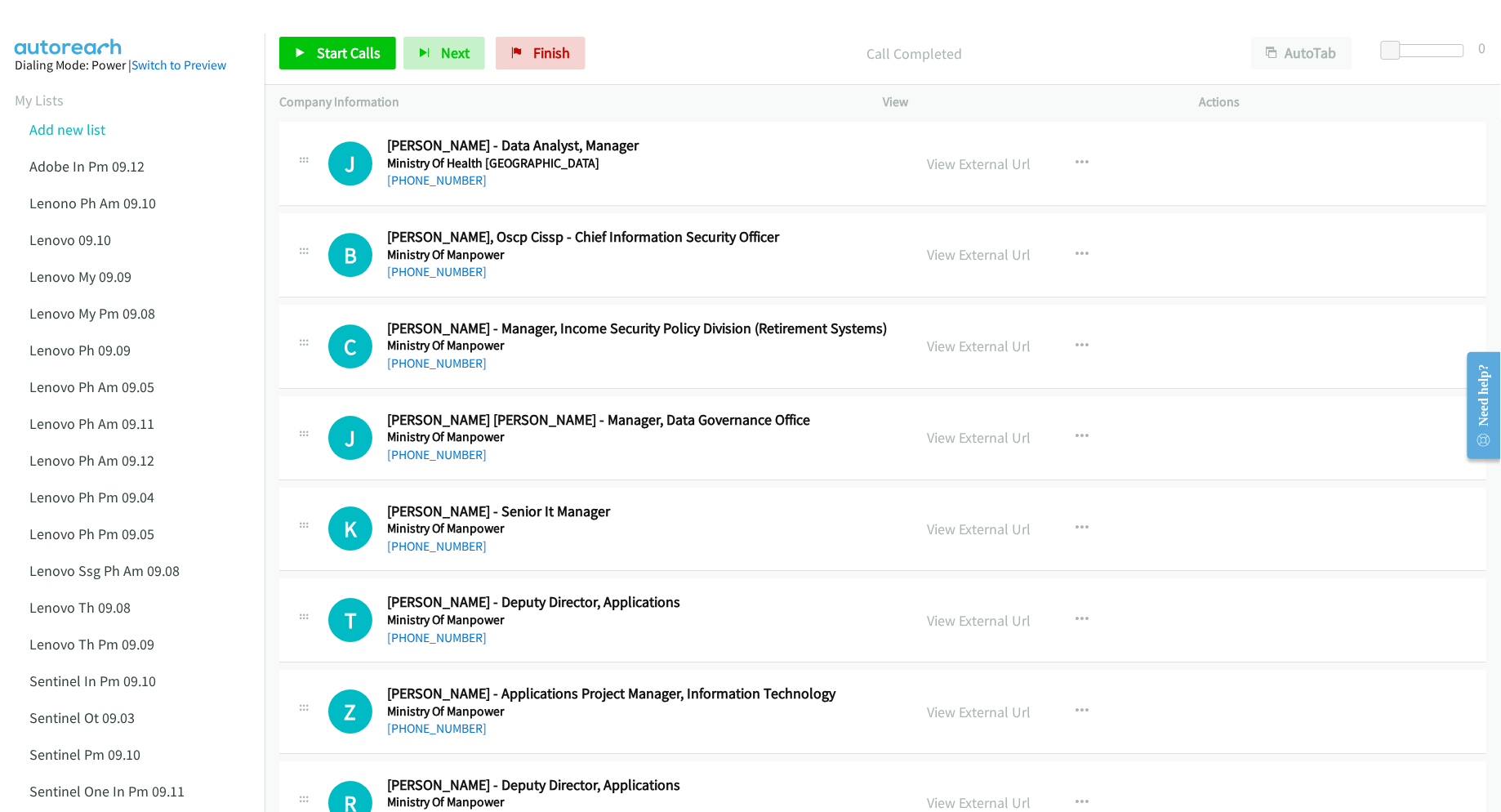
scroll to position [4005, 0]
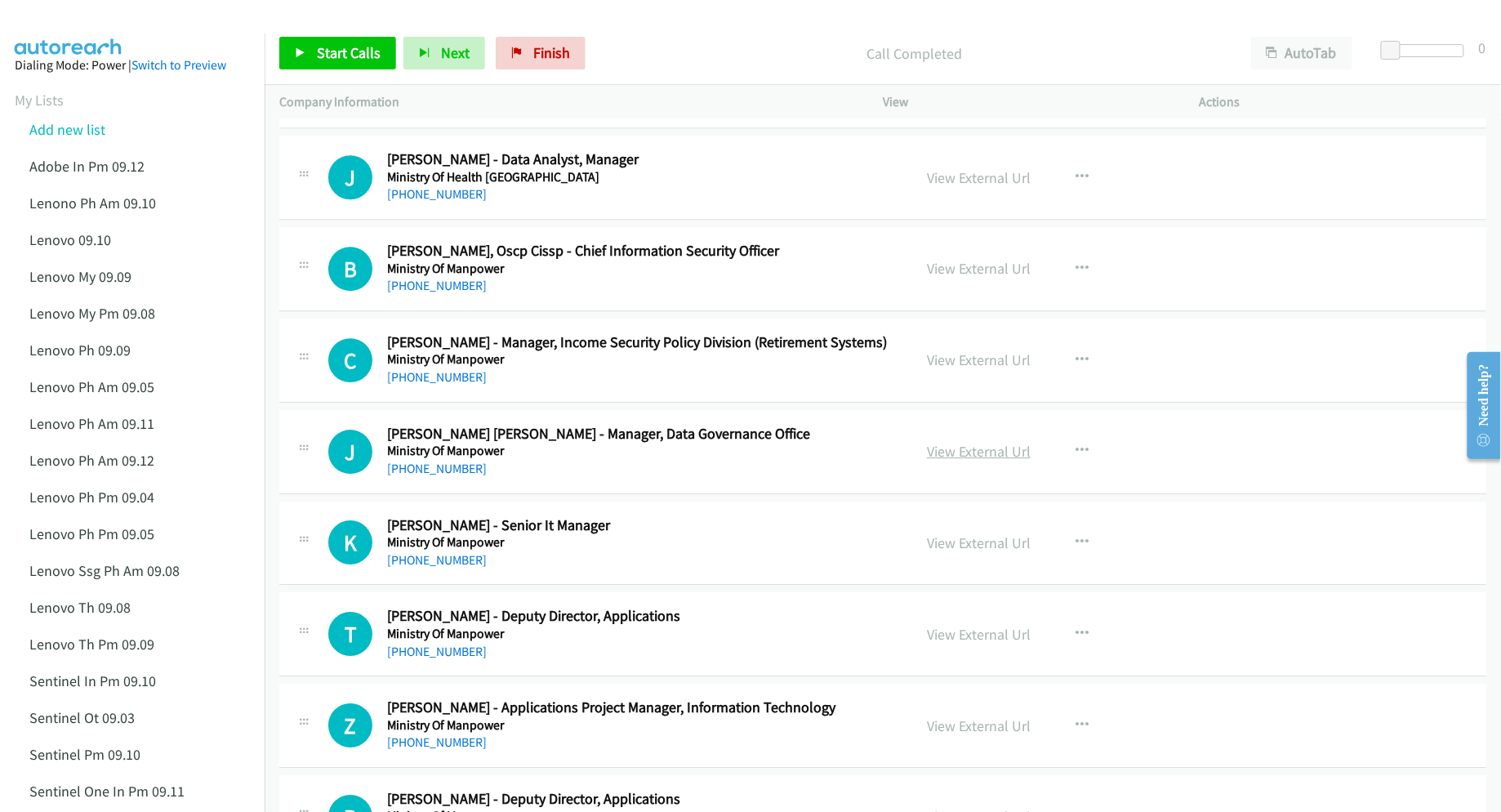
click at [943, 459] on link "View External Url" at bounding box center [978, 451] width 104 height 18
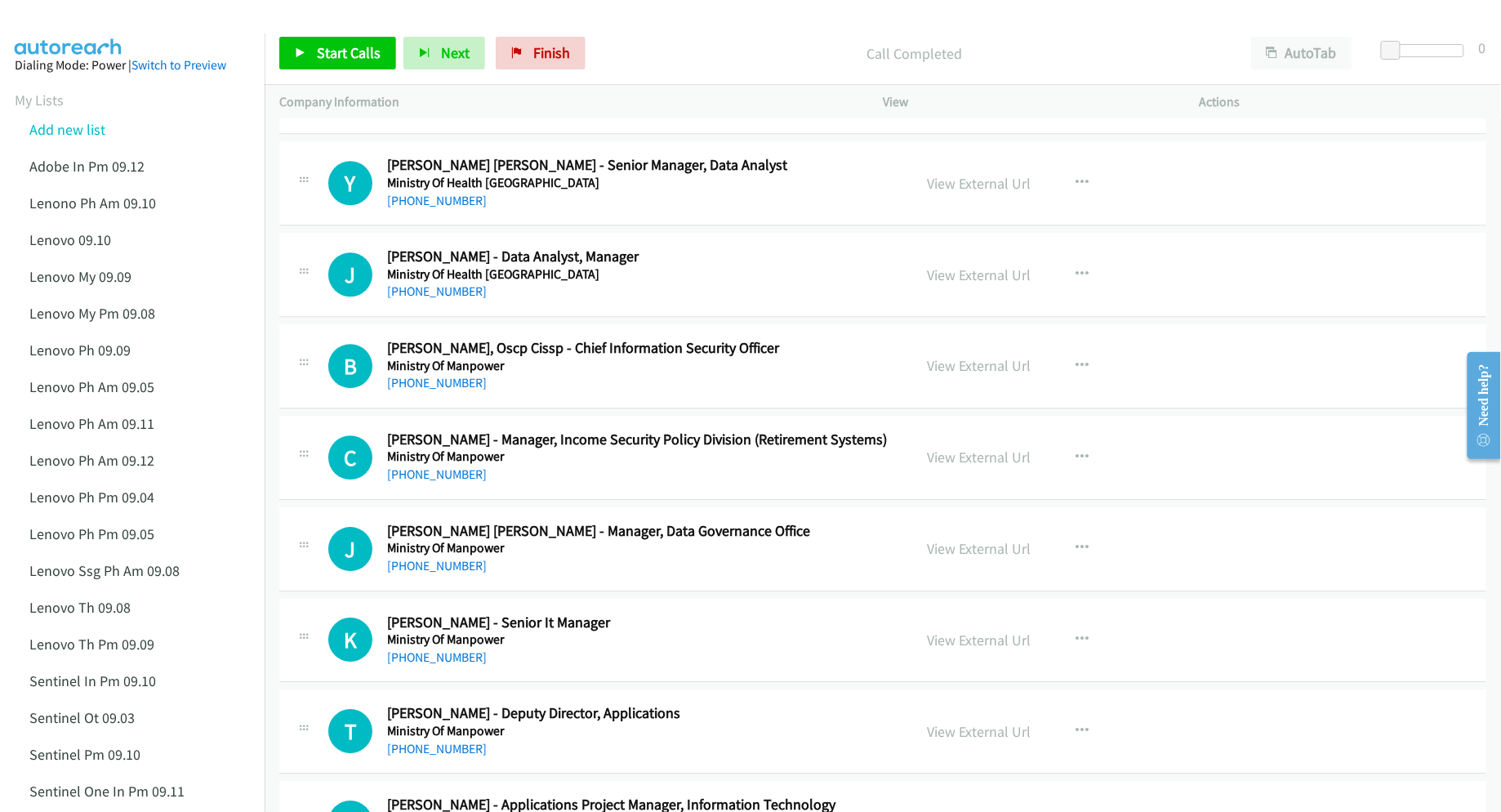
scroll to position [3895, 0]
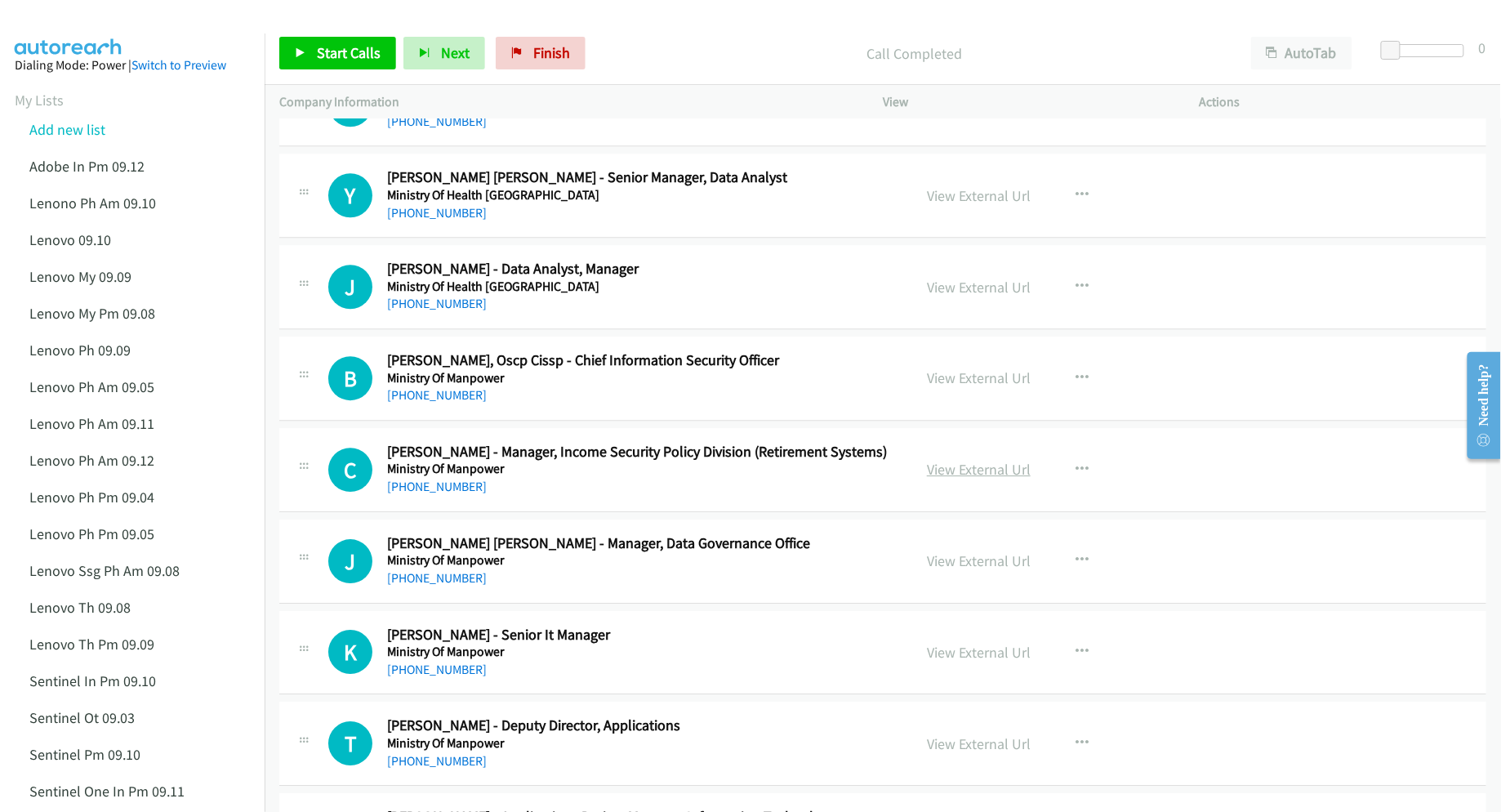
click at [958, 479] on link "View External Url" at bounding box center [978, 468] width 104 height 18
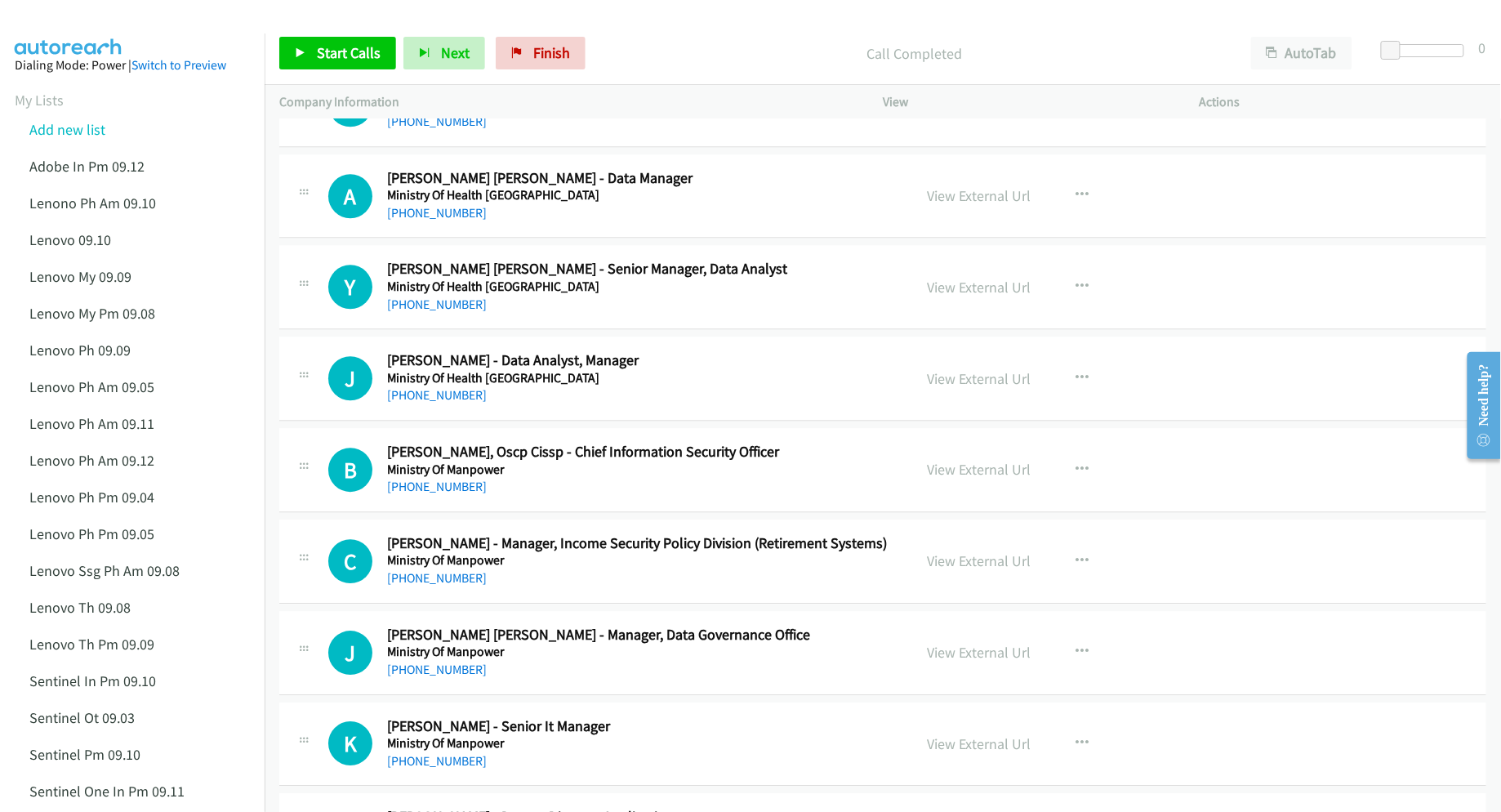
scroll to position [3787, 0]
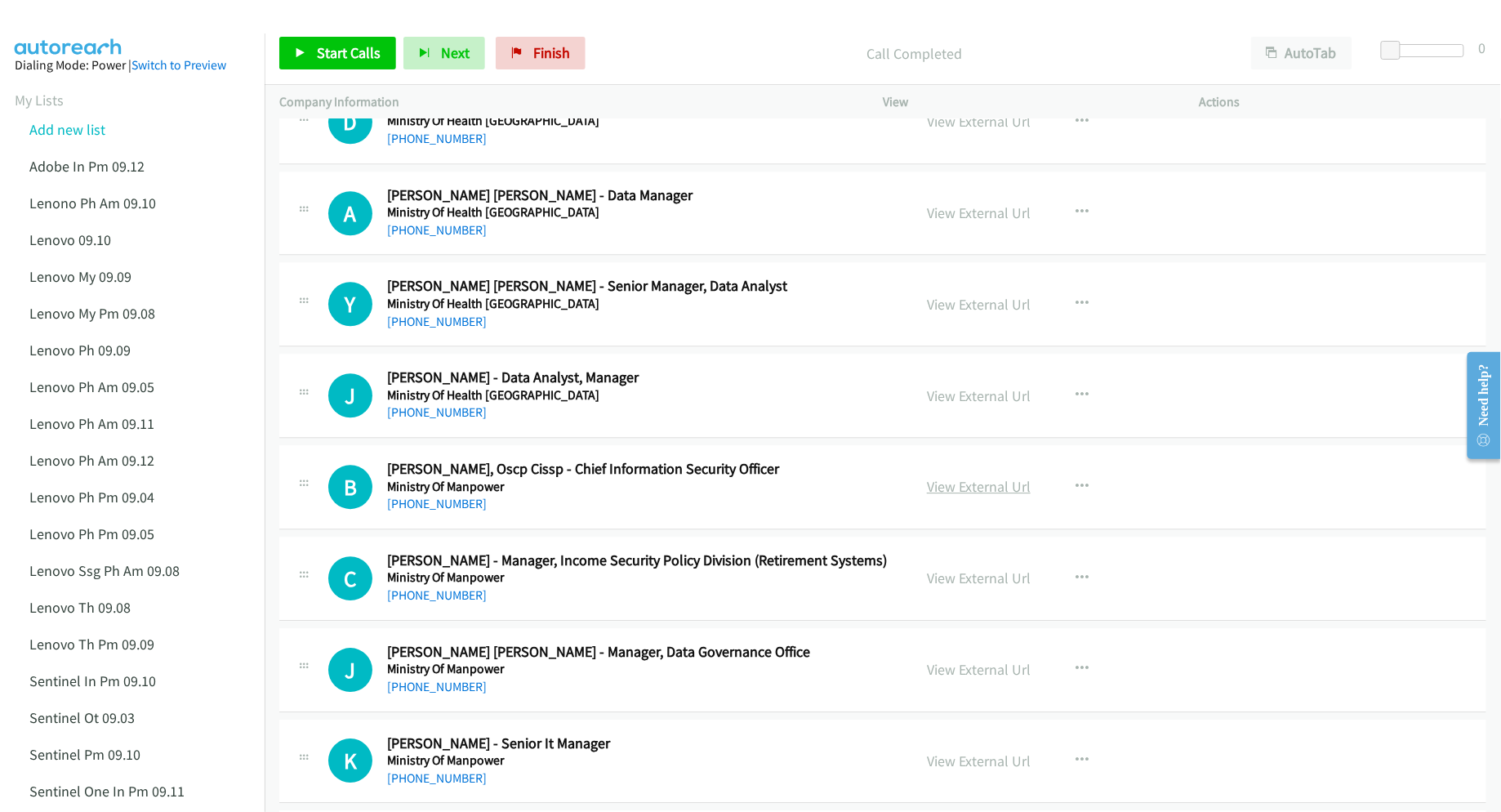
click at [964, 496] on link "View External Url" at bounding box center [978, 485] width 104 height 18
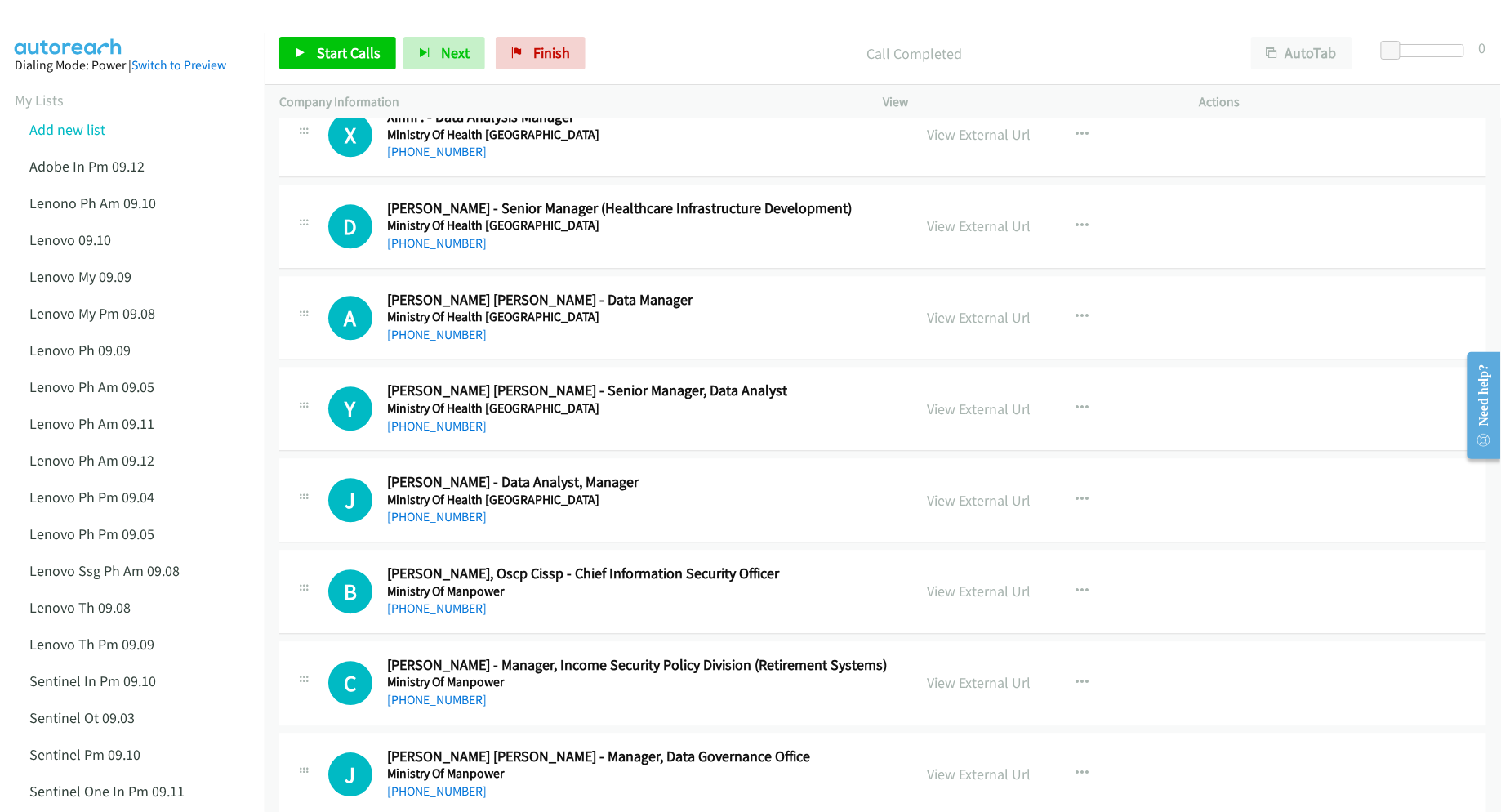
scroll to position [3569, 0]
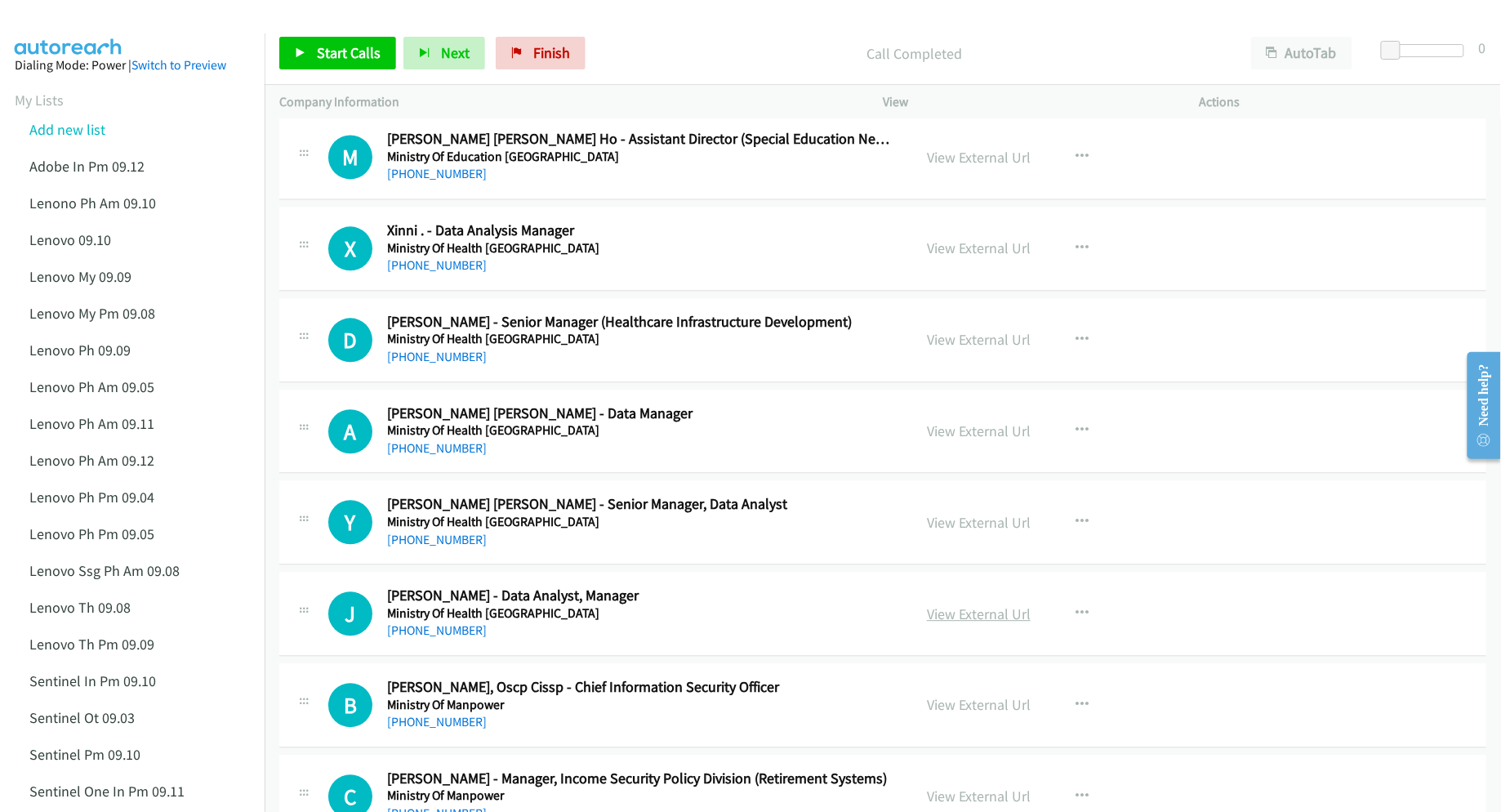
click at [948, 623] on link "View External Url" at bounding box center [978, 613] width 104 height 18
click at [964, 532] on link "View External Url" at bounding box center [978, 521] width 104 height 18
click at [967, 440] on link "View External Url" at bounding box center [978, 430] width 104 height 18
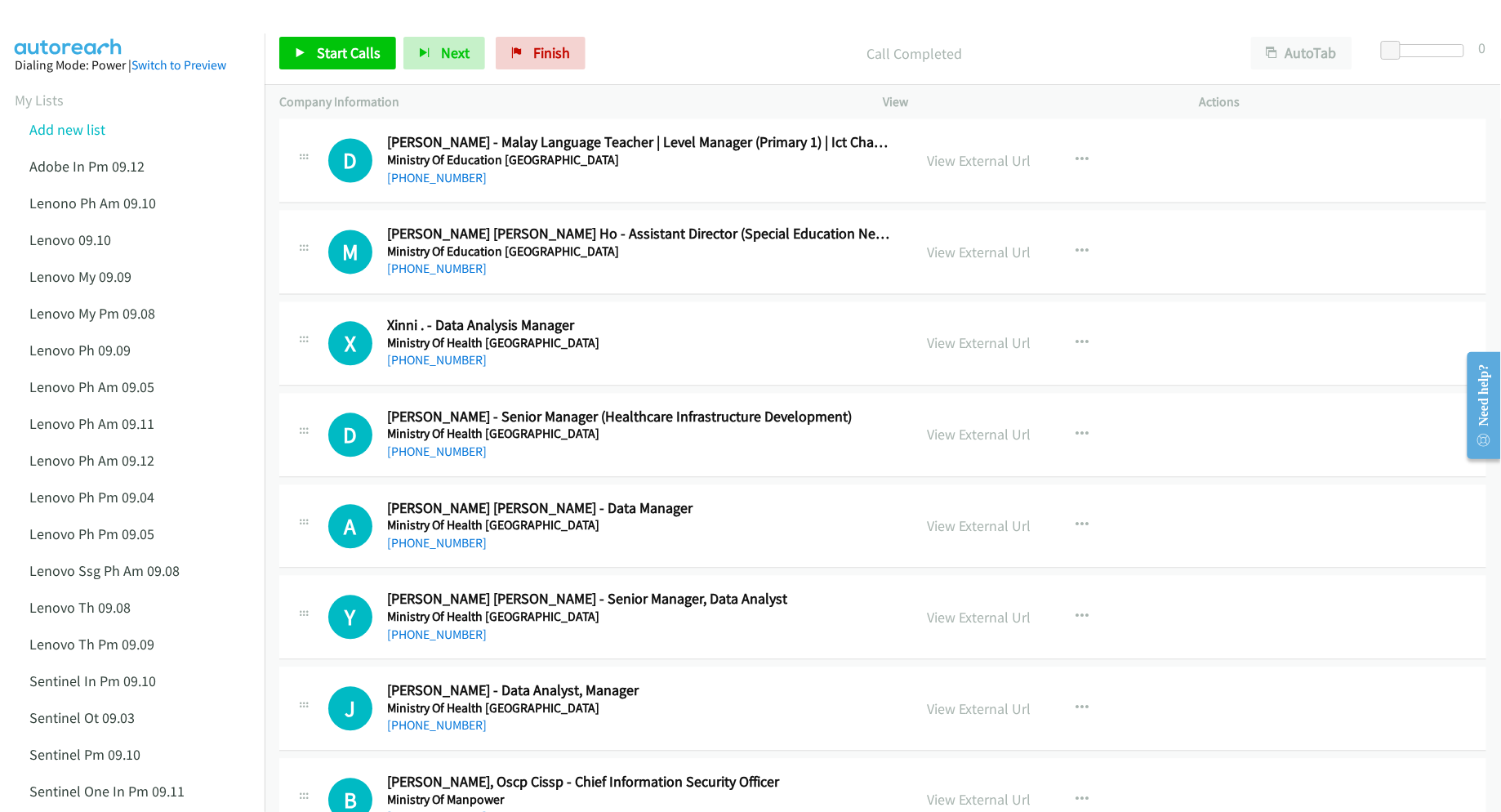
scroll to position [3460, 0]
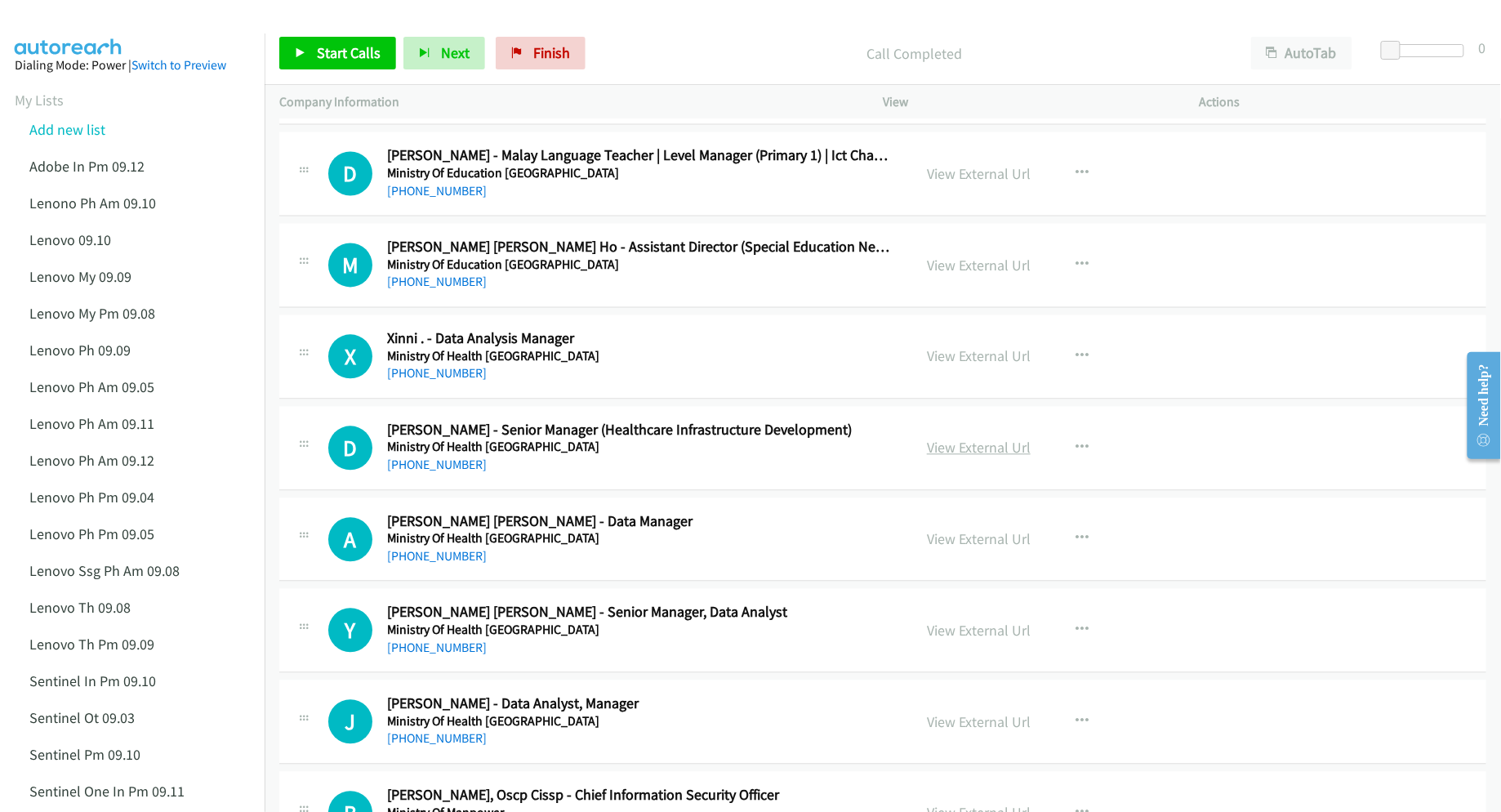
click at [990, 457] on link "View External Url" at bounding box center [978, 448] width 104 height 18
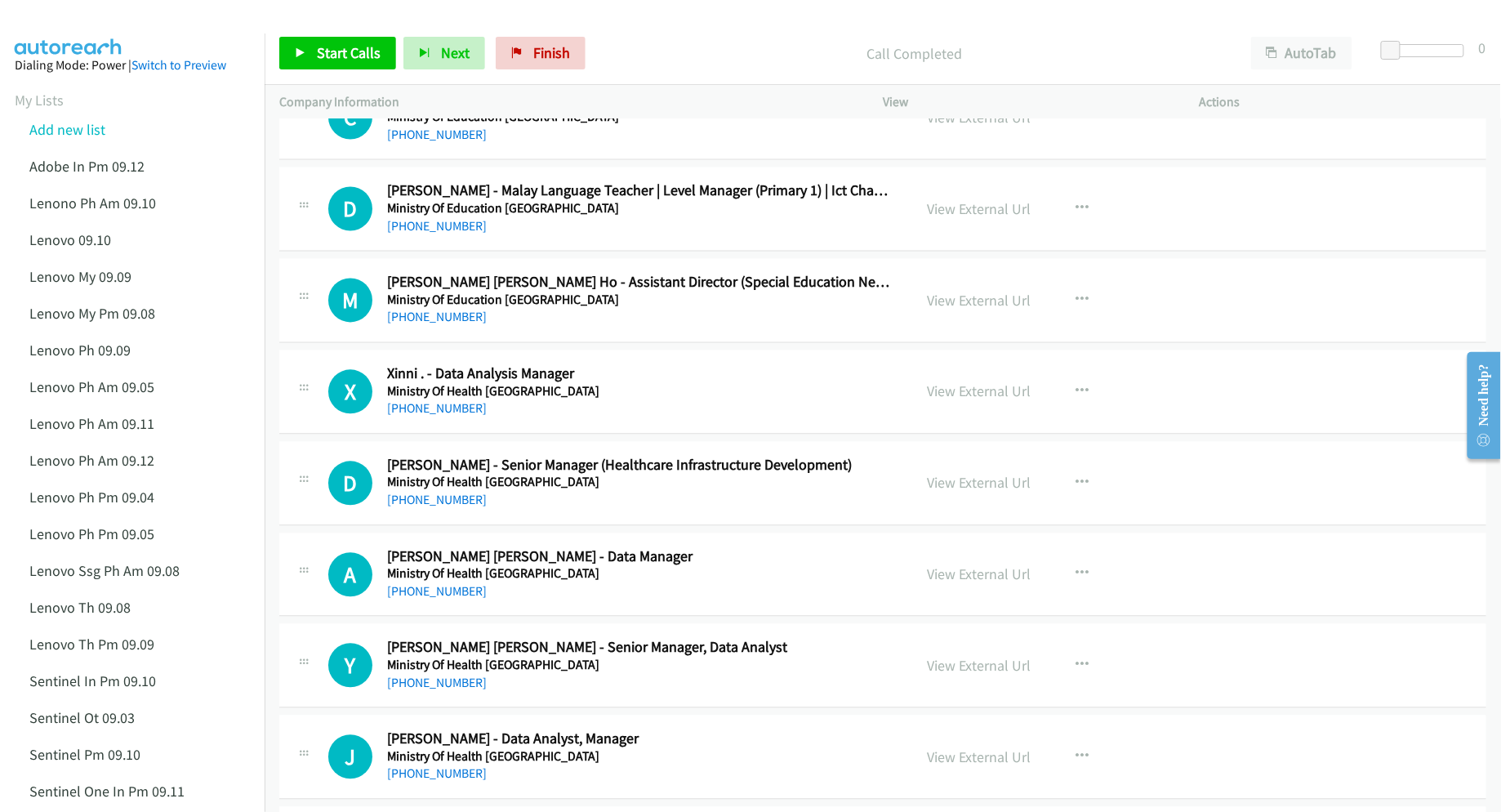
scroll to position [3352, 0]
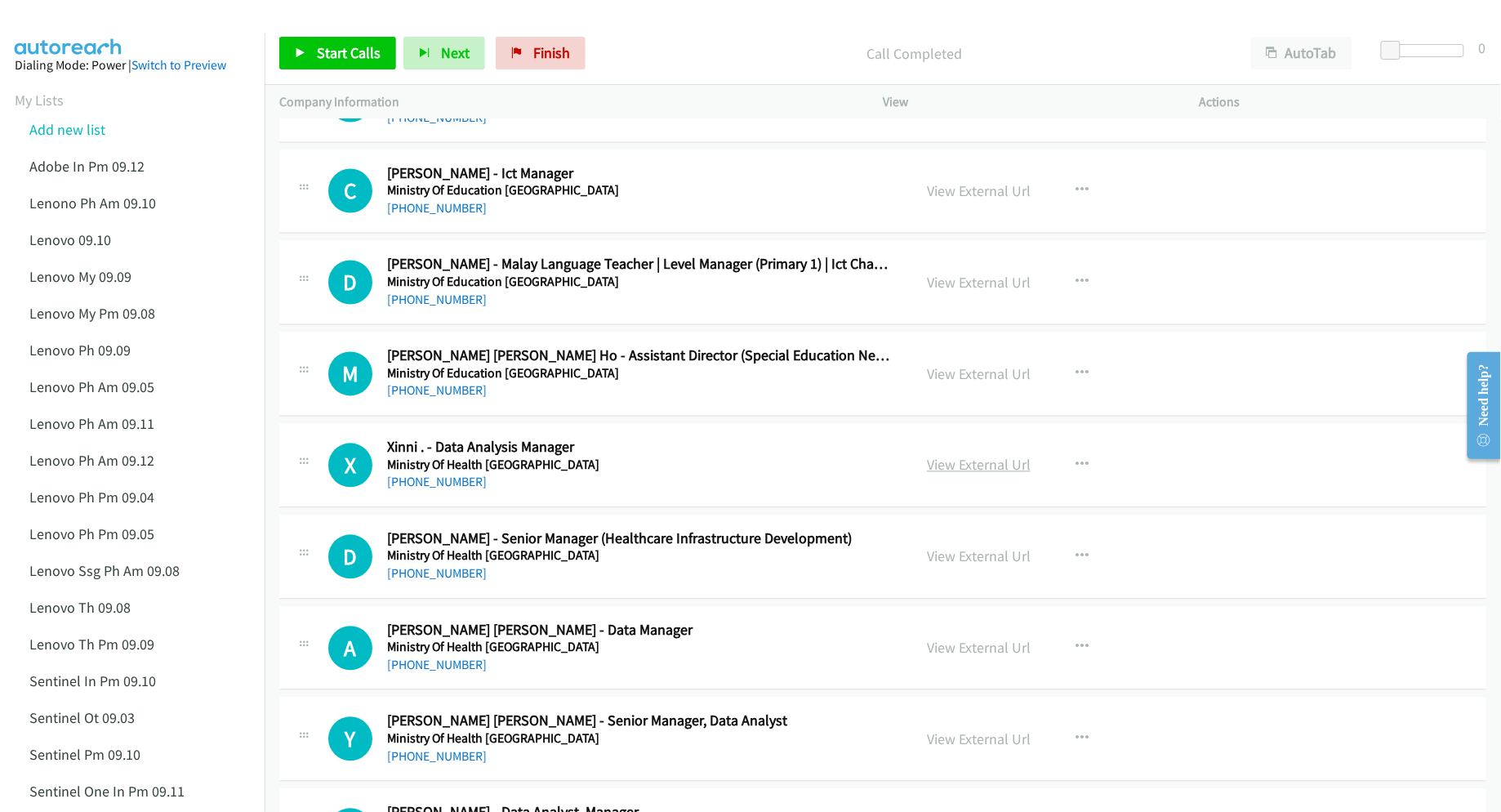
click at [968, 475] on link "View External Url" at bounding box center [978, 464] width 104 height 18
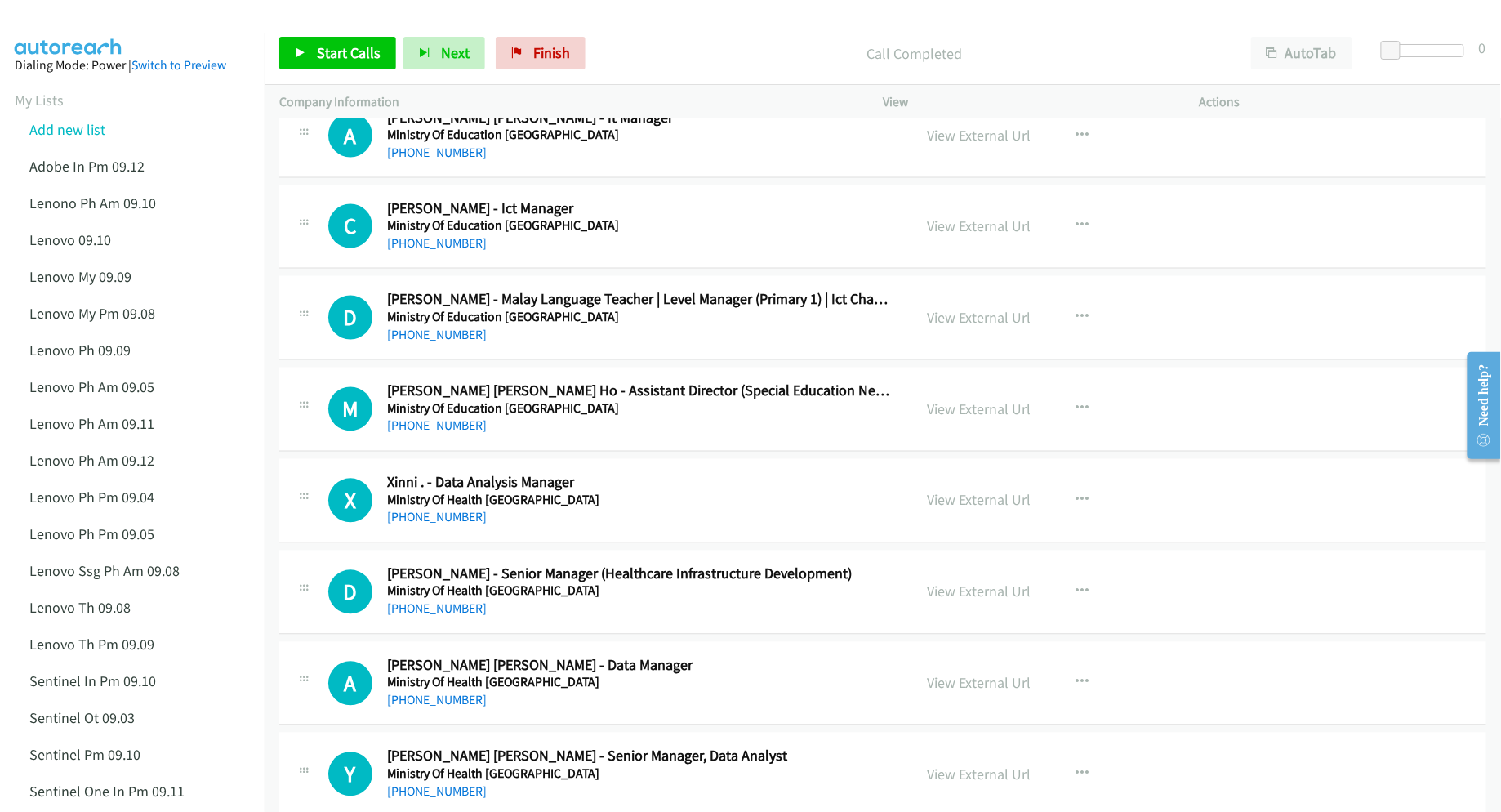
scroll to position [3242, 0]
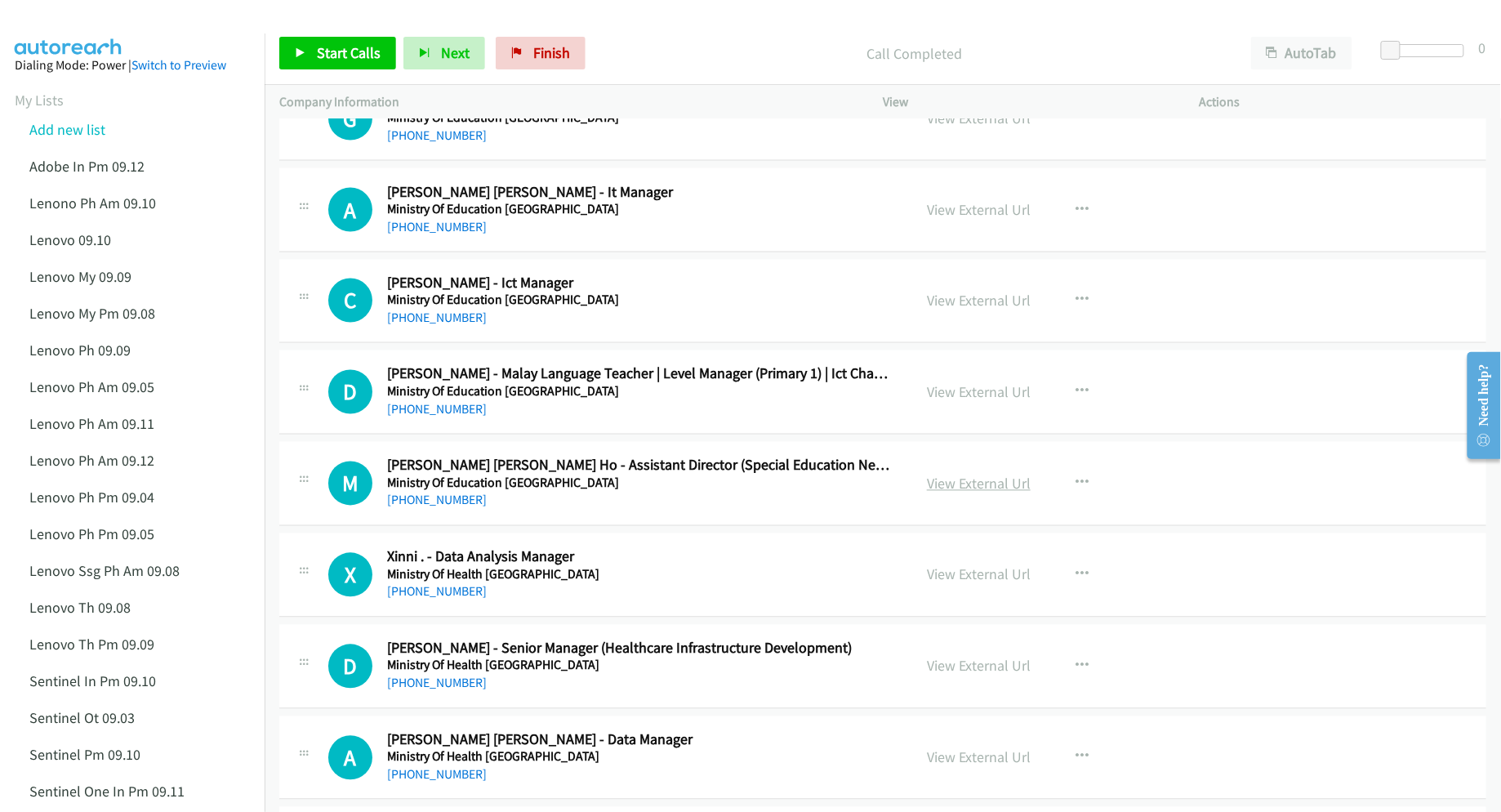
click at [951, 490] on link "View External Url" at bounding box center [978, 484] width 104 height 18
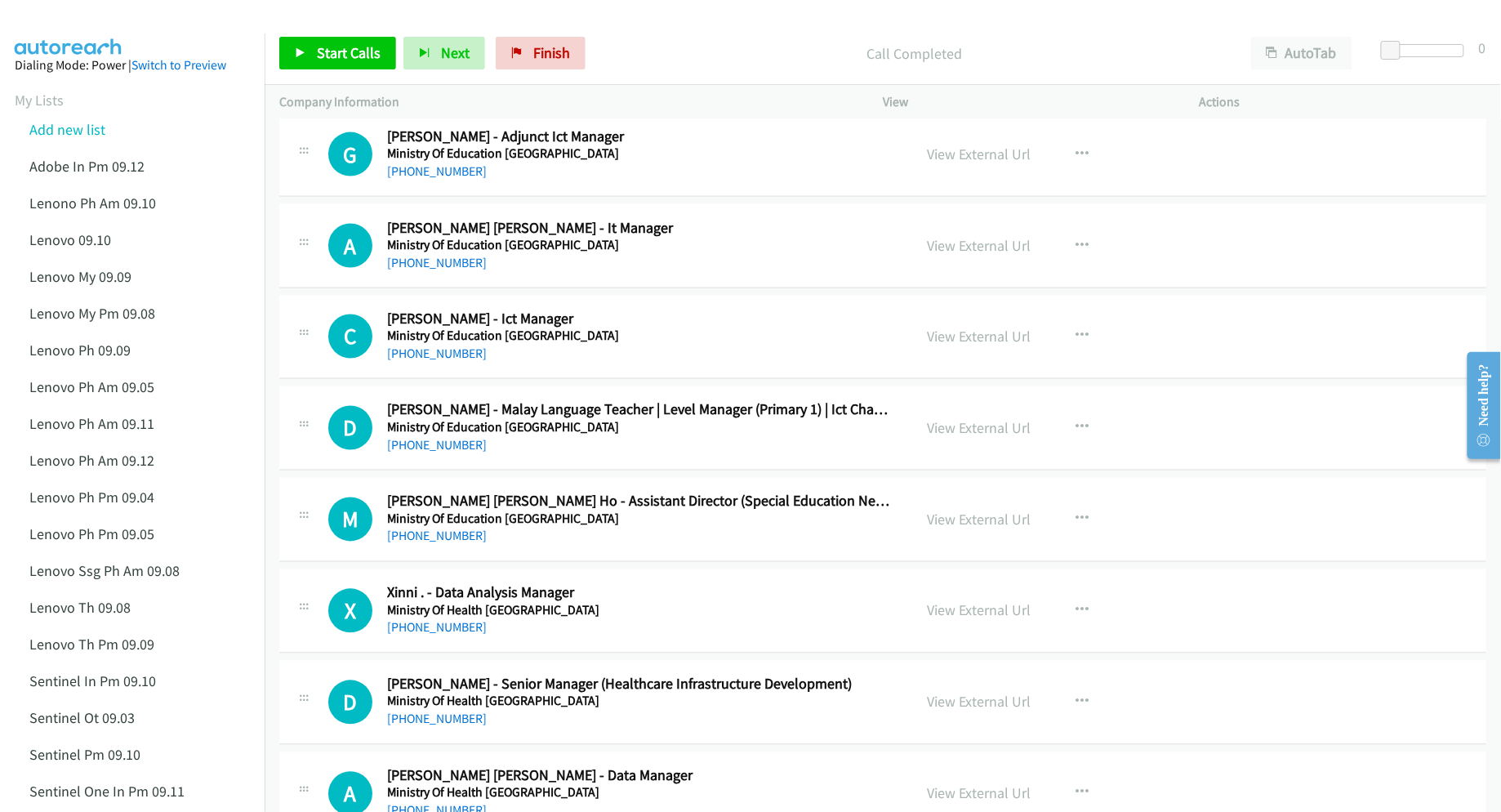
scroll to position [3024, 0]
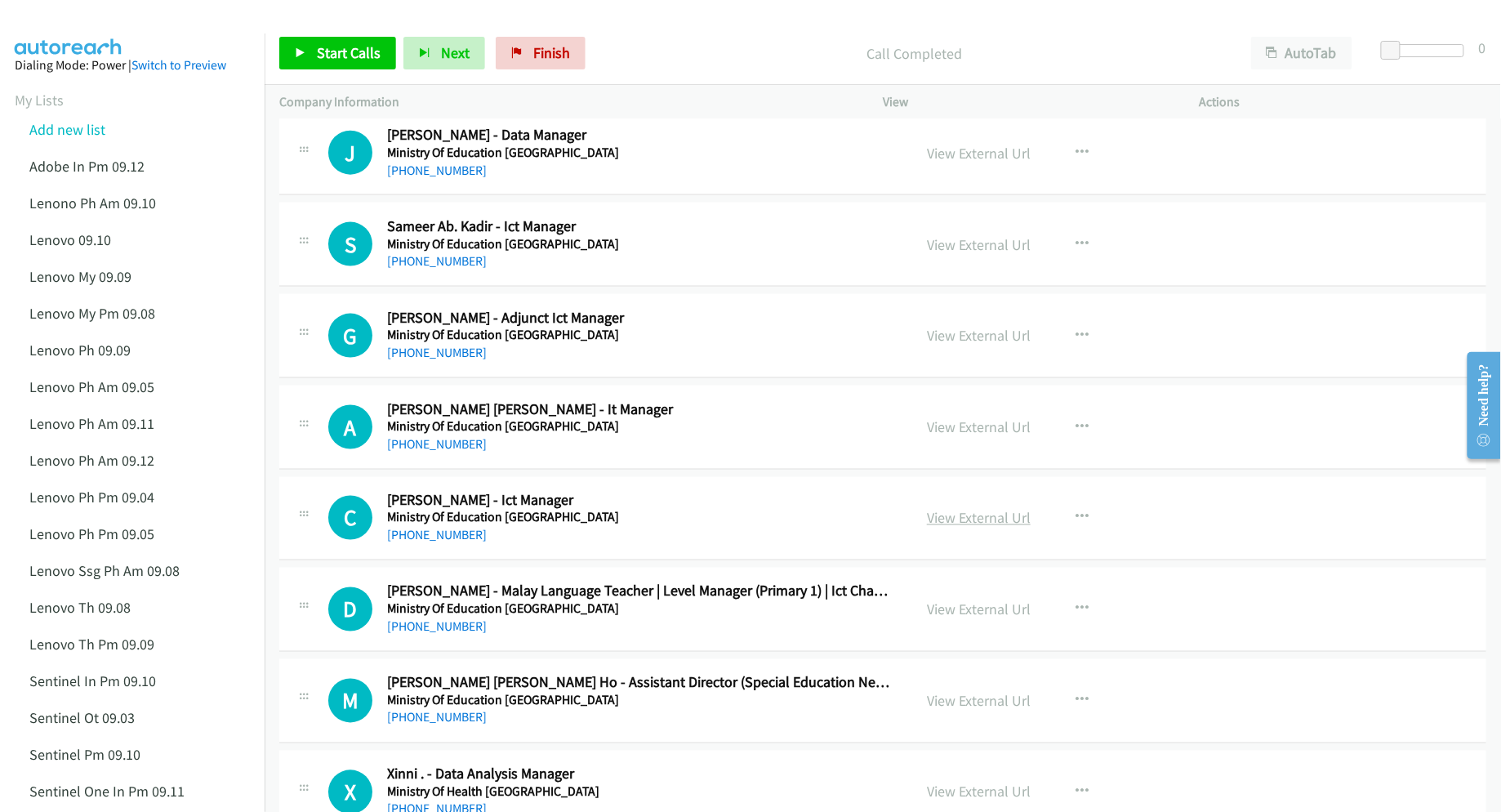
click at [990, 526] on link "View External Url" at bounding box center [978, 517] width 104 height 18
click at [964, 436] on link "View External Url" at bounding box center [978, 426] width 104 height 18
click at [977, 340] on link "View External Url" at bounding box center [978, 334] width 104 height 18
click at [982, 254] on link "View External Url" at bounding box center [978, 244] width 104 height 18
